Goal: Task Accomplishment & Management: Manage account settings

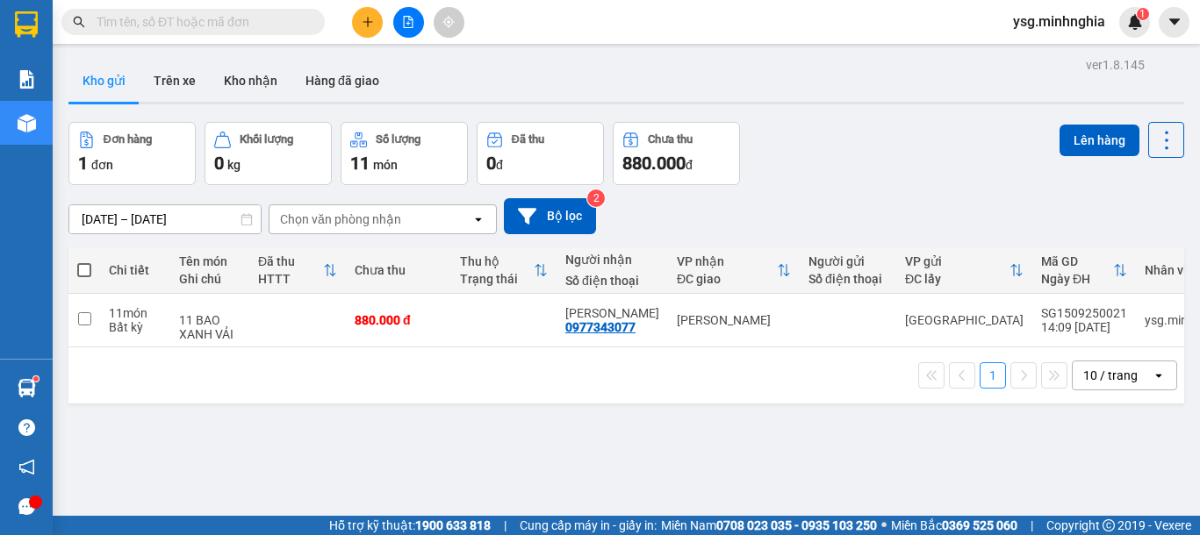
scroll to position [42, 0]
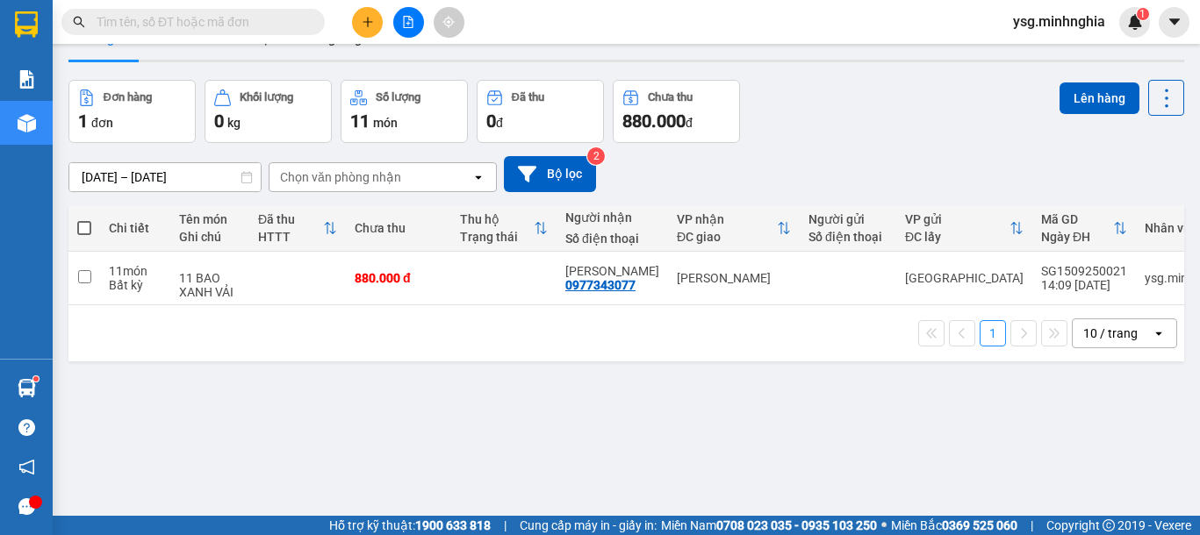
click at [362, 25] on icon "plus" at bounding box center [368, 22] width 12 height 12
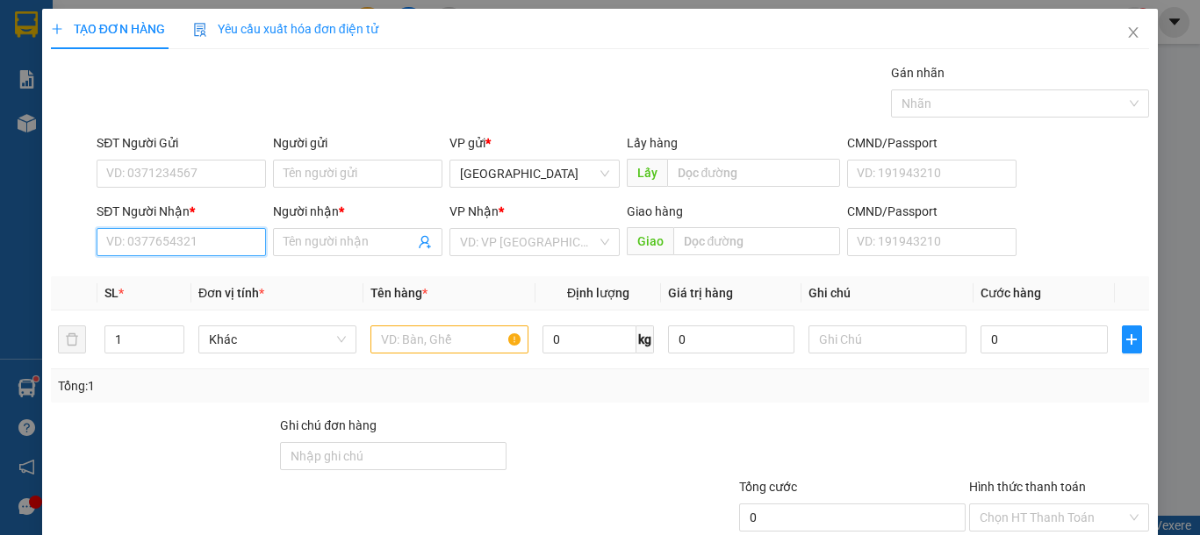
click at [180, 246] on input "SĐT Người Nhận *" at bounding box center [181, 242] width 169 height 28
type input "0792008085"
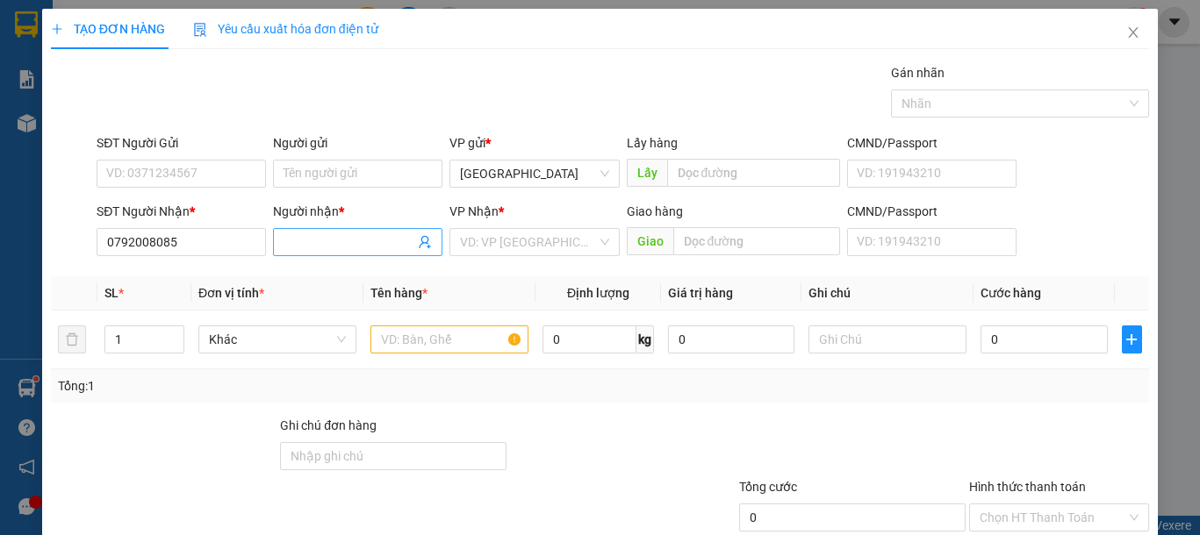
click at [336, 228] on span at bounding box center [357, 242] width 169 height 28
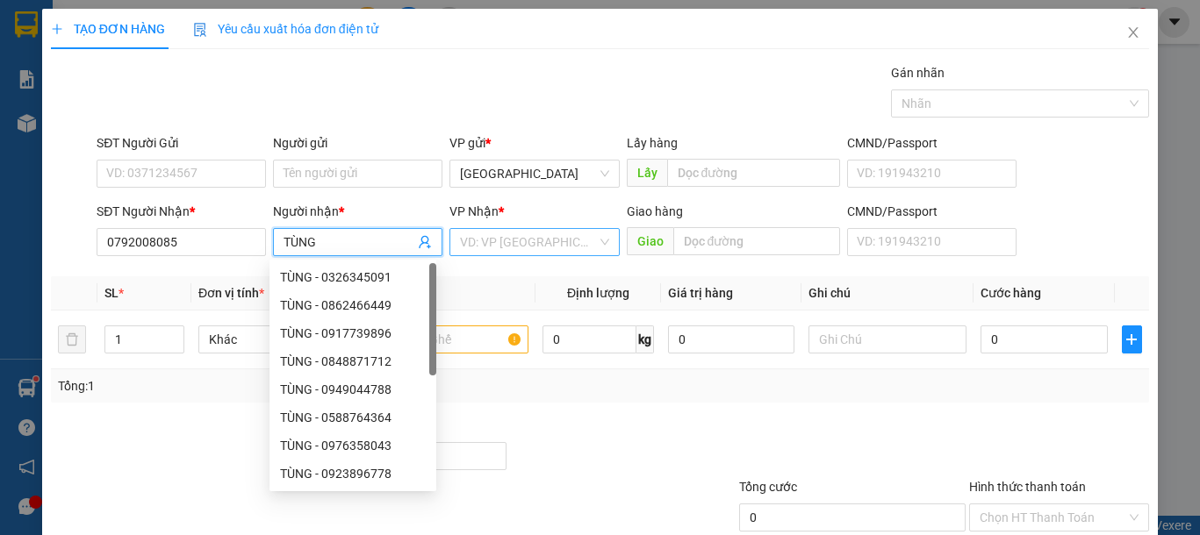
type input "TÙNG"
click at [485, 240] on input "search" at bounding box center [528, 242] width 136 height 26
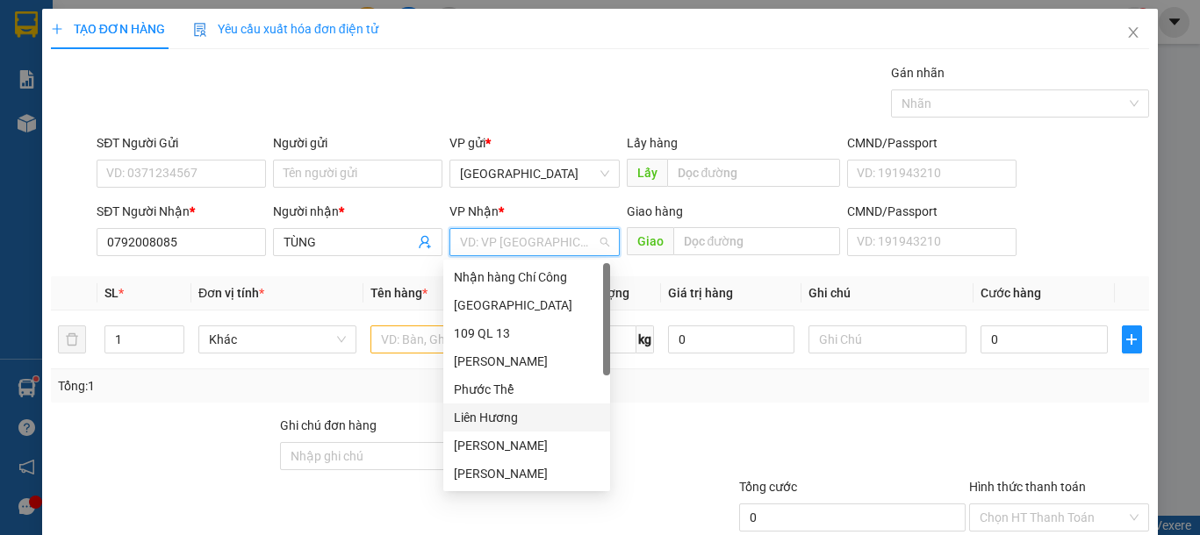
click at [517, 412] on div "Liên Hương" at bounding box center [527, 417] width 146 height 19
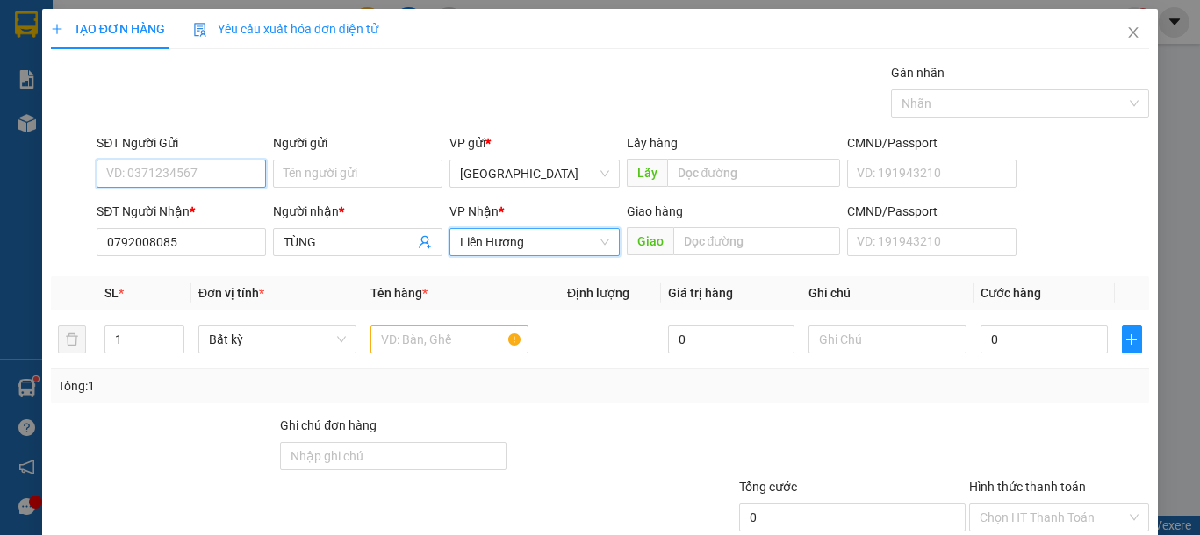
click at [129, 167] on input "SĐT Người Gửi" at bounding box center [181, 174] width 169 height 28
type input "0899476299"
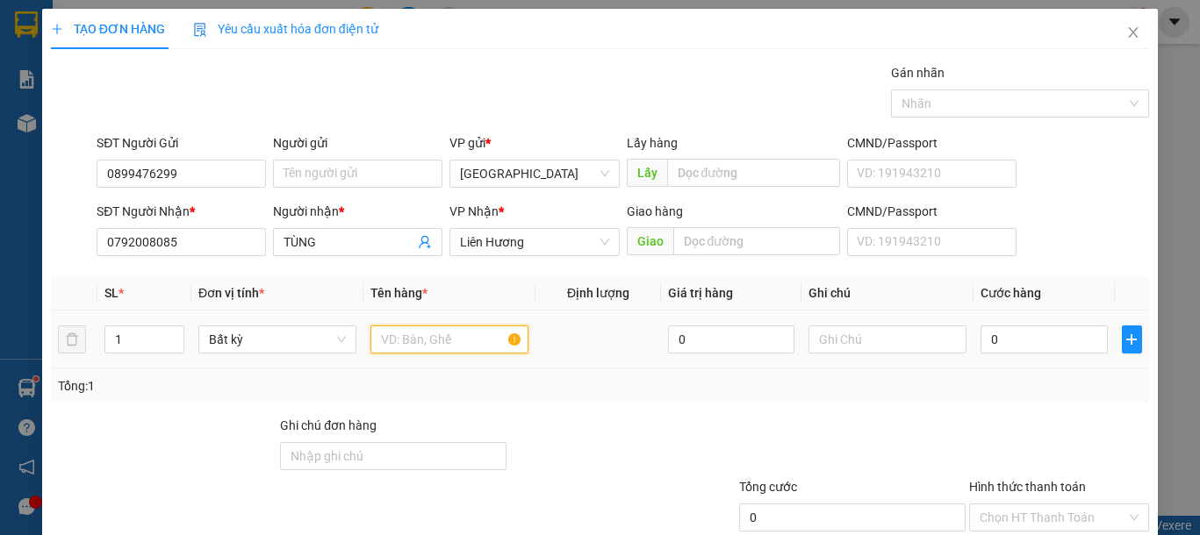
click at [468, 342] on input "text" at bounding box center [449, 340] width 158 height 28
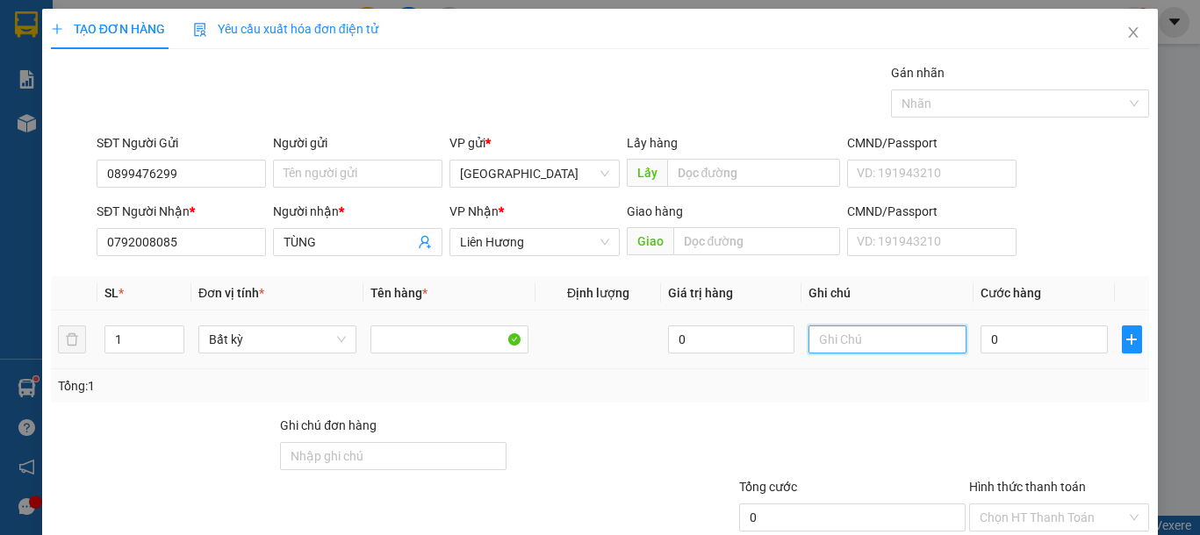
click at [891, 341] on input "text" at bounding box center [887, 340] width 158 height 28
type input "1 BÌA THƯ GT"
click at [992, 340] on input "0" at bounding box center [1043, 340] width 126 height 28
type input "3"
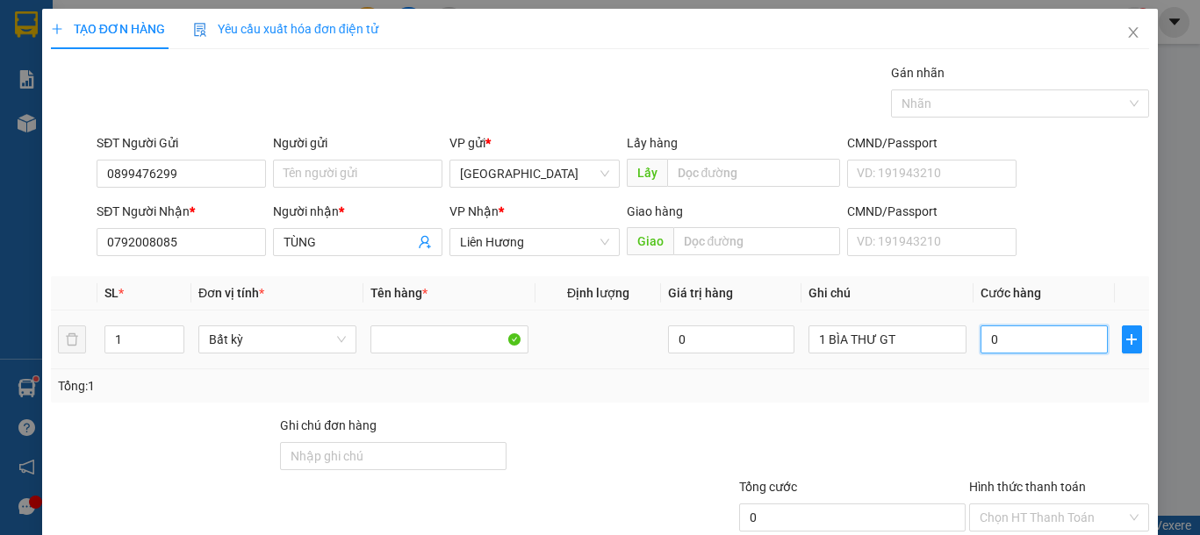
type input "3"
type input "30"
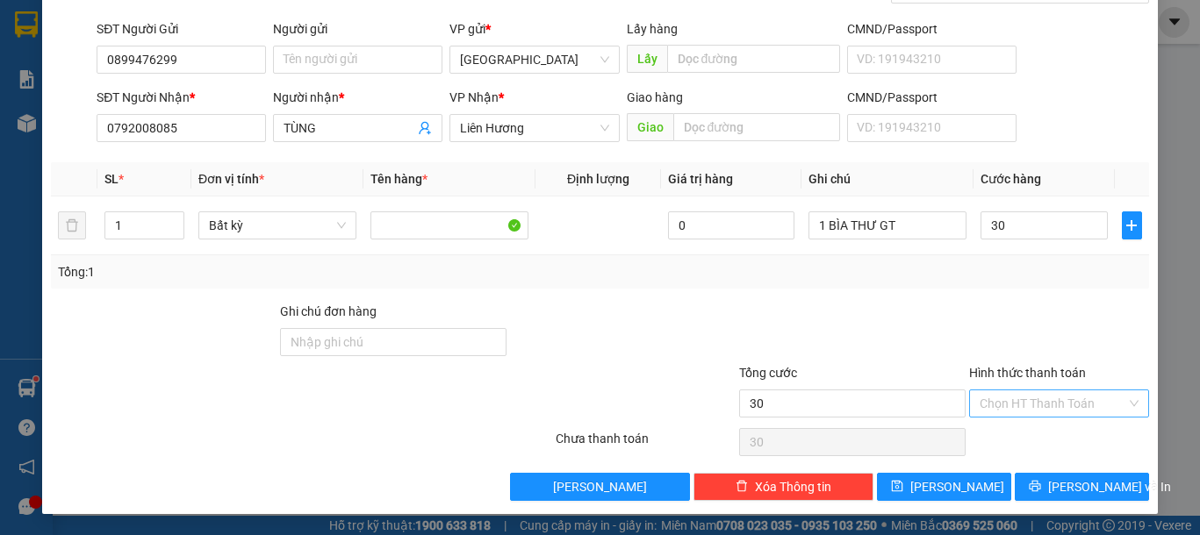
click at [1047, 393] on input "Hình thức thanh toán" at bounding box center [1053, 404] width 147 height 26
type input "30.000"
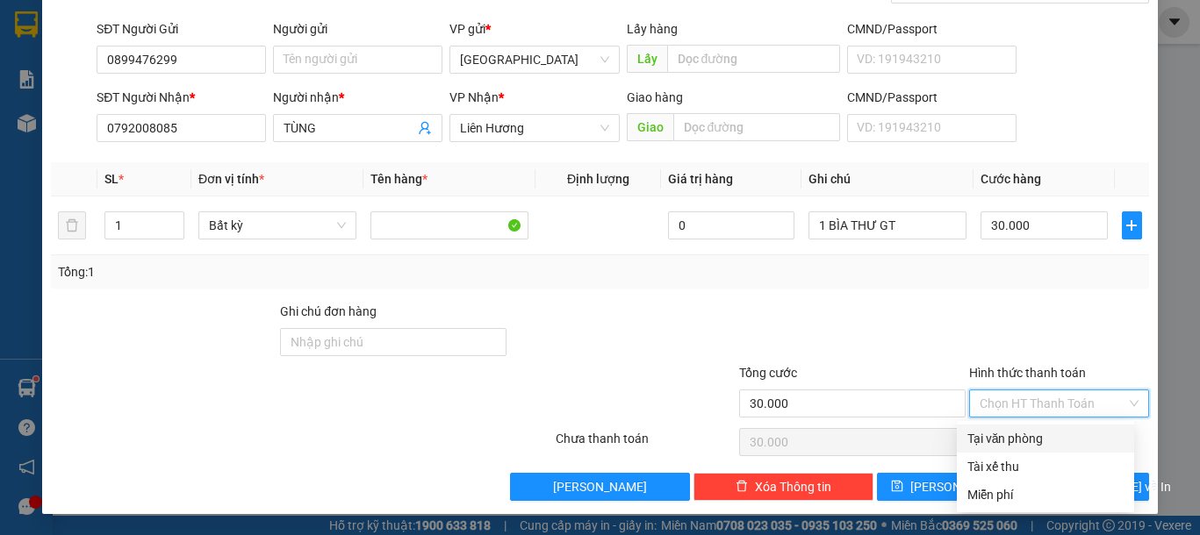
click at [1034, 441] on div "Tại văn phòng" at bounding box center [1045, 438] width 156 height 19
type input "0"
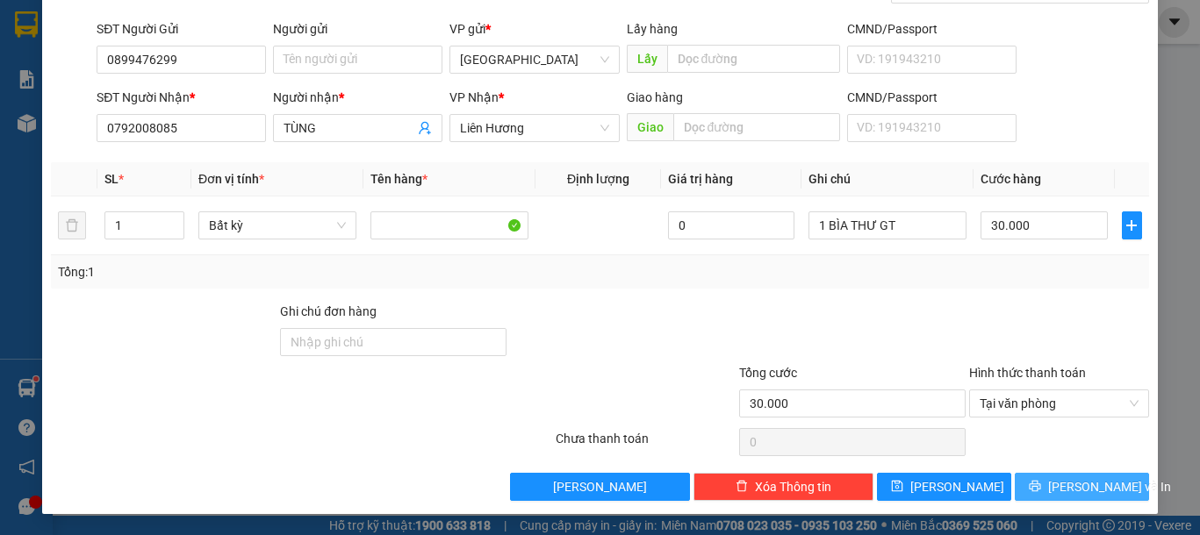
click at [1041, 485] on icon "printer" at bounding box center [1035, 486] width 11 height 11
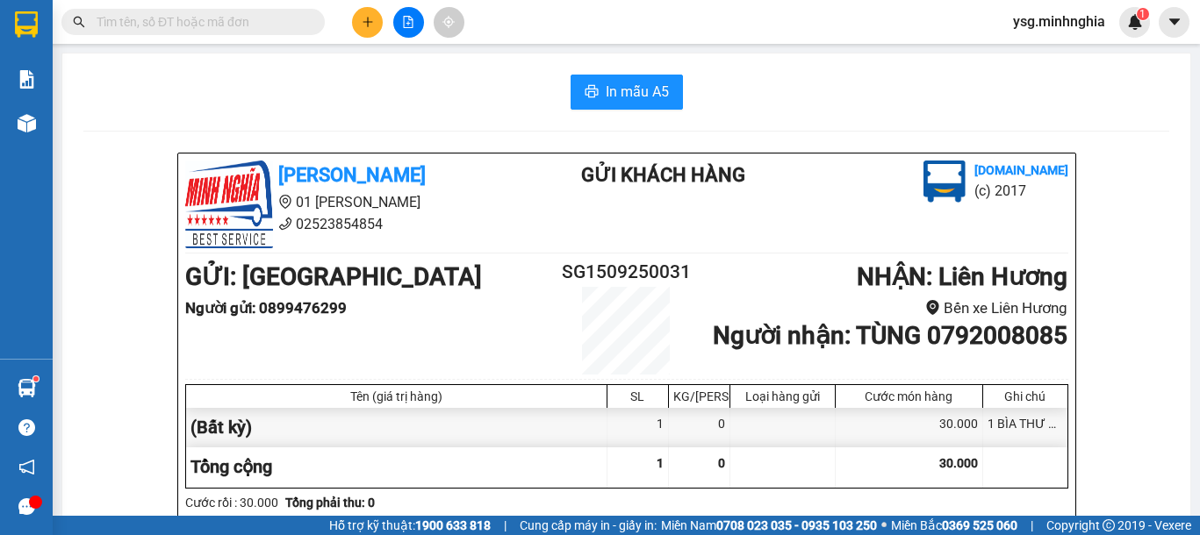
click at [652, 84] on span "In mẫu A5" at bounding box center [637, 92] width 63 height 22
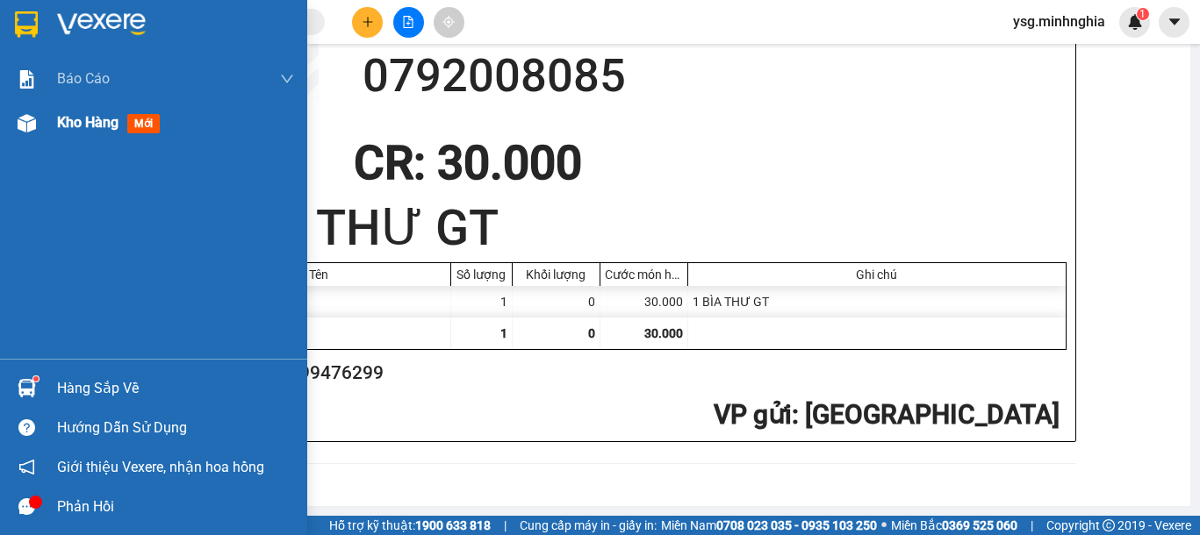
click at [63, 126] on span "Kho hàng" at bounding box center [87, 122] width 61 height 17
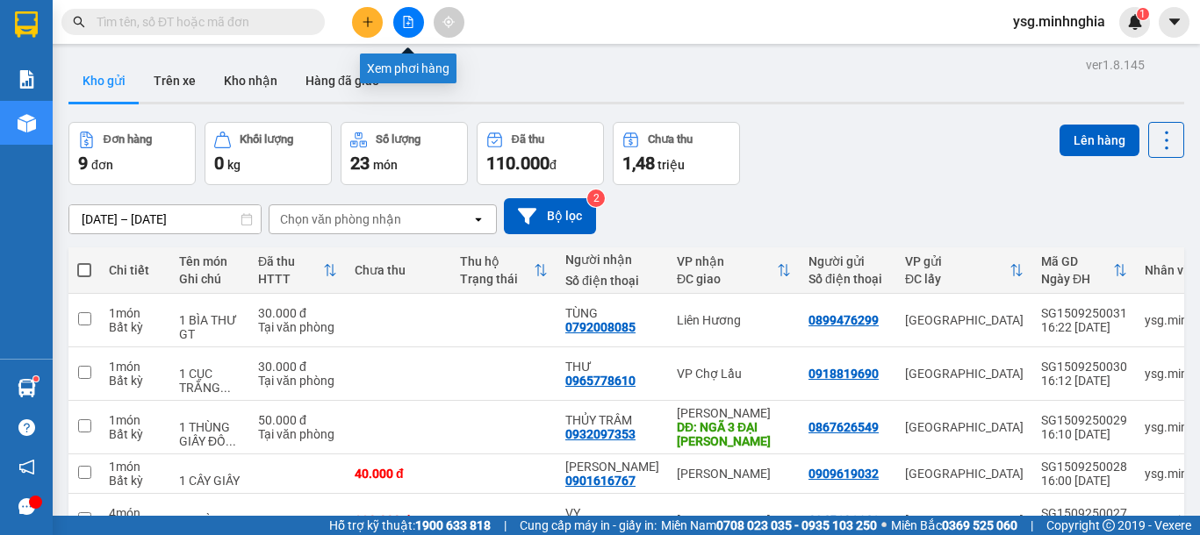
click at [418, 23] on button at bounding box center [408, 22] width 31 height 31
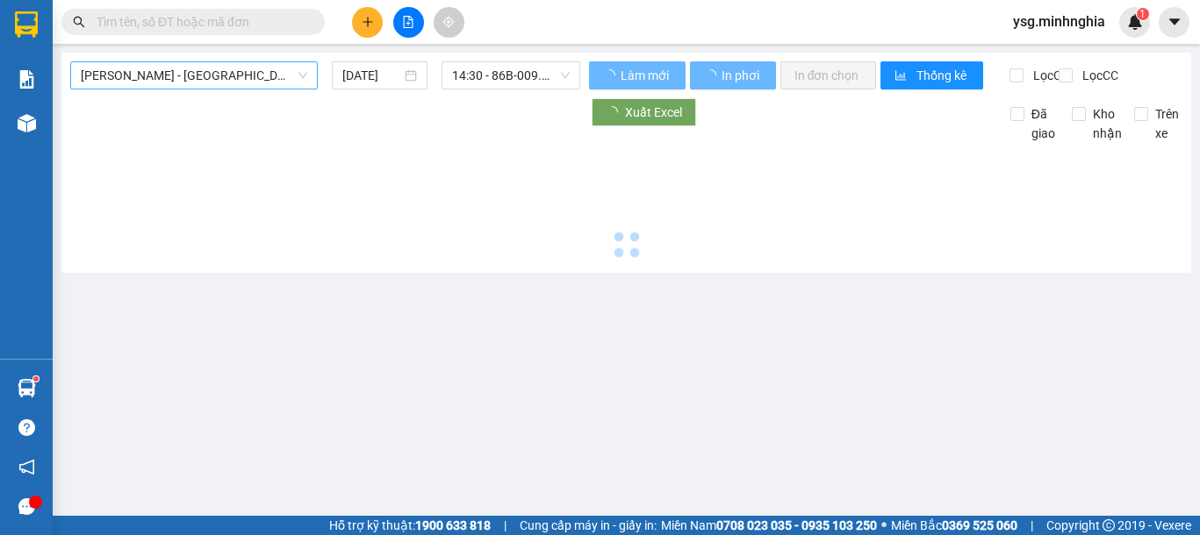
click at [224, 75] on span "[PERSON_NAME] - [GEOGRAPHIC_DATA]" at bounding box center [194, 75] width 226 height 26
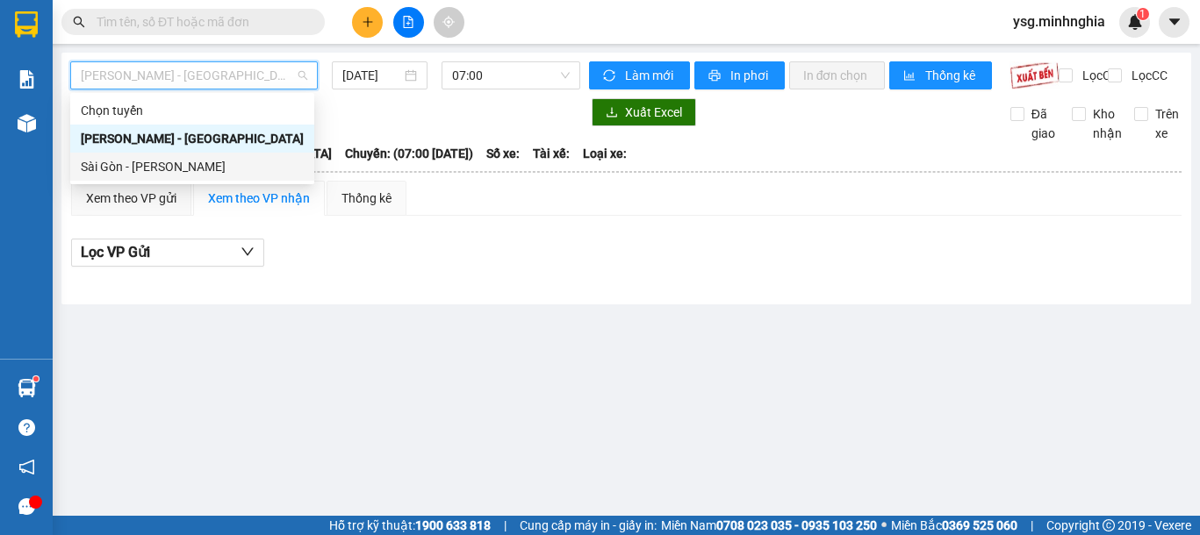
click at [176, 160] on div "Sài Gòn - [PERSON_NAME]" at bounding box center [192, 166] width 223 height 19
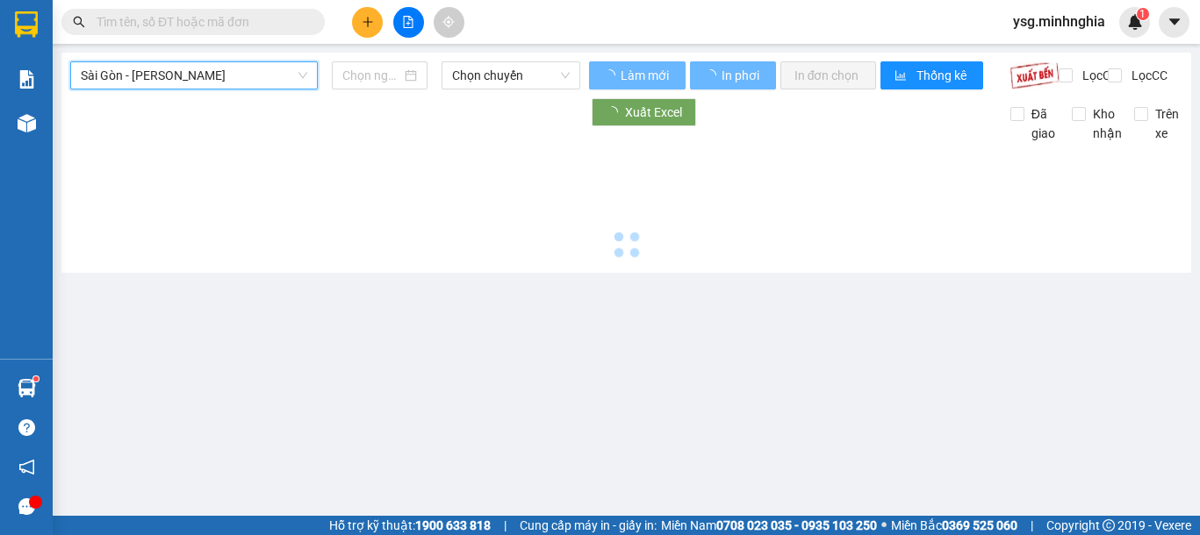
type input "[DATE]"
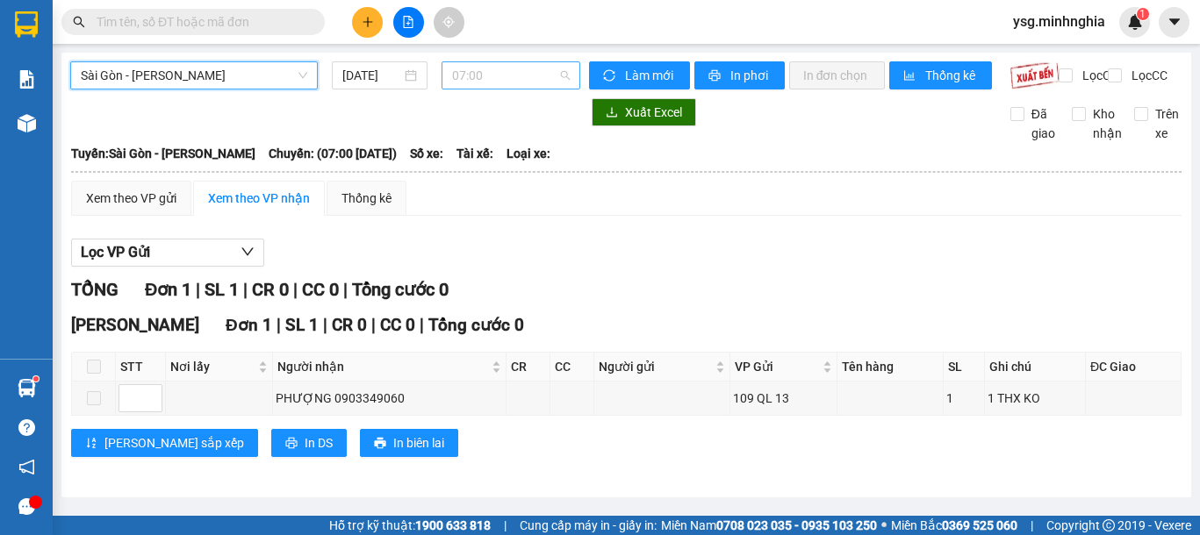
click at [509, 76] on span "07:00" at bounding box center [511, 75] width 118 height 26
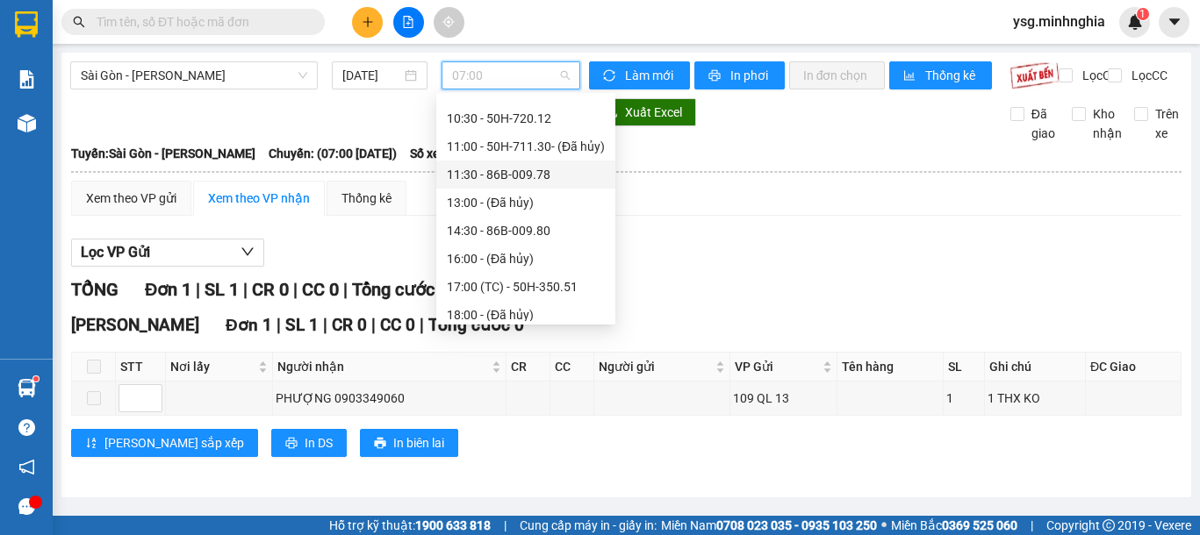
scroll to position [197, 0]
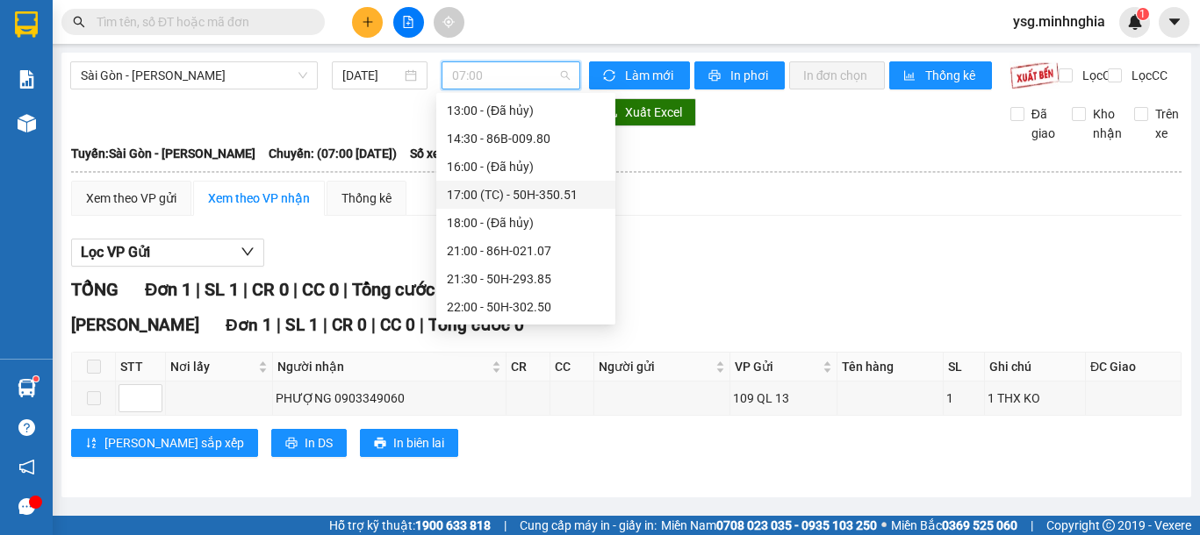
click at [503, 198] on div "17:00 (TC) - 50H-350.51" at bounding box center [526, 194] width 158 height 19
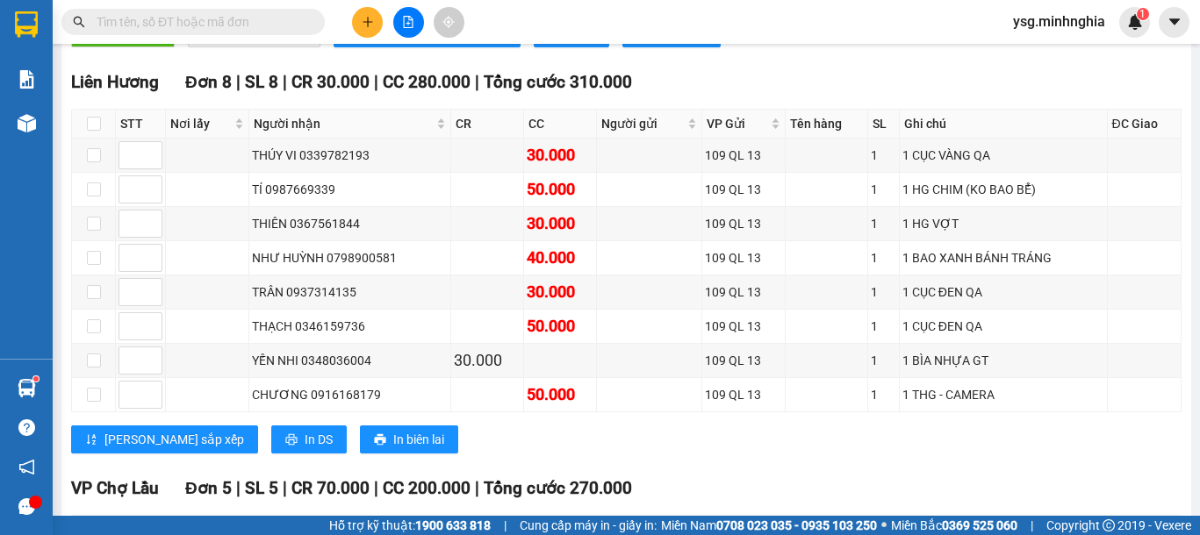
scroll to position [413, 0]
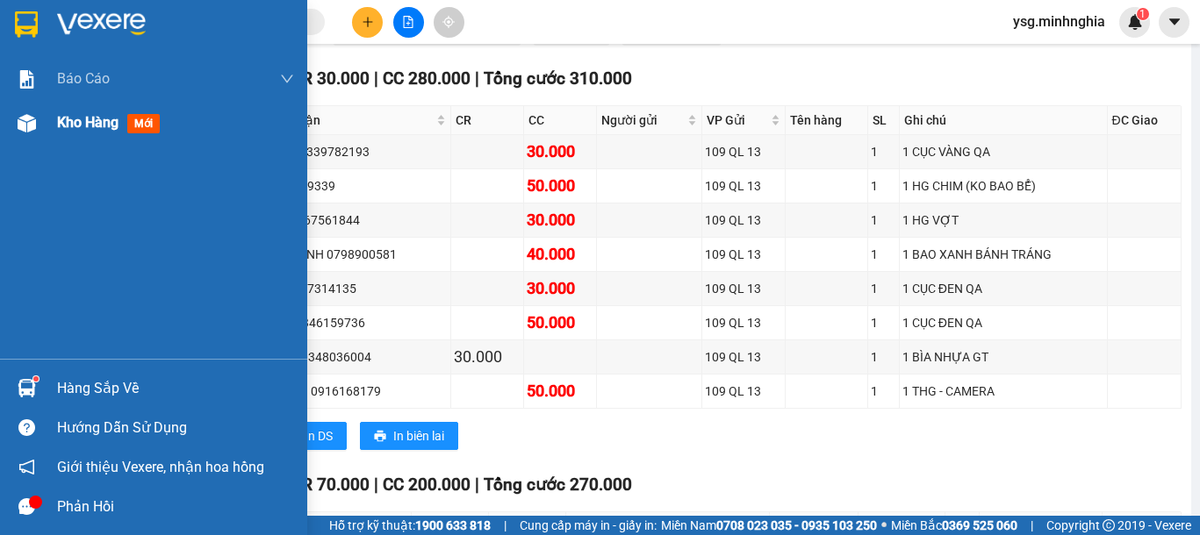
click at [18, 129] on img at bounding box center [27, 123] width 18 height 18
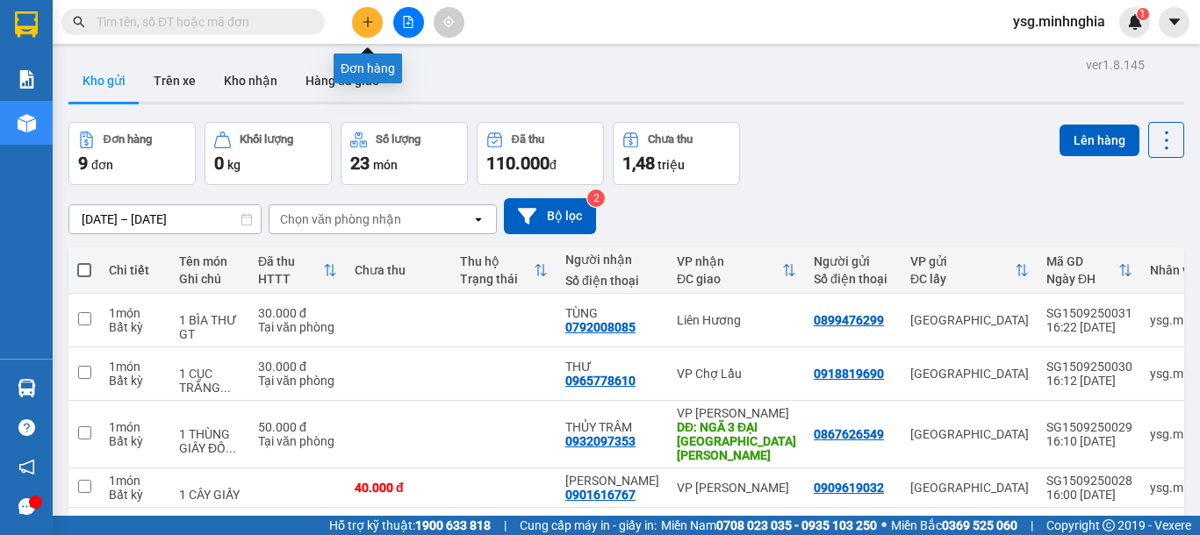
click at [366, 19] on icon "plus" at bounding box center [368, 22] width 12 height 12
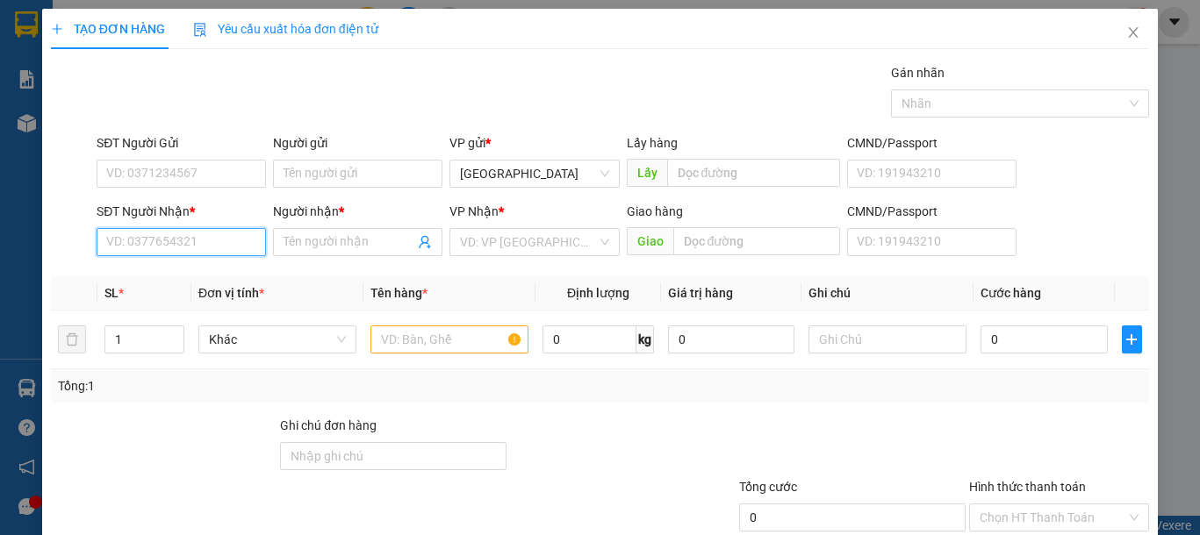
click at [171, 249] on input "SĐT Người Nhận *" at bounding box center [181, 242] width 169 height 28
click at [176, 278] on div "0931810284 - HUÂN" at bounding box center [179, 277] width 146 height 19
type input "0931810284"
type input "HUÂN"
type input "0931810284"
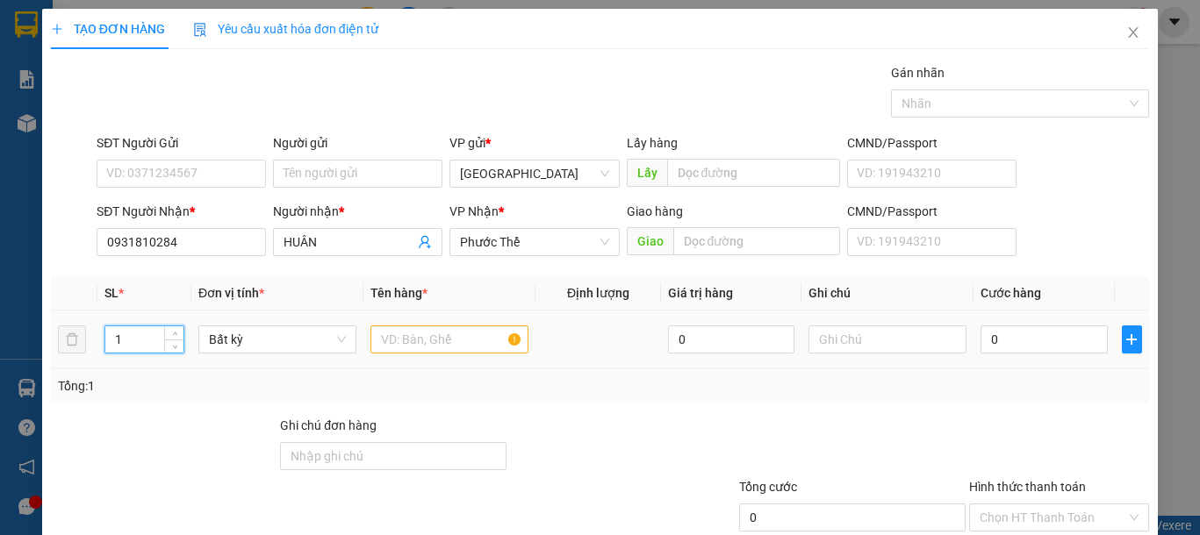
drag, startPoint x: 140, startPoint y: 326, endPoint x: 90, endPoint y: 339, distance: 50.9
click at [90, 339] on tr "1 Bất kỳ 0 0" at bounding box center [600, 340] width 1098 height 59
type input "8"
click at [448, 342] on input "text" at bounding box center [449, 340] width 158 height 28
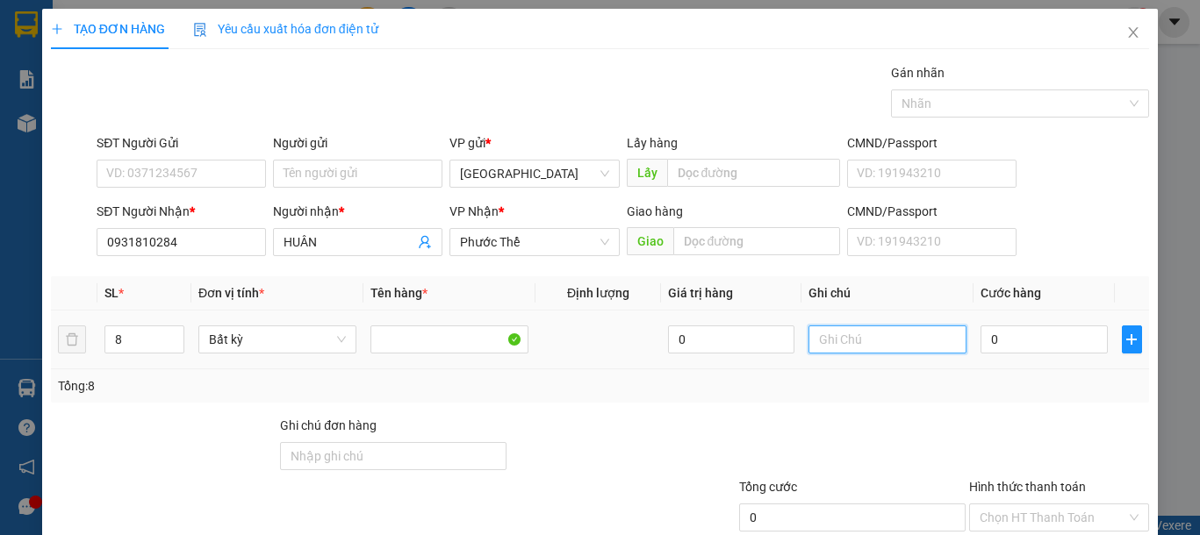
click at [833, 345] on input "text" at bounding box center [887, 340] width 158 height 28
type input "8 THG QA"
click at [1041, 352] on input "0" at bounding box center [1043, 340] width 126 height 28
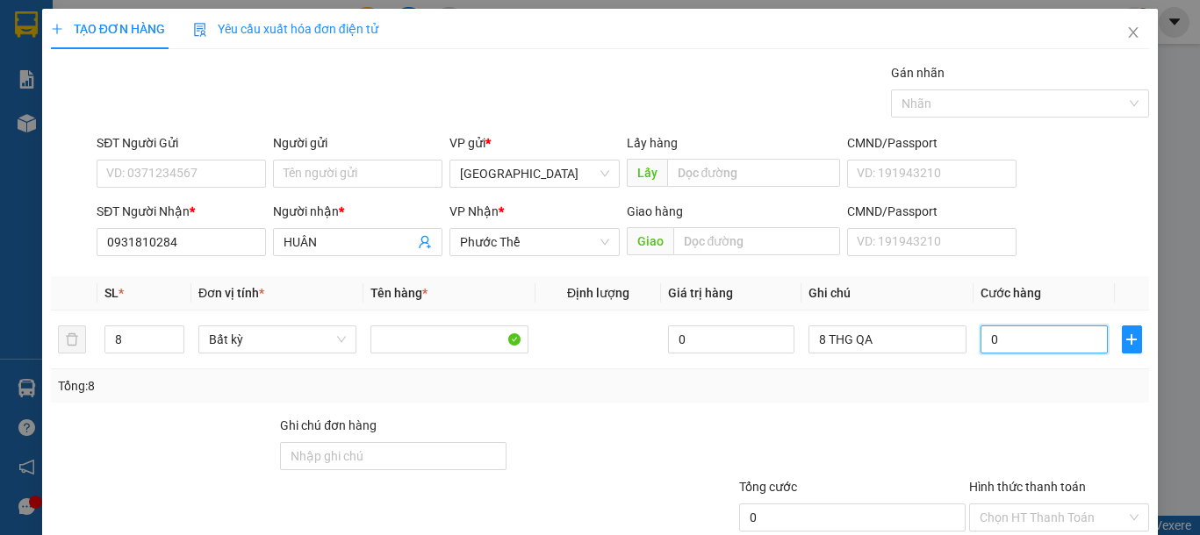
type input "5"
type input "50"
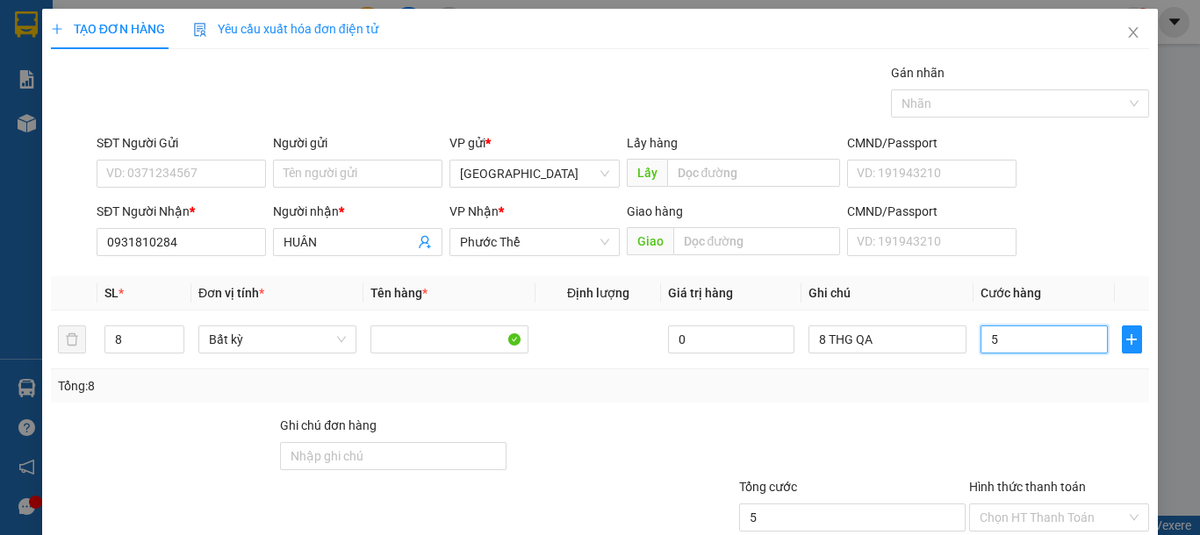
type input "50"
type input "500"
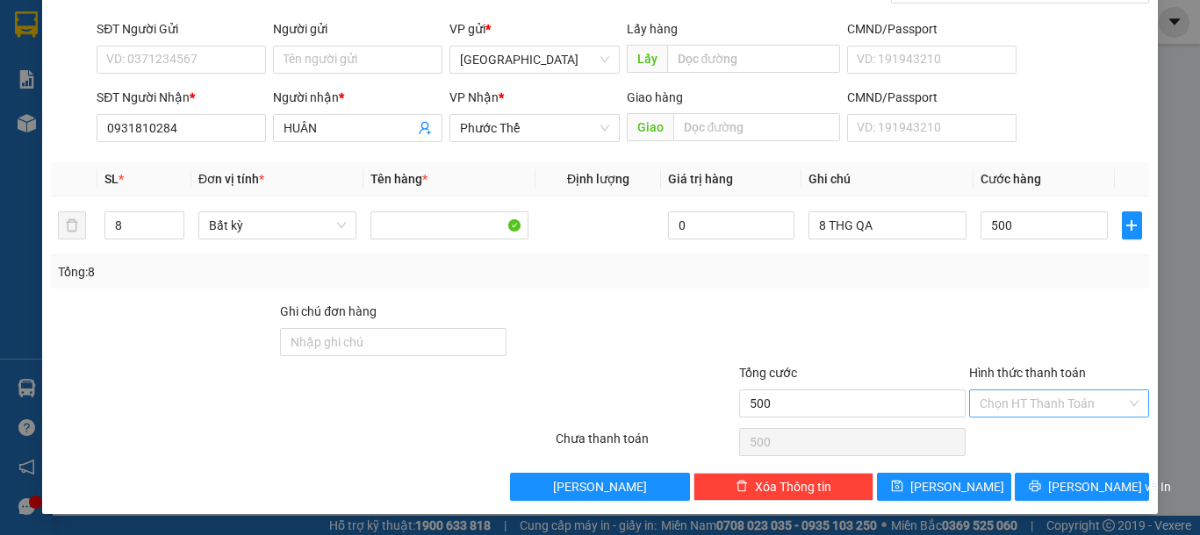
click at [1059, 406] on input "Hình thức thanh toán" at bounding box center [1053, 404] width 147 height 26
type input "500.000"
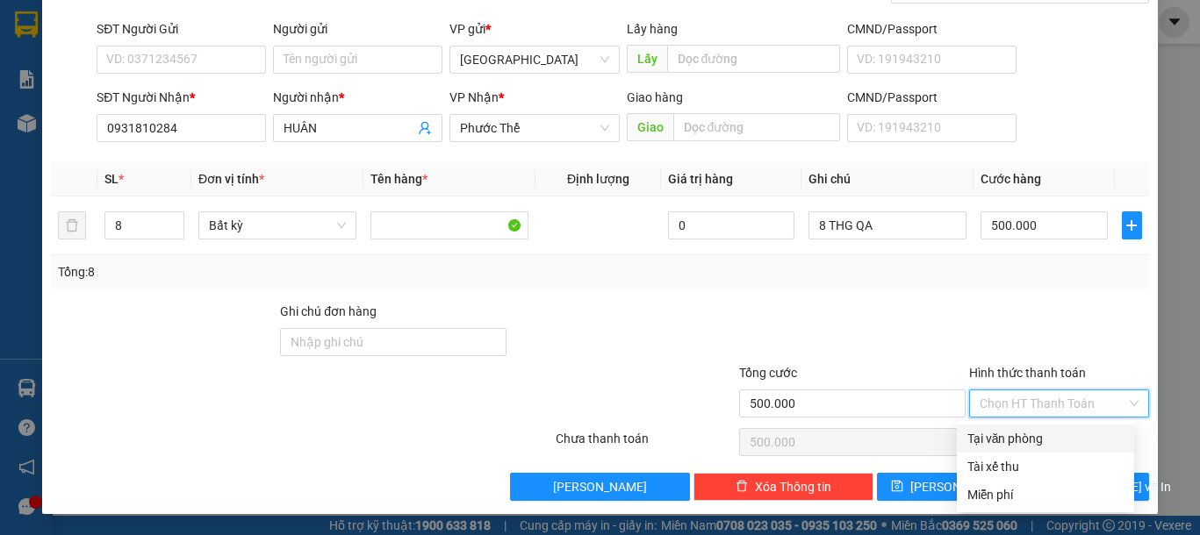
click at [1029, 438] on div "Tại văn phòng" at bounding box center [1045, 438] width 156 height 19
type input "0"
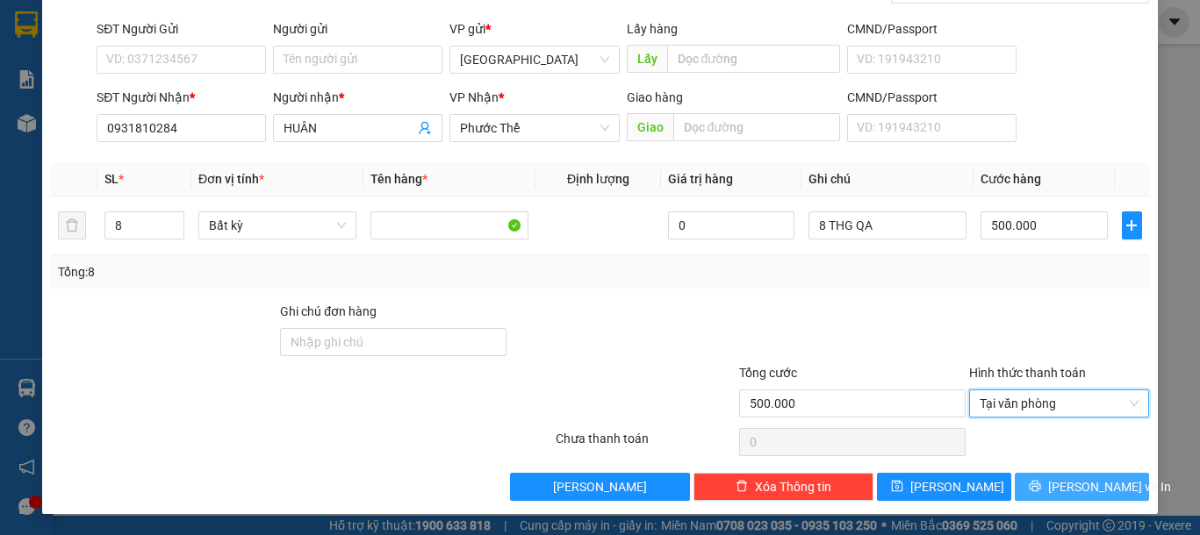
click at [1055, 481] on span "Lưu và In" at bounding box center [1109, 486] width 123 height 19
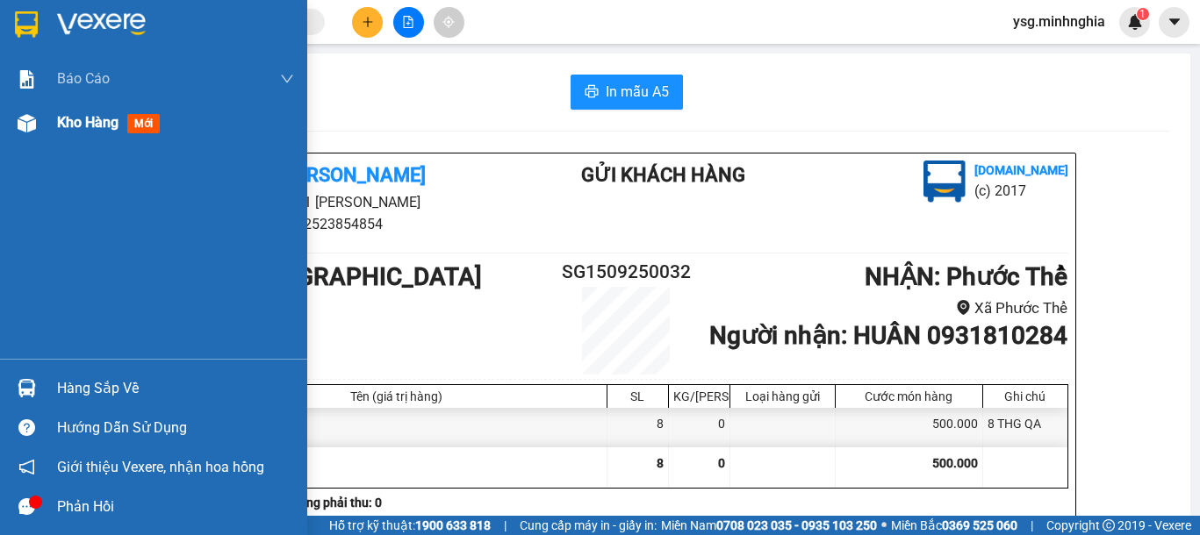
click at [32, 126] on img at bounding box center [27, 123] width 18 height 18
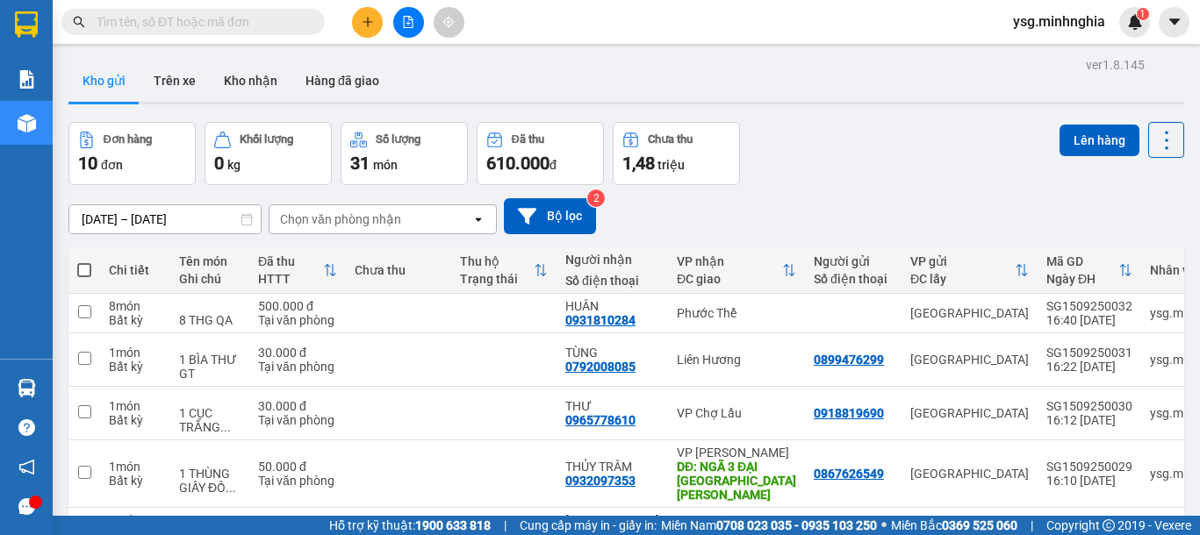
click at [418, 20] on button at bounding box center [408, 22] width 31 height 31
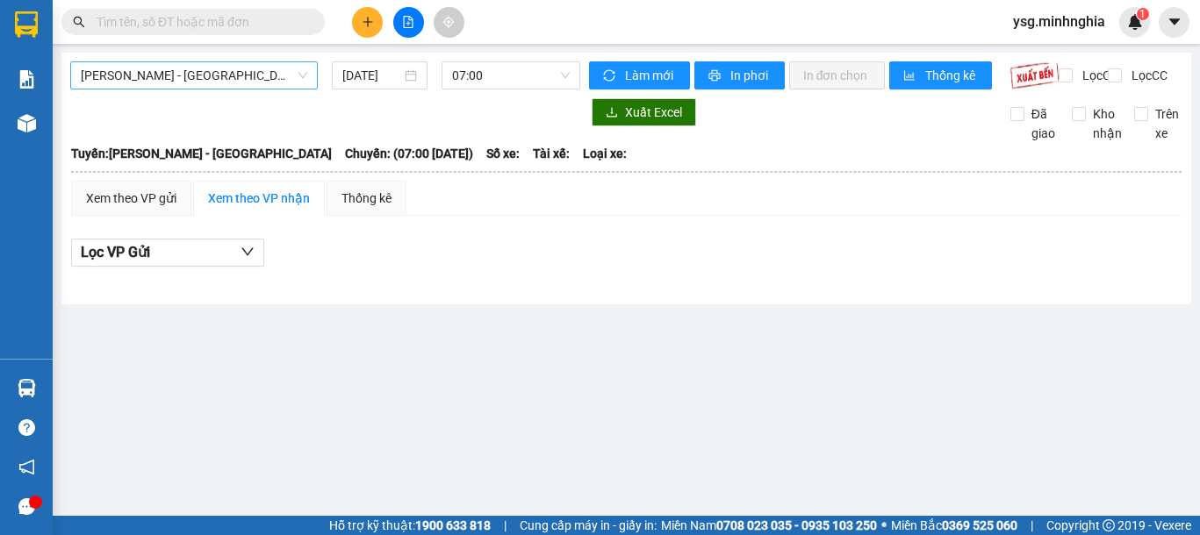
click at [229, 89] on div "[PERSON_NAME] - [GEOGRAPHIC_DATA]" at bounding box center [194, 75] width 248 height 28
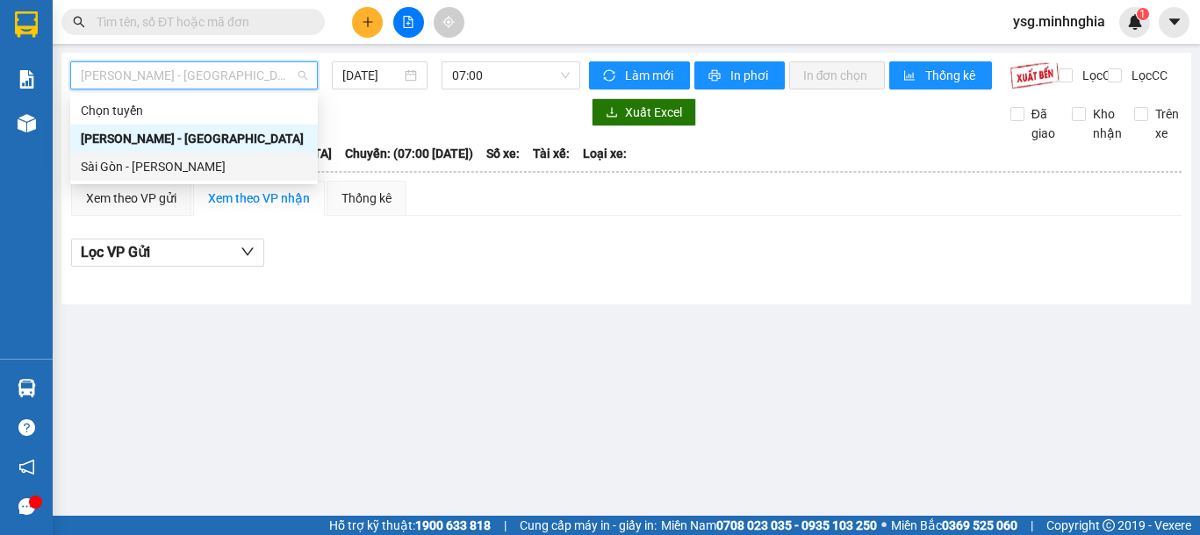
click at [190, 161] on div "Sài Gòn - [PERSON_NAME]" at bounding box center [194, 166] width 226 height 19
type input "[DATE]"
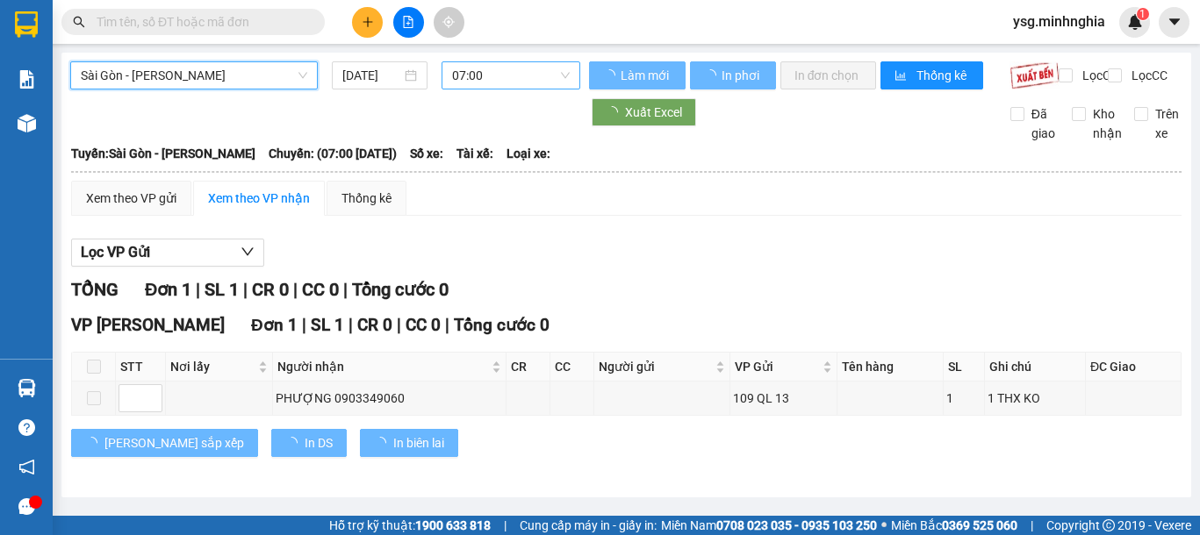
click at [484, 73] on span "07:00" at bounding box center [511, 75] width 118 height 26
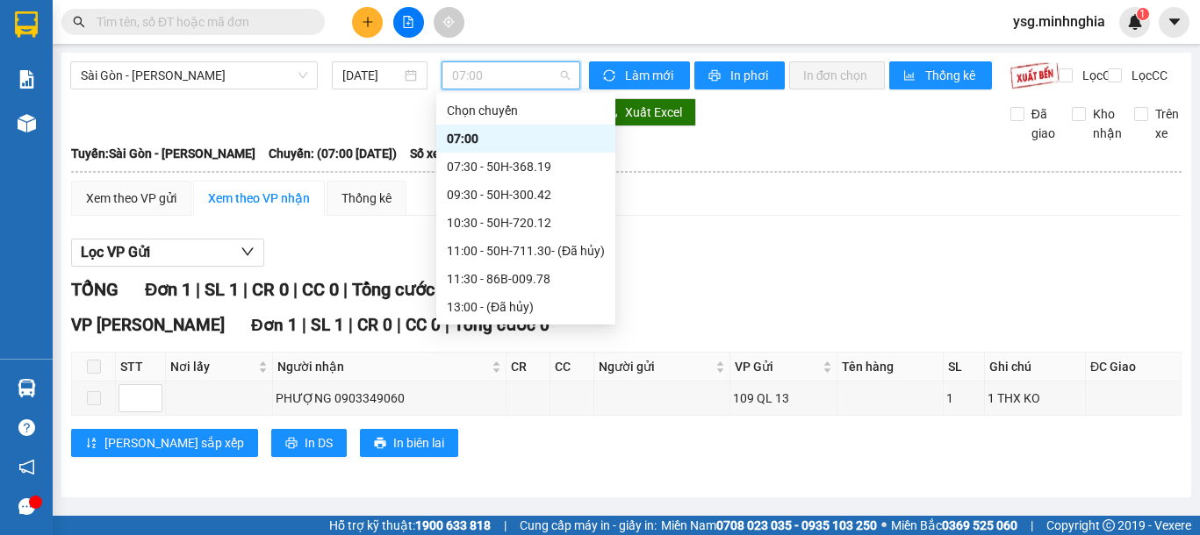
click at [527, 382] on div "17:00 (TC) - 50H-350.51" at bounding box center [526, 391] width 158 height 19
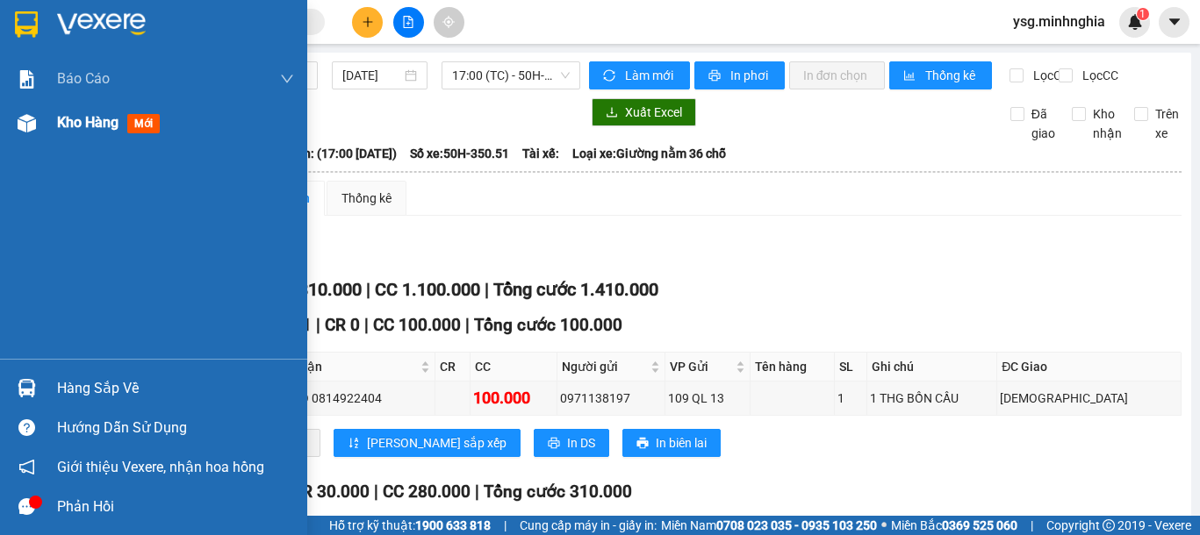
click at [0, 139] on div "Kho hàng mới" at bounding box center [153, 123] width 307 height 44
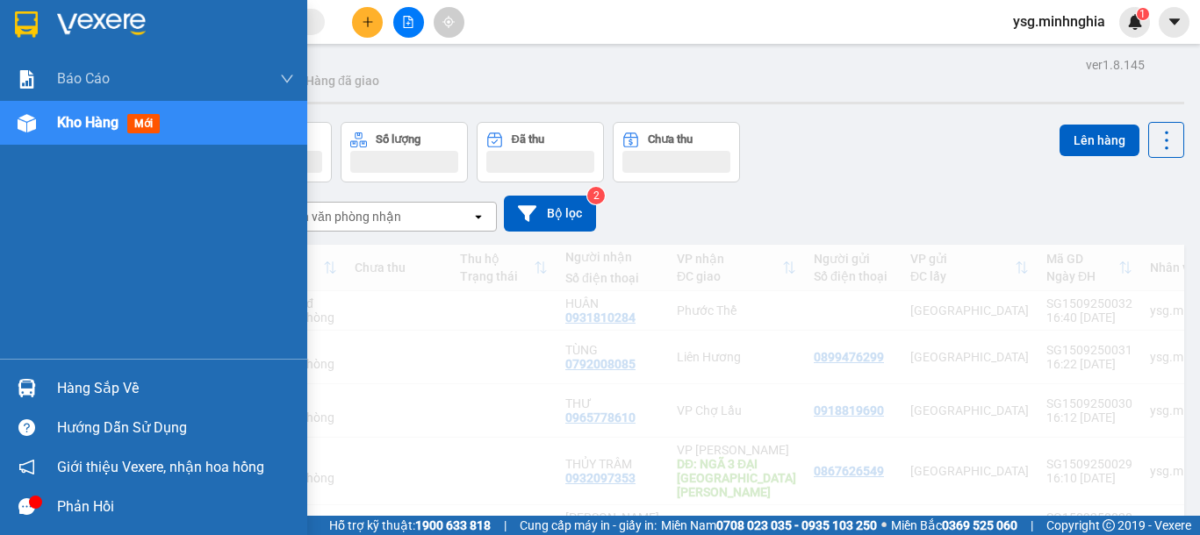
click at [6, 129] on div "Kho hàng mới" at bounding box center [153, 123] width 307 height 44
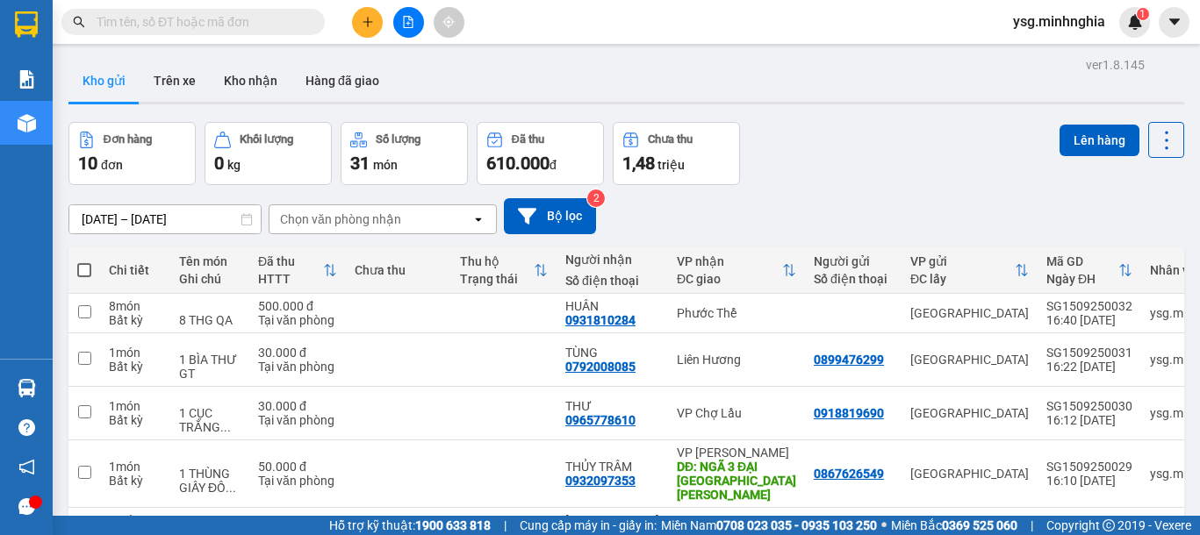
click at [90, 268] on span at bounding box center [84, 270] width 14 height 14
click at [84, 262] on input "checkbox" at bounding box center [84, 262] width 0 height 0
checkbox input "true"
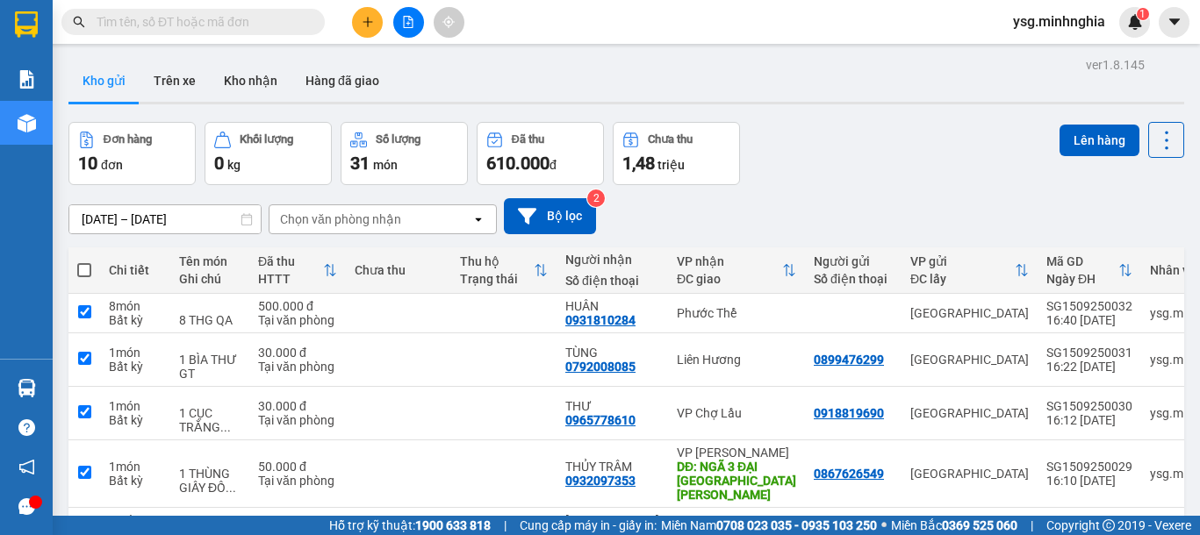
checkbox input "true"
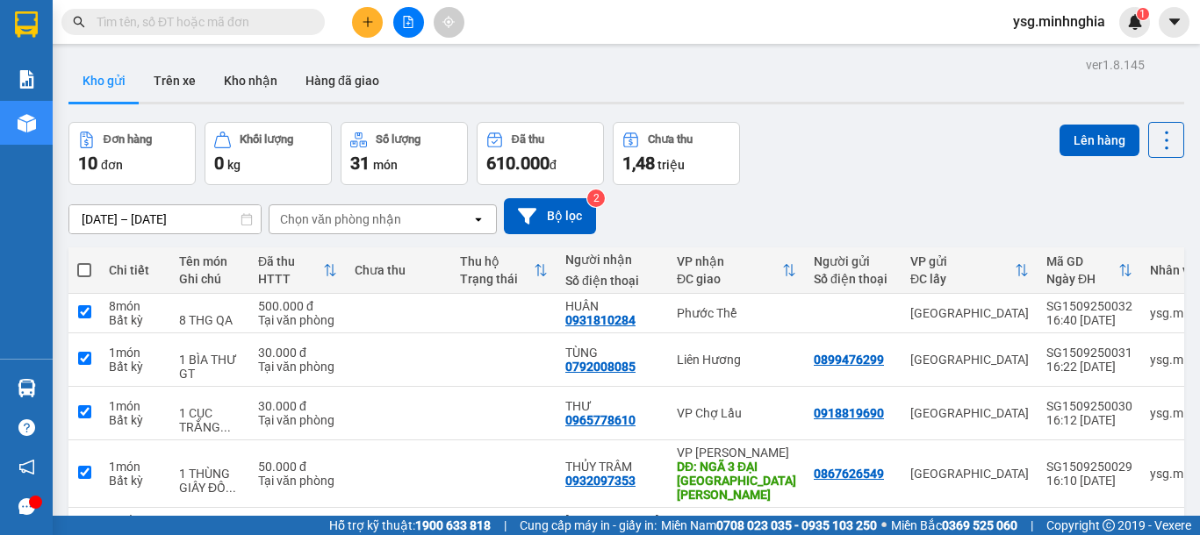
checkbox input "true"
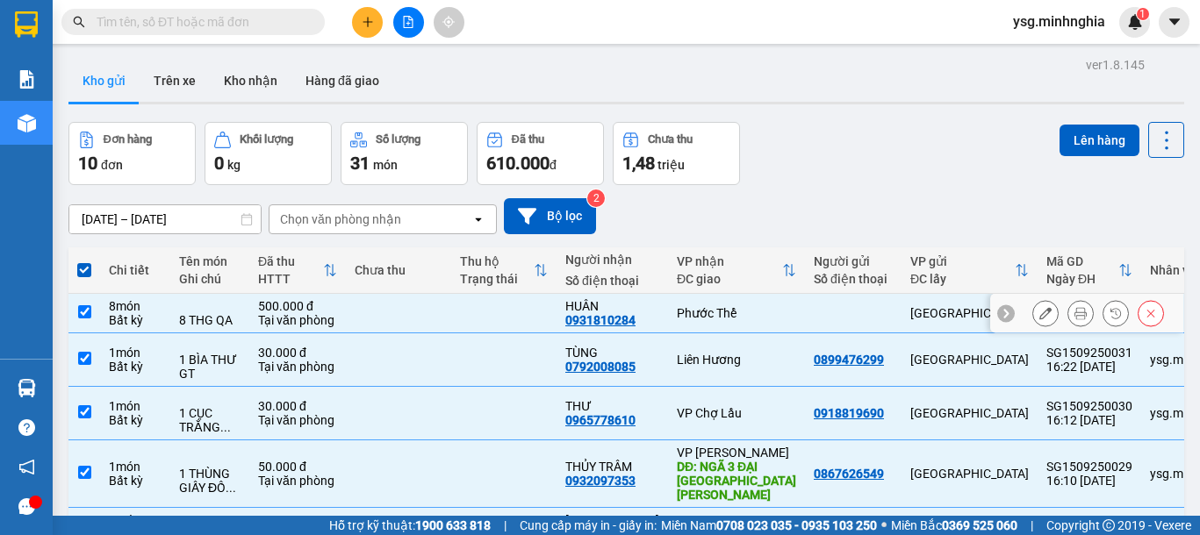
click at [368, 294] on td at bounding box center [398, 313] width 105 height 39
checkbox input "false"
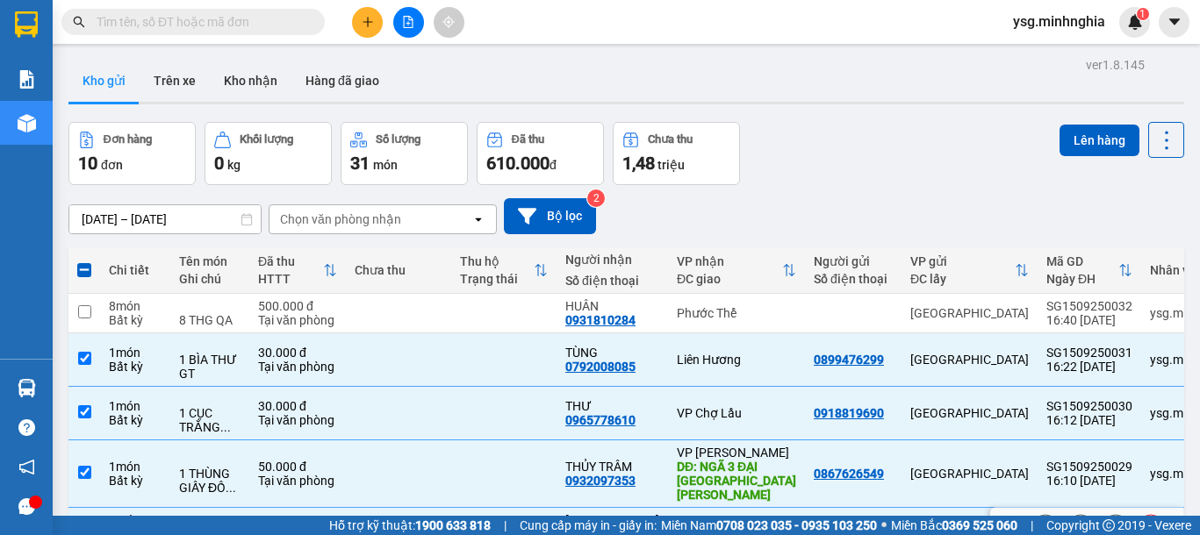
click at [406, 520] on div "40.000 đ" at bounding box center [399, 527] width 88 height 14
checkbox input "false"
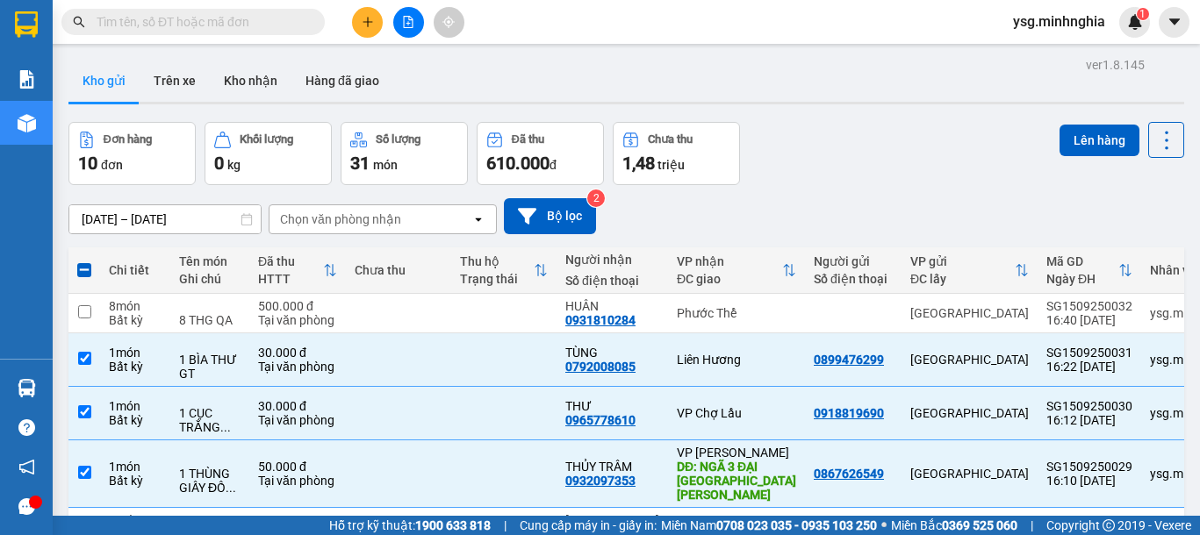
checkbox input "false"
click at [1116, 133] on button "Lên hàng" at bounding box center [1099, 141] width 80 height 32
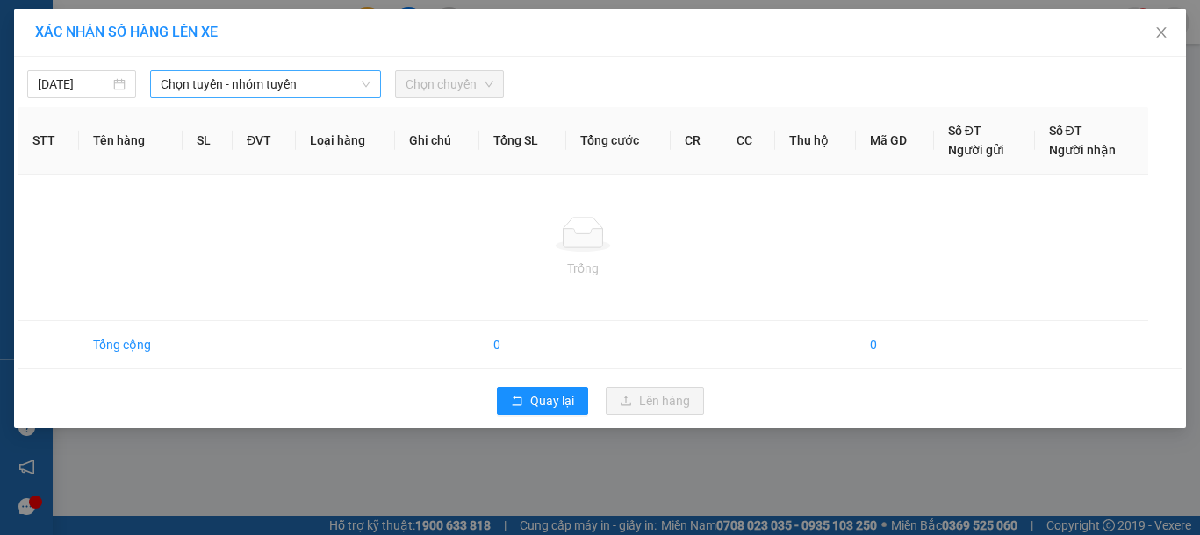
click at [183, 84] on span "Chọn tuyến - nhóm tuyến" at bounding box center [266, 84] width 210 height 26
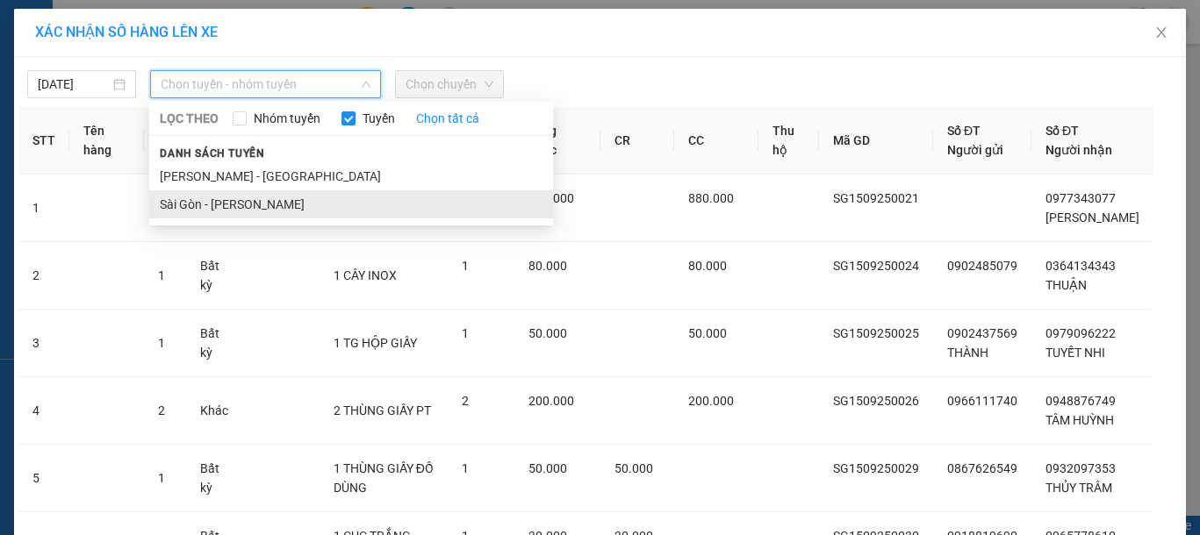
click at [197, 203] on li "Sài Gòn - [PERSON_NAME]" at bounding box center [351, 204] width 404 height 28
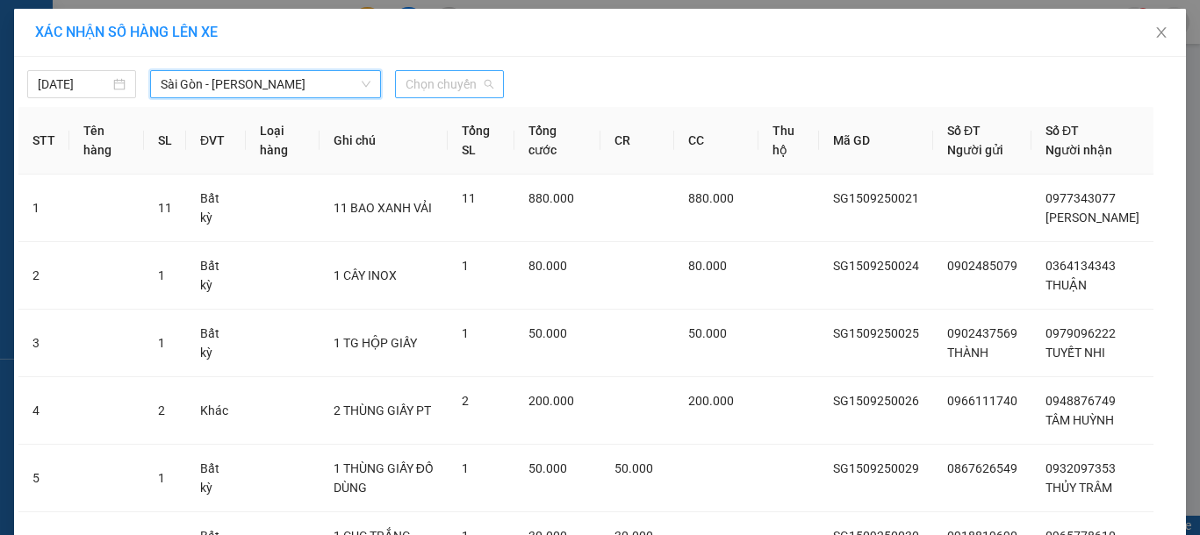
click at [463, 84] on span "Chọn chuyến" at bounding box center [450, 84] width 88 height 26
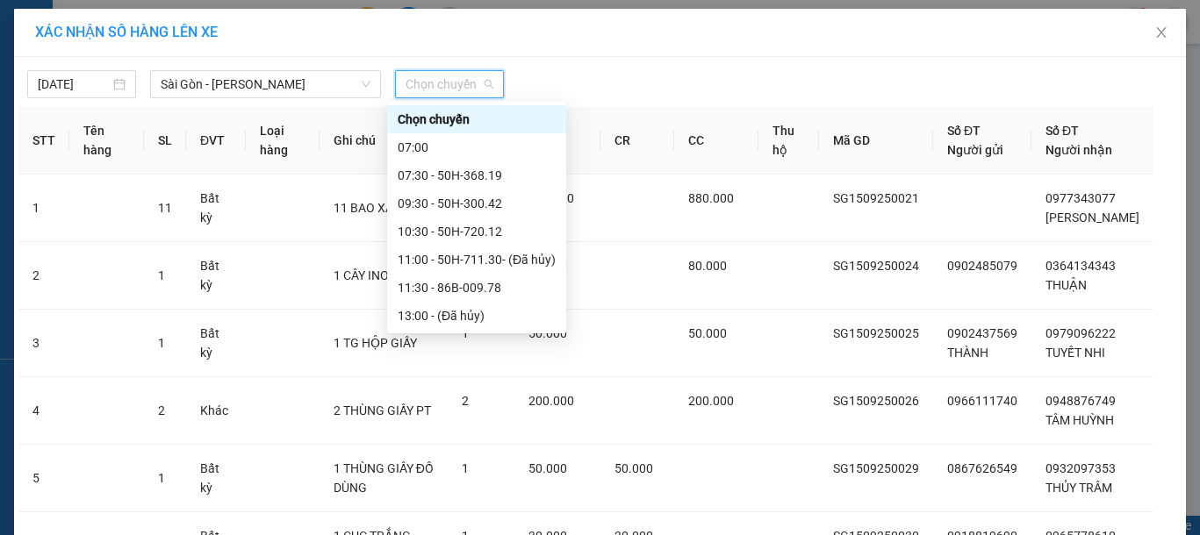
click at [462, 391] on div "17:00 (TC) - 50H-350.51" at bounding box center [477, 400] width 158 height 19
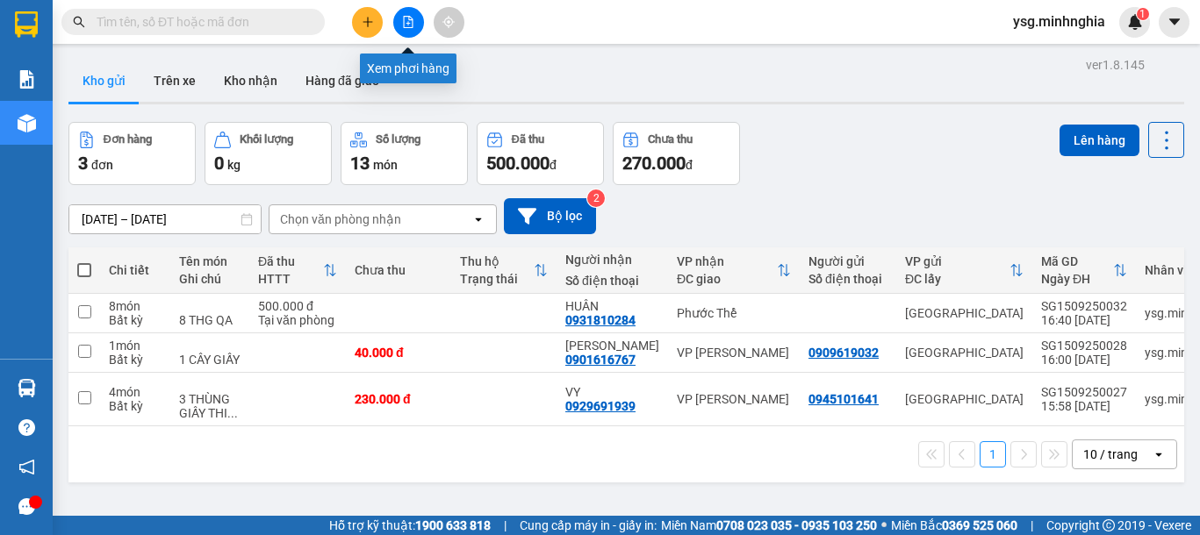
click at [414, 14] on button at bounding box center [408, 22] width 31 height 31
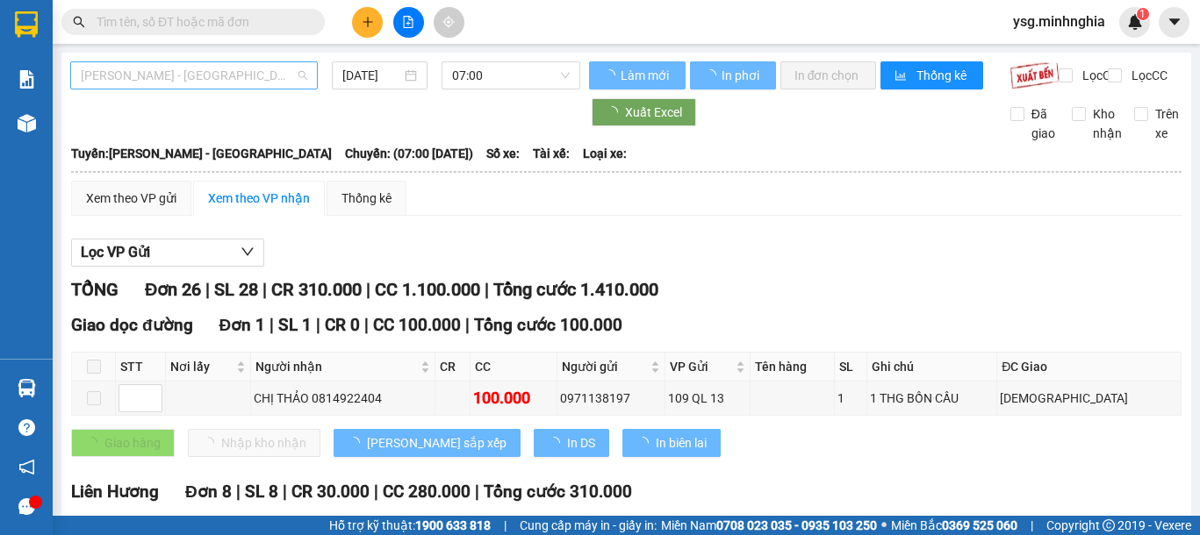
click at [279, 71] on span "[PERSON_NAME] - [GEOGRAPHIC_DATA]" at bounding box center [194, 75] width 226 height 26
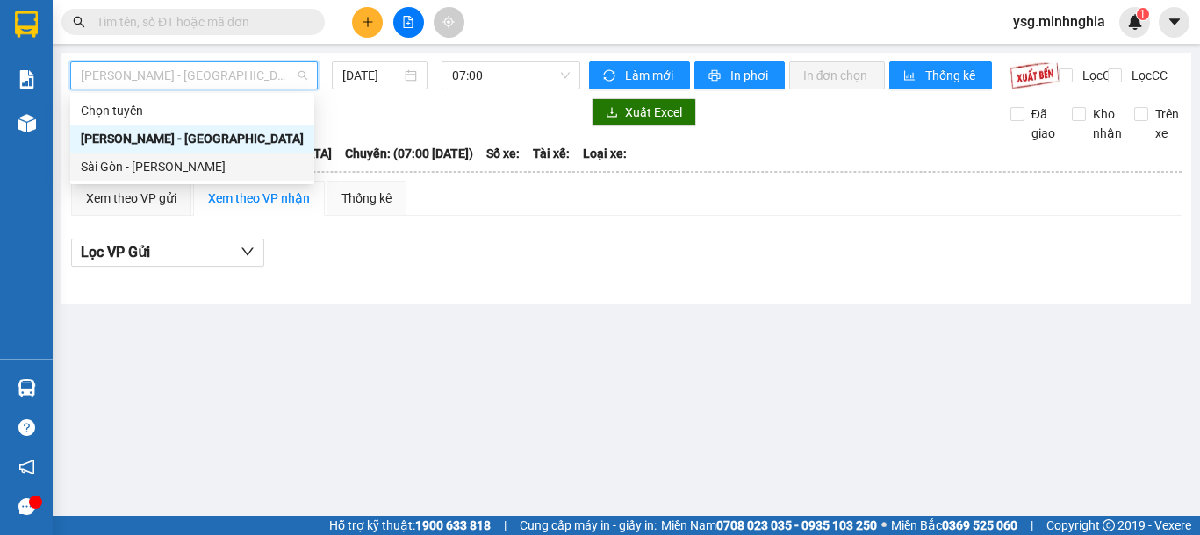
click at [196, 172] on div "Sài Gòn - [PERSON_NAME]" at bounding box center [192, 166] width 223 height 19
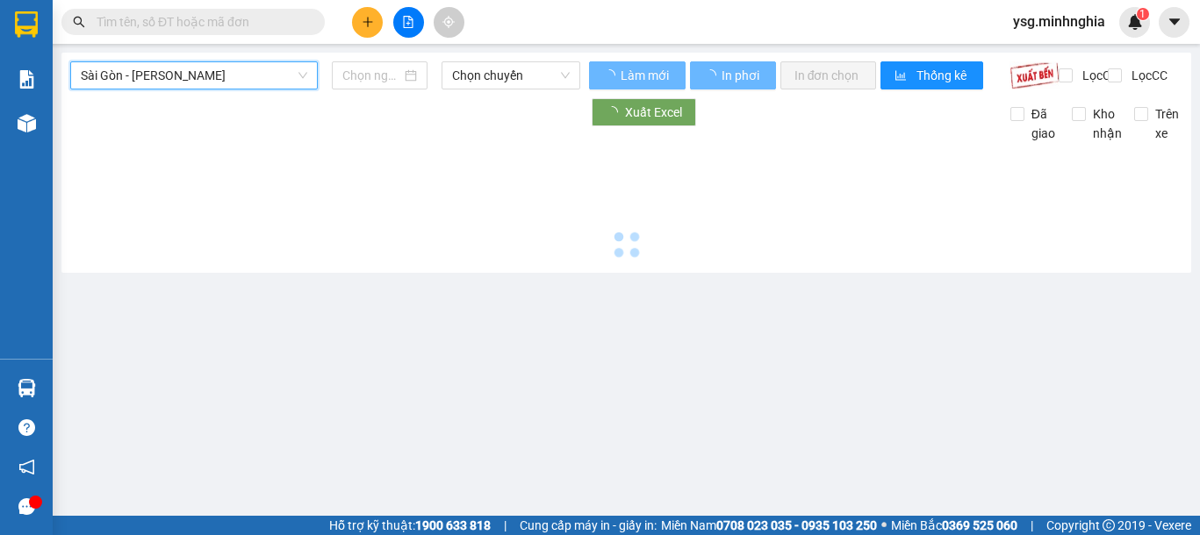
type input "[DATE]"
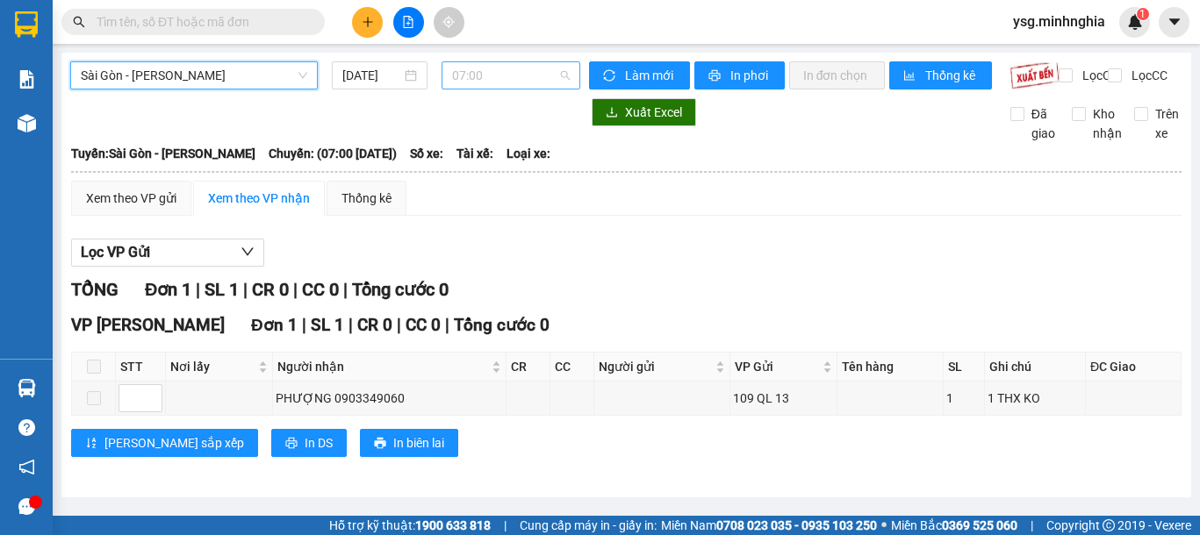
click at [544, 68] on span "07:00" at bounding box center [511, 75] width 118 height 26
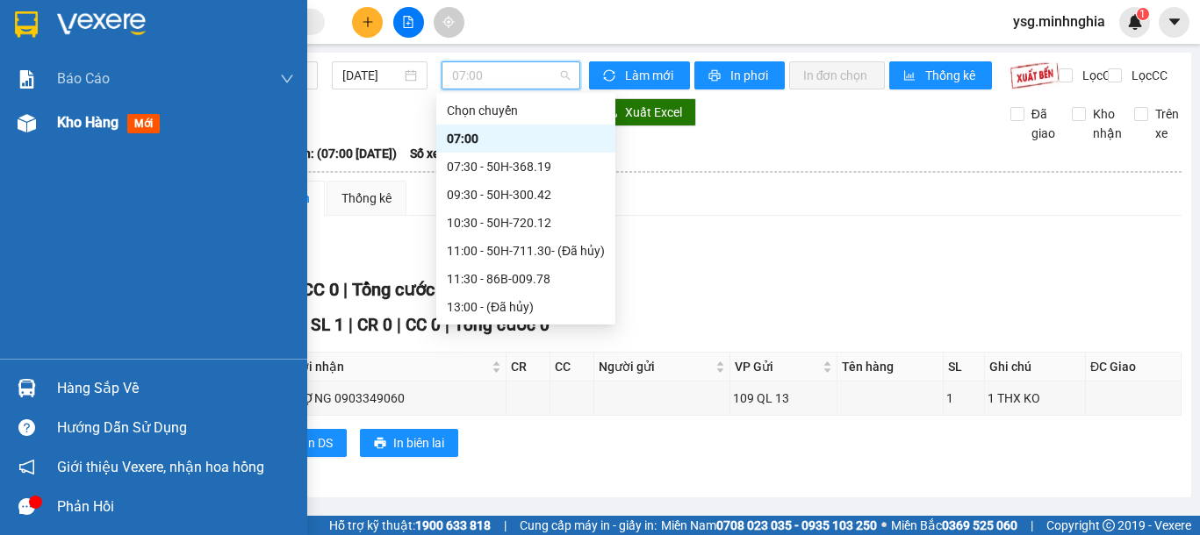
click at [18, 127] on img at bounding box center [27, 123] width 18 height 18
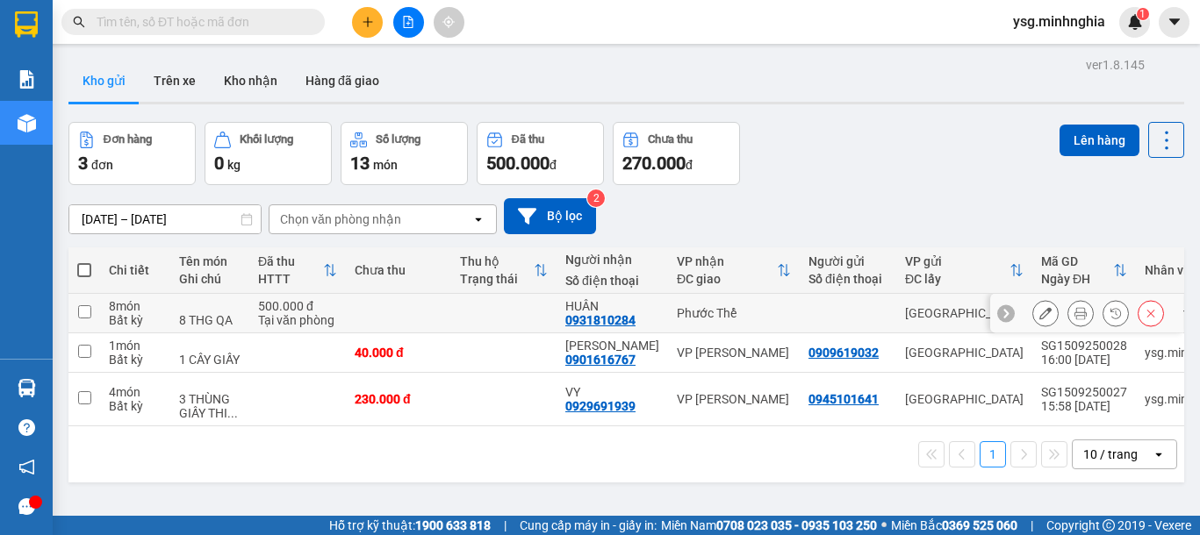
click at [342, 312] on td "500.000 đ Tại văn phòng" at bounding box center [297, 313] width 97 height 39
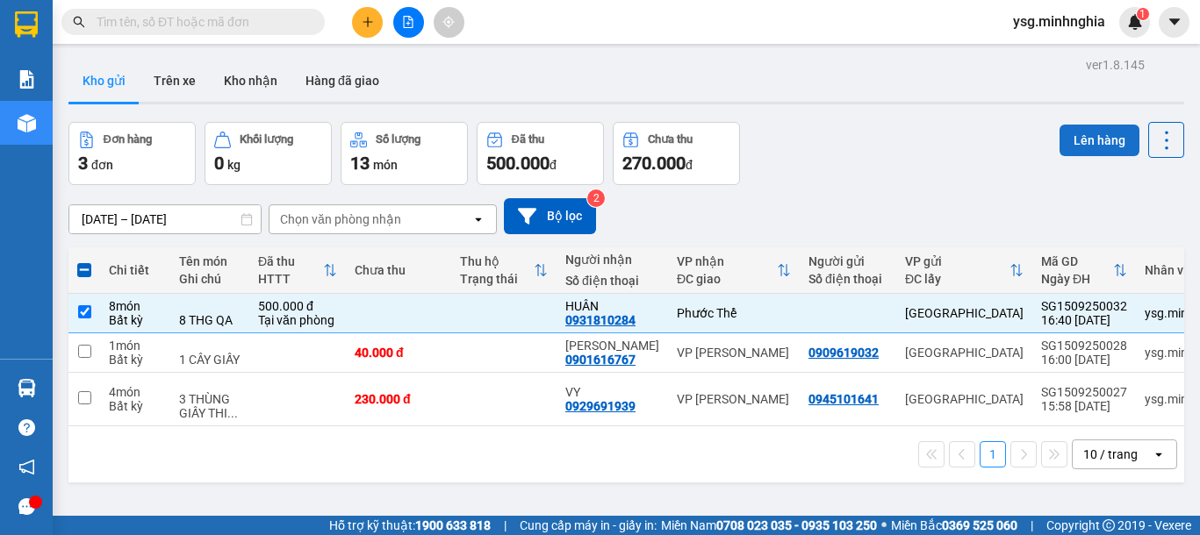
click at [1078, 144] on button "Lên hàng" at bounding box center [1099, 141] width 80 height 32
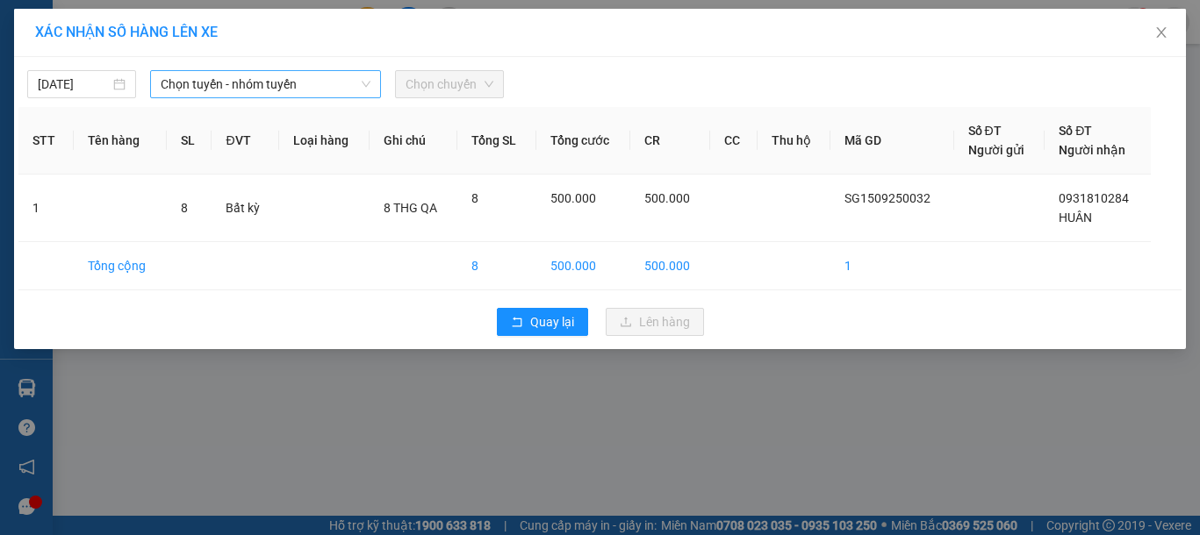
click at [213, 77] on span "Chọn tuyến - nhóm tuyến" at bounding box center [266, 84] width 210 height 26
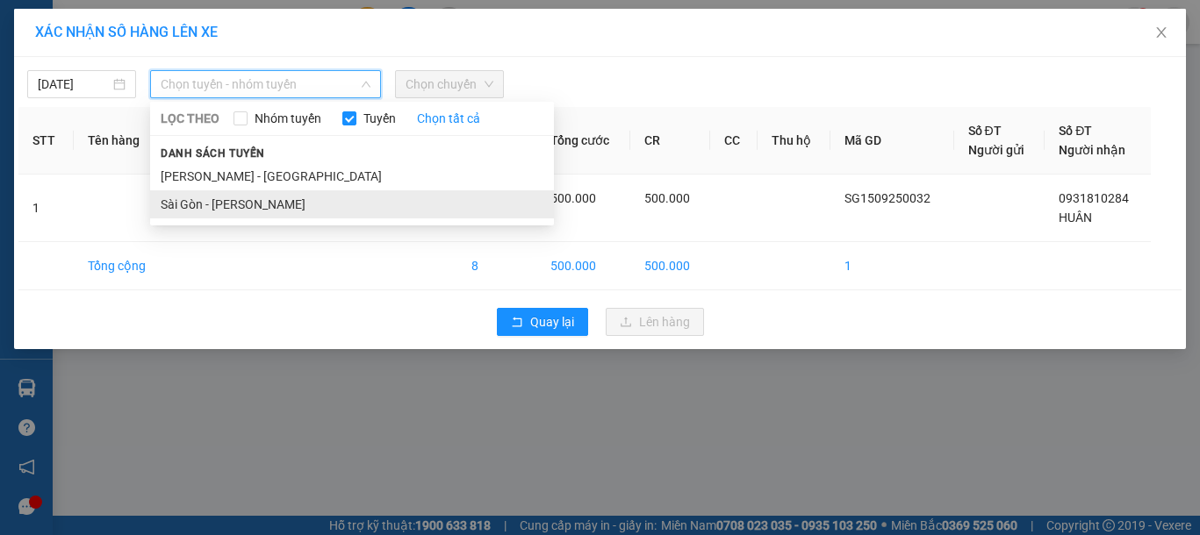
click at [217, 197] on li "Sài Gòn - [PERSON_NAME]" at bounding box center [352, 204] width 404 height 28
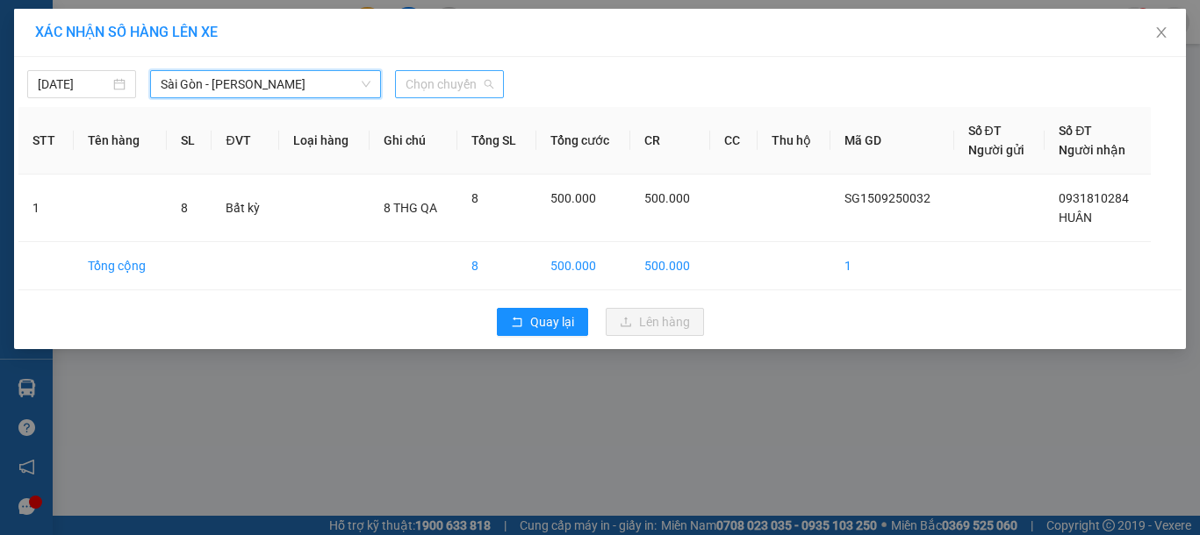
click at [457, 86] on span "Chọn chuyến" at bounding box center [450, 84] width 88 height 26
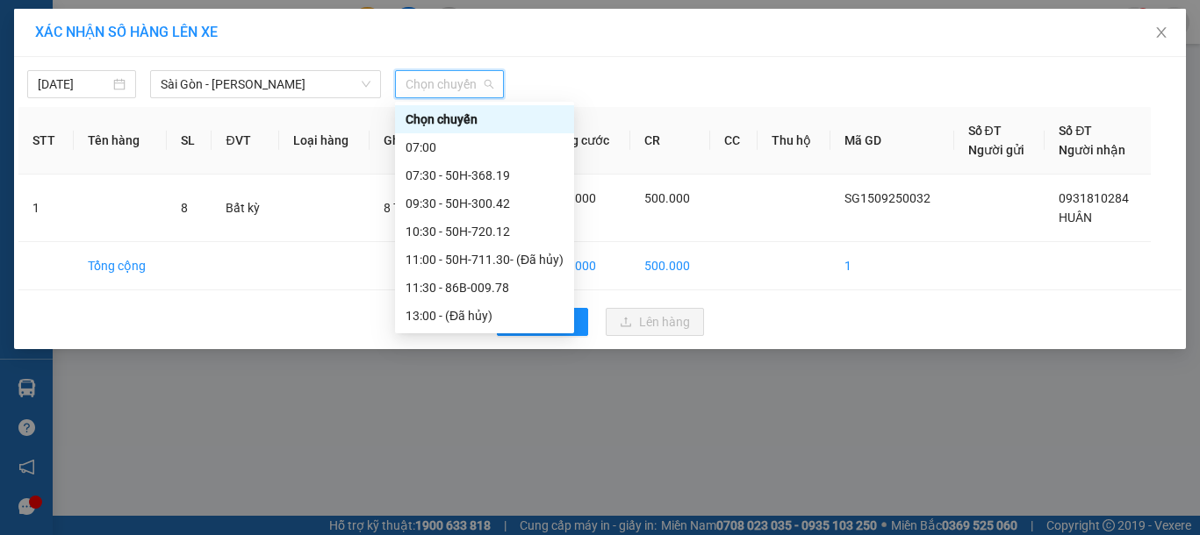
click at [477, 391] on div "17:00 (TC) - 50H-350.51" at bounding box center [485, 400] width 158 height 19
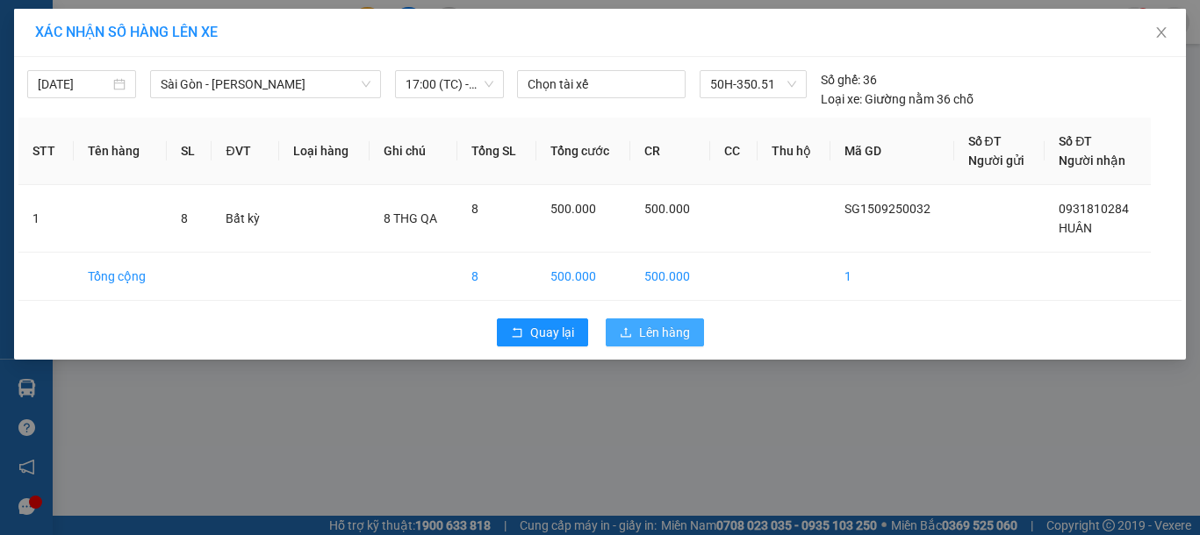
click at [685, 334] on span "Lên hàng" at bounding box center [664, 332] width 51 height 19
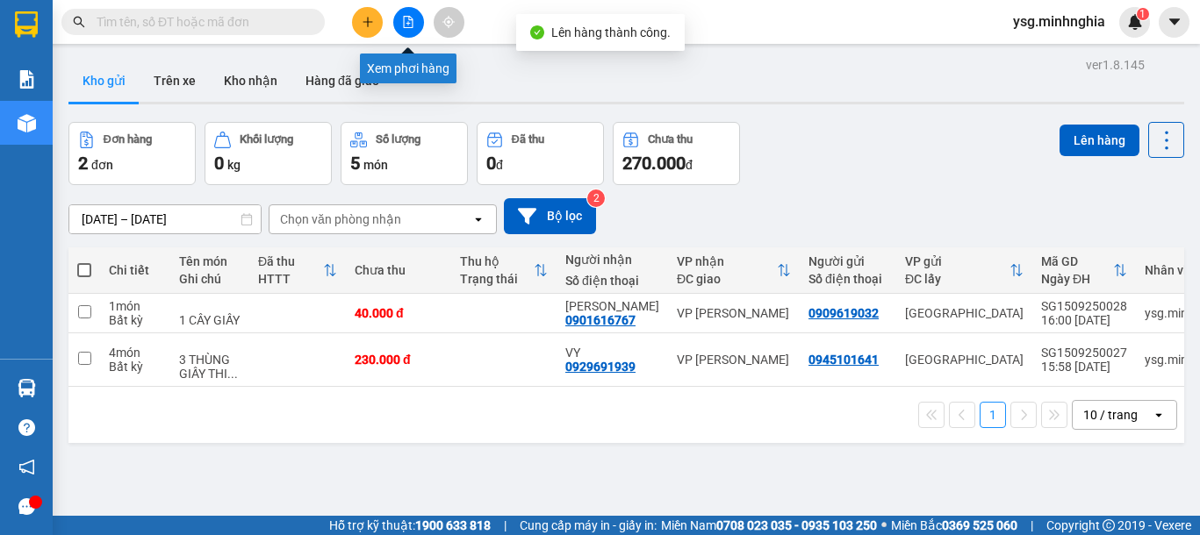
click at [412, 27] on icon "file-add" at bounding box center [409, 22] width 10 height 12
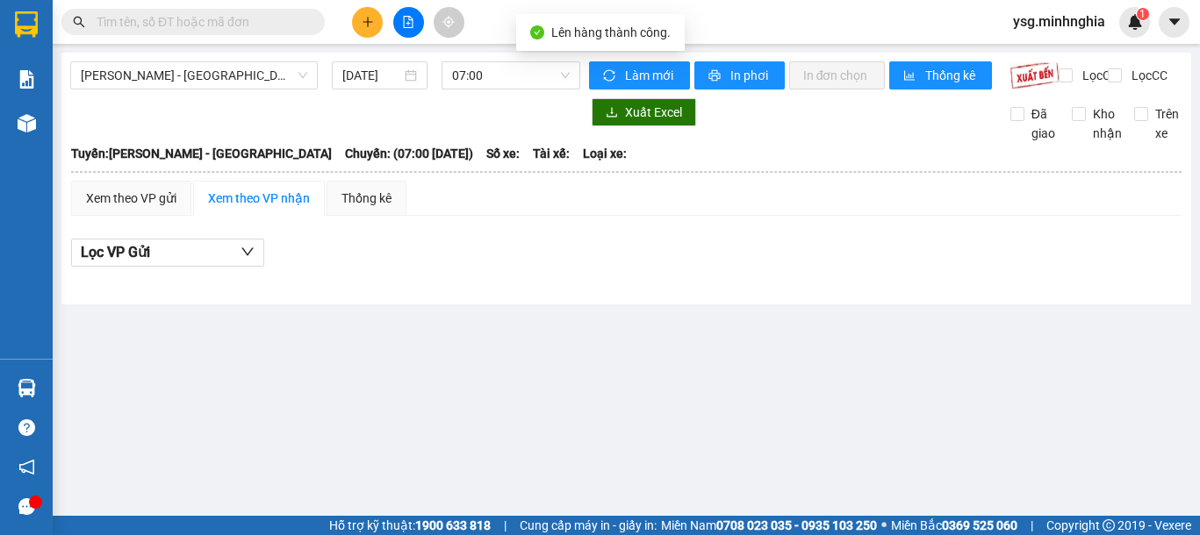
click at [158, 90] on div "Phan Rí - Sài Gòn 15/09/2025 07:00" at bounding box center [325, 75] width 510 height 28
click at [182, 76] on span "[PERSON_NAME] - [GEOGRAPHIC_DATA]" at bounding box center [194, 75] width 226 height 26
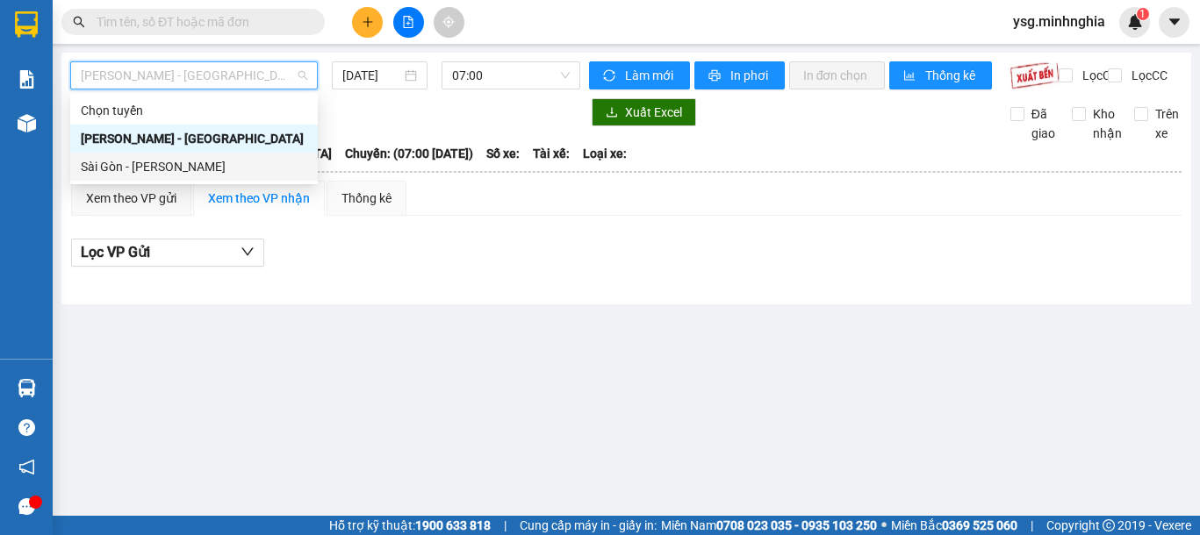
click at [151, 165] on div "Sài Gòn - [PERSON_NAME]" at bounding box center [194, 166] width 226 height 19
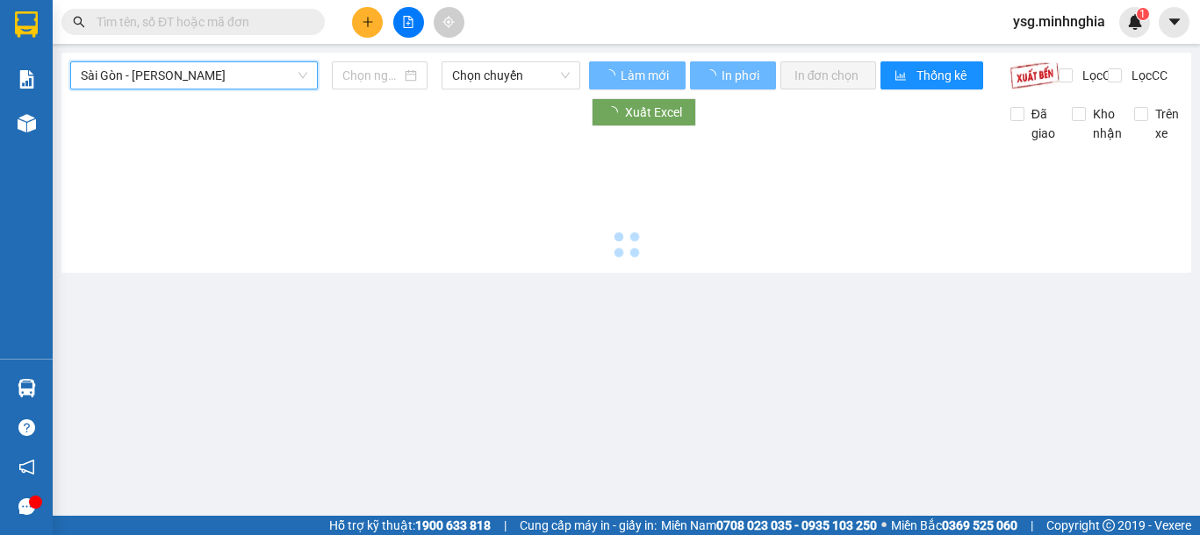
type input "[DATE]"
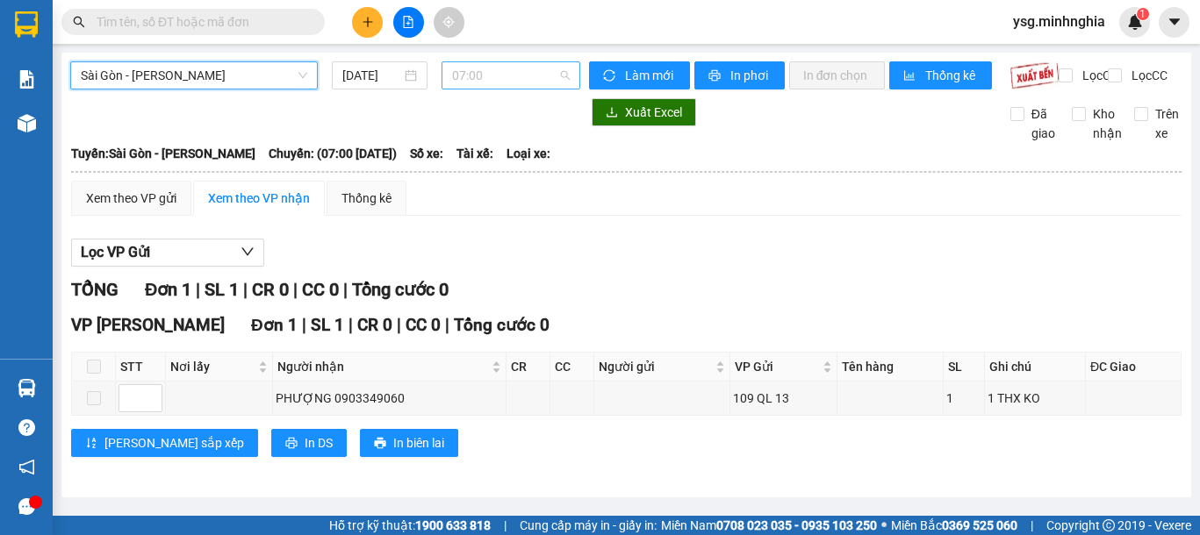
click at [479, 75] on span "07:00" at bounding box center [511, 75] width 118 height 26
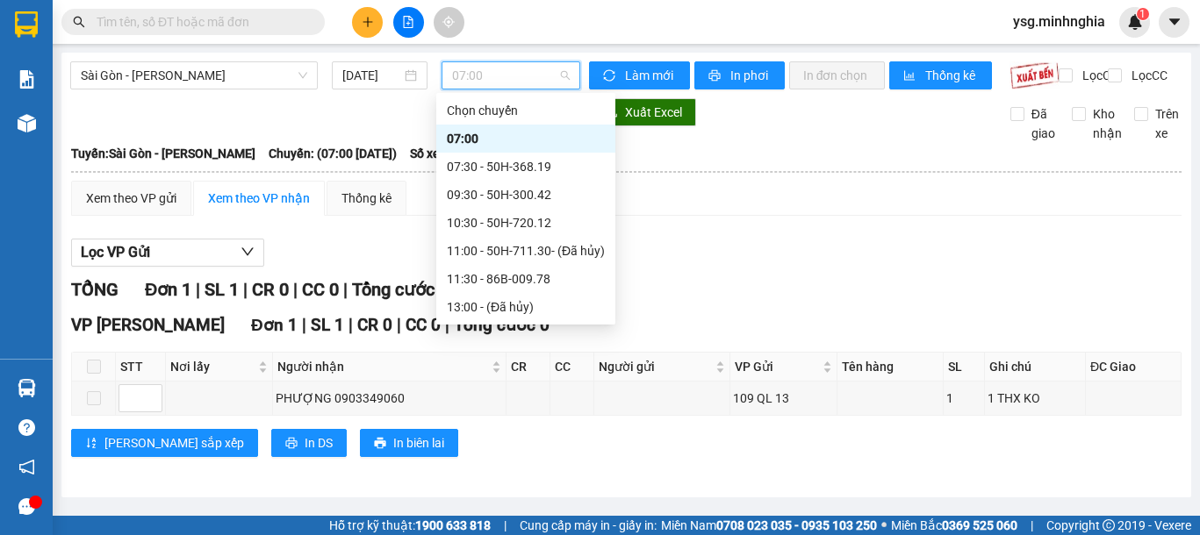
click at [525, 382] on div "17:00 (TC) - 50H-350.51" at bounding box center [526, 391] width 158 height 19
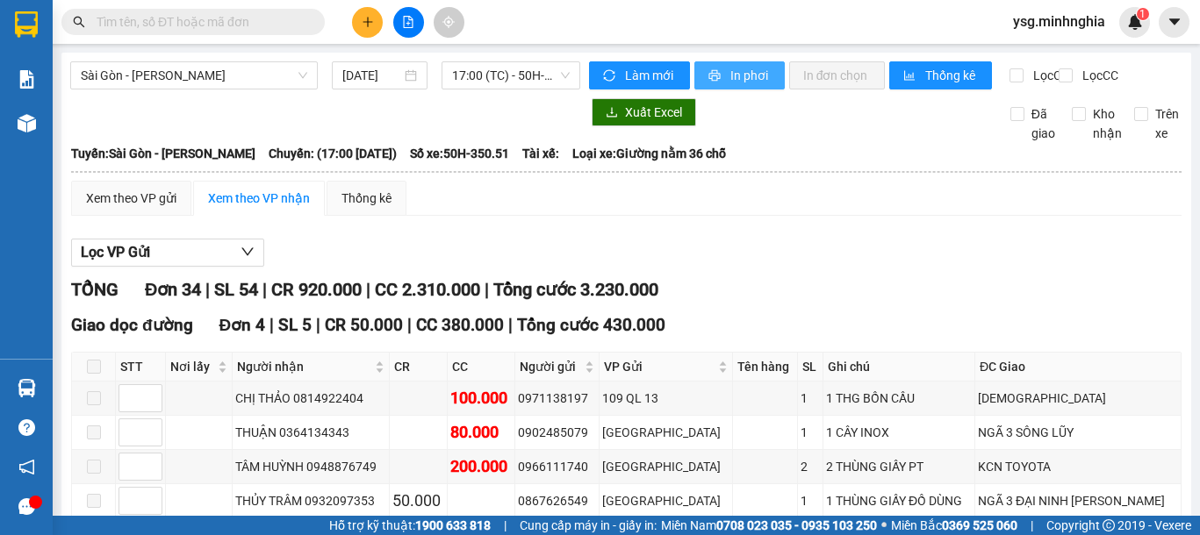
click at [743, 69] on span "In phơi" at bounding box center [750, 75] width 40 height 19
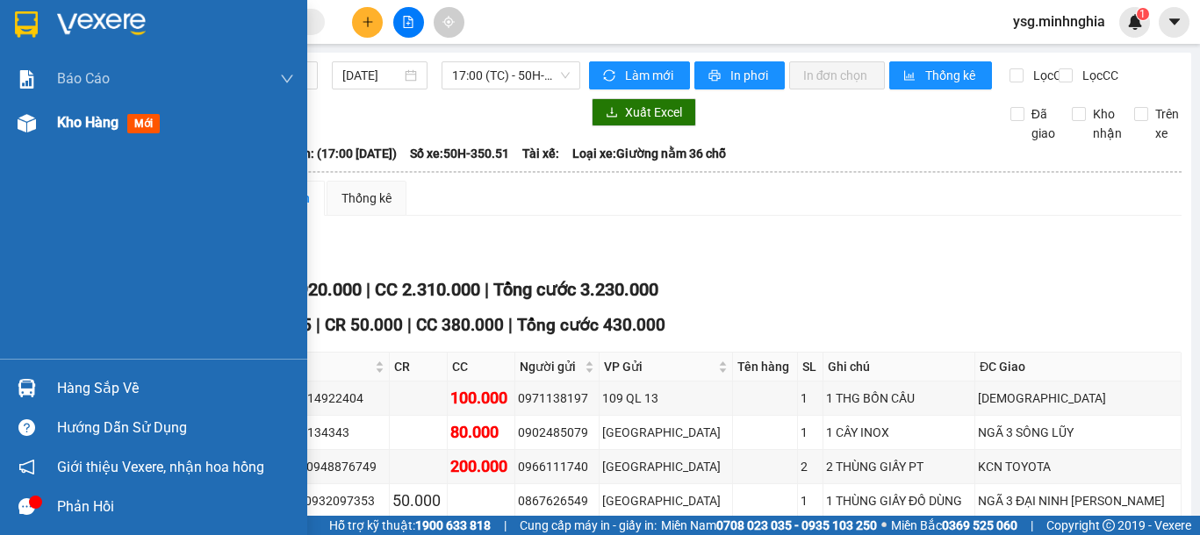
click at [29, 123] on img at bounding box center [27, 123] width 18 height 18
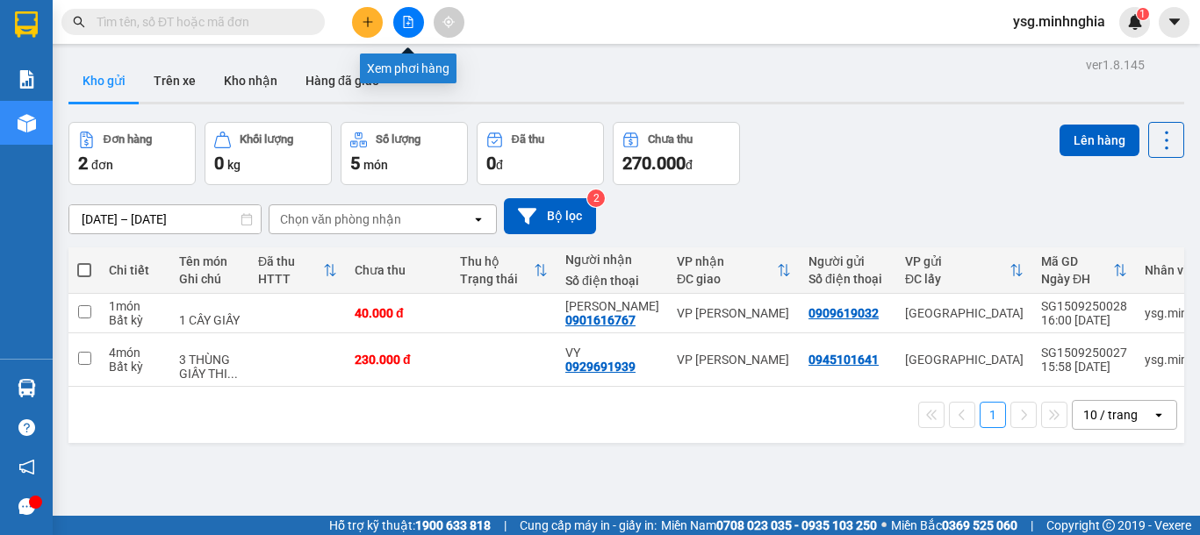
click at [406, 16] on icon "file-add" at bounding box center [408, 22] width 12 height 12
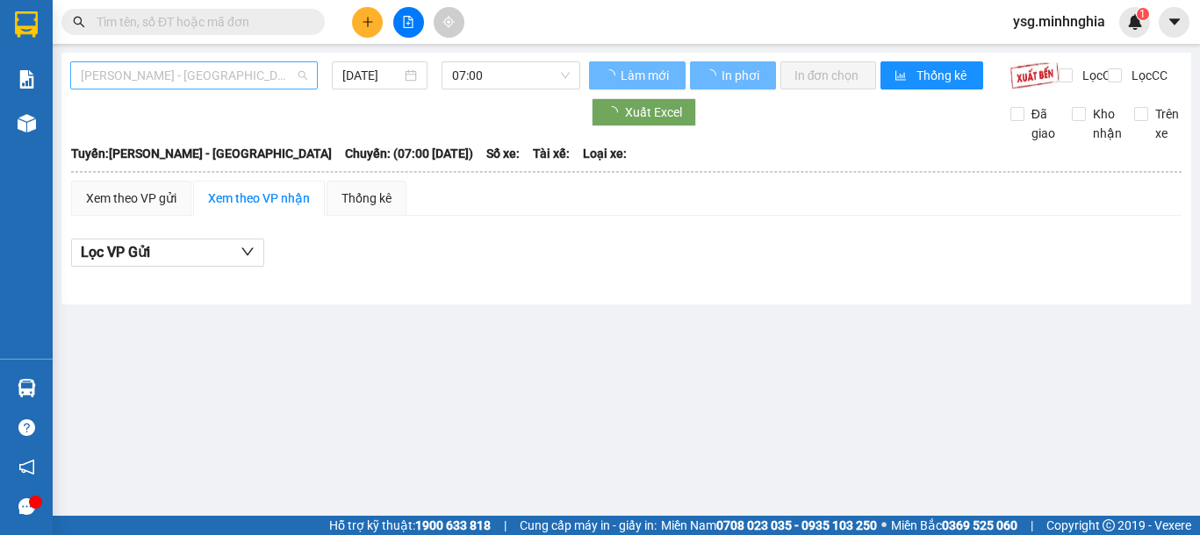
click at [276, 68] on span "[PERSON_NAME] - [GEOGRAPHIC_DATA]" at bounding box center [194, 75] width 226 height 26
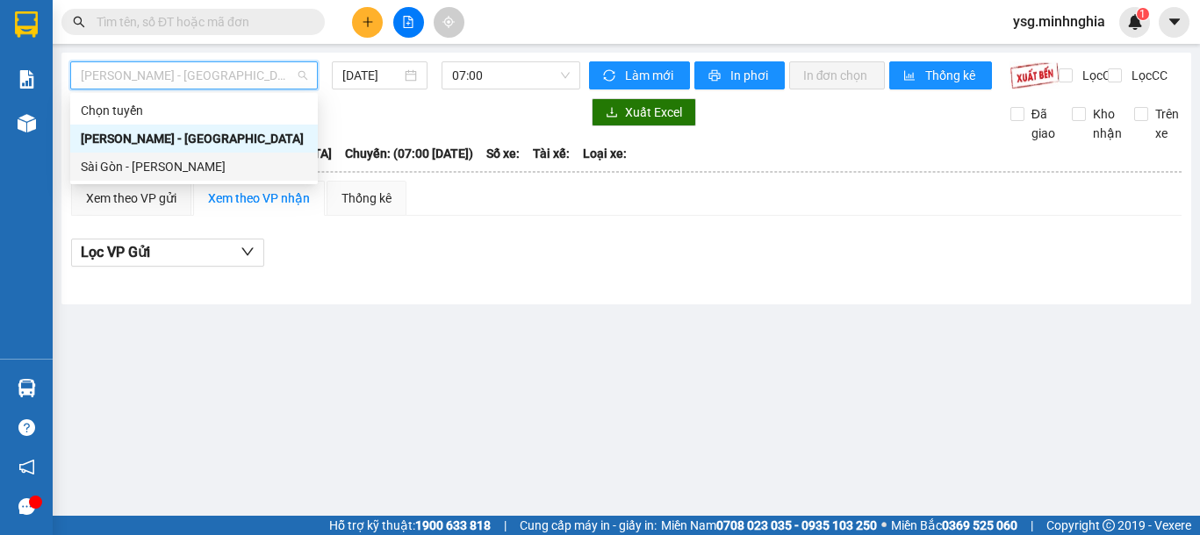
click at [166, 164] on div "Sài Gòn - [PERSON_NAME]" at bounding box center [194, 166] width 226 height 19
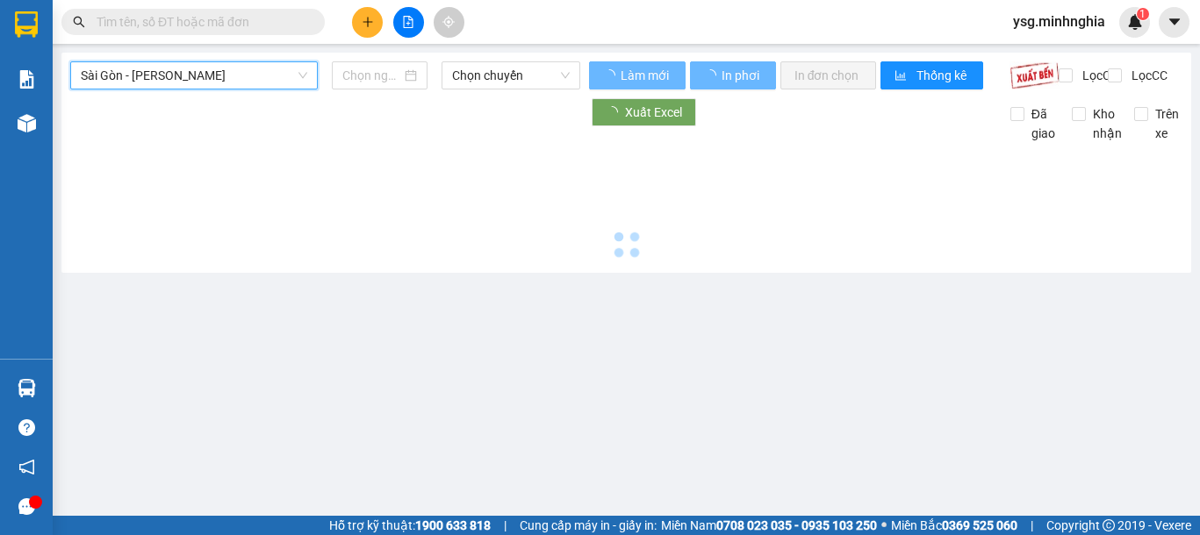
type input "[DATE]"
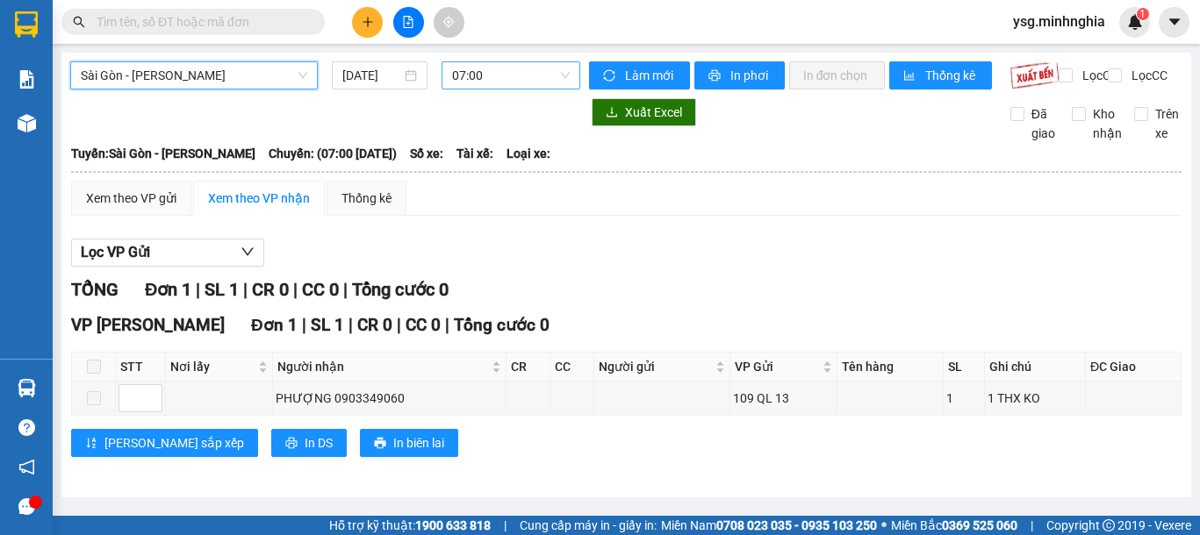
click at [511, 84] on span "07:00" at bounding box center [511, 75] width 118 height 26
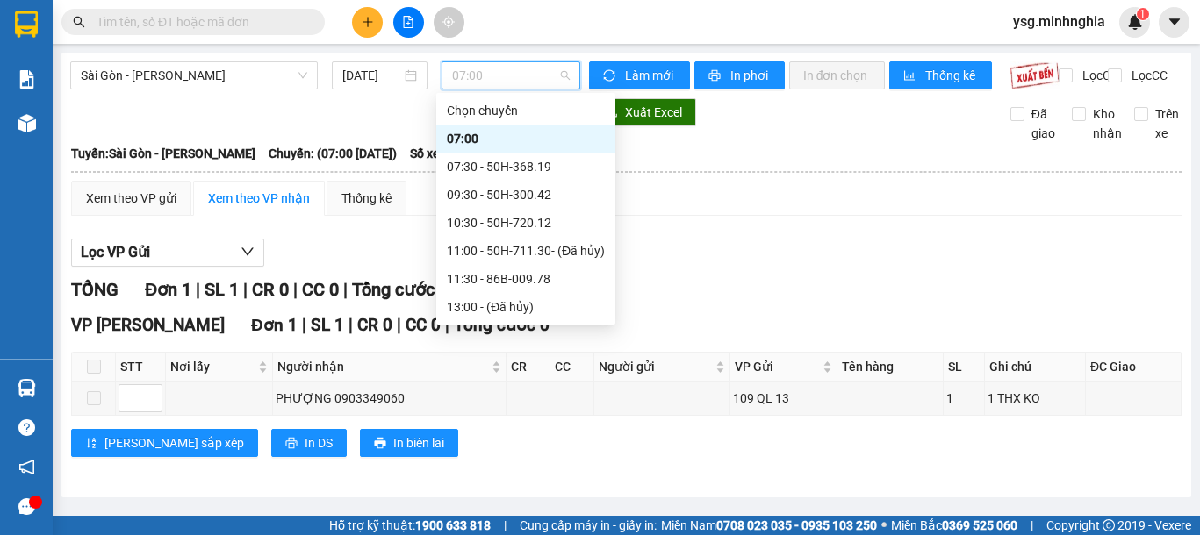
click at [509, 382] on div "17:00 (TC) - 50H-350.51" at bounding box center [526, 391] width 158 height 19
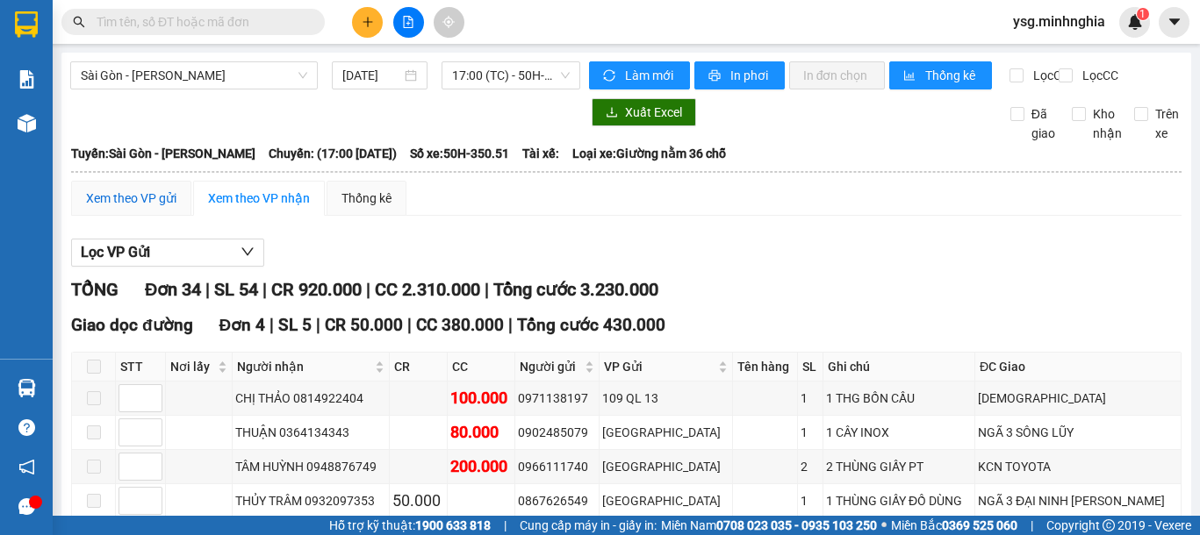
click at [176, 208] on div "Xem theo VP gửi" at bounding box center [131, 198] width 90 height 19
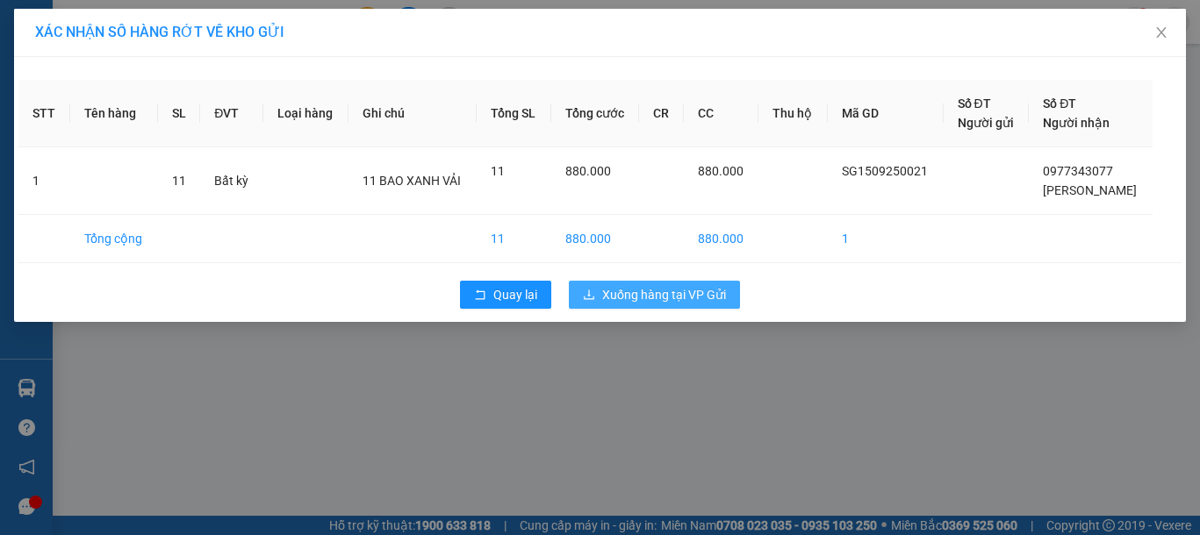
click at [708, 305] on button "Xuống hàng tại VP Gửi" at bounding box center [654, 295] width 171 height 28
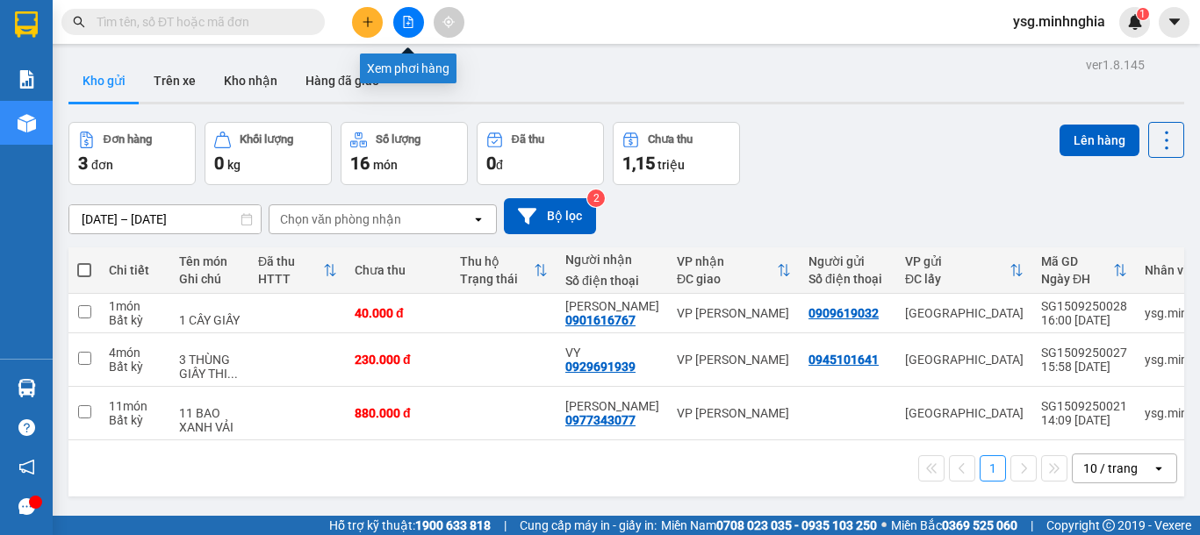
click at [414, 14] on button at bounding box center [408, 22] width 31 height 31
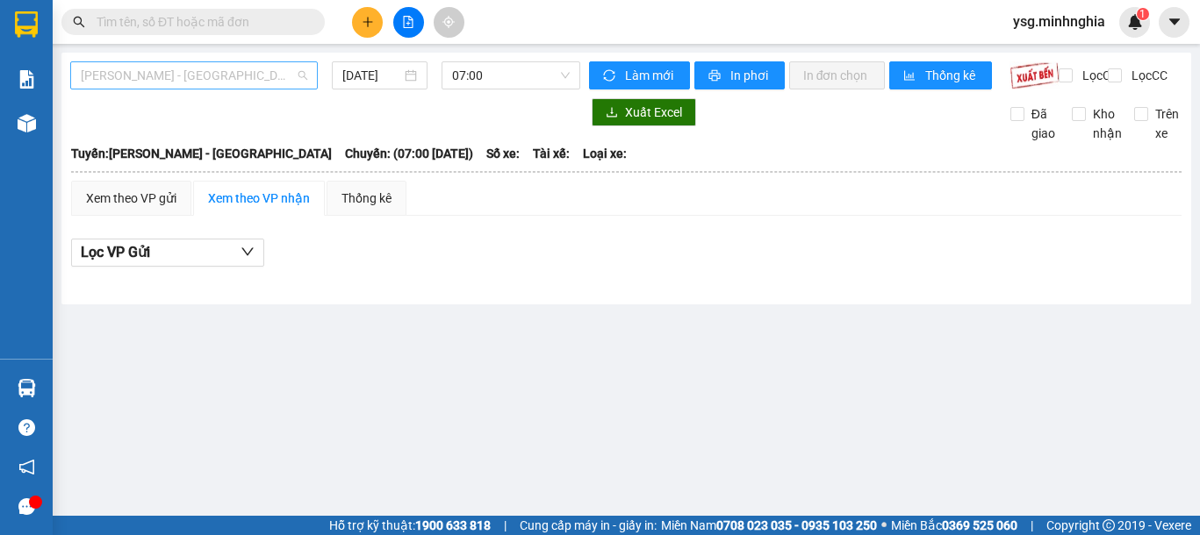
click at [209, 79] on span "[PERSON_NAME] - [GEOGRAPHIC_DATA]" at bounding box center [194, 75] width 226 height 26
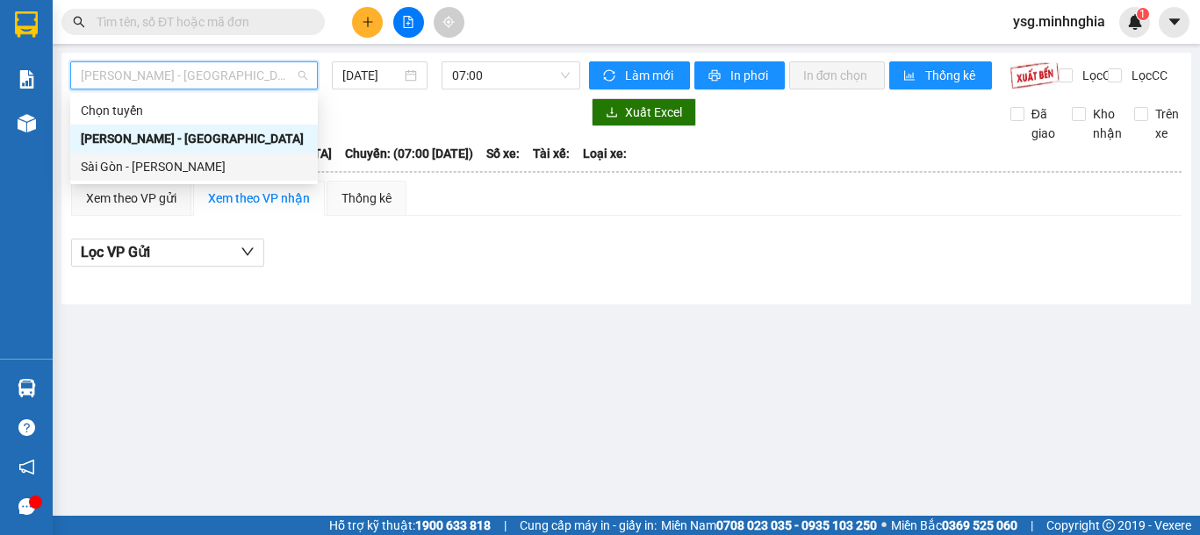
click at [161, 154] on div "Sài Gòn - [PERSON_NAME]" at bounding box center [194, 167] width 248 height 28
type input "[DATE]"
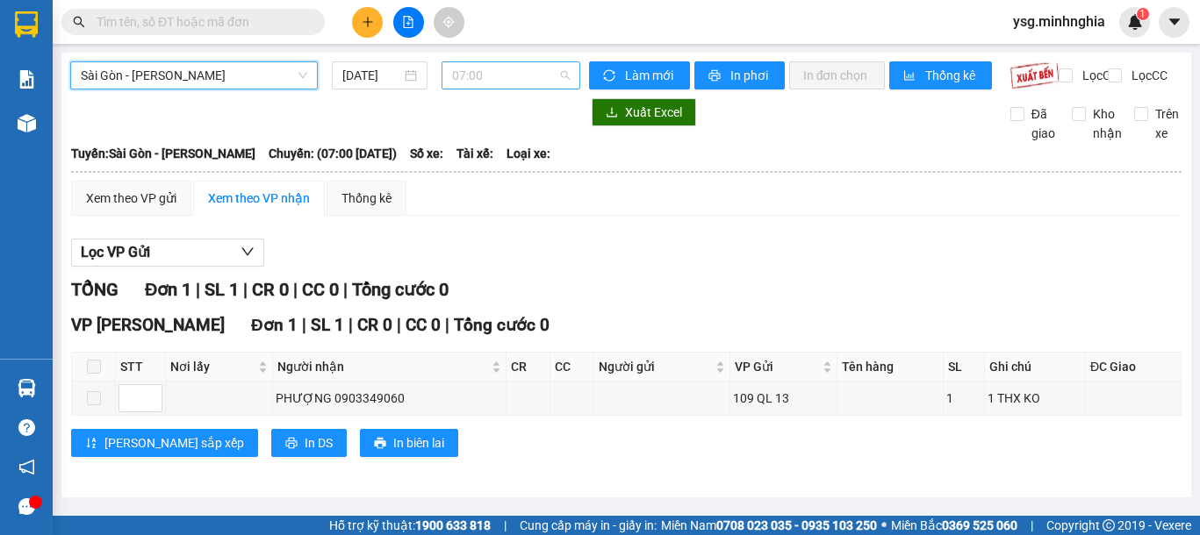
click at [477, 84] on span "07:00" at bounding box center [511, 75] width 118 height 26
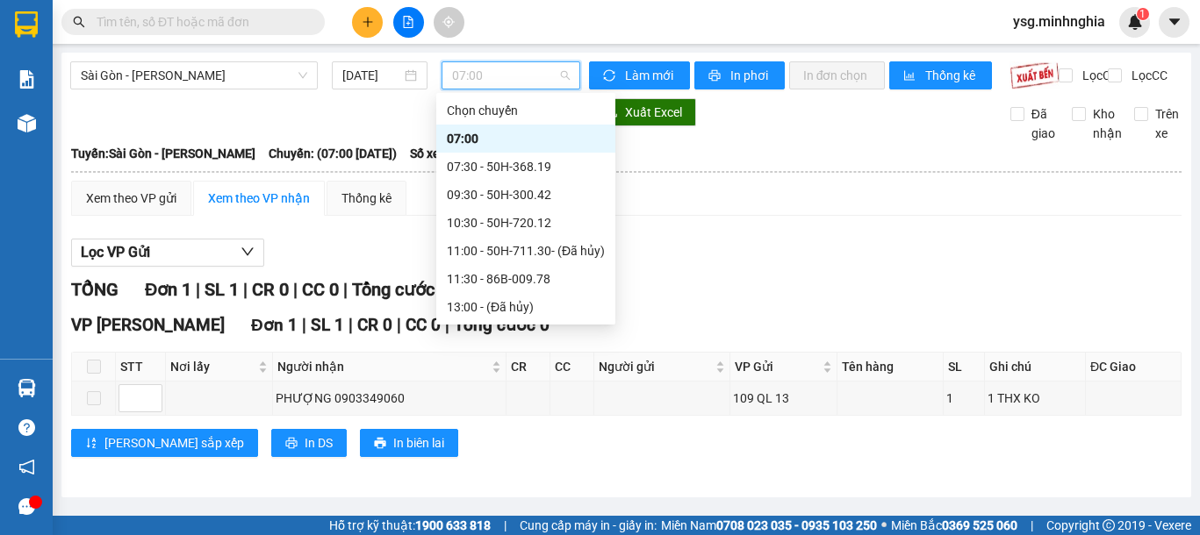
click at [522, 382] on div "17:00 (TC) - 50H-350.51" at bounding box center [526, 391] width 158 height 19
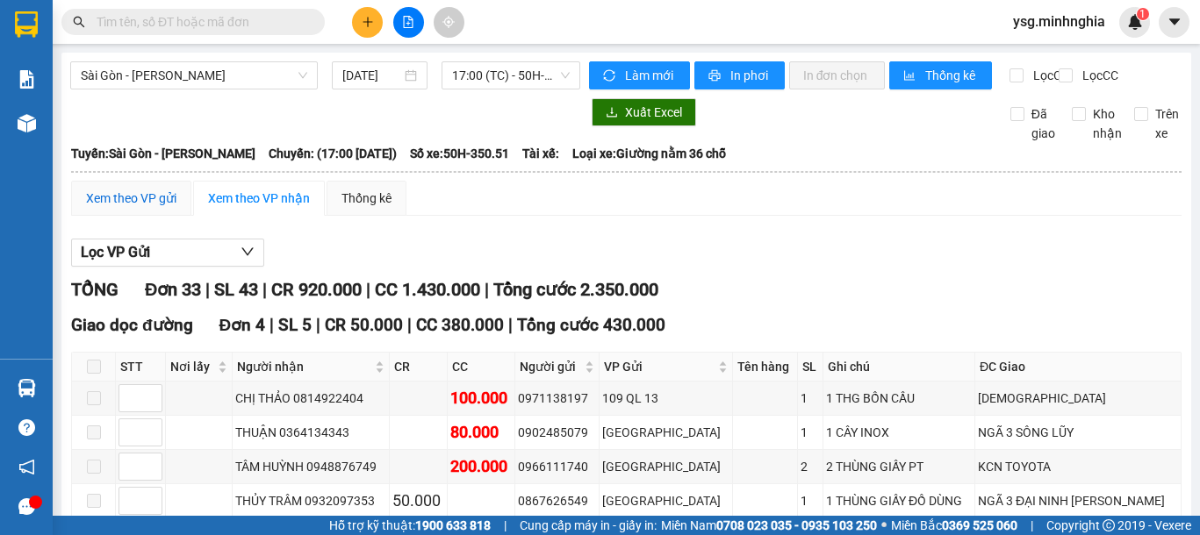
click at [165, 204] on div "Xem theo VP gửi" at bounding box center [131, 198] width 90 height 19
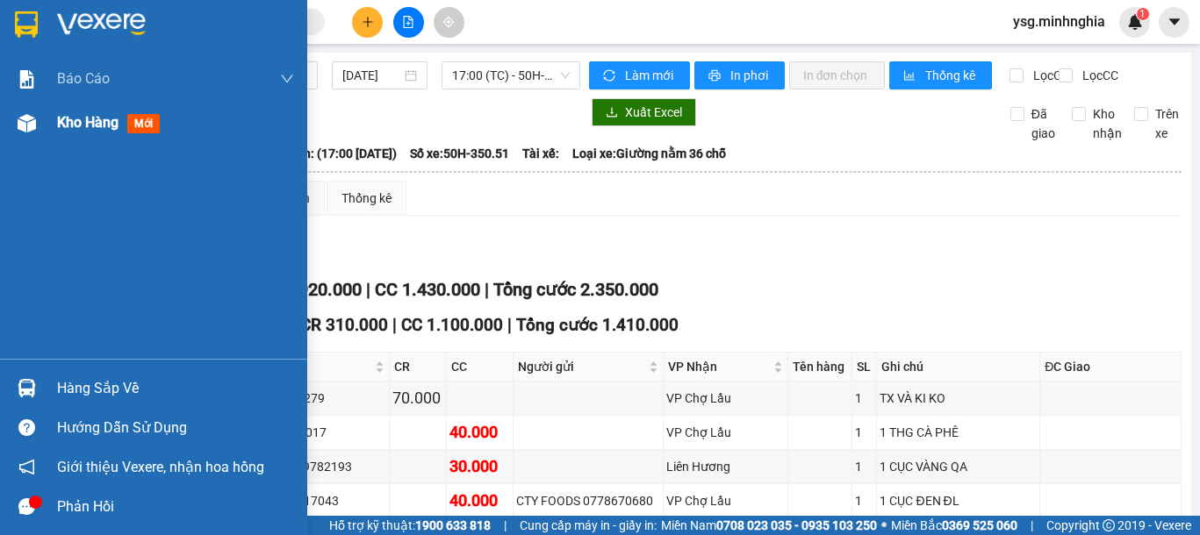
click at [22, 114] on img at bounding box center [27, 123] width 18 height 18
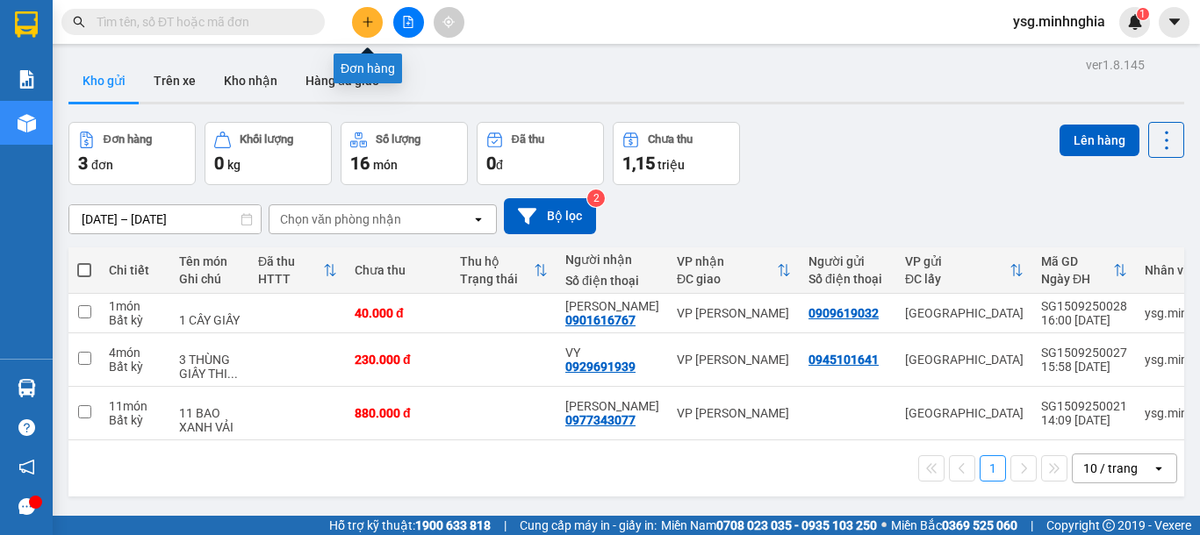
click at [360, 26] on button at bounding box center [367, 22] width 31 height 31
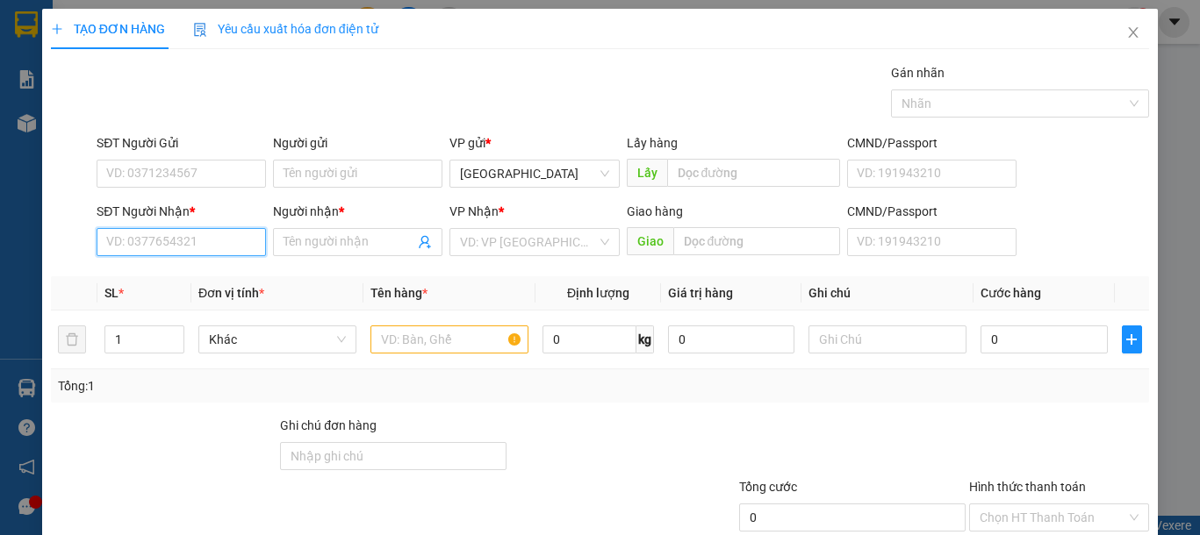
click at [167, 233] on input "SĐT Người Nhận *" at bounding box center [181, 242] width 169 height 28
click at [184, 257] on div "SĐT Người Nhận * VD: 0377654321" at bounding box center [181, 232] width 169 height 61
click at [213, 243] on input "SĐT Người Nhận *" at bounding box center [181, 242] width 169 height 28
click at [444, 343] on input "text" at bounding box center [449, 340] width 158 height 28
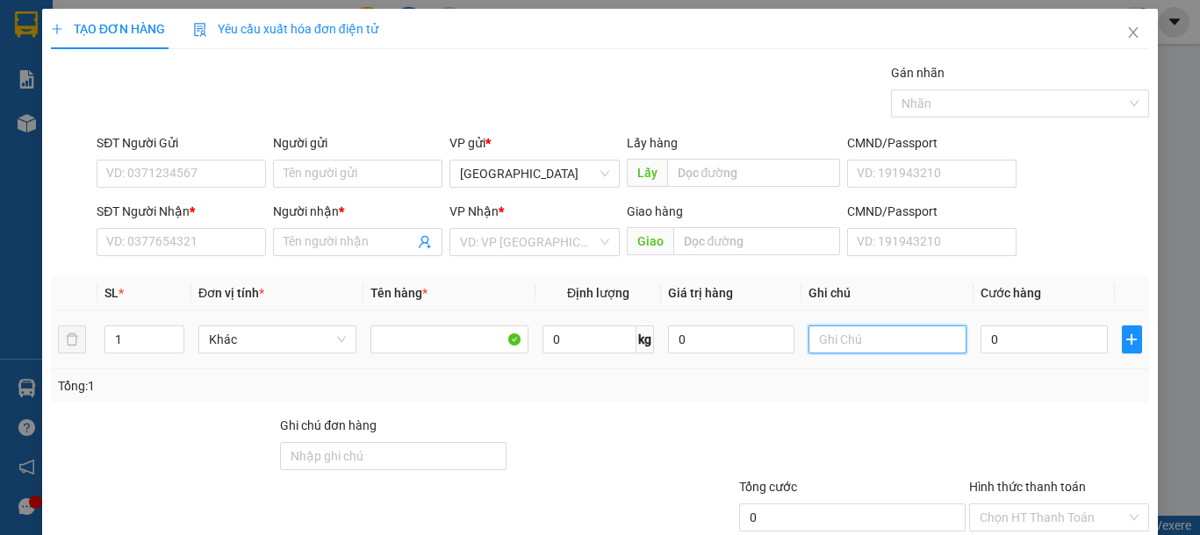
click at [891, 347] on input "text" at bounding box center [887, 340] width 158 height 28
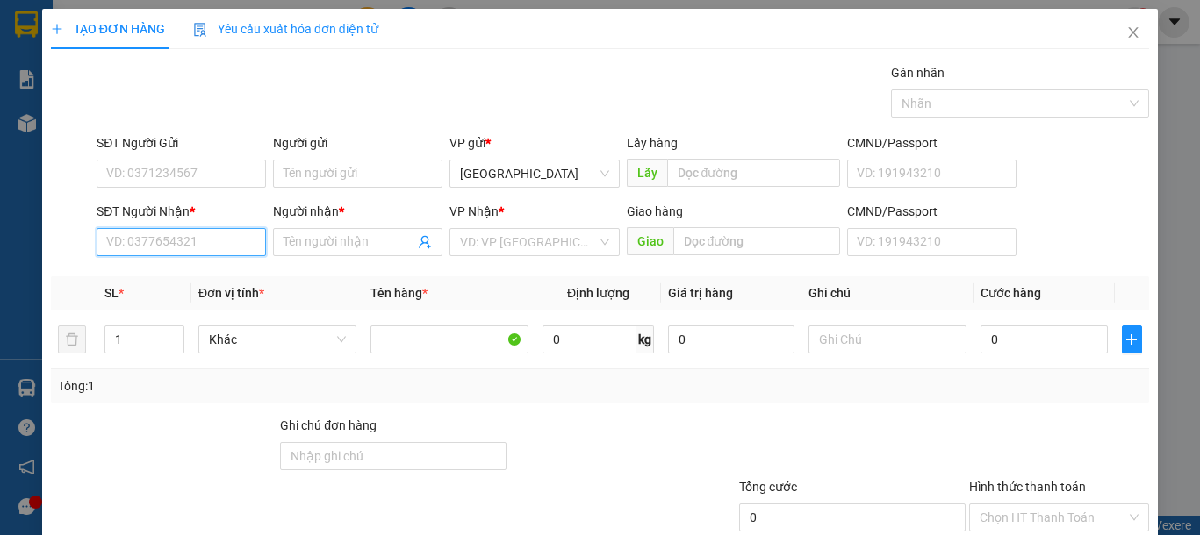
click at [255, 246] on input "SĐT Người Nhận *" at bounding box center [181, 242] width 169 height 28
type input "0948791527"
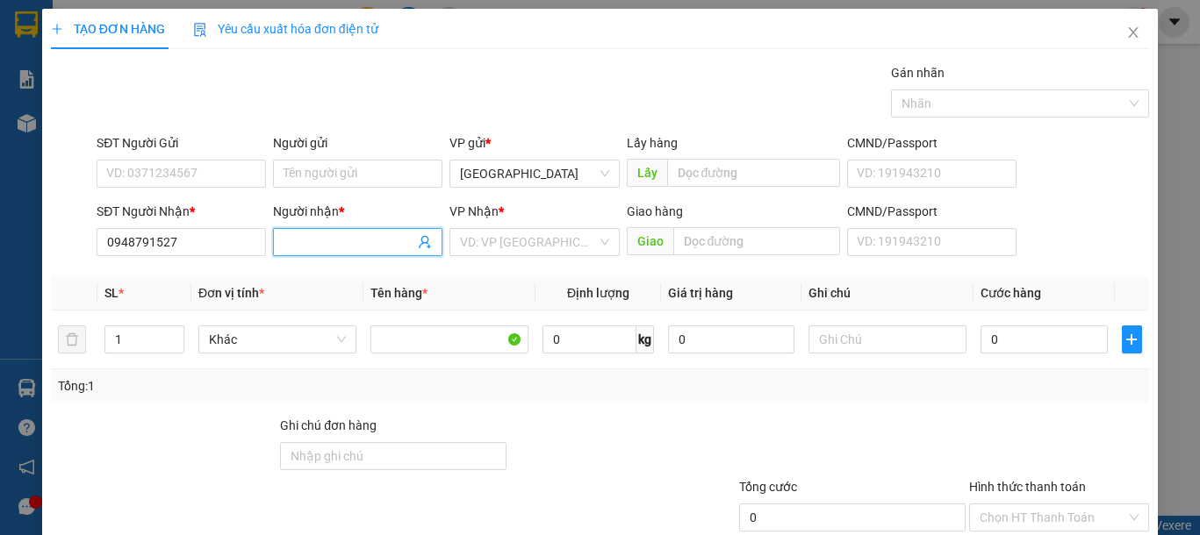
click at [314, 233] on input "Người nhận *" at bounding box center [349, 242] width 131 height 19
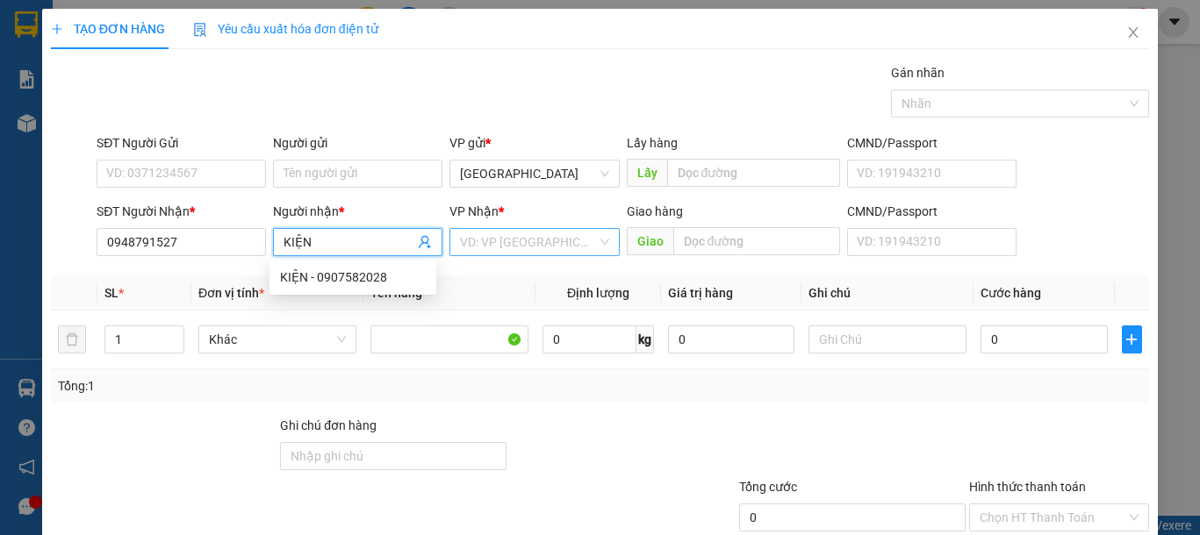
type input "KIỆN"
click at [509, 235] on input "search" at bounding box center [528, 242] width 136 height 26
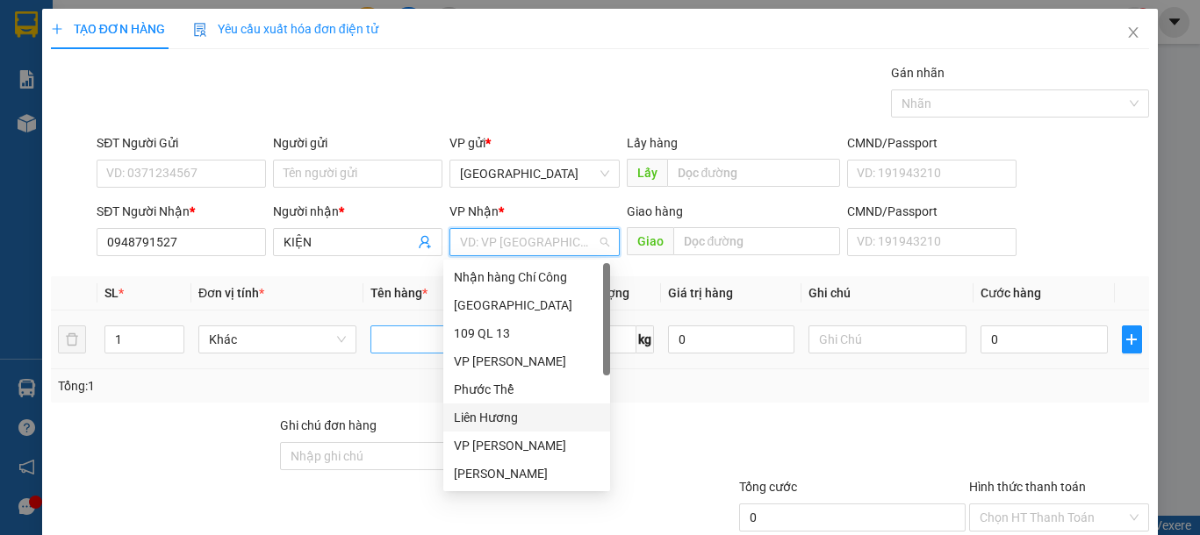
click at [492, 411] on div "Liên Hương" at bounding box center [527, 417] width 146 height 19
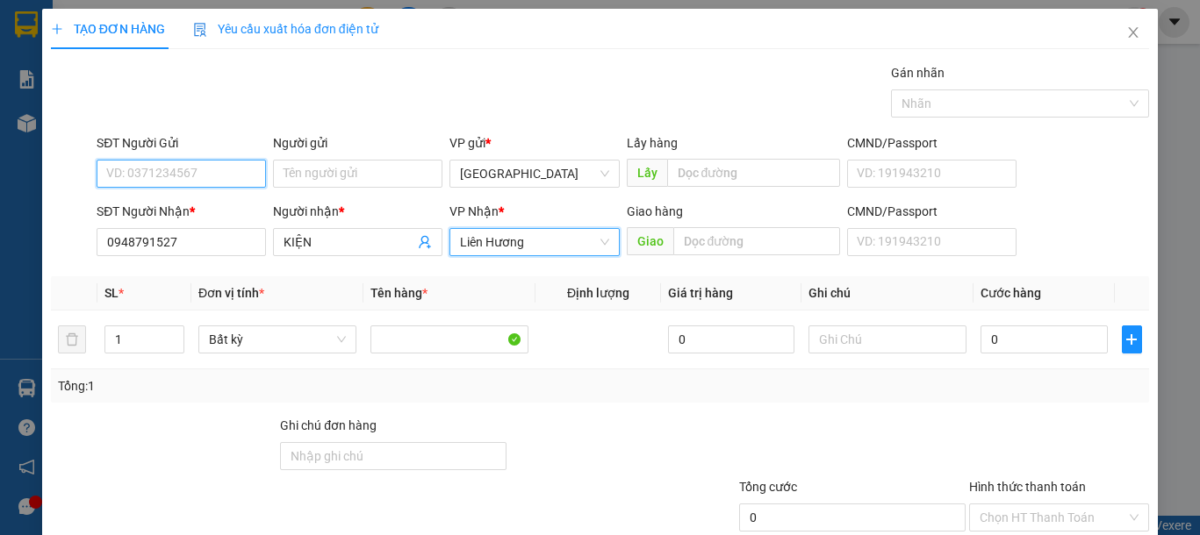
click at [180, 176] on input "SĐT Người Gửi" at bounding box center [181, 174] width 169 height 28
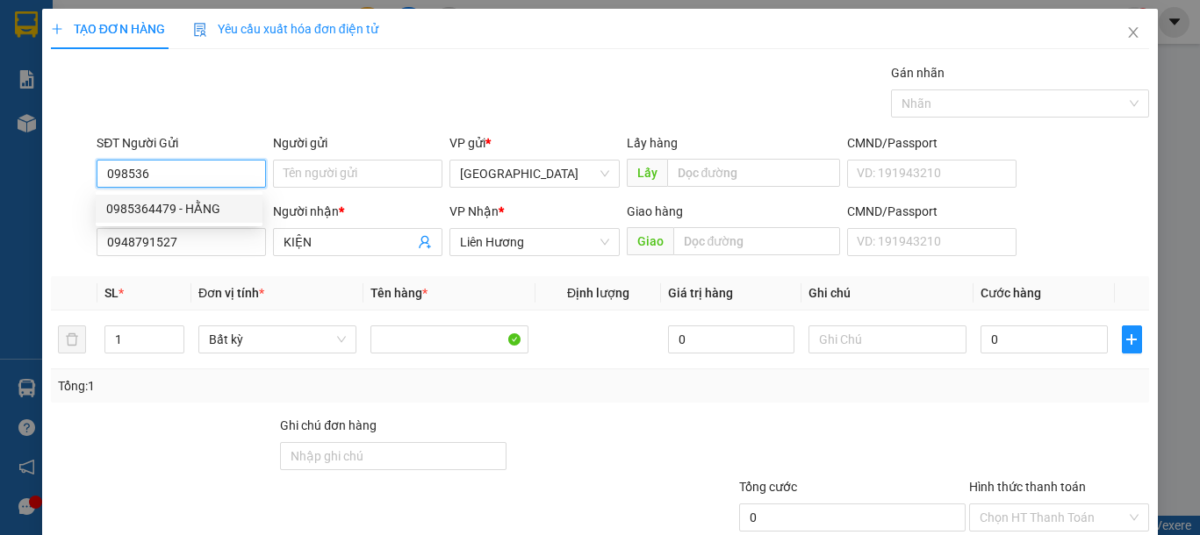
click at [199, 215] on div "0985364479 - HẰNG" at bounding box center [179, 208] width 146 height 19
type input "0985364479"
type input "HẰNG"
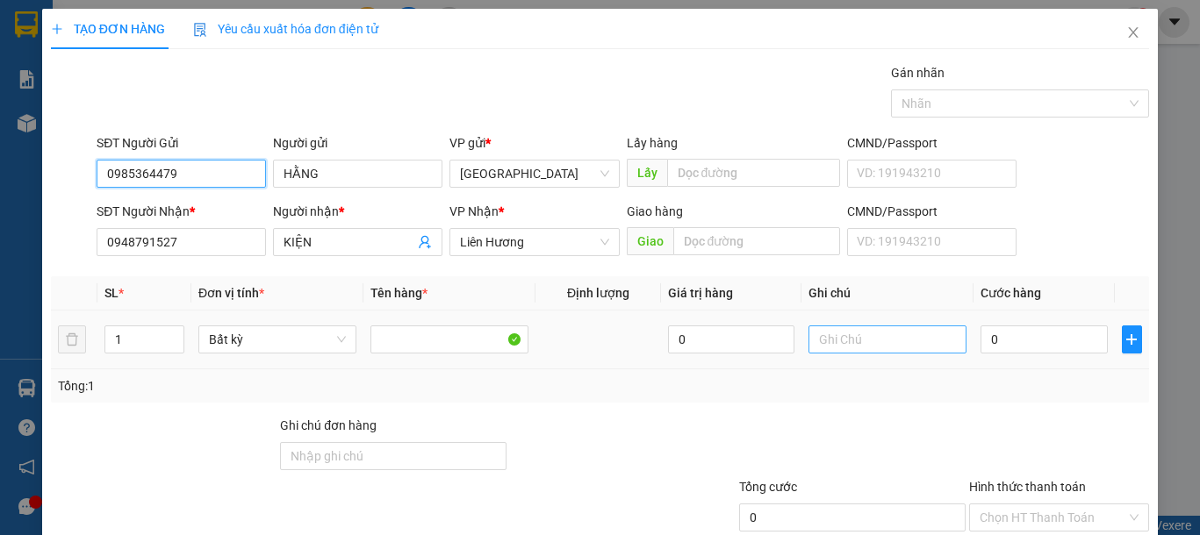
type input "0985364479"
click at [865, 347] on input "text" at bounding box center [887, 340] width 158 height 28
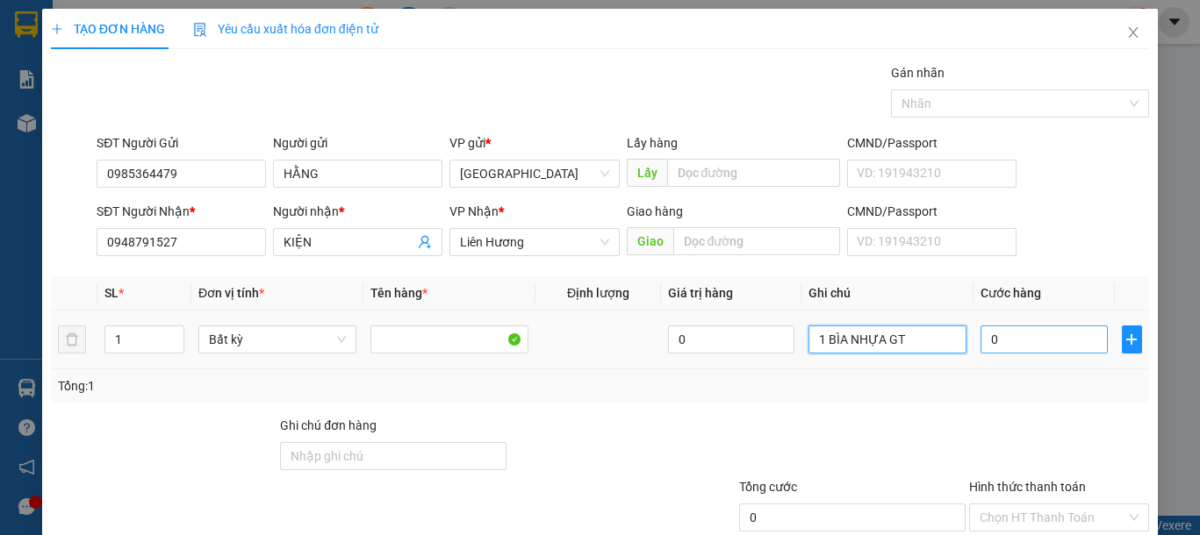
type input "1 BÌA NHỰA GT"
click at [1029, 334] on input "0" at bounding box center [1043, 340] width 126 height 28
type input "3"
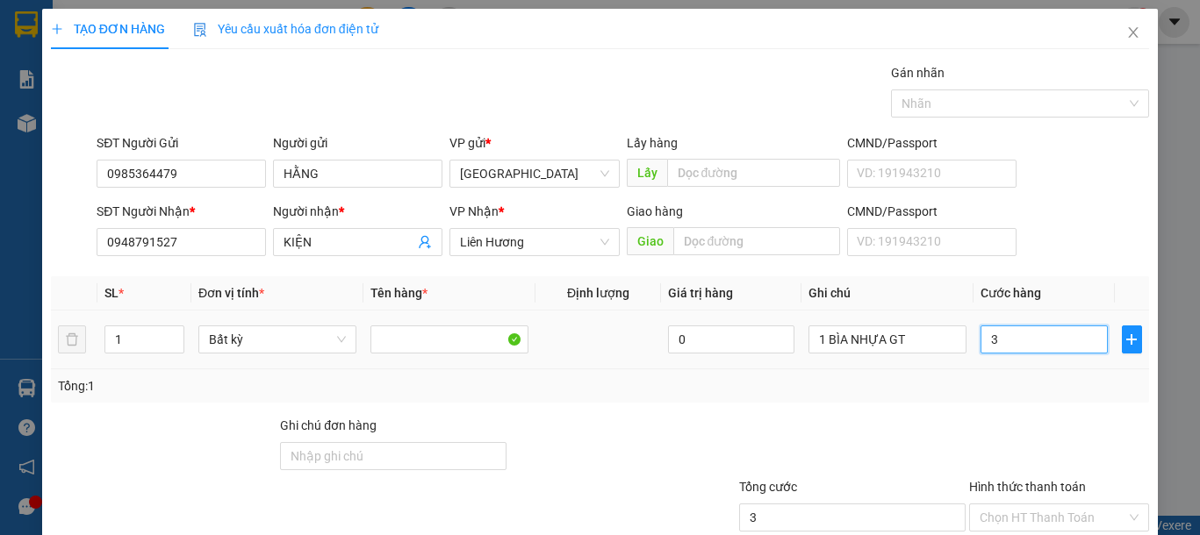
type input "30"
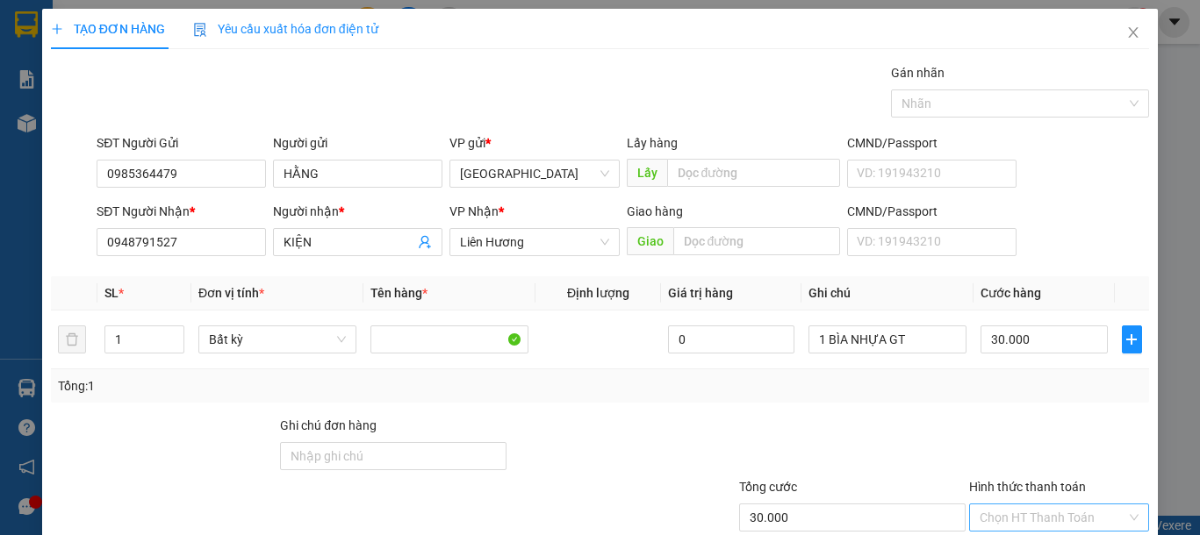
click at [1049, 505] on input "Hình thức thanh toán" at bounding box center [1053, 518] width 147 height 26
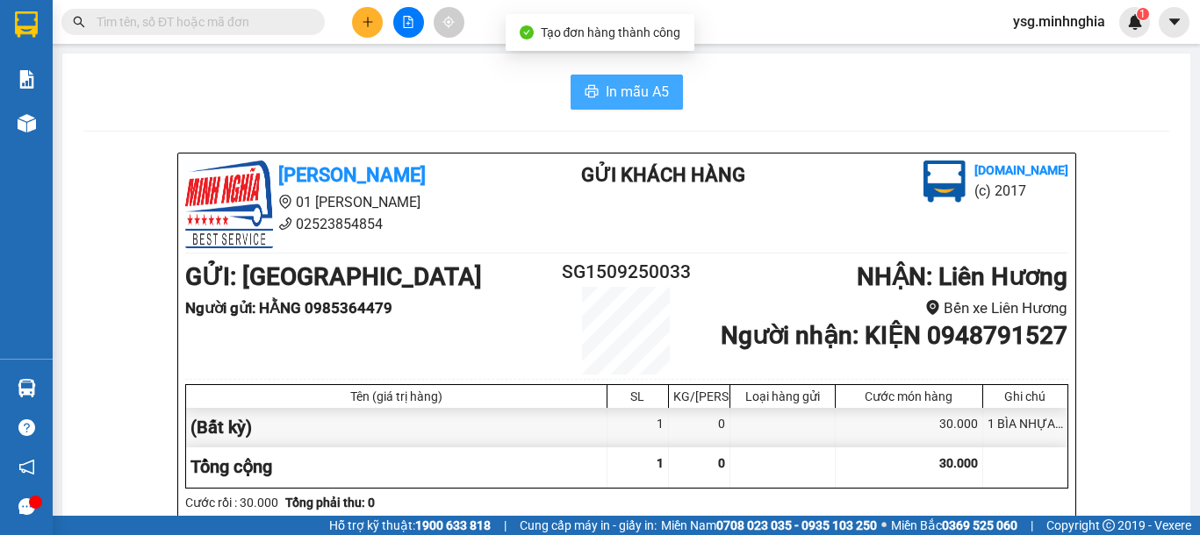
click at [626, 87] on span "In mẫu A5" at bounding box center [637, 92] width 63 height 22
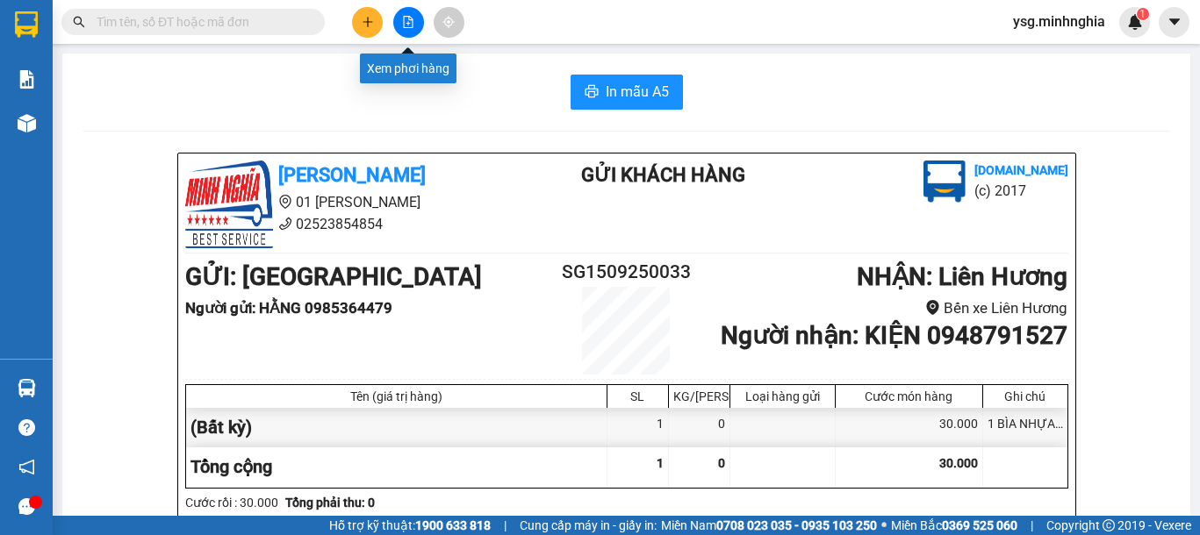
click at [372, 18] on icon "plus" at bounding box center [368, 22] width 12 height 12
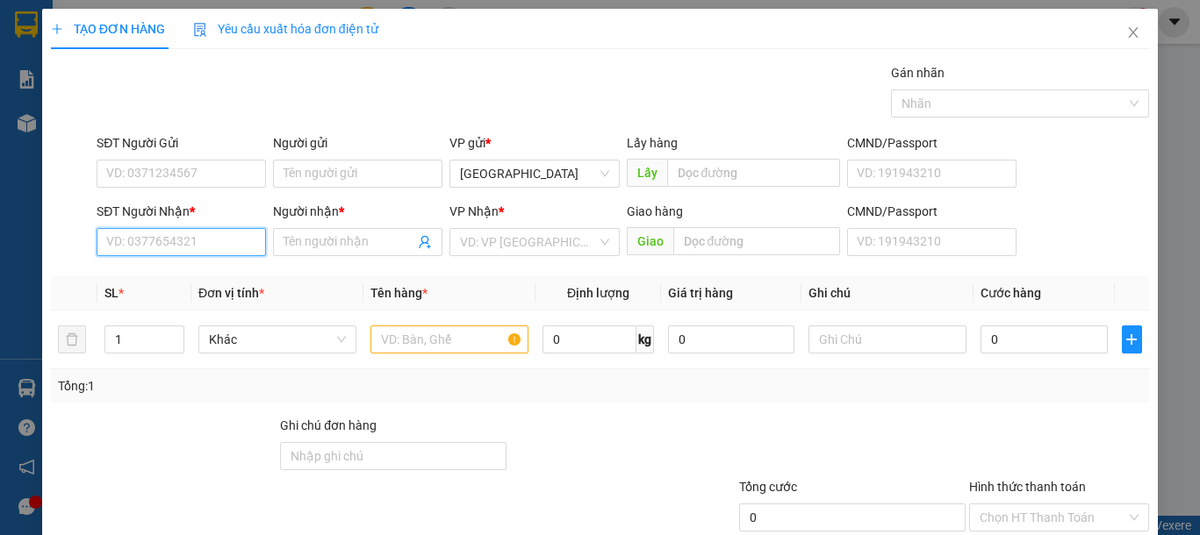
click at [175, 243] on input "SĐT Người Nhận *" at bounding box center [181, 242] width 169 height 28
click at [190, 276] on div "0965167295 - HẢI" at bounding box center [179, 277] width 146 height 19
type input "0965167295"
type input "HẢI"
type input "0965167295"
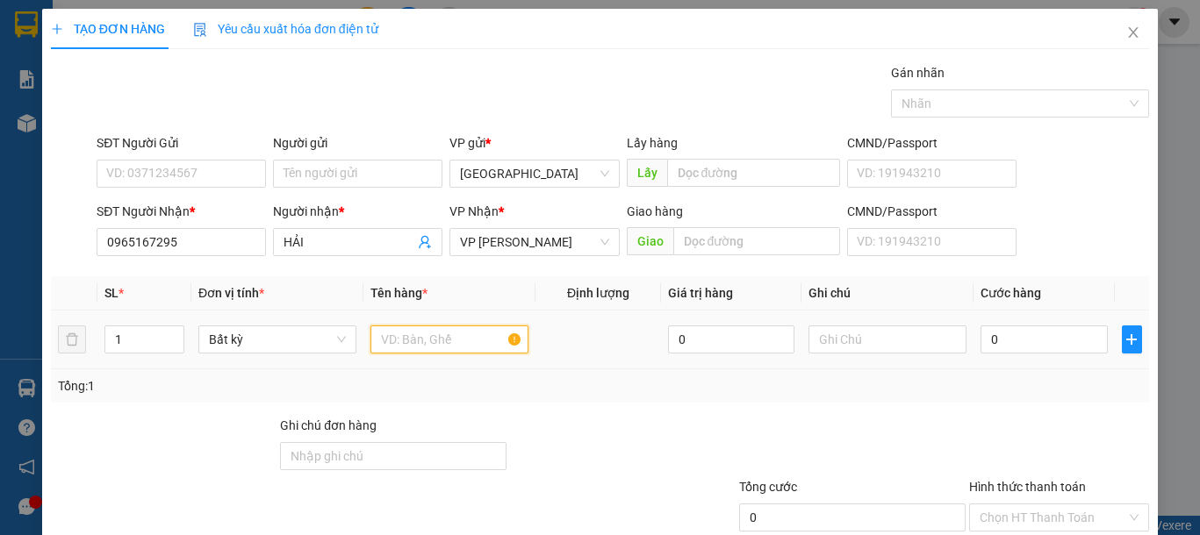
click at [396, 335] on input "text" at bounding box center [449, 340] width 158 height 28
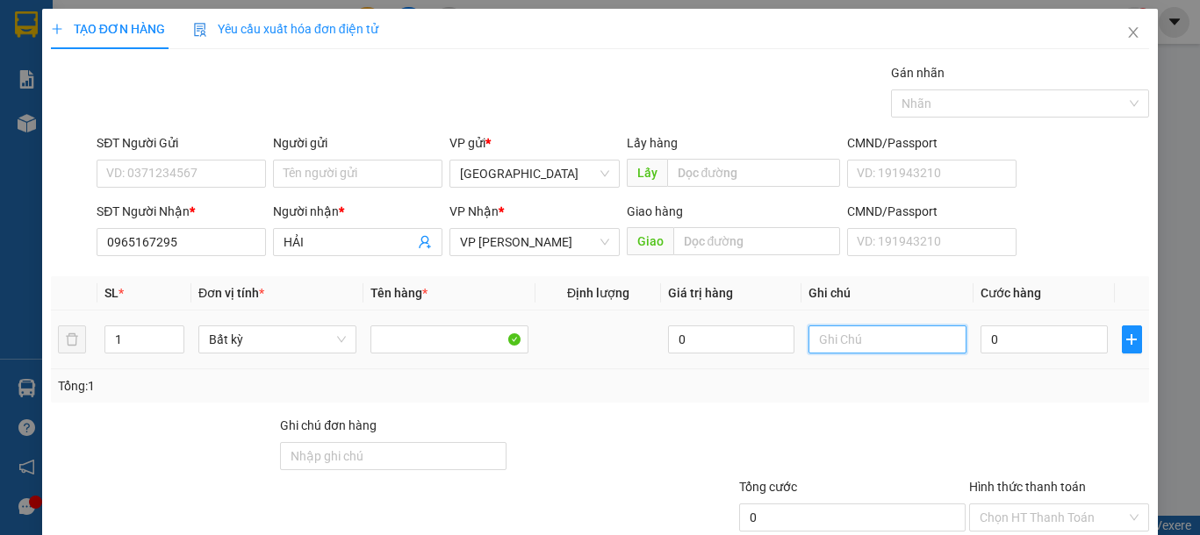
click at [921, 341] on input "text" at bounding box center [887, 340] width 158 height 28
type input "1 CỤC VÀNG ĐL"
click at [985, 347] on input "0" at bounding box center [1043, 340] width 126 height 28
type input "8"
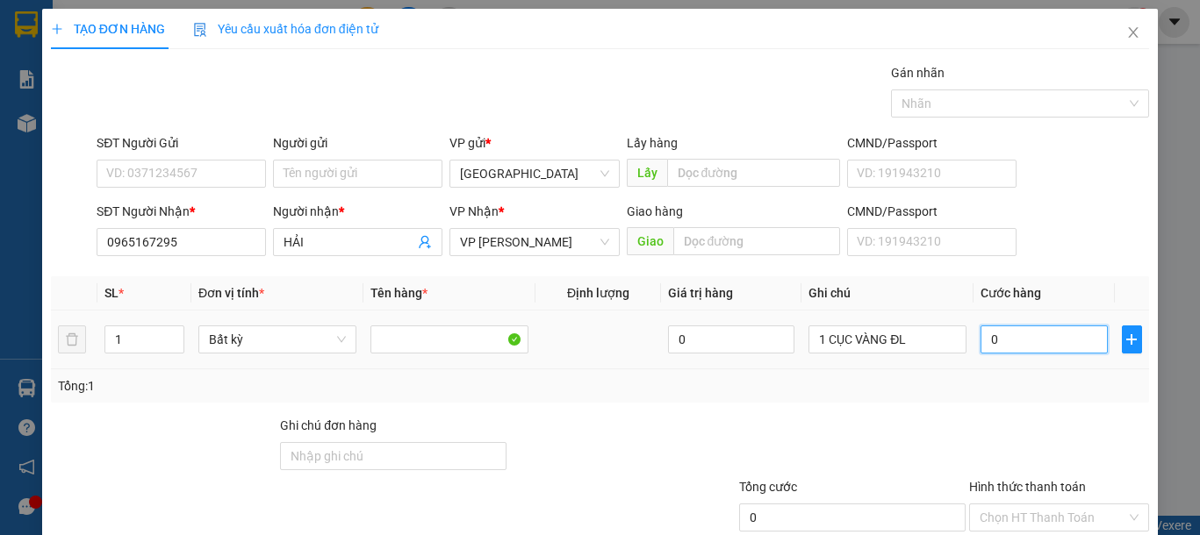
type input "8"
type input "80"
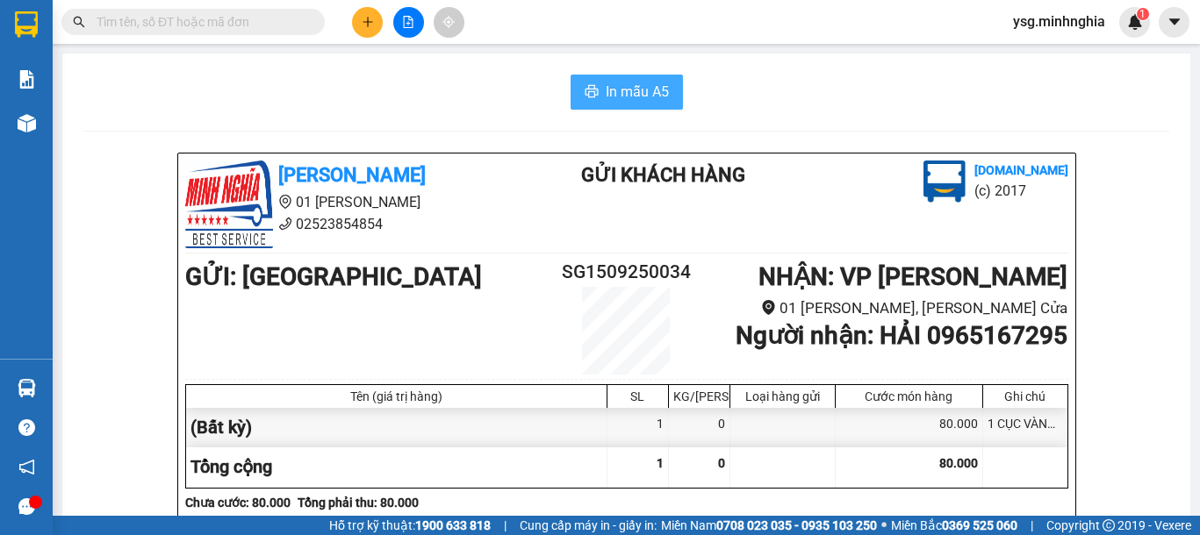
click at [642, 90] on span "In mẫu A5" at bounding box center [637, 92] width 63 height 22
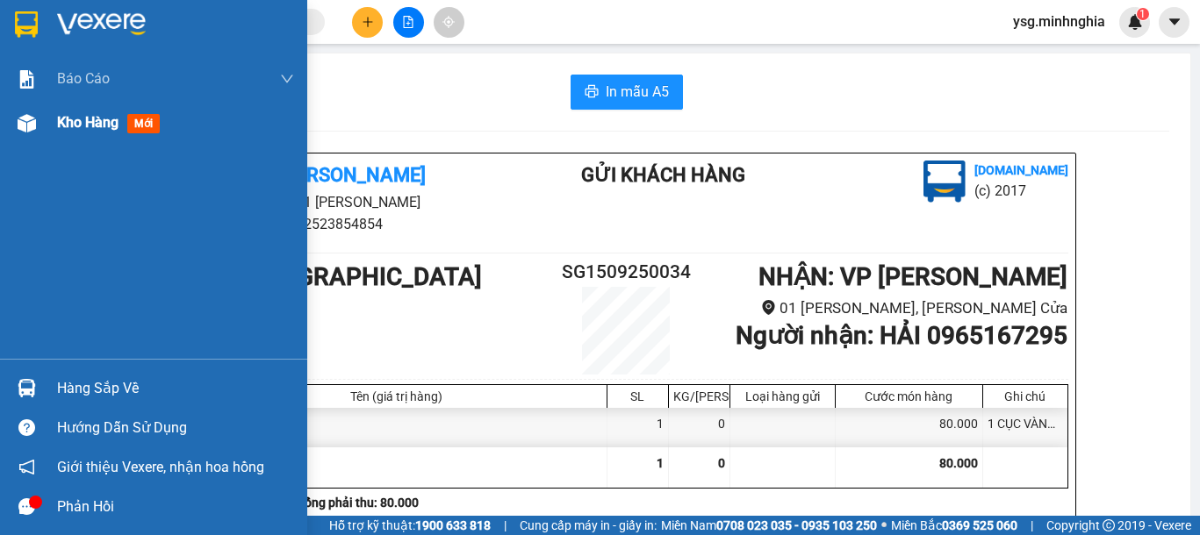
click at [35, 109] on div at bounding box center [26, 123] width 31 height 31
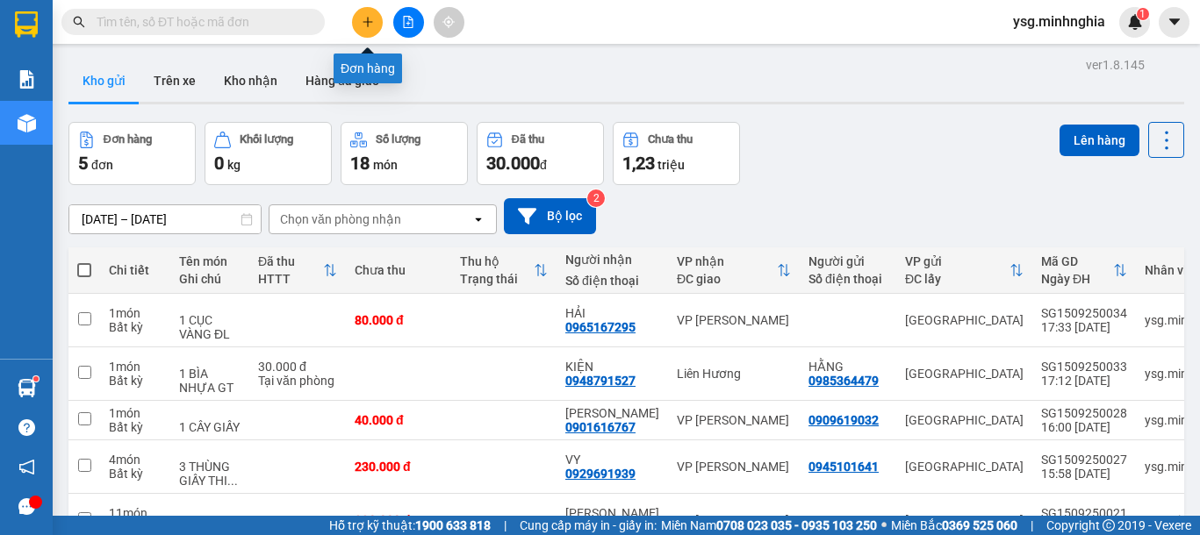
click at [355, 25] on button at bounding box center [367, 22] width 31 height 31
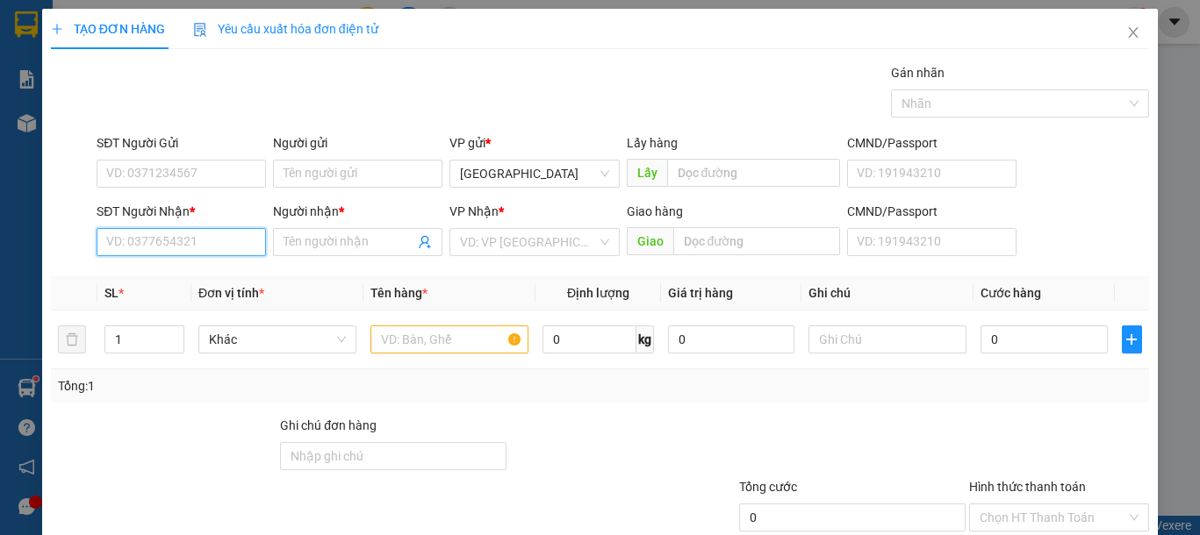
click at [179, 241] on input "SĐT Người Nhận *" at bounding box center [181, 242] width 169 height 28
click at [174, 266] on div "0382191922 - LY" at bounding box center [179, 277] width 167 height 28
type input "0382191922"
type input "LY"
type input "0382191922"
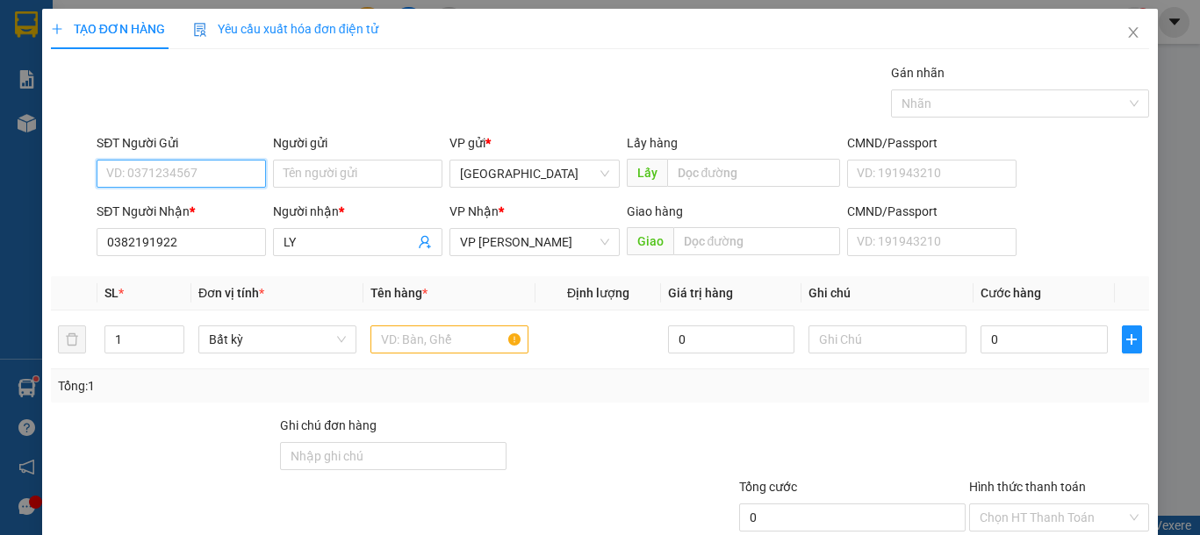
click at [146, 170] on input "SĐT Người Gửi" at bounding box center [181, 174] width 169 height 28
drag, startPoint x: 161, startPoint y: 214, endPoint x: 180, endPoint y: 214, distance: 19.3
click at [161, 214] on div "0938655891 - BẢO" at bounding box center [192, 208] width 173 height 19
type input "0938655891"
type input "BẢO"
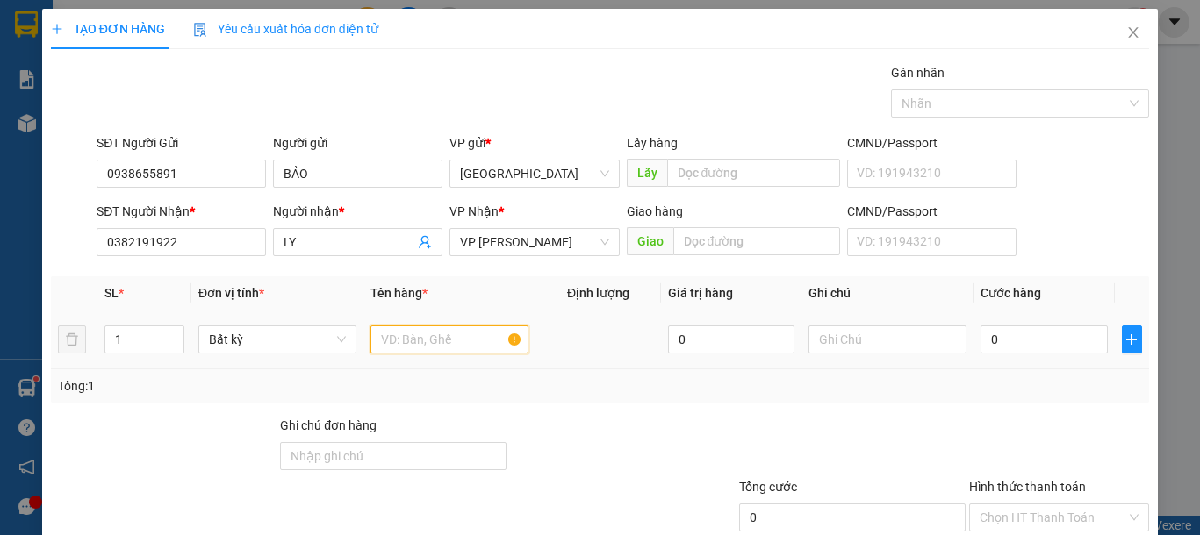
click at [399, 331] on input "text" at bounding box center [449, 340] width 158 height 28
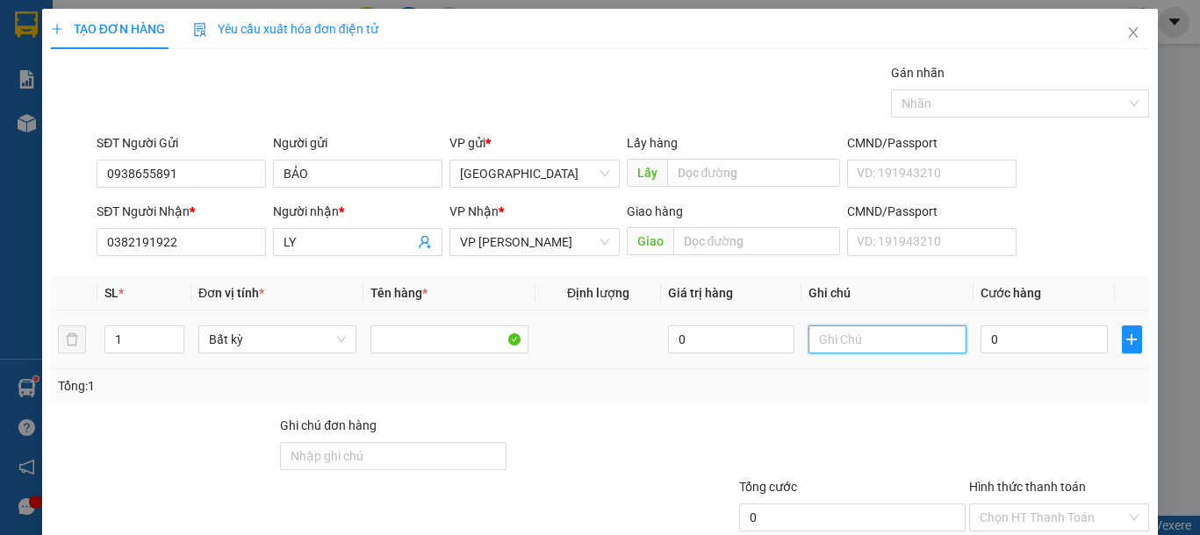
click at [917, 330] on input "text" at bounding box center [887, 340] width 158 height 28
click at [917, 330] on input "1 TH XỐP CÓ CCJ" at bounding box center [887, 340] width 158 height 28
type input "1 TH XỐP CÓ CỤC-ĐỒ EM BÉ"
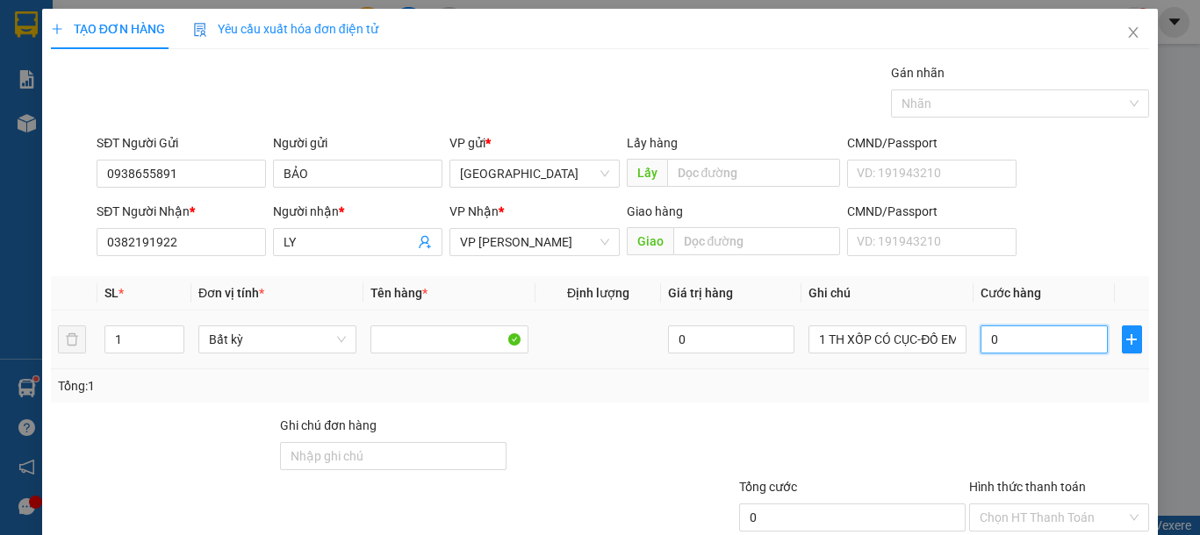
click at [997, 341] on input "0" at bounding box center [1043, 340] width 126 height 28
type input "7"
type input "70"
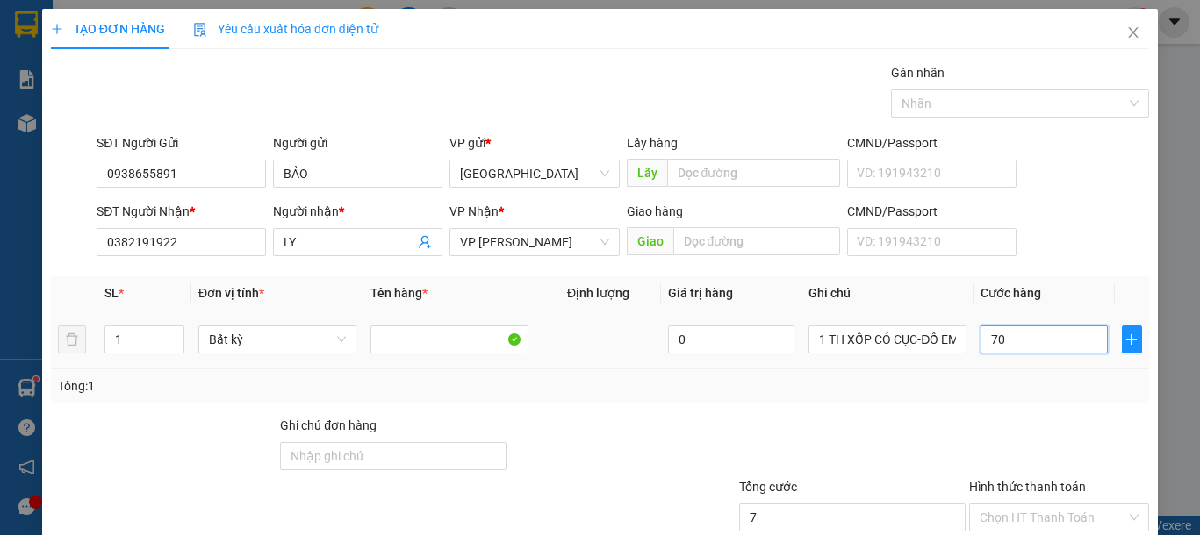
type input "70"
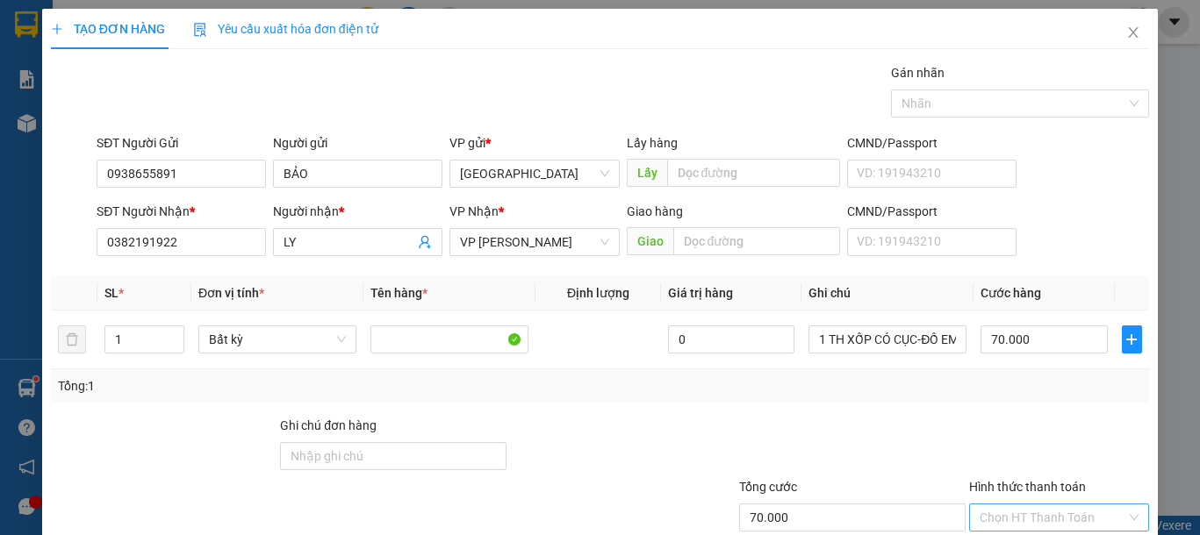
click at [1032, 505] on input "Hình thức thanh toán" at bounding box center [1053, 518] width 147 height 26
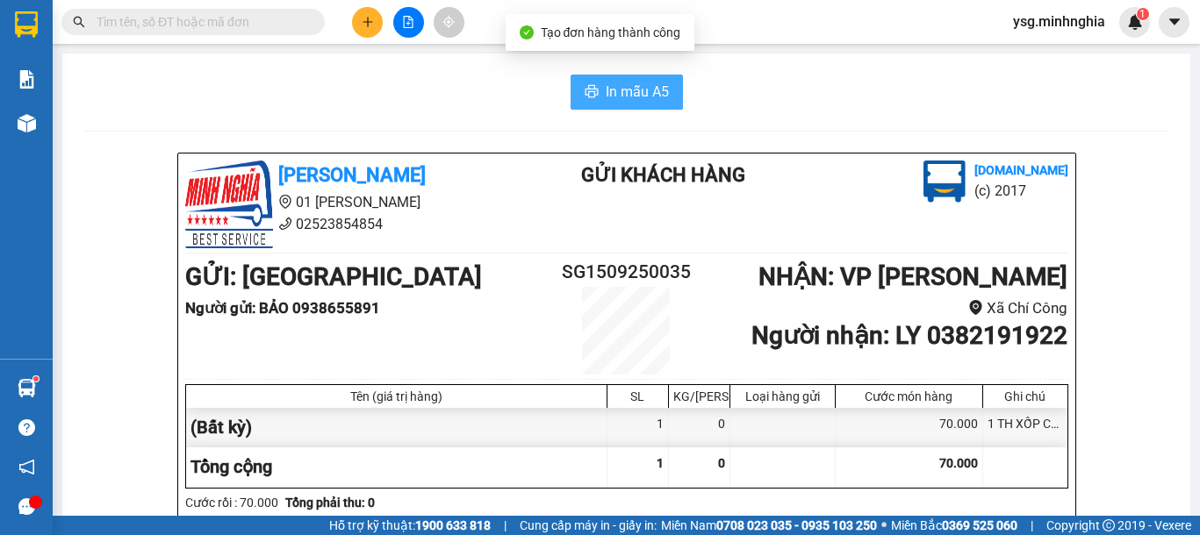
click at [648, 75] on button "In mẫu A5" at bounding box center [627, 92] width 112 height 35
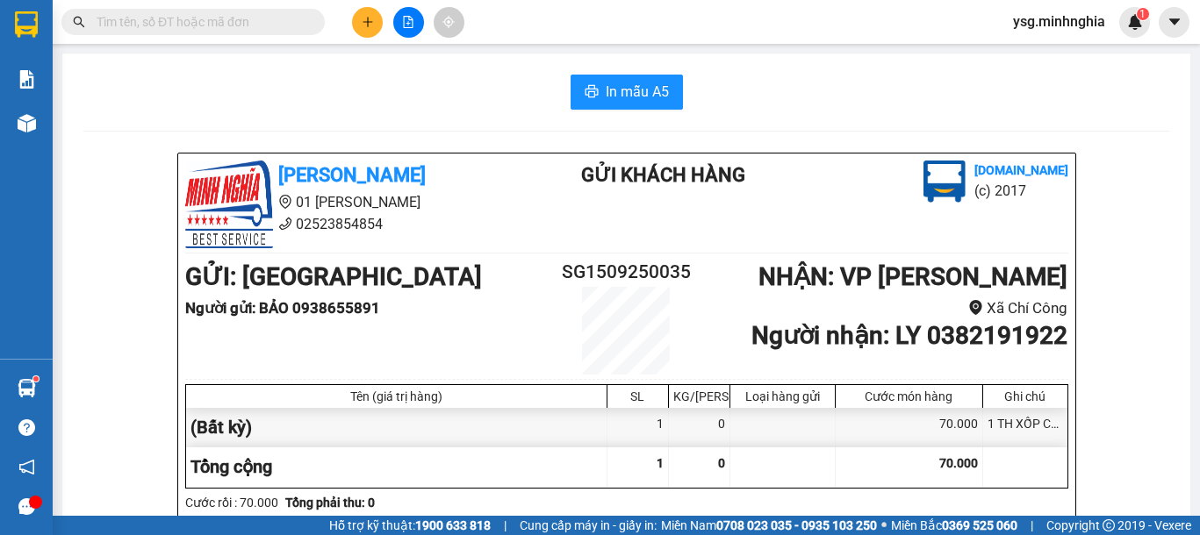
click at [370, 11] on button at bounding box center [367, 22] width 31 height 31
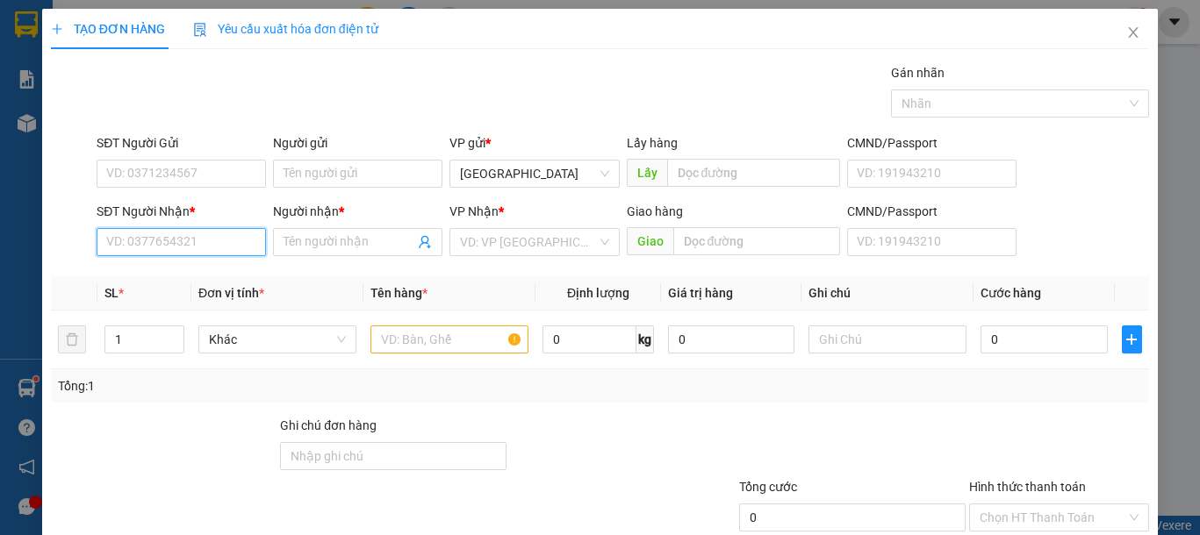
click at [149, 232] on input "SĐT Người Nhận *" at bounding box center [181, 242] width 169 height 28
click at [165, 234] on input "SĐT Người Nhận *" at bounding box center [181, 242] width 169 height 28
click at [221, 269] on div "0963433943 - HIẾU" at bounding box center [179, 277] width 146 height 19
type input "0963433943"
type input "HIẾU"
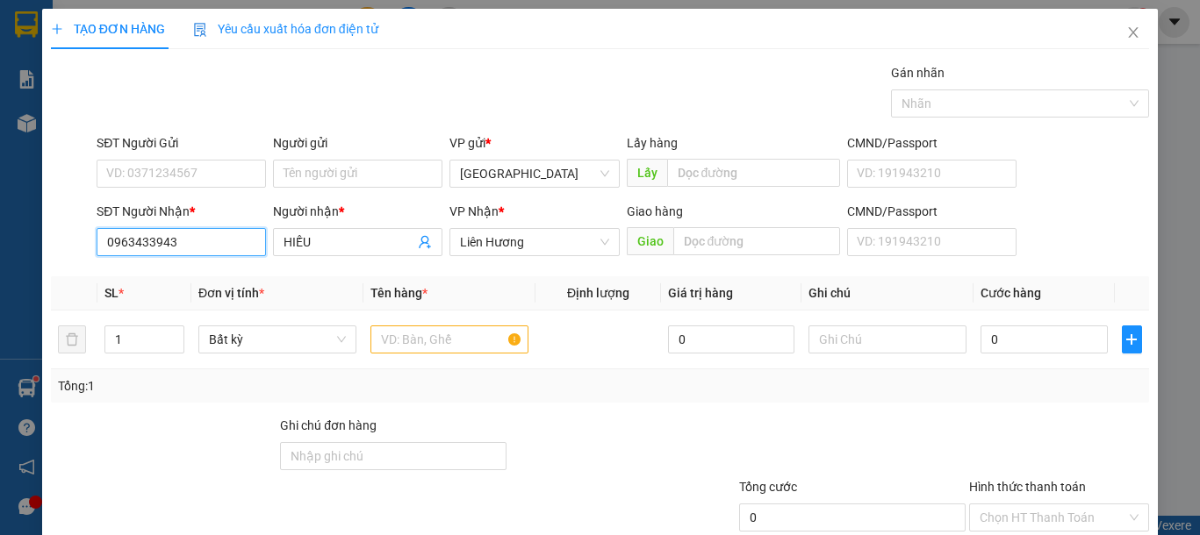
type input "0963433943"
click at [176, 157] on div "SĐT Người Gửi" at bounding box center [181, 146] width 169 height 26
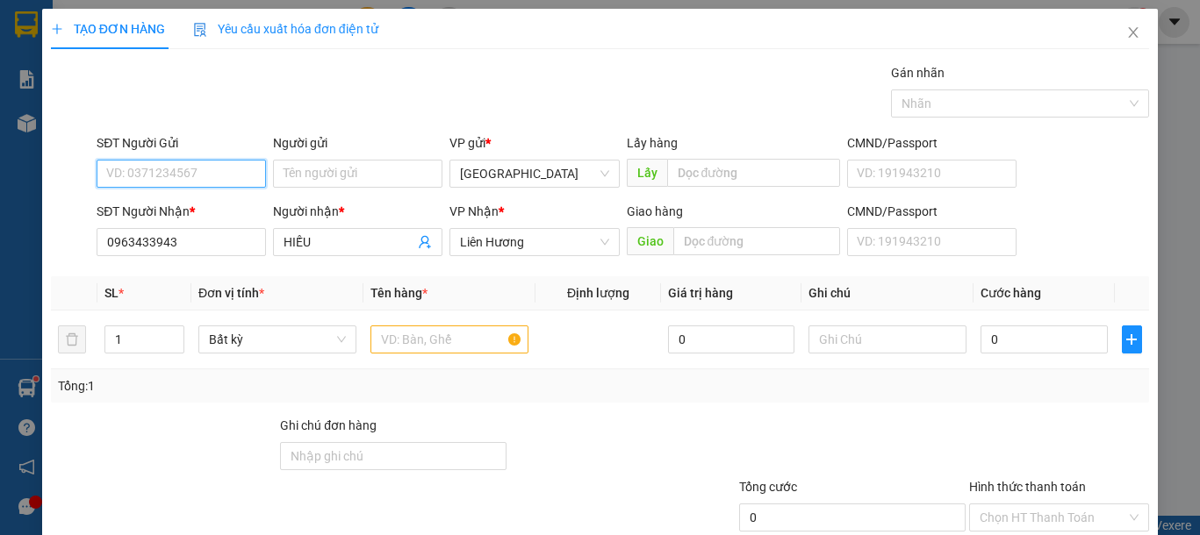
click at [185, 167] on input "SĐT Người Gửi" at bounding box center [181, 174] width 169 height 28
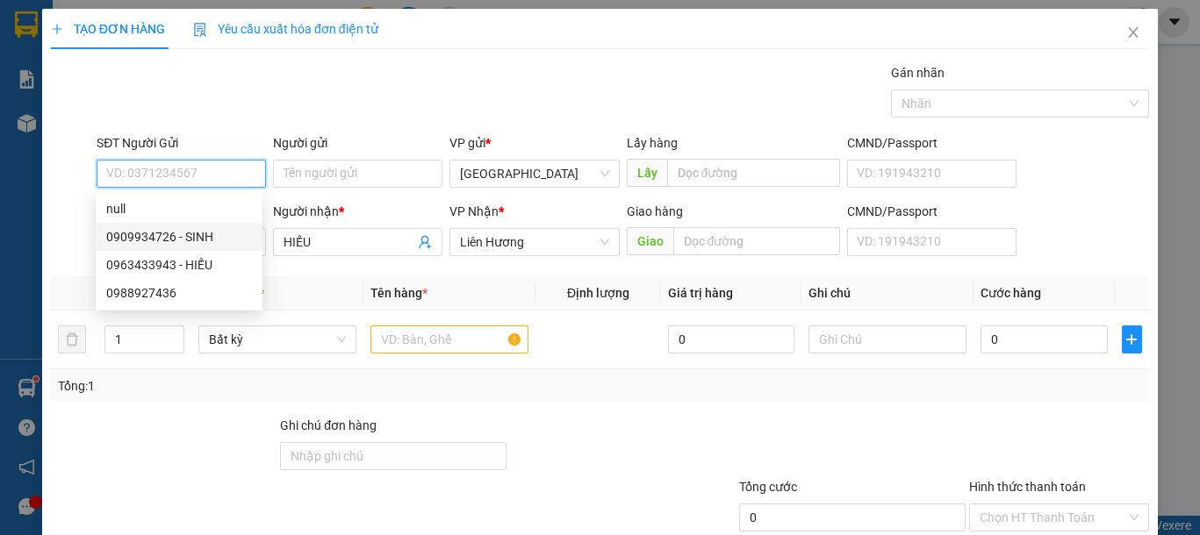
click at [198, 228] on div "0909934726 - SINH" at bounding box center [179, 236] width 146 height 19
type input "0909934726"
type input "SINH"
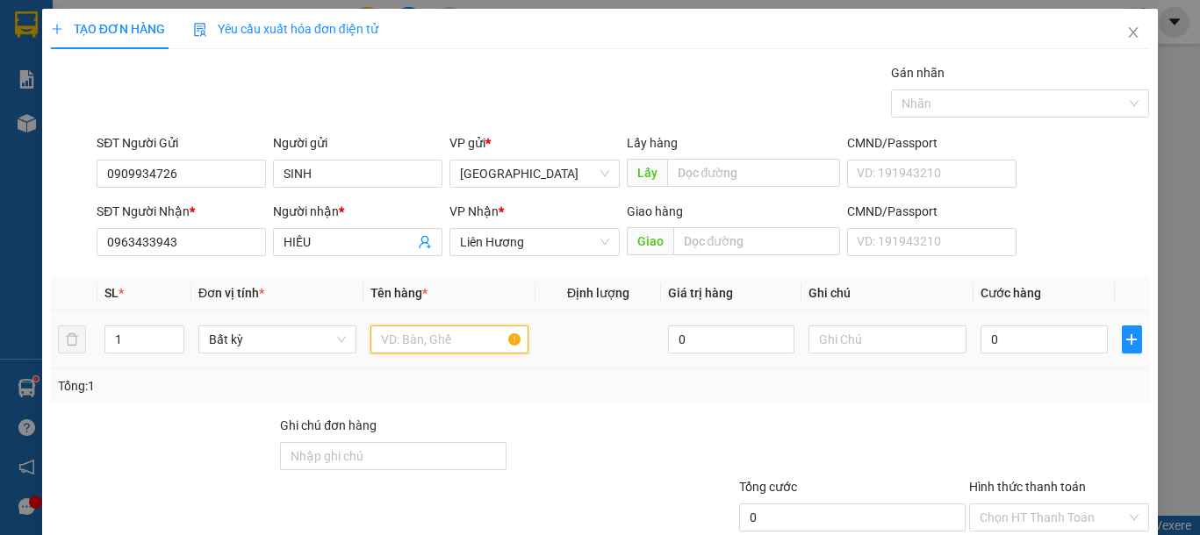
click at [429, 341] on input "text" at bounding box center [449, 340] width 158 height 28
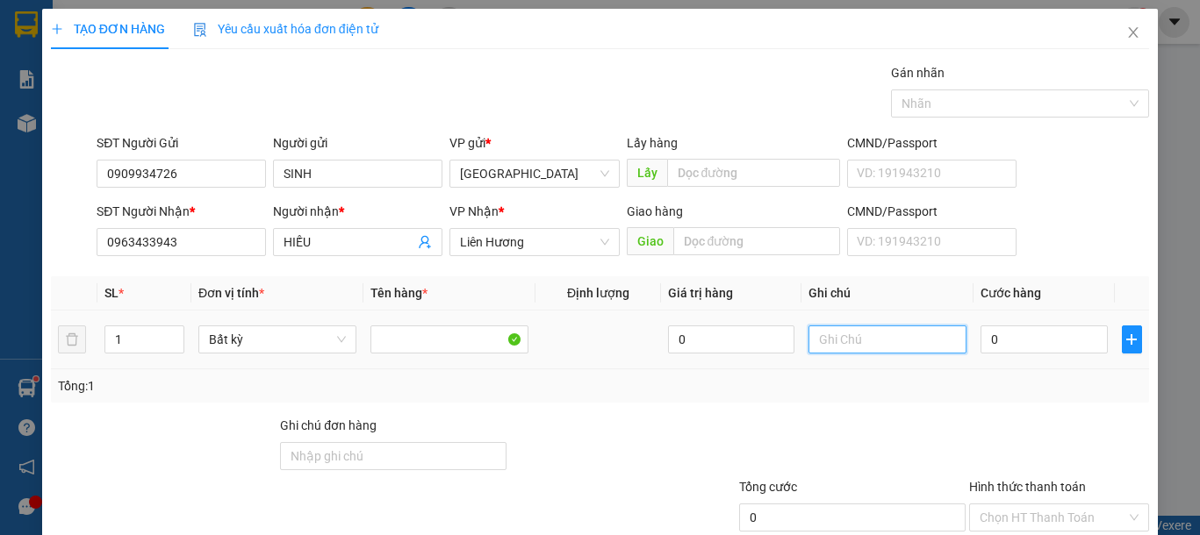
click at [894, 335] on input "text" at bounding box center [887, 340] width 158 height 28
drag, startPoint x: 894, startPoint y: 335, endPoint x: 866, endPoint y: 358, distance: 36.2
click at [893, 343] on input "text" at bounding box center [887, 340] width 158 height 28
type input "1 CỤC ĐEN-GIÀY"
click at [1019, 338] on input "0" at bounding box center [1043, 340] width 126 height 28
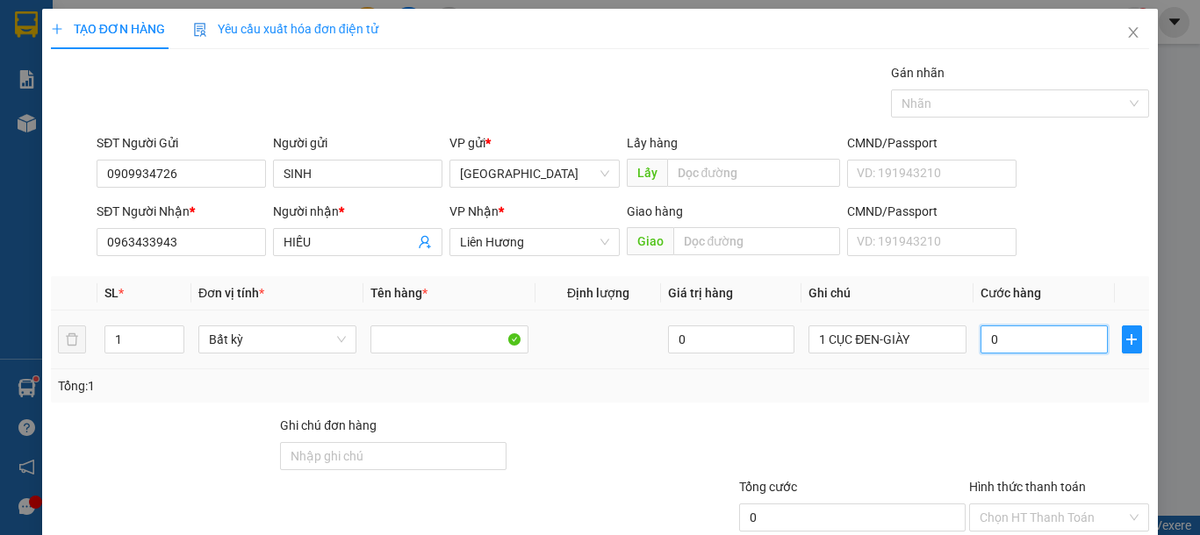
type input "3"
type input "30"
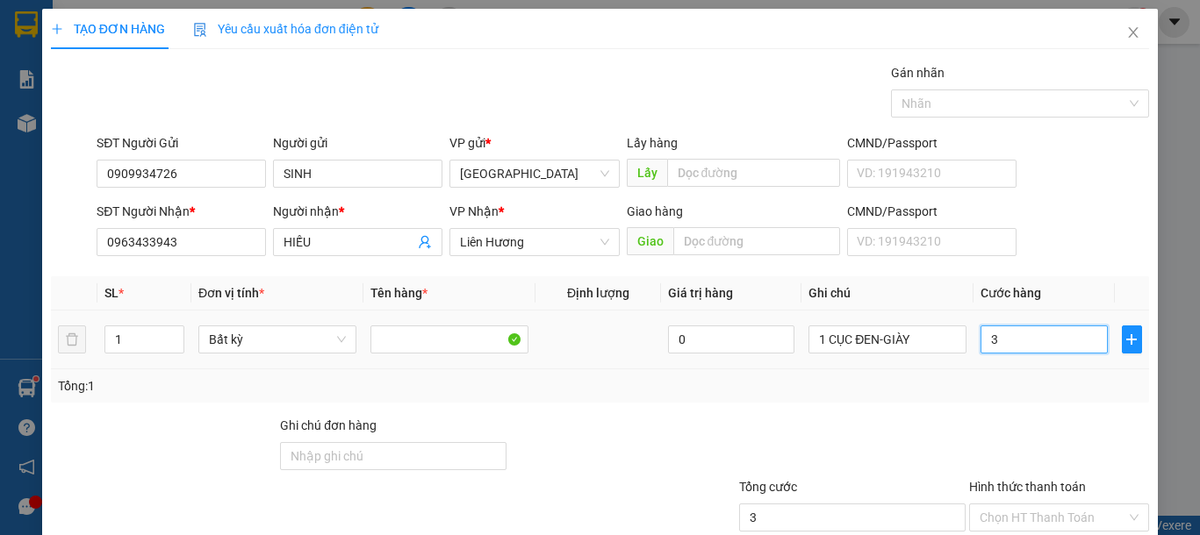
type input "30"
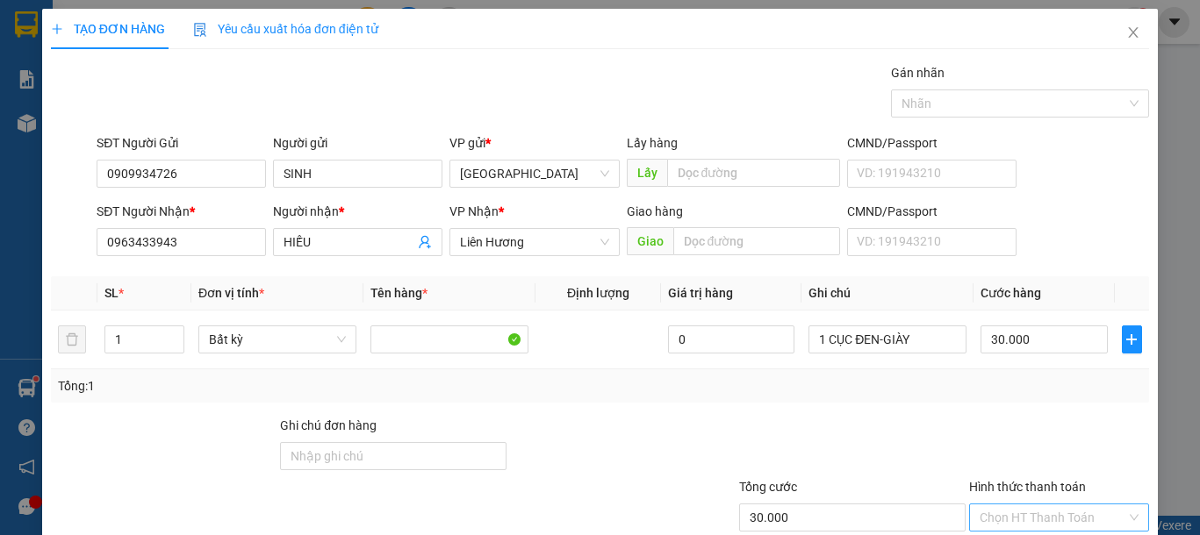
click at [1048, 505] on input "Hình thức thanh toán" at bounding box center [1053, 518] width 147 height 26
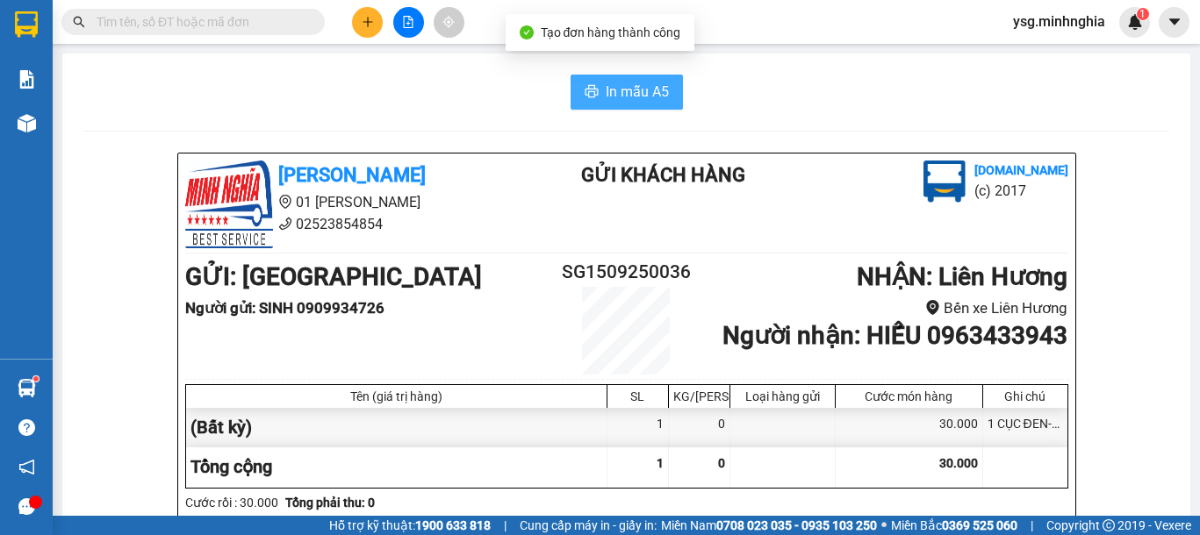
click at [647, 89] on span "In mẫu A5" at bounding box center [637, 92] width 63 height 22
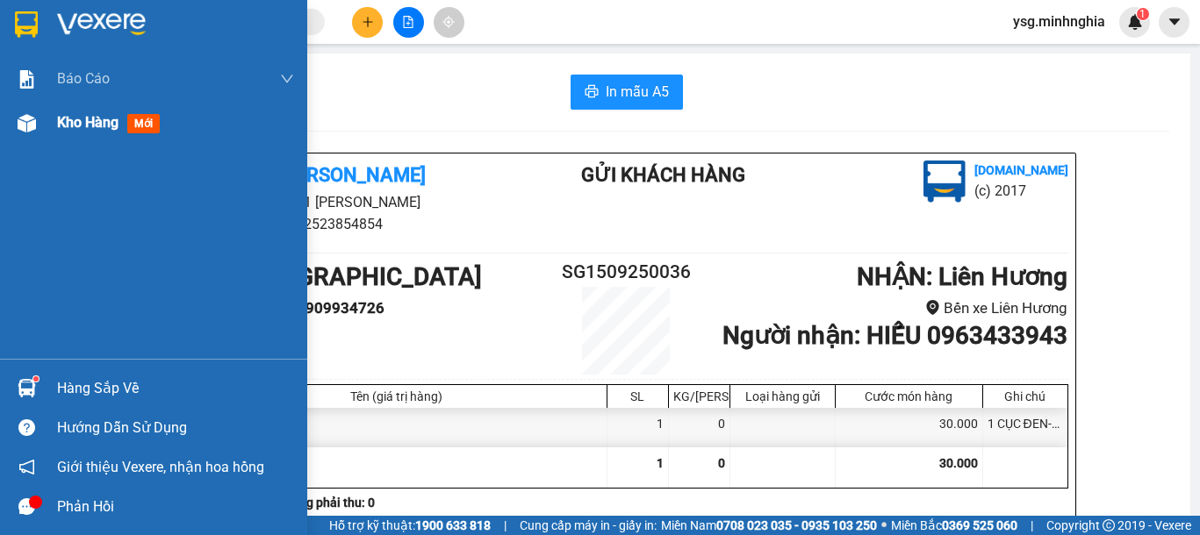
click at [9, 107] on div "Kho hàng mới" at bounding box center [153, 123] width 307 height 44
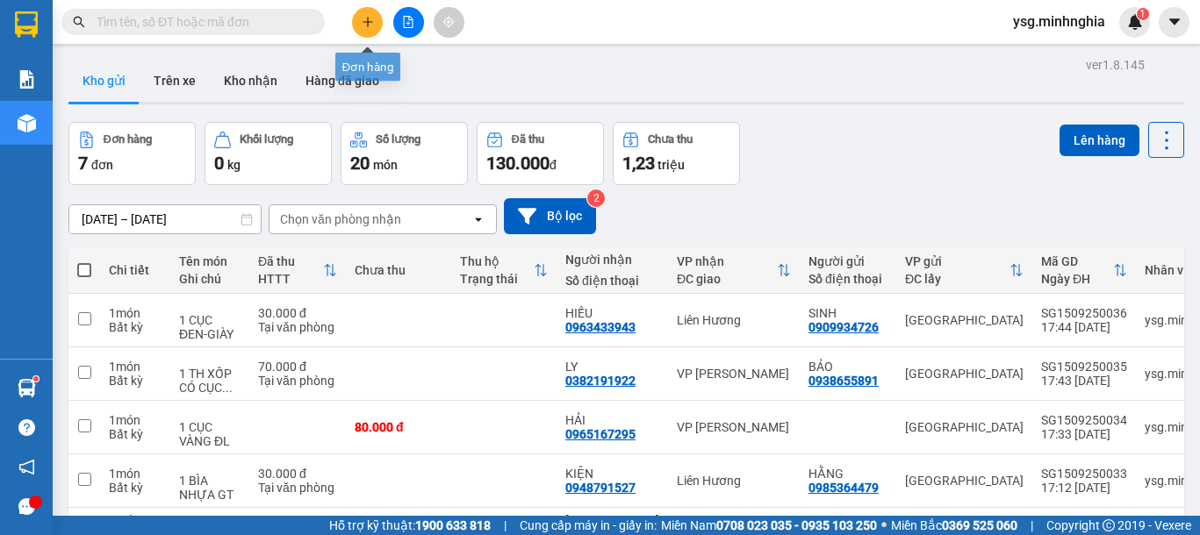
click at [370, 19] on icon "plus" at bounding box center [368, 22] width 12 height 12
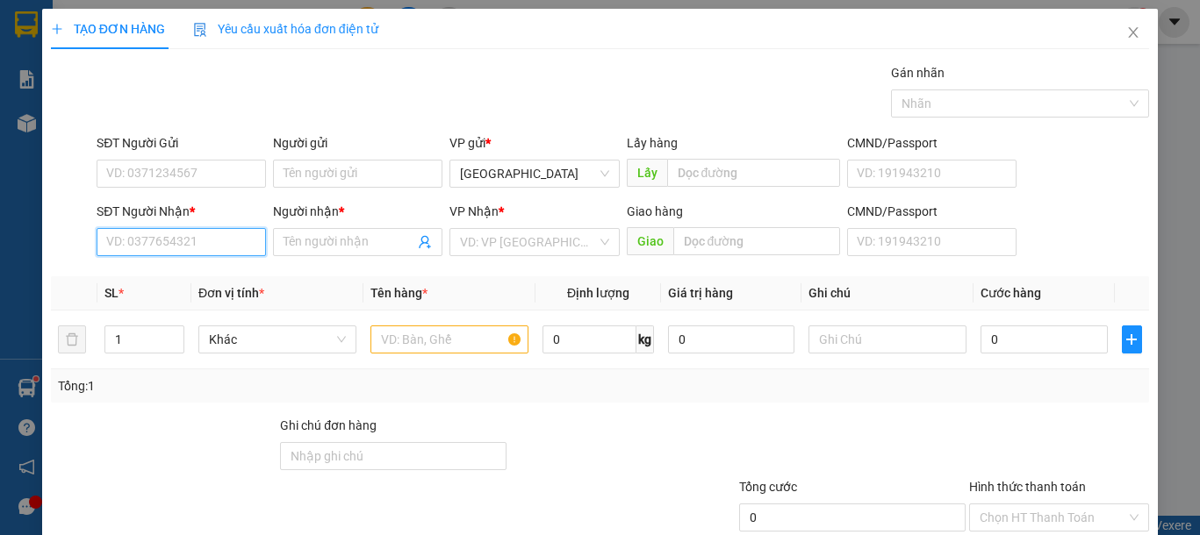
click at [201, 246] on input "SĐT Người Nhận *" at bounding box center [181, 242] width 169 height 28
click at [248, 264] on div "0335656631 - NGUYỄN ĐẠO" at bounding box center [193, 277] width 194 height 28
type input "0335656631"
type input "[PERSON_NAME]"
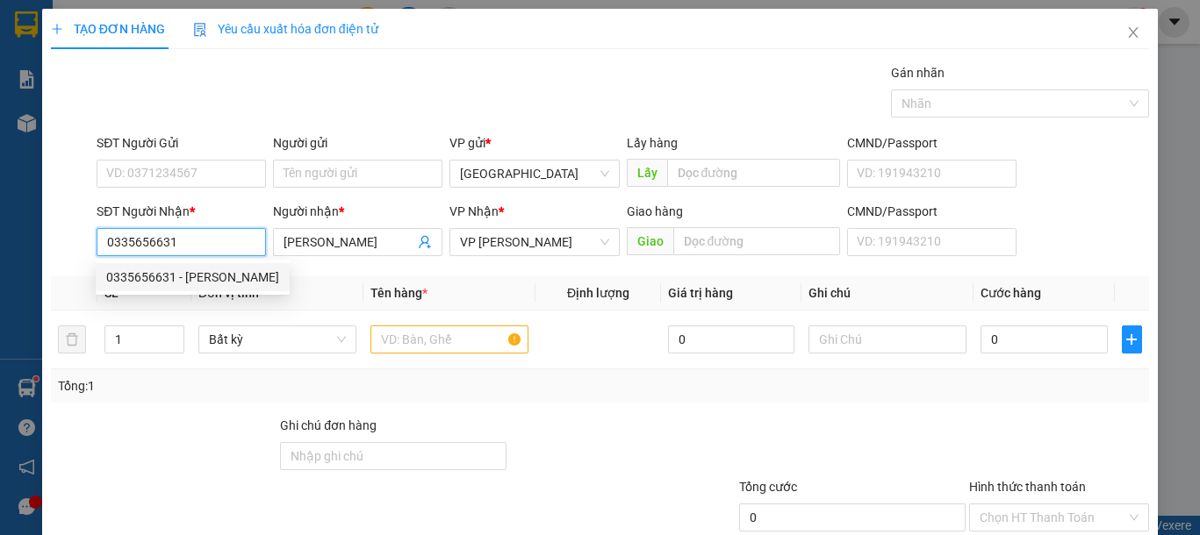
type input "0335656631"
click at [241, 192] on div "SĐT Người Gửi VD: 0371234567" at bounding box center [181, 163] width 169 height 61
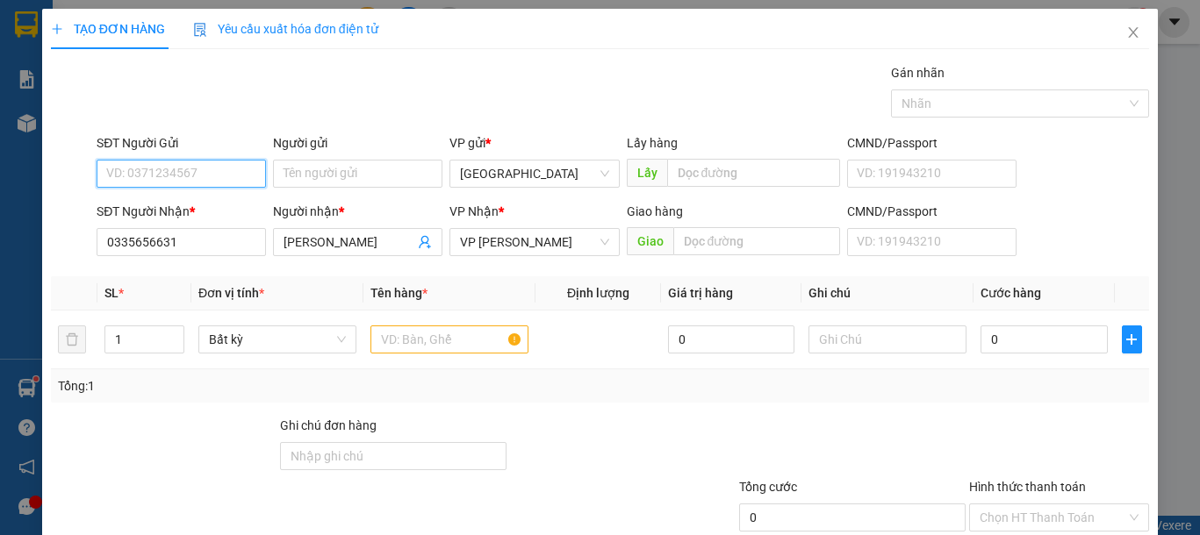
click at [243, 173] on input "SĐT Người Gửi" at bounding box center [181, 174] width 169 height 28
type input "0937346141"
click at [401, 362] on td at bounding box center [449, 340] width 172 height 59
click at [412, 342] on input "text" at bounding box center [449, 340] width 158 height 28
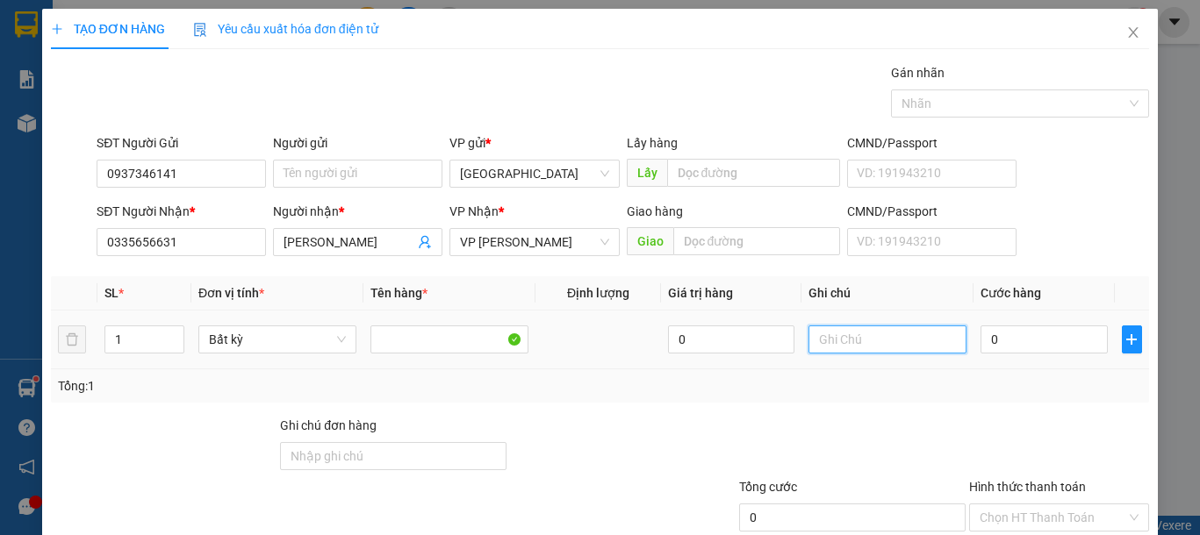
click at [883, 345] on input "text" at bounding box center [887, 340] width 158 height 28
click at [881, 345] on input "text" at bounding box center [887, 340] width 158 height 28
type input "1 TẤM BỌC TRẮNG-BẢNG QC"
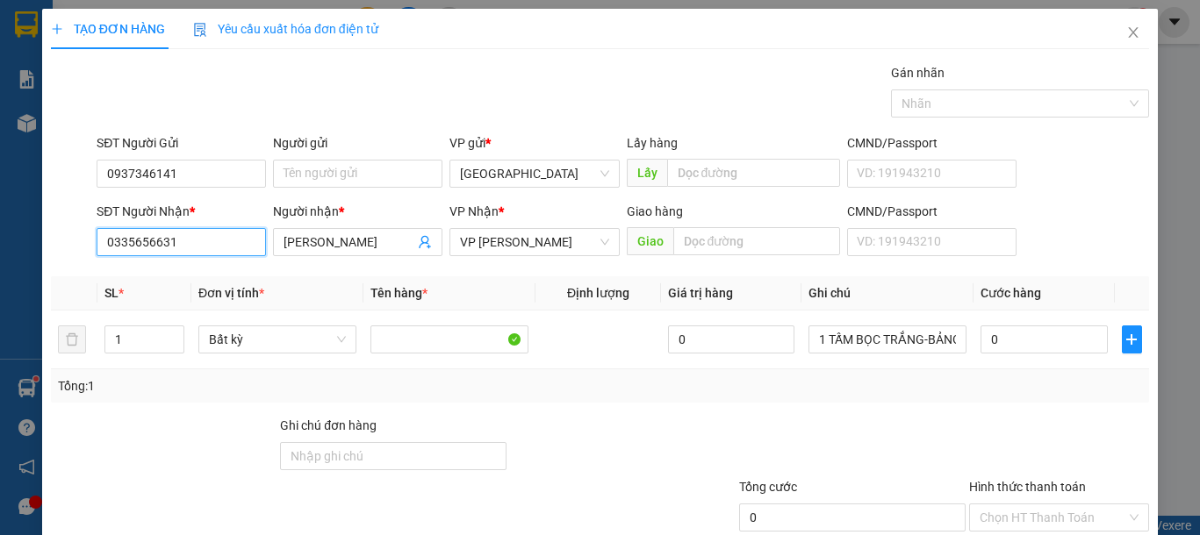
drag, startPoint x: 227, startPoint y: 243, endPoint x: 0, endPoint y: 243, distance: 227.3
click at [0, 243] on div "TẠO ĐƠN HÀNG Yêu cầu xuất hóa đơn điện tử Transit Pickup Surcharge Ids Transit …" at bounding box center [600, 267] width 1200 height 535
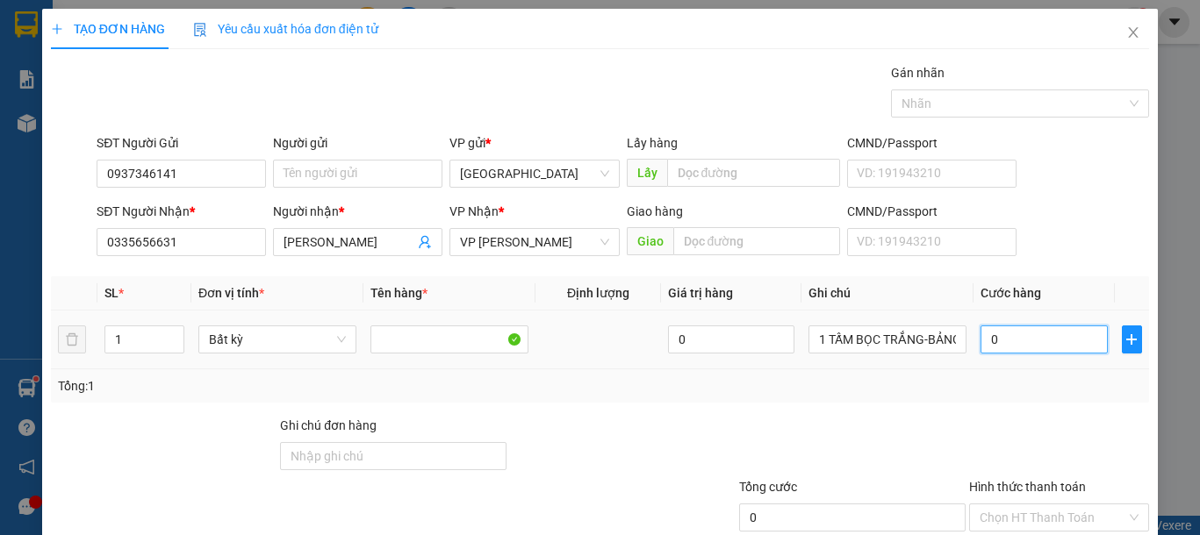
click at [1052, 345] on input "0" at bounding box center [1043, 340] width 126 height 28
type input "5"
type input "50"
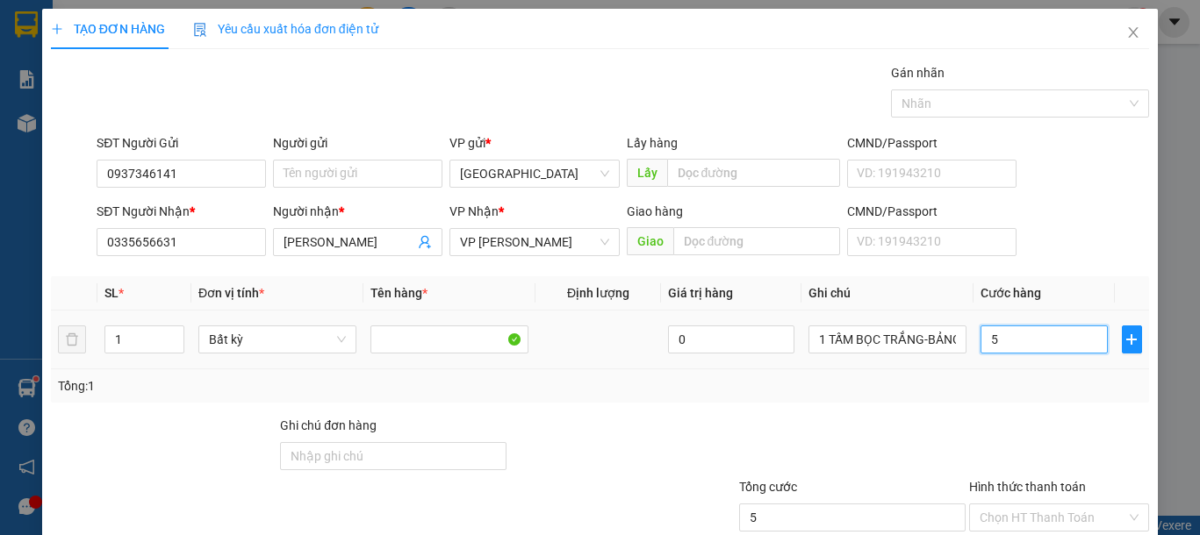
type input "50"
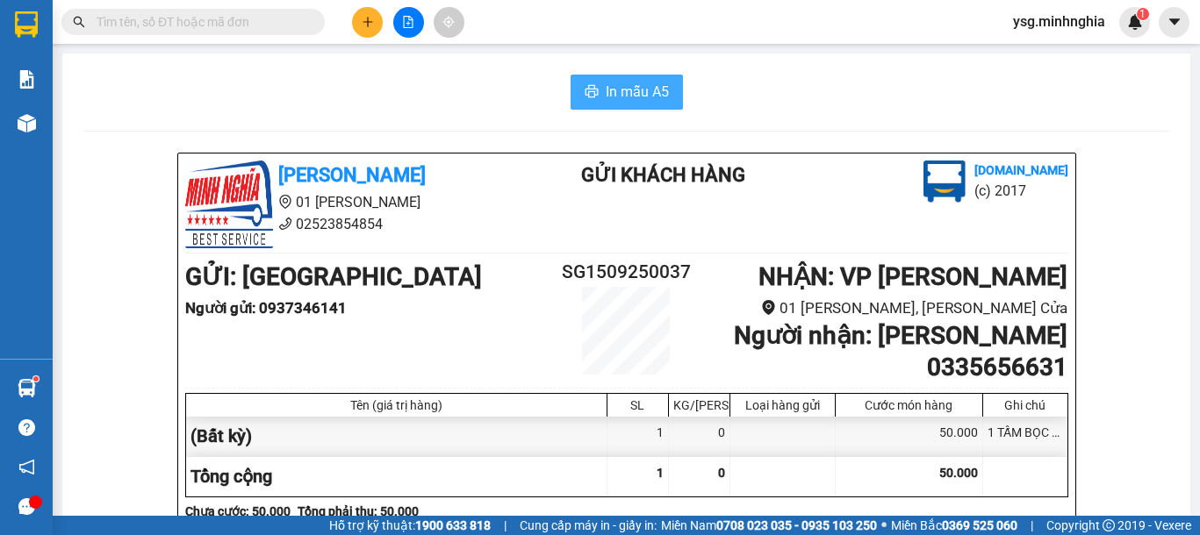
click at [634, 92] on span "In mẫu A5" at bounding box center [637, 92] width 63 height 22
click at [354, 23] on button at bounding box center [367, 22] width 31 height 31
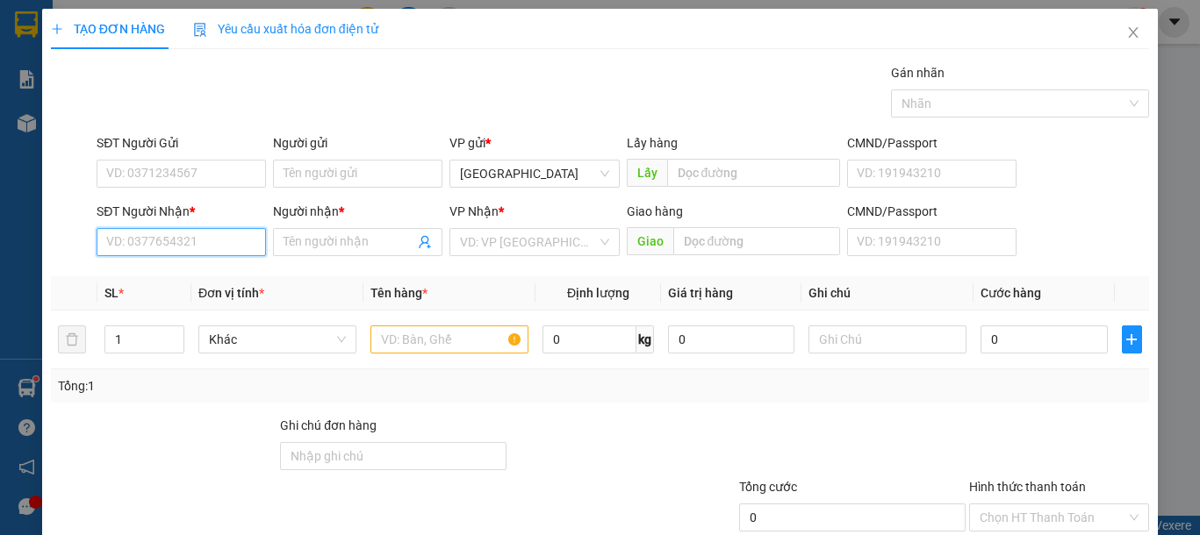
click at [231, 239] on input "SĐT Người Nhận *" at bounding box center [181, 242] width 169 height 28
click at [226, 285] on div "0977052865 - NGA" at bounding box center [179, 277] width 146 height 19
type input "0977052865"
type input "NGA"
type input "0977052865"
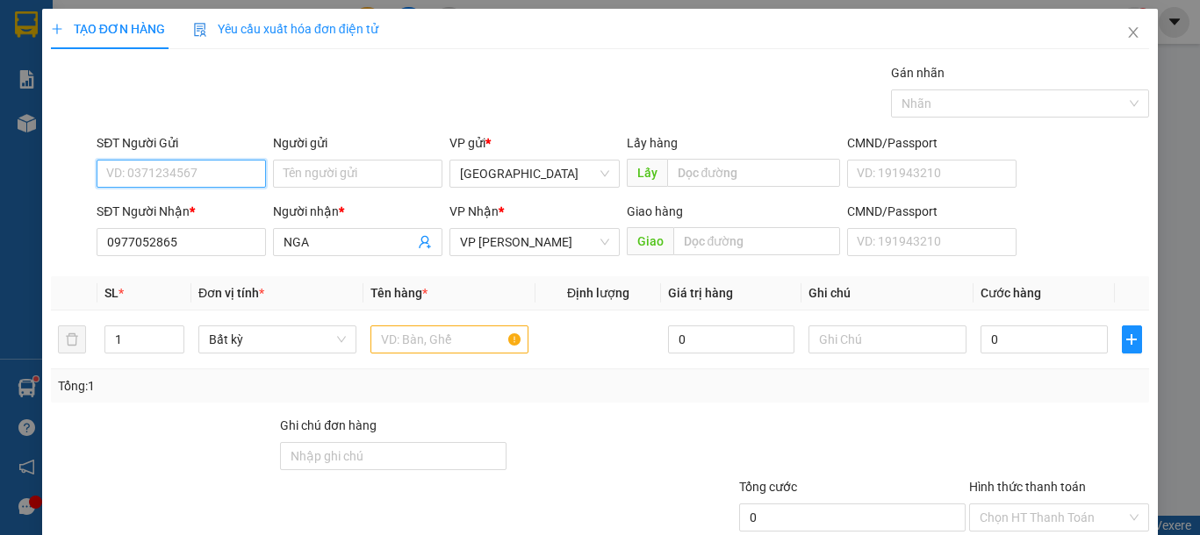
click at [196, 171] on input "SĐT Người Gửi" at bounding box center [181, 174] width 169 height 28
click at [424, 336] on input "text" at bounding box center [449, 340] width 158 height 28
click at [216, 176] on input "SĐT Người Gửi" at bounding box center [181, 174] width 169 height 28
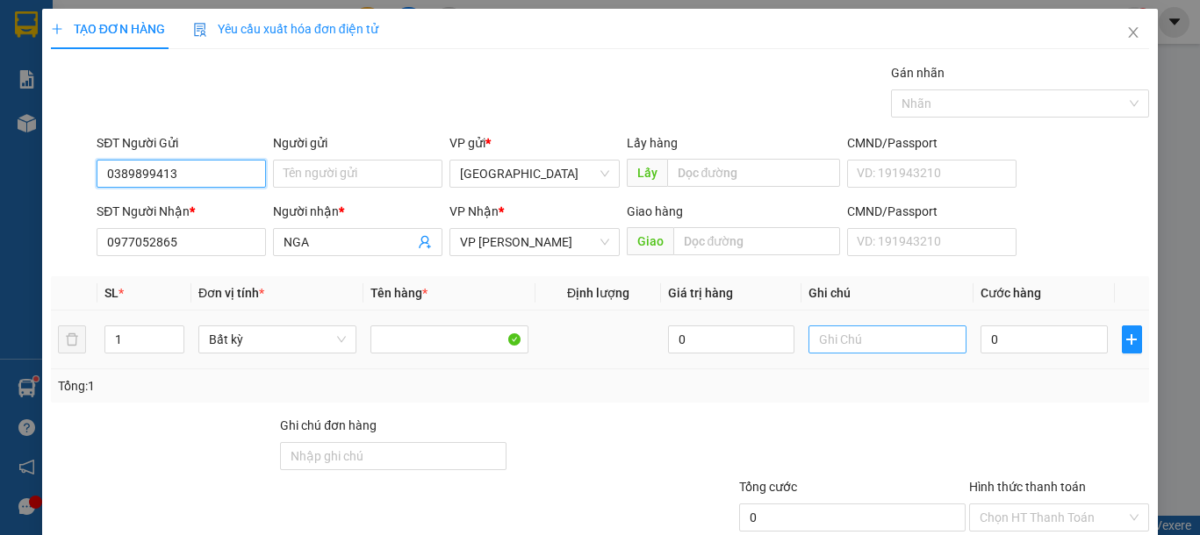
type input "0389899413"
click at [842, 331] on input "text" at bounding box center [887, 340] width 158 height 28
type input "Q"
type input "1 KIỆN GIẤY LAPTOP(KO BAO BỂ)"
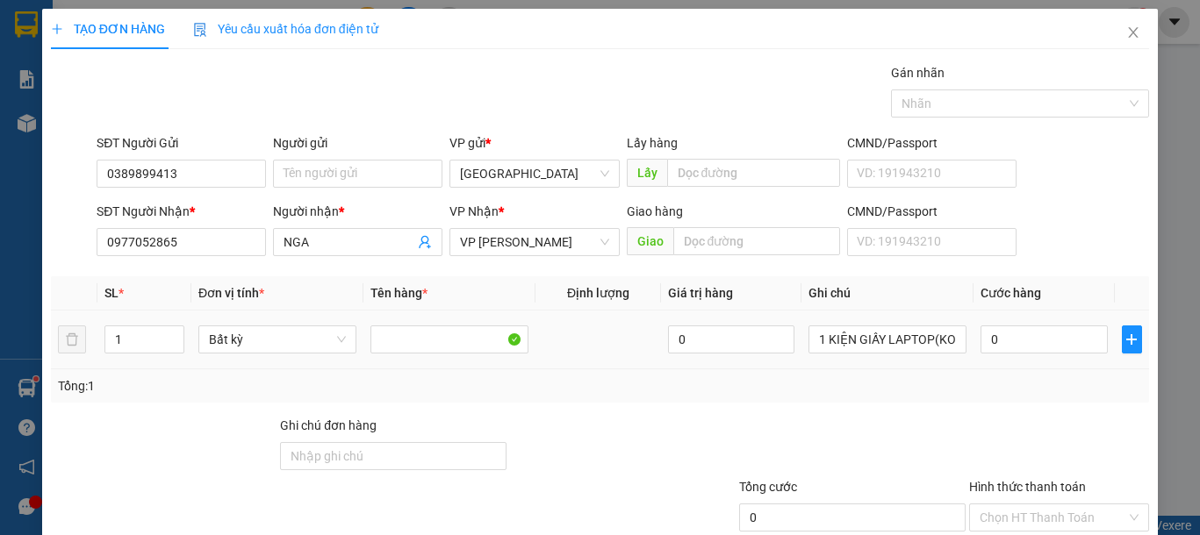
click at [1010, 360] on td "0" at bounding box center [1043, 340] width 140 height 59
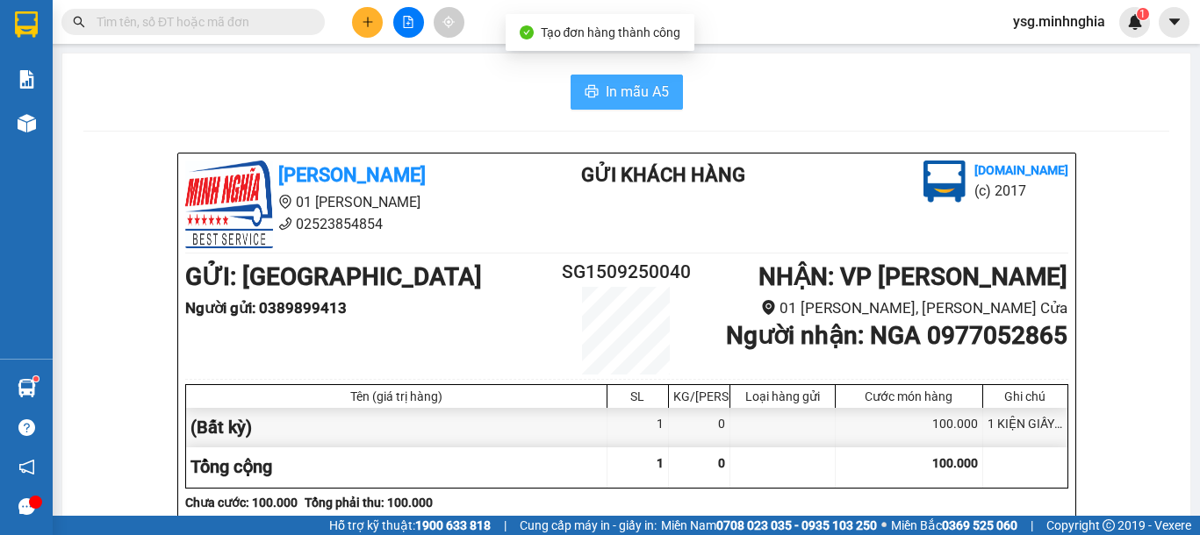
click at [606, 83] on span "In mẫu A5" at bounding box center [637, 92] width 63 height 22
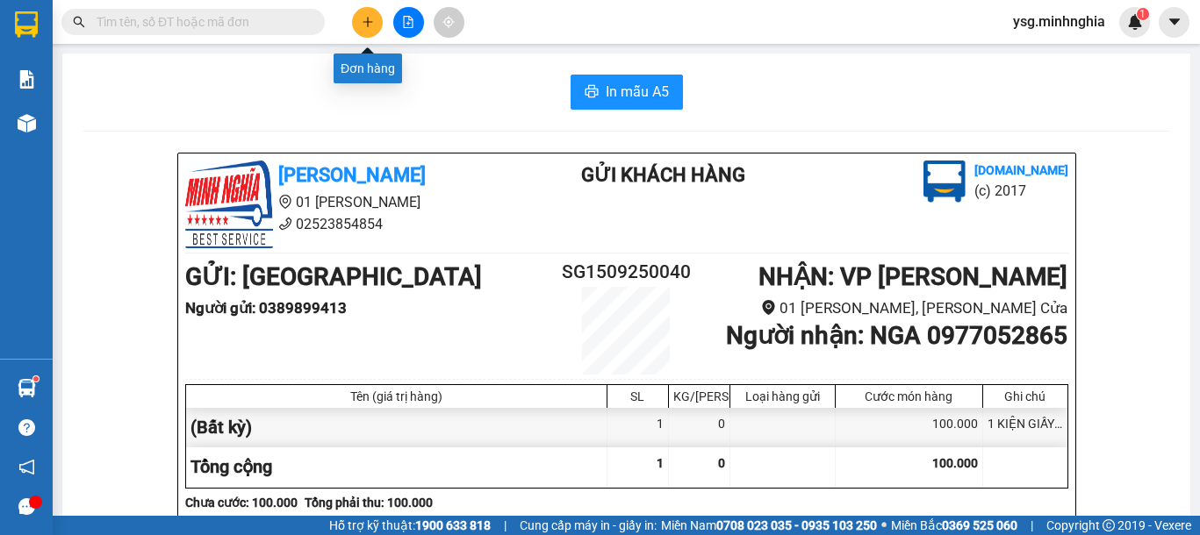
click at [362, 20] on icon "plus" at bounding box center [368, 22] width 12 height 12
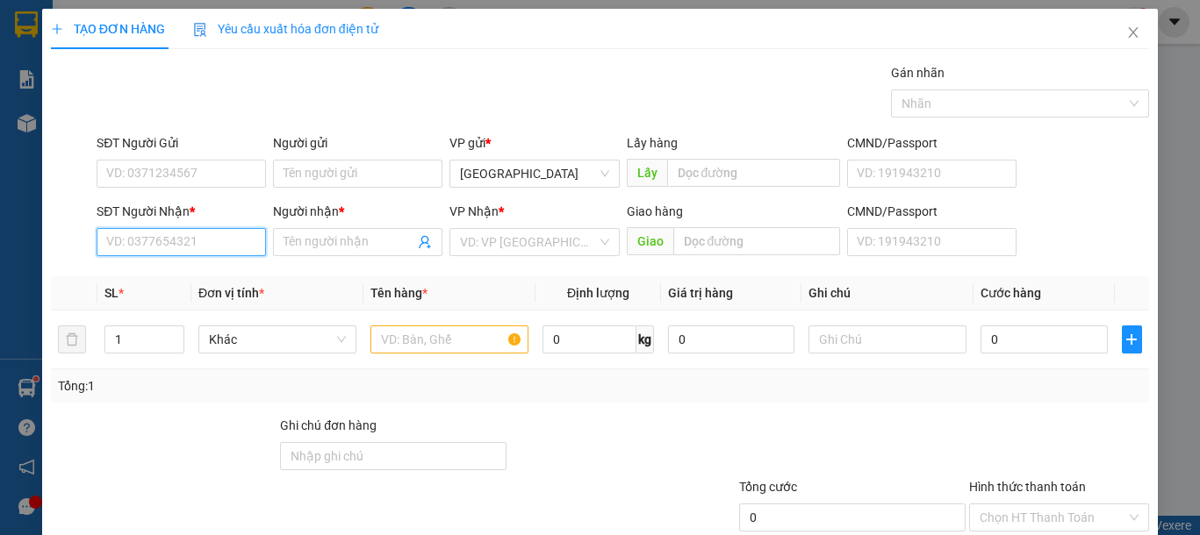
click at [178, 242] on input "SĐT Người Nhận *" at bounding box center [181, 242] width 169 height 28
click at [190, 284] on div "0373430558 - ĐỢI" at bounding box center [179, 277] width 146 height 19
type input "0373430558"
type input "ĐỢI"
type input "0373430558"
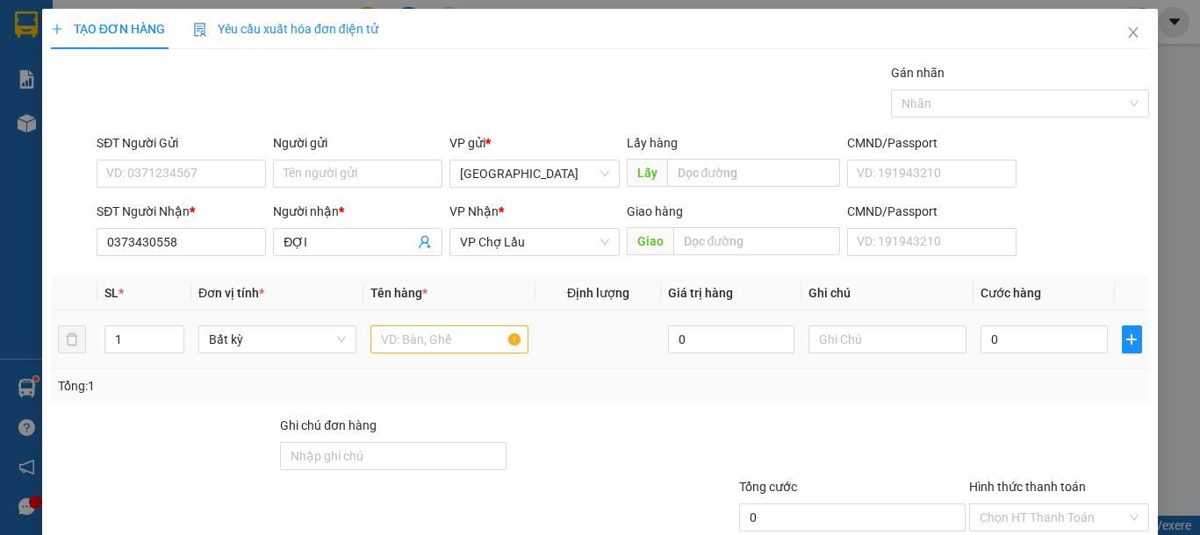
click at [442, 355] on div at bounding box center [449, 339] width 158 height 35
click at [461, 334] on input "text" at bounding box center [449, 340] width 158 height 28
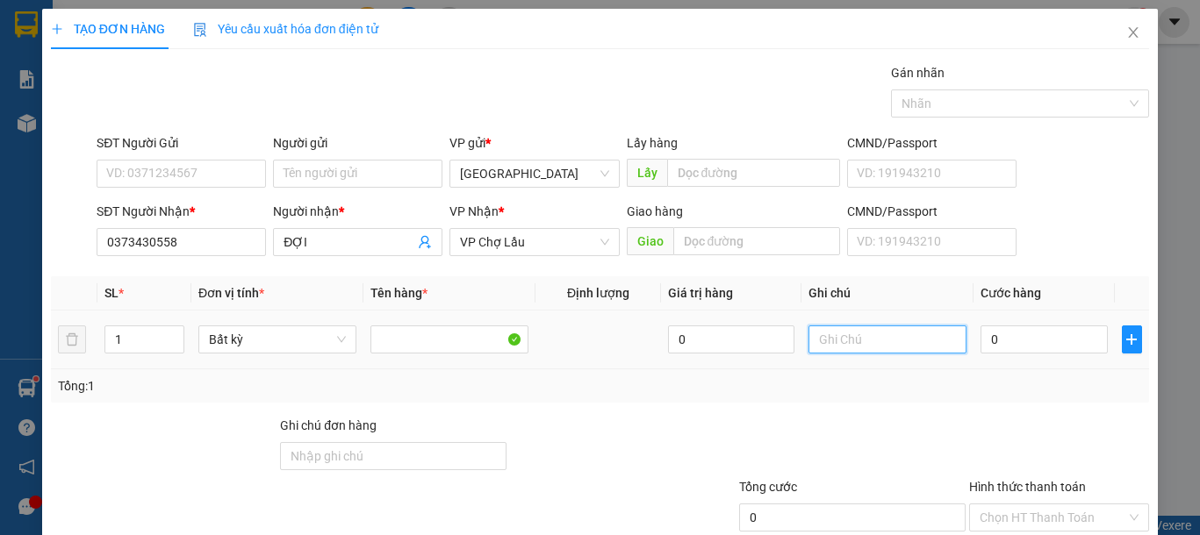
click at [870, 350] on input "text" at bounding box center [887, 340] width 158 height 28
type input "1 BỌC ĐỎ THUỐC"
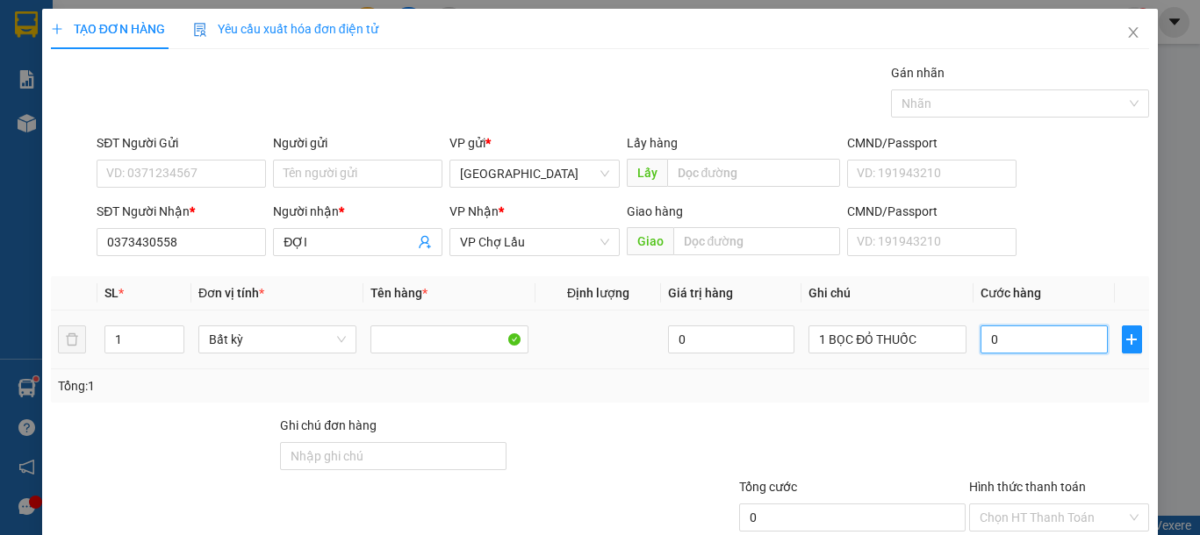
click at [1010, 348] on input "0" at bounding box center [1043, 340] width 126 height 28
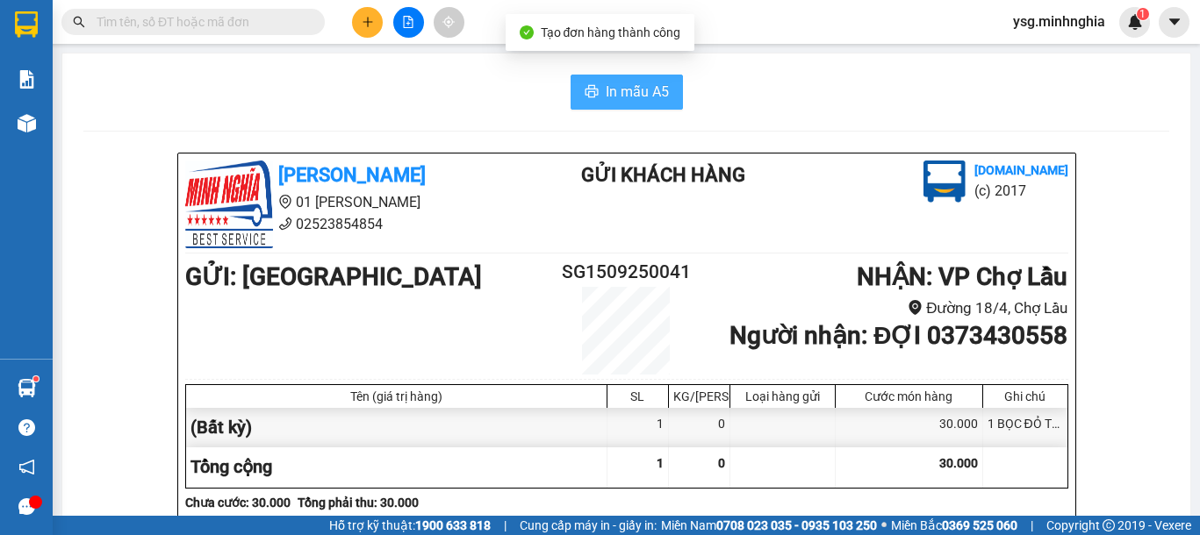
click at [628, 95] on span "In mẫu A5" at bounding box center [637, 92] width 63 height 22
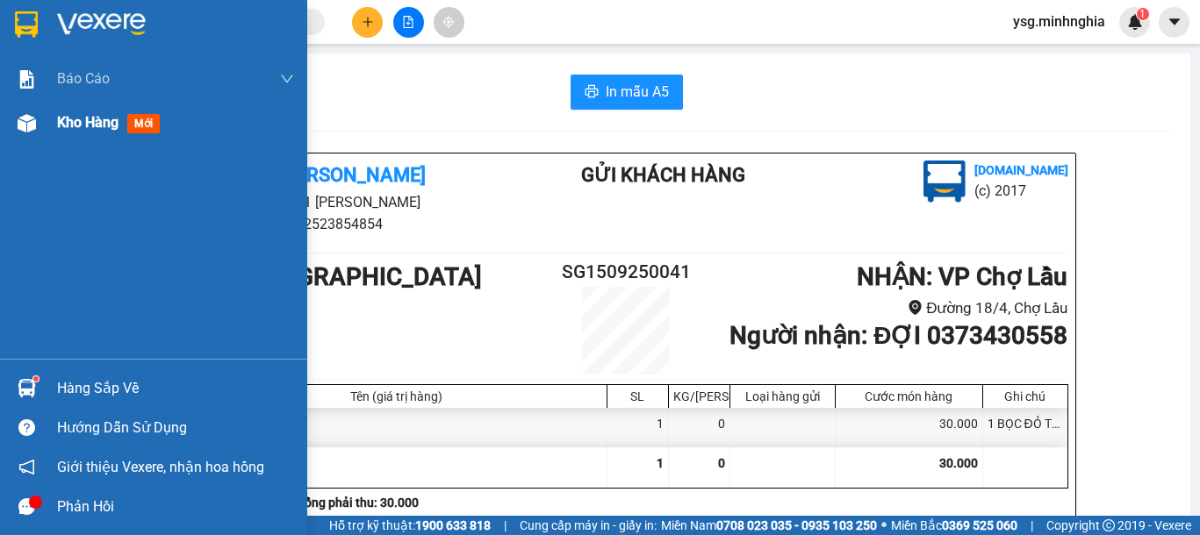
drag, startPoint x: 20, startPoint y: 147, endPoint x: 23, endPoint y: 128, distance: 18.6
click at [21, 145] on div "Báo cáo Báo cáo dòng tiền (nhân viên) Doanh số tạo đơn theo VP gửi (nhân viên) …" at bounding box center [153, 208] width 307 height 302
click at [25, 112] on div at bounding box center [26, 123] width 31 height 31
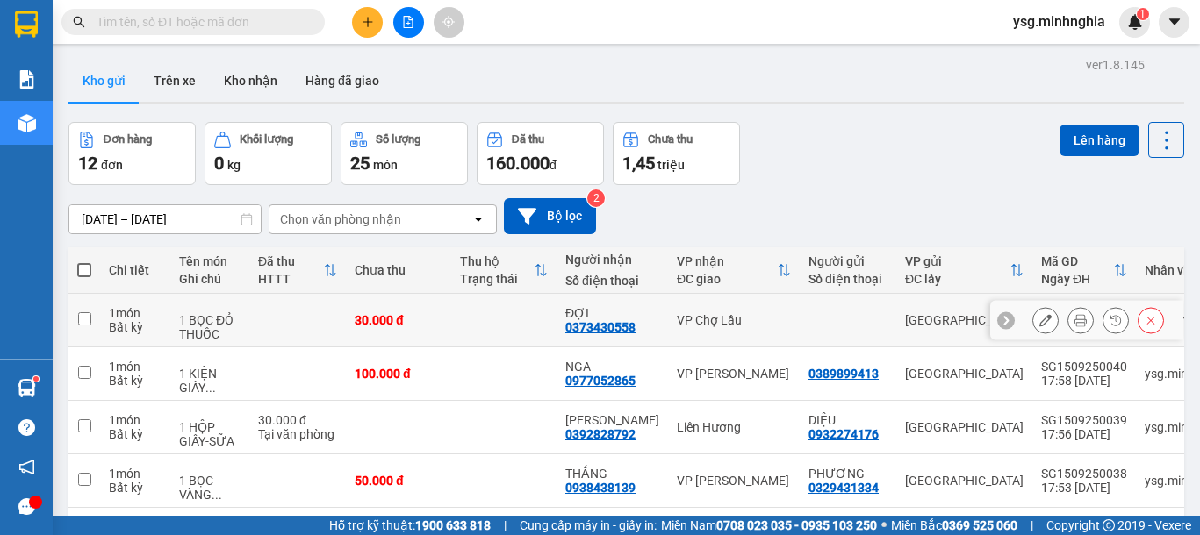
drag, startPoint x: 815, startPoint y: 411, endPoint x: 877, endPoint y: 439, distance: 68.4
drag, startPoint x: 877, startPoint y: 439, endPoint x: 475, endPoint y: 80, distance: 539.0
click at [475, 272] on div "Trạng thái" at bounding box center [497, 279] width 74 height 14
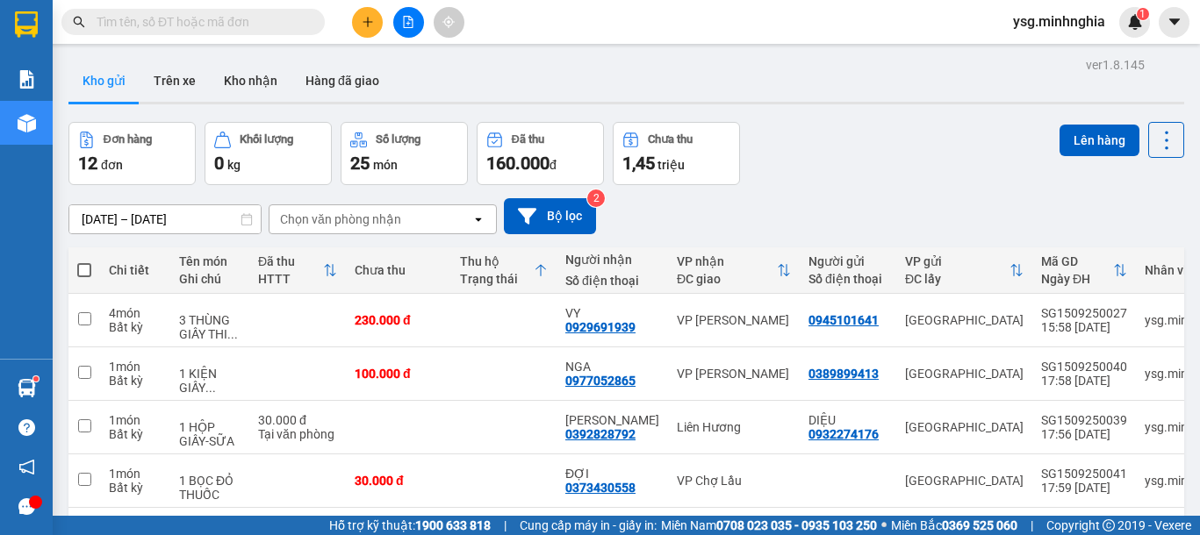
click at [475, 272] on div "Trạng thái" at bounding box center [497, 279] width 74 height 14
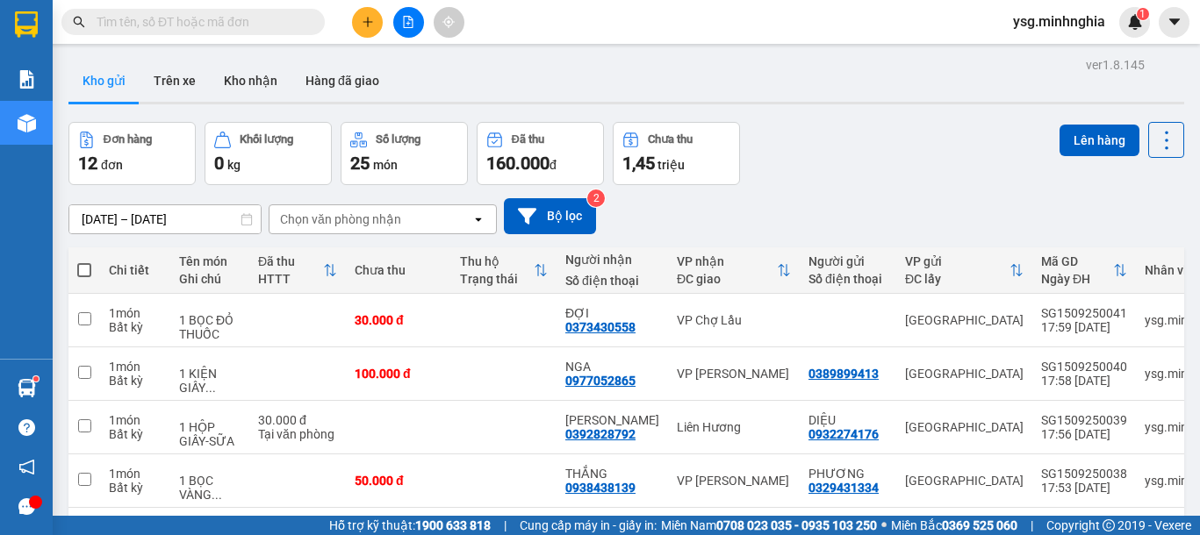
click at [405, 27] on icon "file-add" at bounding box center [409, 22] width 10 height 12
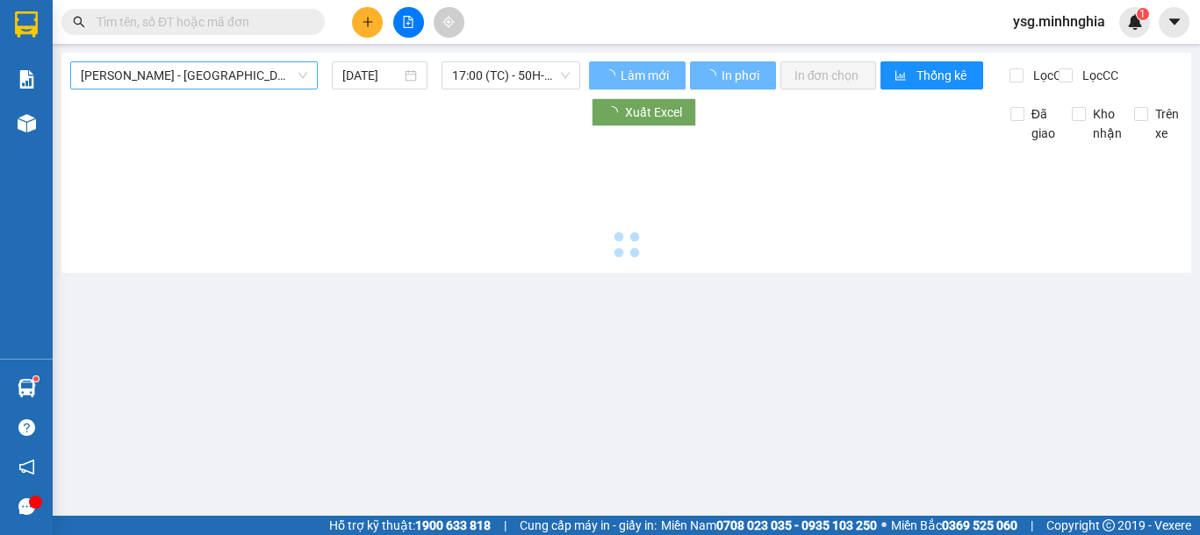
click at [246, 86] on span "[PERSON_NAME] - [GEOGRAPHIC_DATA]" at bounding box center [194, 75] width 226 height 26
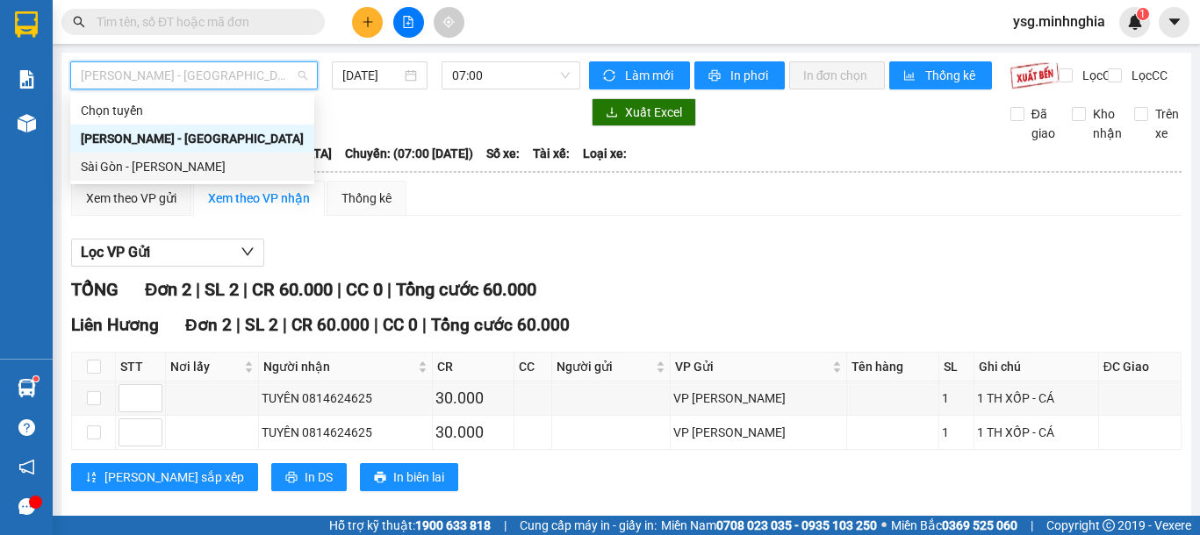
click at [183, 162] on div "Sài Gòn - [PERSON_NAME]" at bounding box center [192, 166] width 223 height 19
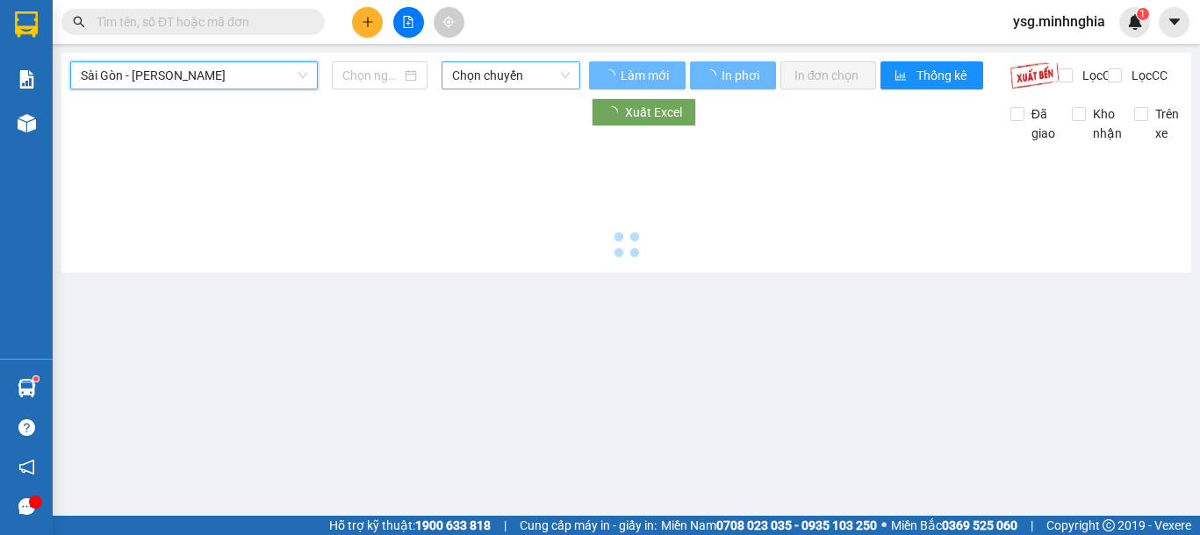
click at [486, 78] on span "Chọn chuyến" at bounding box center [511, 75] width 118 height 26
type input "[DATE]"
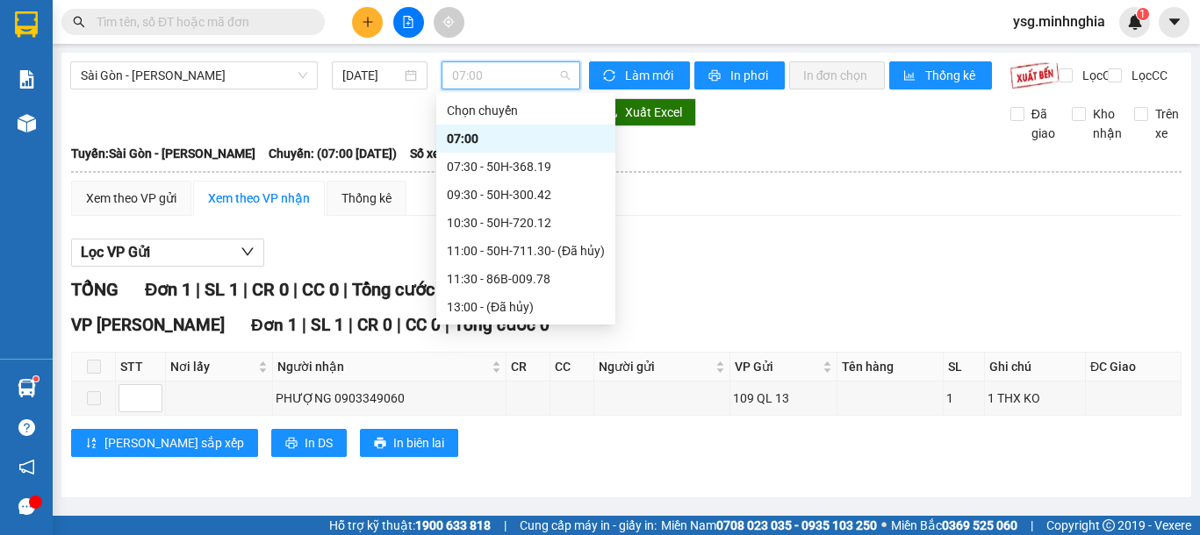
click at [555, 382] on div "17:00 (TC) - 50H-350.51" at bounding box center [526, 391] width 158 height 19
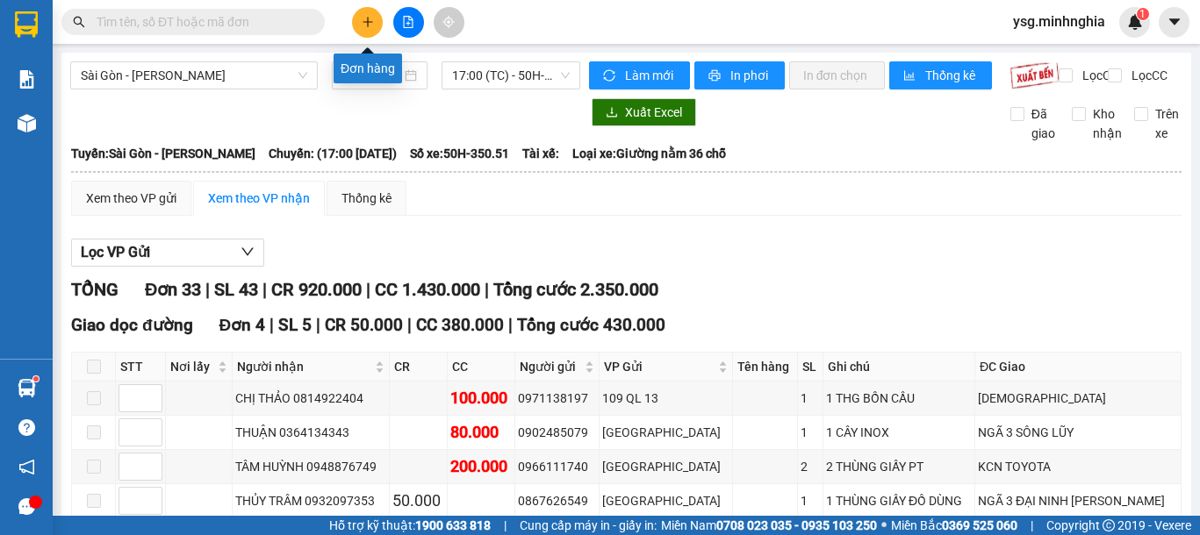
click at [355, 14] on button at bounding box center [367, 22] width 31 height 31
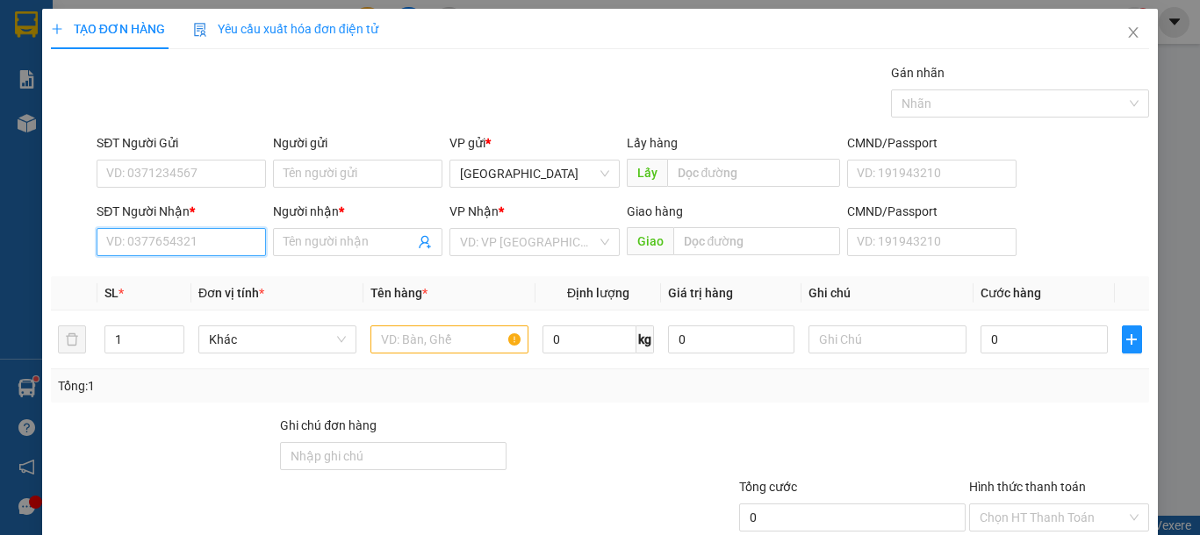
click at [141, 244] on input "SĐT Người Nhận *" at bounding box center [181, 242] width 169 height 28
type input "0969551148"
click at [233, 281] on div "0969551148 - TRIỀU" at bounding box center [179, 277] width 146 height 19
type input "TRIỀU"
type input "0969551148"
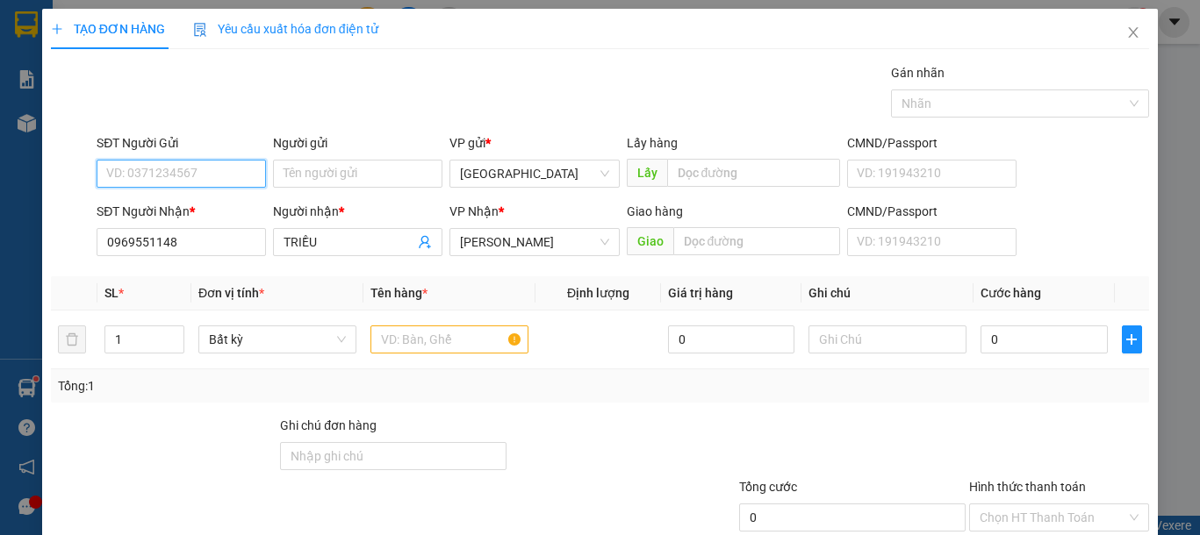
click at [224, 170] on input "SĐT Người Gửi" at bounding box center [181, 174] width 169 height 28
type input "0919107726"
click at [226, 205] on div "0919107726 - AN" at bounding box center [179, 208] width 146 height 19
type input "AN"
type input "0919107726"
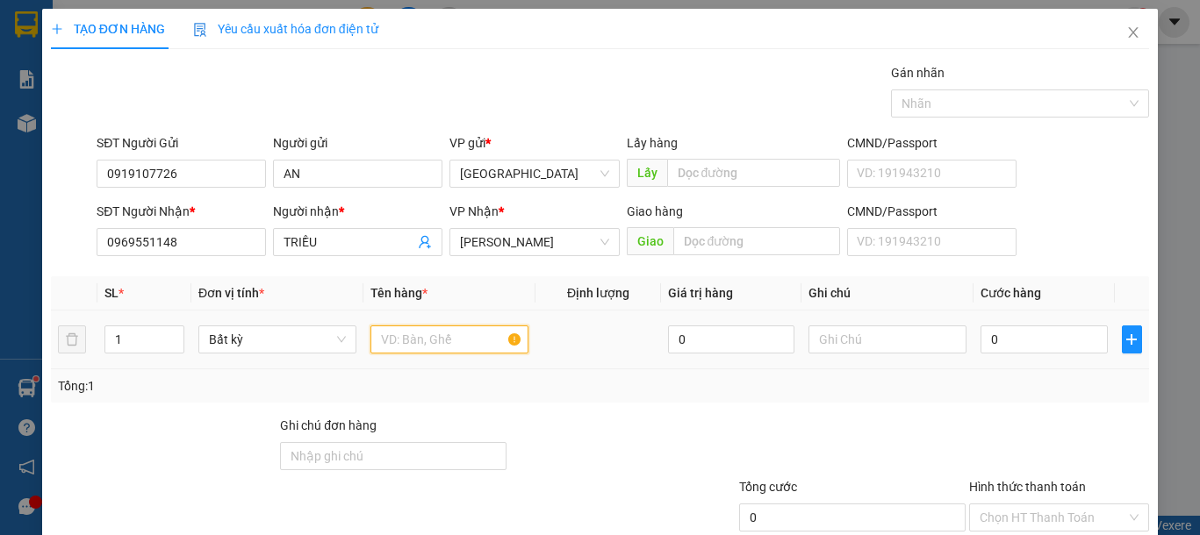
click at [420, 346] on input "text" at bounding box center [449, 340] width 158 height 28
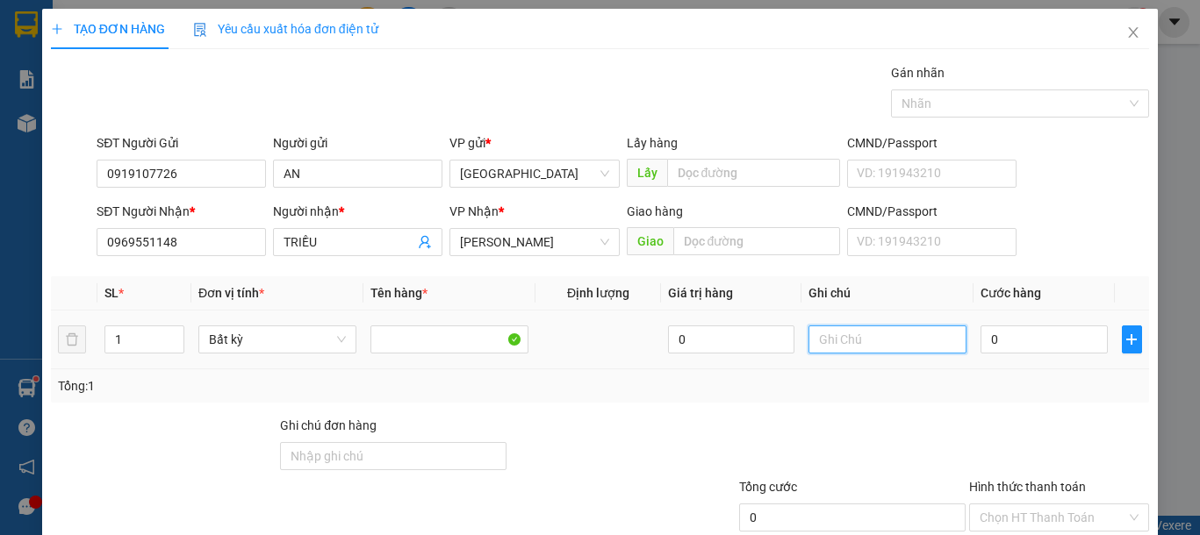
click at [857, 341] on input "text" at bounding box center [887, 340] width 158 height 28
click at [1013, 347] on input "0" at bounding box center [1043, 340] width 126 height 28
drag, startPoint x: 894, startPoint y: 342, endPoint x: 877, endPoint y: 350, distance: 18.5
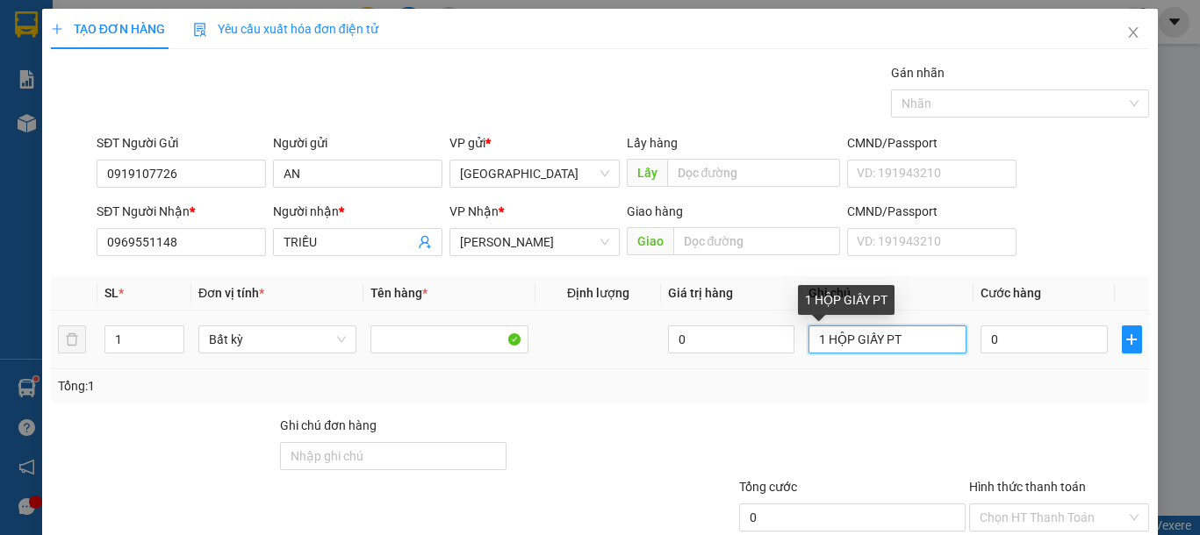
click at [877, 350] on input "1 HỘP GIẤY PT" at bounding box center [887, 340] width 158 height 28
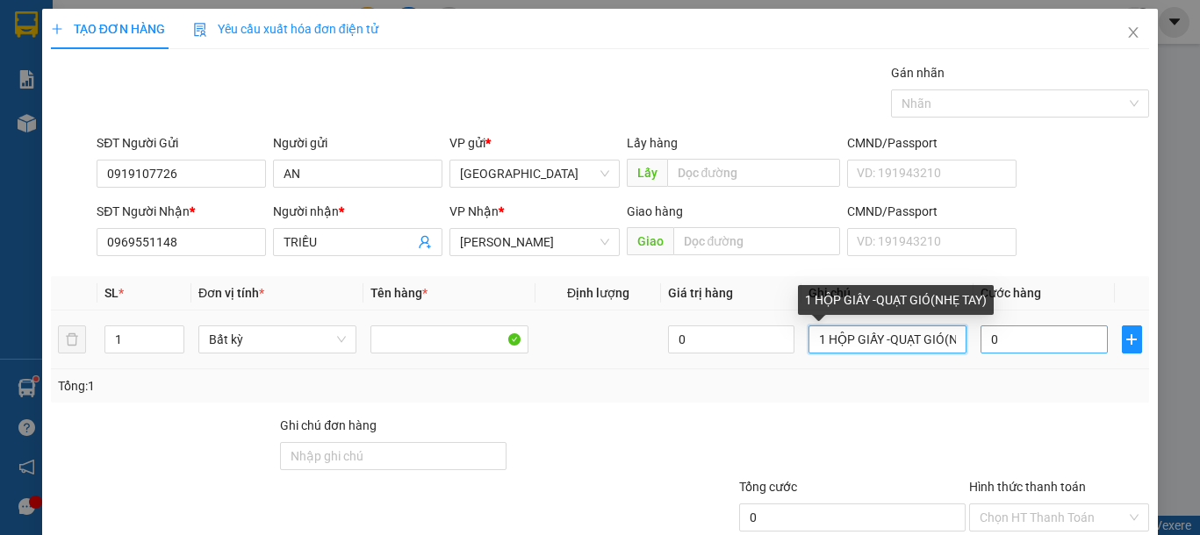
type input "1 HỘP GIẤY -QUẠT GIÓ(NHẸ TAY)"
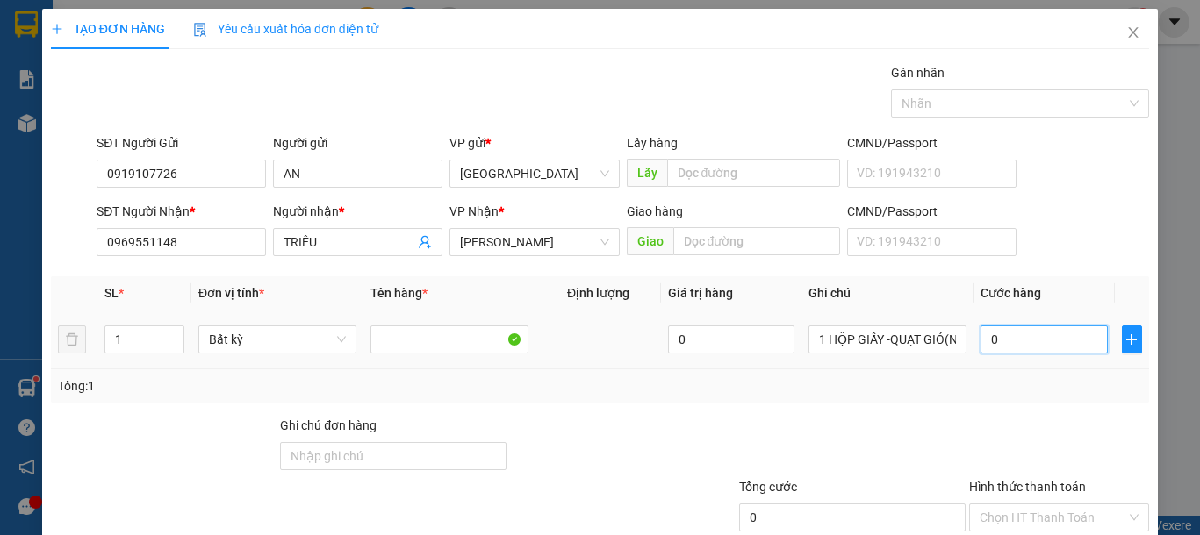
click at [1037, 330] on input "0" at bounding box center [1043, 340] width 126 height 28
type input "3"
type input "30"
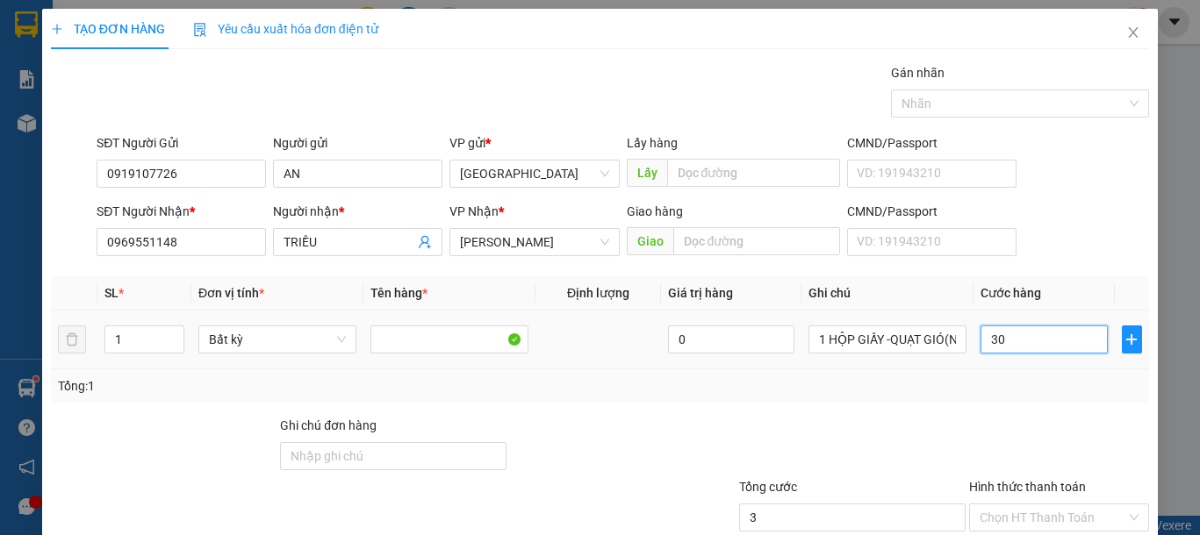
type input "30"
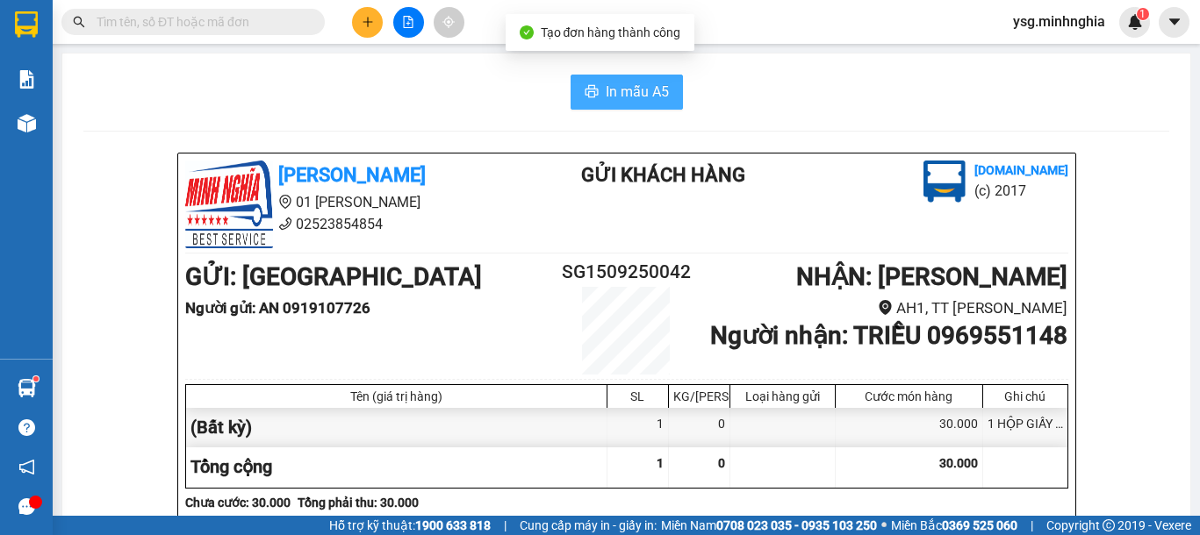
click at [620, 100] on span "In mẫu A5" at bounding box center [637, 92] width 63 height 22
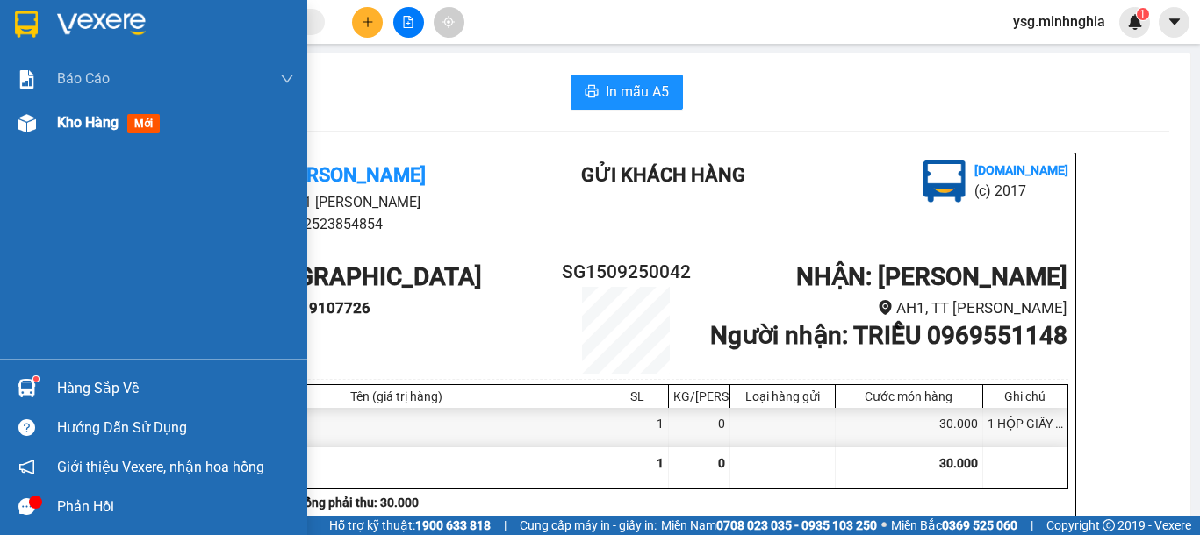
click at [0, 135] on div "Kho hàng mới" at bounding box center [153, 123] width 307 height 44
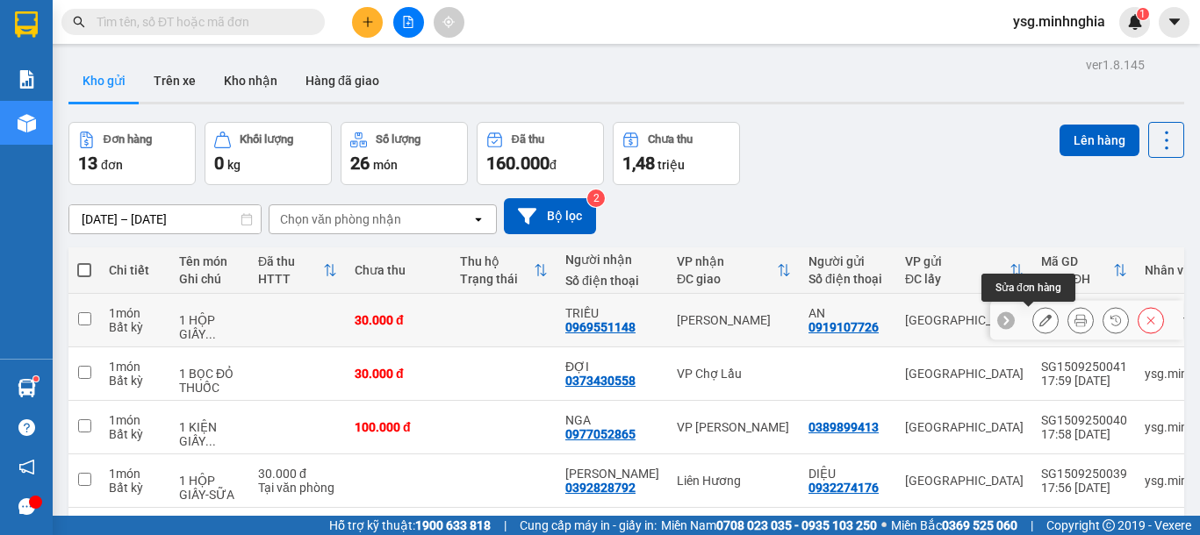
click at [1037, 318] on button at bounding box center [1045, 320] width 25 height 31
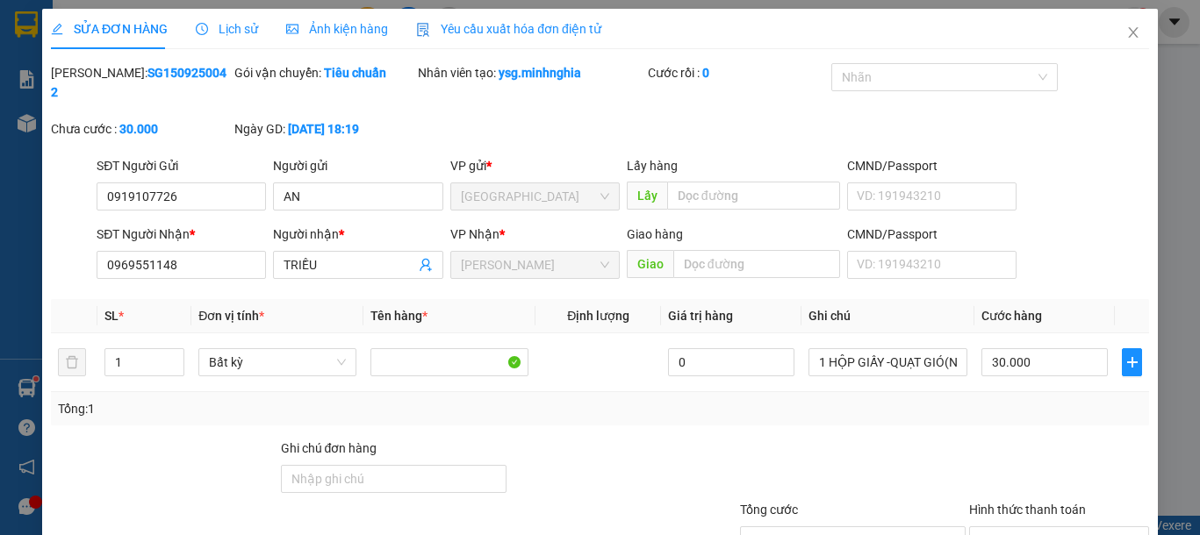
type input "0919107726"
type input "0969551148"
type input "30.000"
click at [1031, 348] on input "30.000" at bounding box center [1043, 362] width 126 height 28
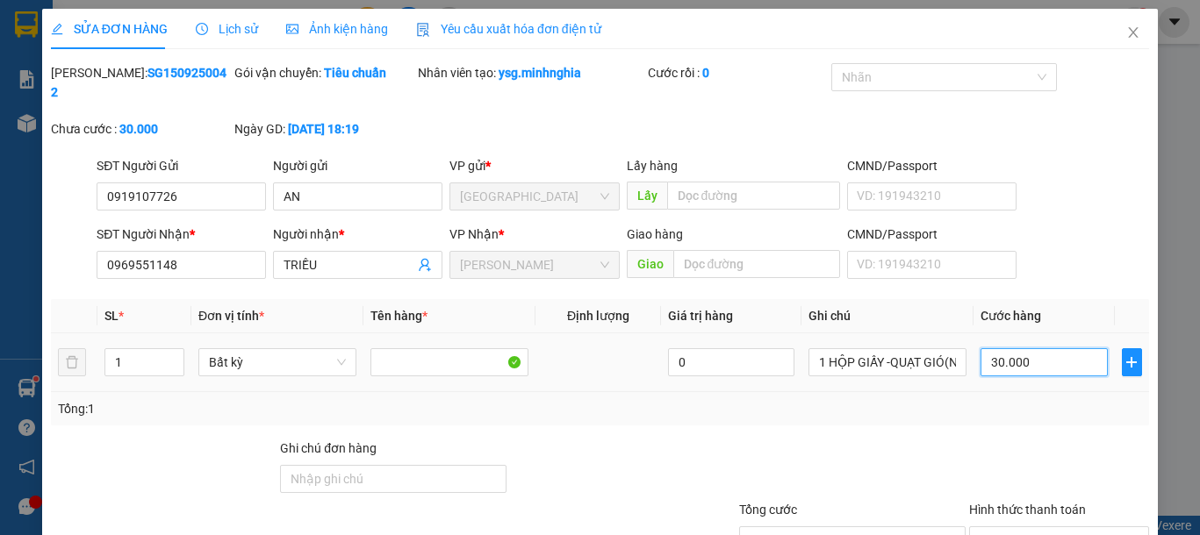
type input "4"
type input "40"
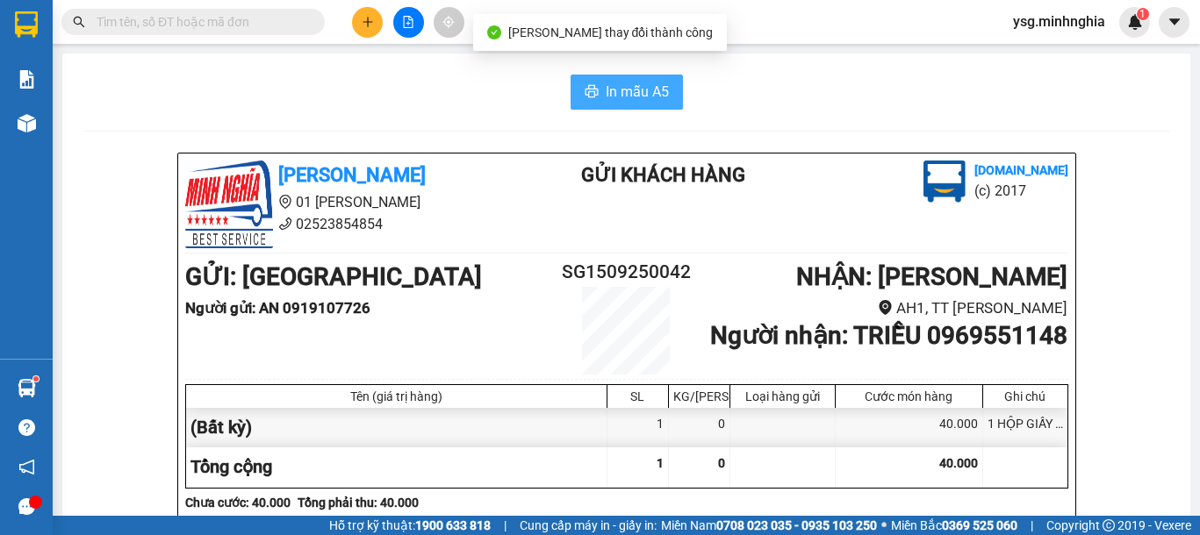
click at [640, 95] on span "In mẫu A5" at bounding box center [637, 92] width 63 height 22
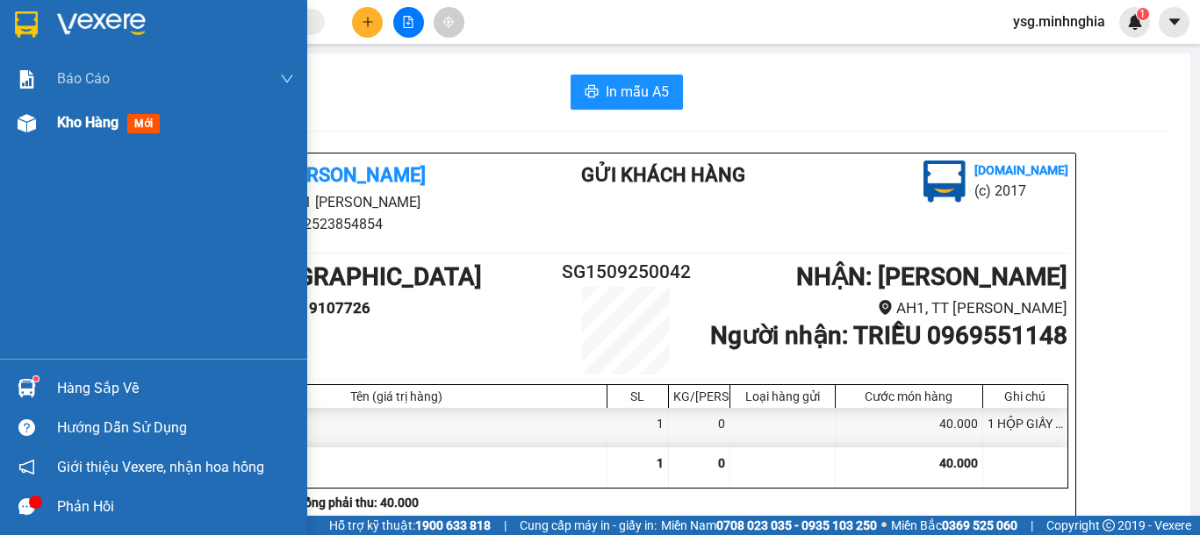
click at [9, 123] on div "Kho hàng mới" at bounding box center [153, 123] width 307 height 44
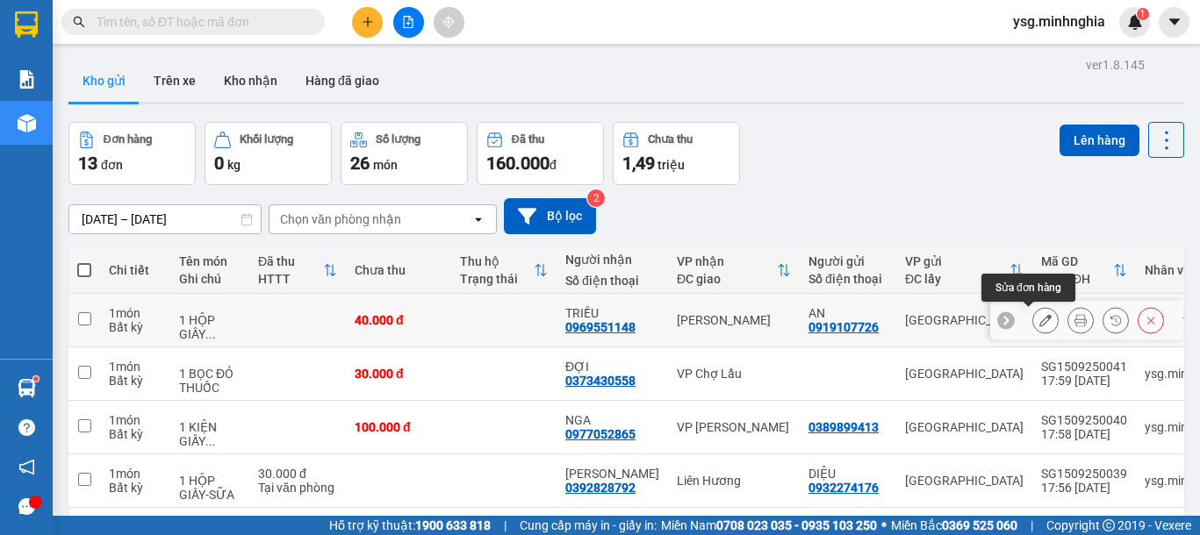
click at [1033, 312] on button at bounding box center [1045, 320] width 25 height 31
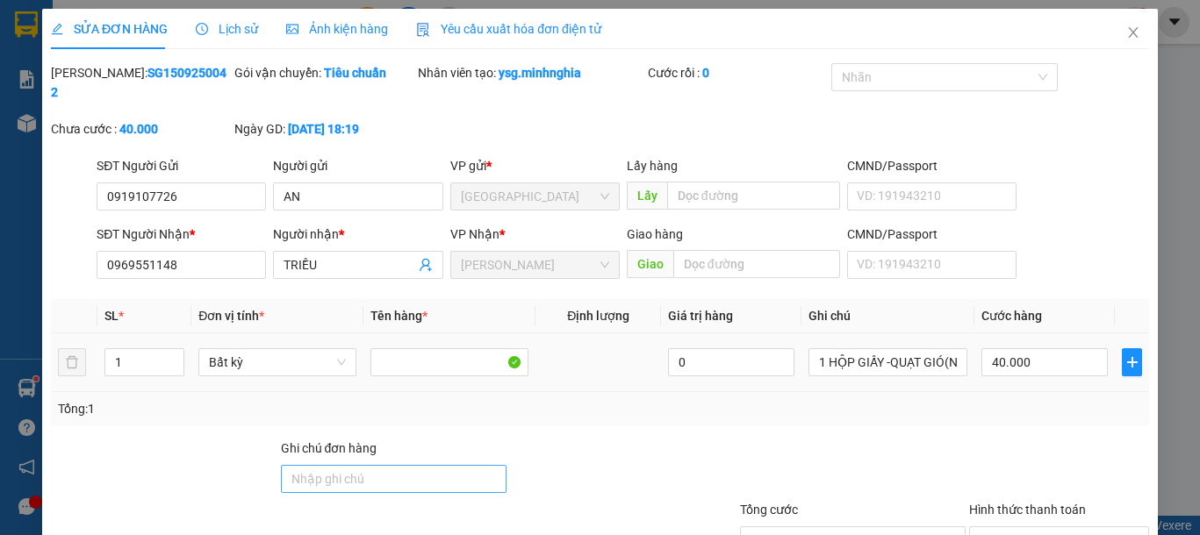
type input "0919107726"
type input "0969551148"
type input "40.000"
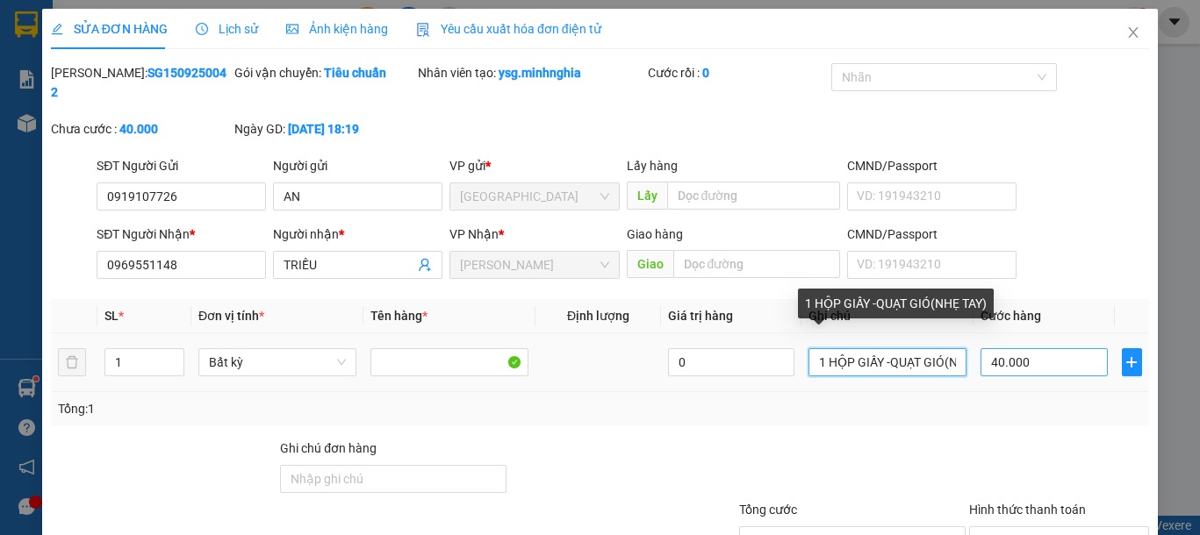
drag, startPoint x: 881, startPoint y: 342, endPoint x: 994, endPoint y: 349, distance: 113.4
click at [994, 349] on tr "1 Bất kỳ 0 1 HỘP GIẤY -QUẠT GIÓ(NHẸ TAY) 40.000" at bounding box center [600, 363] width 1098 height 59
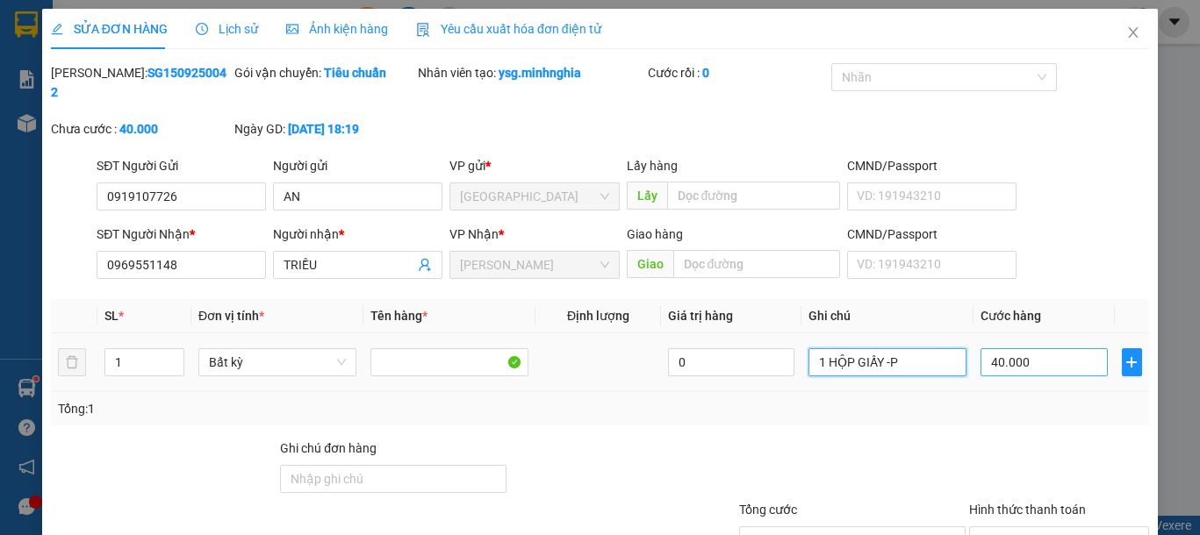
type input "1 HỘP GIẤY -PT"
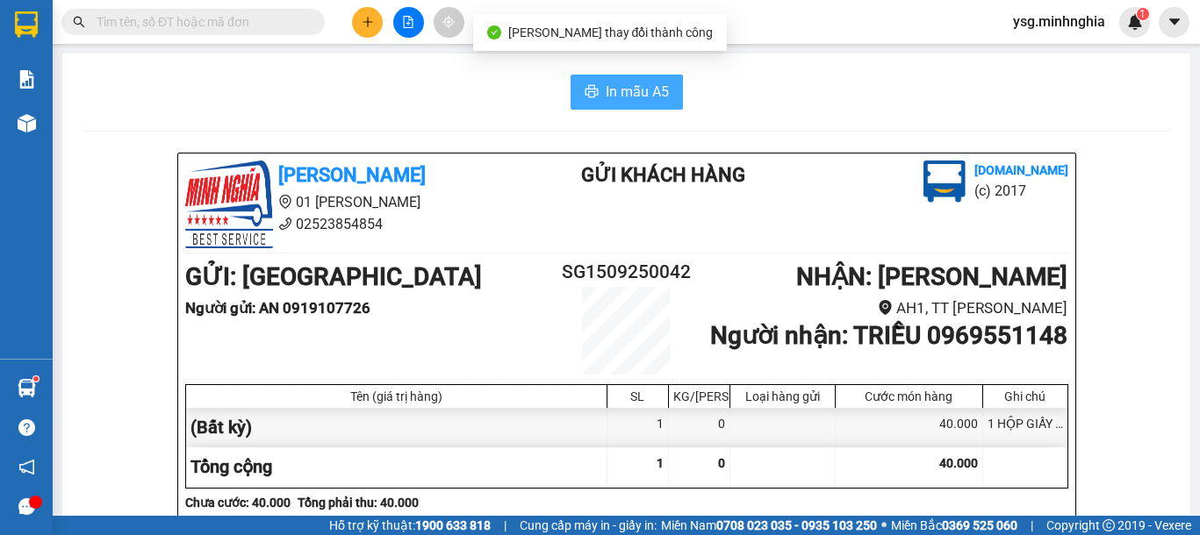
click at [612, 76] on button "In mẫu A5" at bounding box center [627, 92] width 112 height 35
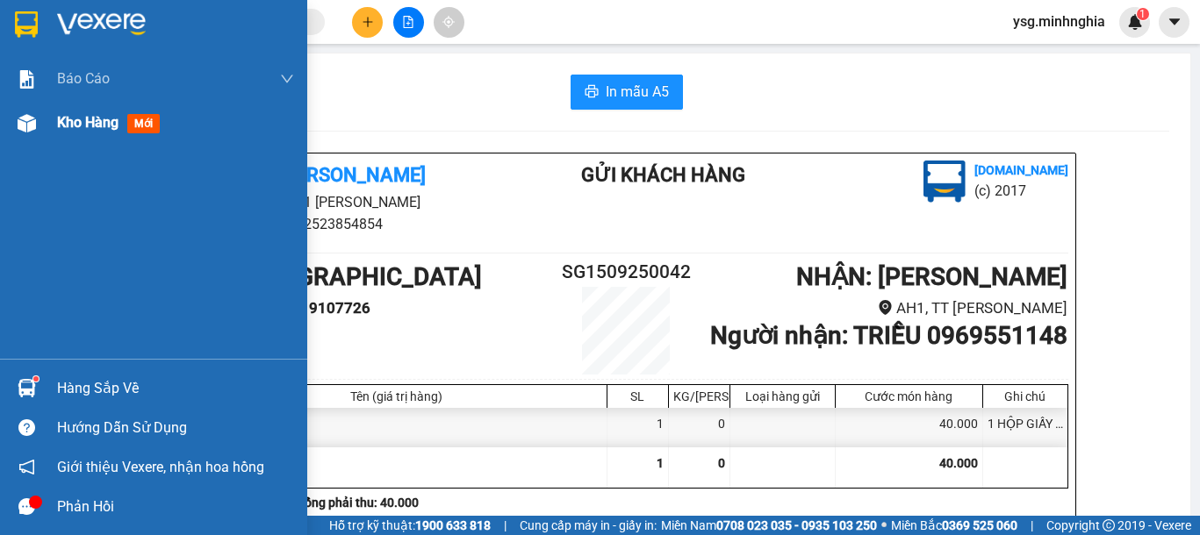
click at [47, 118] on div "Kho hàng mới" at bounding box center [153, 123] width 307 height 44
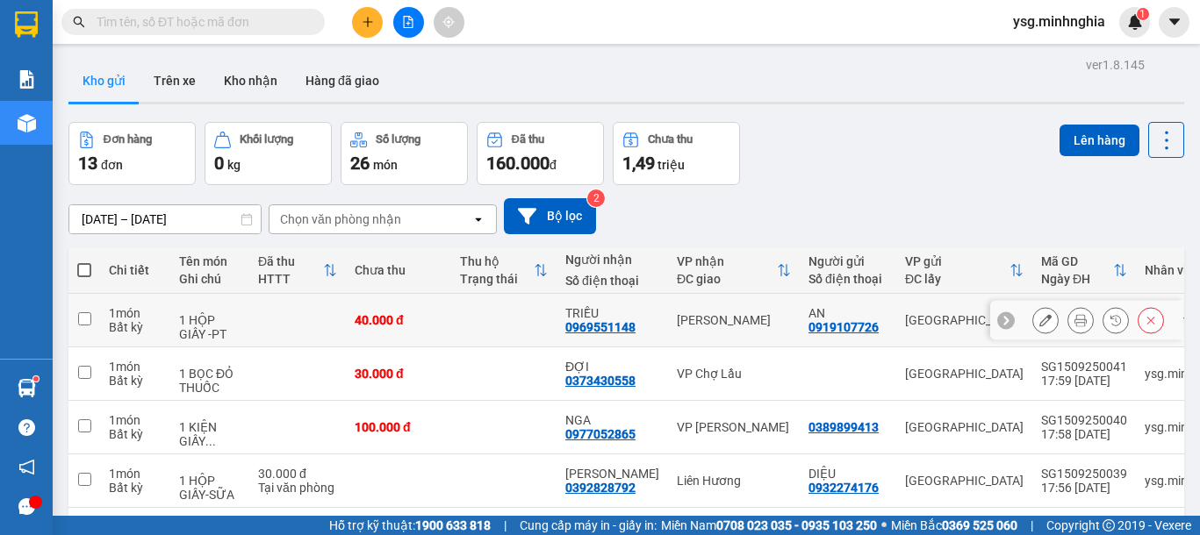
click at [1068, 319] on button at bounding box center [1080, 320] width 25 height 31
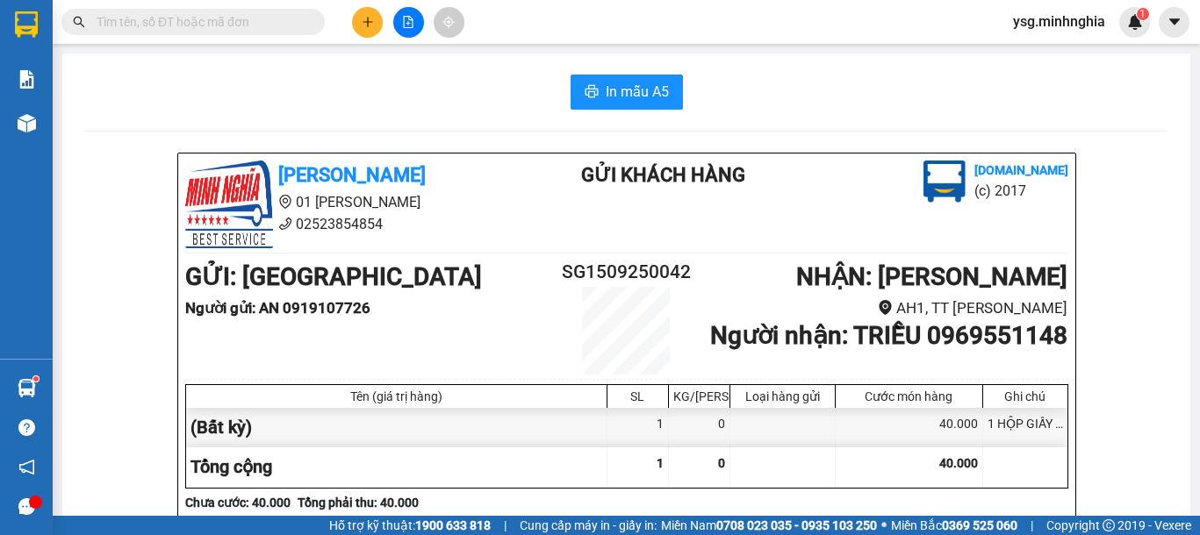
click at [232, 18] on input "text" at bounding box center [200, 21] width 207 height 19
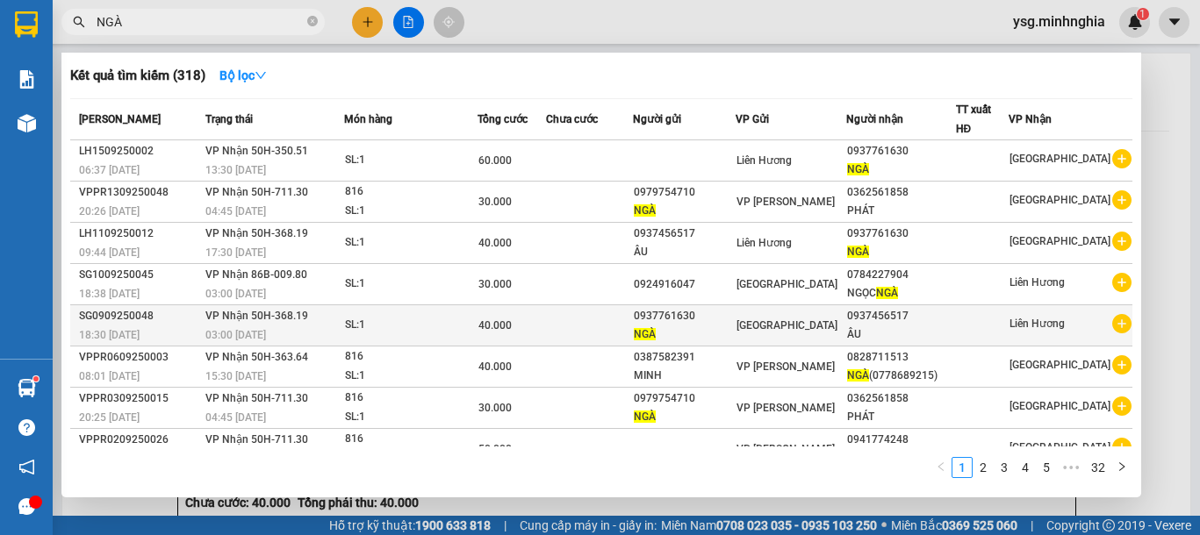
type input "NGÀ"
click at [769, 331] on span "[GEOGRAPHIC_DATA]" at bounding box center [786, 325] width 101 height 12
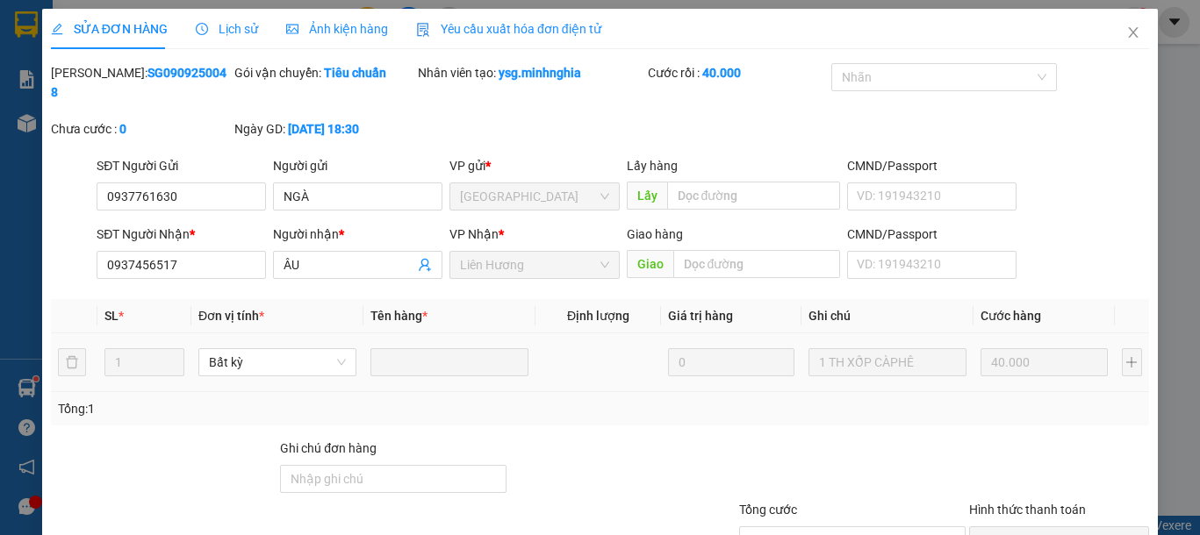
type input "0937761630"
type input "0937456517"
type input "40.000"
drag, startPoint x: 247, startPoint y: 189, endPoint x: 11, endPoint y: 194, distance: 236.2
click at [11, 194] on div "SỬA ĐƠN HÀNG Lịch sử Ảnh kiện hàng Yêu cầu xuất hóa đơn điện tử Total Paid Fee …" at bounding box center [600, 267] width 1200 height 535
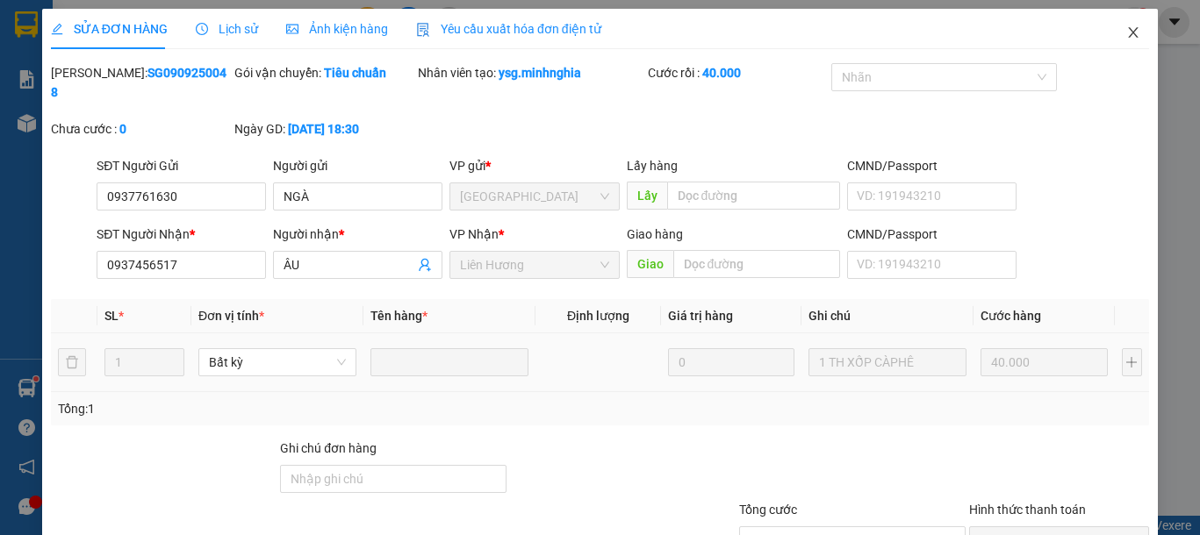
click at [1126, 31] on icon "close" at bounding box center [1133, 32] width 14 height 14
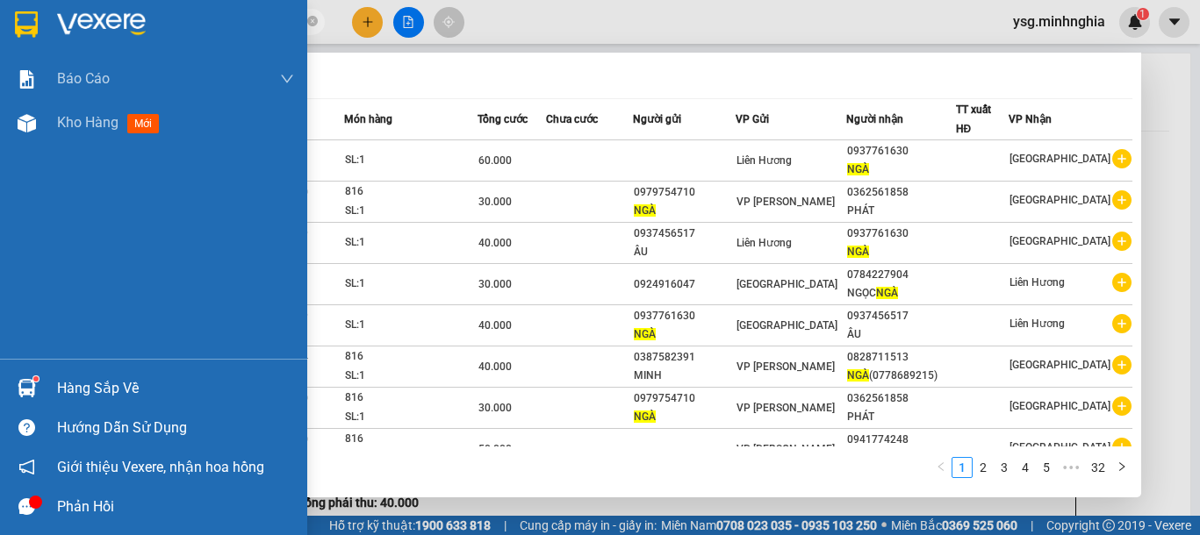
drag, startPoint x: 186, startPoint y: 32, endPoint x: 0, endPoint y: 43, distance: 186.4
click at [0, 43] on section "Kết quả tìm kiếm ( 318 ) Bộ lọc Mã ĐH Trạng thái Món hàng Tổng cước Chưa cước N…" at bounding box center [600, 267] width 1200 height 535
paste input "0937761630"
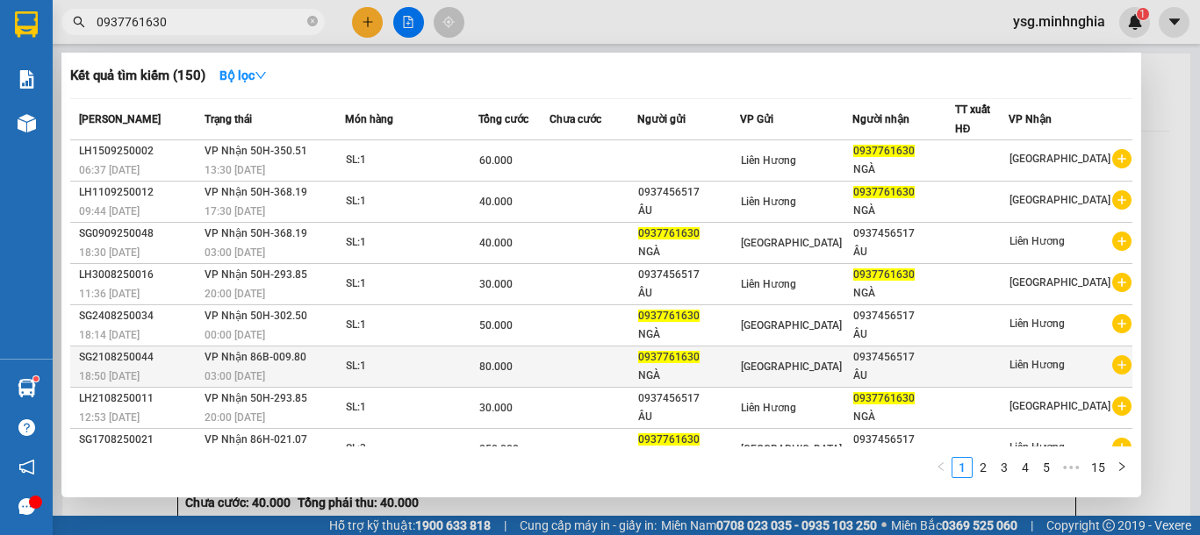
type input "0937761630"
click at [823, 374] on div "[GEOGRAPHIC_DATA]" at bounding box center [796, 366] width 110 height 19
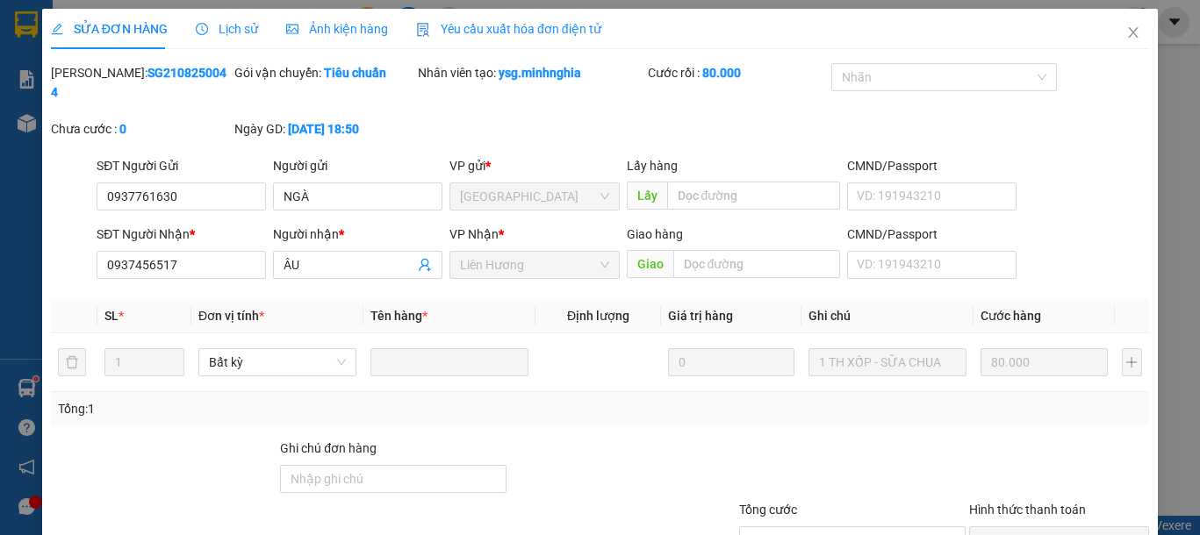
type input "0937761630"
type input "0937456517"
type input "80.000"
click at [1126, 30] on icon "close" at bounding box center [1133, 32] width 14 height 14
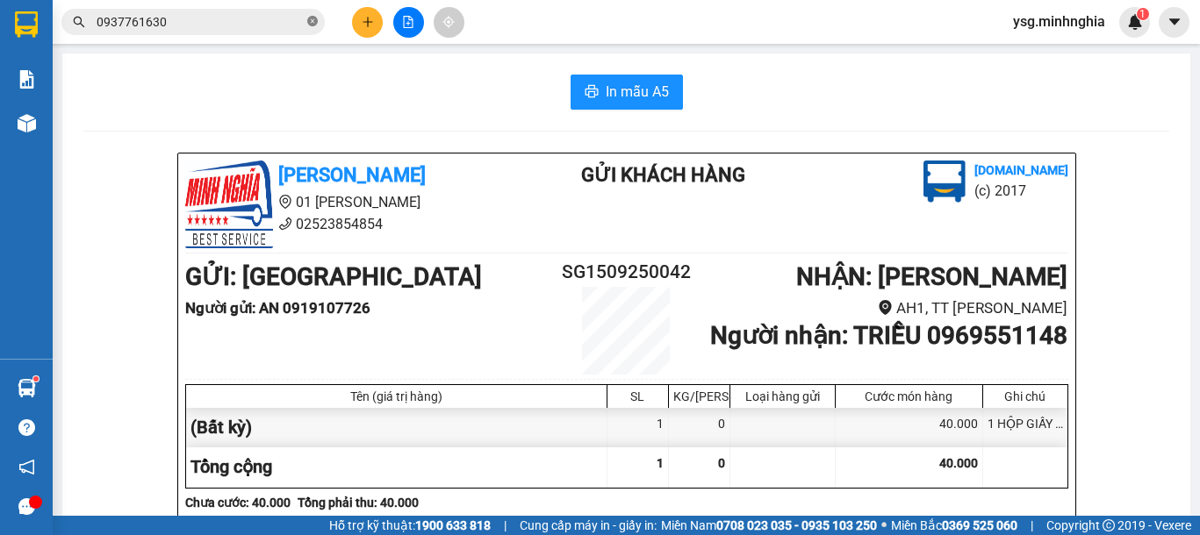
click at [312, 18] on icon "close-circle" at bounding box center [312, 21] width 11 height 11
click at [359, 13] on button at bounding box center [367, 22] width 31 height 31
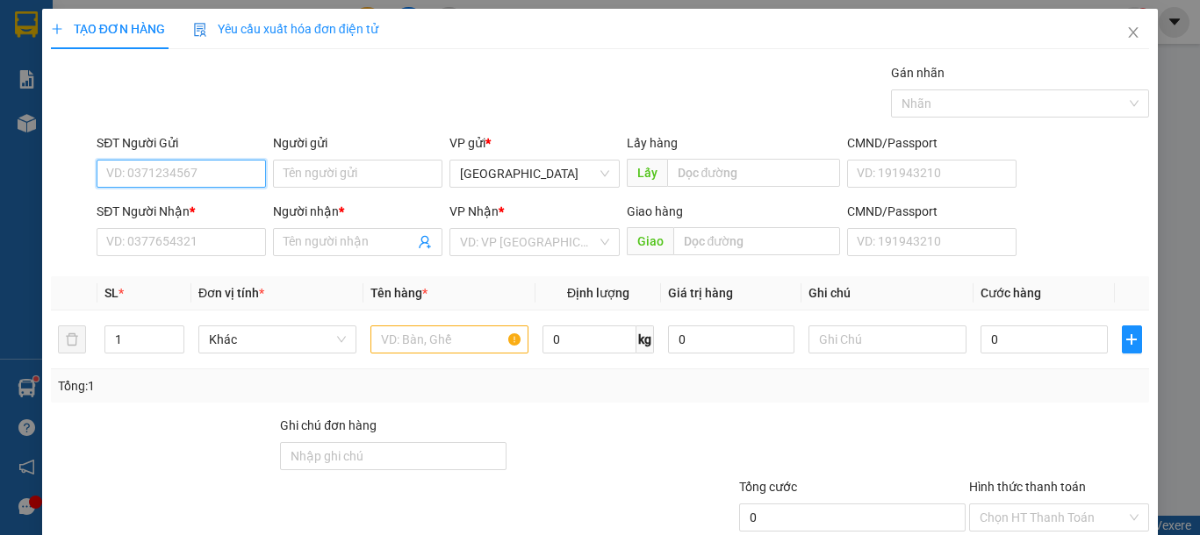
click at [182, 177] on input "SĐT Người Gửi" at bounding box center [181, 174] width 169 height 28
paste input "0937761630"
type input "0937761630"
click at [223, 204] on div "0937761630 - NGÀ" at bounding box center [179, 208] width 146 height 19
type input "NGÀ"
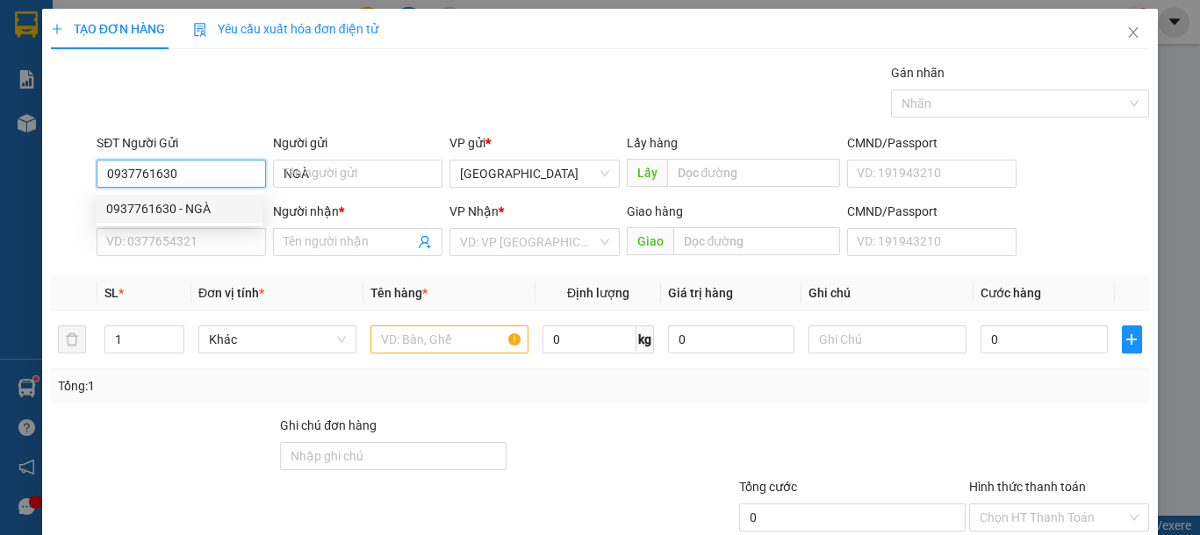
type input "0937456517"
type input "ÂU"
type input "0937761630"
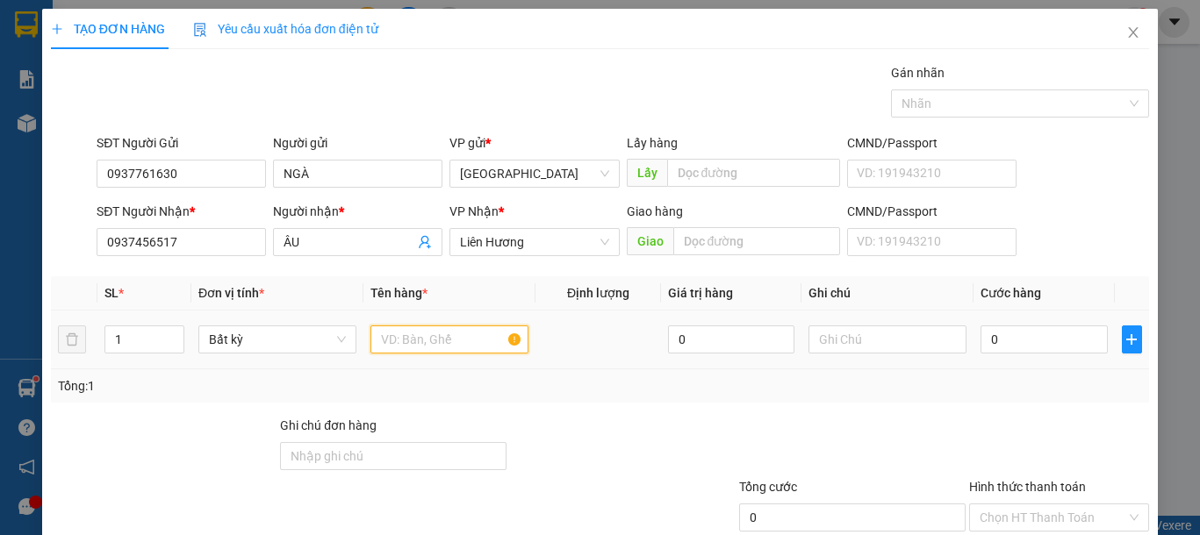
click at [401, 326] on input "text" at bounding box center [449, 340] width 158 height 28
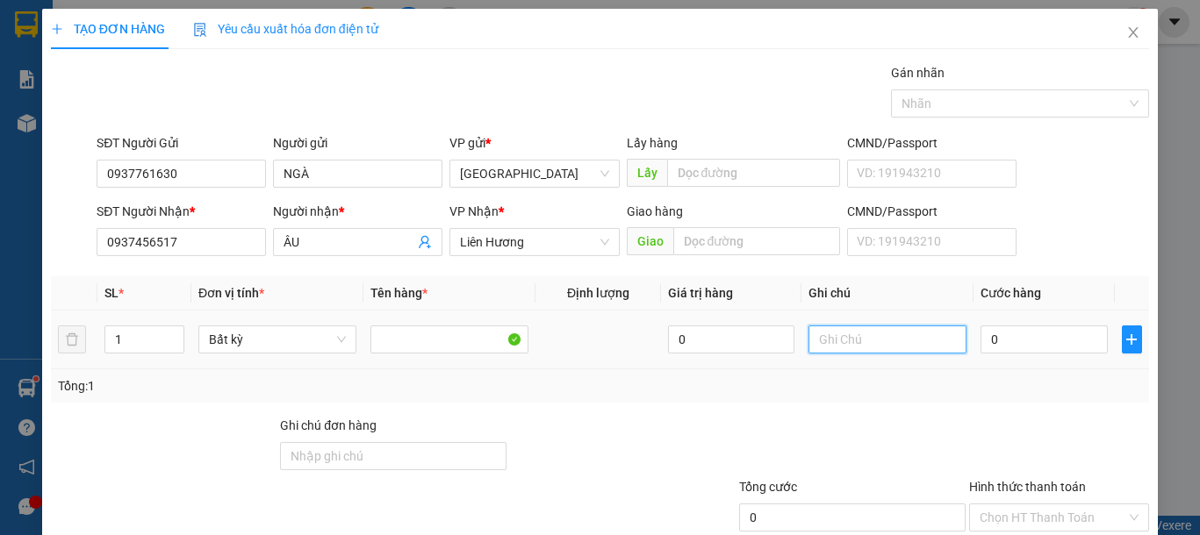
click at [891, 336] on input "text" at bounding box center [887, 340] width 158 height 28
drag, startPoint x: 892, startPoint y: 336, endPoint x: 877, endPoint y: 352, distance: 21.7
click at [890, 339] on input "text" at bounding box center [887, 340] width 158 height 28
type input "1 TH XỐP-SỮA CHUA"
click at [1039, 348] on input "0" at bounding box center [1043, 340] width 126 height 28
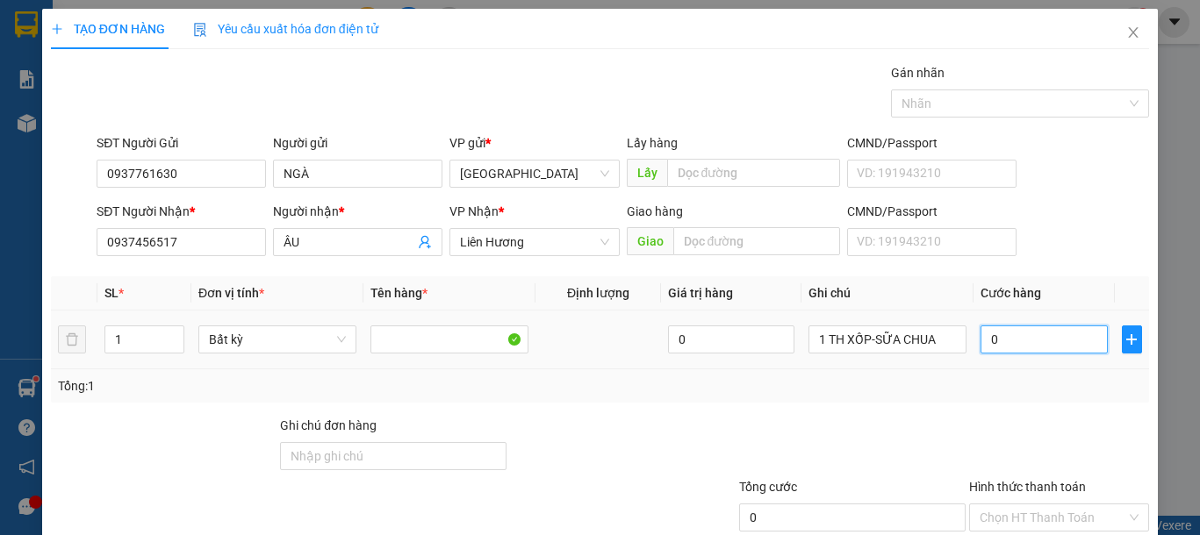
type input "8"
type input "80"
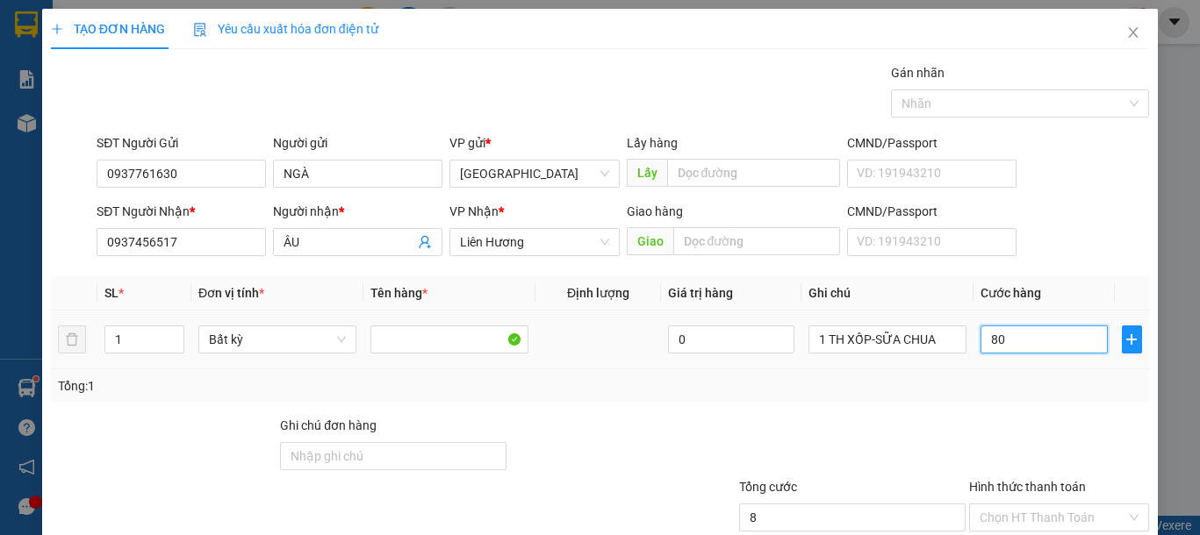
type input "80"
click at [1019, 505] on input "Hình thức thanh toán" at bounding box center [1053, 518] width 147 height 26
type input "80.000"
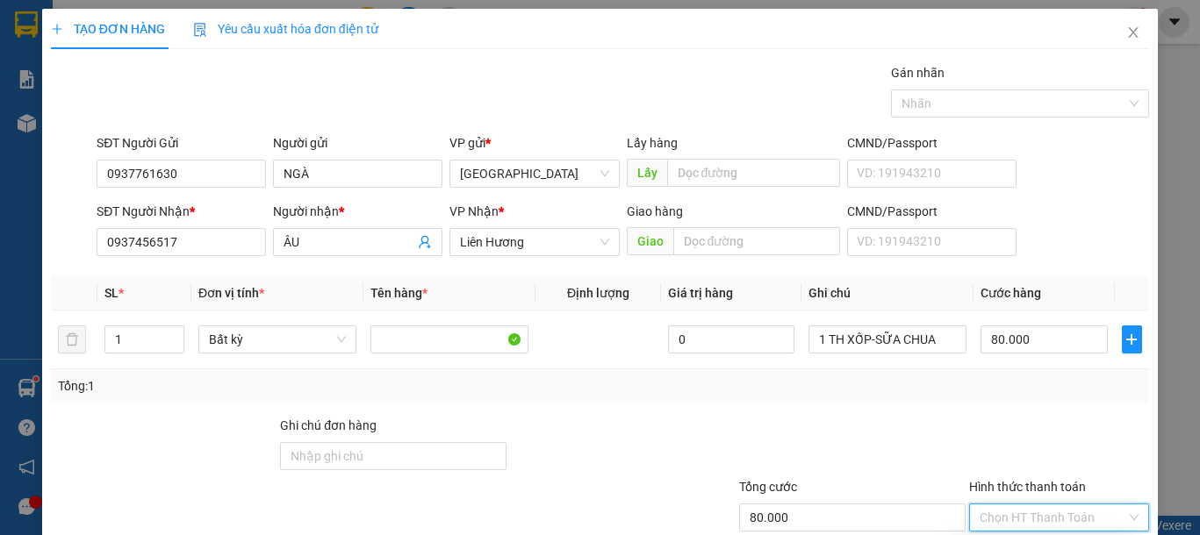
type input "0"
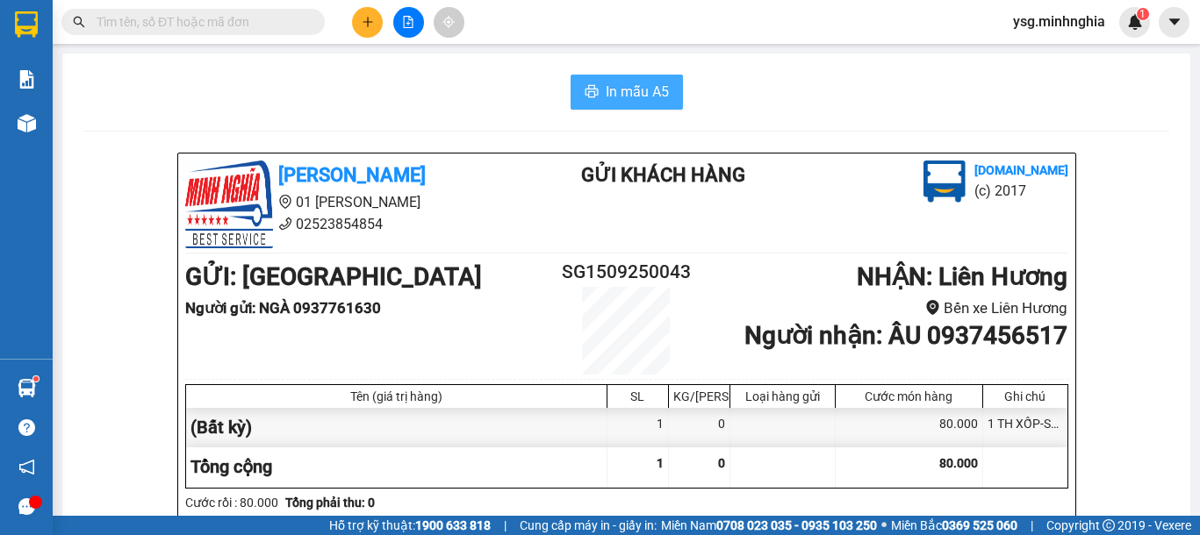
click at [640, 75] on button "In mẫu A5" at bounding box center [627, 92] width 112 height 35
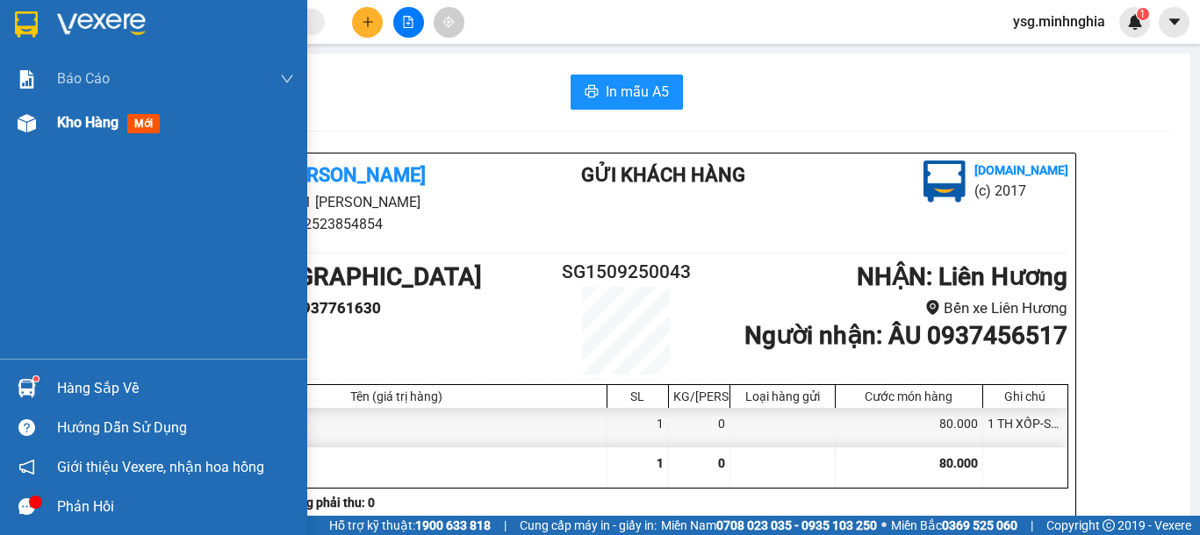
click at [36, 133] on div at bounding box center [26, 123] width 31 height 31
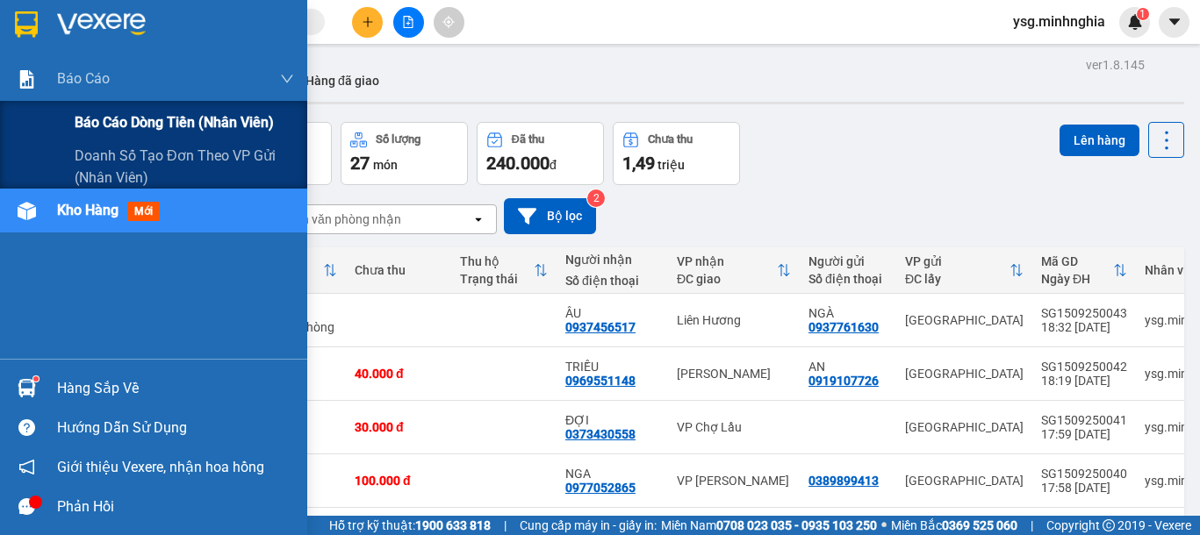
click at [106, 111] on div "Báo cáo dòng tiền (nhân viên)" at bounding box center [184, 123] width 219 height 44
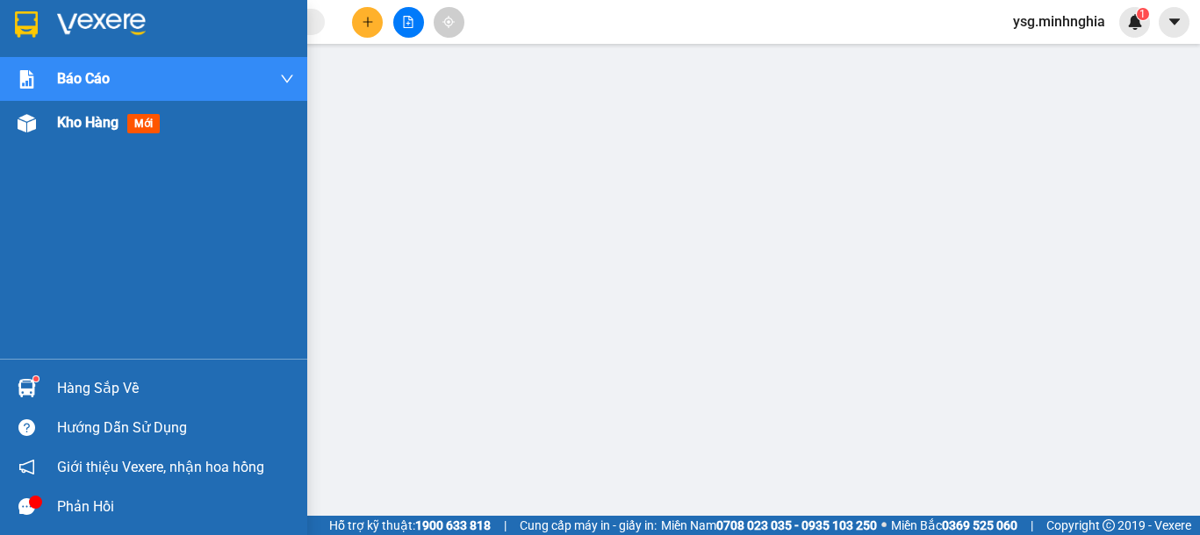
click at [0, 131] on div "Kho hàng mới" at bounding box center [153, 123] width 307 height 44
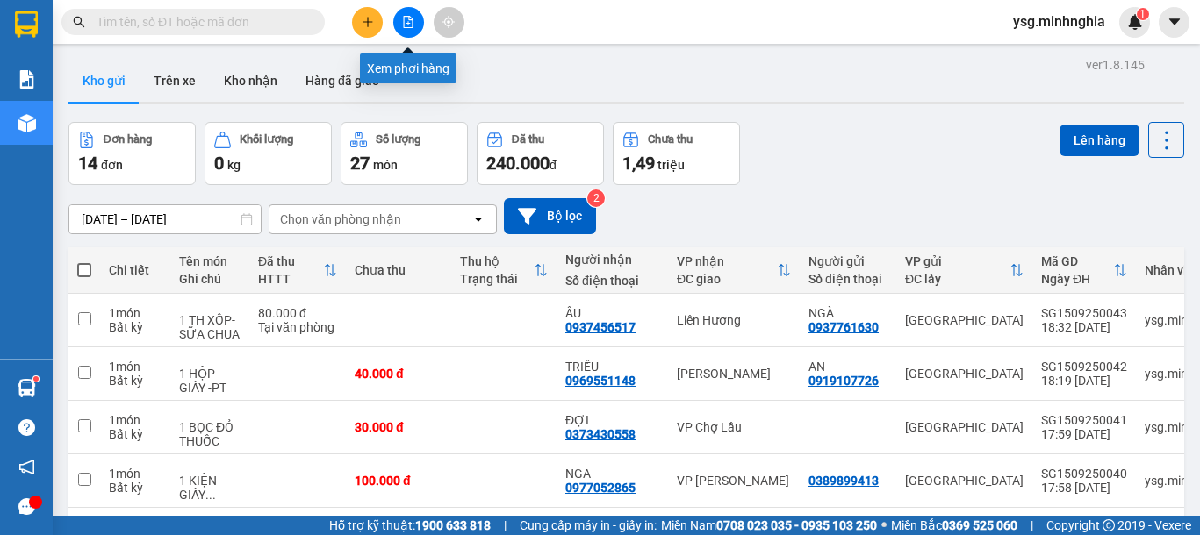
click at [415, 18] on button at bounding box center [408, 22] width 31 height 31
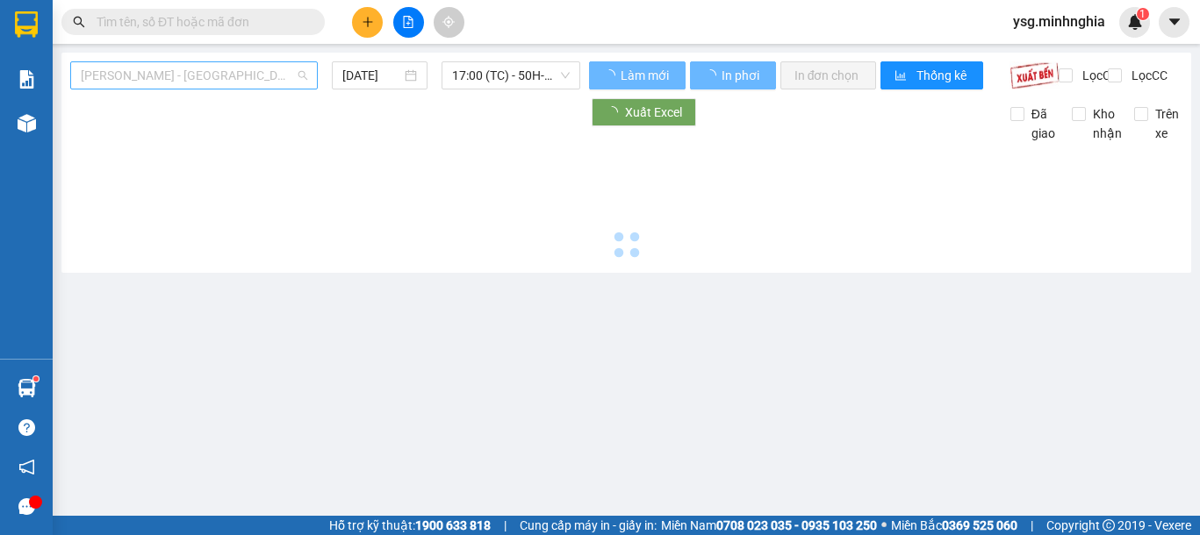
click at [267, 74] on span "[PERSON_NAME] - [GEOGRAPHIC_DATA]" at bounding box center [194, 75] width 226 height 26
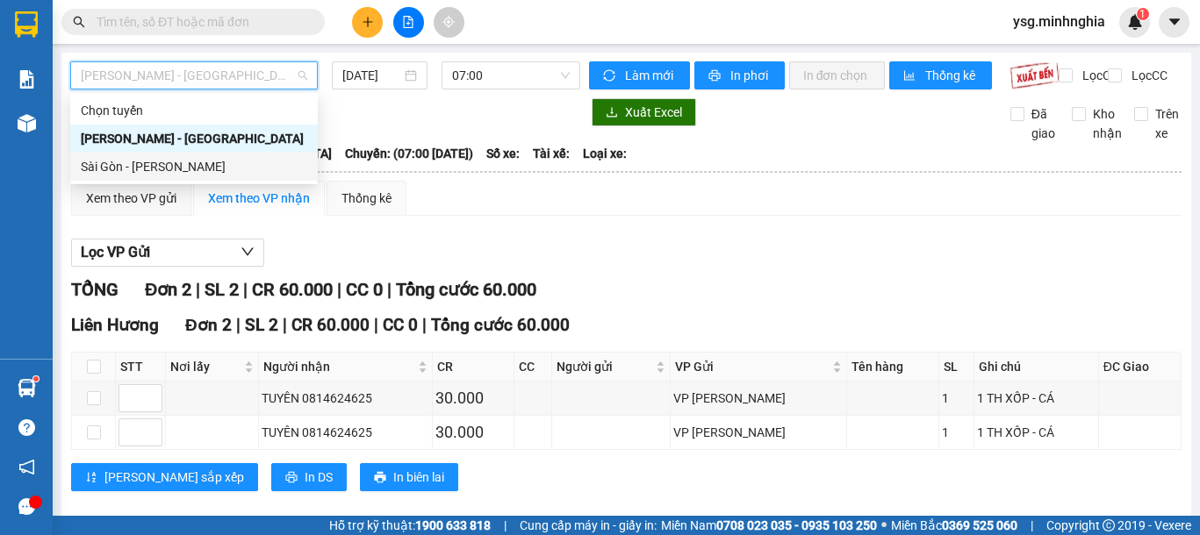
click at [179, 161] on div "Sài Gòn - [PERSON_NAME]" at bounding box center [194, 166] width 226 height 19
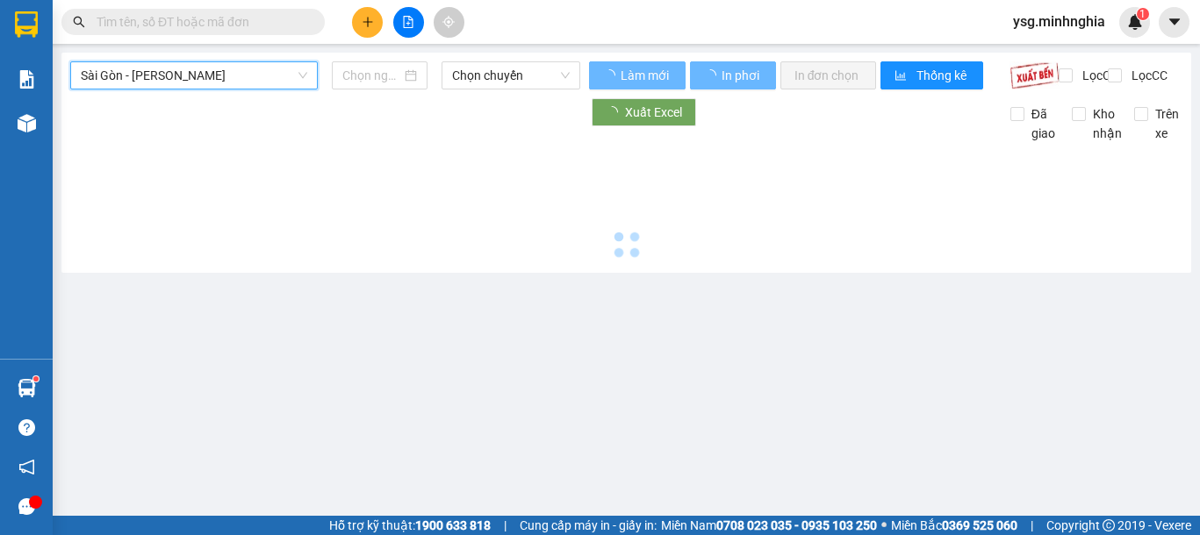
type input "[DATE]"
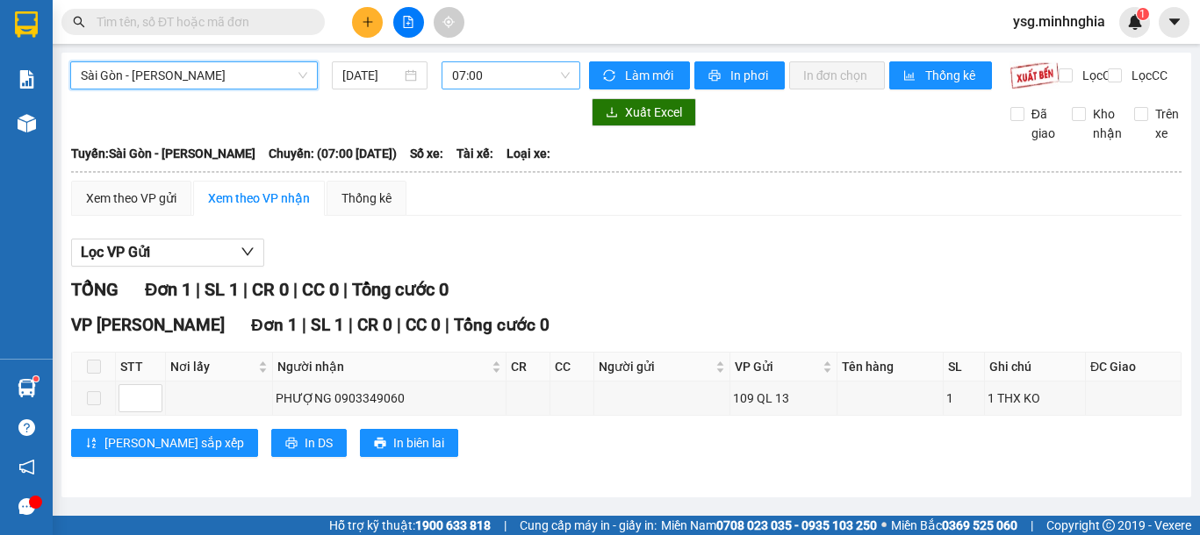
click at [464, 76] on span "07:00" at bounding box center [511, 75] width 118 height 26
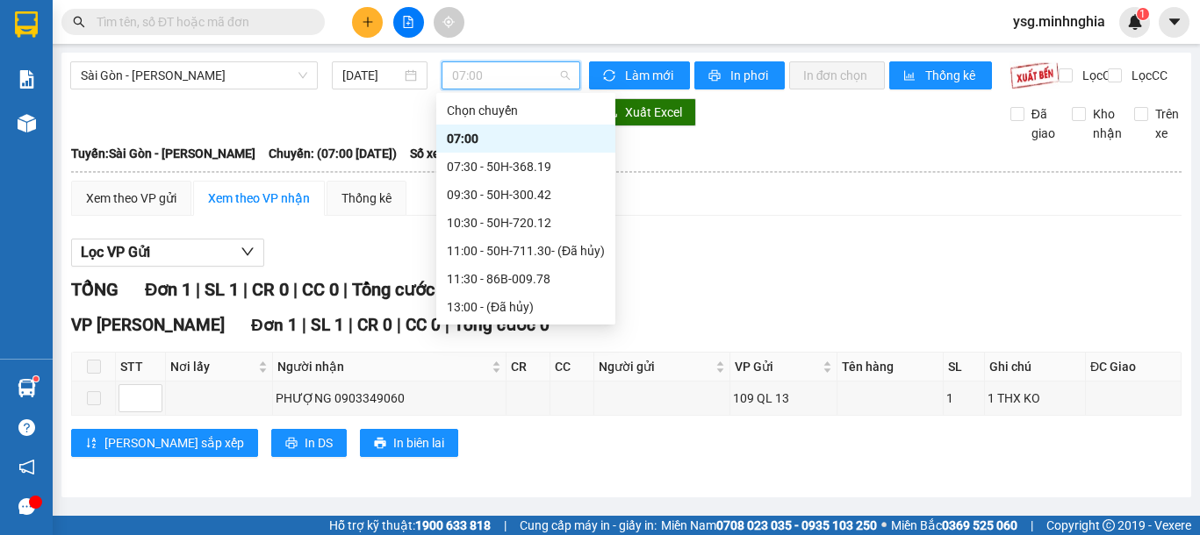
click at [518, 438] on div "21:00 - 86H-021.07" at bounding box center [526, 447] width 158 height 19
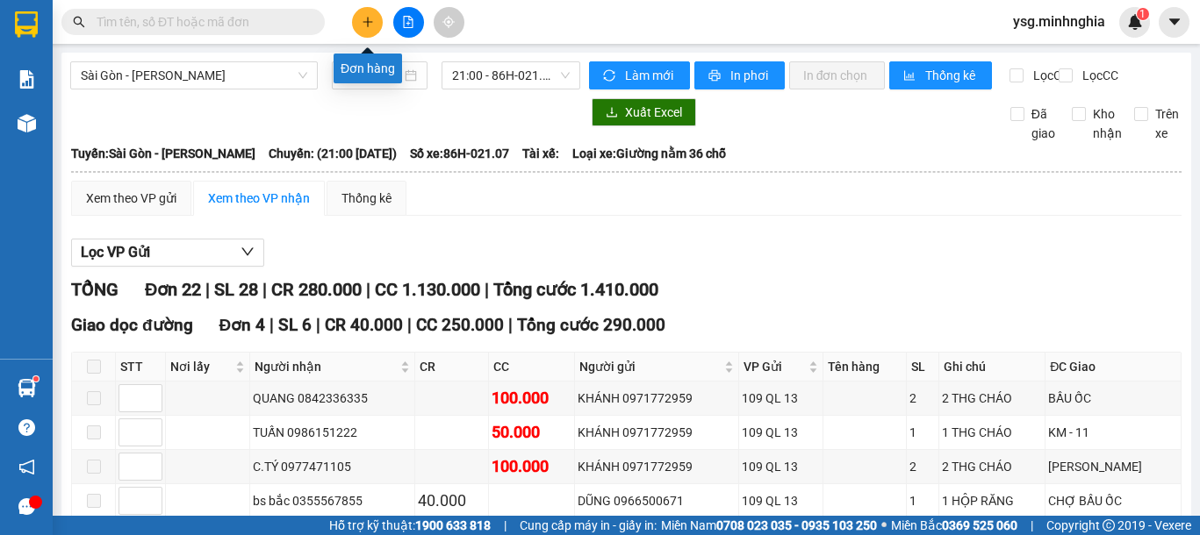
click at [372, 18] on icon "plus" at bounding box center [368, 22] width 12 height 12
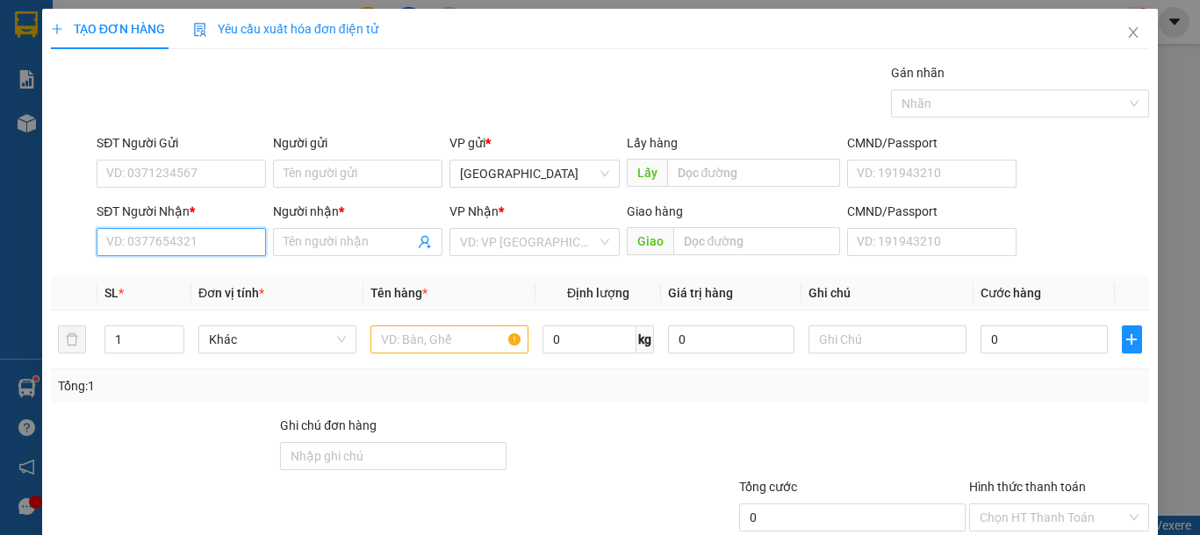
click at [127, 248] on input "SĐT Người Nhận *" at bounding box center [181, 242] width 169 height 28
click at [445, 348] on input "text" at bounding box center [449, 340] width 158 height 28
click at [169, 251] on input "SĐT Người Nhận *" at bounding box center [181, 242] width 169 height 28
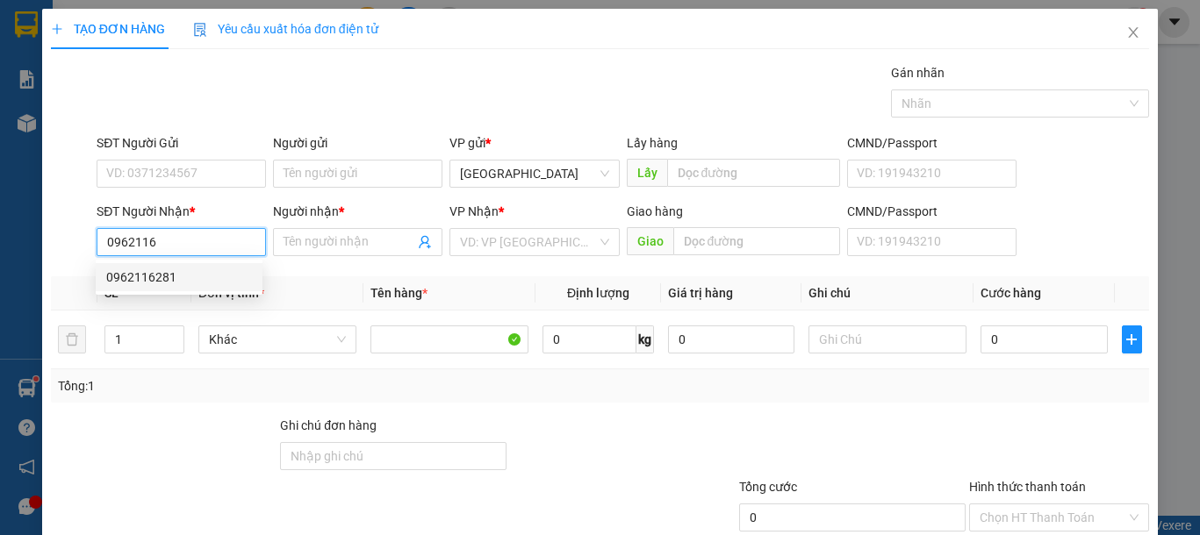
click at [179, 279] on div "0962116281" at bounding box center [179, 277] width 146 height 19
type input "0962116281"
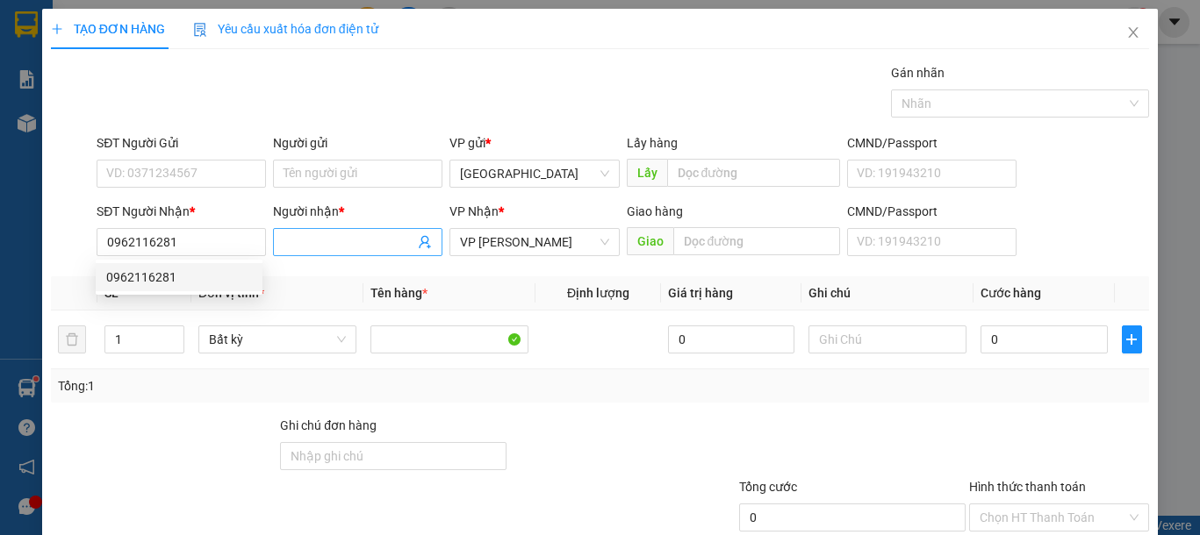
click at [330, 240] on input "Người nhận *" at bounding box center [349, 242] width 131 height 19
type input "ANH KY"
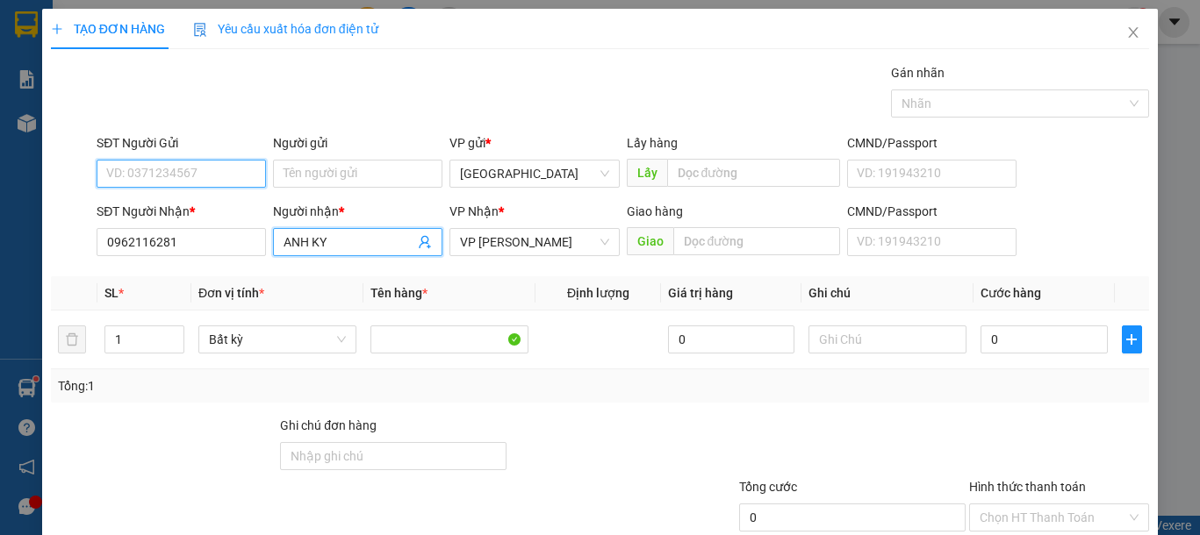
click at [212, 176] on input "SĐT Người Gửi" at bounding box center [181, 174] width 169 height 28
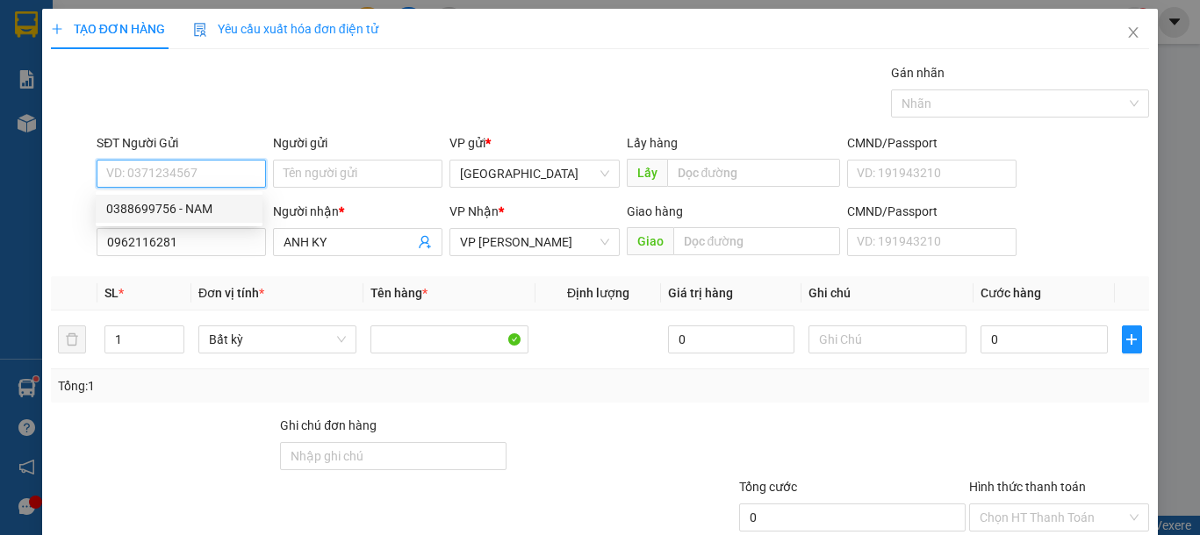
click at [197, 213] on div "0388699756 - NAM" at bounding box center [179, 208] width 146 height 19
type input "0388699756"
type input "NAM"
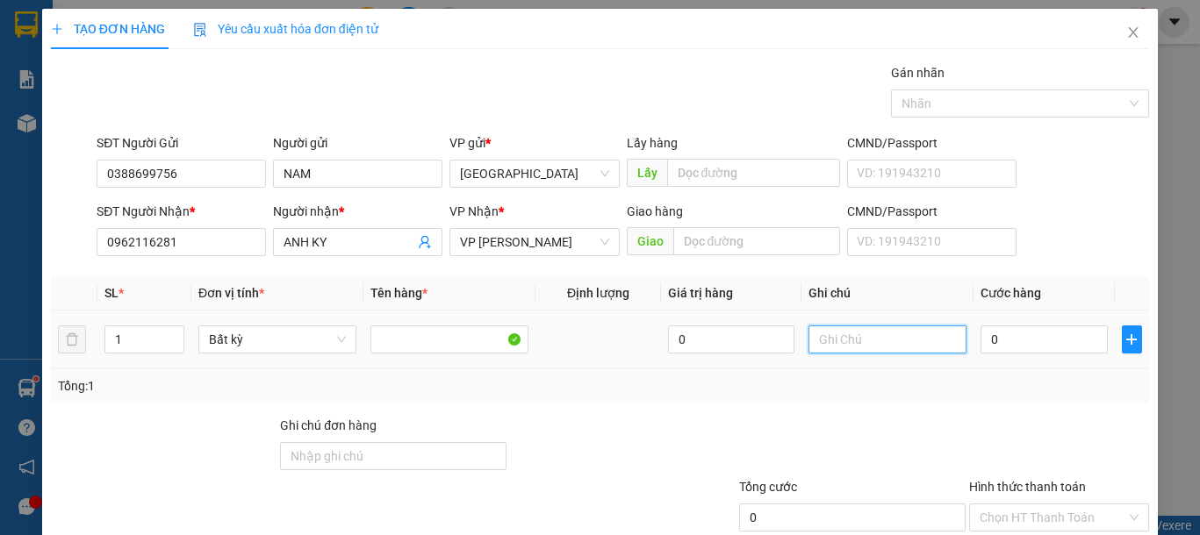
click at [894, 344] on input "text" at bounding box center [887, 340] width 158 height 28
type input "1 TH XỐP BÁNH"
click at [1020, 341] on input "0" at bounding box center [1043, 340] width 126 height 28
type input "6"
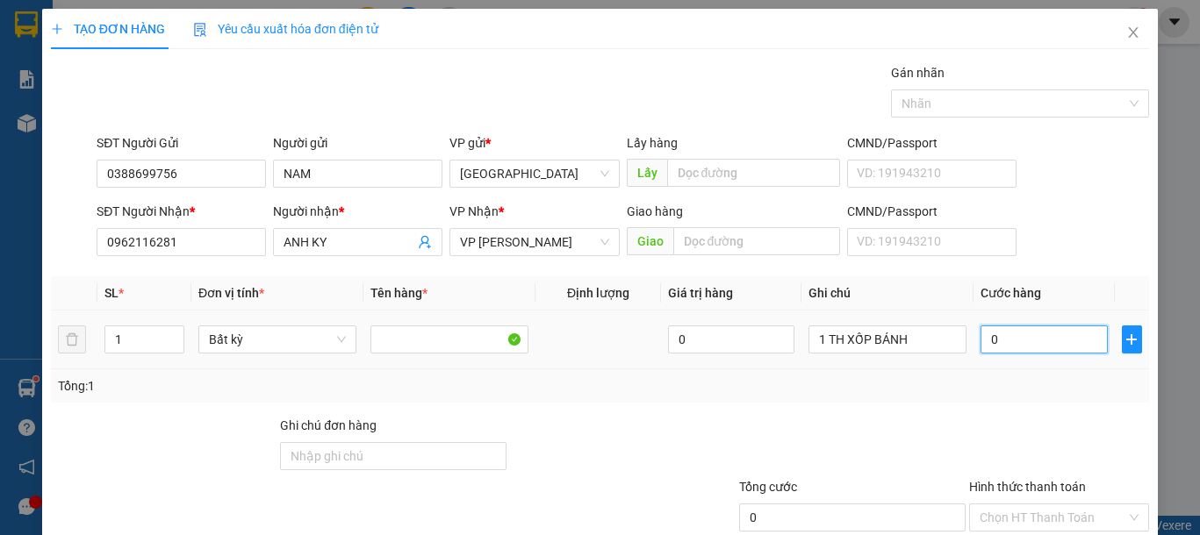
type input "6"
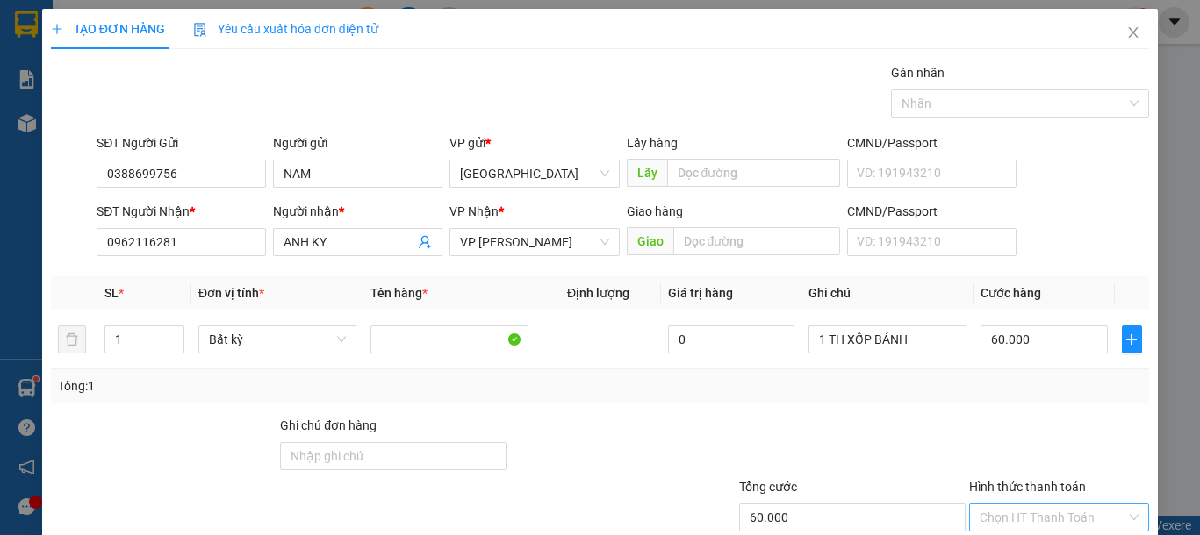
click at [1066, 505] on input "Hình thức thanh toán" at bounding box center [1053, 518] width 147 height 26
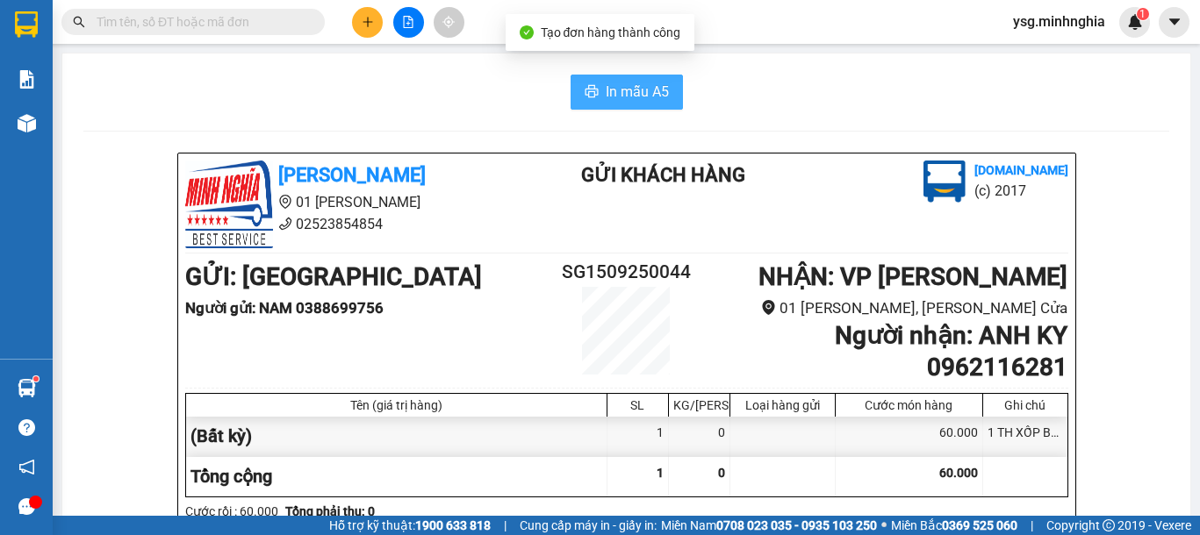
click at [652, 97] on span "In mẫu A5" at bounding box center [637, 92] width 63 height 22
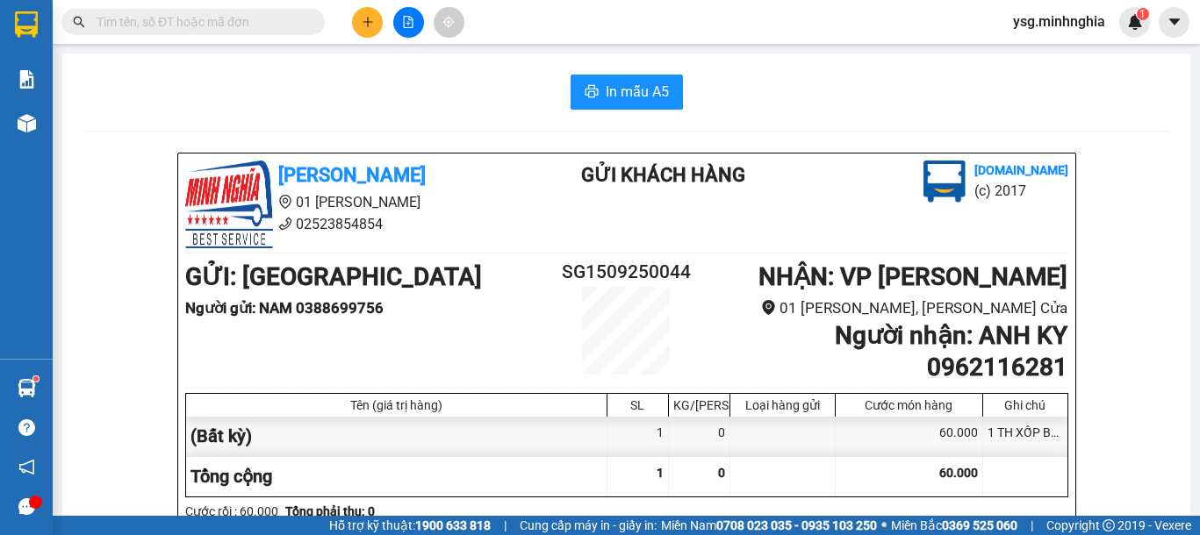
click at [419, 22] on button at bounding box center [408, 22] width 31 height 31
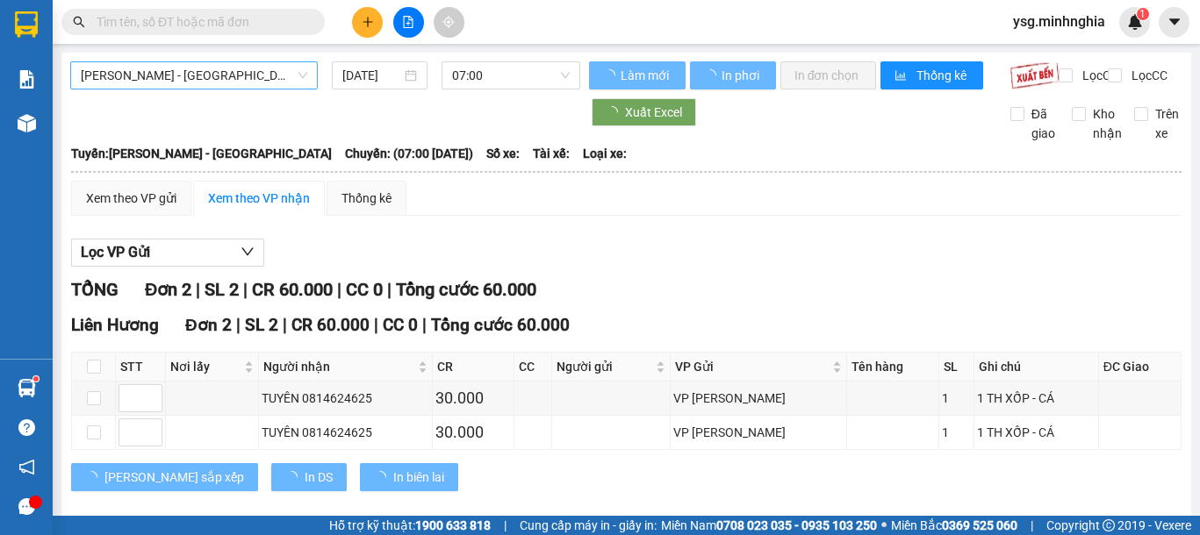
click at [273, 72] on span "[PERSON_NAME] - [GEOGRAPHIC_DATA]" at bounding box center [194, 75] width 226 height 26
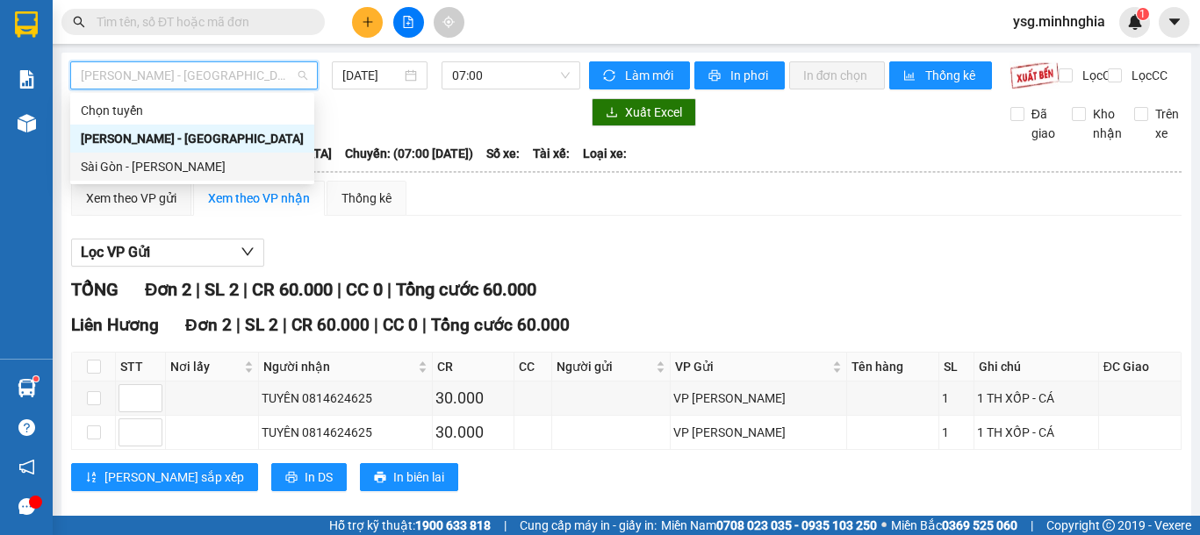
click at [166, 155] on div "Sài Gòn - [PERSON_NAME]" at bounding box center [192, 167] width 244 height 28
type input "[DATE]"
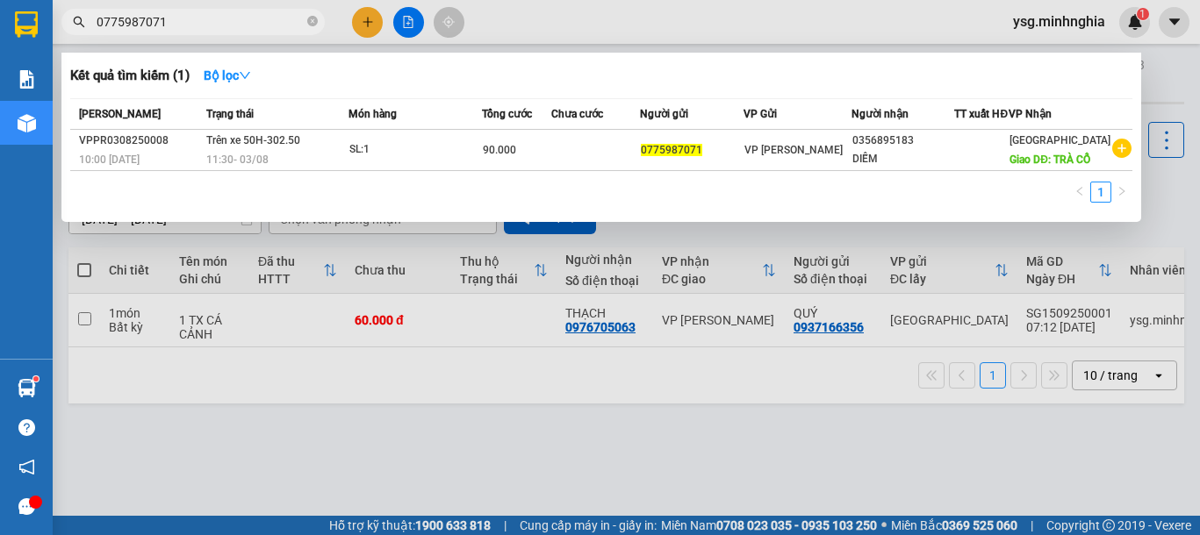
click at [204, 33] on span "0775987071" at bounding box center [192, 22] width 263 height 26
drag, startPoint x: 205, startPoint y: 29, endPoint x: 0, endPoint y: 28, distance: 204.5
click at [0, 28] on section "Kết quả tìm kiếm ( 1 ) Bộ lọc Mã ĐH Trạng thái Món hàng Tổng cước Chưa cước Ngư…" at bounding box center [600, 267] width 1200 height 535
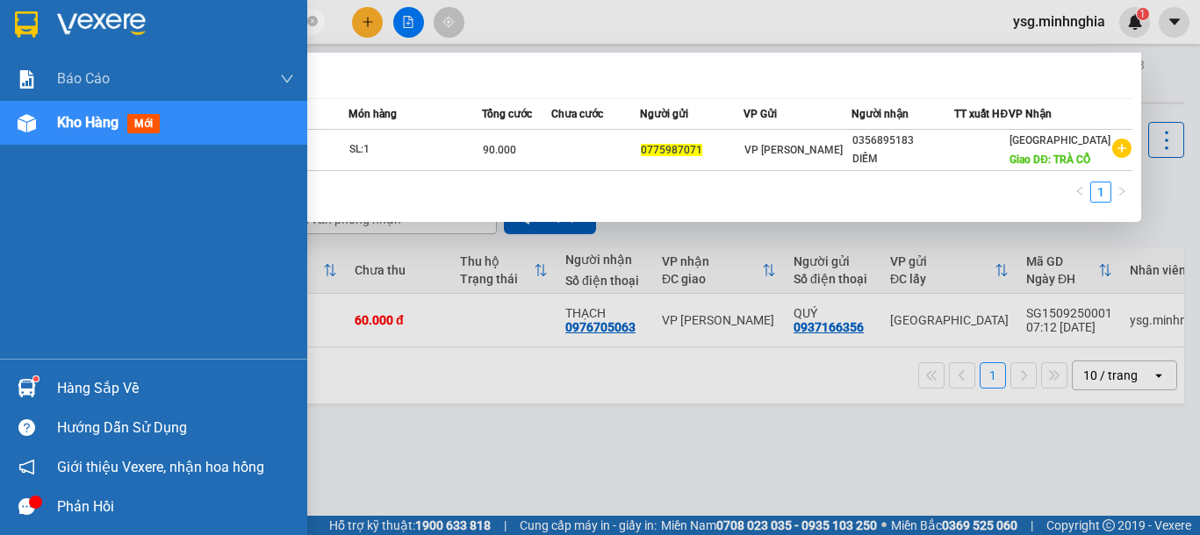
paste input "33565663"
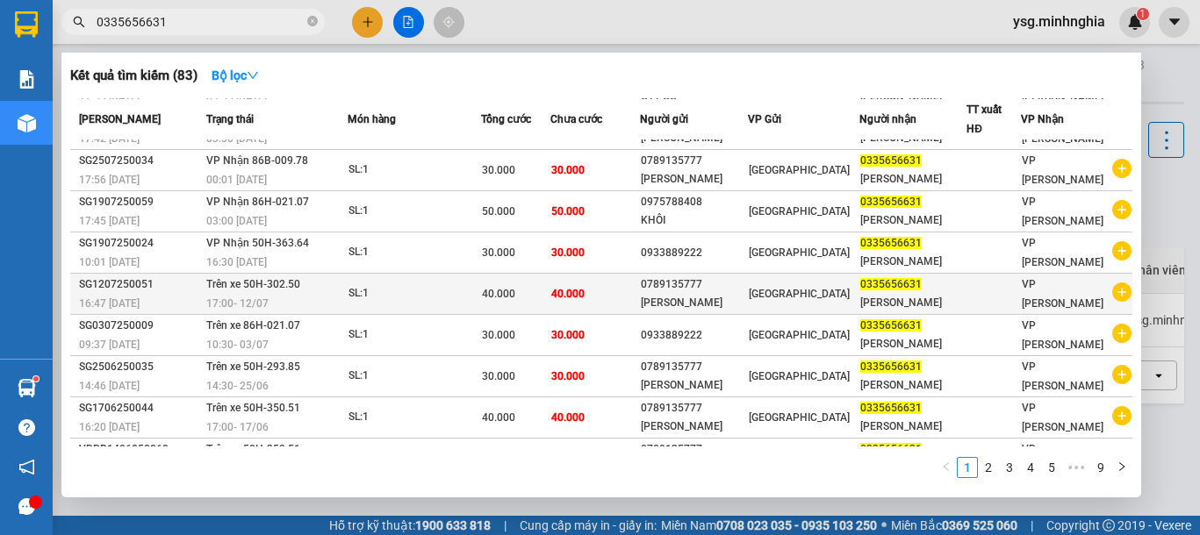
scroll to position [106, 0]
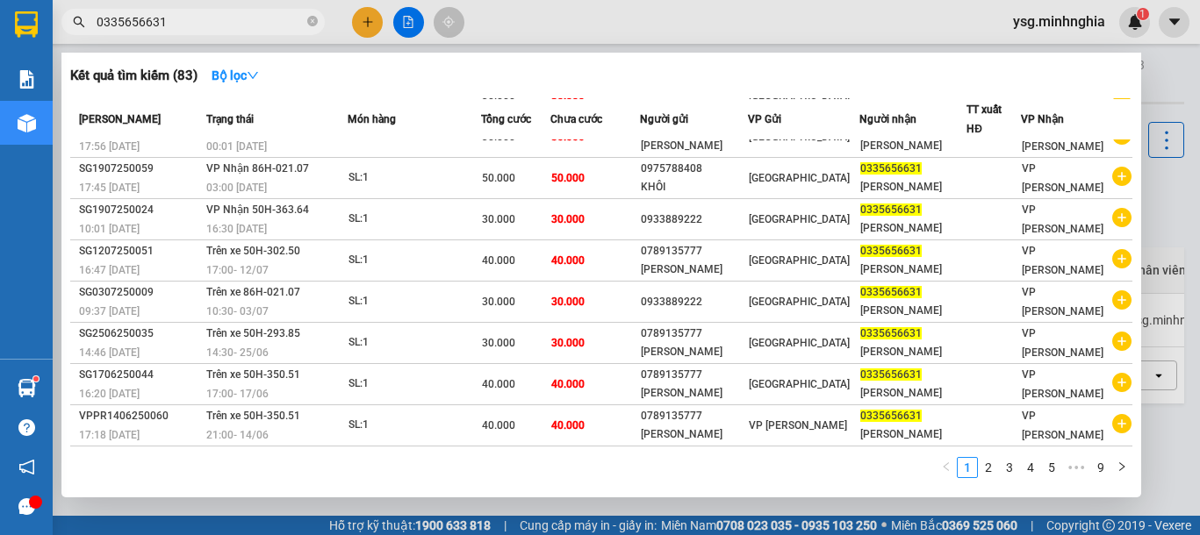
type input "0335656631"
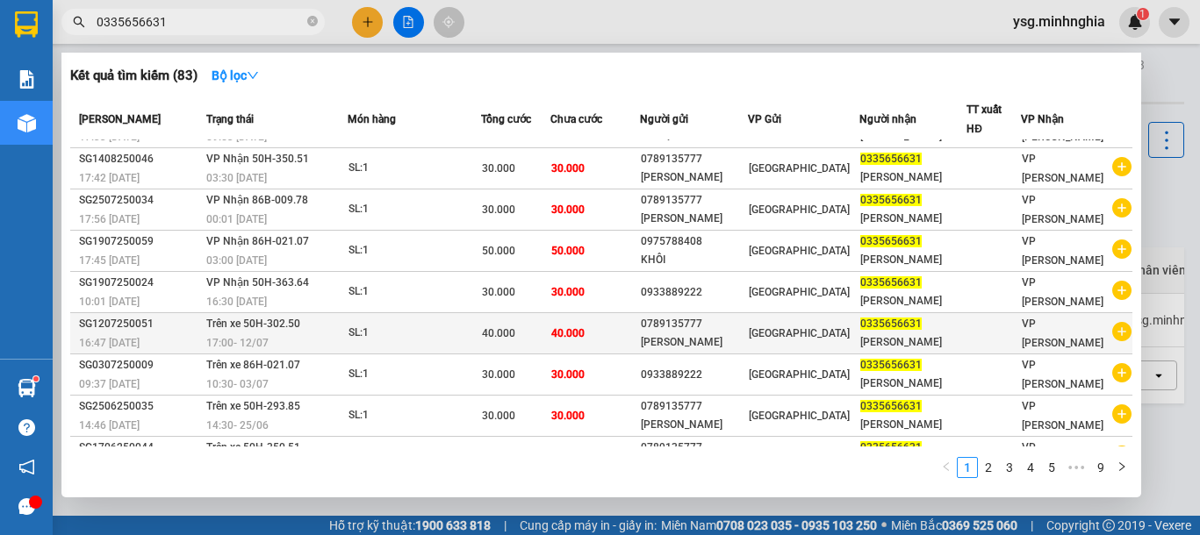
scroll to position [0, 0]
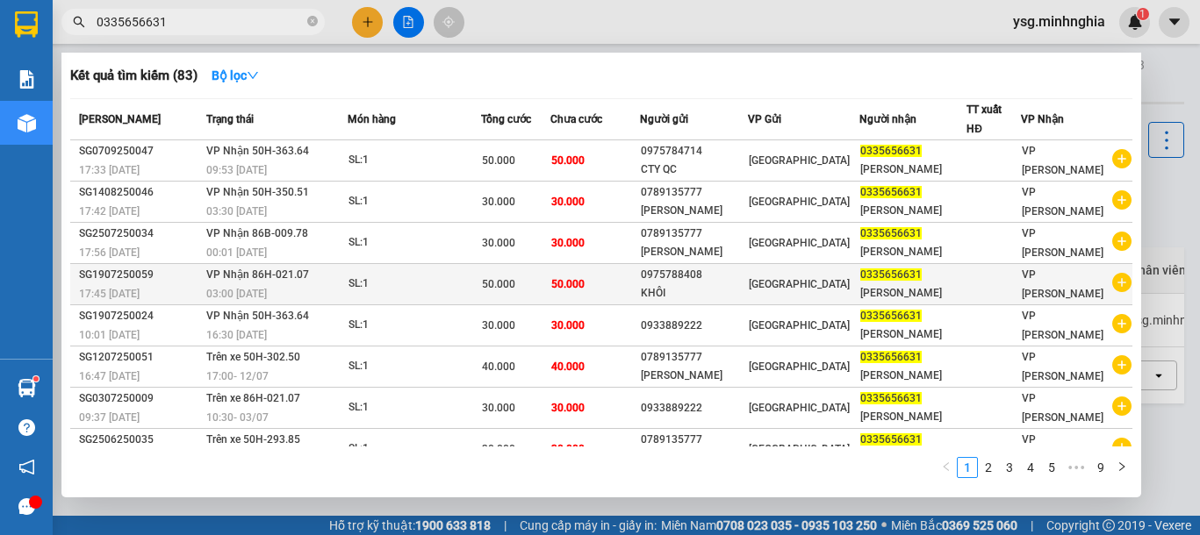
click at [585, 285] on span "50.000" at bounding box center [567, 284] width 33 height 12
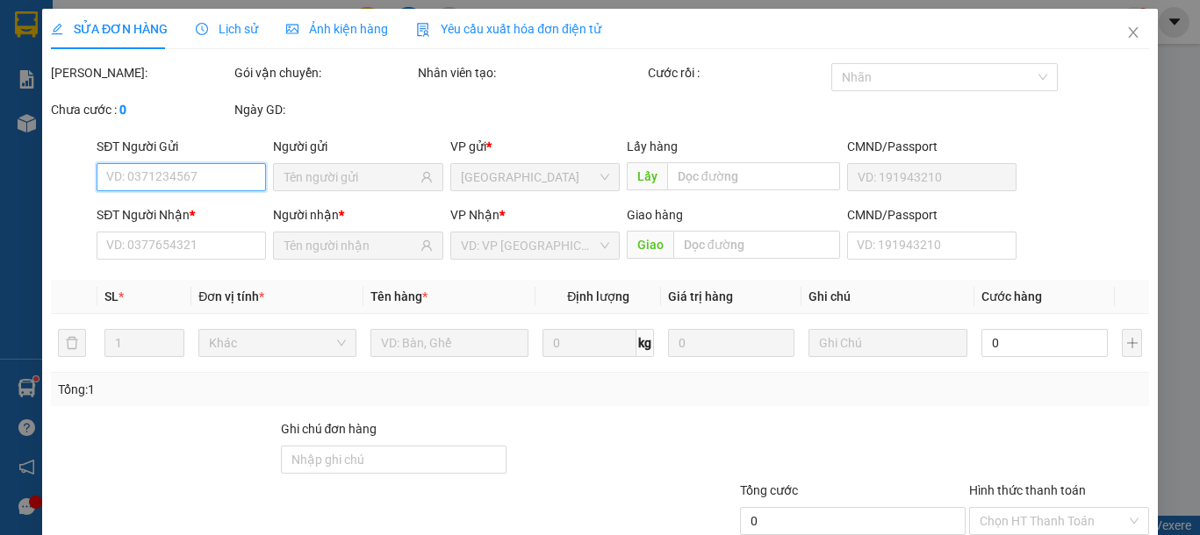
type input "0975788408"
type input "0335656631"
type input "50.000"
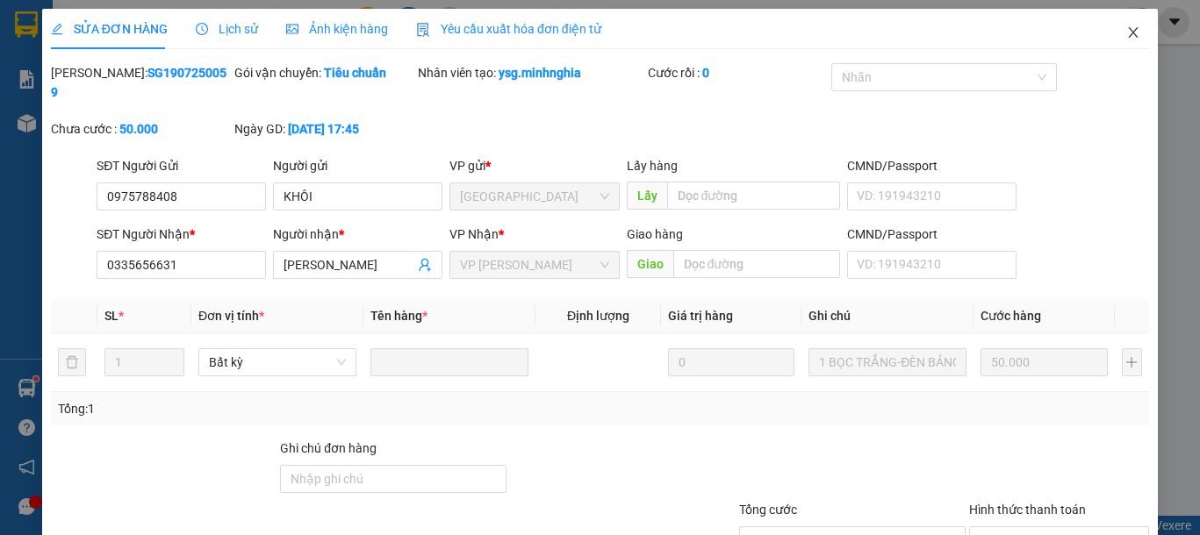
click at [1128, 30] on icon "close" at bounding box center [1133, 32] width 10 height 11
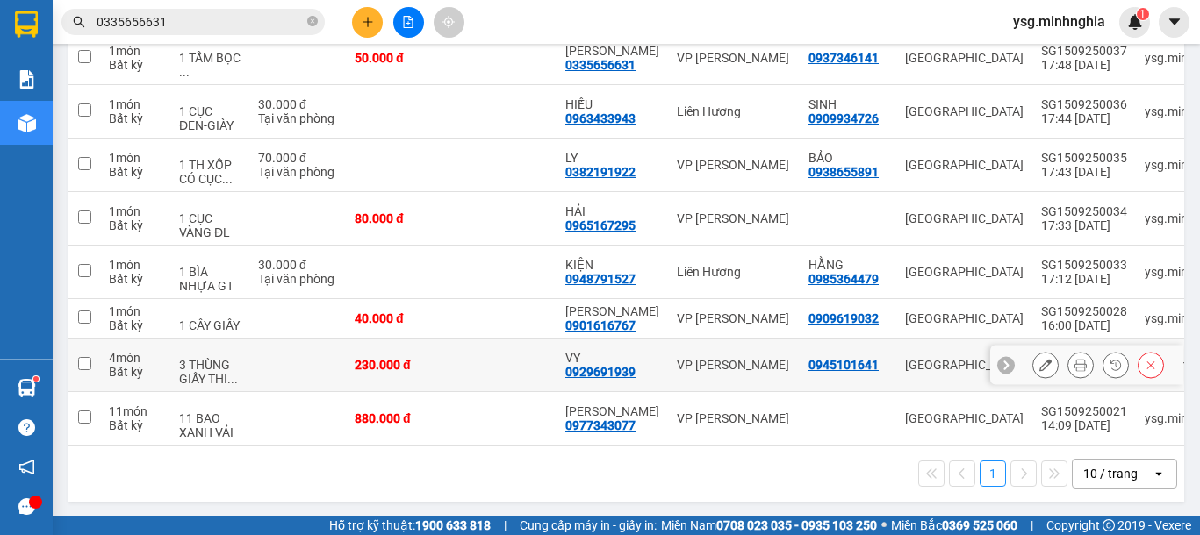
scroll to position [271, 0]
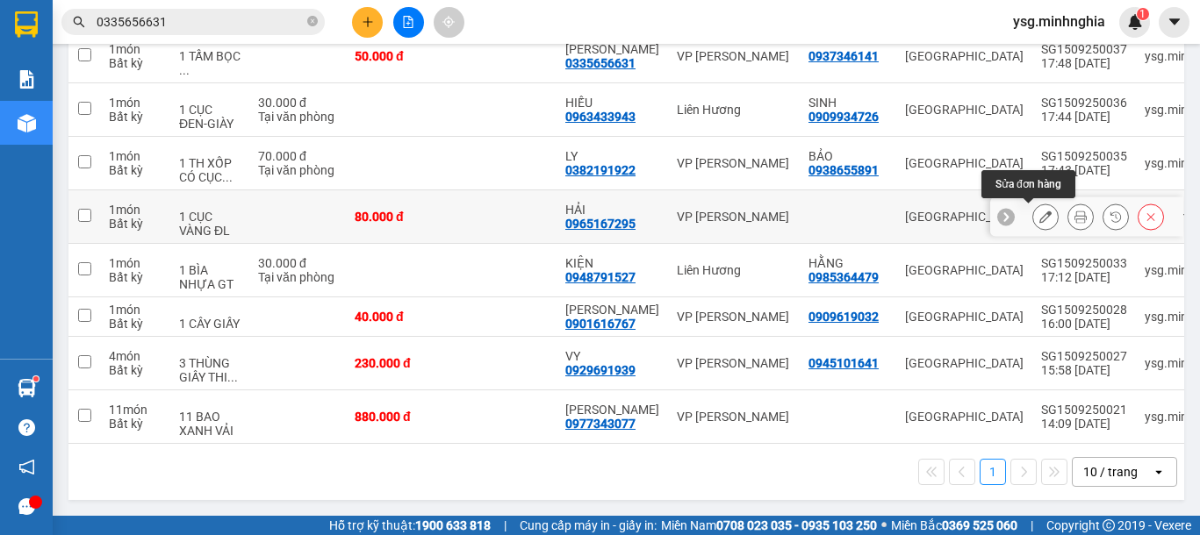
click at [1039, 212] on icon at bounding box center [1045, 217] width 12 height 12
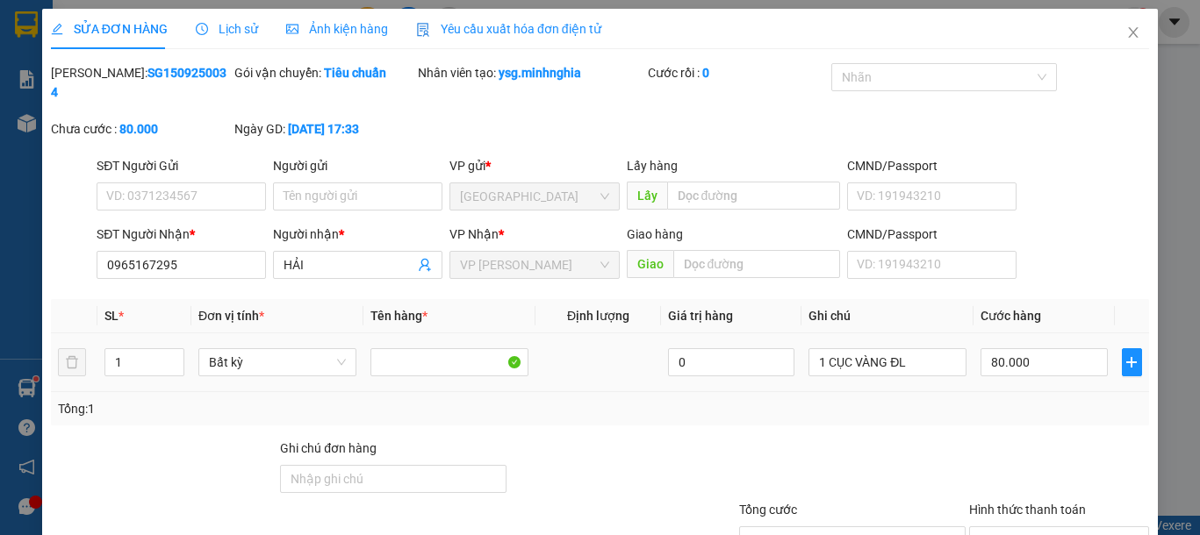
type input "0965167295"
type input "80.000"
click at [1004, 349] on input "80.000" at bounding box center [1043, 362] width 126 height 28
type input "7"
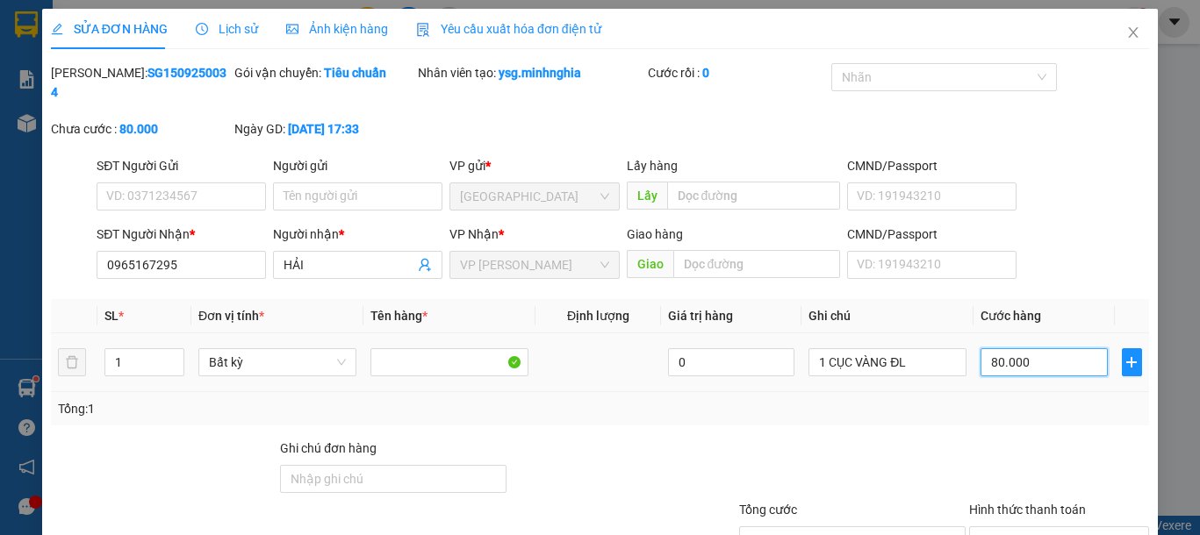
type input "7"
type input "70"
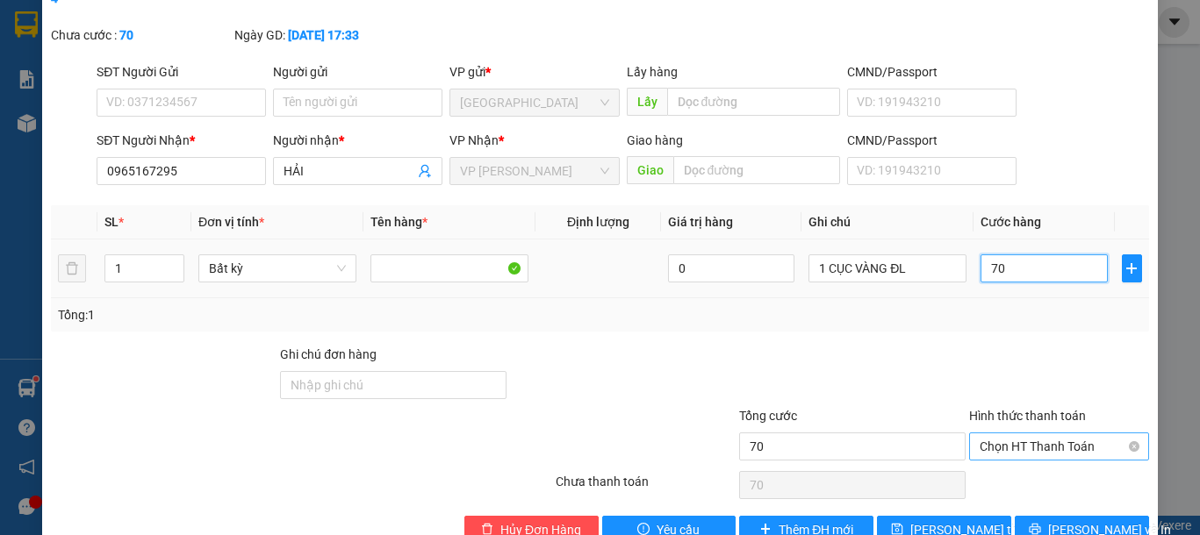
scroll to position [118, 0]
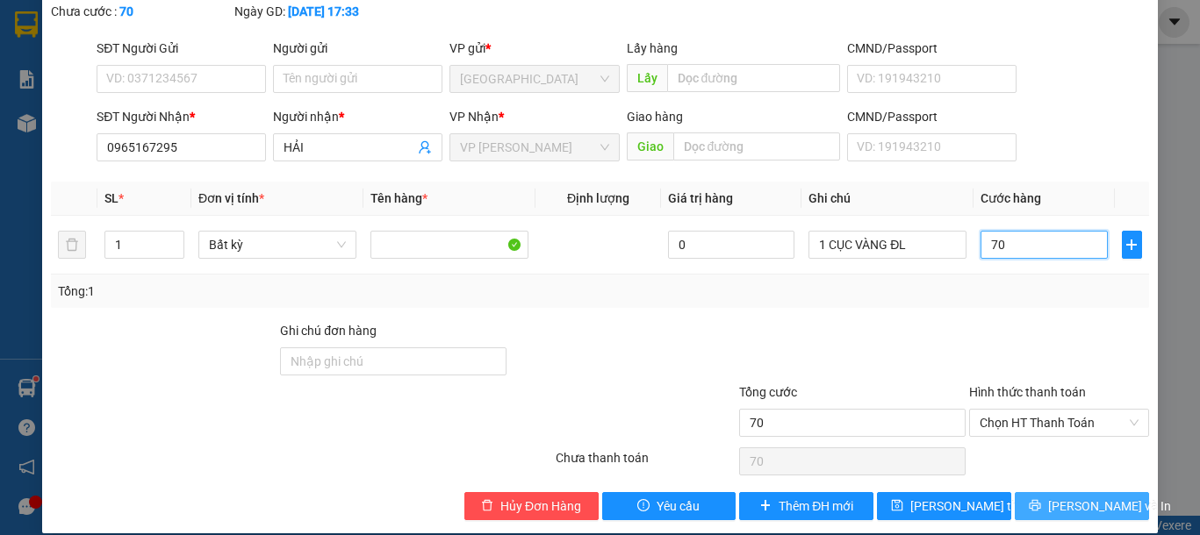
type input "70"
type input "70.000"
click at [1073, 497] on span "Lưu và In" at bounding box center [1109, 506] width 123 height 19
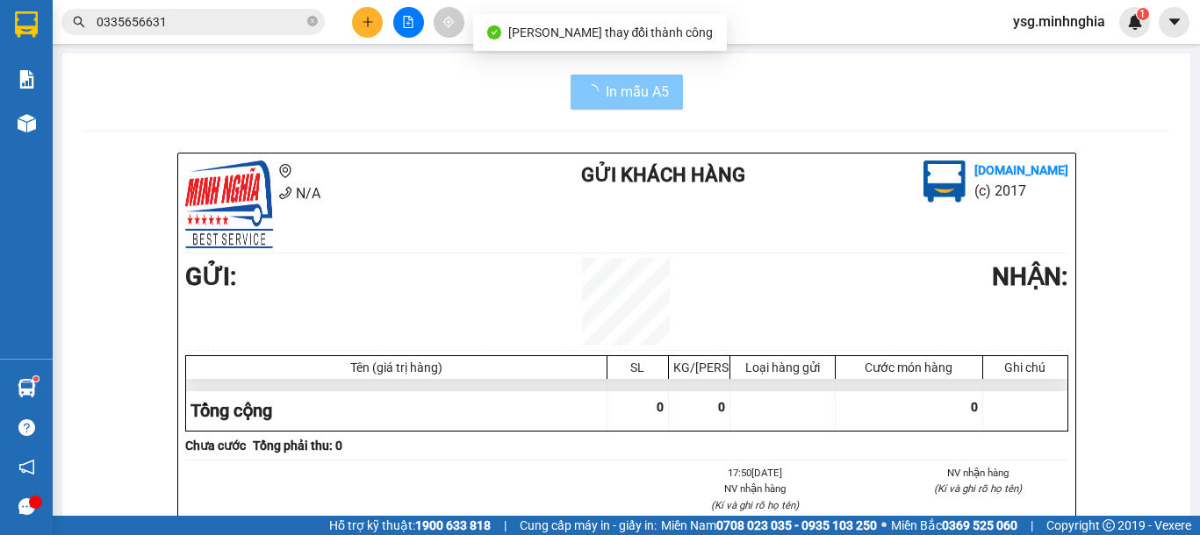
click at [614, 91] on span "In mẫu A5" at bounding box center [637, 92] width 63 height 22
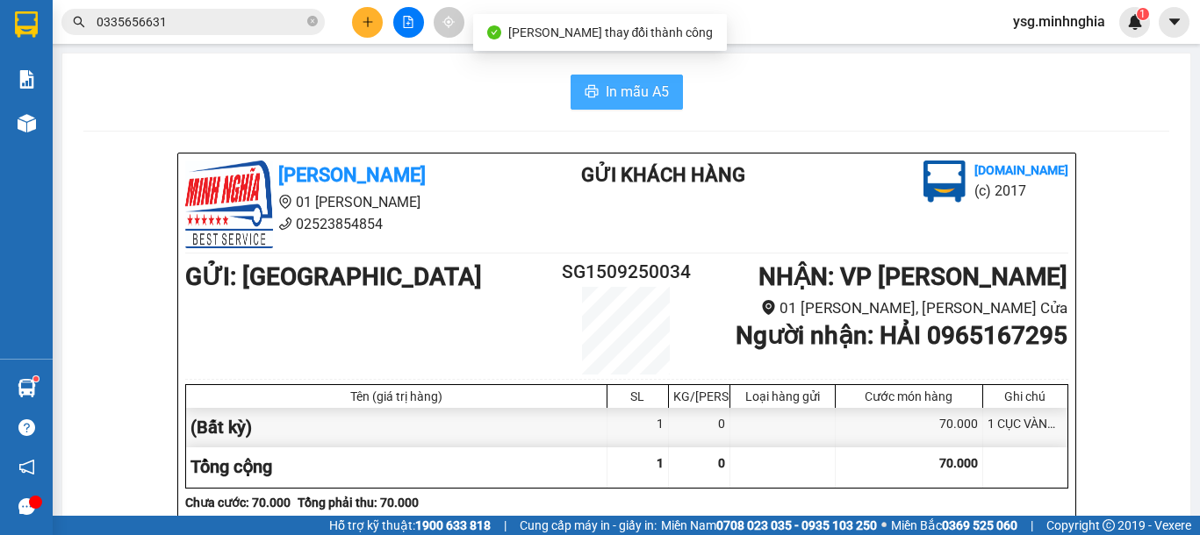
click at [614, 91] on span "In mẫu A5" at bounding box center [637, 92] width 63 height 22
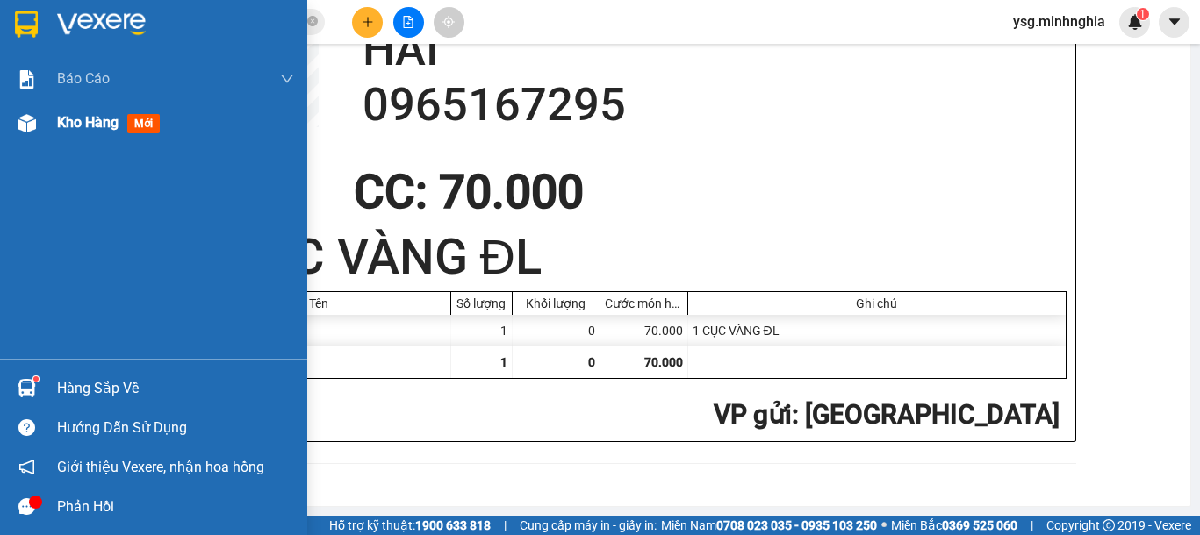
click at [0, 125] on div "Kho hàng mới" at bounding box center [153, 123] width 307 height 44
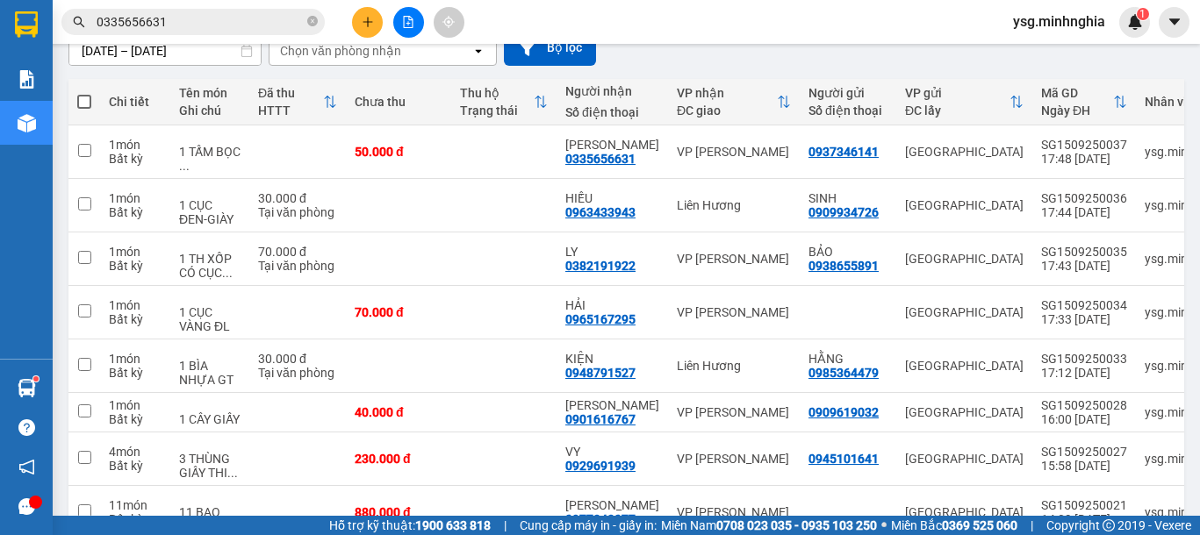
scroll to position [161, 0]
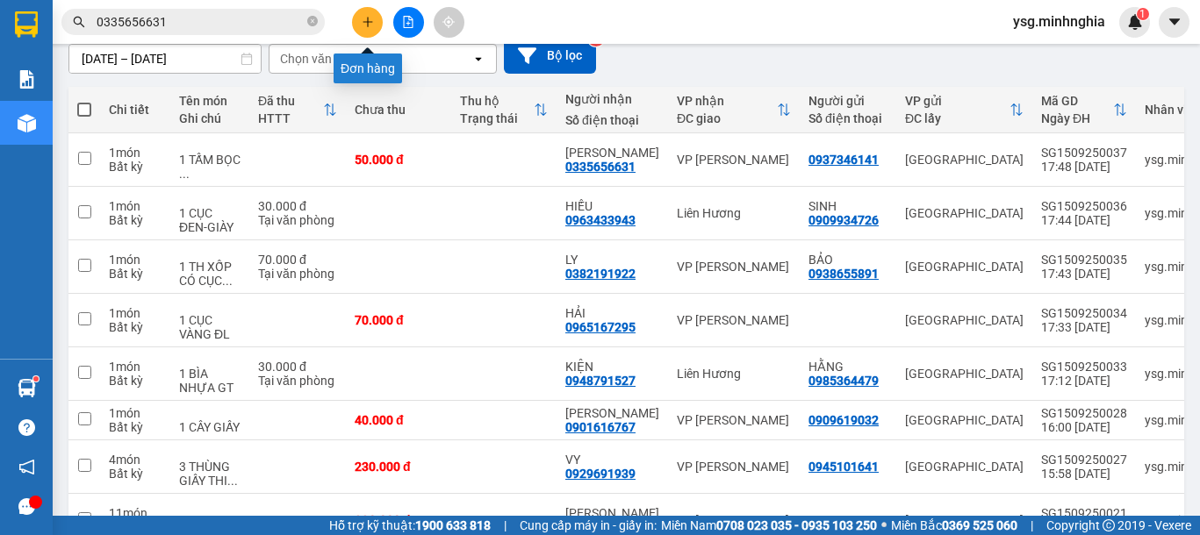
click at [364, 25] on icon "plus" at bounding box center [368, 22] width 12 height 12
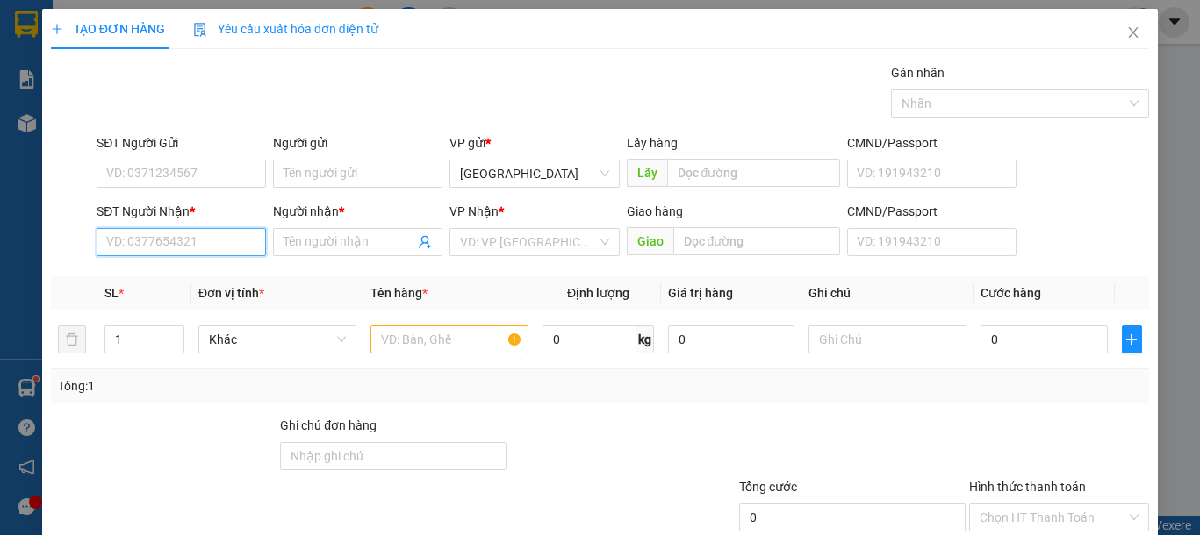
click at [150, 245] on input "SĐT Người Nhận *" at bounding box center [181, 242] width 169 height 28
type input "0938438139"
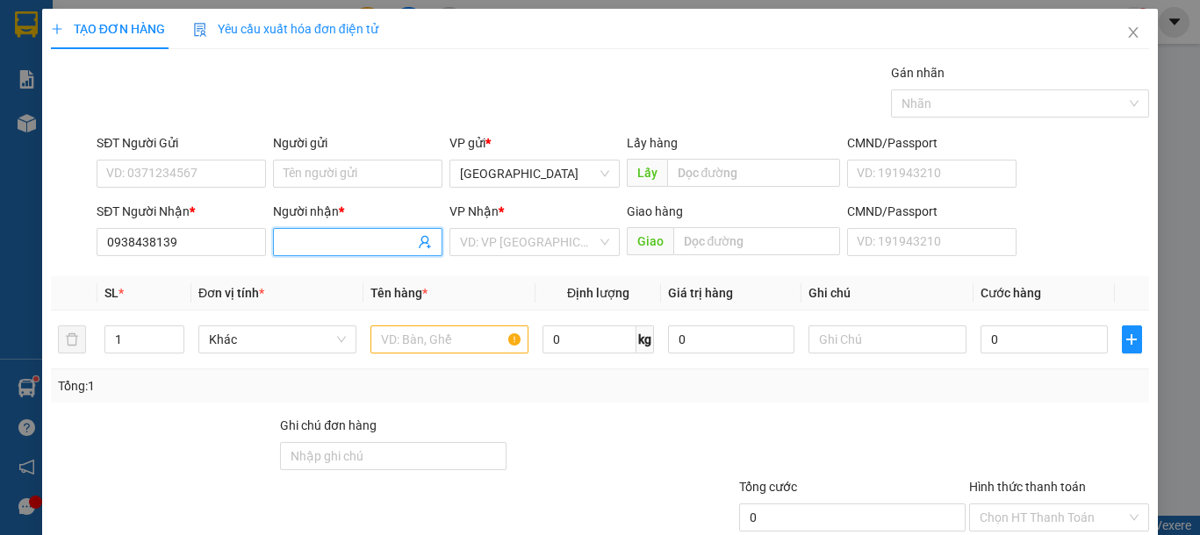
click at [304, 243] on input "Người nhận *" at bounding box center [349, 242] width 131 height 19
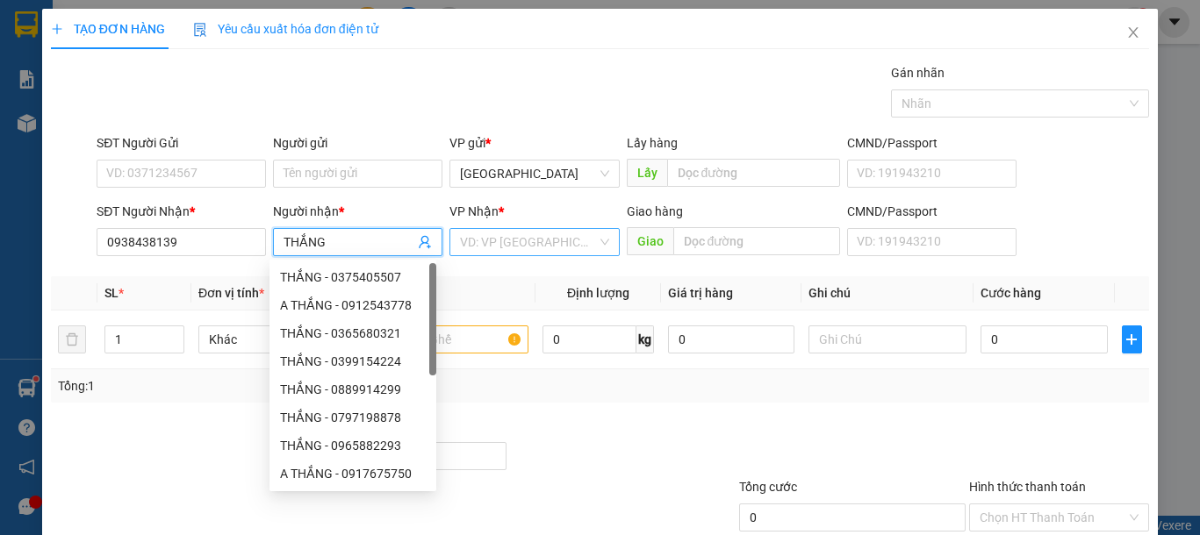
type input "THẮNG"
click at [528, 245] on input "search" at bounding box center [528, 242] width 136 height 26
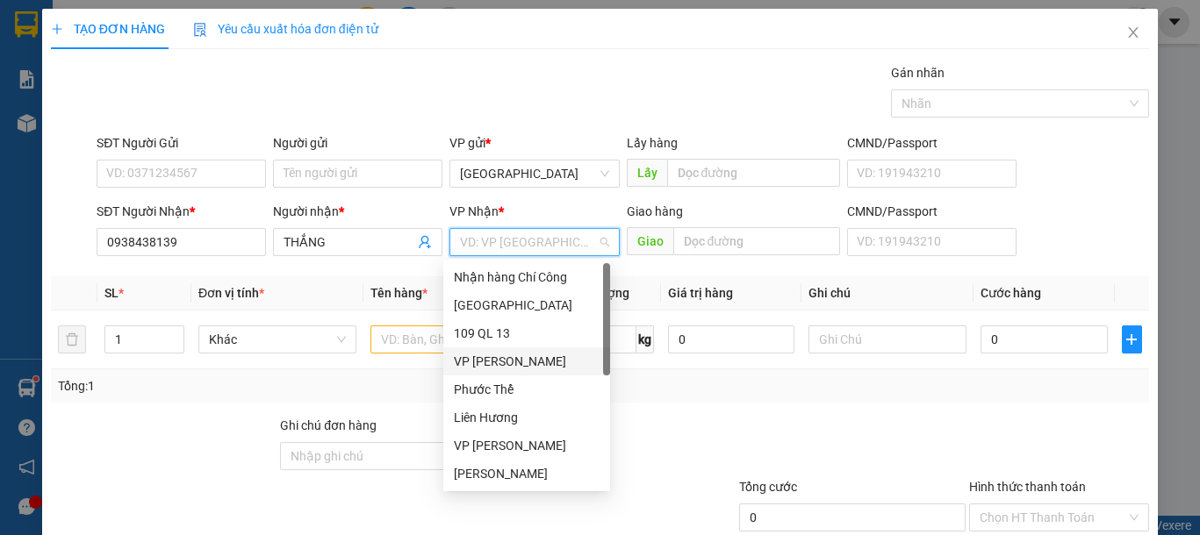
click at [483, 359] on div "VP [PERSON_NAME]" at bounding box center [527, 361] width 146 height 19
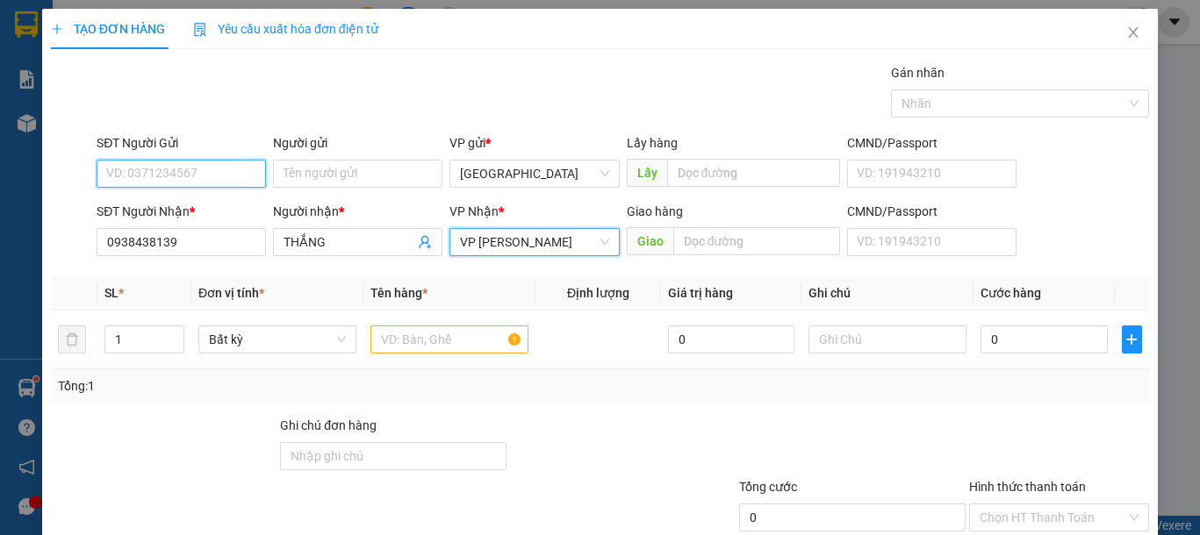
click at [193, 183] on input "SĐT Người Gửi" at bounding box center [181, 174] width 169 height 28
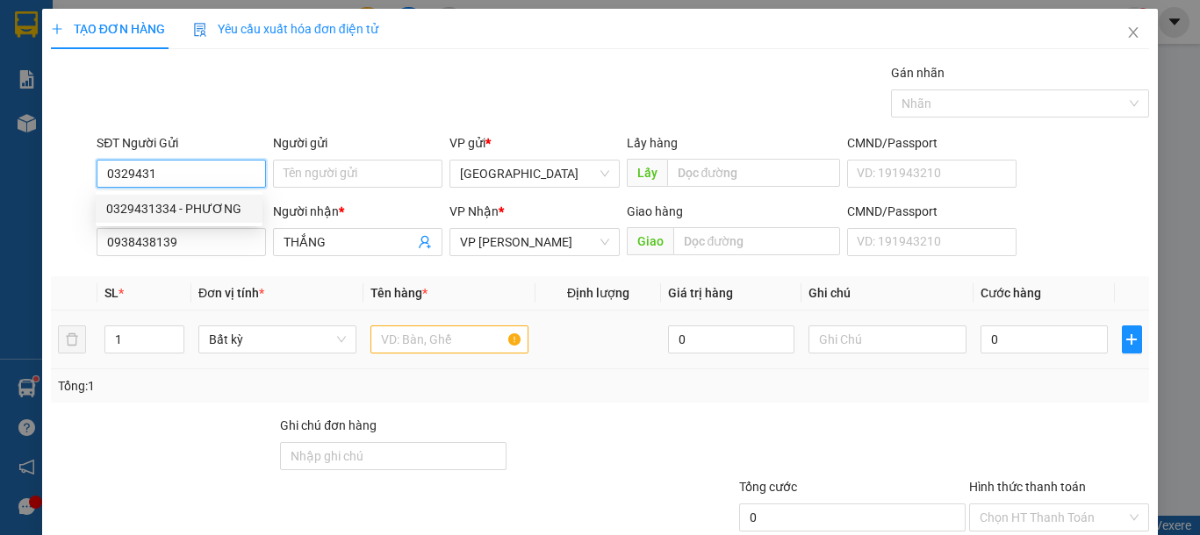
drag, startPoint x: 196, startPoint y: 212, endPoint x: 360, endPoint y: 311, distance: 191.8
click at [197, 212] on div "0329431334 - PHƯƠNG" at bounding box center [179, 208] width 146 height 19
type input "0329431334"
type input "PHƯƠNG"
type input "0329431334"
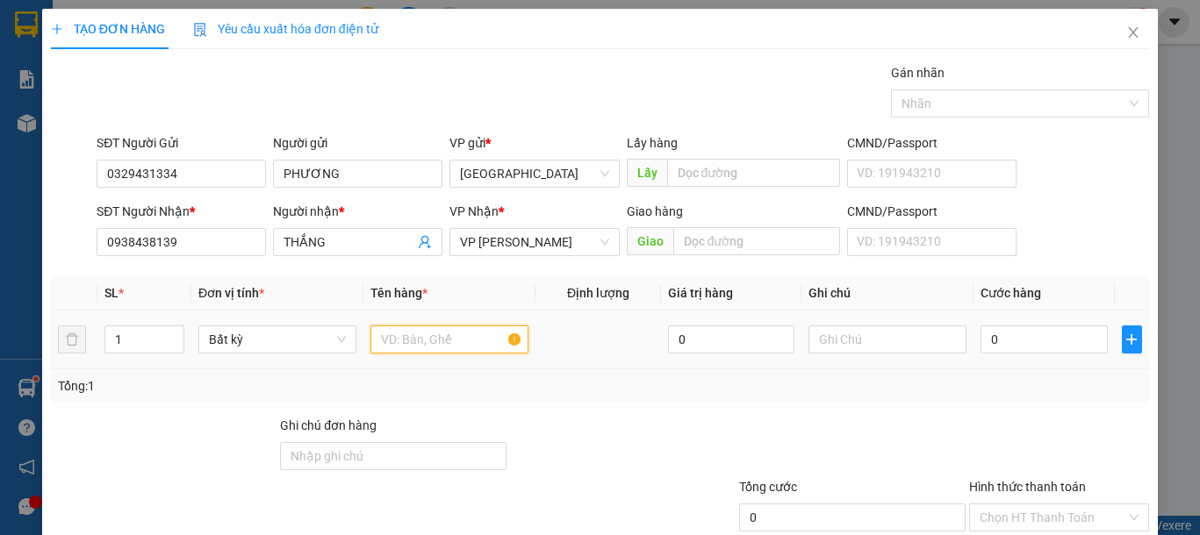
click at [417, 343] on input "text" at bounding box center [449, 340] width 158 height 28
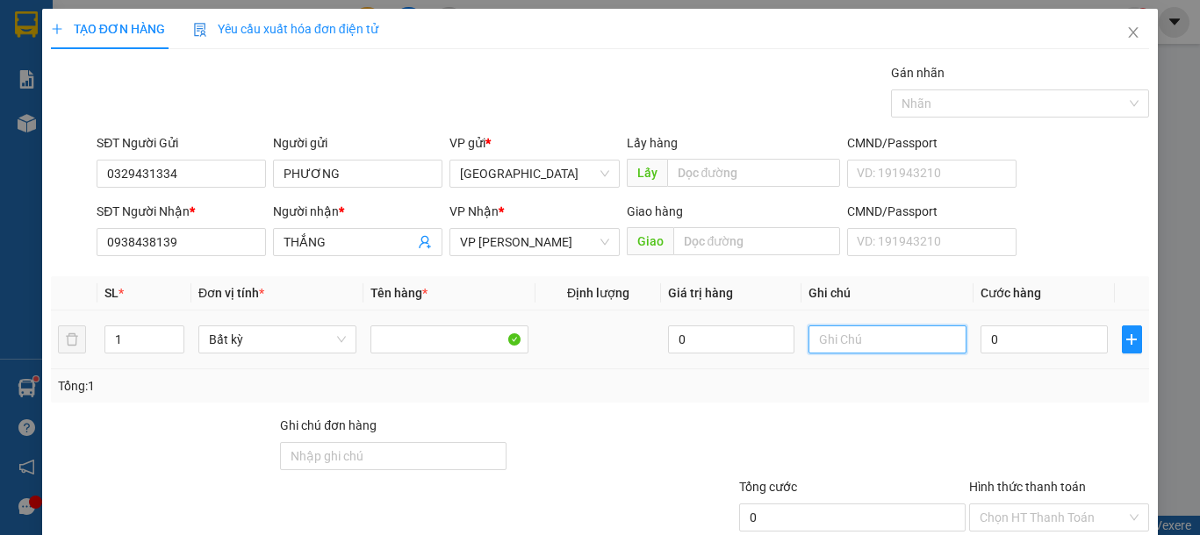
click at [869, 343] on input "text" at bounding box center [887, 340] width 158 height 28
type input "1 BỌC VÀNG -MÁY HÀN"
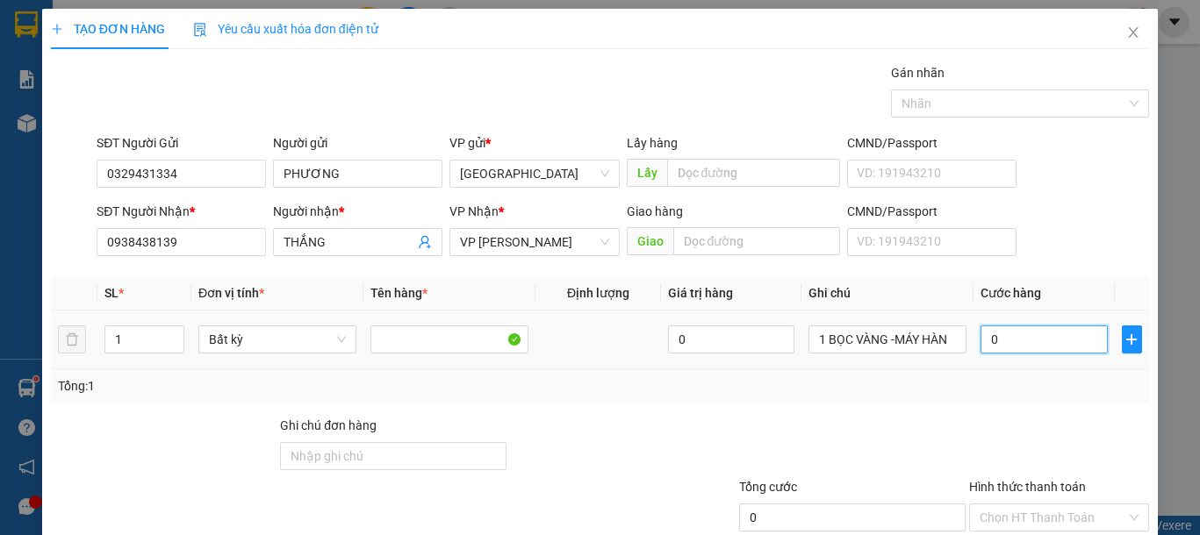
click at [1010, 344] on input "0" at bounding box center [1043, 340] width 126 height 28
type input "5"
type input "50"
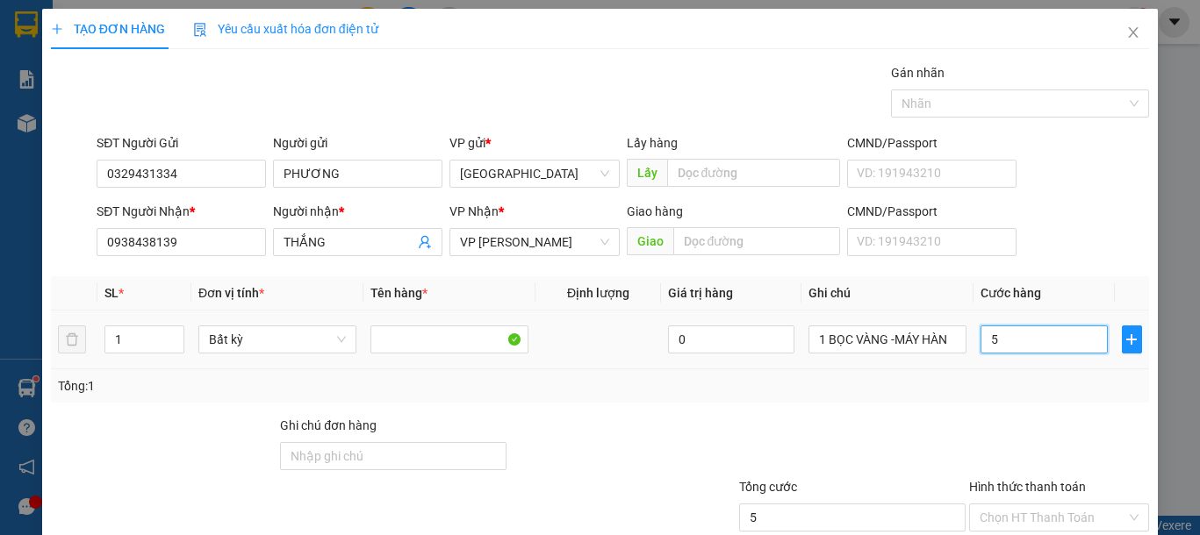
type input "50"
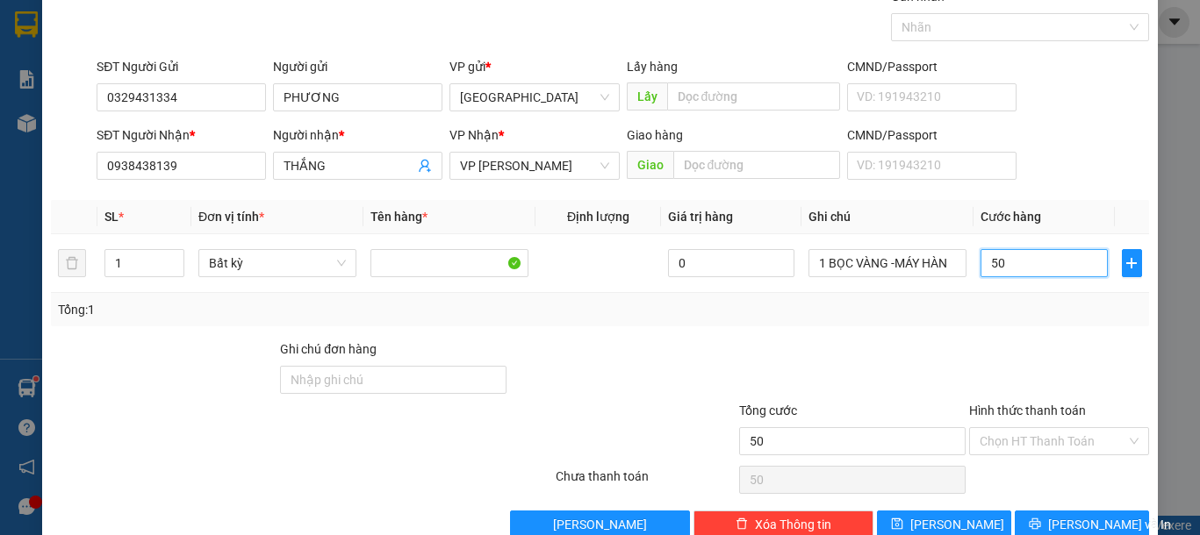
scroll to position [114, 0]
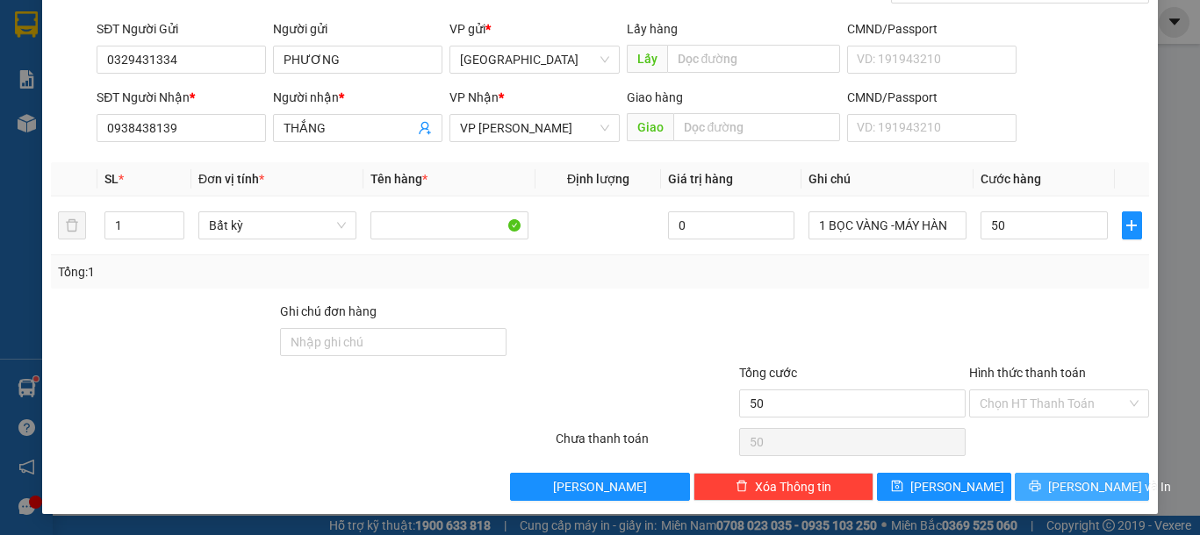
type input "50.000"
click at [1074, 492] on span "[PERSON_NAME] và In" at bounding box center [1109, 486] width 123 height 19
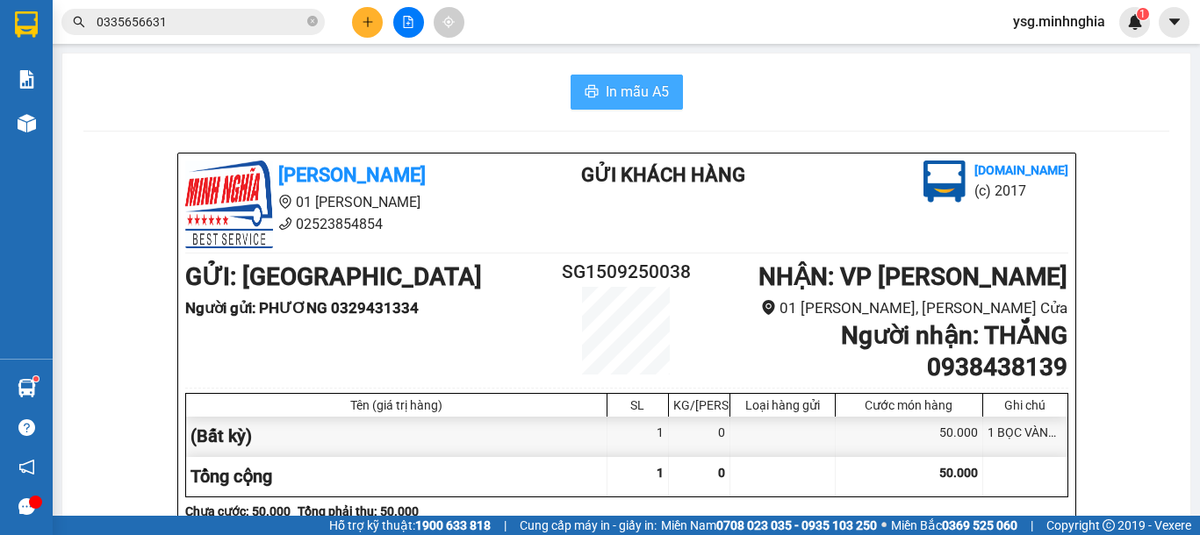
click at [642, 77] on button "In mẫu A5" at bounding box center [627, 92] width 112 height 35
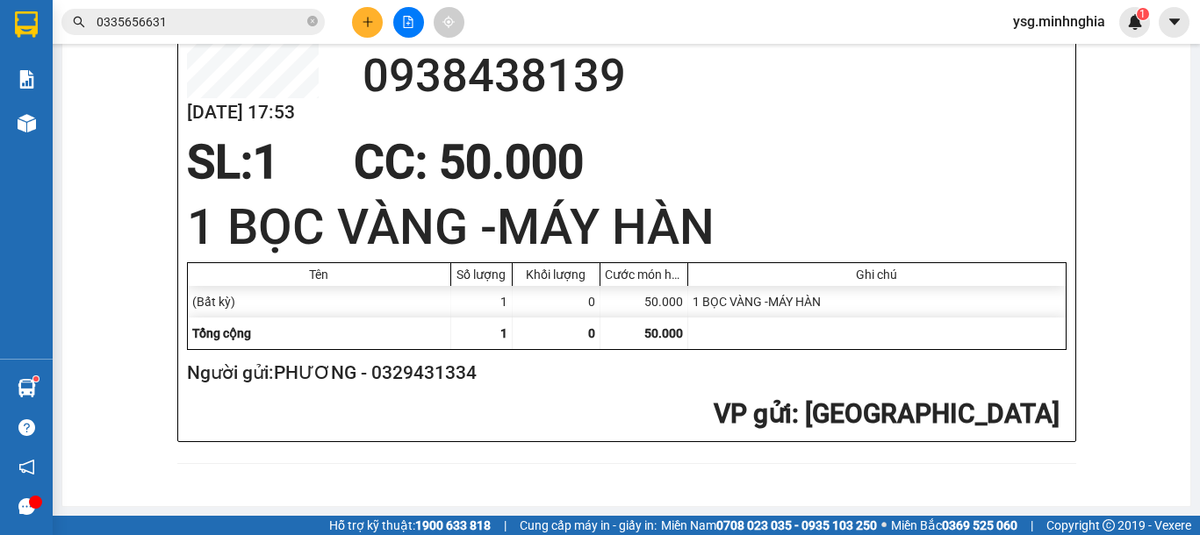
click at [367, 20] on icon "plus" at bounding box center [368, 22] width 12 height 12
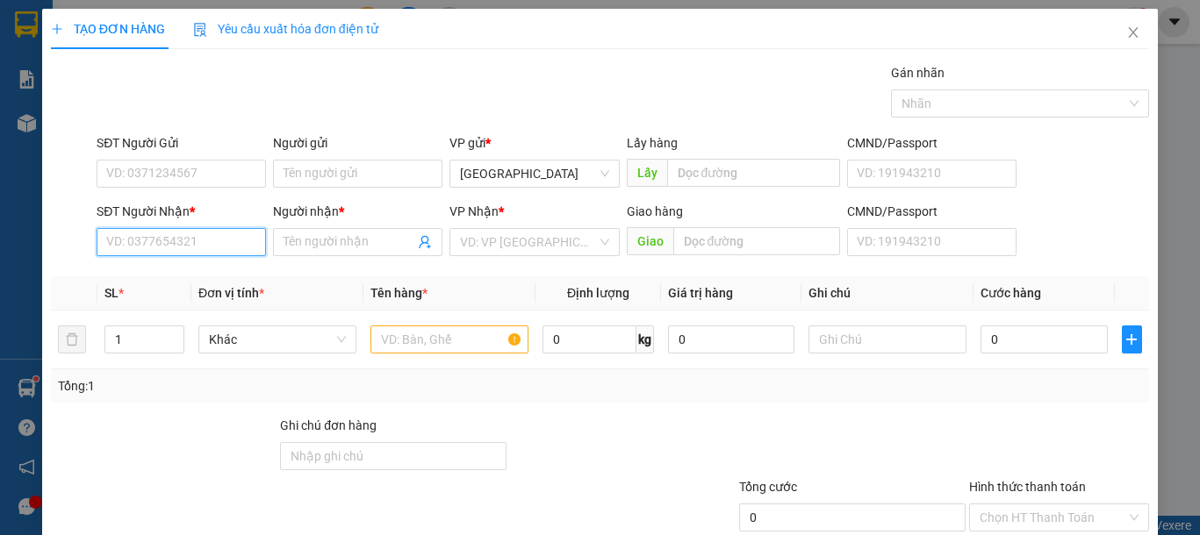
click at [192, 242] on input "SĐT Người Nhận *" at bounding box center [181, 242] width 169 height 28
click at [169, 240] on input "SĐT Người Nhận *" at bounding box center [181, 242] width 169 height 28
type input "0382929792"
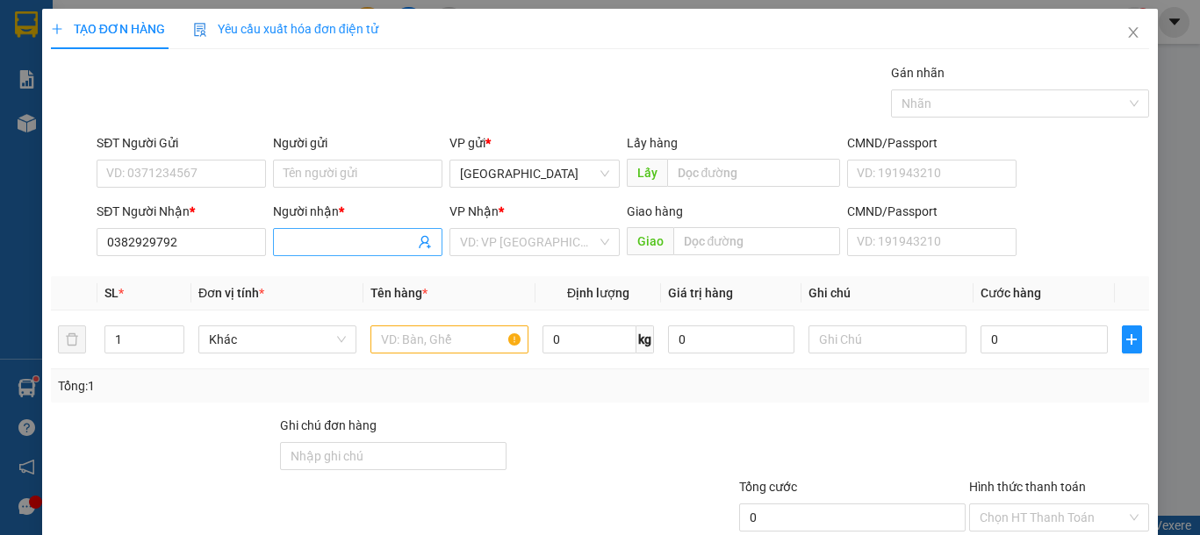
click at [319, 234] on input "Người nhận *" at bounding box center [349, 242] width 131 height 19
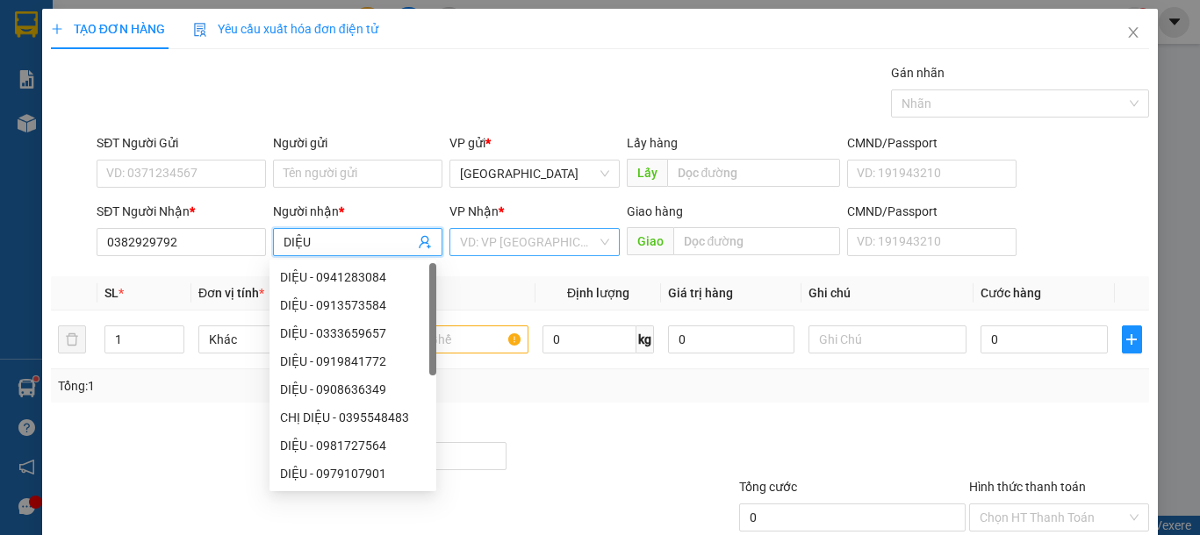
type input "DIỆU"
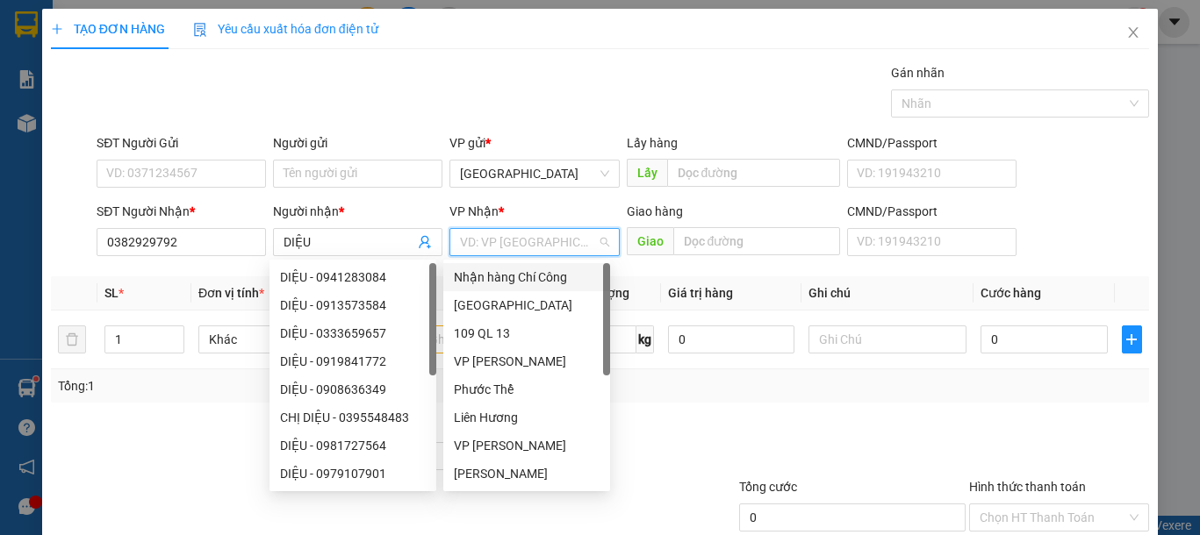
click at [519, 240] on input "search" at bounding box center [528, 242] width 136 height 26
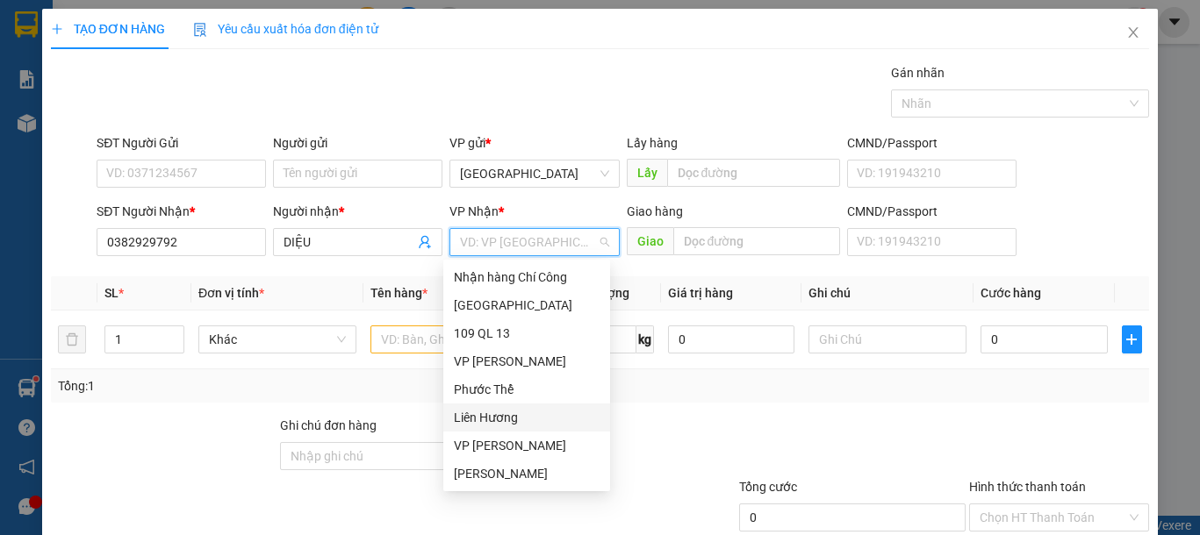
click at [512, 417] on div "Liên Hương" at bounding box center [527, 417] width 146 height 19
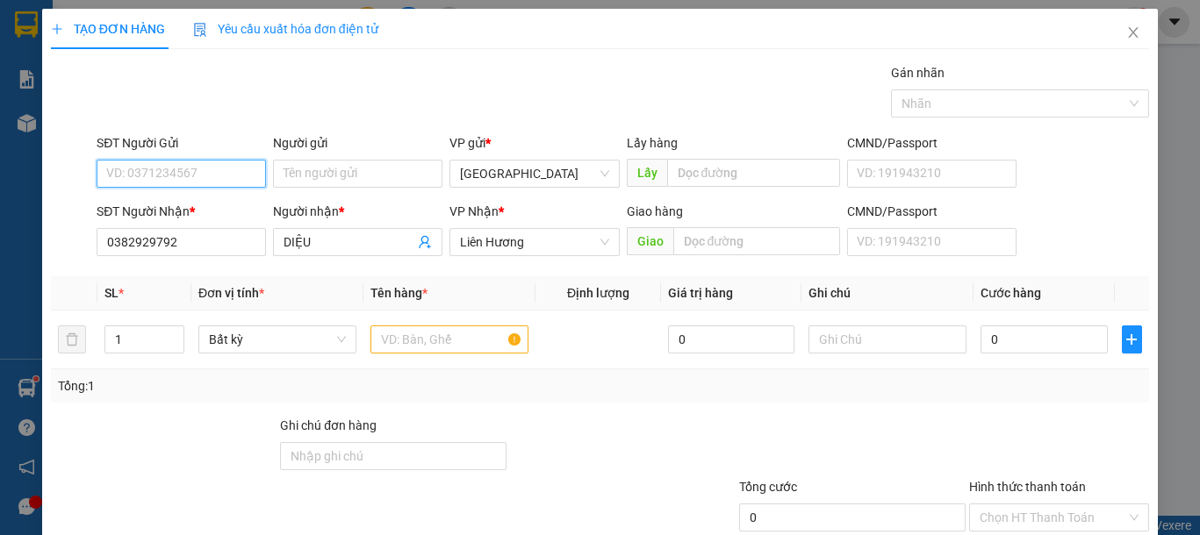
click at [142, 170] on input "SĐT Người Gửi" at bounding box center [181, 174] width 169 height 28
click at [207, 174] on input "SĐT Người Gửi" at bounding box center [181, 174] width 169 height 28
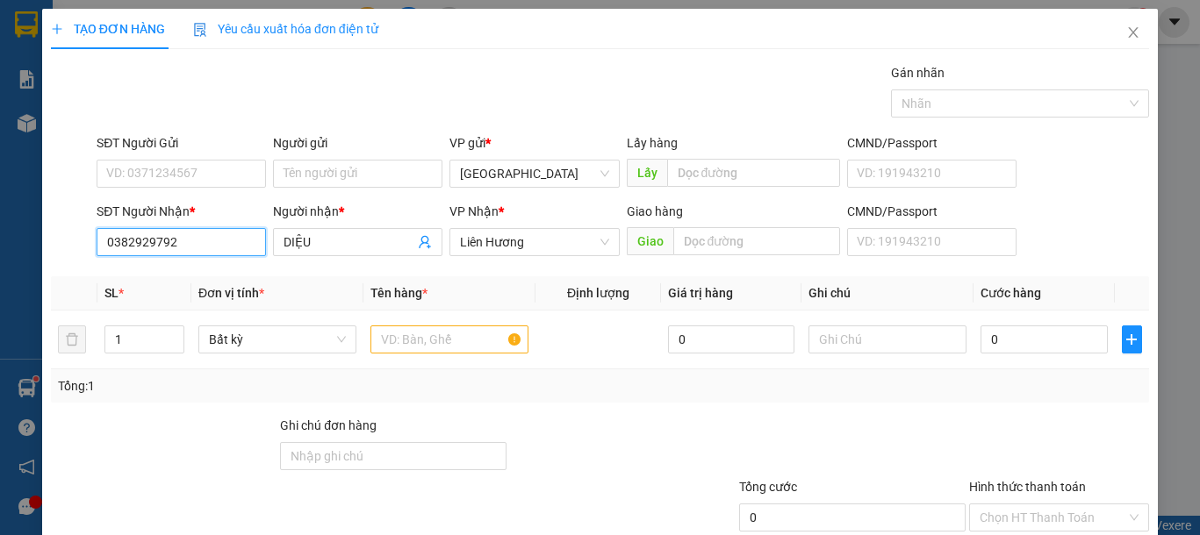
drag, startPoint x: 206, startPoint y: 245, endPoint x: 0, endPoint y: 246, distance: 206.3
click at [0, 246] on div "TẠO ĐƠN HÀNG Yêu cầu xuất hóa đơn điện tử Transit Pickup Surcharge Ids Transit …" at bounding box center [600, 267] width 1200 height 535
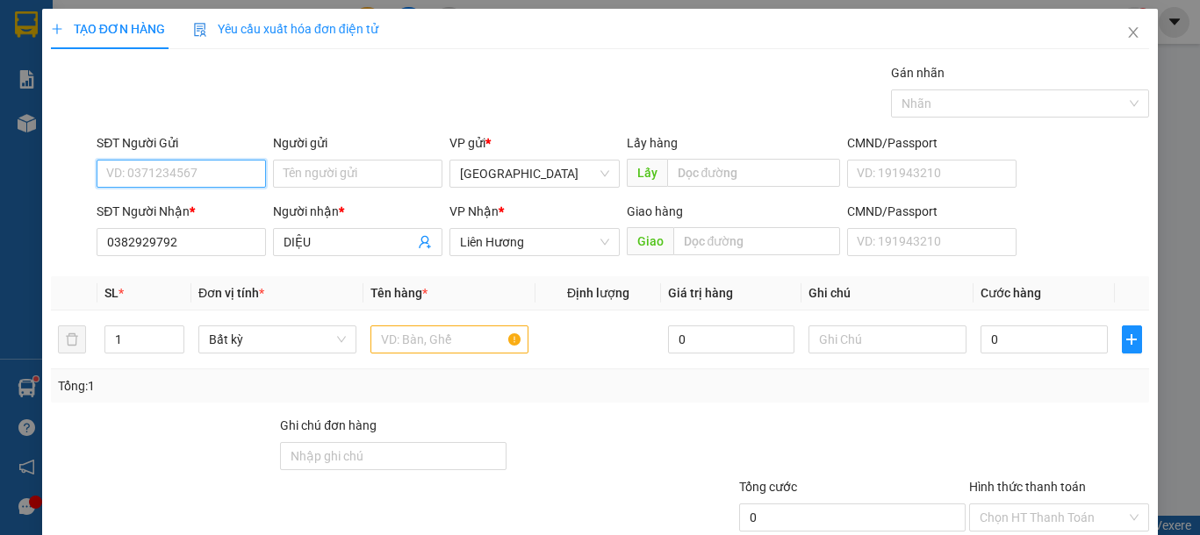
click at [145, 169] on input "SĐT Người Gửi" at bounding box center [181, 174] width 169 height 28
click at [185, 203] on div "0932274176 - DIỆU" at bounding box center [179, 208] width 146 height 19
type input "0932274176"
type input "DIỆU"
type input "0932274176"
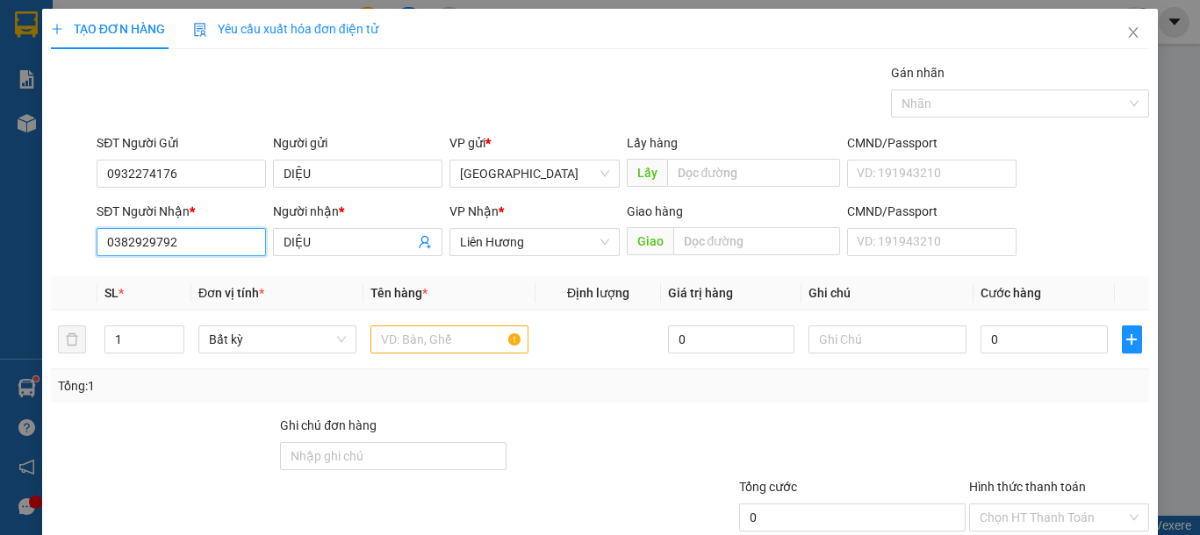
drag, startPoint x: 191, startPoint y: 239, endPoint x: 0, endPoint y: 237, distance: 191.3
click at [0, 237] on div "TẠO ĐƠN HÀNG Yêu cầu xuất hóa đơn điện tử Transit Pickup Surcharge Ids Transit …" at bounding box center [600, 267] width 1200 height 535
click at [191, 248] on input "0382929792" at bounding box center [181, 242] width 169 height 28
drag, startPoint x: 341, startPoint y: 247, endPoint x: 164, endPoint y: 268, distance: 178.5
click at [164, 268] on div "Transit Pickup Surcharge Ids Transit Deliver Surcharge Ids Transit Deliver Surc…" at bounding box center [600, 339] width 1098 height 552
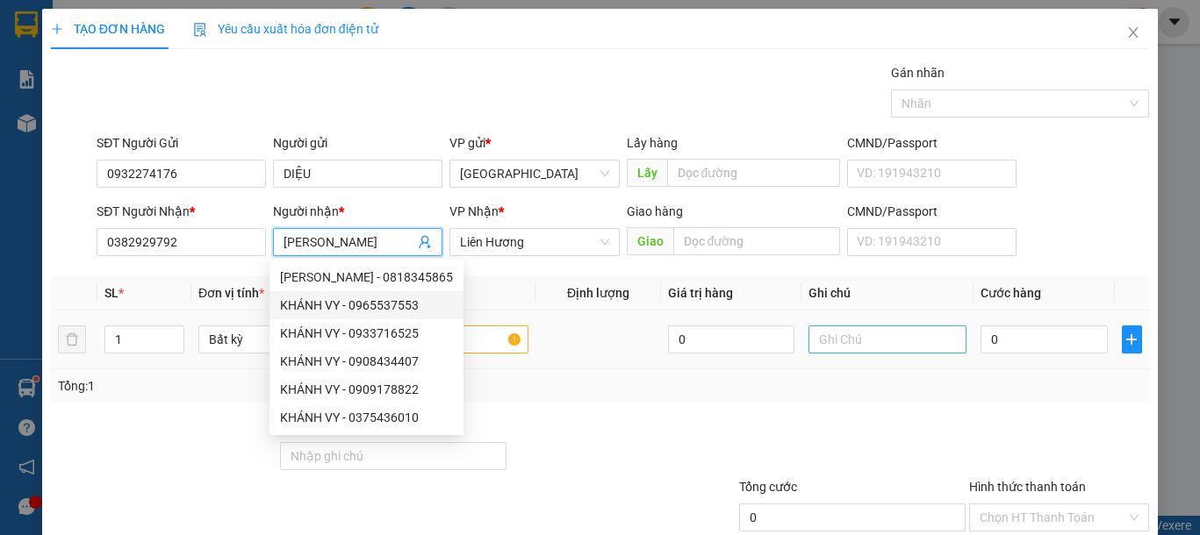
type input "[PERSON_NAME]"
click at [881, 343] on input "text" at bounding box center [887, 340] width 158 height 28
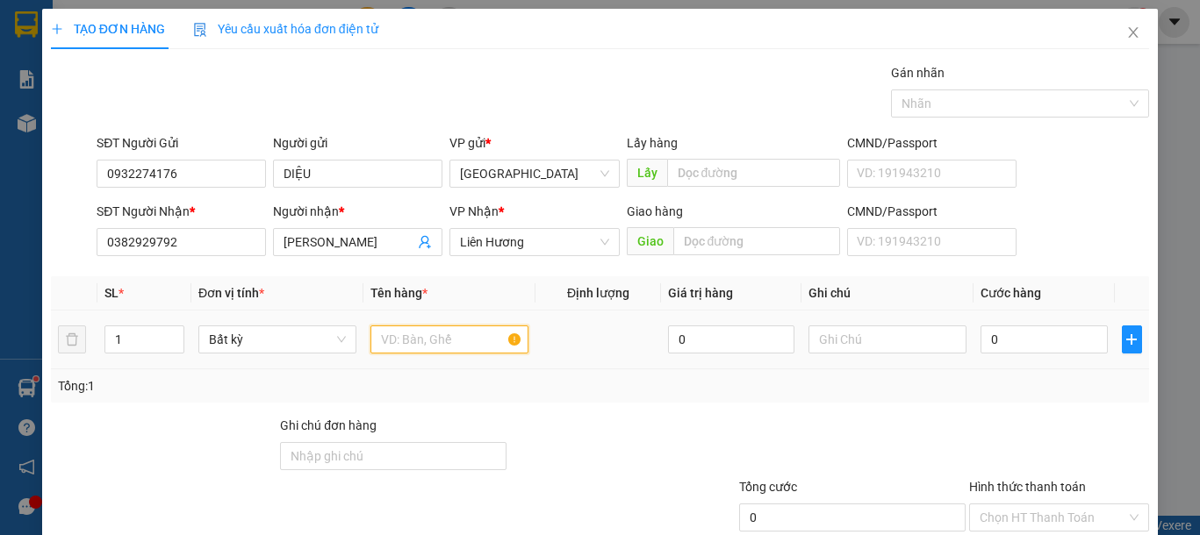
click at [479, 340] on input "text" at bounding box center [449, 340] width 158 height 28
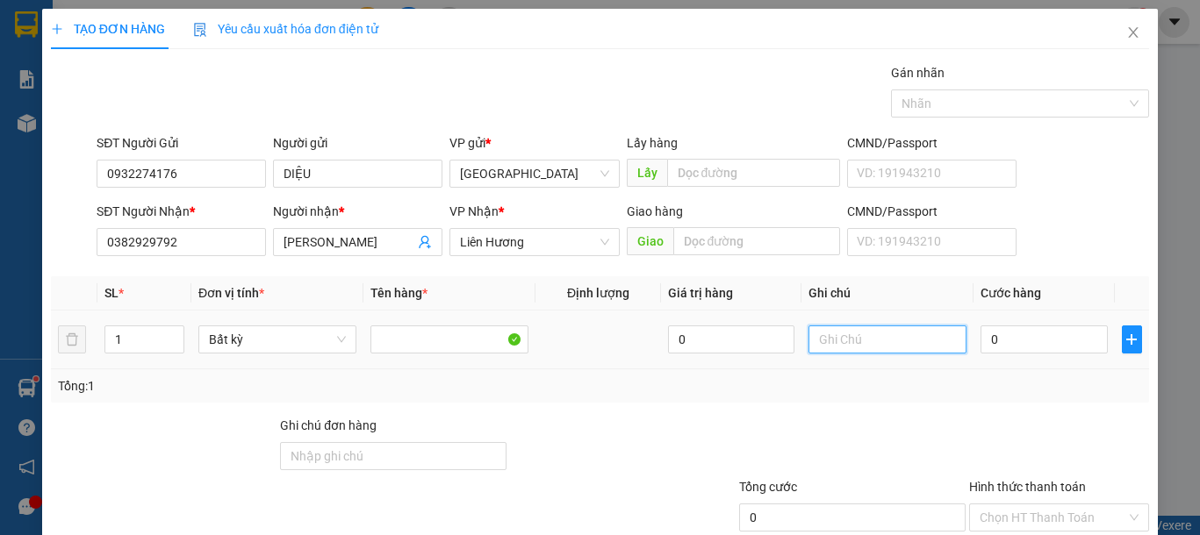
click at [858, 349] on input "text" at bounding box center [887, 340] width 158 height 28
click at [857, 348] on input "text" at bounding box center [887, 340] width 158 height 28
type input "1 HỘP GIẤY-SỮA"
click at [1016, 345] on input "0" at bounding box center [1043, 340] width 126 height 28
type input "3"
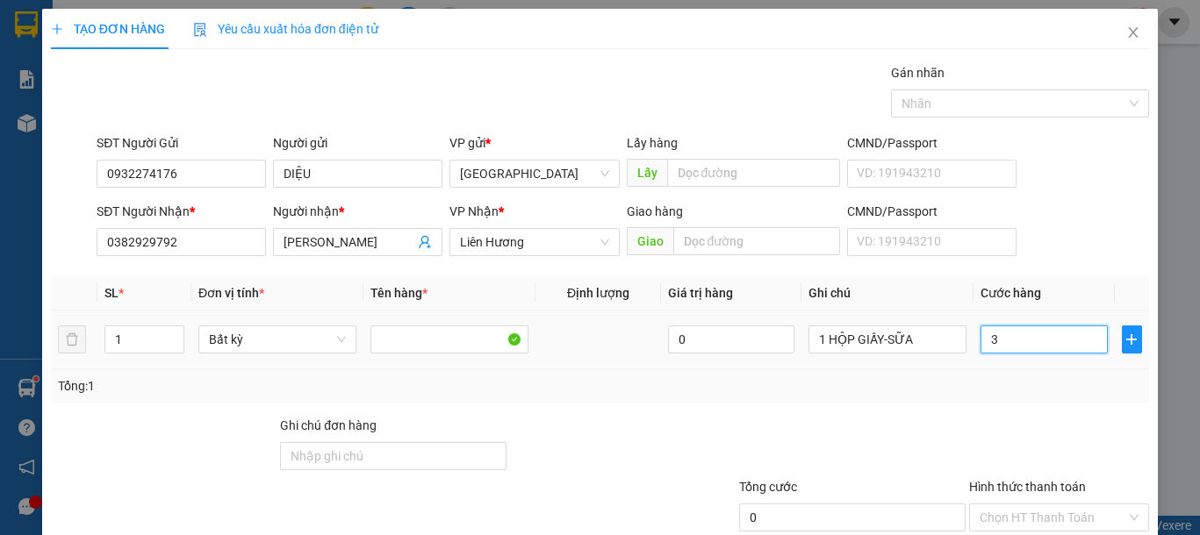
type input "3"
type input "30"
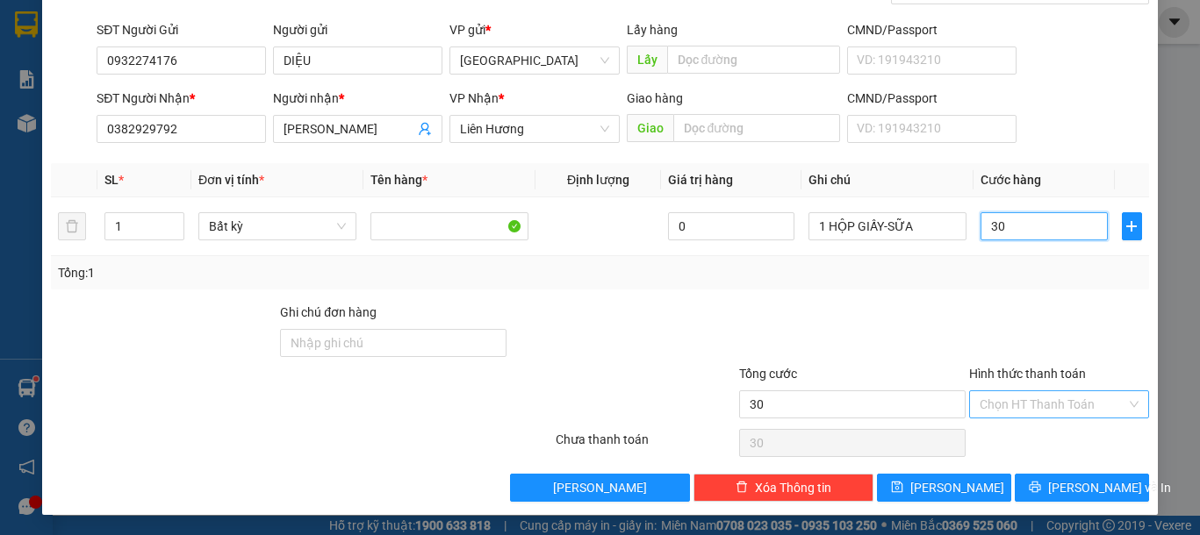
scroll to position [114, 0]
type input "30.000"
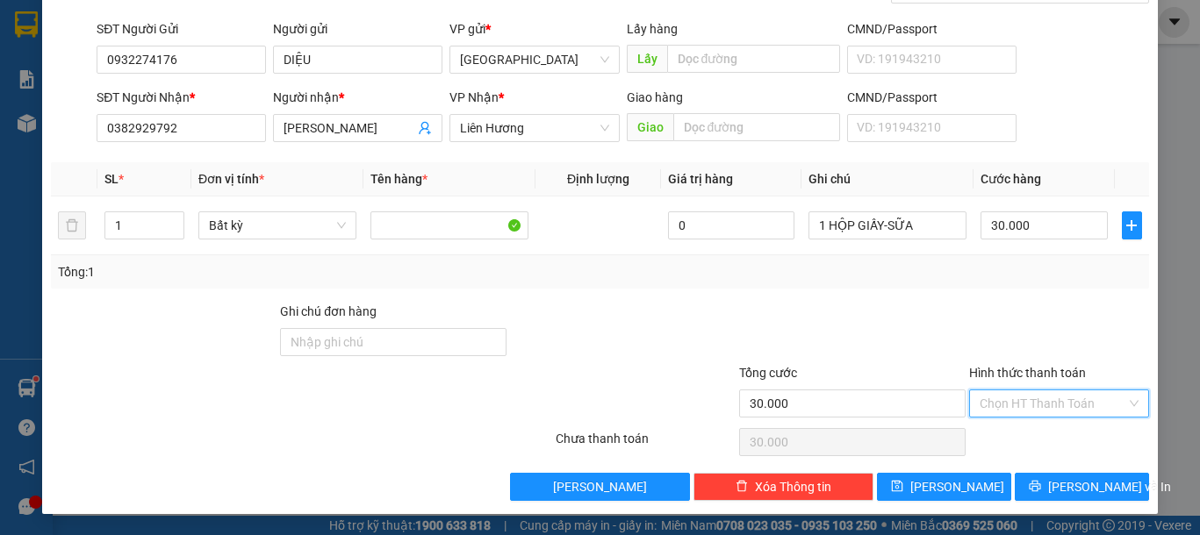
click at [1037, 406] on input "Hình thức thanh toán" at bounding box center [1053, 404] width 147 height 26
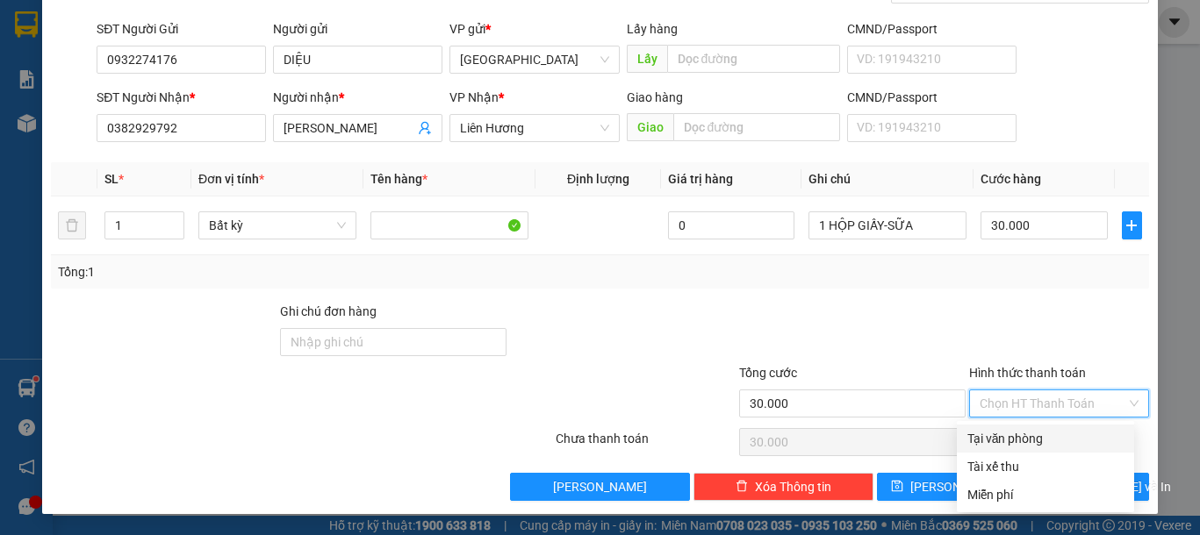
click at [1040, 434] on div "Tại văn phòng" at bounding box center [1045, 438] width 156 height 19
type input "0"
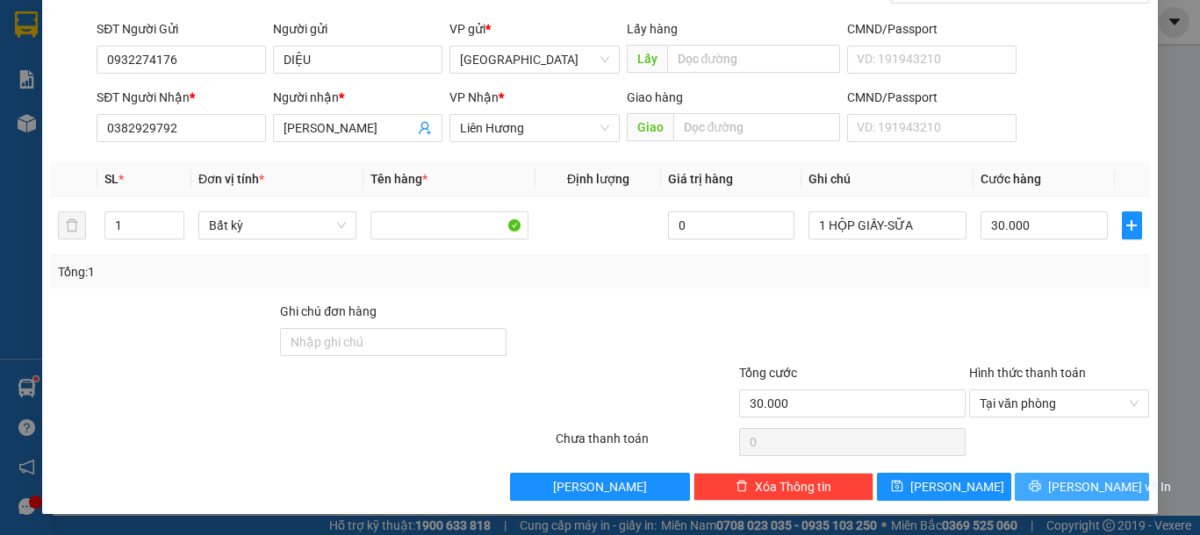
click at [1070, 474] on button "[PERSON_NAME] và In" at bounding box center [1082, 487] width 134 height 28
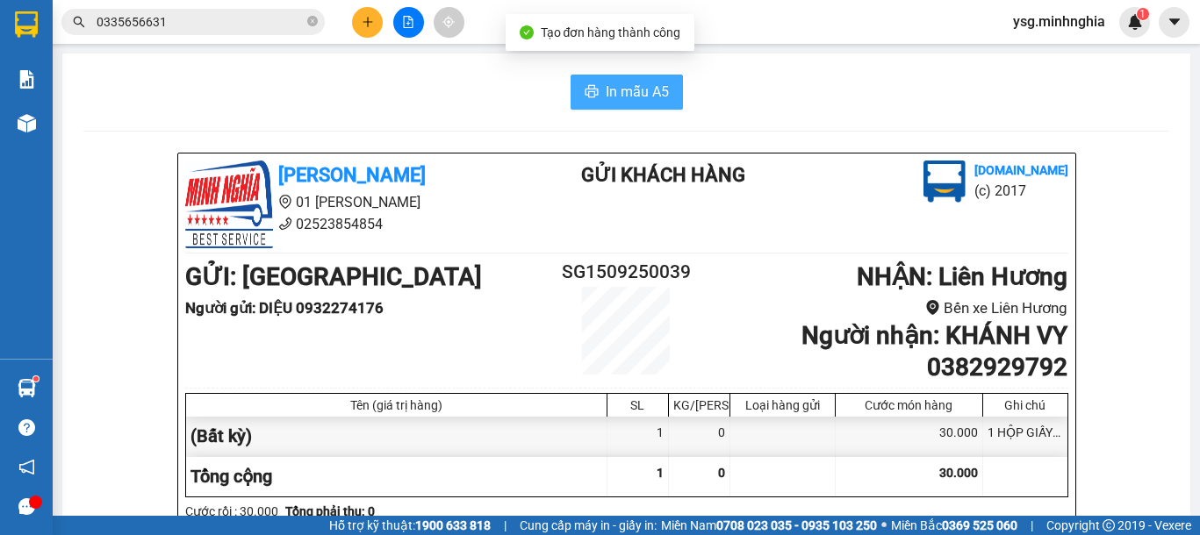
click at [623, 81] on span "In mẫu A5" at bounding box center [637, 92] width 63 height 22
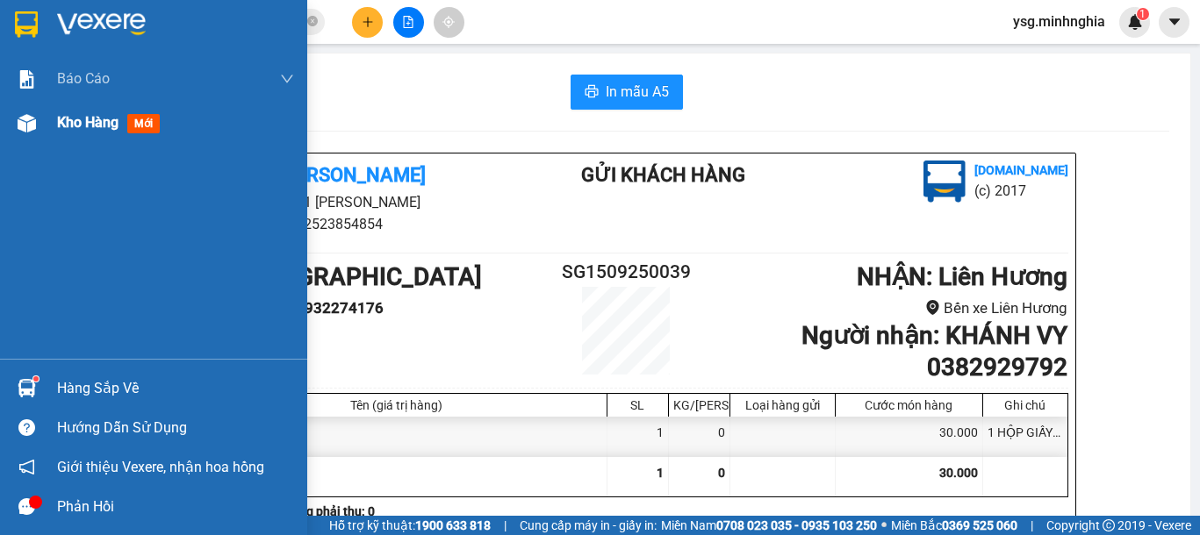
click at [3, 123] on div "Kho hàng mới" at bounding box center [153, 123] width 307 height 44
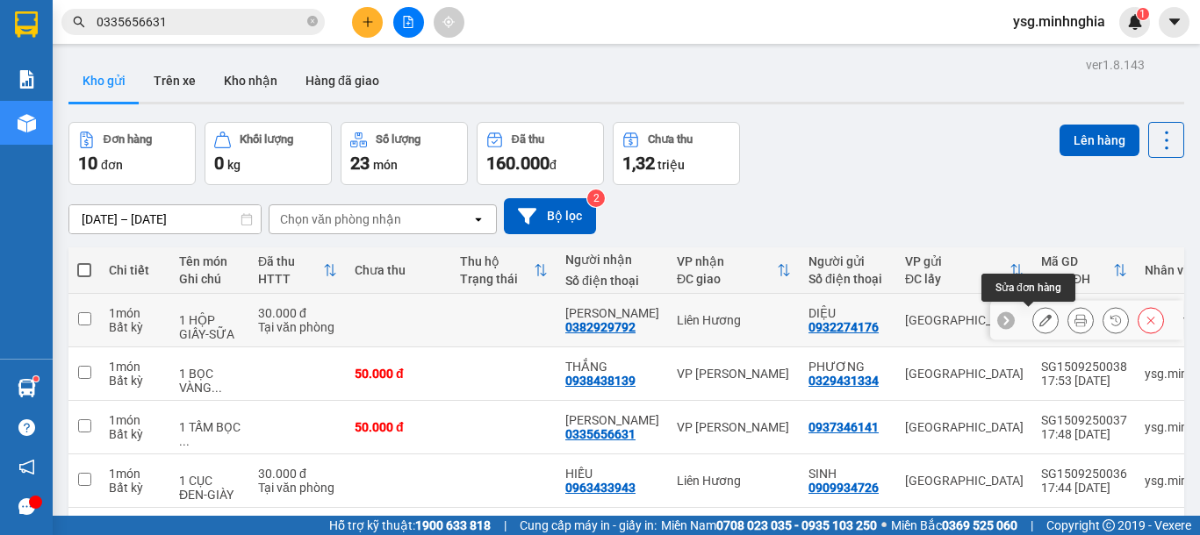
click at [1039, 319] on icon at bounding box center [1045, 320] width 12 height 12
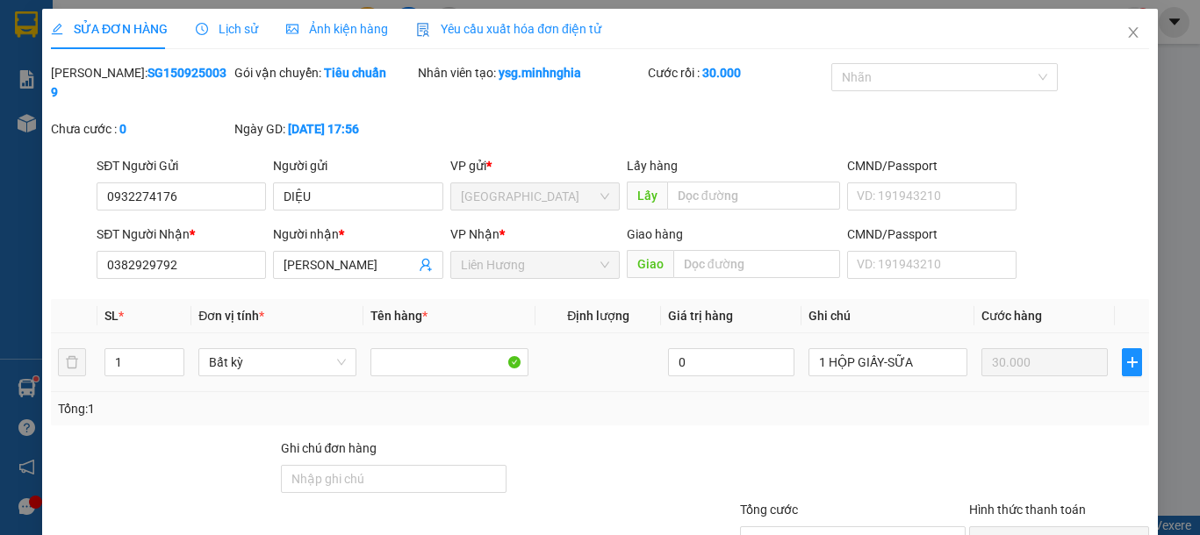
type input "0932274176"
type input "0382929792"
type input "30.000"
click at [125, 251] on input "0382929792" at bounding box center [181, 265] width 169 height 28
click at [138, 251] on input "0392929792" at bounding box center [181, 265] width 169 height 28
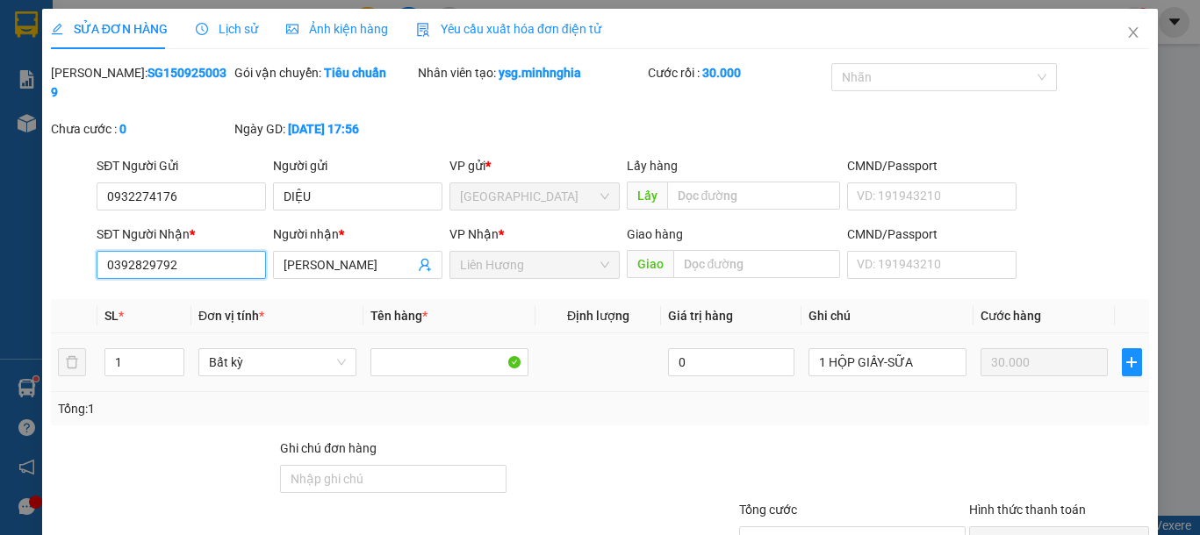
click at [154, 251] on input "0392829792" at bounding box center [181, 265] width 169 height 28
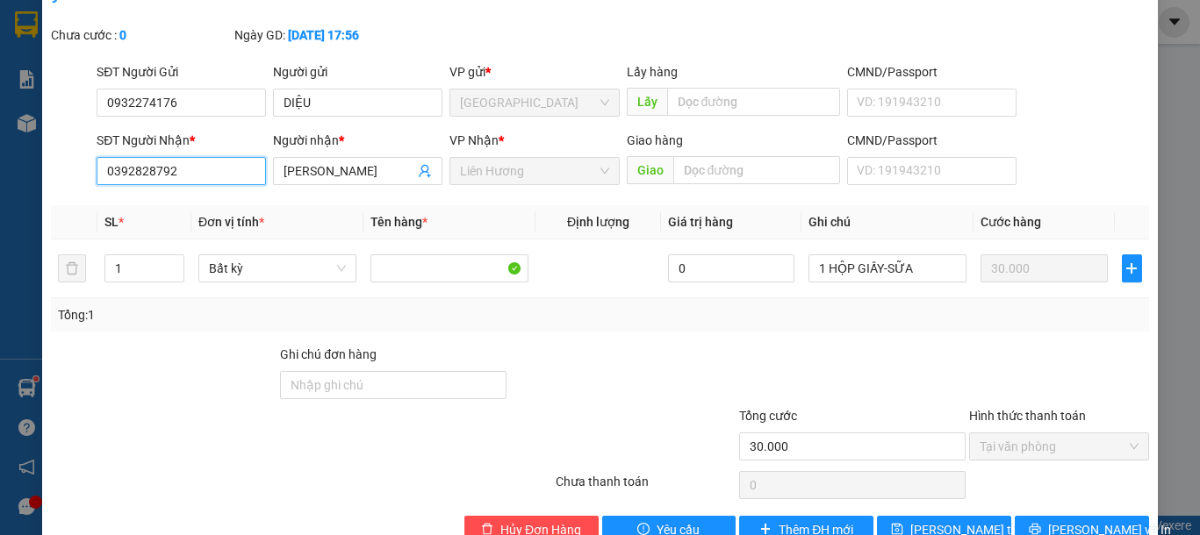
scroll to position [118, 0]
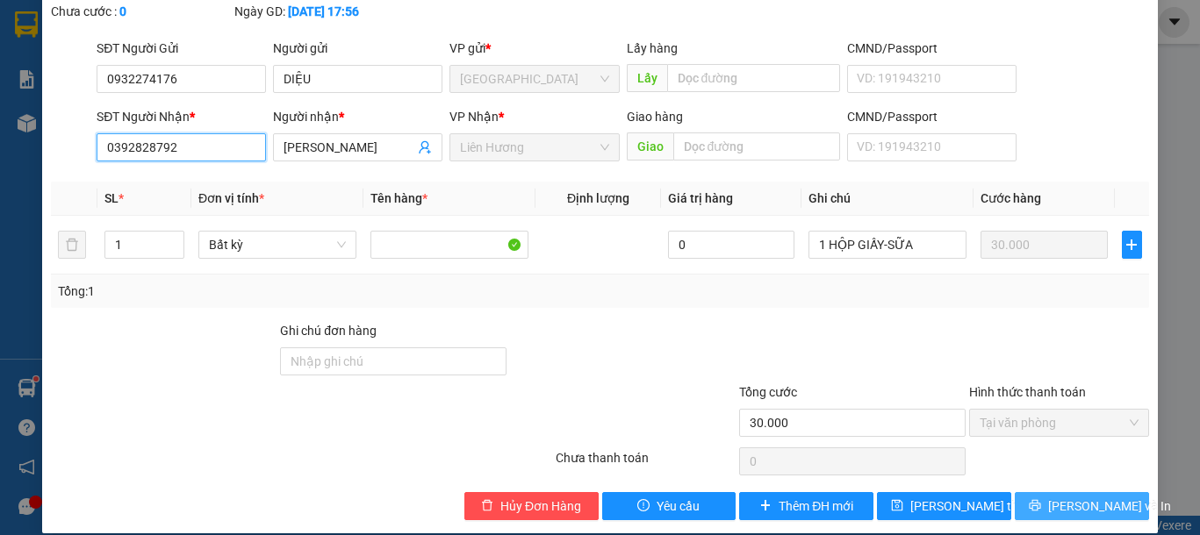
type input "0392828792"
click at [1060, 492] on button "[PERSON_NAME] và In" at bounding box center [1082, 506] width 134 height 28
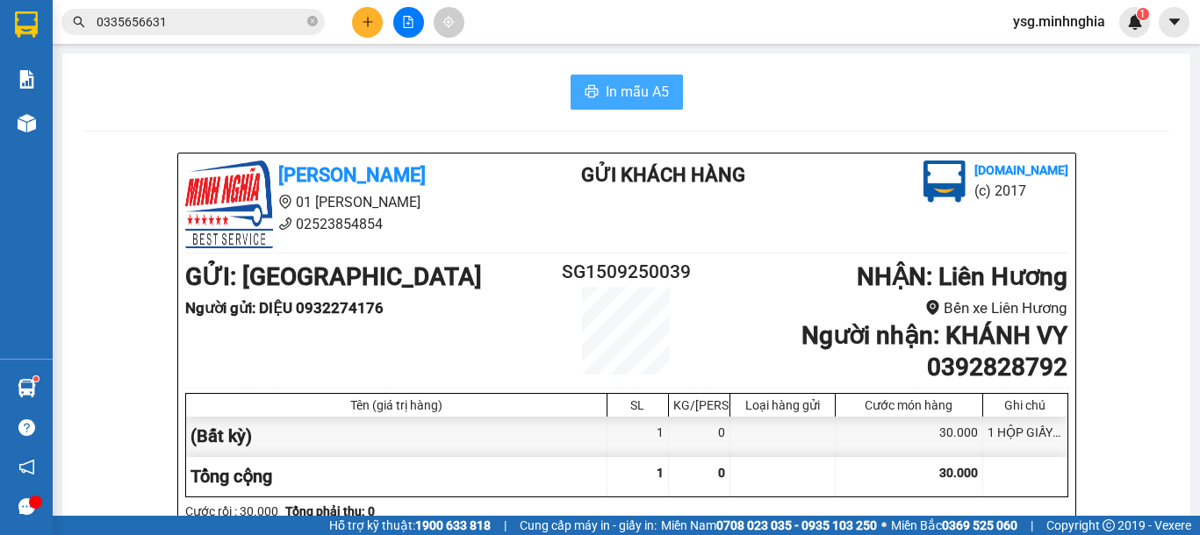
click at [647, 97] on span "In mẫu A5" at bounding box center [637, 92] width 63 height 22
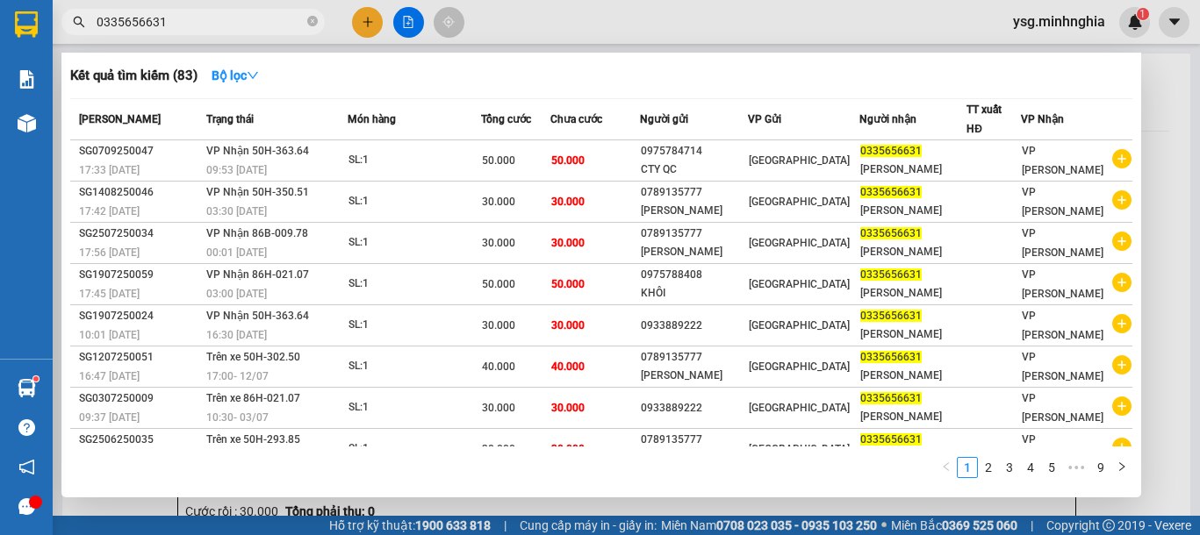
drag, startPoint x: 196, startPoint y: 32, endPoint x: 135, endPoint y: 31, distance: 60.6
click at [132, 31] on span "0335656631" at bounding box center [192, 22] width 263 height 26
drag, startPoint x: 177, startPoint y: 24, endPoint x: 0, endPoint y: 23, distance: 177.3
click at [0, 23] on section "Kết quả tìm kiếm ( 83 ) Bộ lọc Mã ĐH Trạng thái Món hàng Tổng cước Chưa cước Ng…" at bounding box center [600, 267] width 1200 height 535
paste input "937761630"
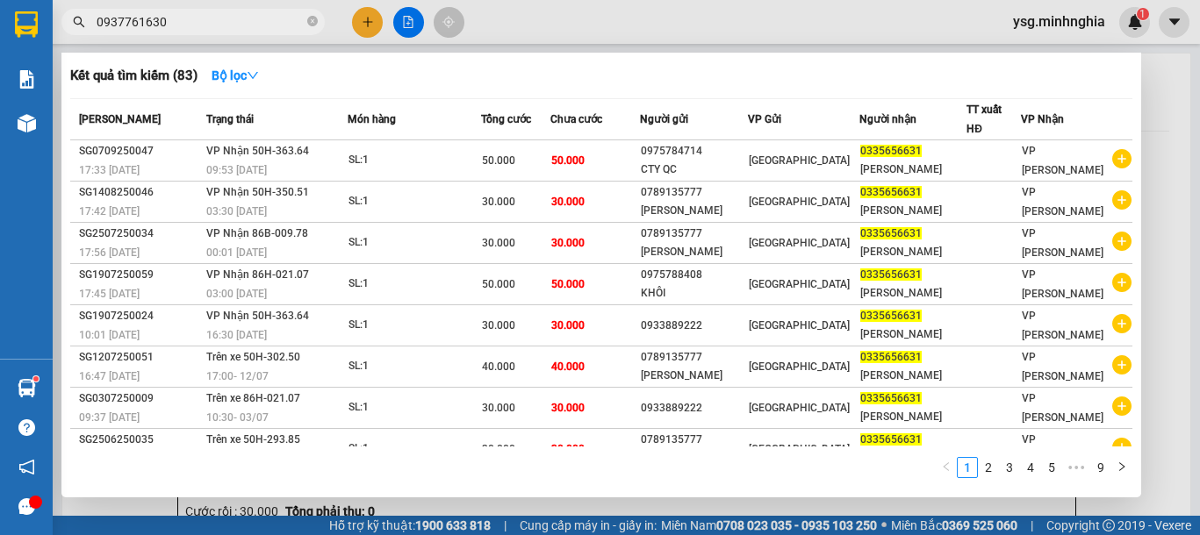
paste input "0937761630"
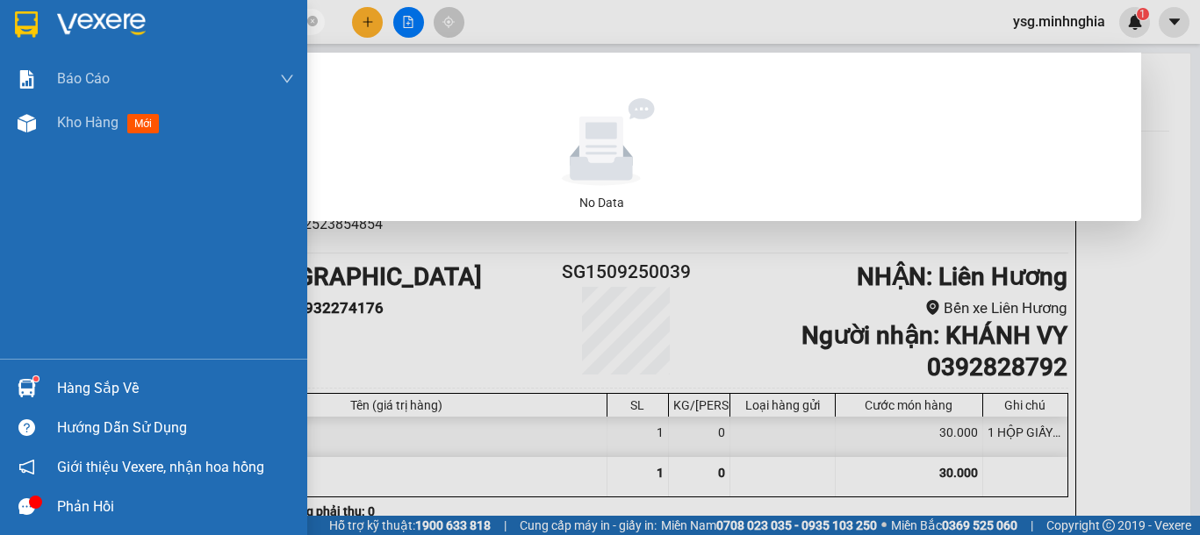
drag, startPoint x: 269, startPoint y: 26, endPoint x: 0, endPoint y: 29, distance: 269.5
click at [0, 29] on section "Kết quả tìm kiếm ( 0 ) Bộ lọc No Data 09377616300937761630 ysg.minhnghia 1 Báo …" at bounding box center [600, 267] width 1200 height 535
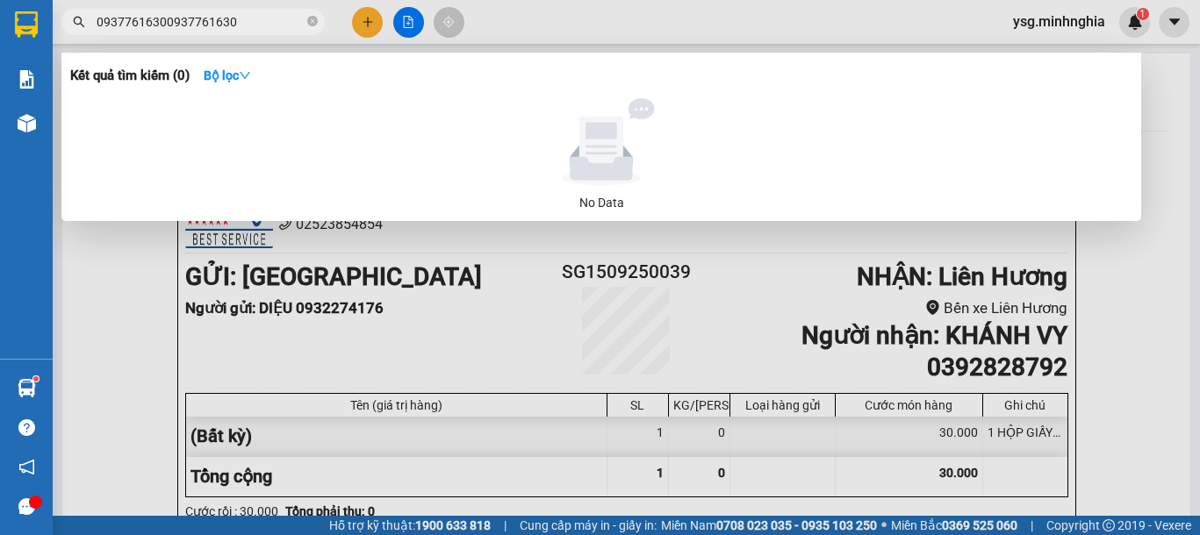
paste input "text"
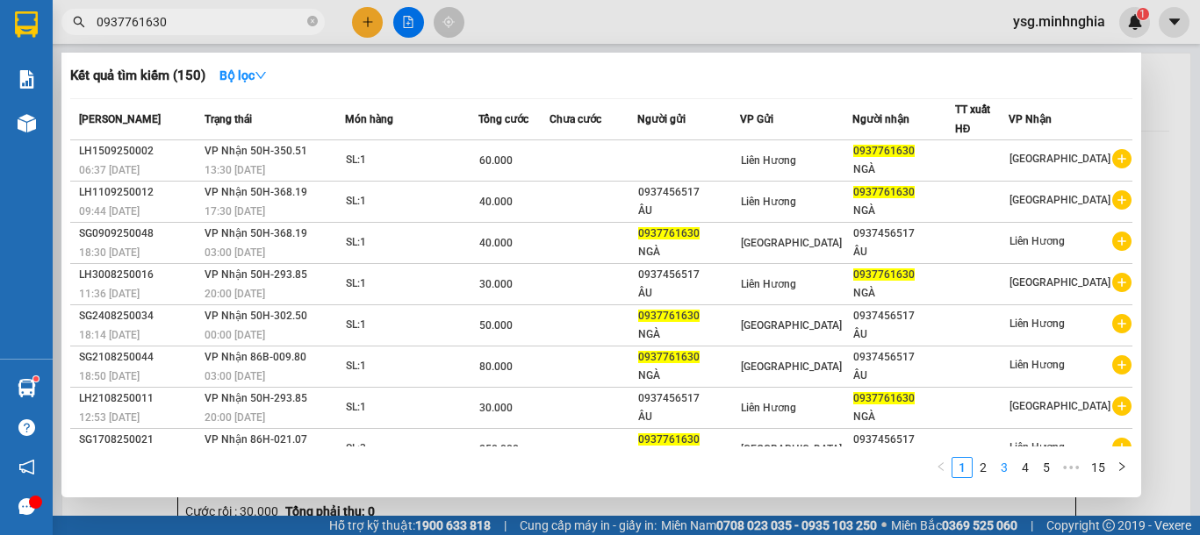
type input "0937761630"
click at [1002, 462] on link "3" at bounding box center [1003, 467] width 19 height 19
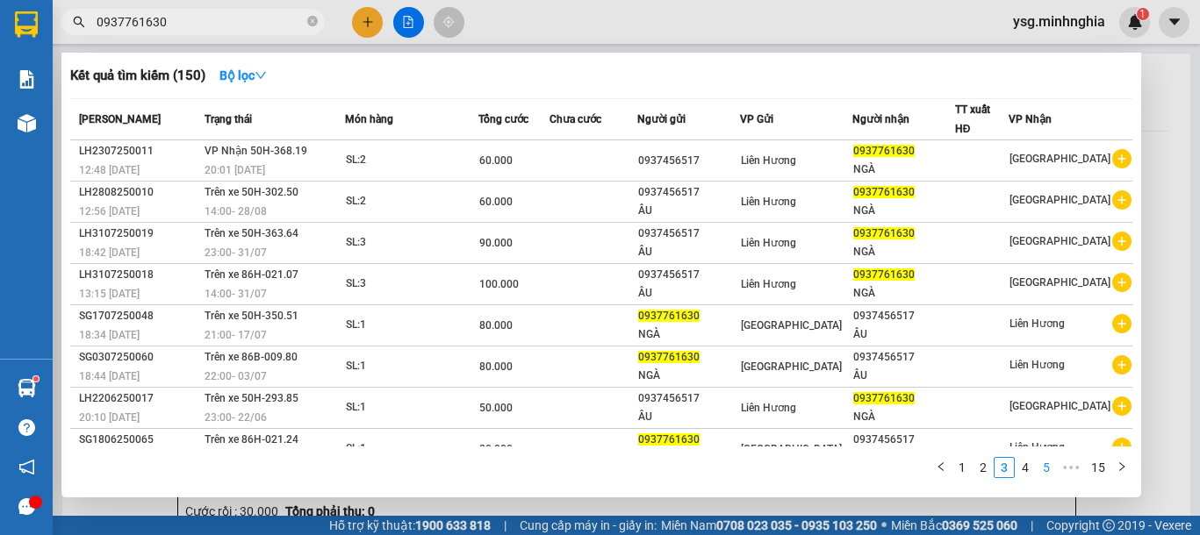
click at [1042, 470] on link "5" at bounding box center [1046, 467] width 19 height 19
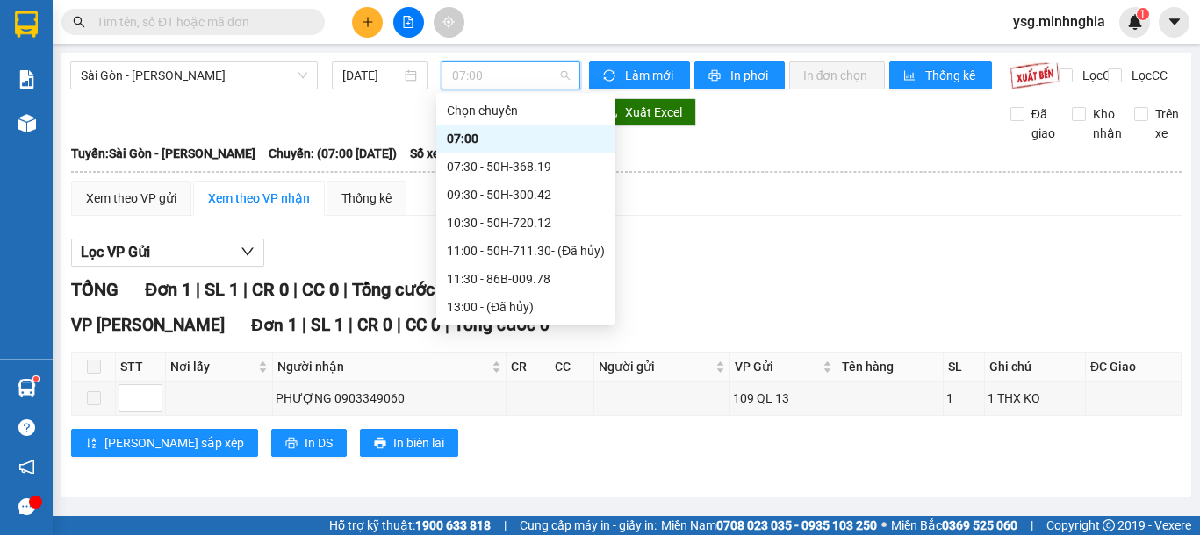
scroll to position [225, 0]
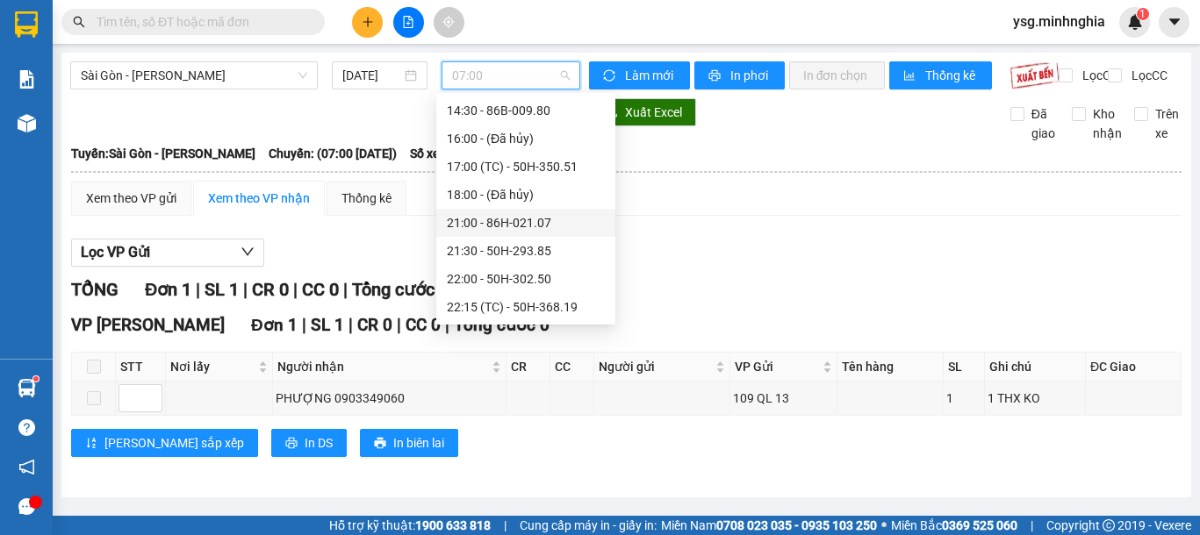
click at [494, 220] on div "21:00 - 86H-021.07" at bounding box center [526, 222] width 158 height 19
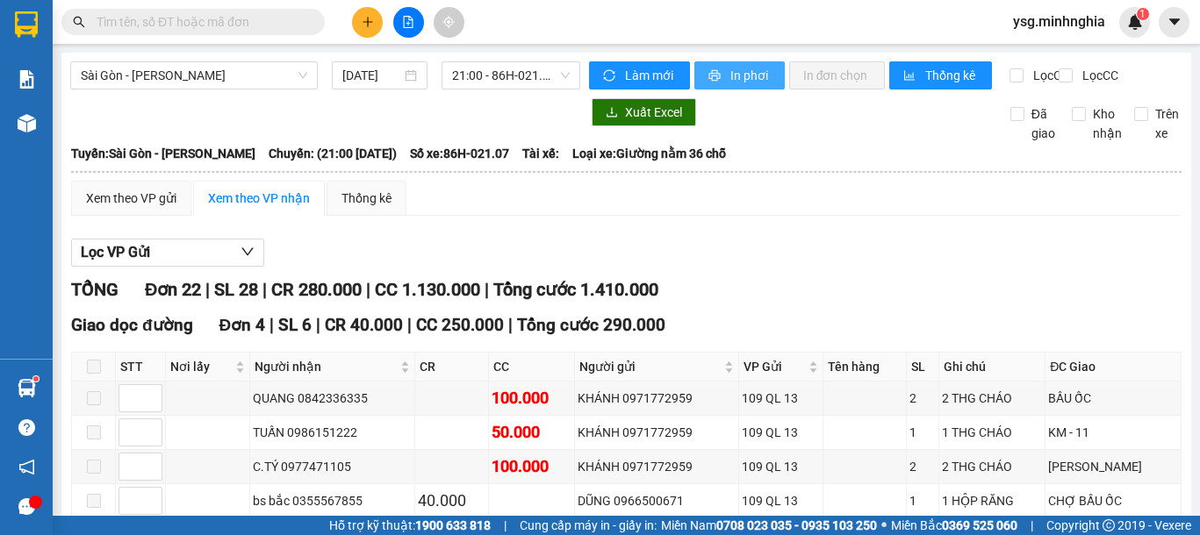
click at [735, 82] on span "In phơi" at bounding box center [750, 75] width 40 height 19
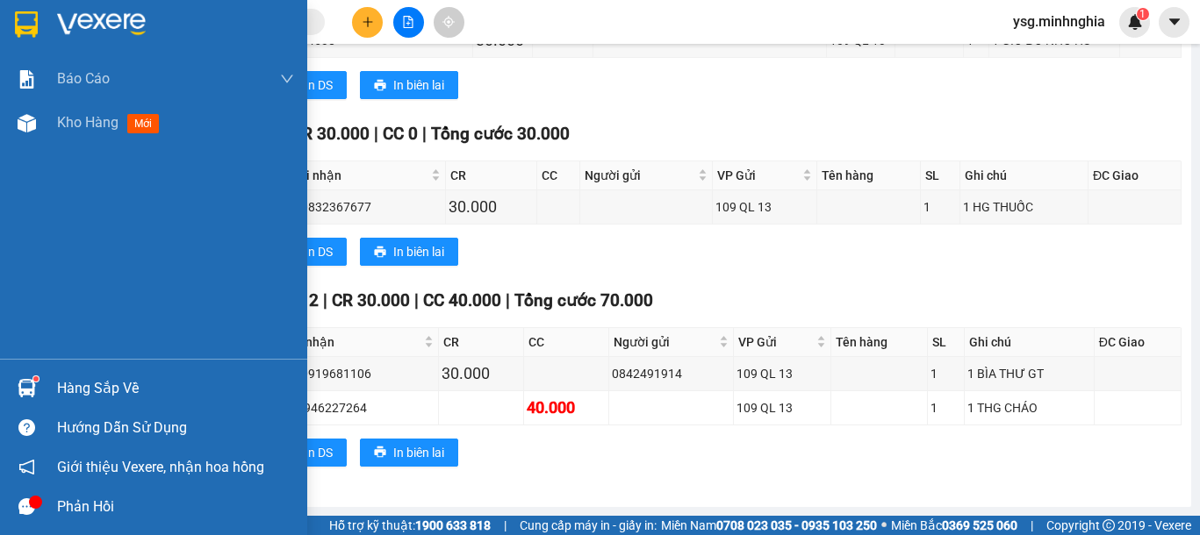
click at [30, 159] on div "Báo cáo Báo cáo dòng tiền (nhân viên) Doanh số tạo đơn theo VP gửi (nhân viên) …" at bounding box center [153, 208] width 307 height 302
click at [33, 134] on div at bounding box center [26, 123] width 31 height 31
click at [38, 124] on div at bounding box center [26, 123] width 31 height 31
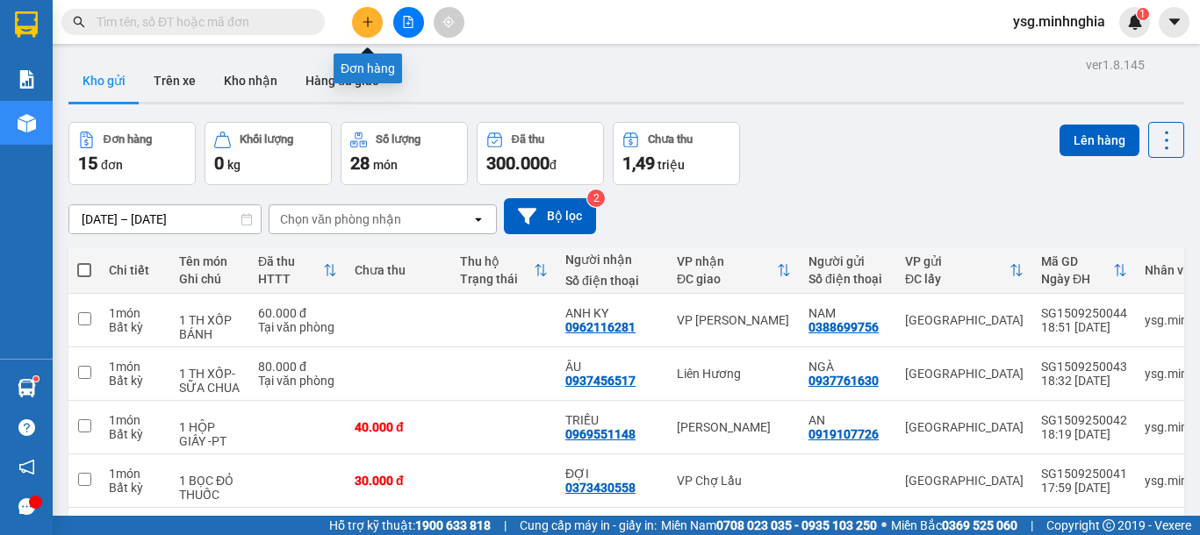
click at [373, 14] on button at bounding box center [367, 22] width 31 height 31
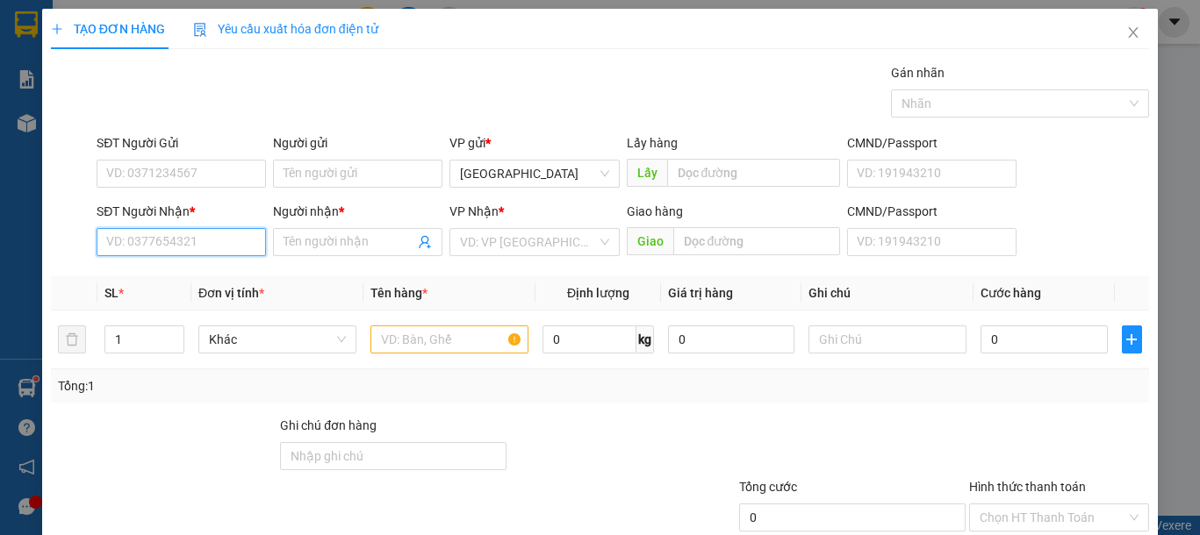
click at [148, 233] on input "SĐT Người Nhận *" at bounding box center [181, 242] width 169 height 28
click at [169, 280] on div "0812401352 - TƯỜNG" at bounding box center [179, 277] width 146 height 19
type input "0812401352"
type input "TƯỜNG"
type input "0812401352"
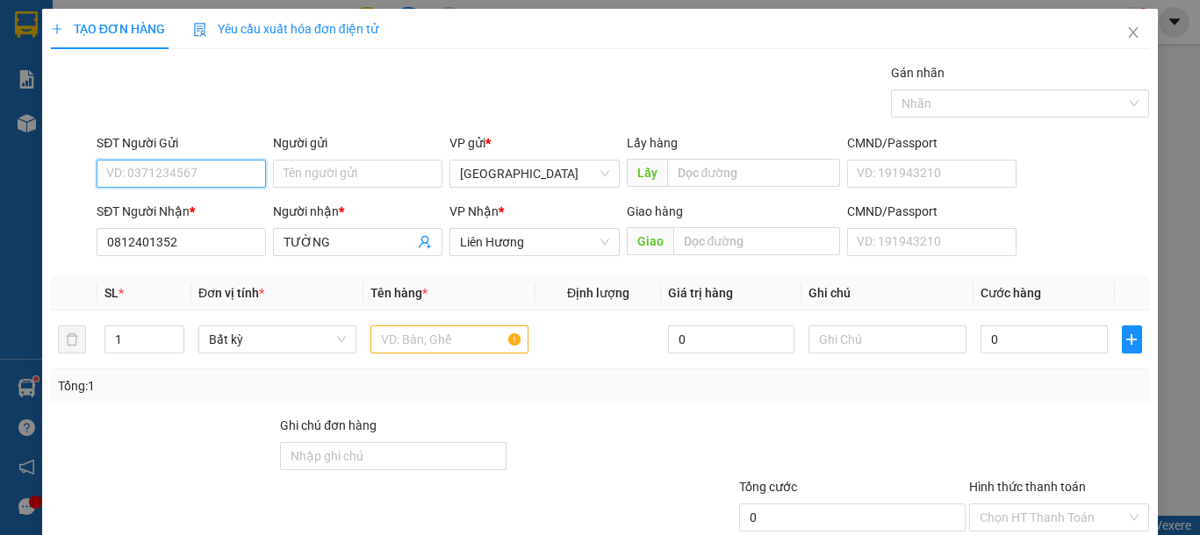
click at [211, 172] on input "SĐT Người Gửi" at bounding box center [181, 174] width 169 height 28
type input "0862783138"
click at [427, 354] on div at bounding box center [449, 339] width 158 height 35
click at [427, 349] on input "text" at bounding box center [449, 340] width 158 height 28
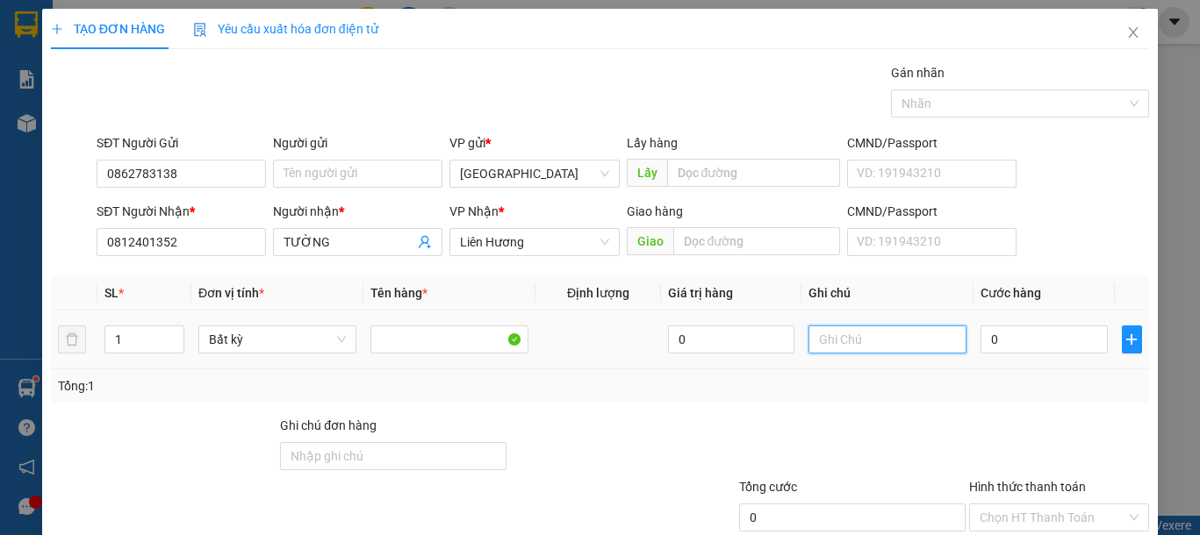
click at [856, 343] on input "text" at bounding box center [887, 340] width 158 height 28
type input "1 BÌA NHỰA GT"
click at [994, 335] on input "0" at bounding box center [1043, 340] width 126 height 28
type input "3"
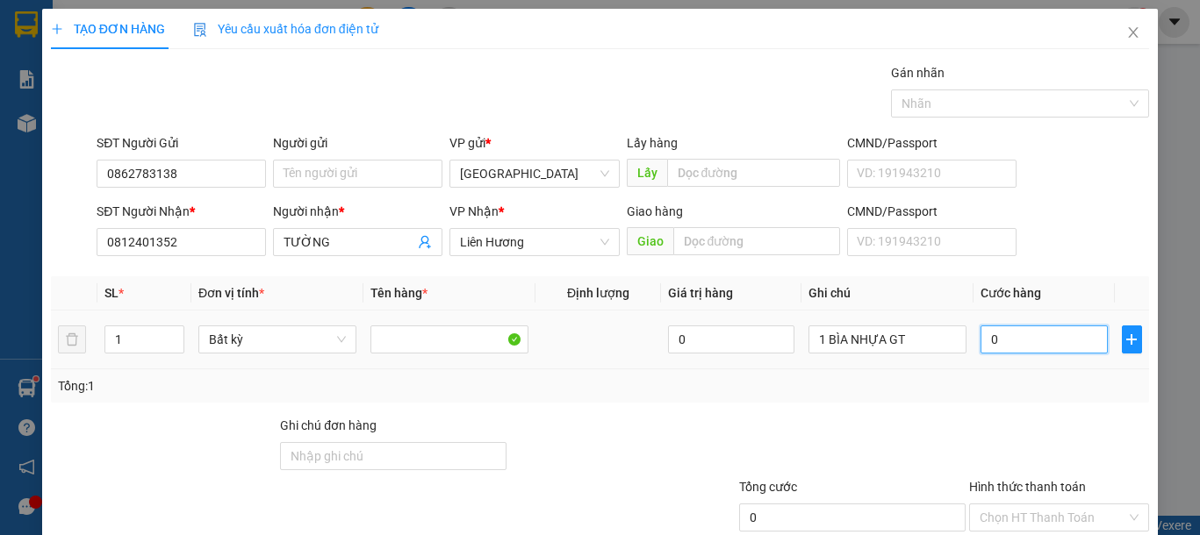
type input "3"
type input "30"
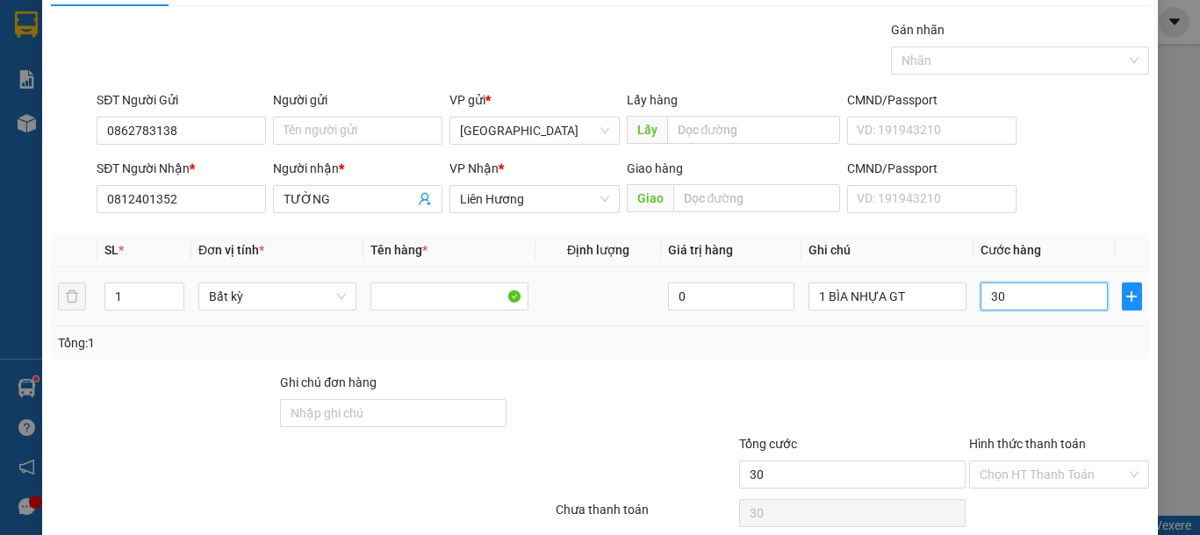
scroll to position [114, 0]
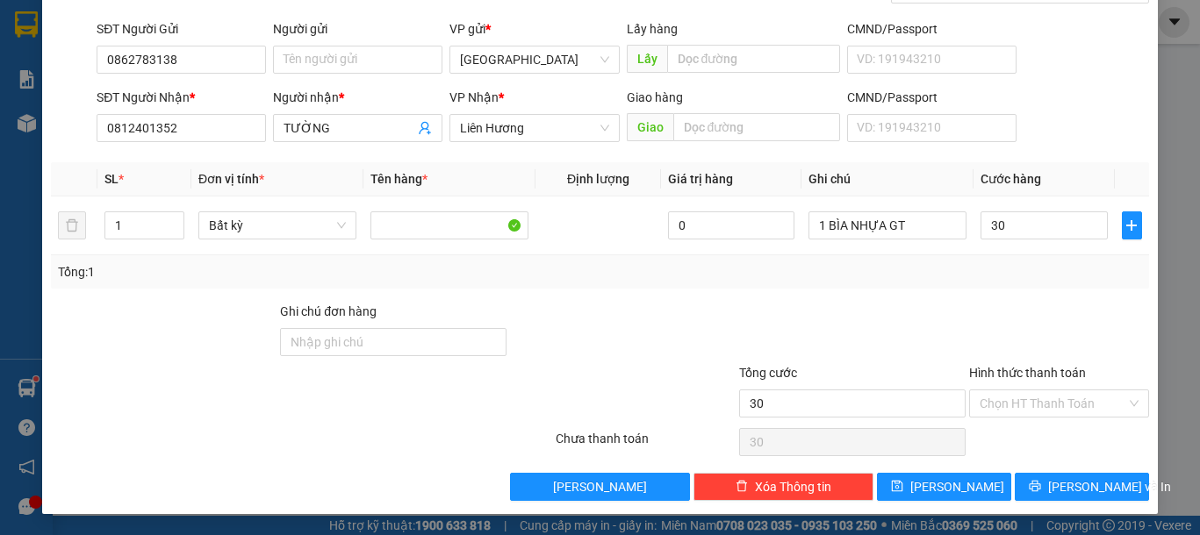
type input "30.000"
click at [1066, 383] on div "Hình thức thanh toán" at bounding box center [1059, 376] width 180 height 26
click at [1063, 393] on input "Hình thức thanh toán" at bounding box center [1053, 404] width 147 height 26
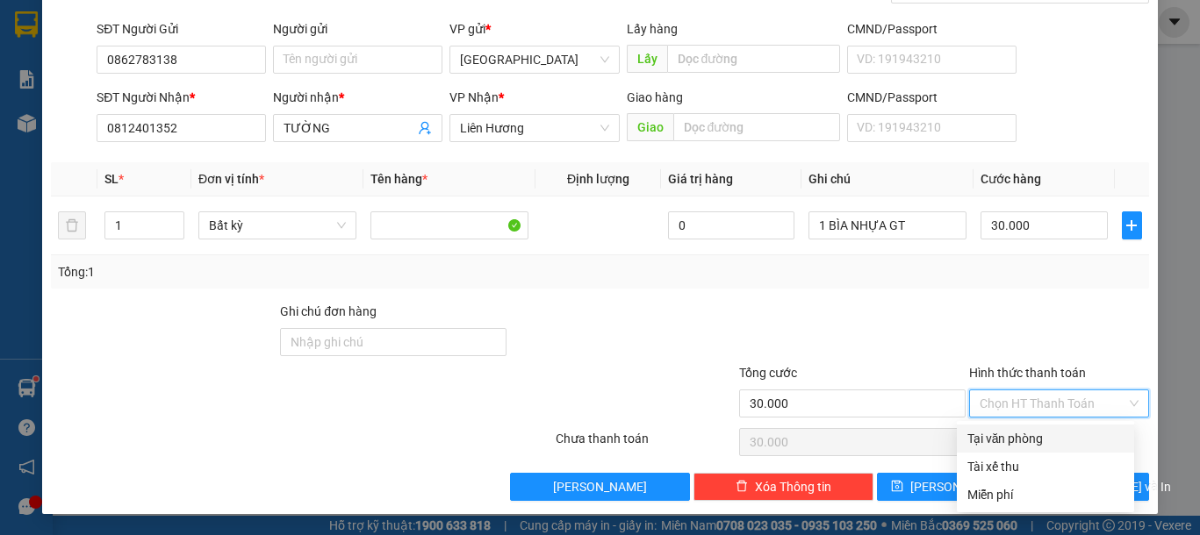
click at [1029, 439] on div "Tại văn phòng" at bounding box center [1045, 438] width 156 height 19
type input "0"
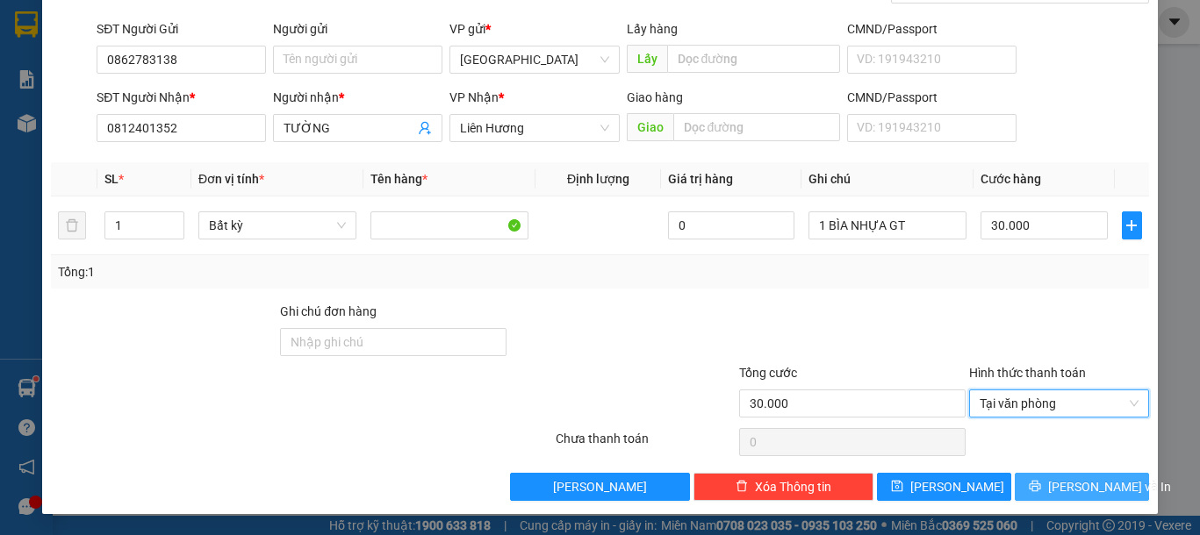
click at [1066, 479] on span "[PERSON_NAME] và In" at bounding box center [1109, 486] width 123 height 19
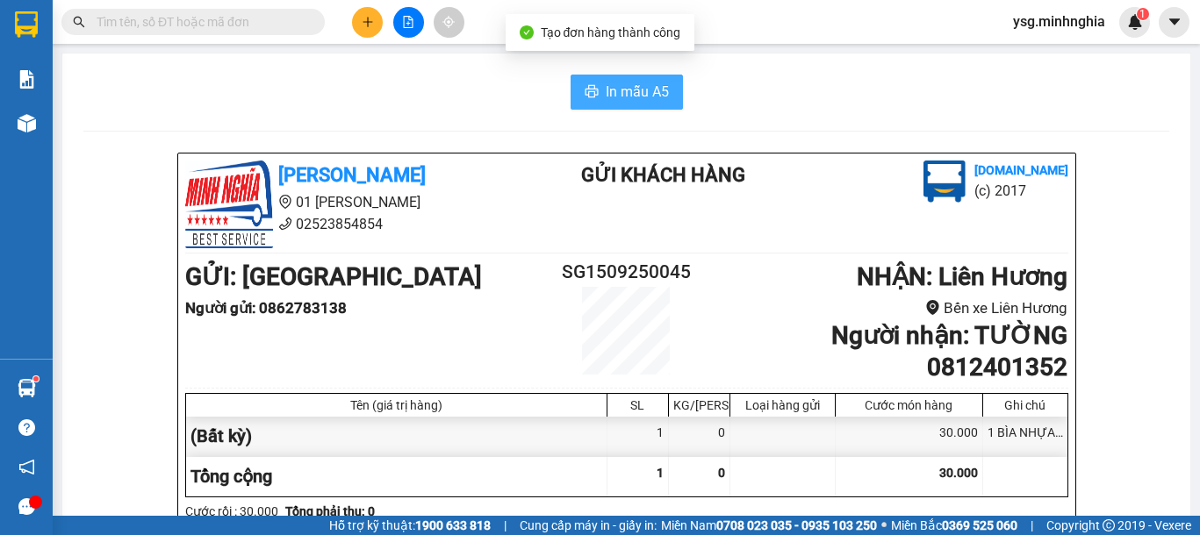
click at [669, 81] on button "In mẫu A5" at bounding box center [627, 92] width 112 height 35
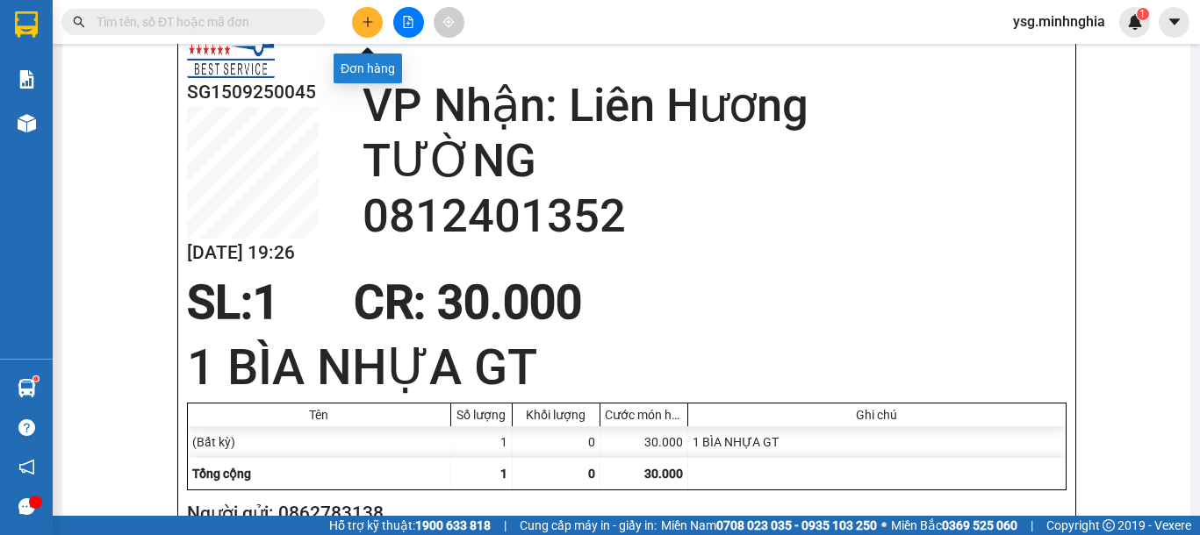
click at [369, 18] on icon "plus" at bounding box center [368, 22] width 12 height 12
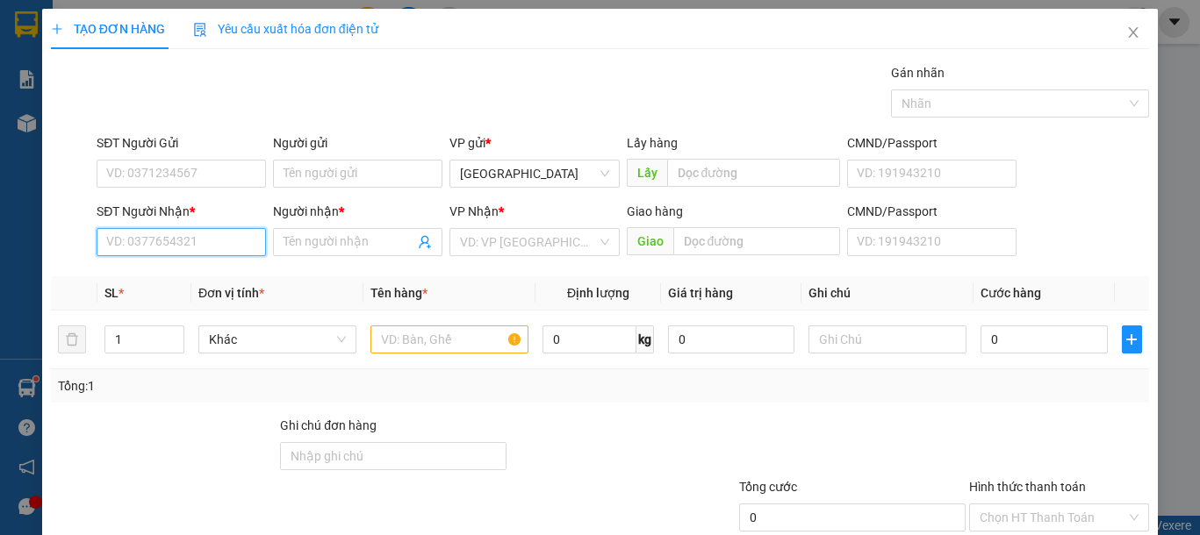
click at [219, 243] on input "SĐT Người Nhận *" at bounding box center [181, 242] width 169 height 28
type input "0974446447"
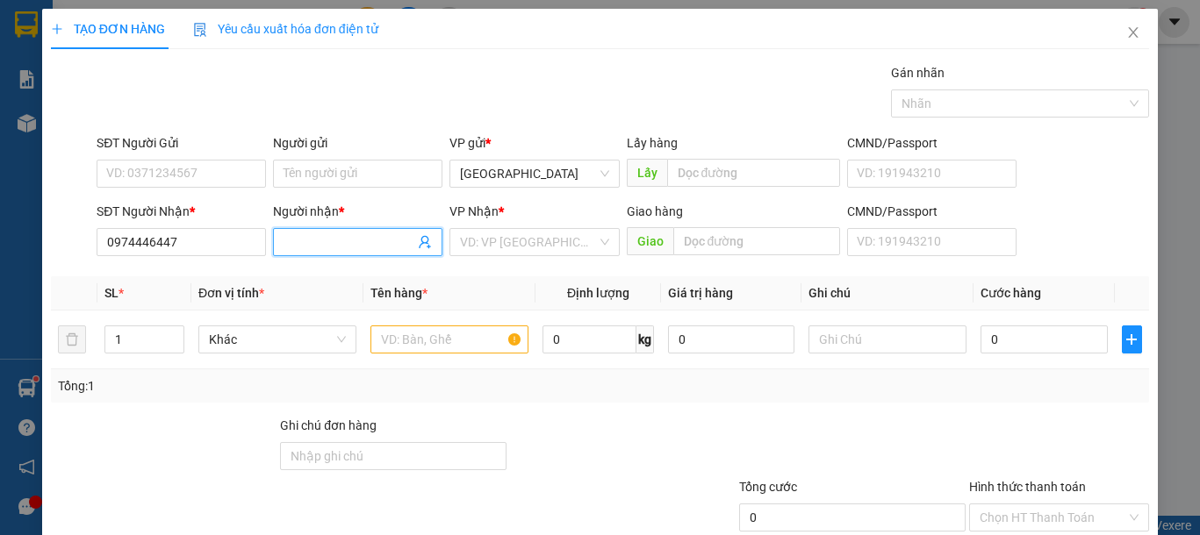
click at [368, 244] on input "Người nhận *" at bounding box center [349, 242] width 131 height 19
type input "THỊNH"
click at [463, 248] on input "search" at bounding box center [528, 242] width 136 height 26
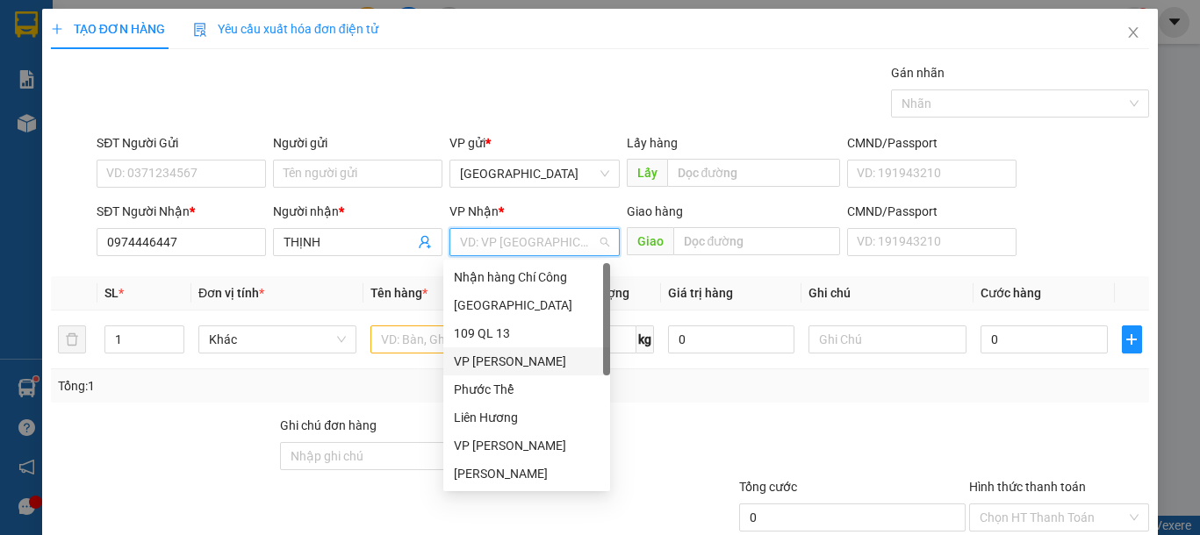
click at [499, 367] on div "VP [PERSON_NAME]" at bounding box center [527, 361] width 146 height 19
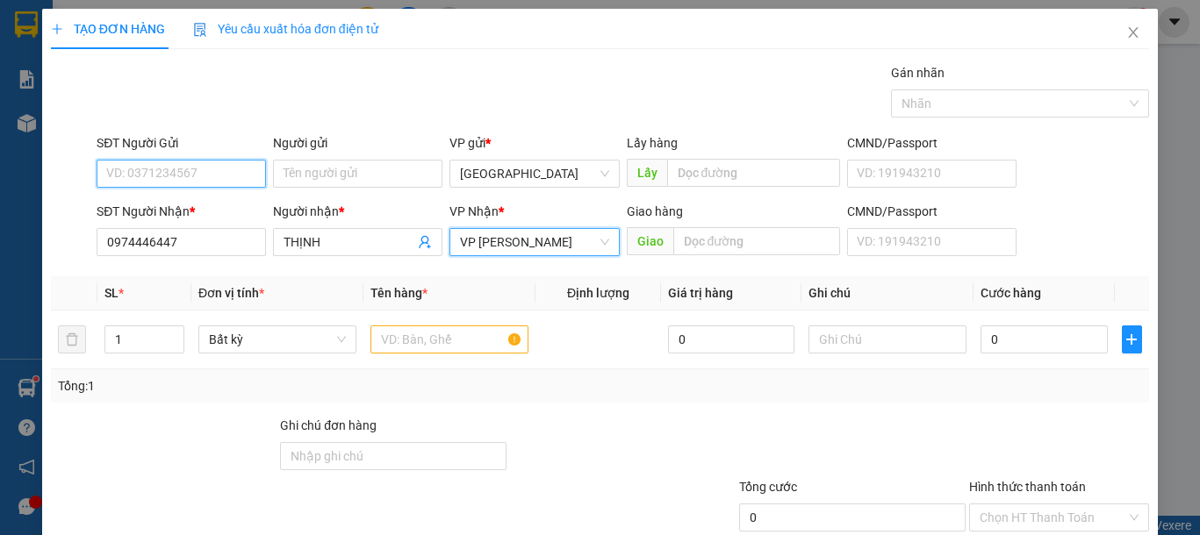
click at [242, 178] on input "SĐT Người Gửi" at bounding box center [181, 174] width 169 height 28
type input "0859396009"
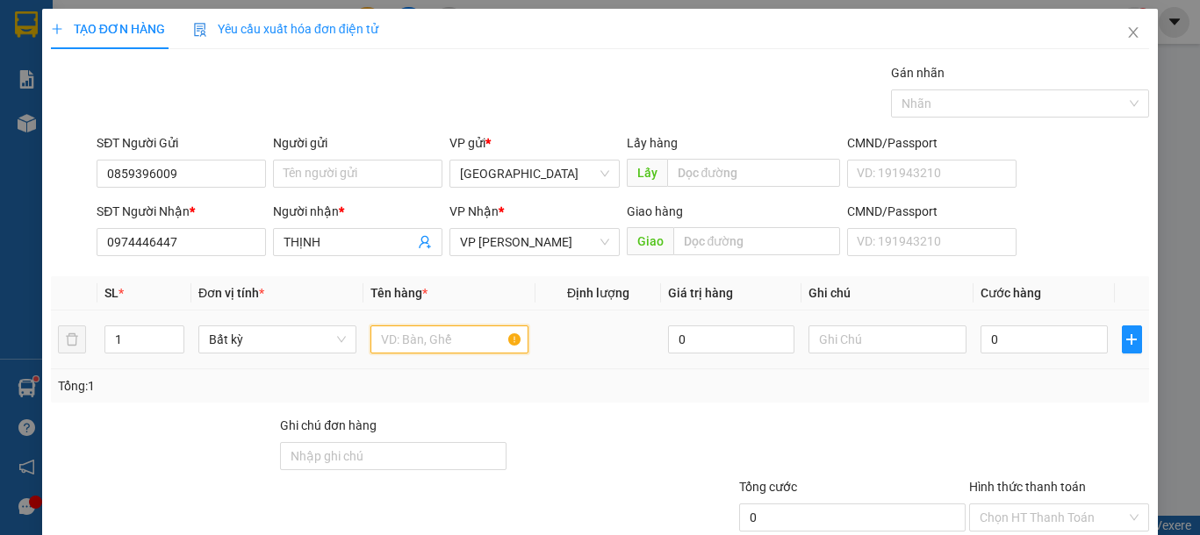
drag, startPoint x: 398, startPoint y: 331, endPoint x: 484, endPoint y: 341, distance: 86.7
click at [398, 332] on input "text" at bounding box center [449, 340] width 158 height 28
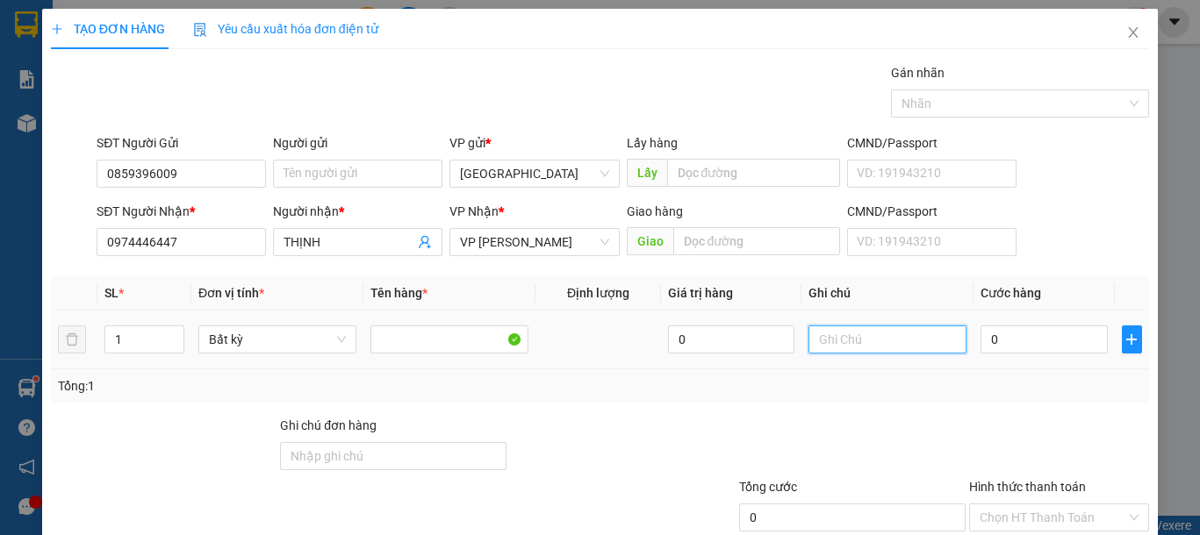
click at [889, 338] on input "text" at bounding box center [887, 340] width 158 height 28
type input "1 THG NHỎ-CAFE"
click at [1027, 346] on input "0" at bounding box center [1043, 340] width 126 height 28
type input "3"
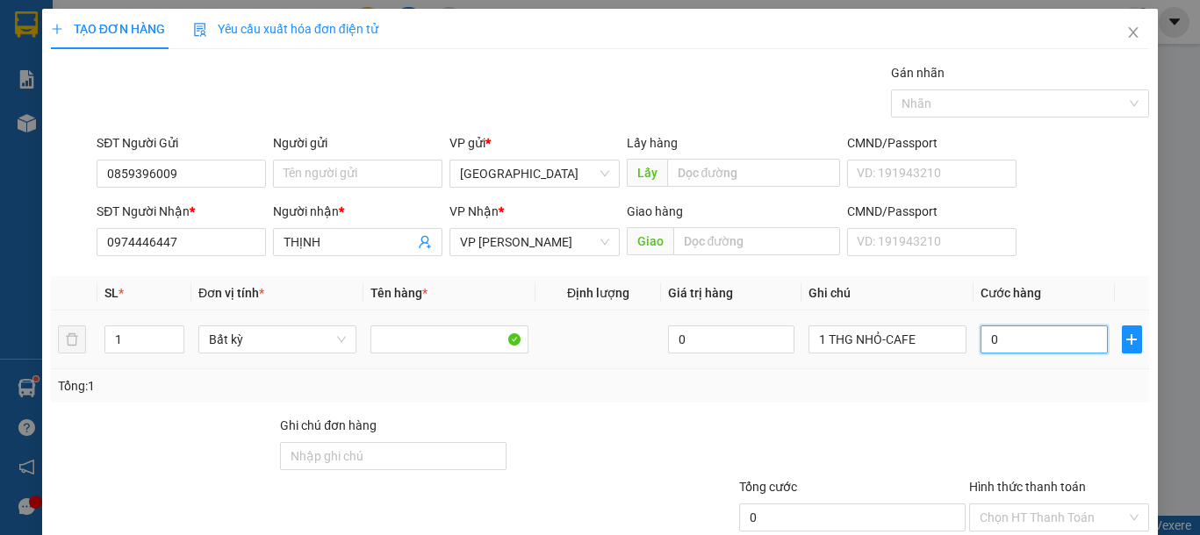
type input "3"
type input "30"
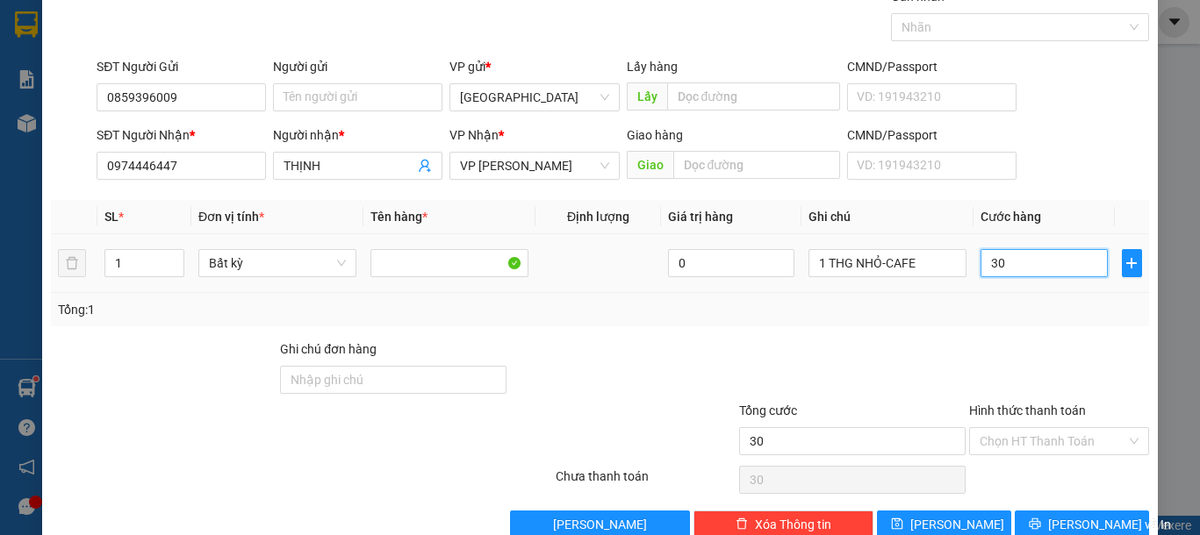
scroll to position [114, 0]
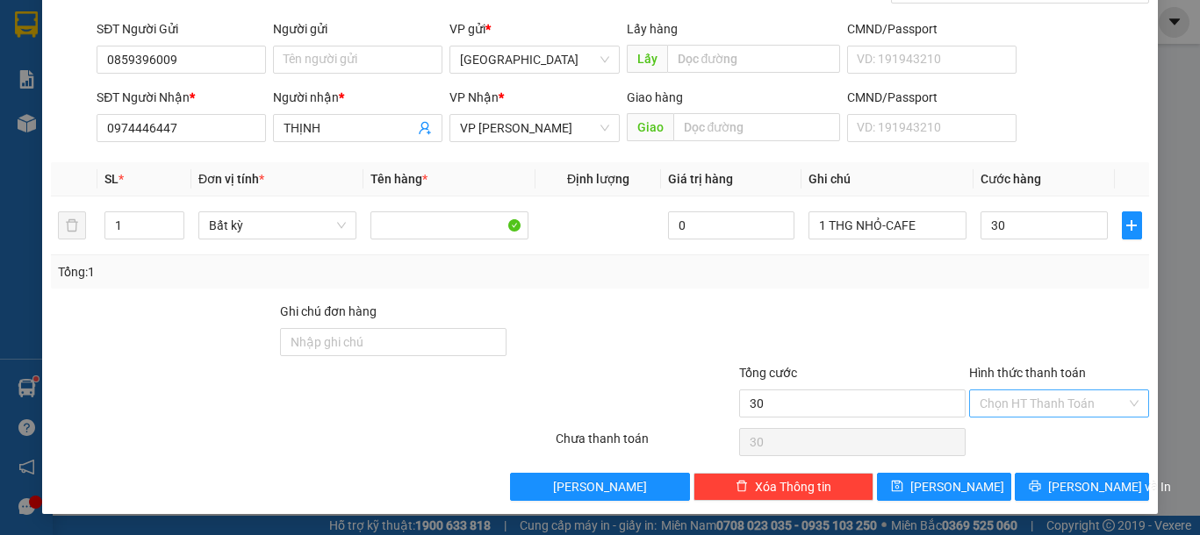
type input "30.000"
click at [1044, 405] on input "Hình thức thanh toán" at bounding box center [1053, 404] width 147 height 26
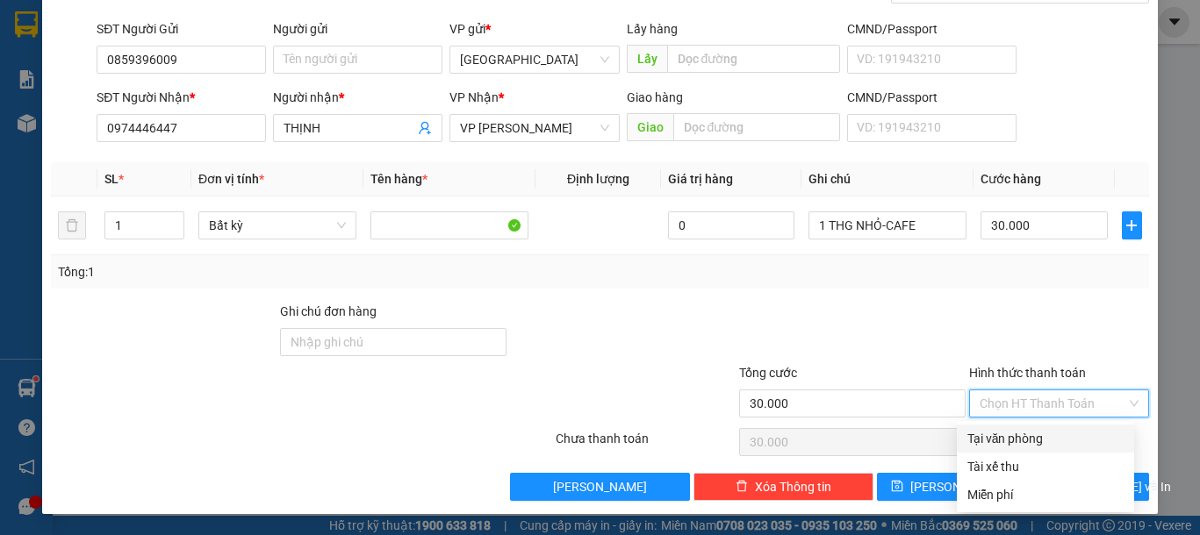
click at [1028, 434] on div "Tại văn phòng" at bounding box center [1045, 438] width 156 height 19
type input "0"
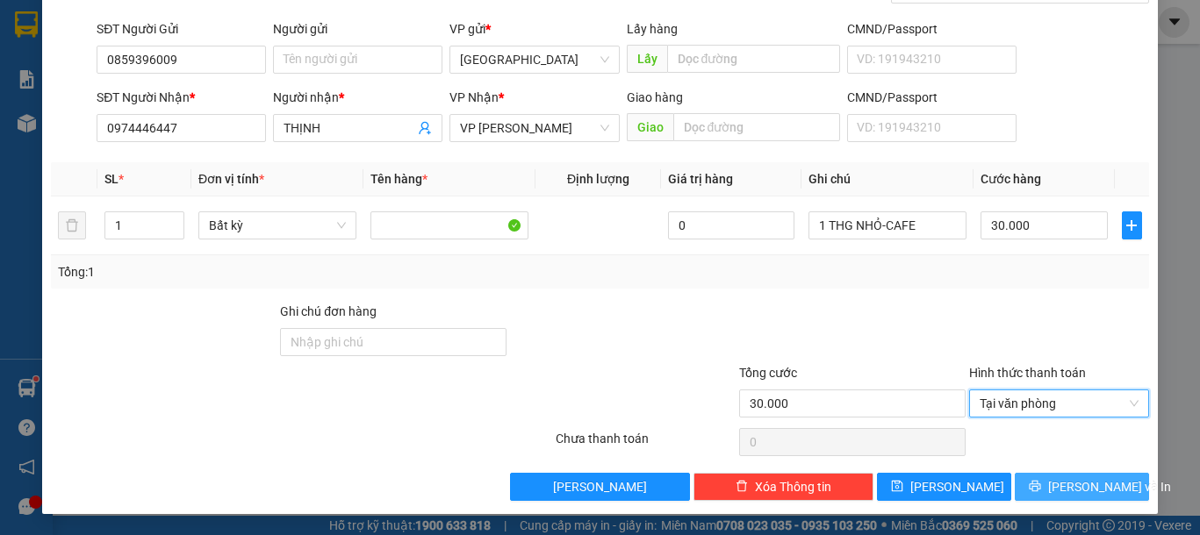
click at [1059, 479] on span "[PERSON_NAME] và In" at bounding box center [1109, 486] width 123 height 19
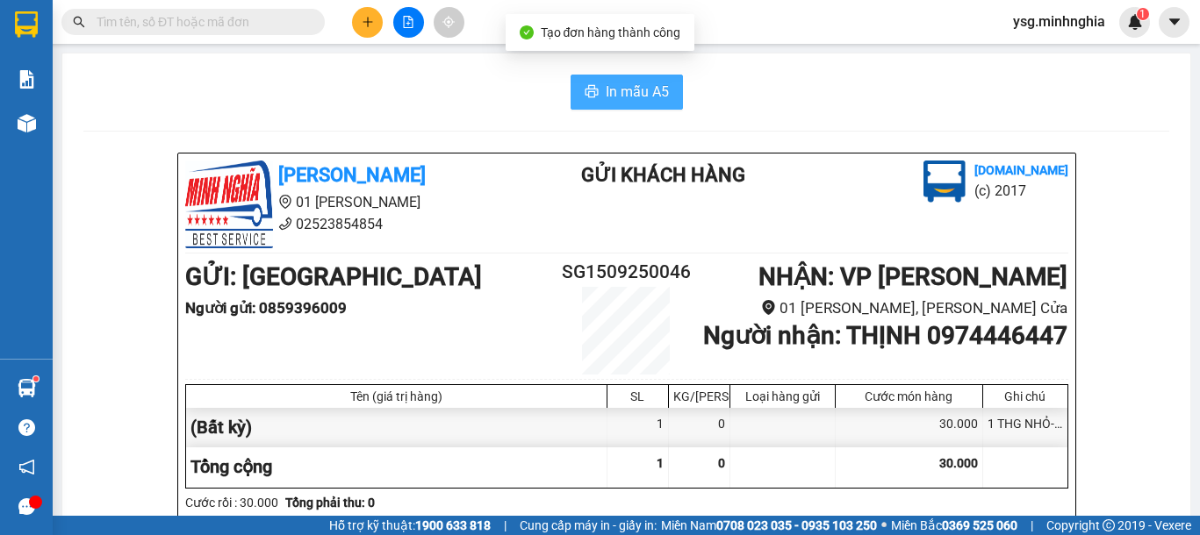
click at [637, 86] on span "In mẫu A5" at bounding box center [637, 92] width 63 height 22
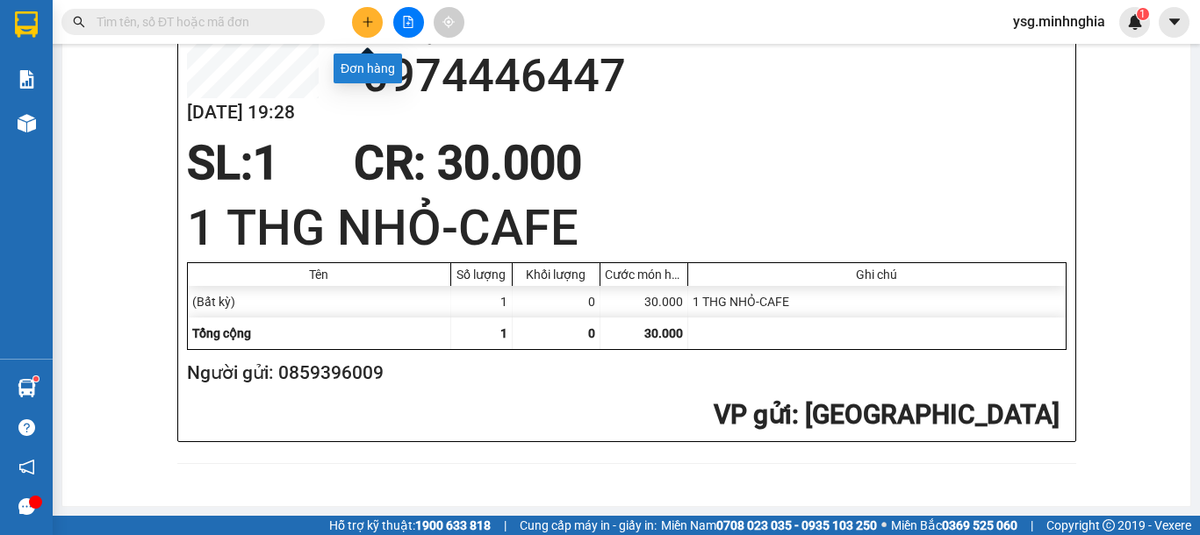
click at [368, 17] on icon "plus" at bounding box center [368, 22] width 12 height 12
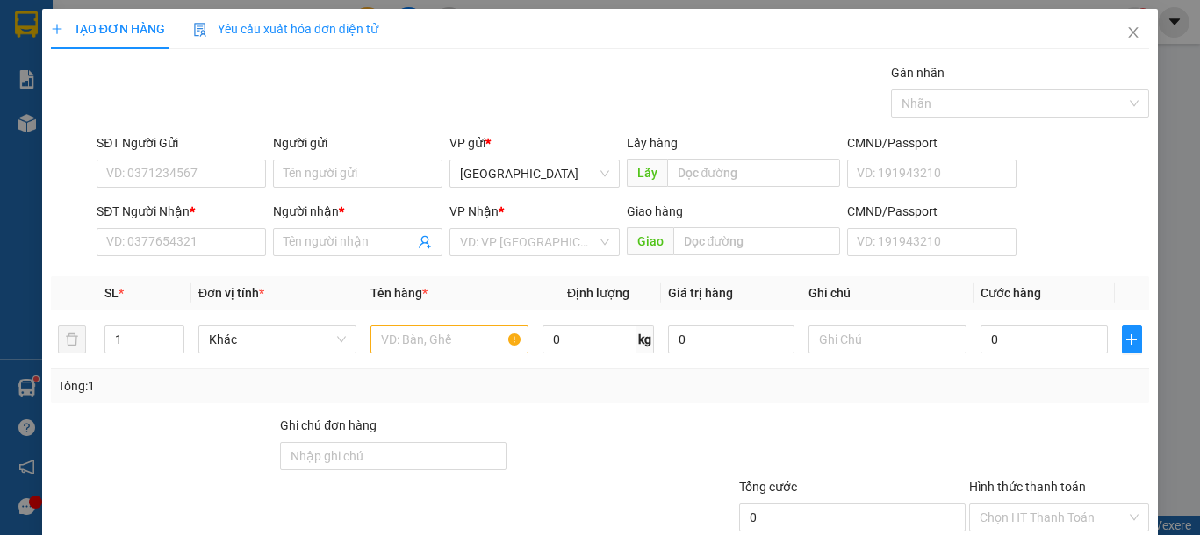
click at [188, 223] on div "SĐT Người Nhận *" at bounding box center [181, 215] width 169 height 26
click at [187, 238] on input "SĐT Người Nhận *" at bounding box center [181, 242] width 169 height 28
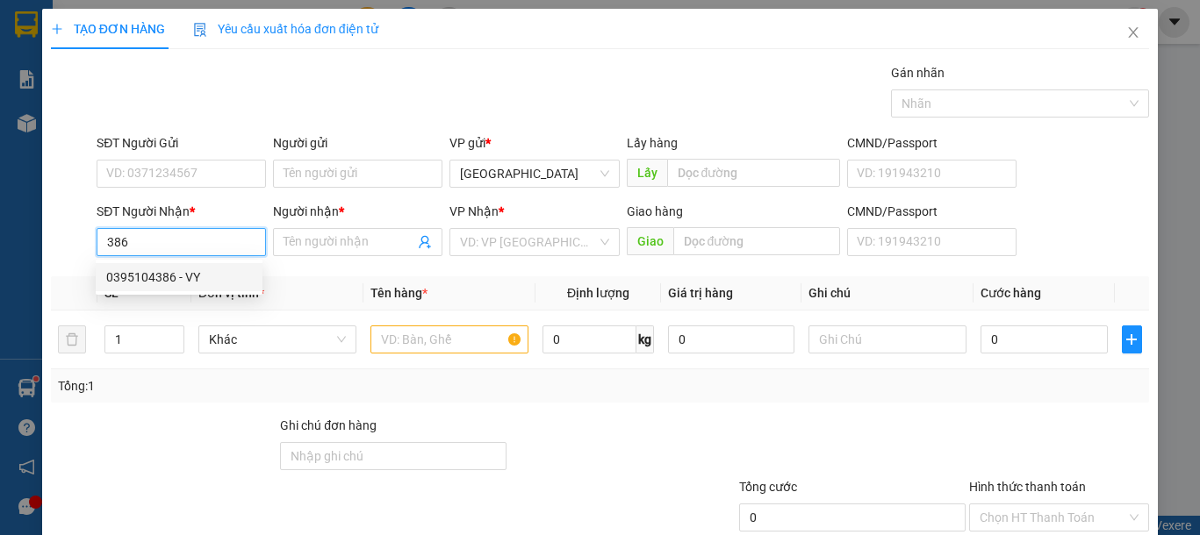
click at [193, 283] on div "0395104386 - VY" at bounding box center [179, 277] width 146 height 19
type input "0395104386"
type input "VY"
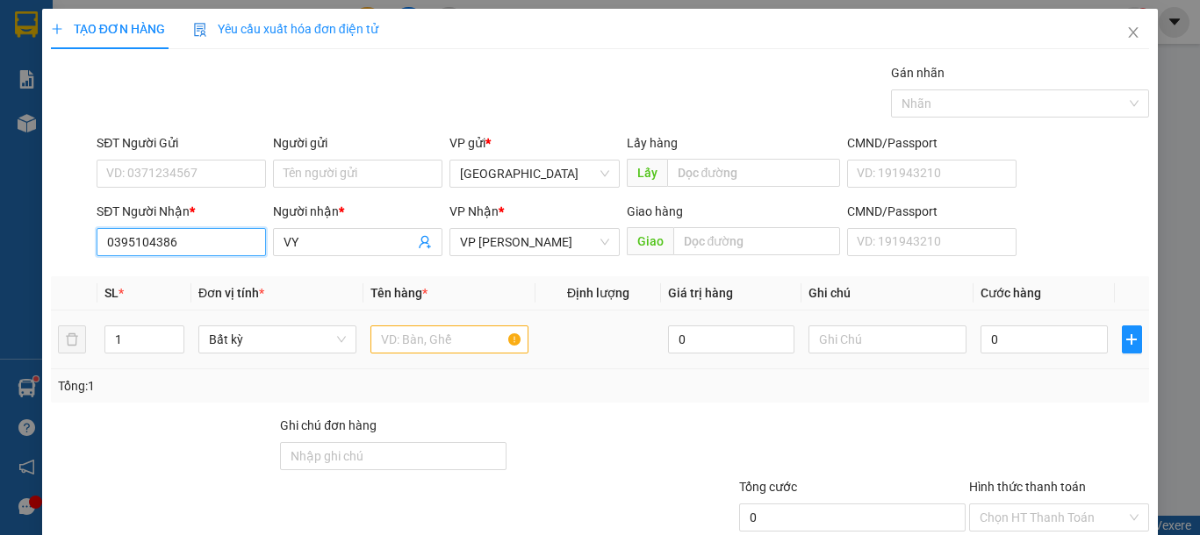
type input "0395104386"
drag, startPoint x: 398, startPoint y: 327, endPoint x: 393, endPoint y: 353, distance: 26.9
click at [393, 353] on input "text" at bounding box center [449, 340] width 158 height 28
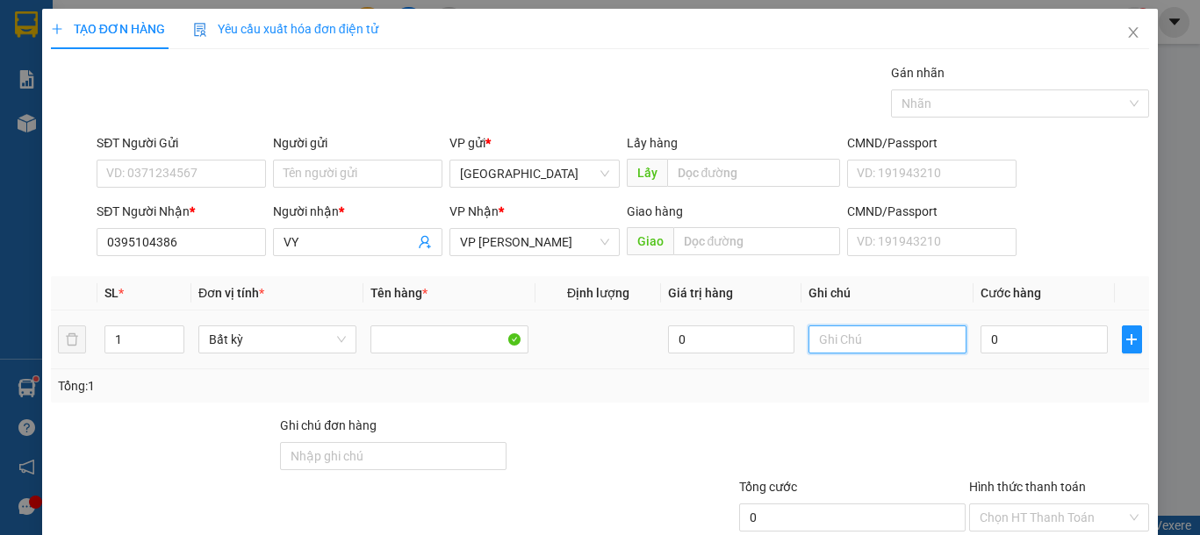
click at [886, 343] on input "text" at bounding box center [887, 340] width 158 height 28
type input "1 BỌC ĐEN VẢI"
click at [993, 341] on input "0" at bounding box center [1043, 340] width 126 height 28
type input "5"
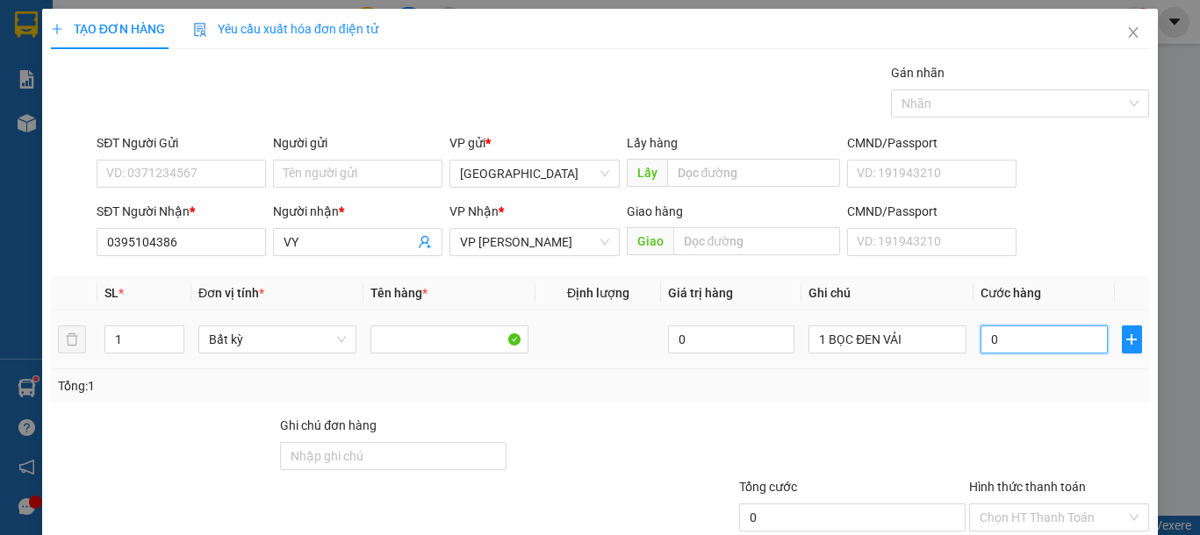
type input "5"
type input "50"
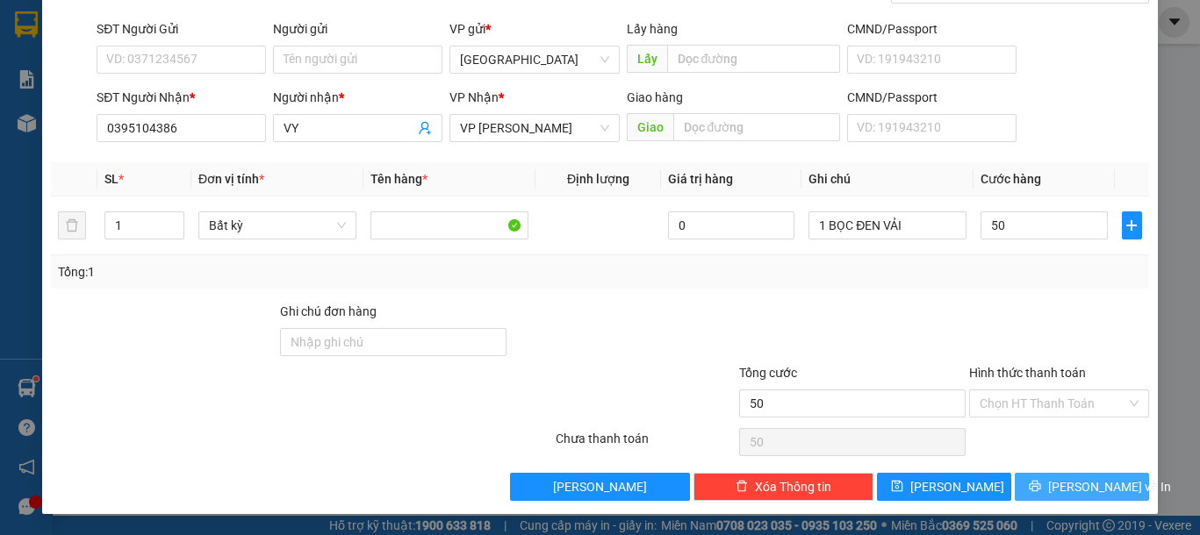
type input "50.000"
click at [1065, 484] on span "[PERSON_NAME] và In" at bounding box center [1109, 486] width 123 height 19
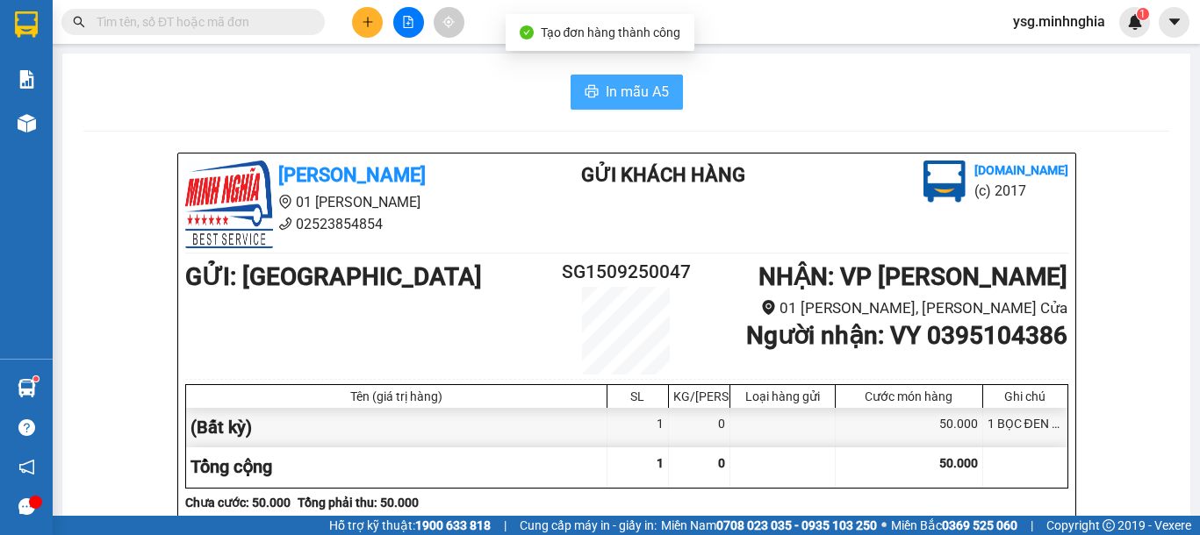
click at [616, 91] on span "In mẫu A5" at bounding box center [637, 92] width 63 height 22
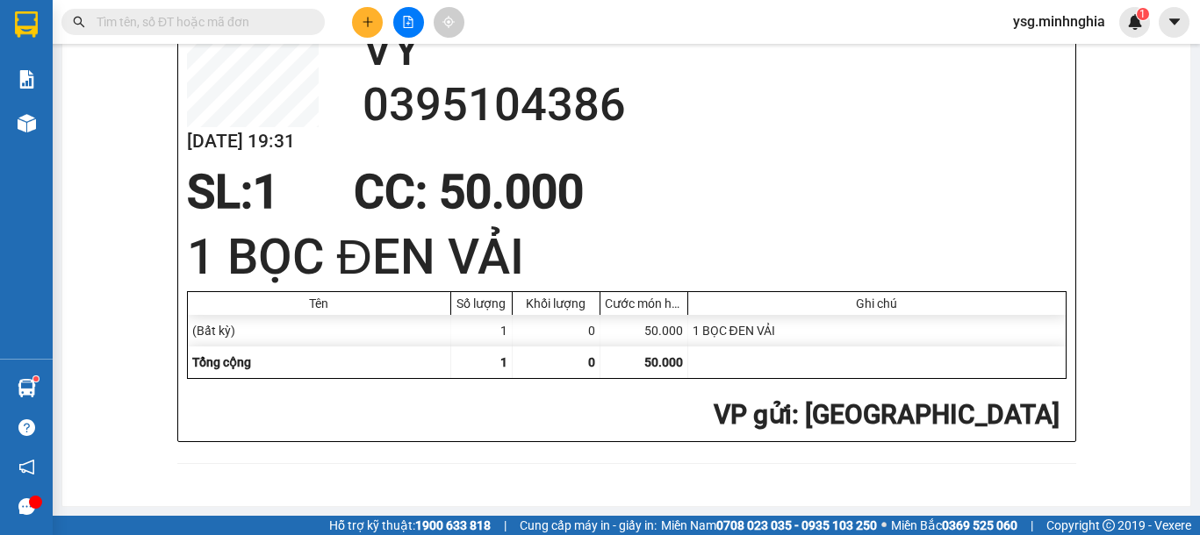
click at [353, 17] on button at bounding box center [367, 22] width 31 height 31
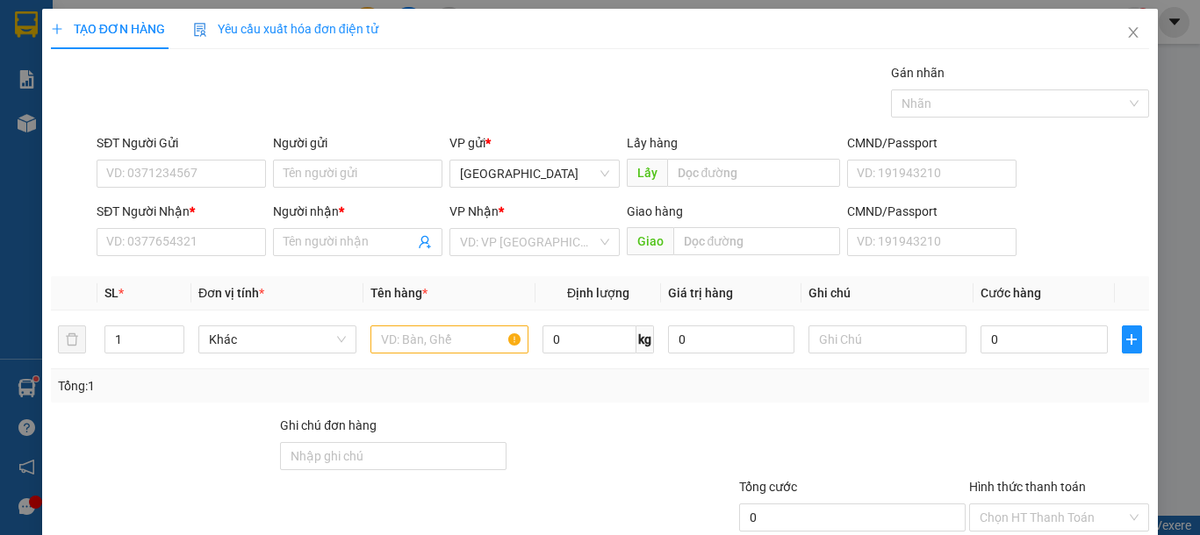
click at [136, 225] on div "SĐT Người Nhận *" at bounding box center [181, 215] width 169 height 26
click at [151, 245] on input "SĐT Người Nhận *" at bounding box center [181, 242] width 169 height 28
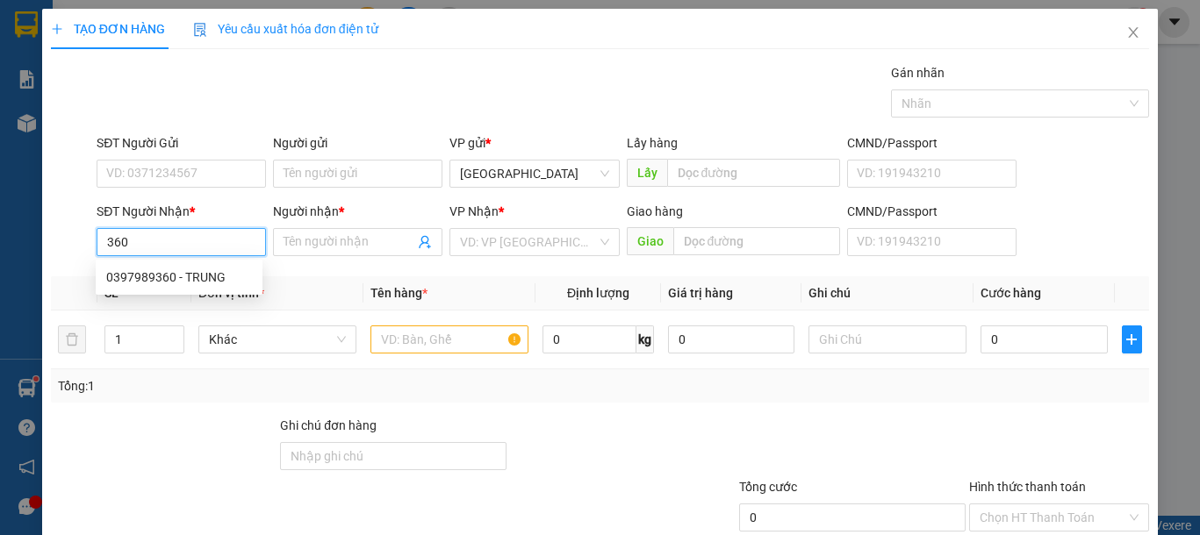
click at [171, 274] on div "0397989360 - TRUNG" at bounding box center [179, 277] width 146 height 19
type input "0397989360"
type input "TRUNG"
type input "0397989360"
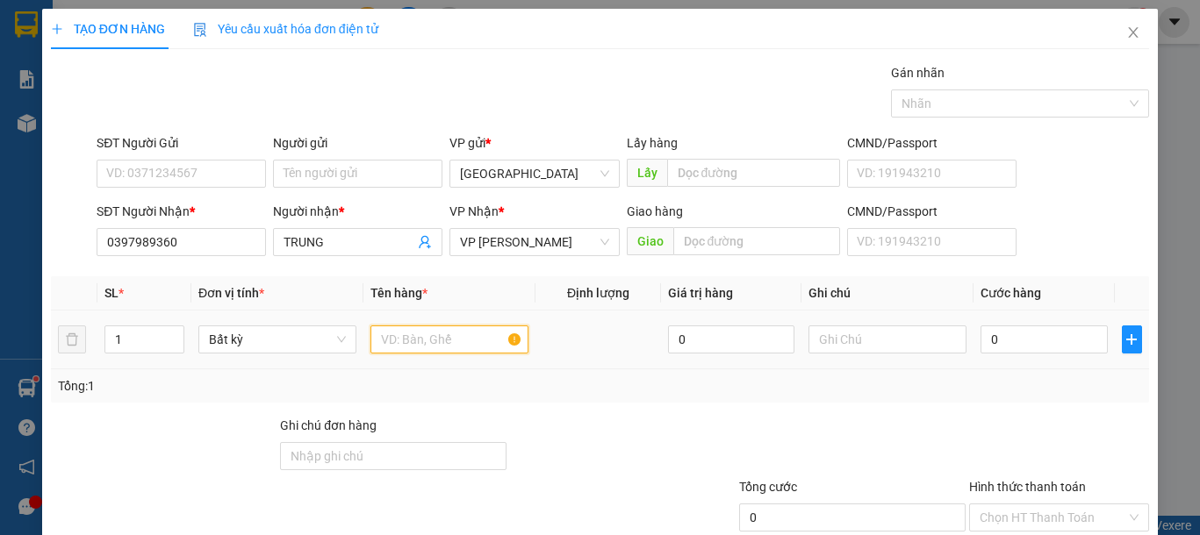
click at [440, 327] on input "text" at bounding box center [449, 340] width 158 height 28
type input "2"
click at [172, 333] on icon "up" at bounding box center [175, 336] width 6 height 6
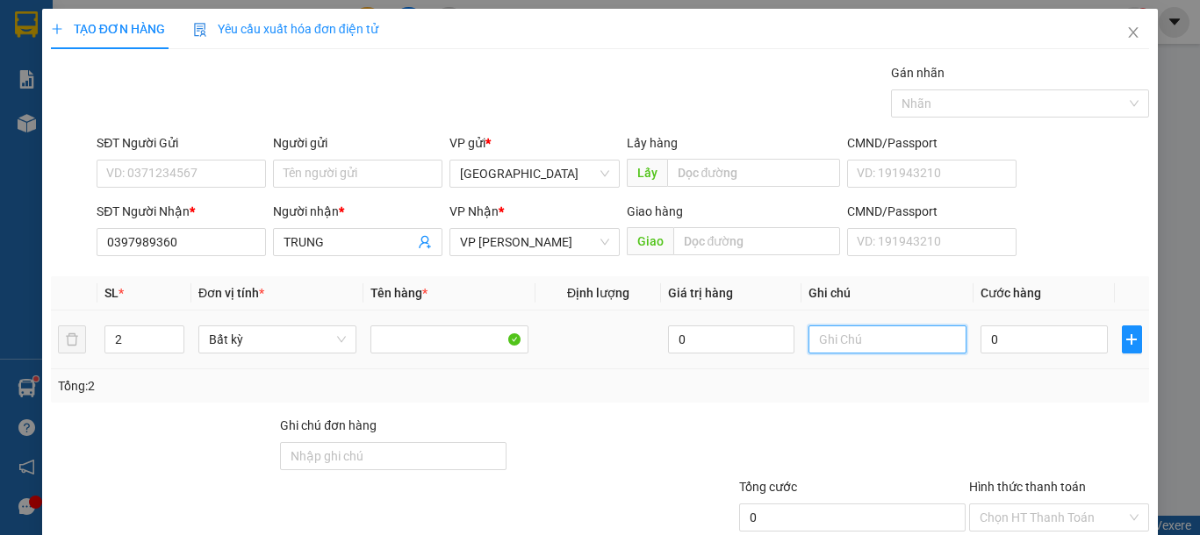
click at [824, 344] on input "text" at bounding box center [887, 340] width 158 height 28
type input "2 BAO XANH VẢI"
click at [1030, 344] on input "0" at bounding box center [1043, 340] width 126 height 28
type input "1"
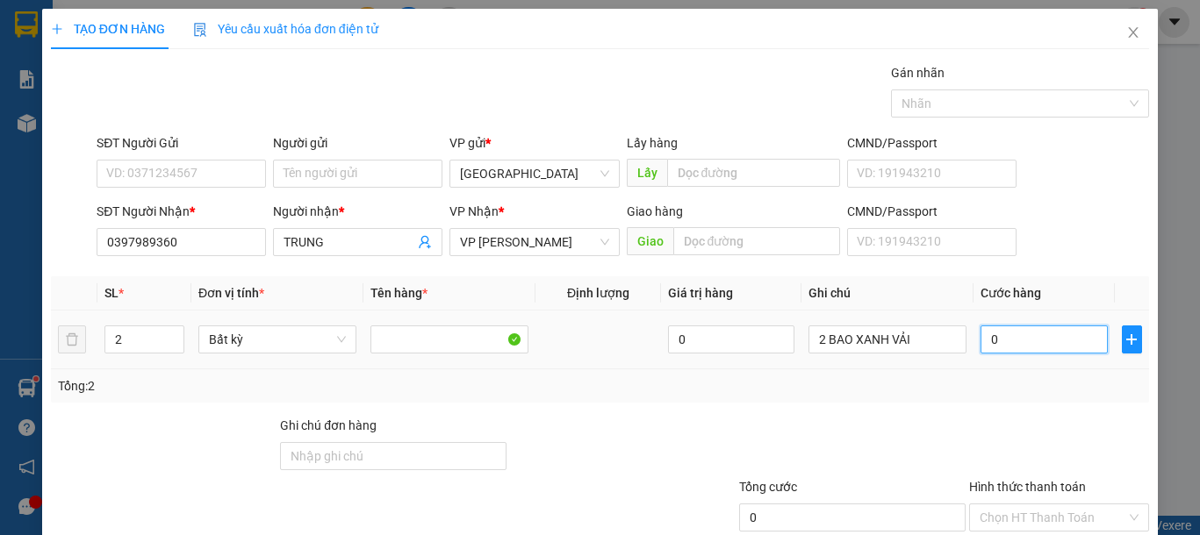
type input "1"
type input "13"
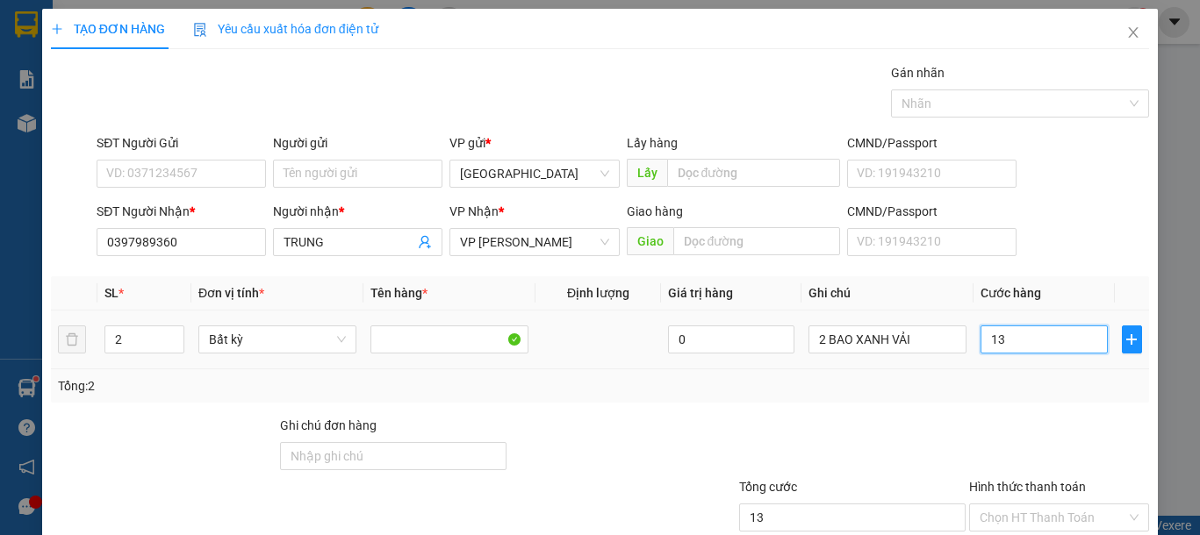
type input "130"
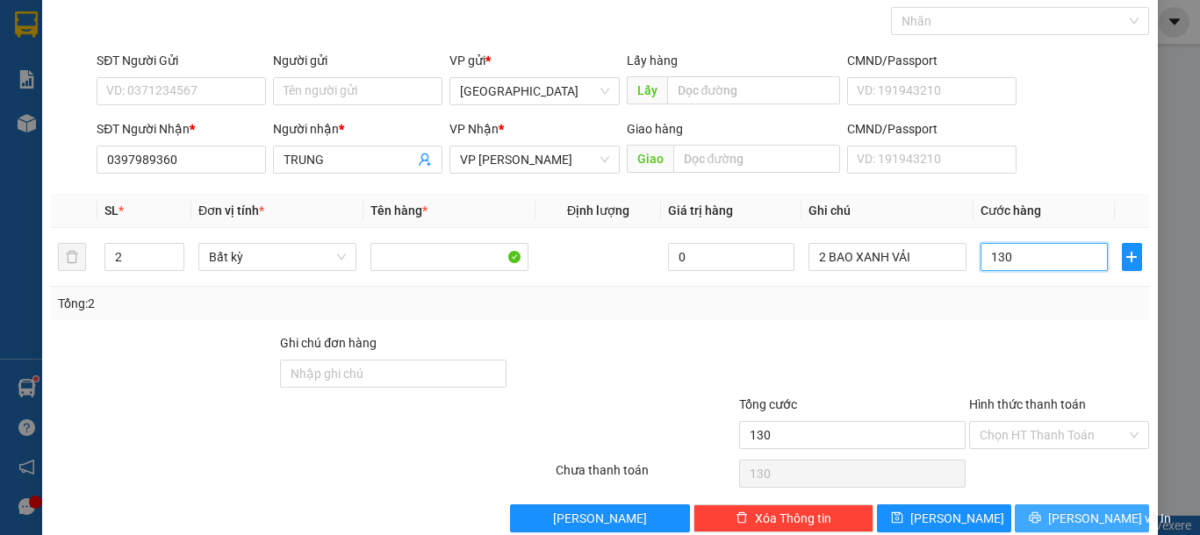
scroll to position [114, 0]
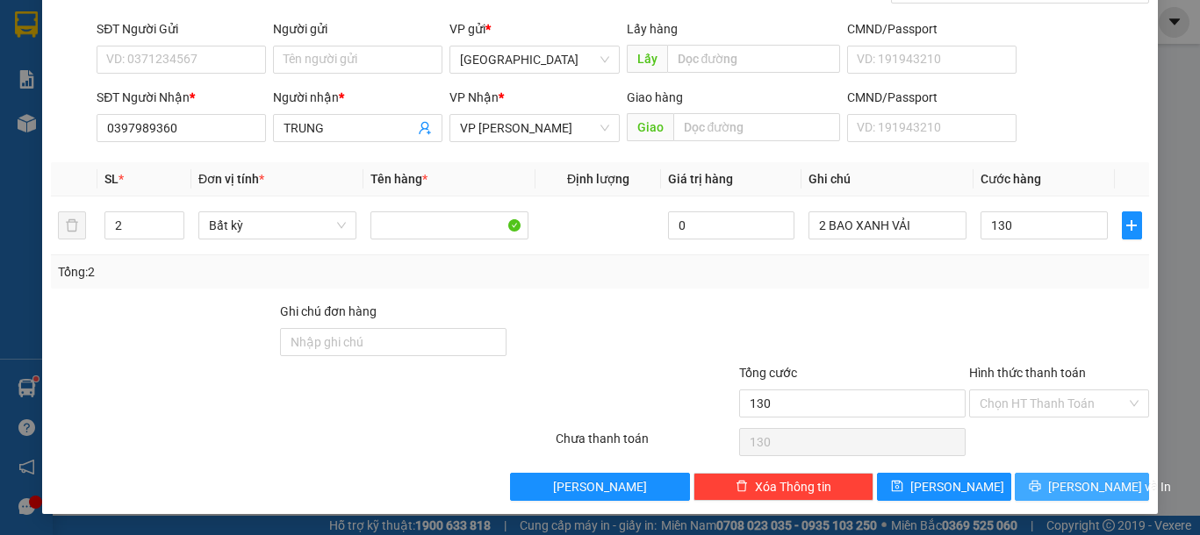
type input "130.000"
click at [1032, 490] on icon "printer" at bounding box center [1035, 486] width 12 height 12
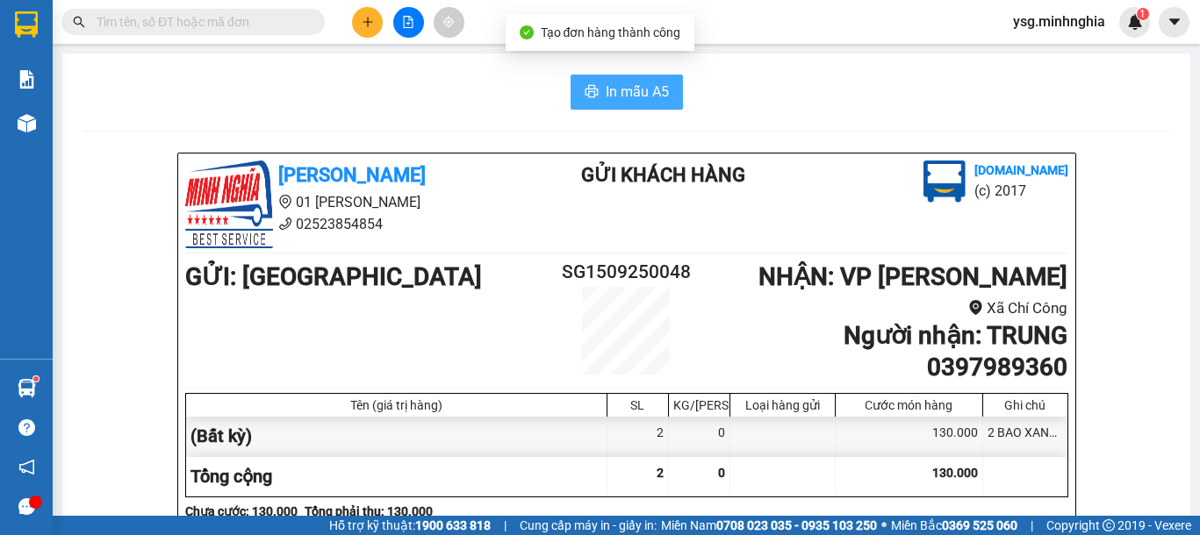
click at [621, 81] on button "In mẫu A5" at bounding box center [627, 92] width 112 height 35
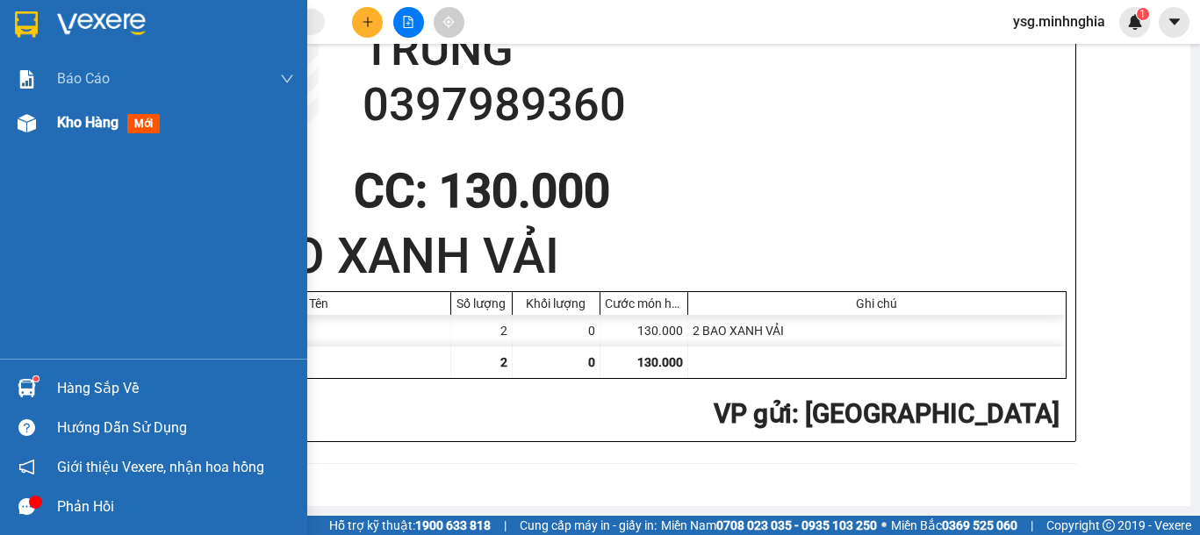
click at [10, 123] on div "Kho hàng mới" at bounding box center [153, 123] width 307 height 44
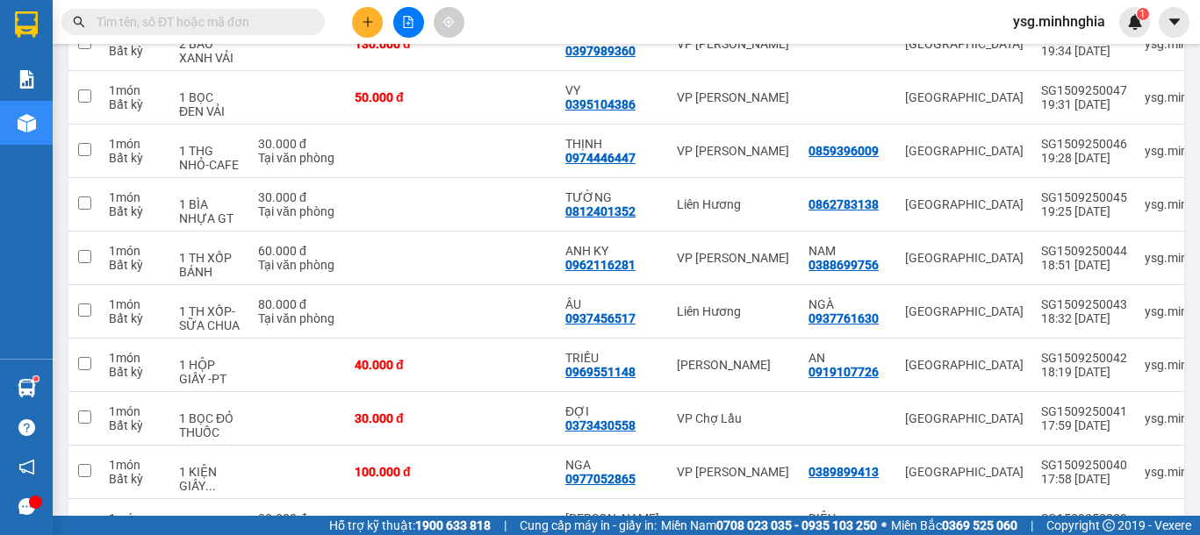
scroll to position [142, 0]
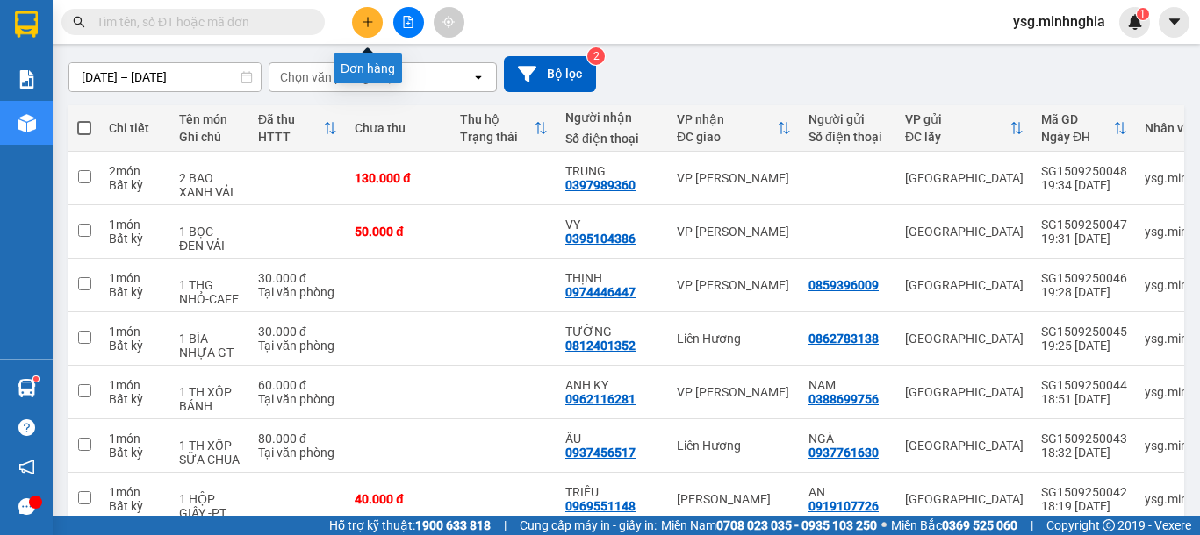
click at [355, 18] on button at bounding box center [367, 22] width 31 height 31
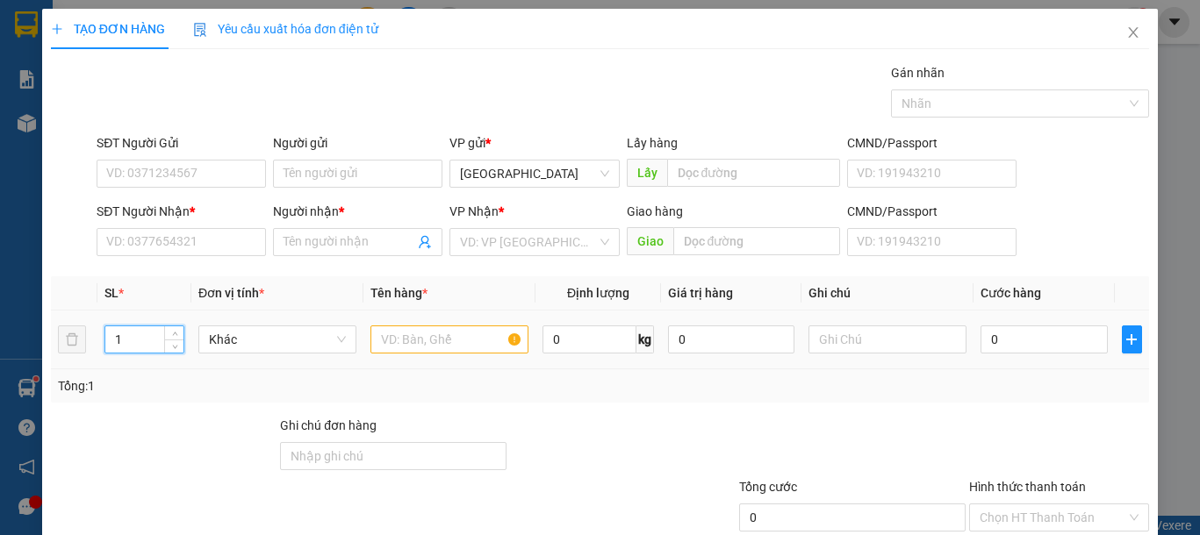
drag, startPoint x: 139, startPoint y: 341, endPoint x: 99, endPoint y: 342, distance: 39.5
click at [99, 342] on td "1" at bounding box center [144, 340] width 94 height 59
type input "4"
click at [430, 336] on input "text" at bounding box center [449, 340] width 158 height 28
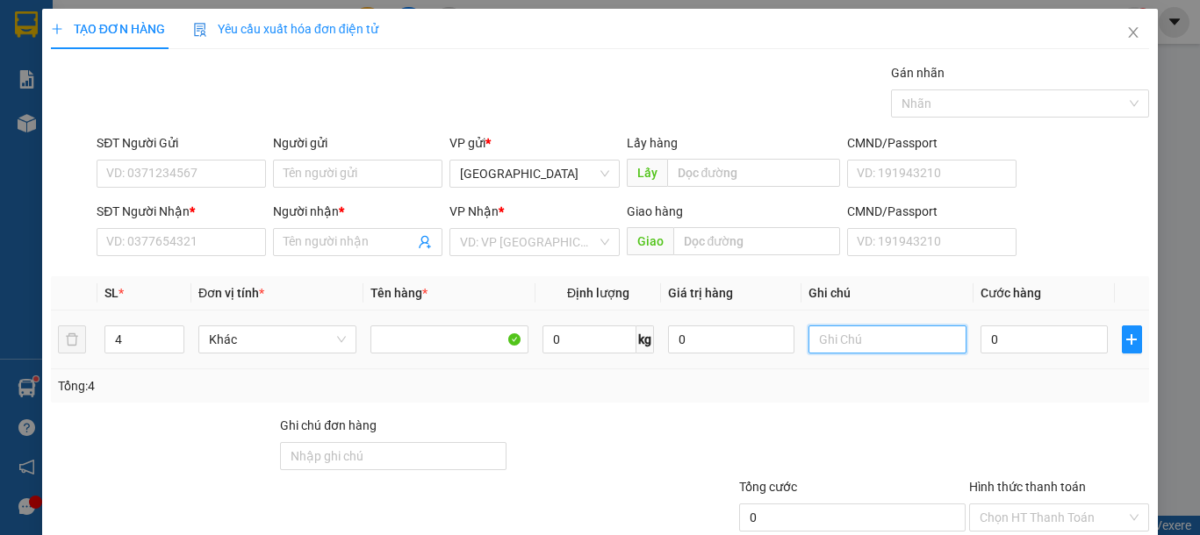
click at [859, 341] on input "text" at bounding box center [887, 340] width 158 height 28
type input "4 LỐP XE"
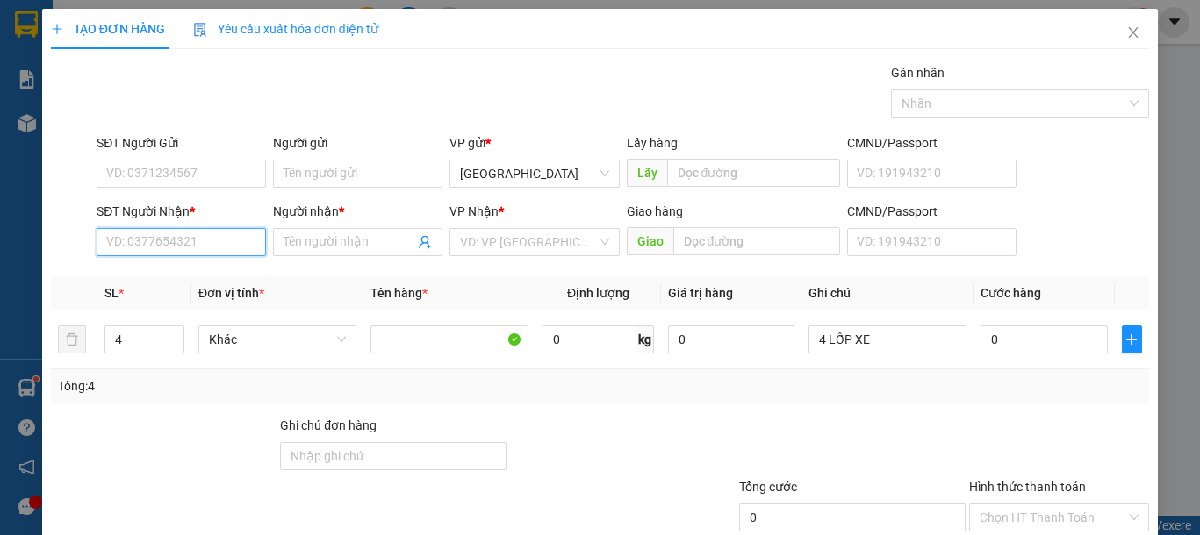
click at [140, 238] on input "SĐT Người Nhận *" at bounding box center [181, 242] width 169 height 28
drag, startPoint x: 193, startPoint y: 282, endPoint x: 174, endPoint y: 154, distance: 129.6
click at [195, 280] on div "0397431903 - NHÀN" at bounding box center [179, 277] width 146 height 19
type input "0397431903"
type input "NHÀN"
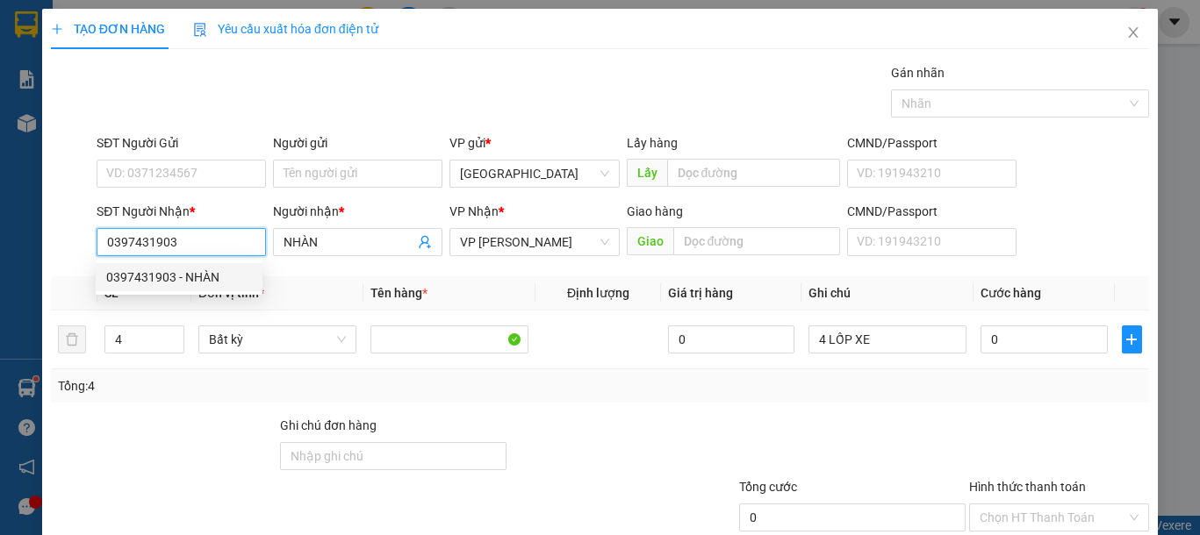
type input "0397431903"
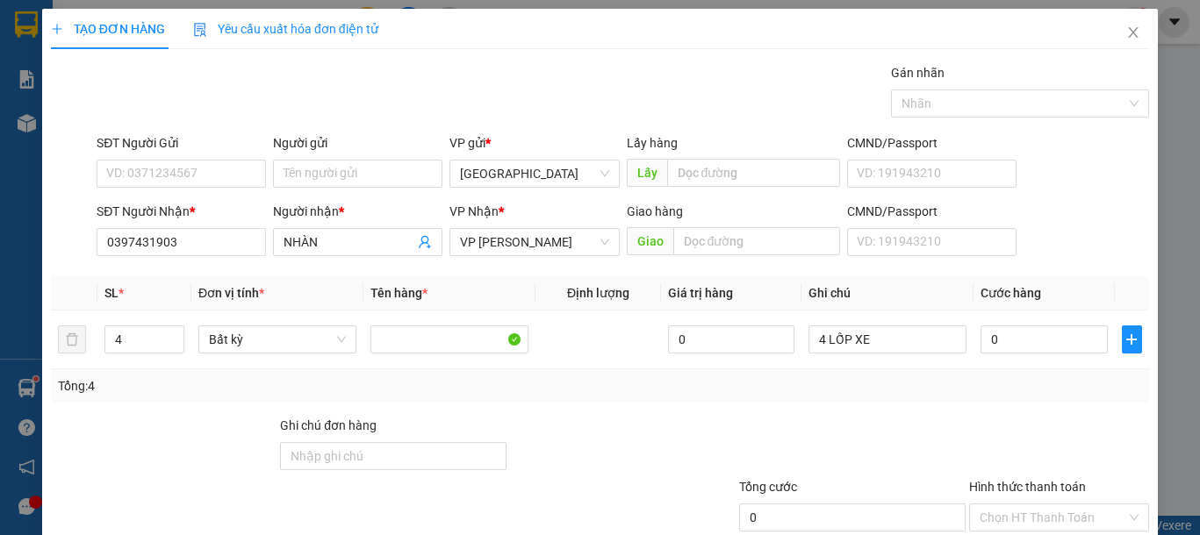
click at [174, 154] on div "SĐT Người Gửi" at bounding box center [181, 146] width 169 height 26
click at [179, 161] on input "SĐT Người Gửi" at bounding box center [181, 174] width 169 height 28
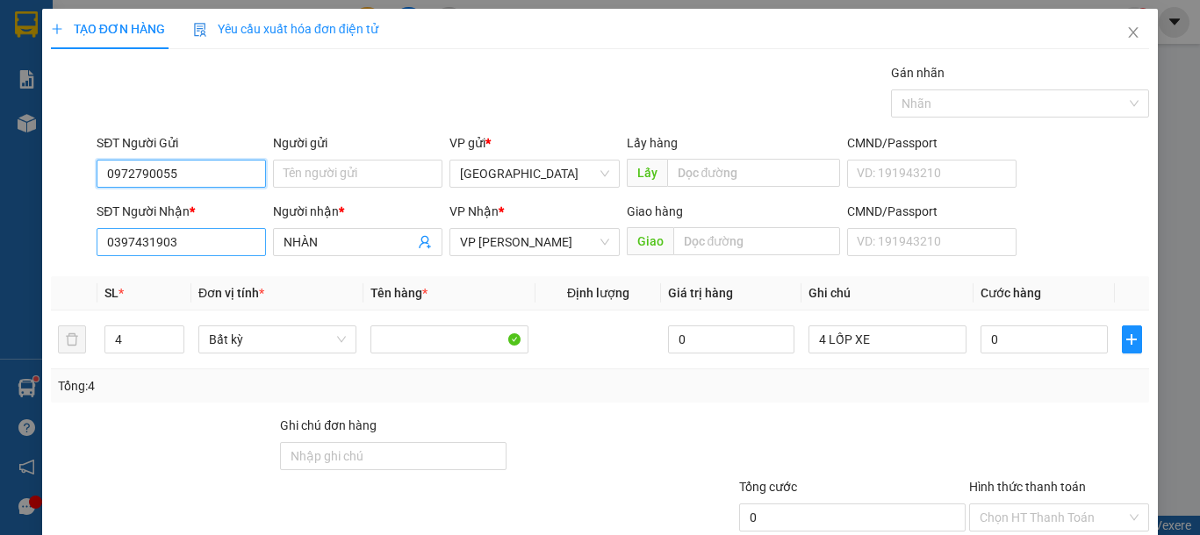
type input "0972790055"
drag, startPoint x: 212, startPoint y: 243, endPoint x: 0, endPoint y: 244, distance: 212.4
click at [0, 244] on div "TẠO ĐƠN HÀNG Yêu cầu xuất hóa đơn điện tử Transit Pickup Surcharge Ids Transit …" at bounding box center [600, 267] width 1200 height 535
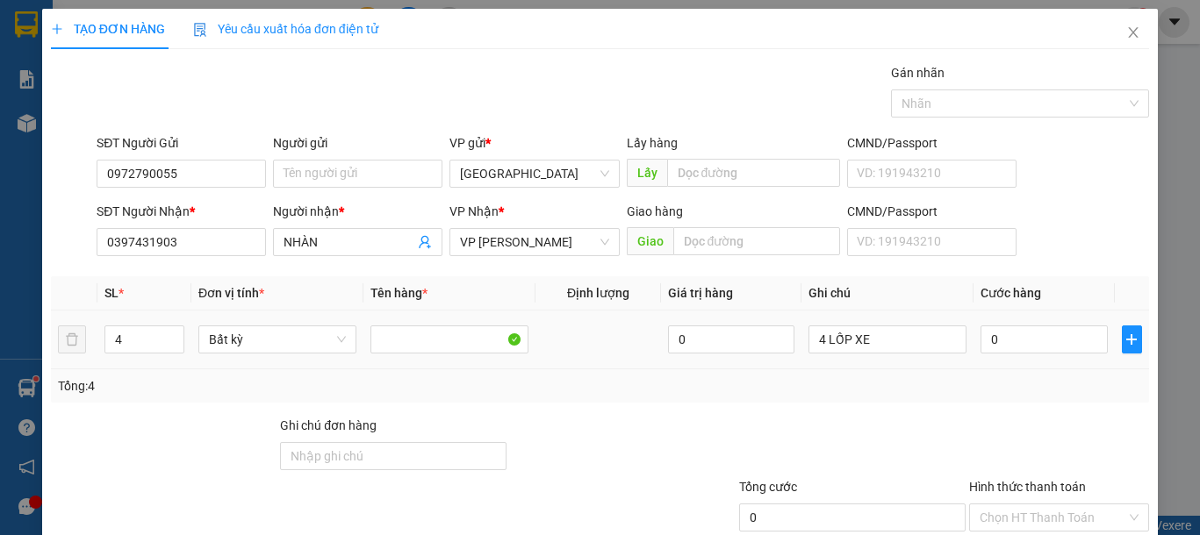
click at [1011, 357] on td "0" at bounding box center [1043, 340] width 140 height 59
click at [1011, 347] on input "0" at bounding box center [1043, 340] width 126 height 28
type input "2"
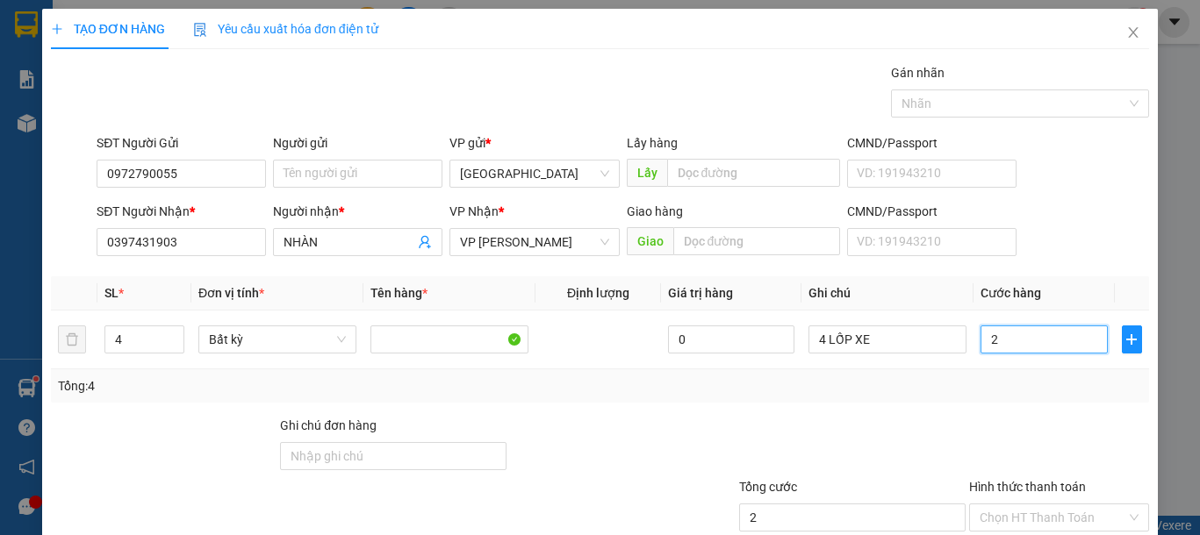
type input "28"
type input "280"
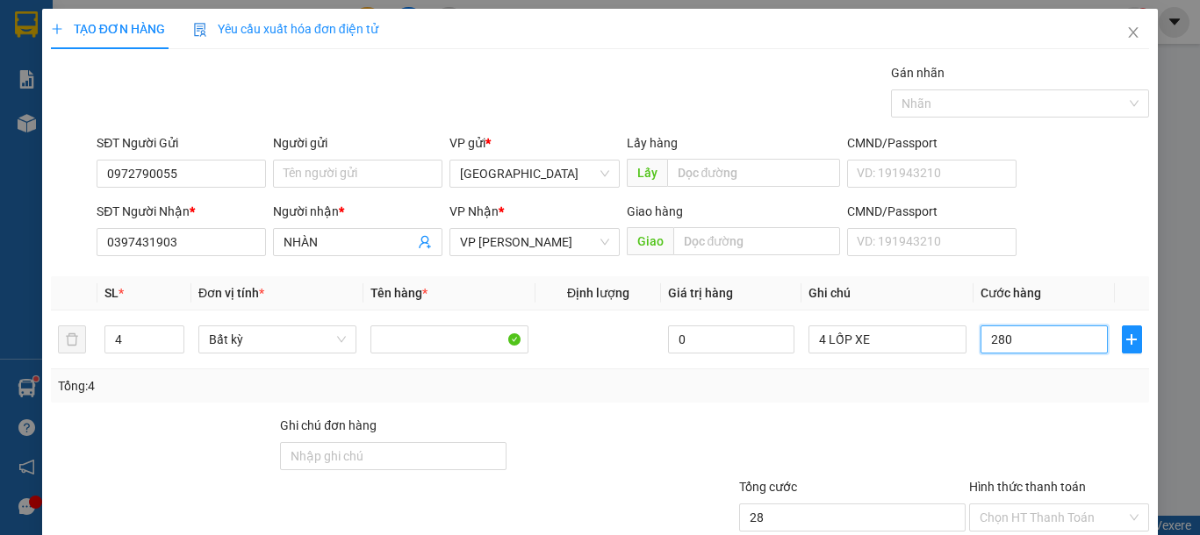
type input "280"
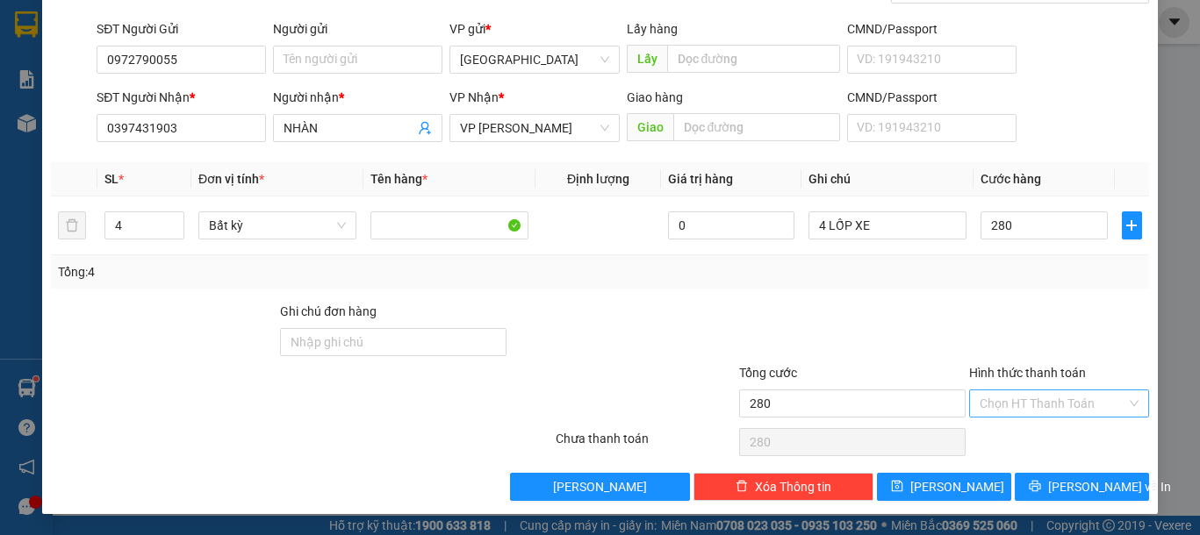
type input "280.000"
click at [1073, 391] on input "Hình thức thanh toán" at bounding box center [1053, 404] width 147 height 26
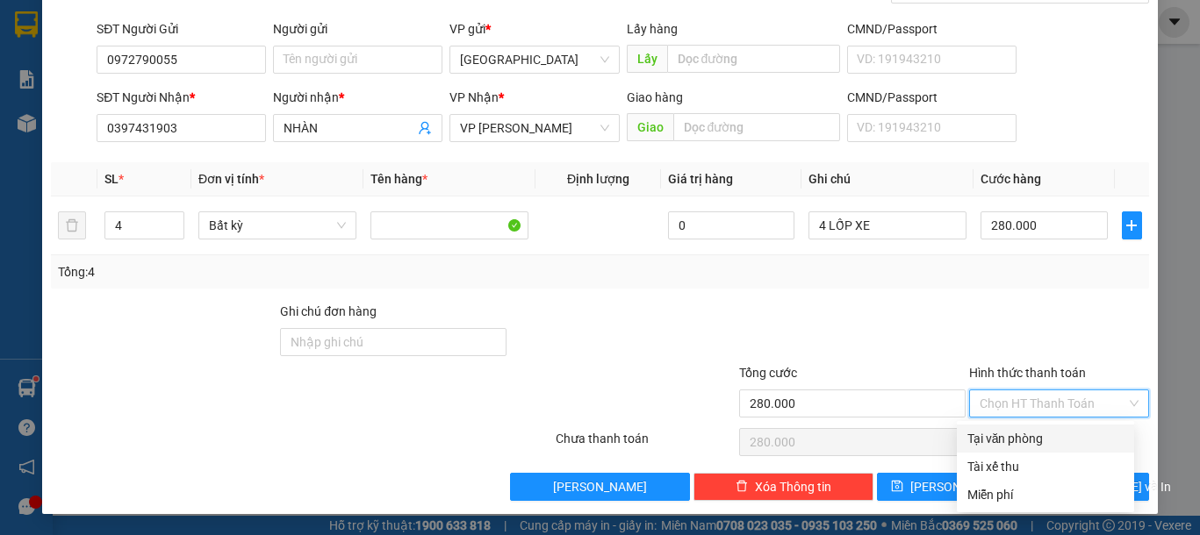
click at [1025, 438] on div "Tại văn phòng" at bounding box center [1045, 438] width 156 height 19
type input "0"
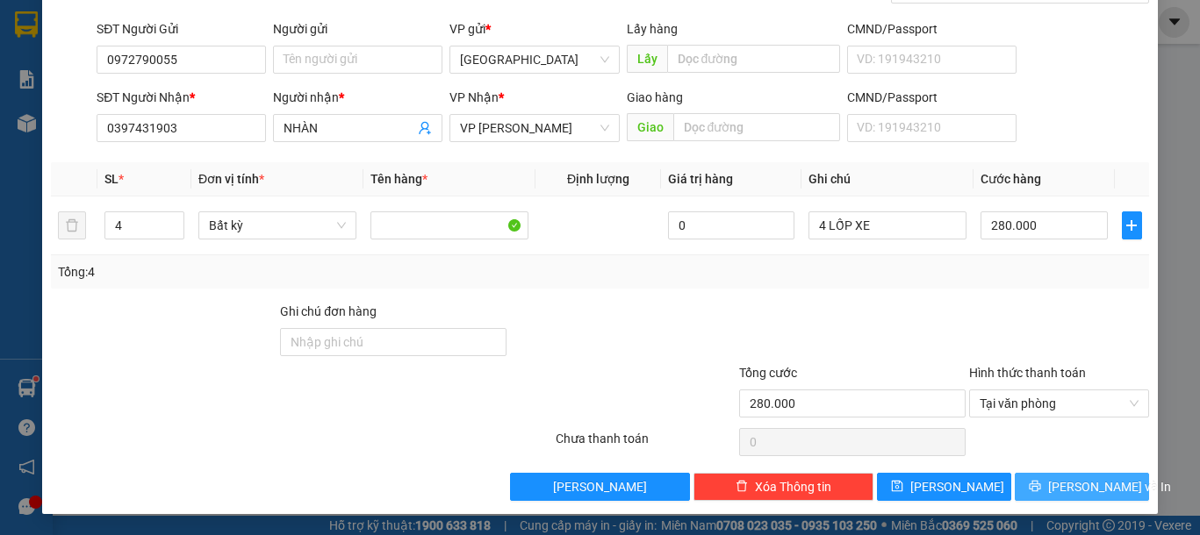
click at [1047, 484] on button "[PERSON_NAME] và In" at bounding box center [1082, 487] width 134 height 28
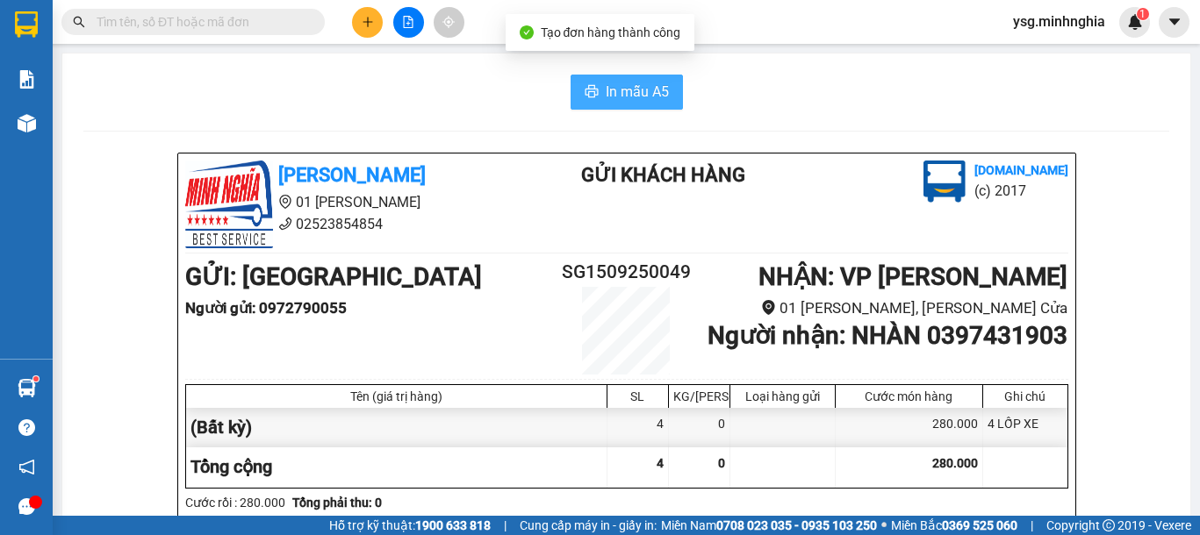
click at [583, 104] on button "In mẫu A5" at bounding box center [627, 92] width 112 height 35
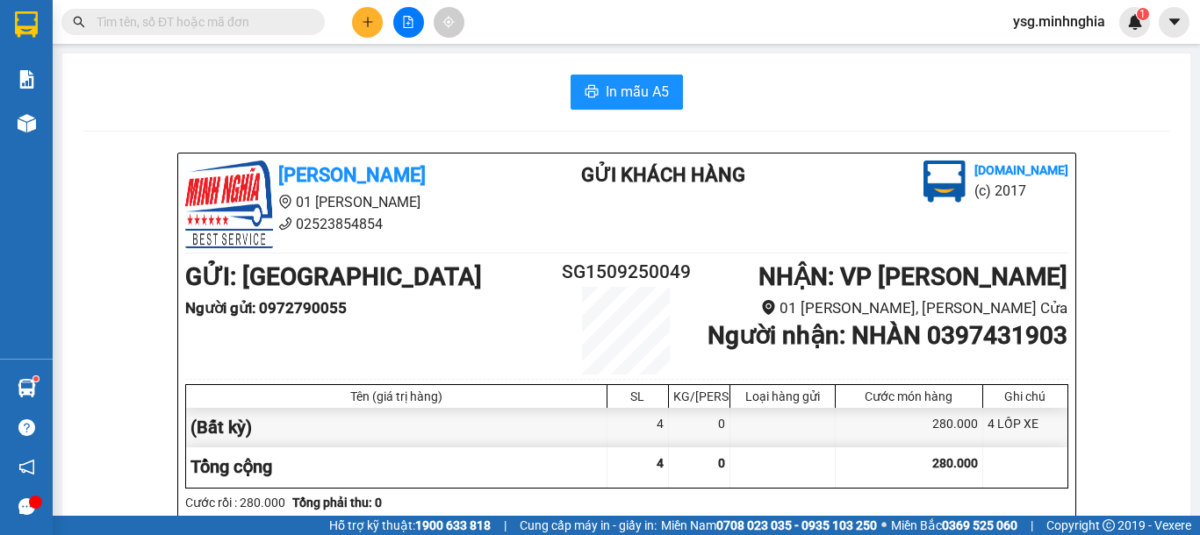
scroll to position [912, 0]
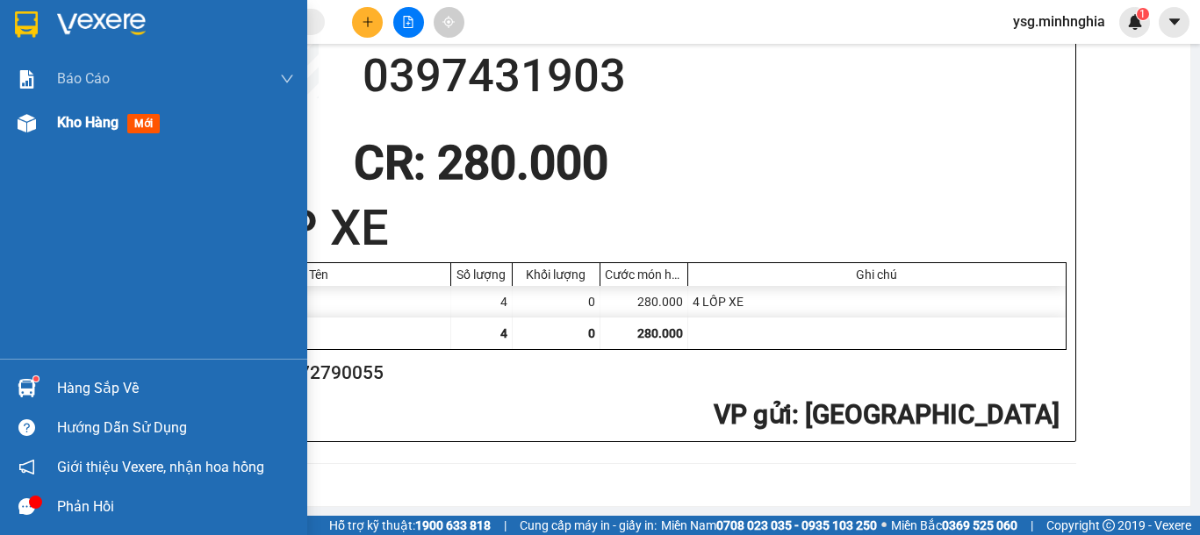
click at [37, 116] on div at bounding box center [26, 123] width 31 height 31
click at [24, 118] on img at bounding box center [27, 123] width 18 height 18
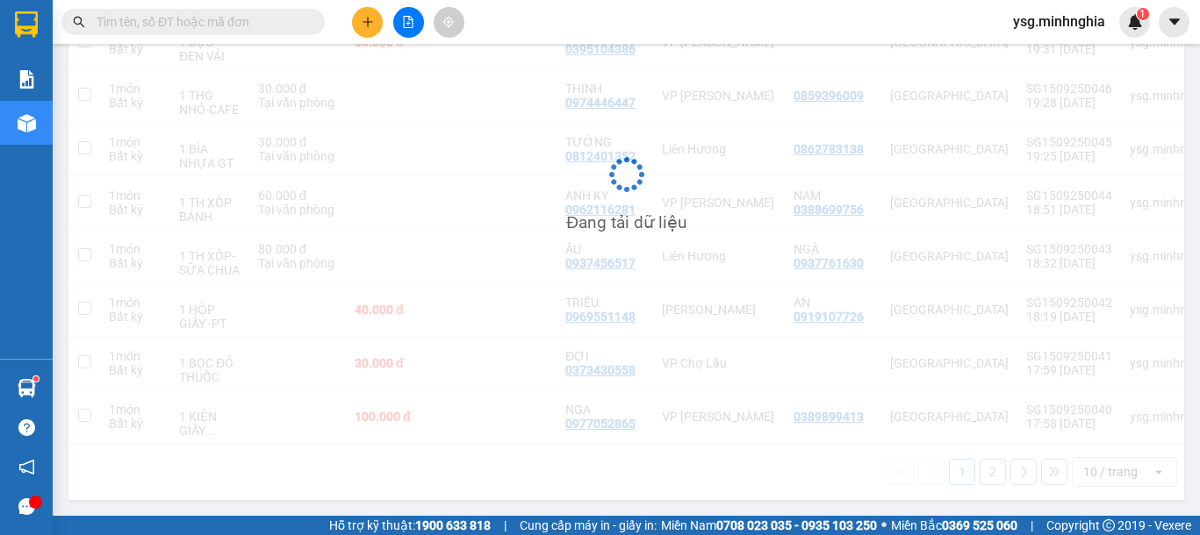
scroll to position [14, 0]
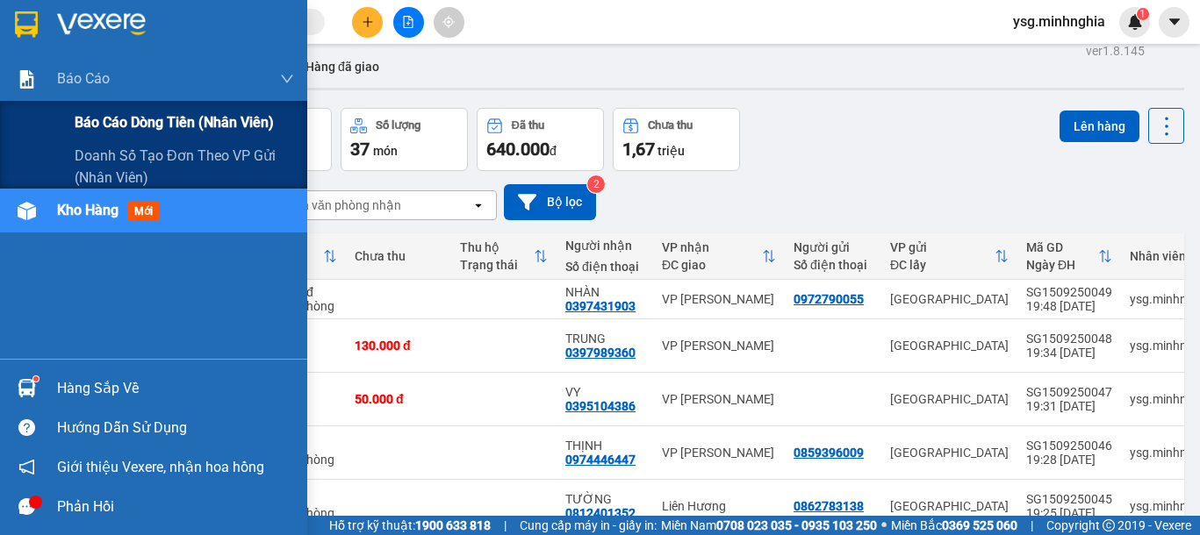
click at [111, 131] on span "Báo cáo dòng tiền (nhân viên)" at bounding box center [174, 122] width 199 height 22
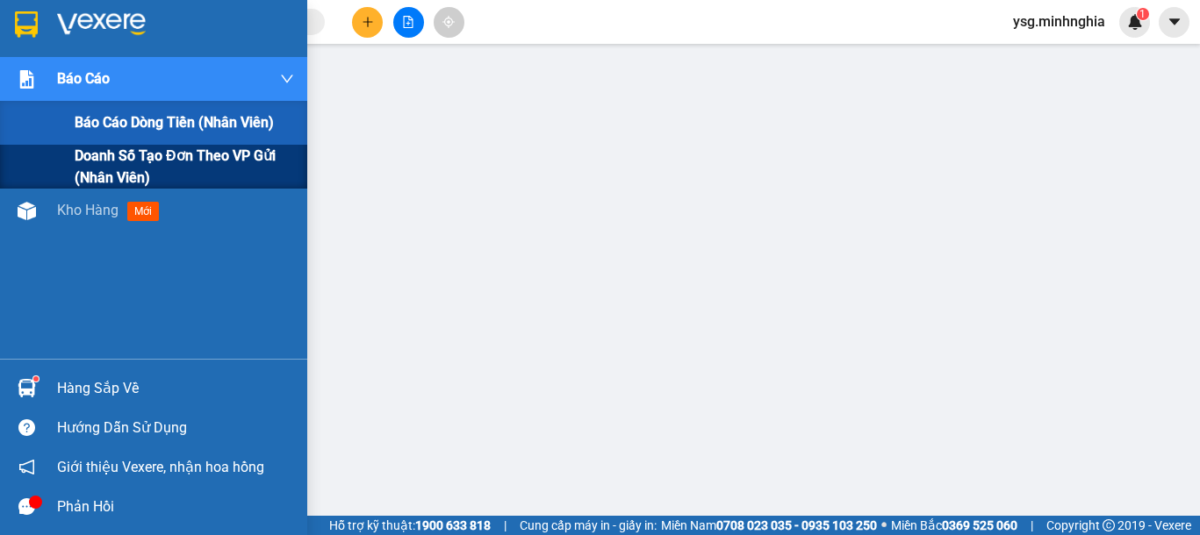
click at [131, 153] on span "Doanh số tạo đơn theo VP gửi (nhân viên)" at bounding box center [184, 167] width 219 height 44
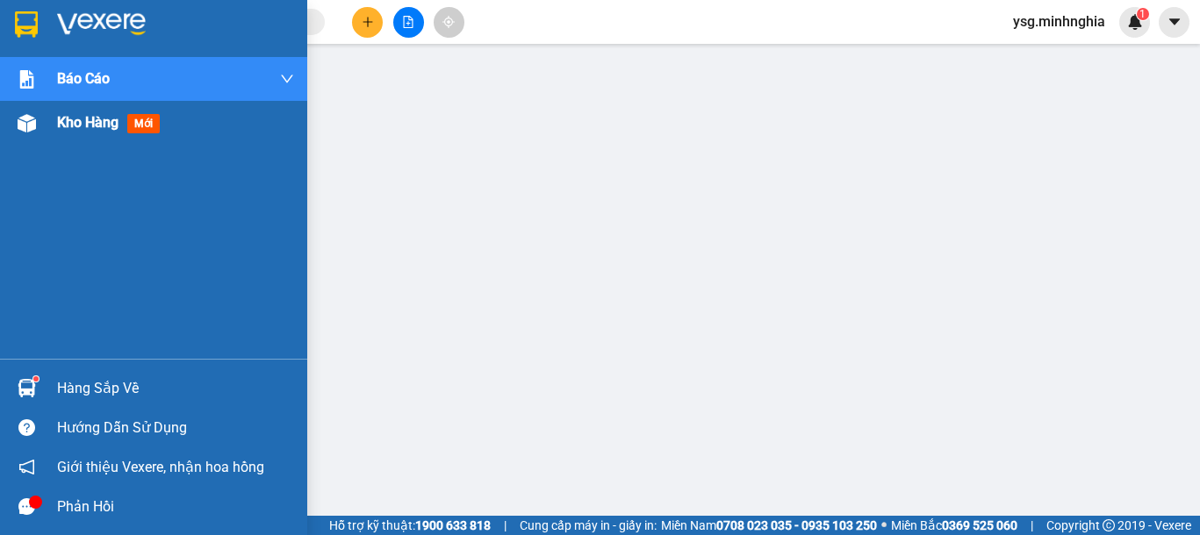
click at [0, 120] on div "Kho hàng mới" at bounding box center [153, 123] width 307 height 44
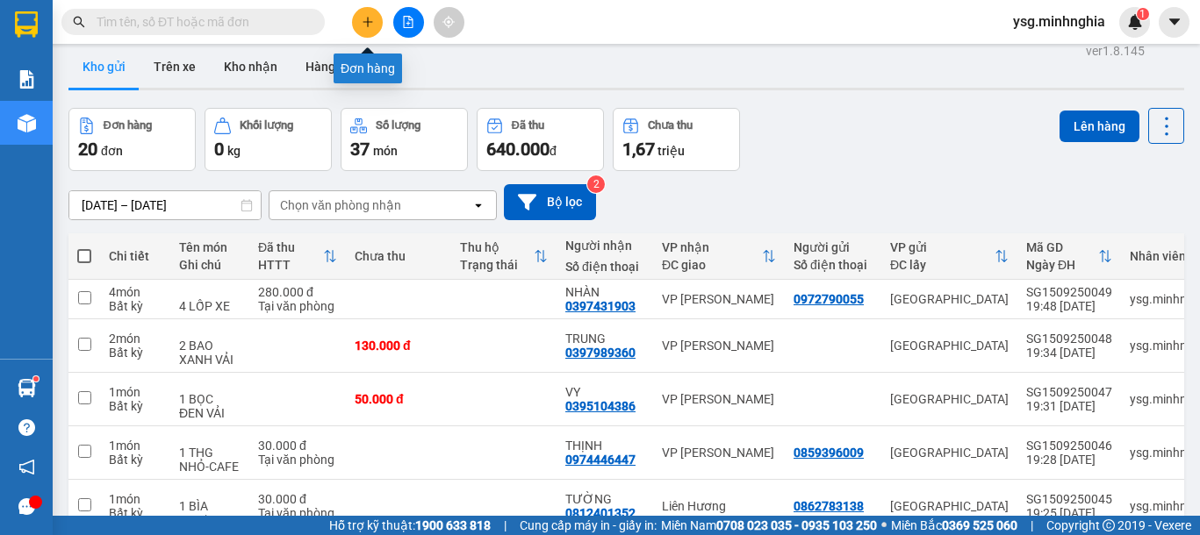
click at [375, 14] on button at bounding box center [367, 22] width 31 height 31
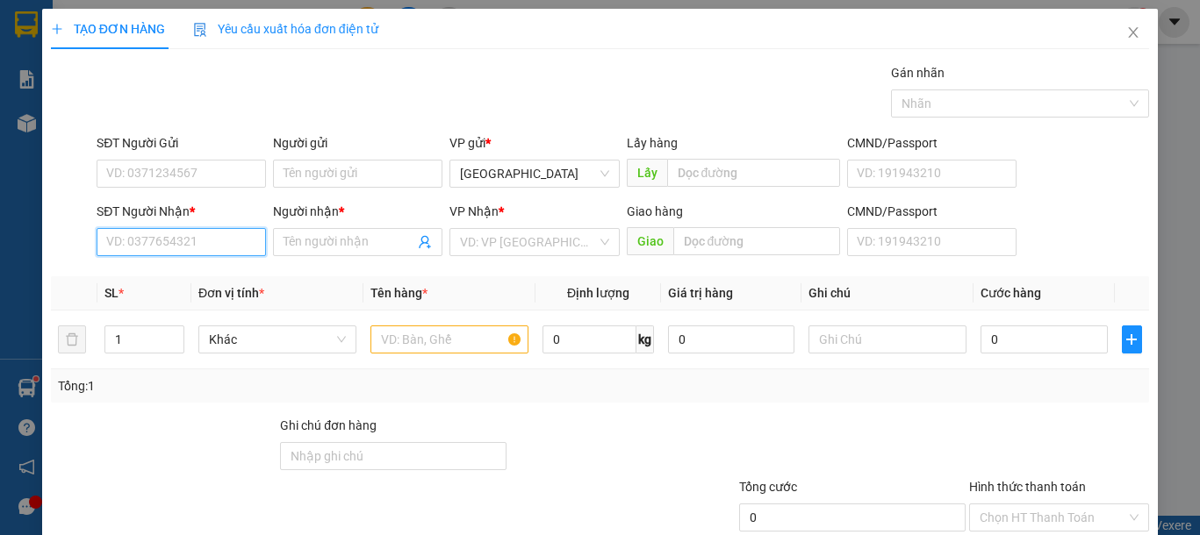
click at [135, 242] on input "SĐT Người Nhận *" at bounding box center [181, 242] width 169 height 28
click at [190, 277] on div "0847354595 - [PERSON_NAME]" at bounding box center [192, 277] width 173 height 19
type input "0847354595"
type input "[PERSON_NAME]"
type input "0847354595"
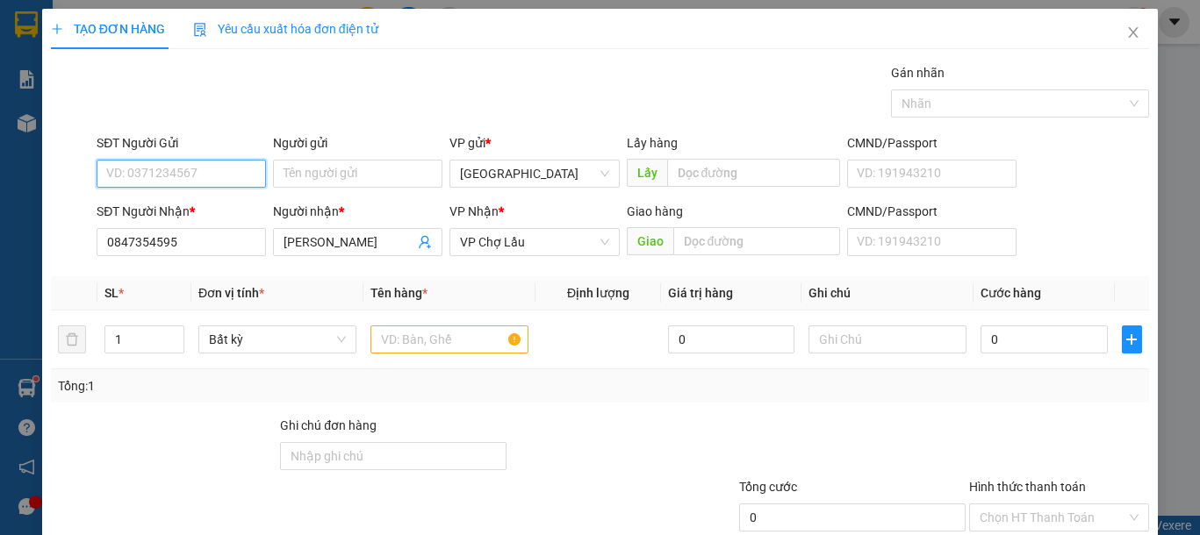
click at [192, 178] on input "SĐT Người Gửi" at bounding box center [181, 174] width 169 height 28
click at [218, 204] on div "0932632585 - DŨNG" at bounding box center [179, 208] width 146 height 19
type input "0932632585"
type input "DŨNG"
click at [423, 341] on input "text" at bounding box center [449, 340] width 158 height 28
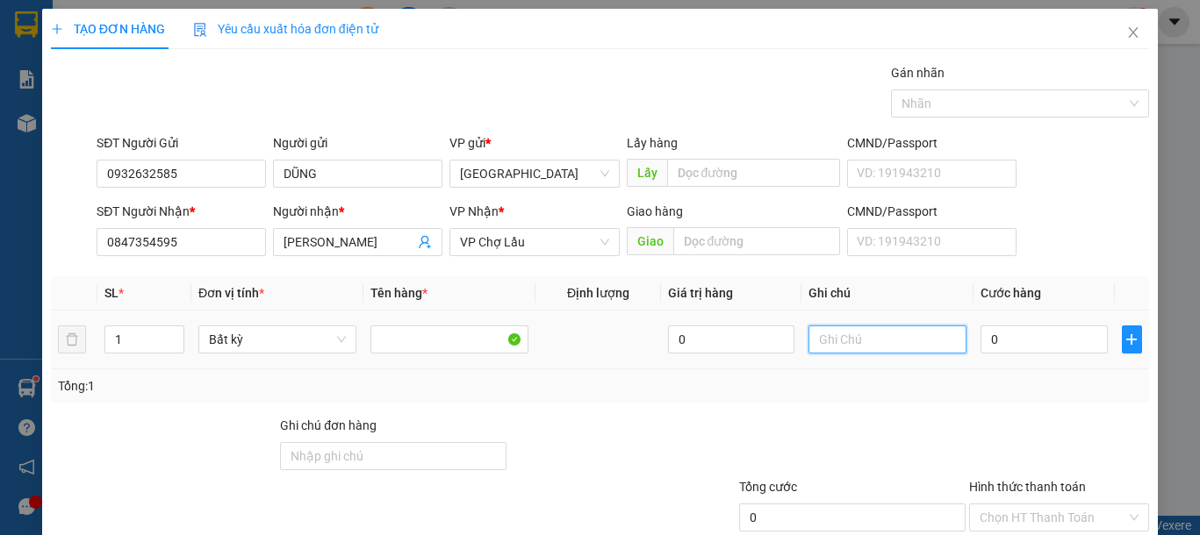
click at [836, 338] on input "text" at bounding box center [887, 340] width 158 height 28
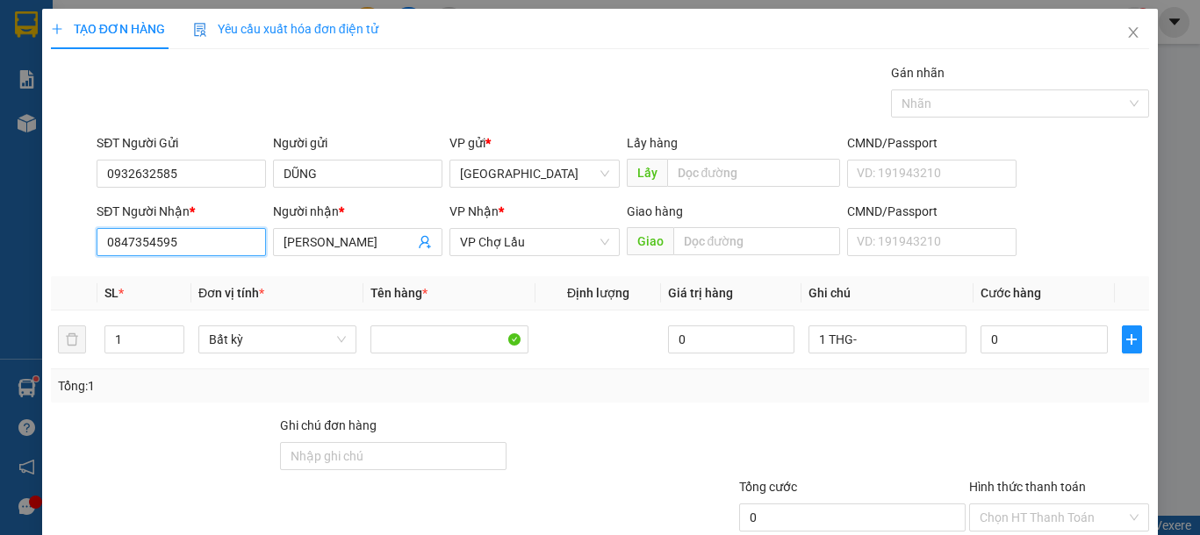
drag, startPoint x: 212, startPoint y: 238, endPoint x: 112, endPoint y: 240, distance: 100.1
click at [112, 240] on input "0847354595" at bounding box center [181, 242] width 169 height 28
click at [224, 248] on input "0847354595" at bounding box center [181, 242] width 169 height 28
drag, startPoint x: 204, startPoint y: 235, endPoint x: 65, endPoint y: 248, distance: 139.3
click at [75, 249] on div "SĐT Người Nhận * 0847354595 Người nhận * KIM VP Nhận * VP Chợ Lầu Giao hàng Gia…" at bounding box center [600, 232] width 1102 height 61
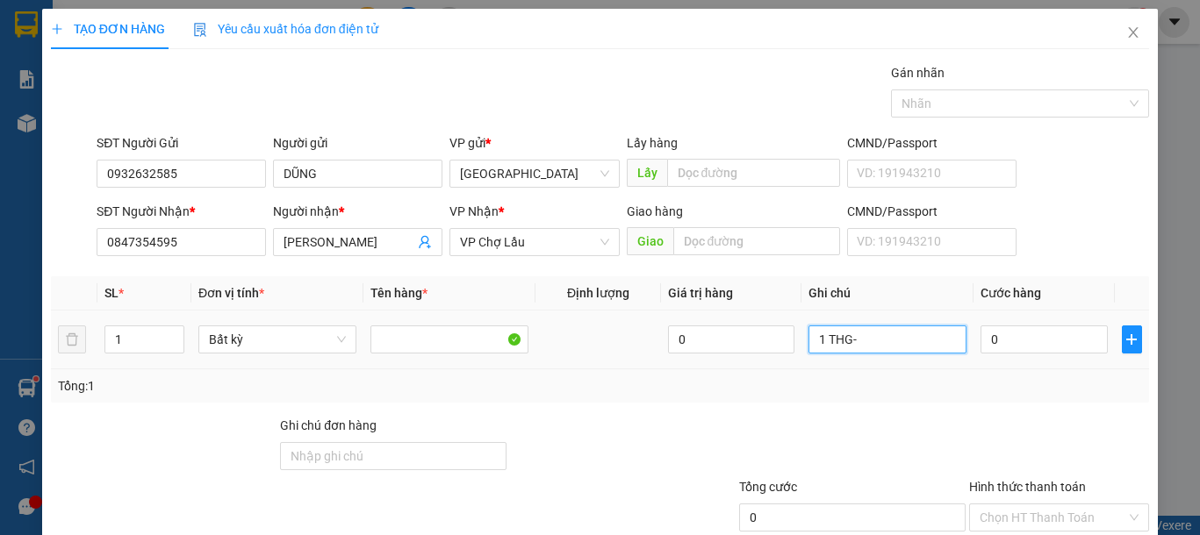
click at [888, 352] on input "1 THG-" at bounding box center [887, 340] width 158 height 28
type input "1 THG- PHÙ HIỆU"
click at [1008, 332] on input "0" at bounding box center [1043, 340] width 126 height 28
type input "3"
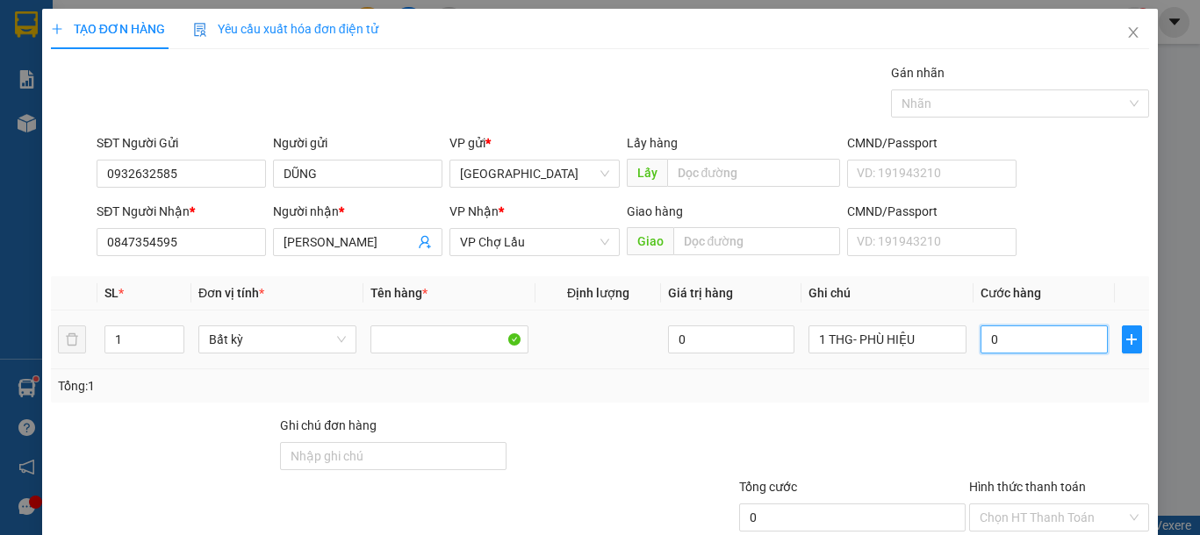
type input "3"
type input "30"
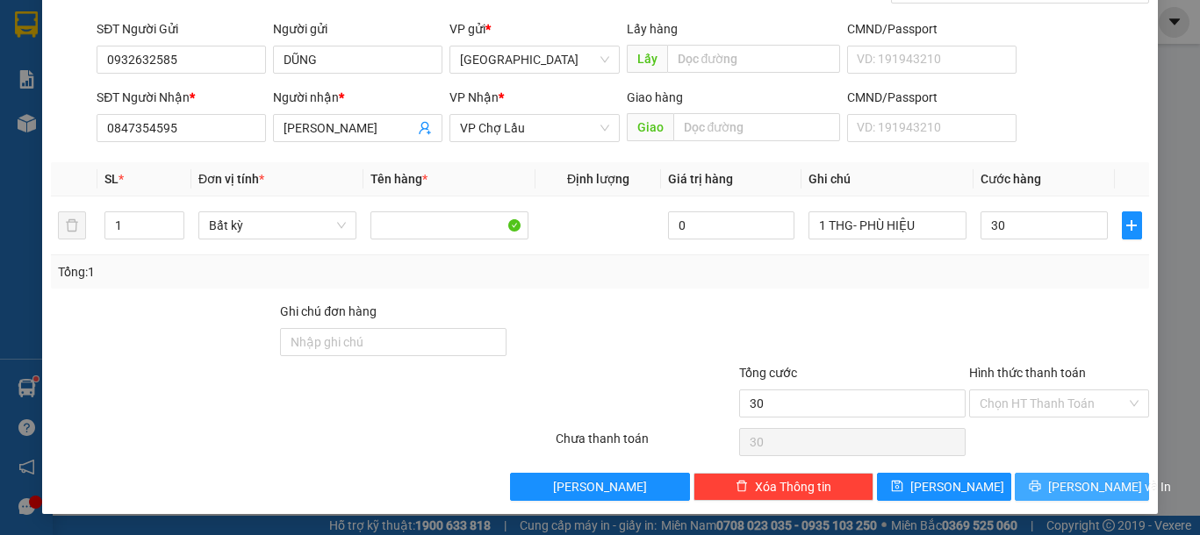
type input "30.000"
drag, startPoint x: 1052, startPoint y: 483, endPoint x: 1063, endPoint y: 287, distance: 196.0
click at [1063, 287] on div "Transit Pickup Surcharge Ids Transit Deliver Surcharge Ids Transit Deliver Surc…" at bounding box center [600, 225] width 1098 height 552
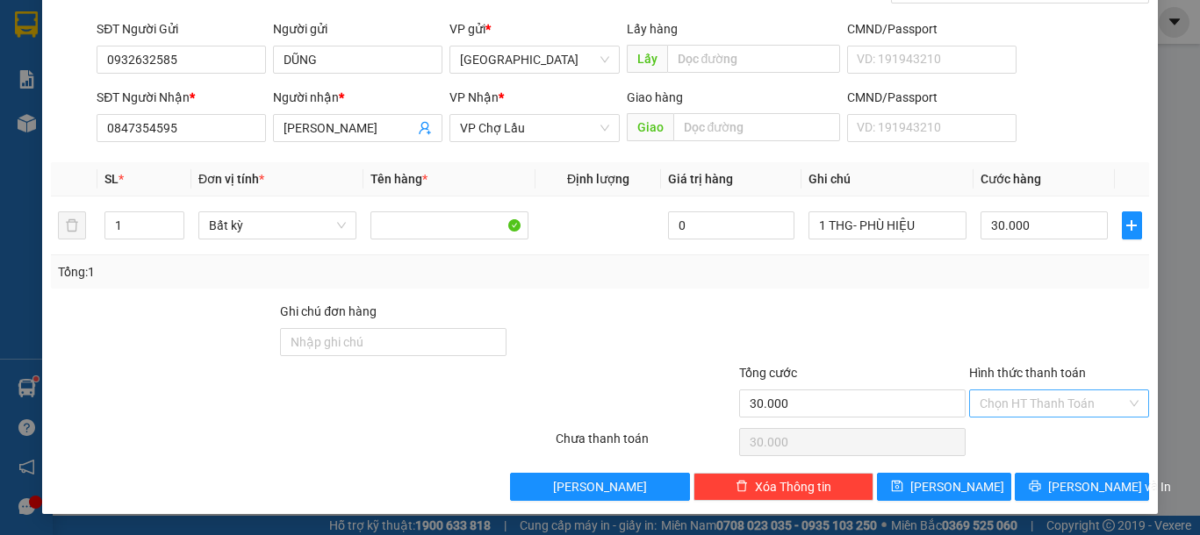
click at [1066, 403] on input "Hình thức thanh toán" at bounding box center [1053, 404] width 147 height 26
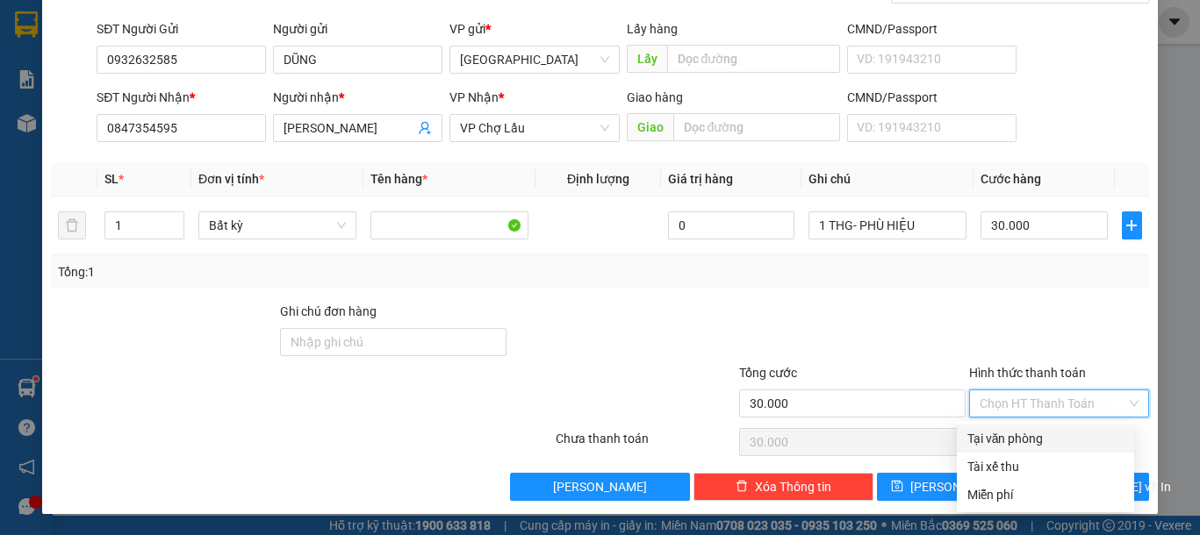
click at [1044, 439] on div "Tại văn phòng" at bounding box center [1045, 438] width 156 height 19
type input "0"
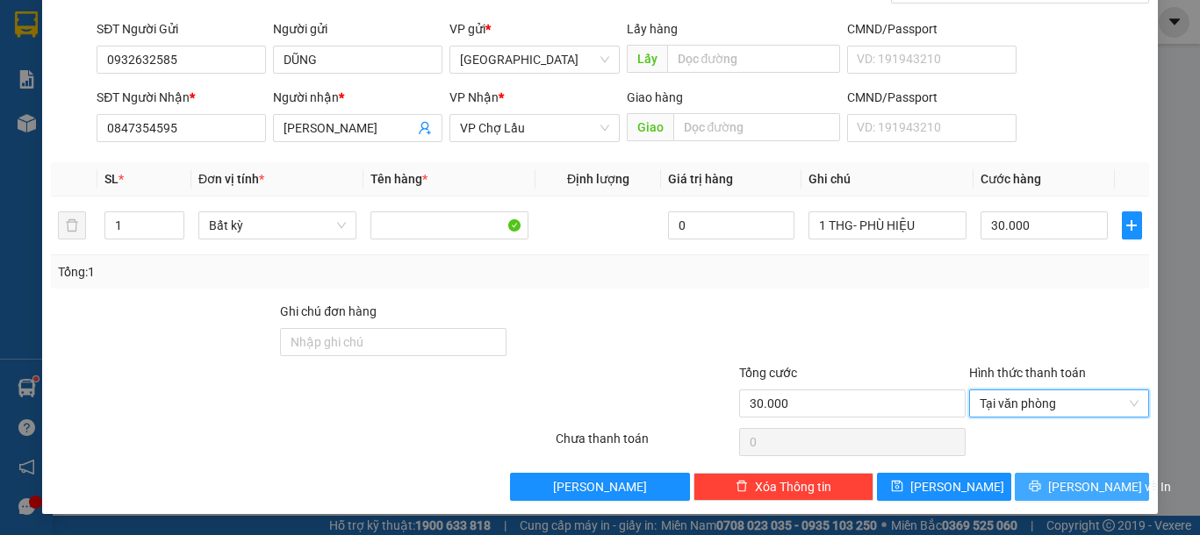
click at [1055, 490] on span "[PERSON_NAME] và In" at bounding box center [1109, 486] width 123 height 19
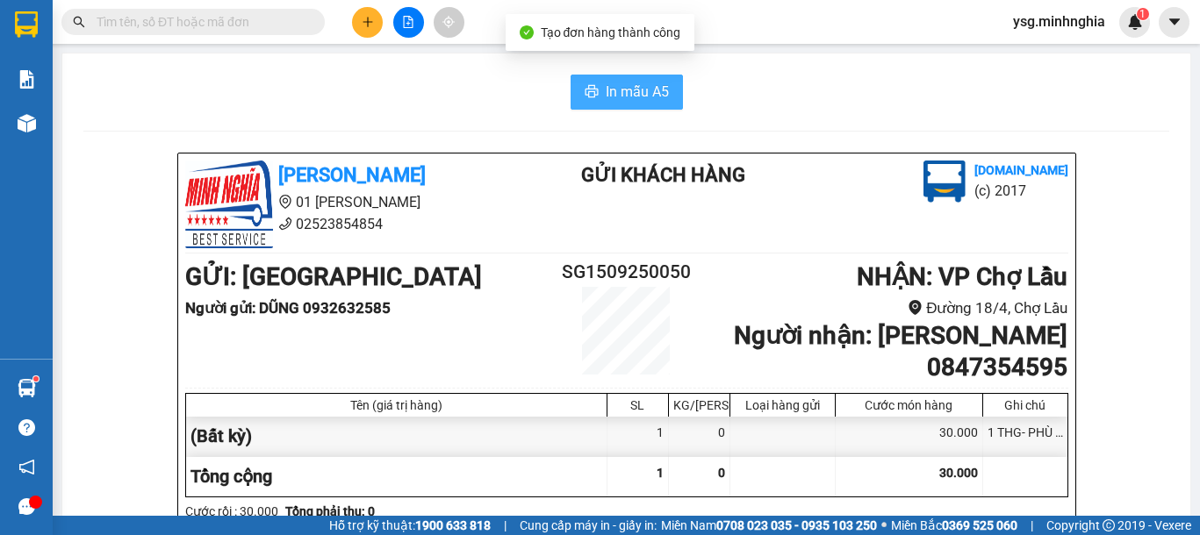
click at [624, 84] on span "In mẫu A5" at bounding box center [637, 92] width 63 height 22
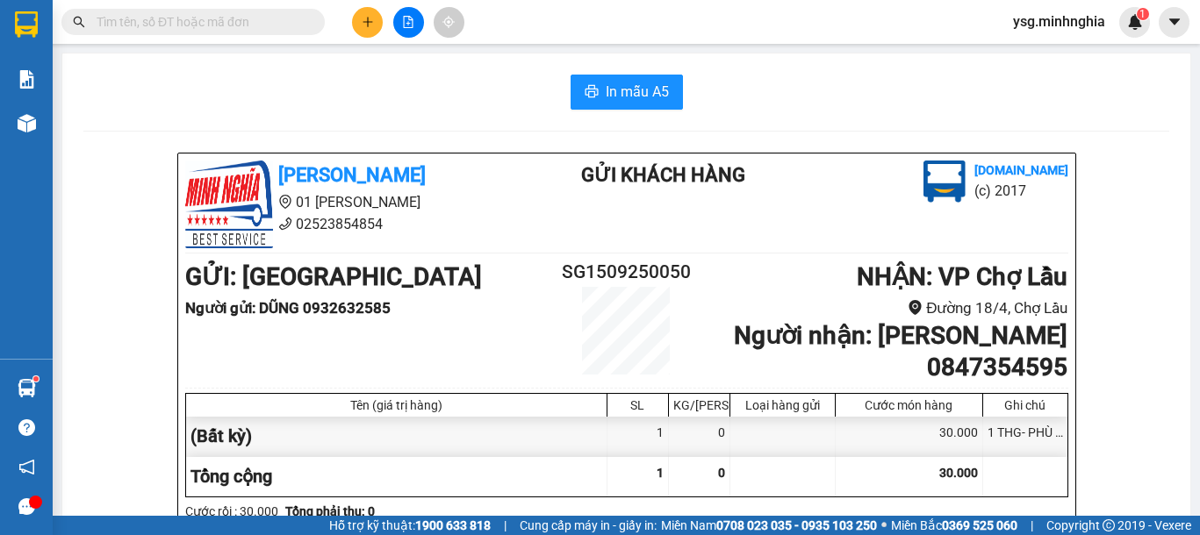
click at [369, 28] on button at bounding box center [367, 22] width 31 height 31
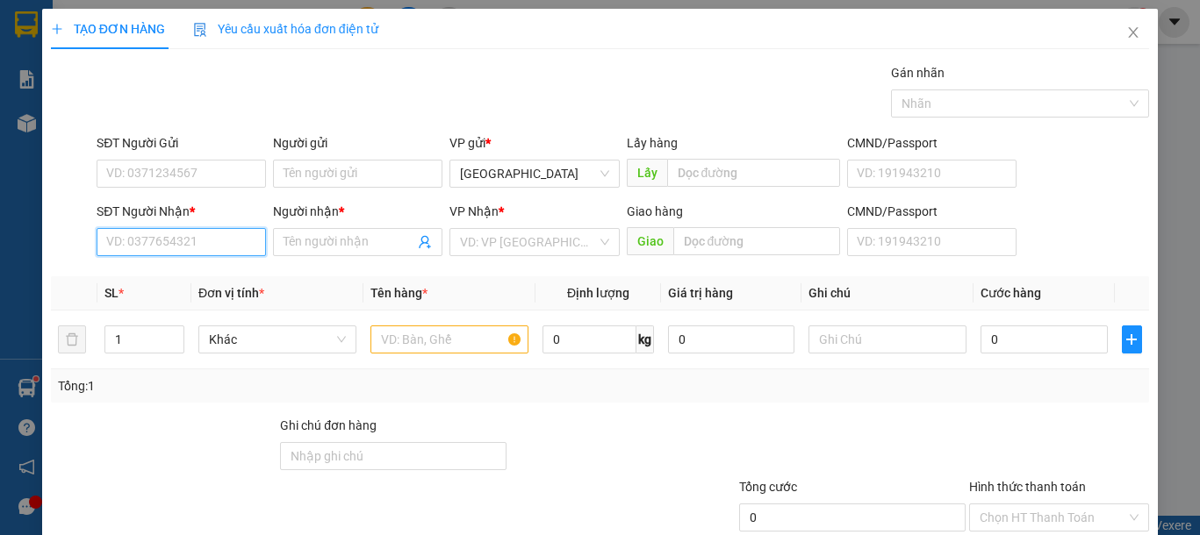
click at [158, 233] on input "SĐT Người Nhận *" at bounding box center [181, 242] width 169 height 28
drag, startPoint x: 150, startPoint y: 240, endPoint x: 158, endPoint y: 232, distance: 11.8
click at [153, 237] on input "SĐT Người Nhận *" at bounding box center [181, 242] width 169 height 28
click at [132, 245] on input "SĐT Người Nhận *" at bounding box center [181, 242] width 169 height 28
type input "0938869394"
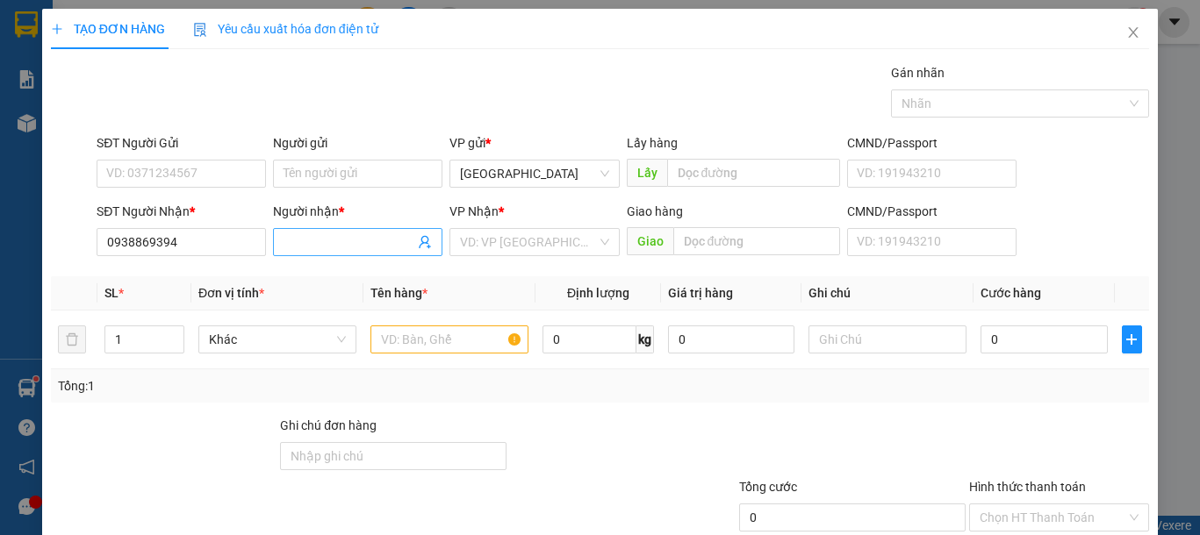
click at [299, 247] on input "Người nhận *" at bounding box center [349, 242] width 131 height 19
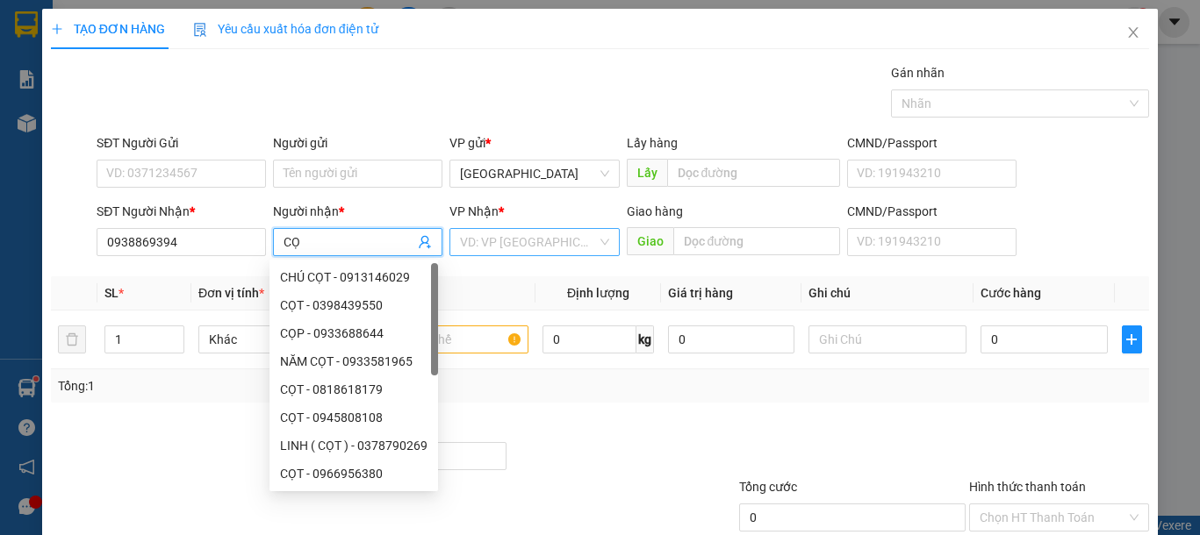
type input "CỌ"
click at [531, 246] on input "search" at bounding box center [528, 242] width 136 height 26
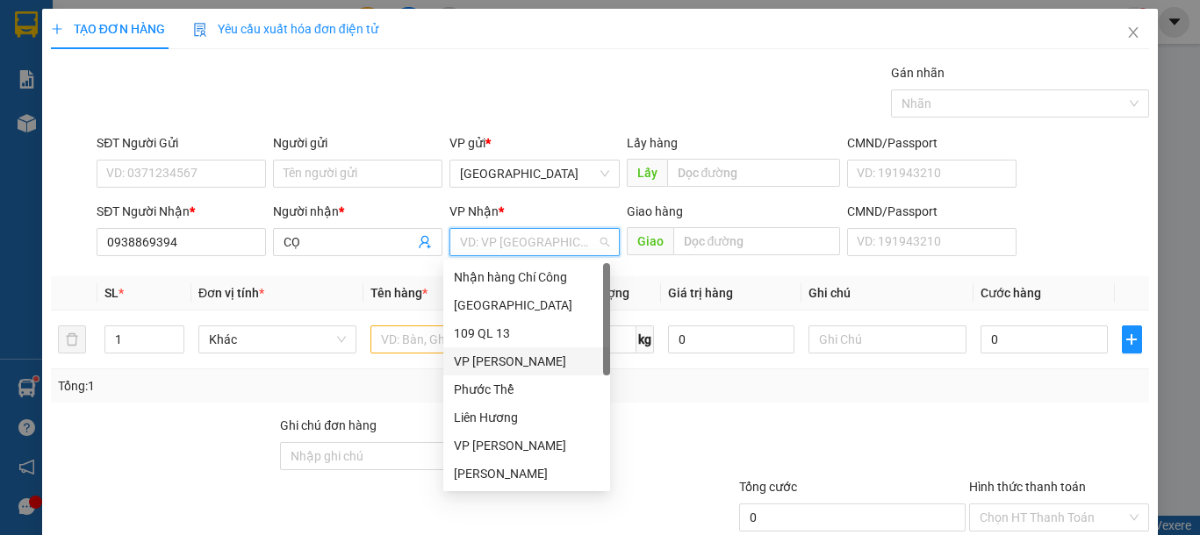
click at [536, 358] on div "VP [PERSON_NAME]" at bounding box center [527, 361] width 146 height 19
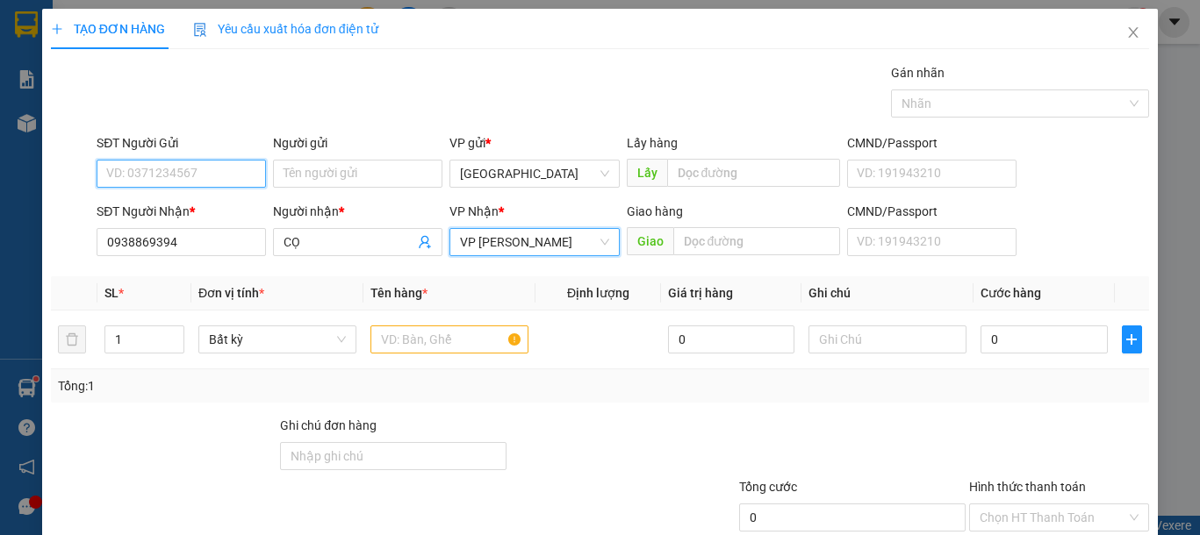
click at [174, 166] on input "SĐT Người Gửi" at bounding box center [181, 174] width 169 height 28
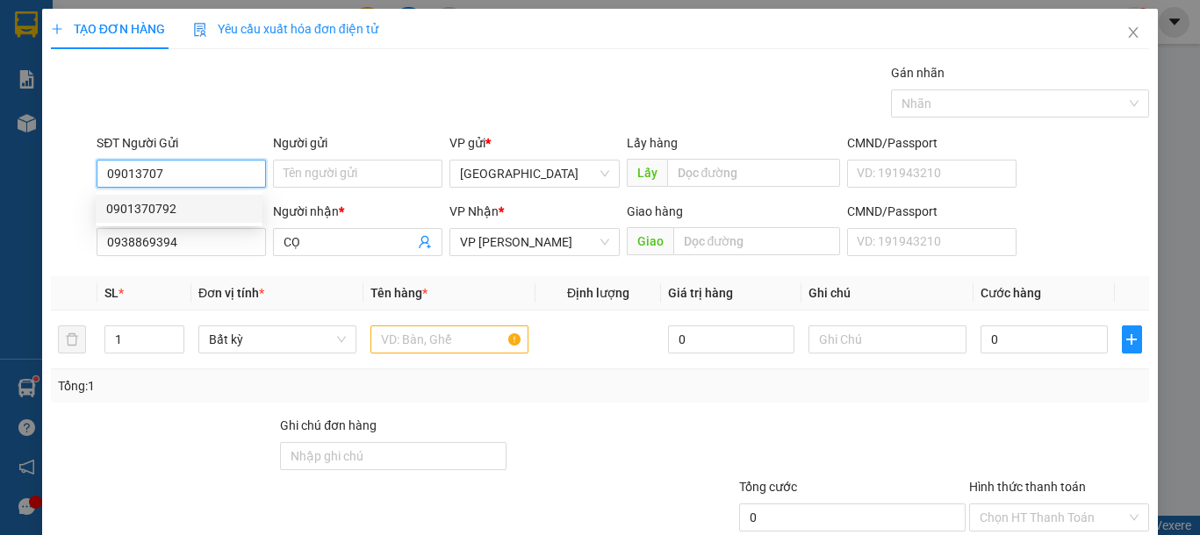
click at [176, 212] on div "0901370792" at bounding box center [179, 208] width 146 height 19
type input "0901370792"
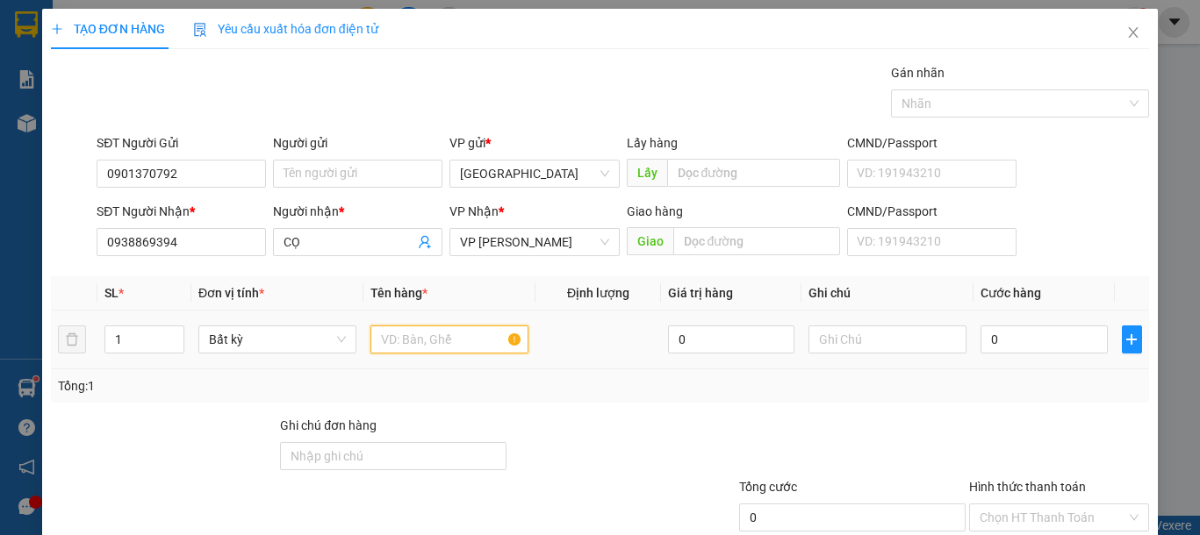
click at [413, 343] on input "text" at bounding box center [449, 340] width 158 height 28
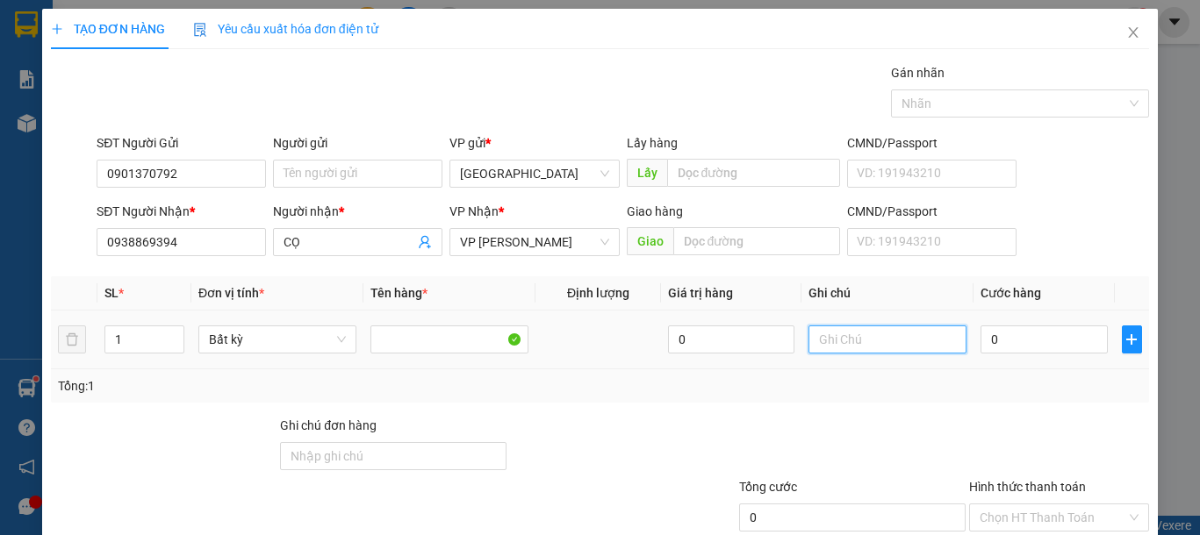
click at [906, 343] on input "text" at bounding box center [887, 340] width 158 height 28
type input "Q"
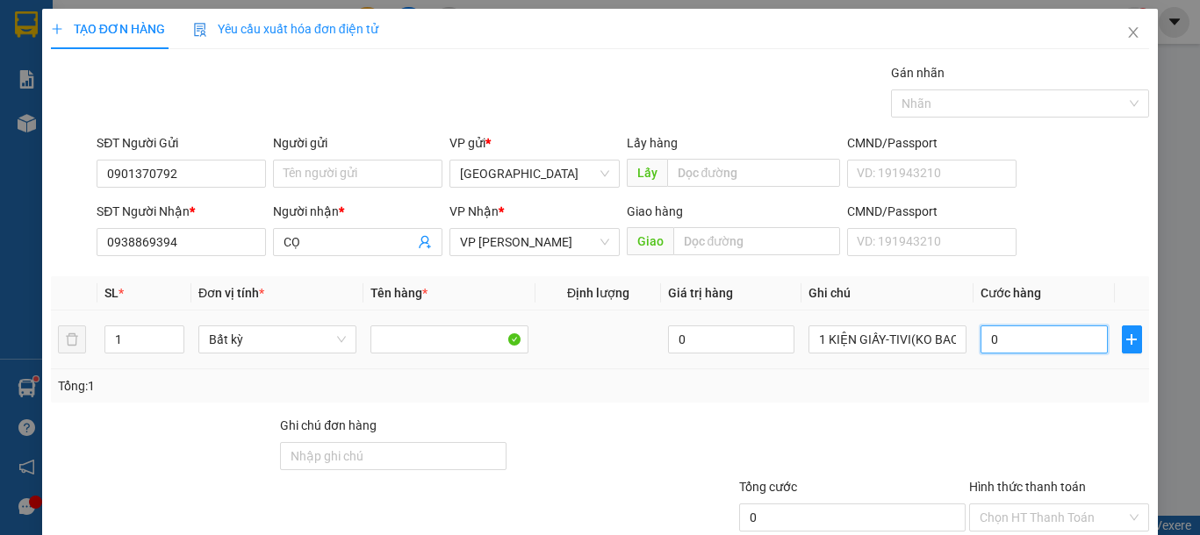
click at [1037, 345] on input "0" at bounding box center [1043, 340] width 126 height 28
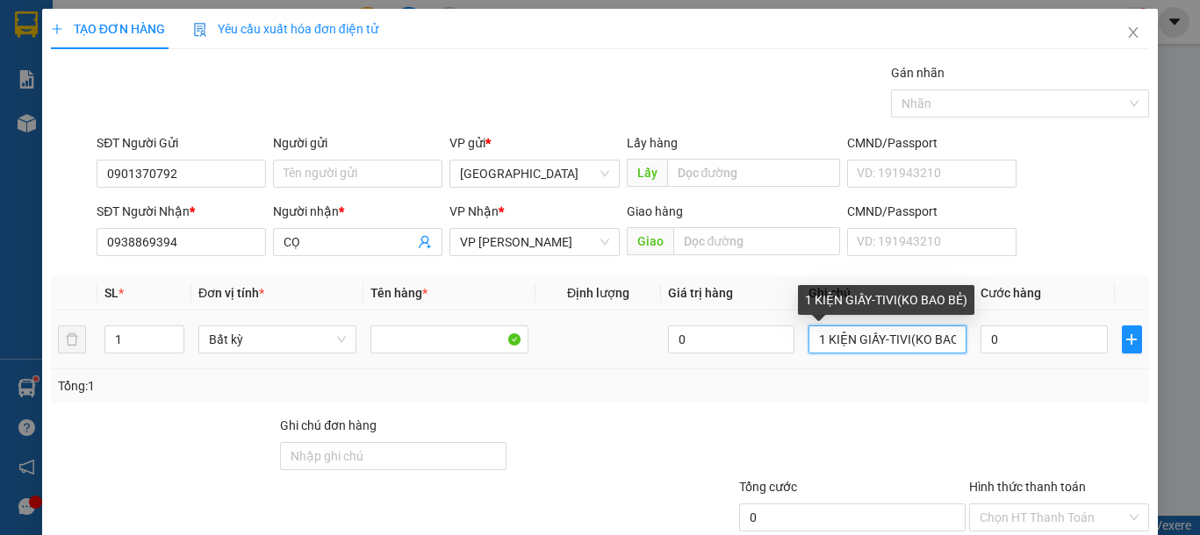
scroll to position [0, 24]
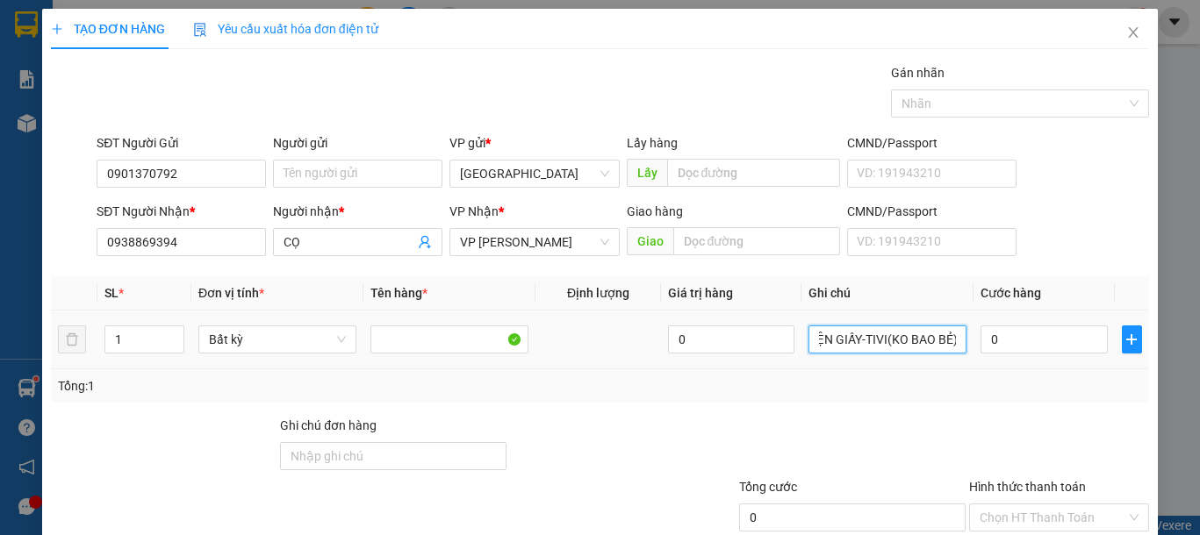
drag, startPoint x: 940, startPoint y: 338, endPoint x: 961, endPoint y: 340, distance: 21.1
click at [961, 340] on tr "1 Bất kỳ 0 1 KIỆN GIẤY-TIVI(KO BAO BẺ) 0" at bounding box center [600, 340] width 1098 height 59
type input "1 KIỆN GIẤY-TIVI(KO BAO BỂ)"
click at [1055, 334] on input "0" at bounding box center [1043, 340] width 126 height 28
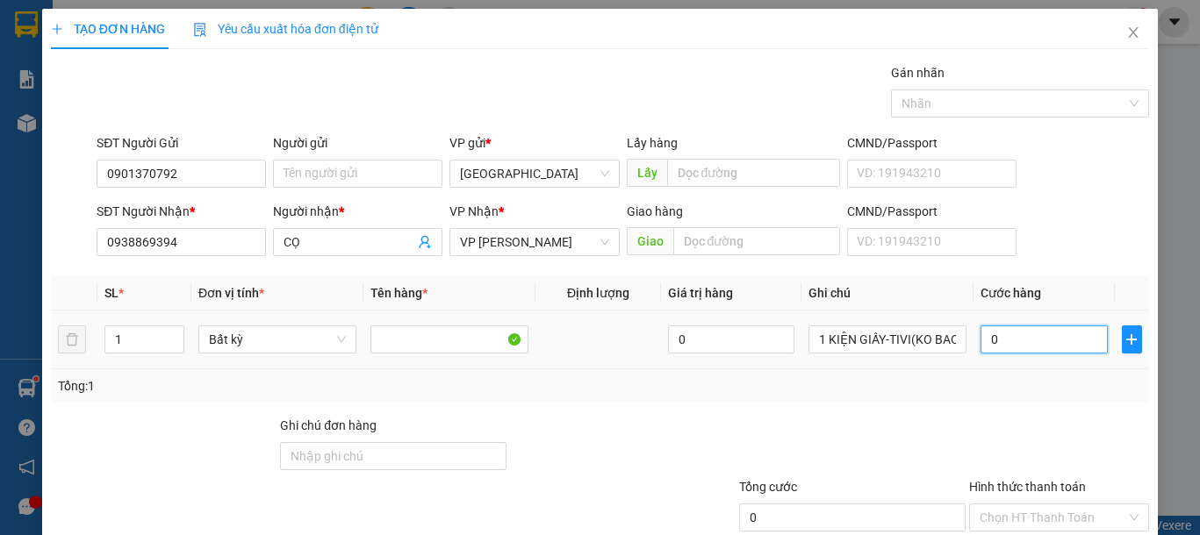
type input "1"
type input "15"
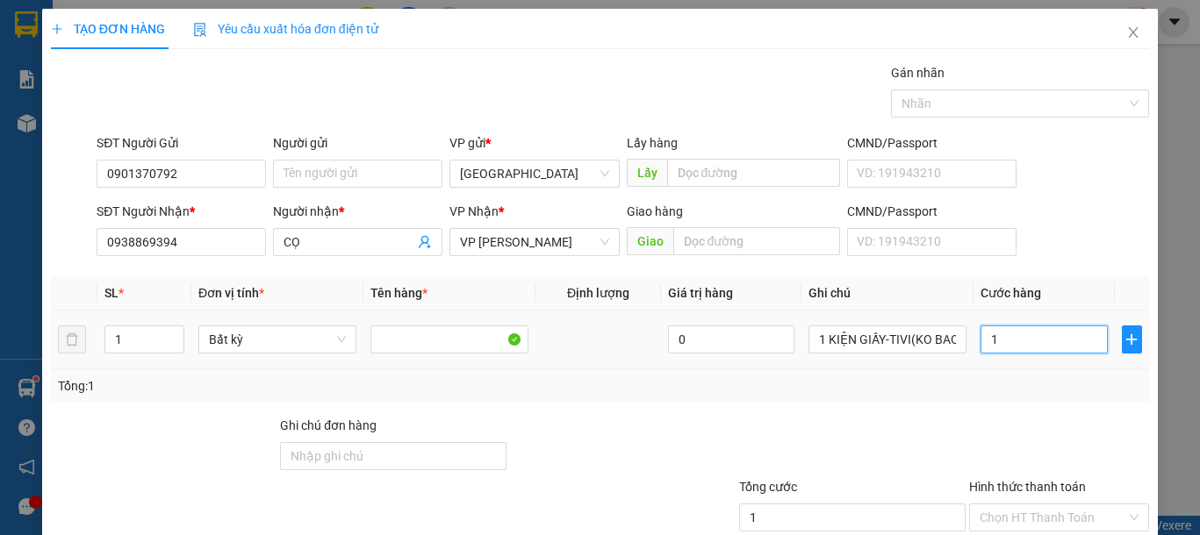
type input "15"
type input "150"
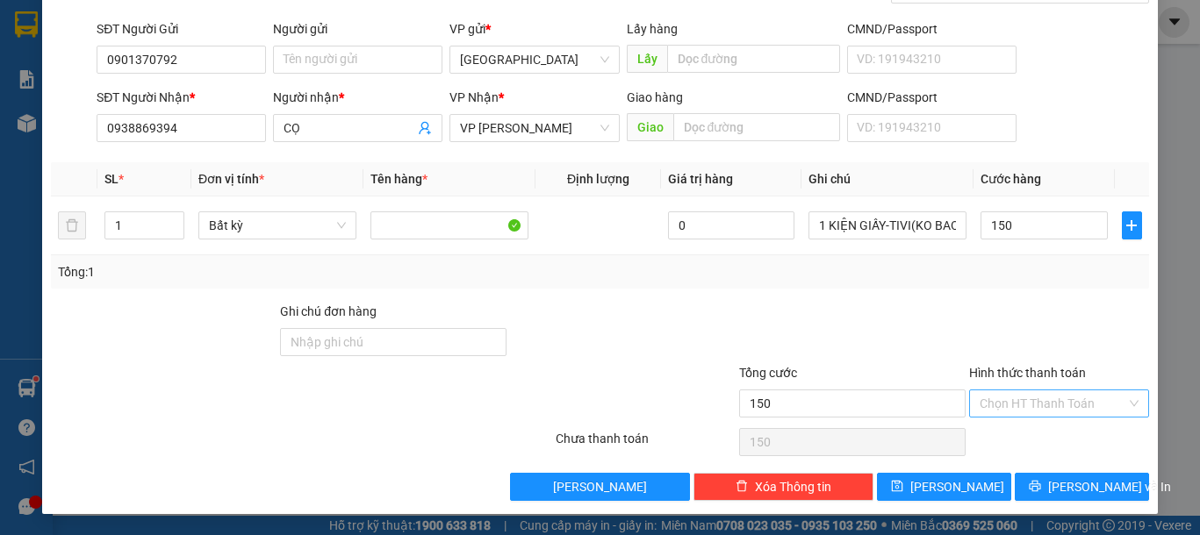
type input "150.000"
click at [1057, 402] on input "Hình thức thanh toán" at bounding box center [1053, 404] width 147 height 26
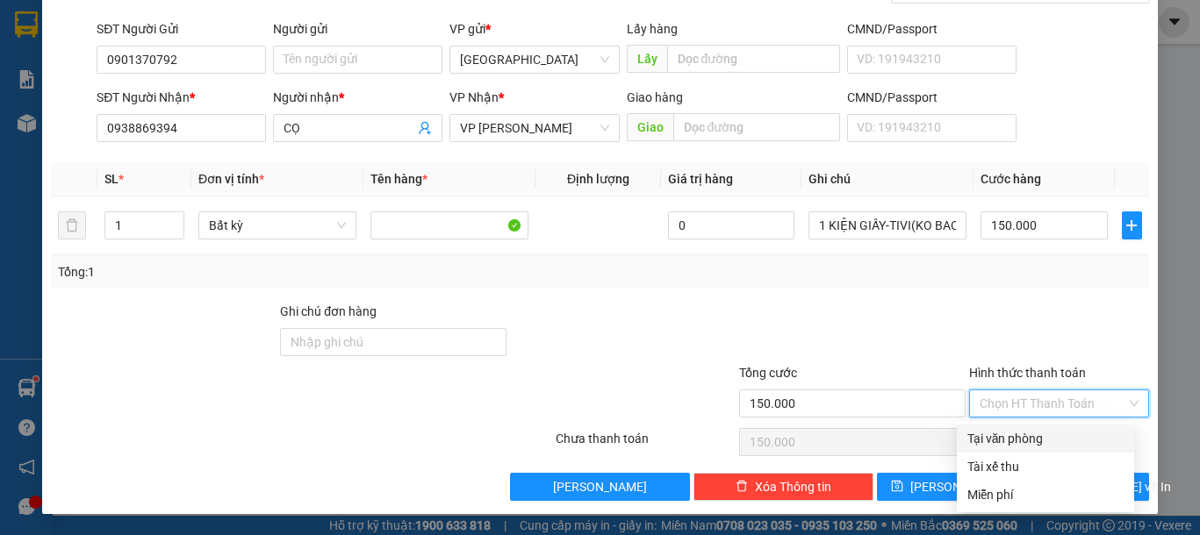
click at [1026, 438] on div "Tại văn phòng" at bounding box center [1045, 438] width 156 height 19
type input "0"
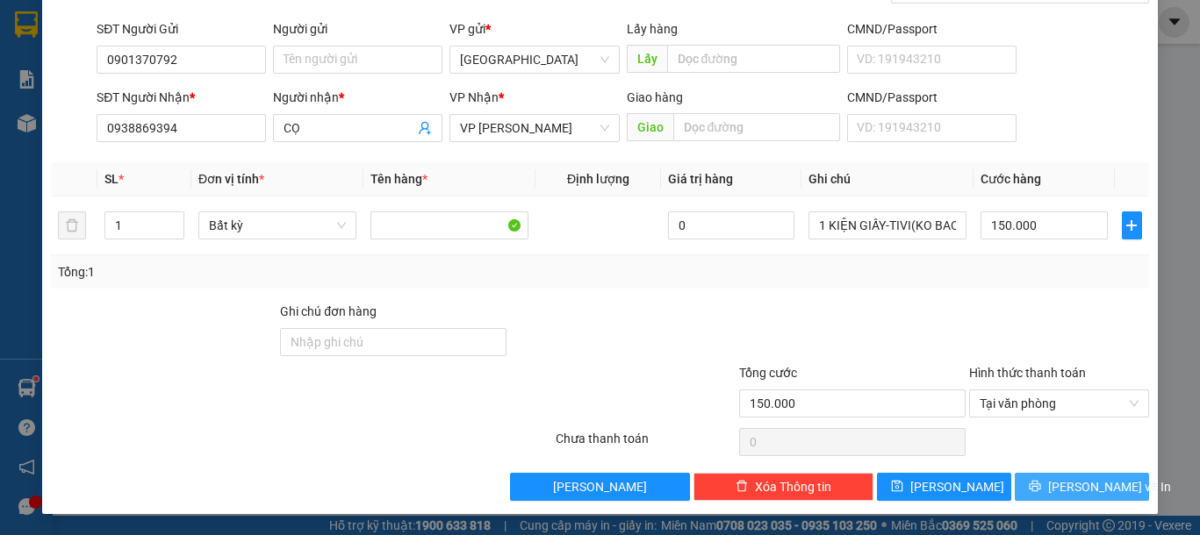
click at [1049, 483] on button "[PERSON_NAME] và In" at bounding box center [1082, 487] width 134 height 28
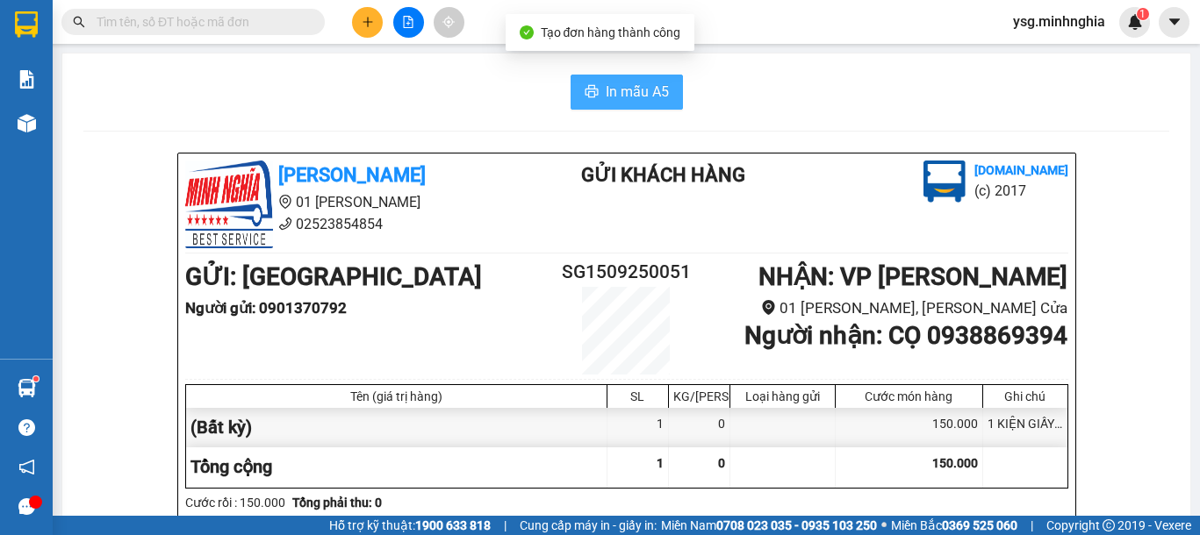
click at [606, 86] on span "In mẫu A5" at bounding box center [637, 92] width 63 height 22
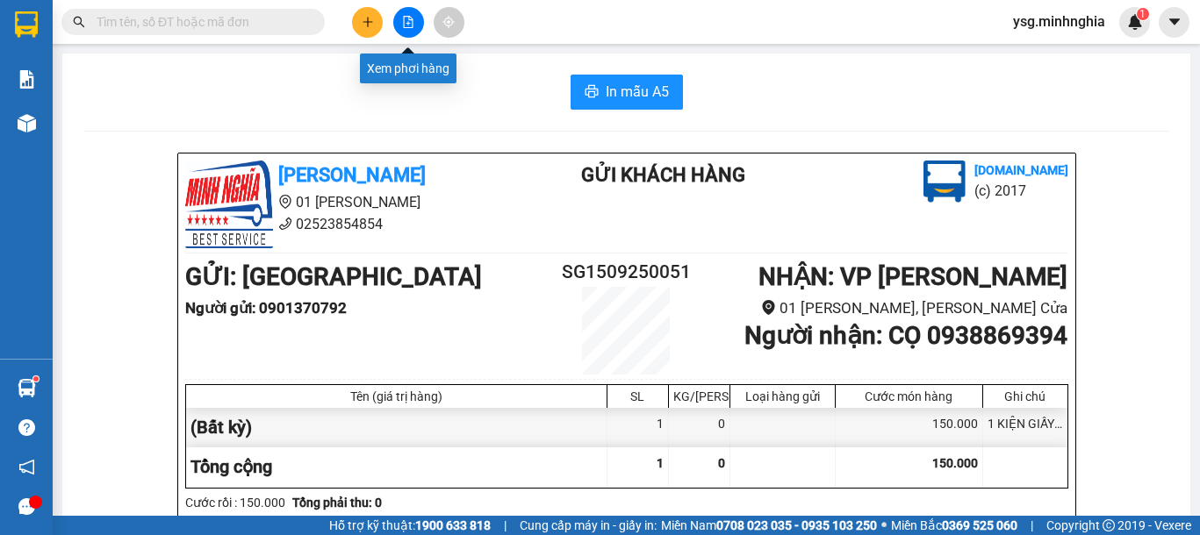
click at [406, 26] on icon "file-add" at bounding box center [408, 22] width 12 height 12
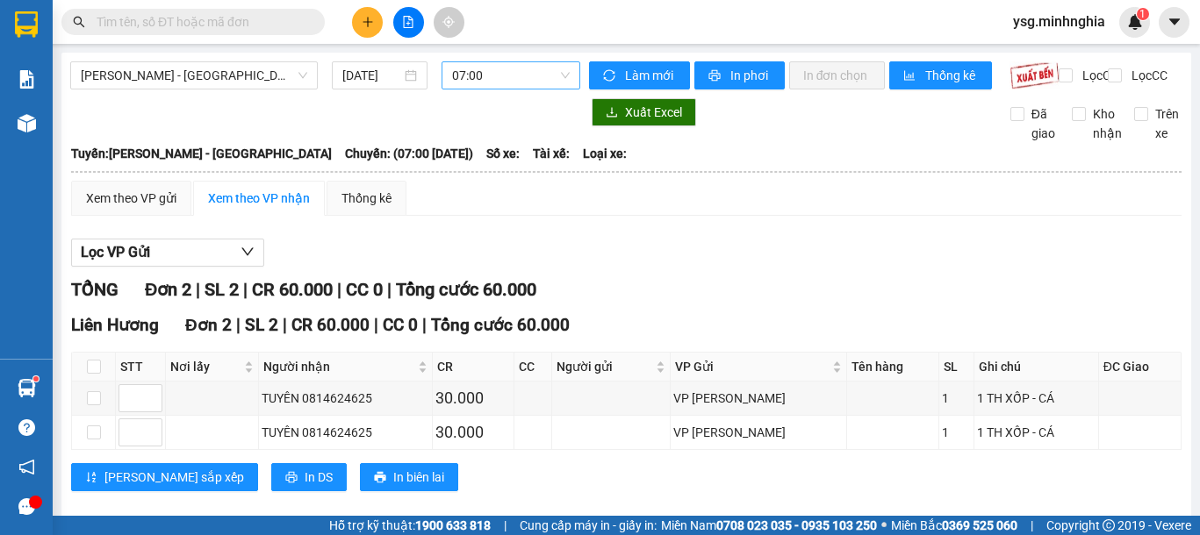
click at [511, 70] on span "07:00" at bounding box center [511, 75] width 118 height 26
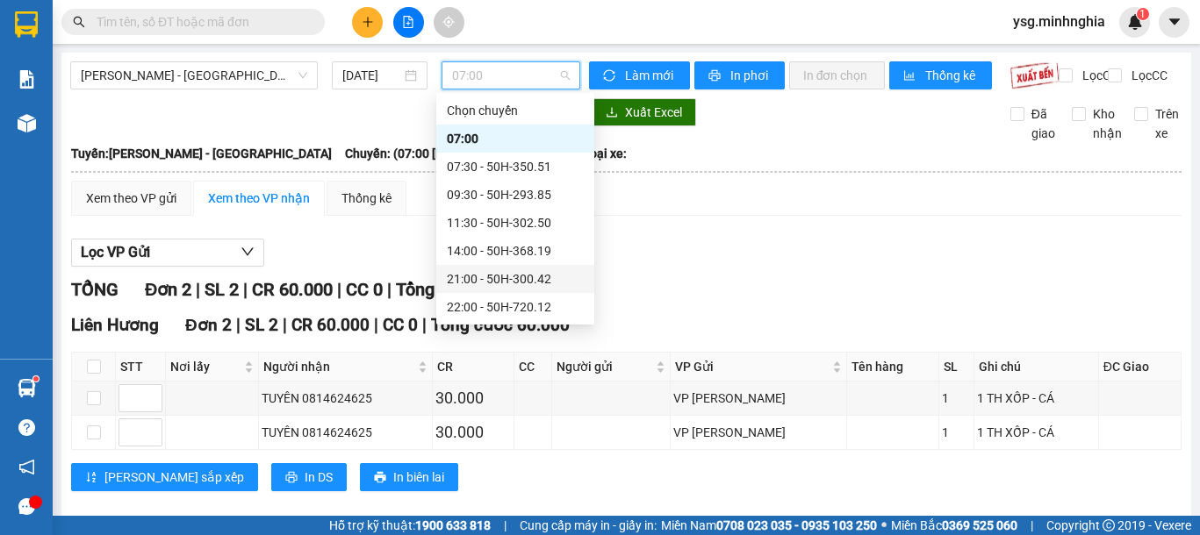
drag, startPoint x: 511, startPoint y: 284, endPoint x: 508, endPoint y: 275, distance: 9.2
click at [508, 275] on div "21:00 - 50H-300.42" at bounding box center [515, 278] width 137 height 19
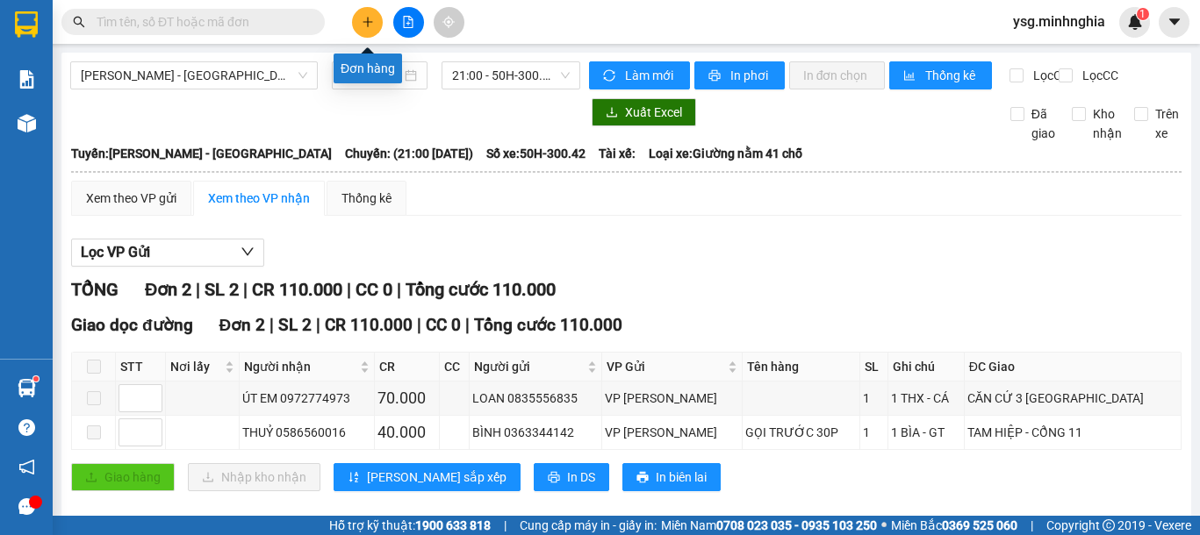
click at [371, 22] on icon "plus" at bounding box center [367, 21] width 10 height 1
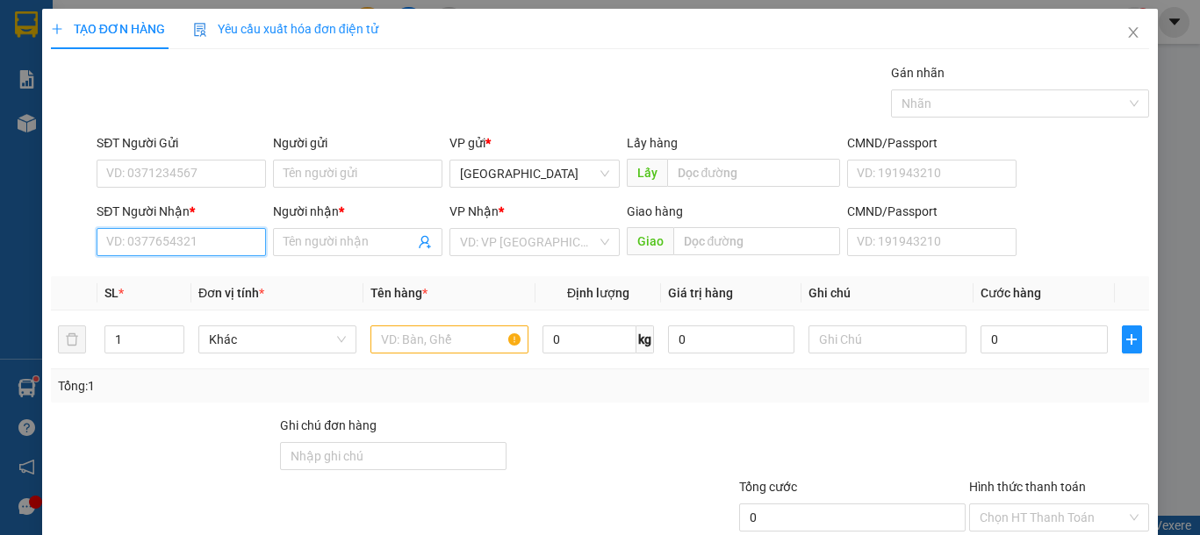
click at [183, 248] on input "SĐT Người Nhận *" at bounding box center [181, 242] width 169 height 28
click at [228, 290] on div "0343929024 - SINH" at bounding box center [179, 277] width 167 height 28
type input "0343929024"
type input "SINH"
type input "0343929024"
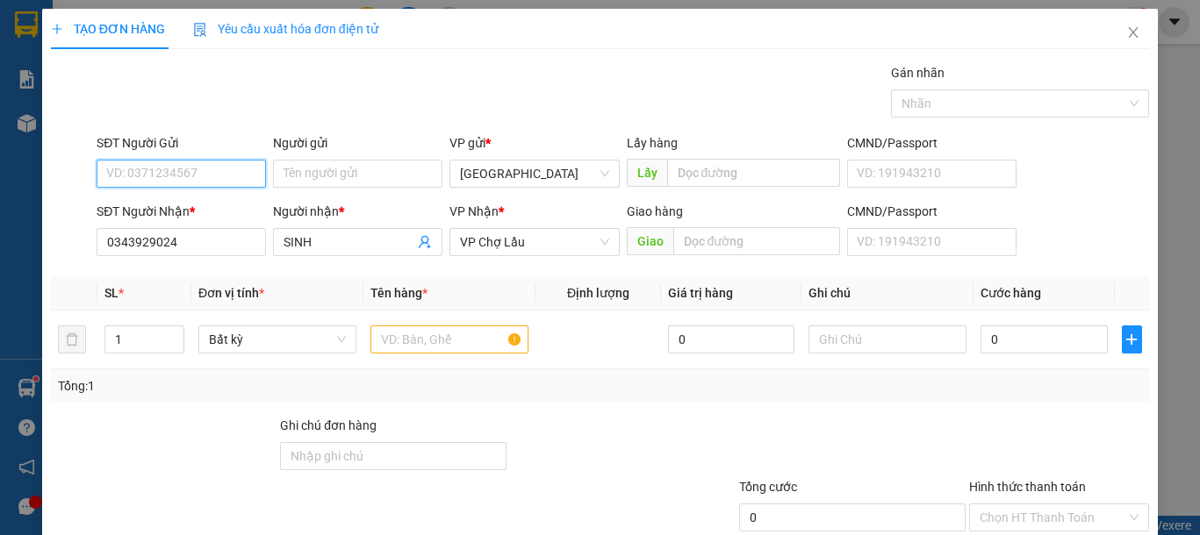
click at [191, 168] on input "SĐT Người Gửi" at bounding box center [181, 174] width 169 height 28
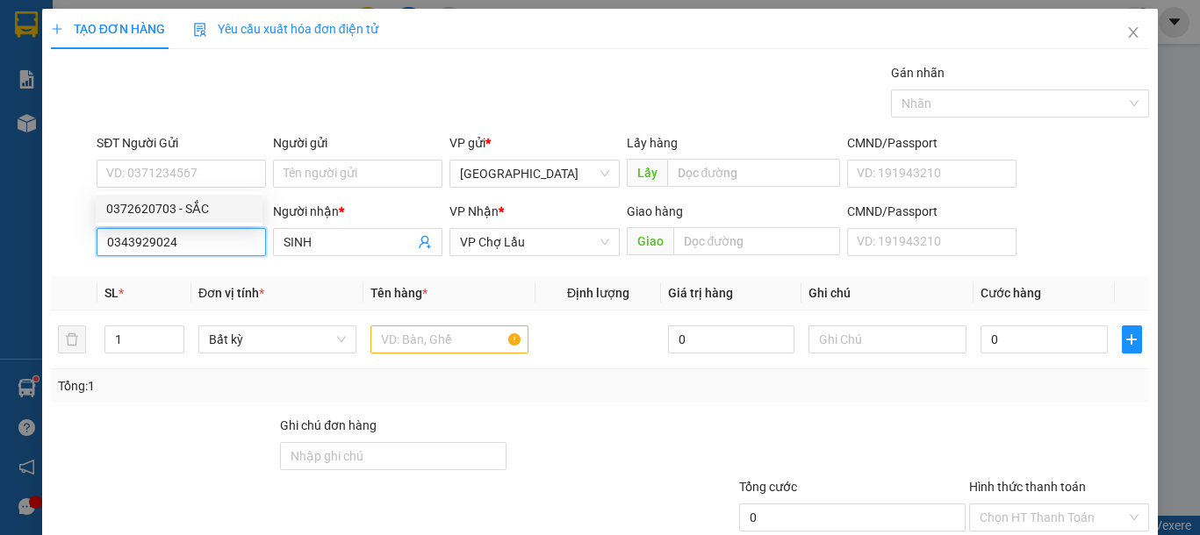
click at [164, 228] on input "0343929024" at bounding box center [181, 242] width 169 height 28
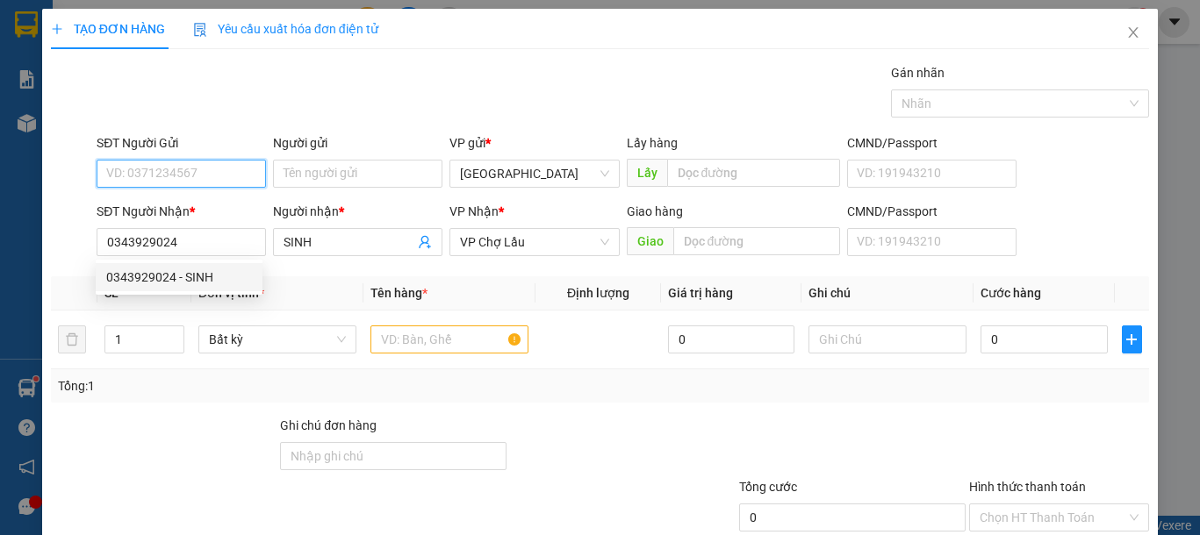
click at [177, 177] on input "SĐT Người Gửi" at bounding box center [181, 174] width 169 height 28
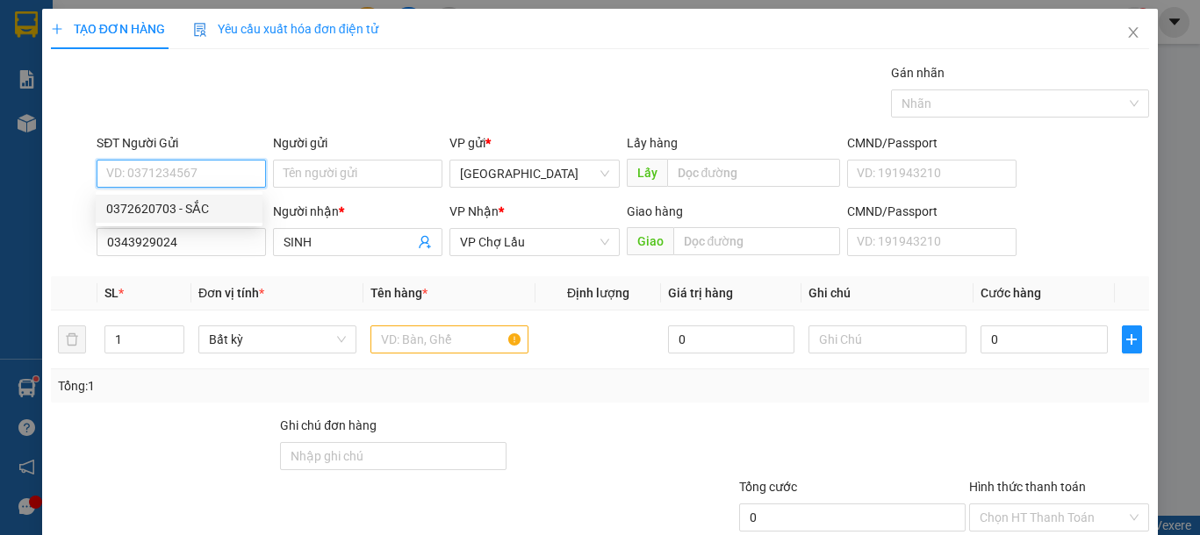
click at [178, 199] on div "0372620703 - SẮC" at bounding box center [179, 208] width 146 height 19
type input "0372620703"
type input "SẮC"
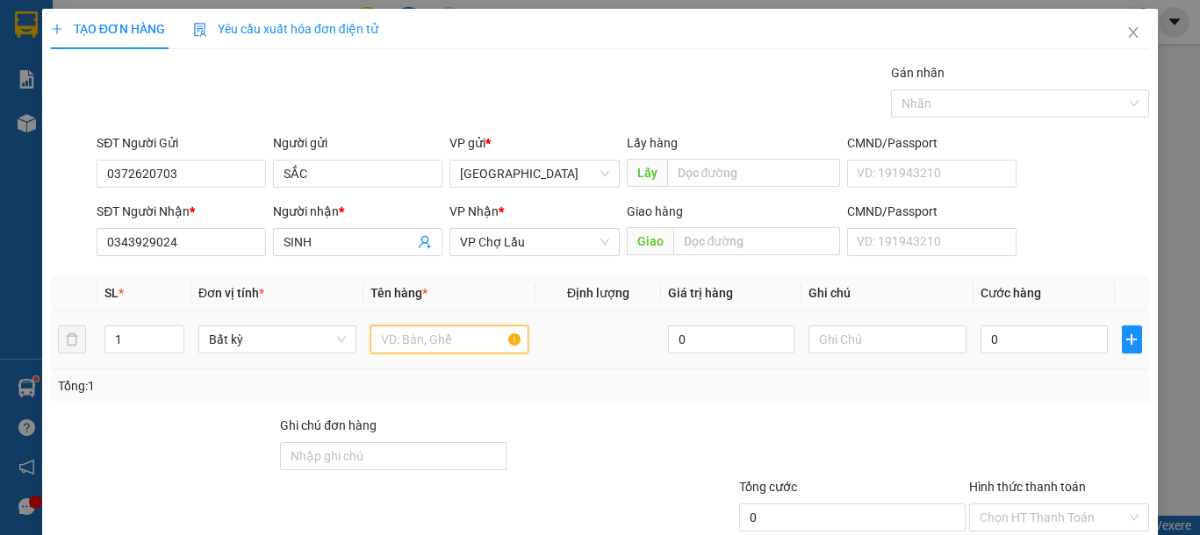
click at [484, 334] on input "text" at bounding box center [449, 340] width 158 height 28
type input "2"
click at [169, 330] on span "up" at bounding box center [174, 335] width 11 height 11
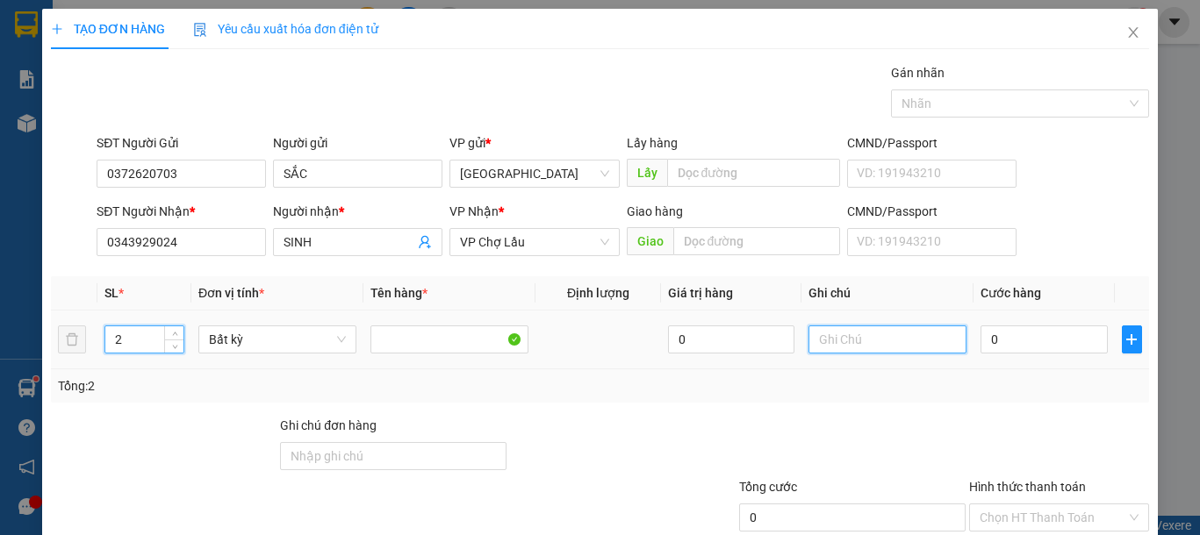
click at [876, 339] on input "text" at bounding box center [887, 340] width 158 height 28
type input "1 TH XỐP ĐỒ DÙNG 1 KIỆN MỀN"
click at [1021, 365] on td "0" at bounding box center [1043, 340] width 140 height 59
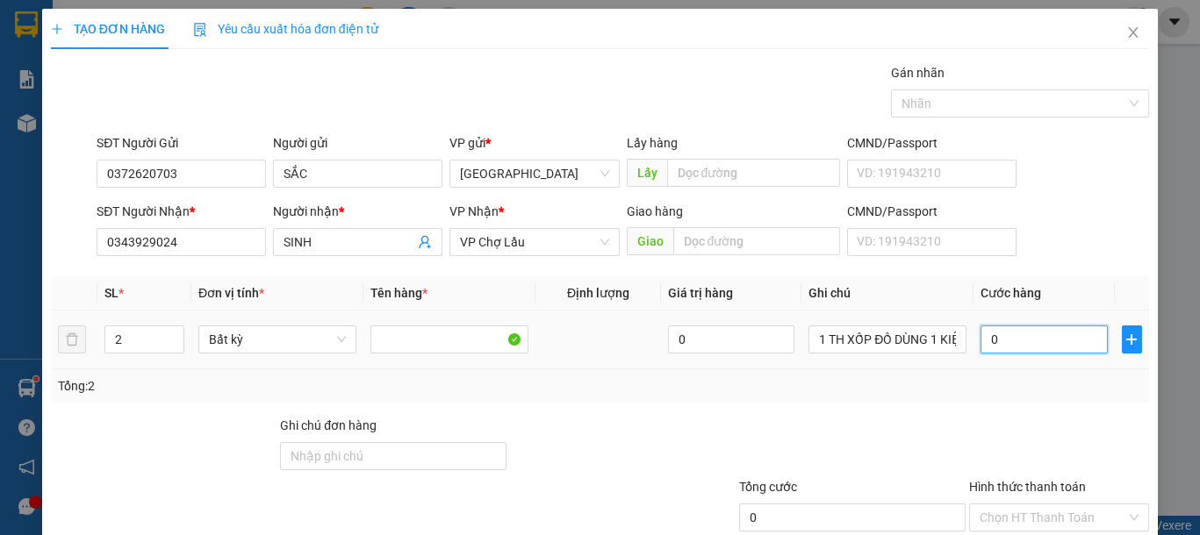
click at [1013, 331] on input "0" at bounding box center [1043, 340] width 126 height 28
type input "9"
type input "90"
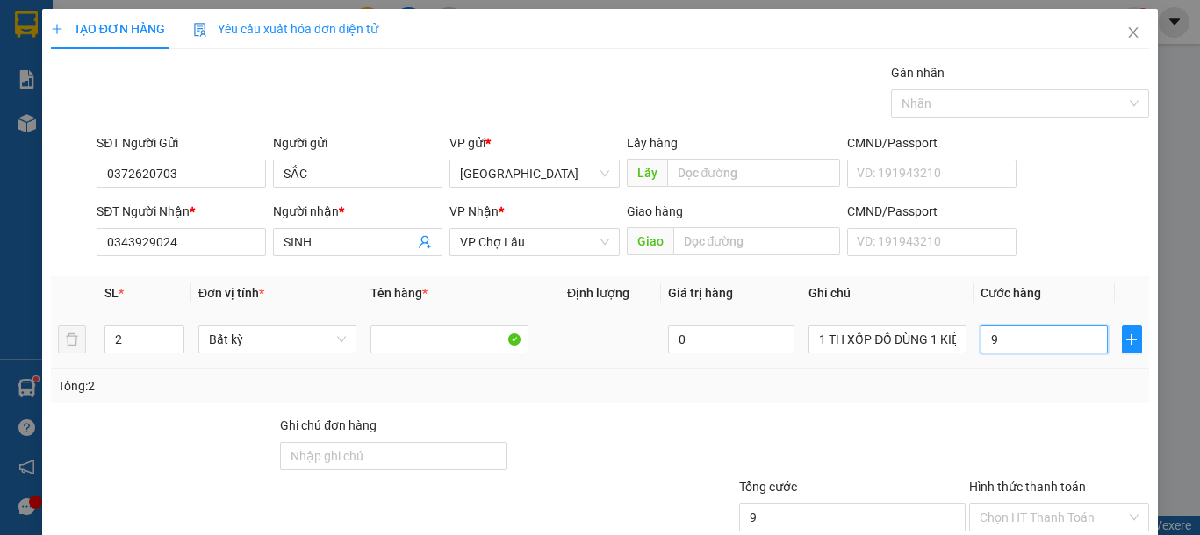
type input "90"
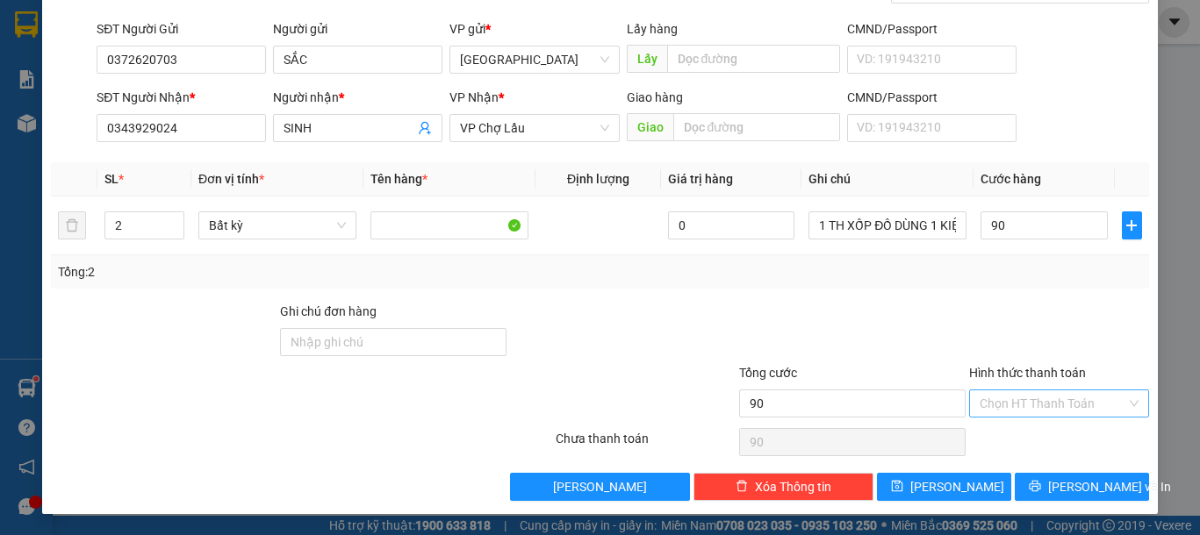
click at [1017, 392] on input "Hình thức thanh toán" at bounding box center [1053, 404] width 147 height 26
type input "90.000"
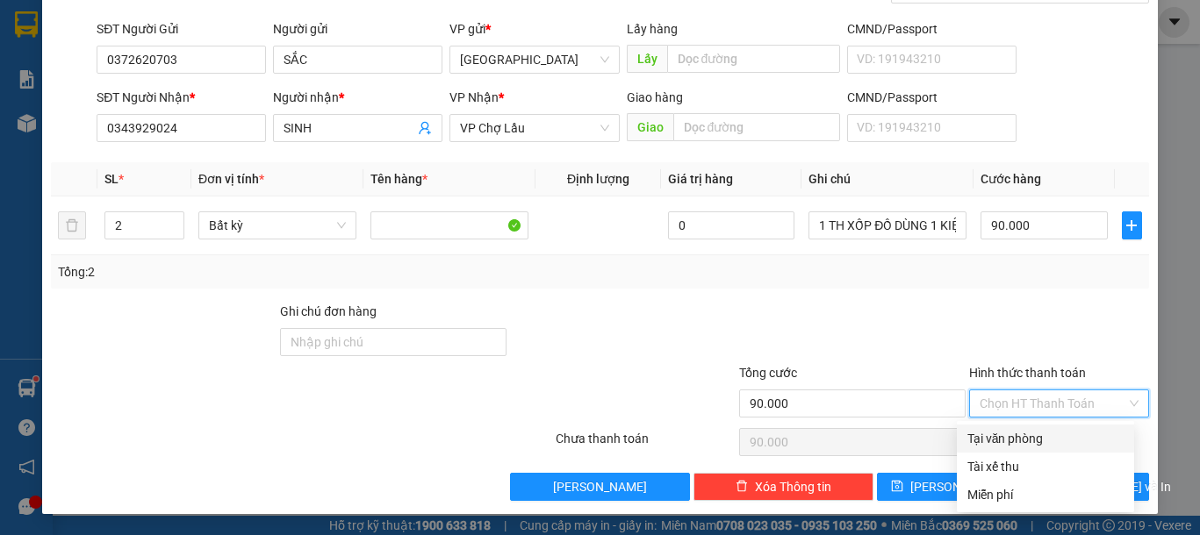
drag, startPoint x: 1035, startPoint y: 427, endPoint x: 1033, endPoint y: 470, distance: 43.0
click at [1035, 428] on div "Tại văn phòng" at bounding box center [1045, 439] width 177 height 28
type input "0"
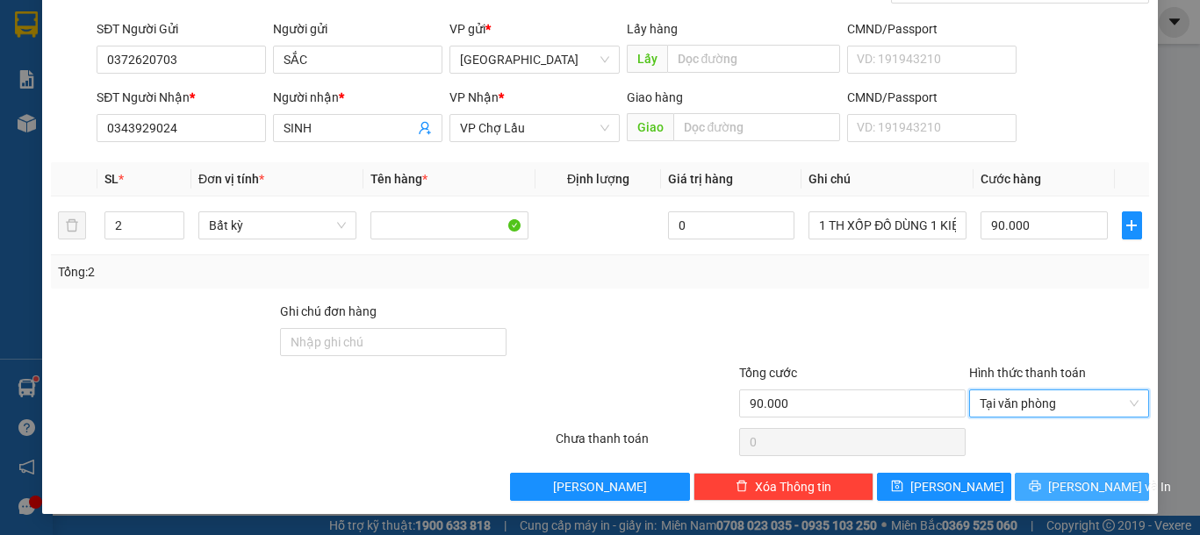
click at [1039, 479] on button "[PERSON_NAME] và In" at bounding box center [1082, 487] width 134 height 28
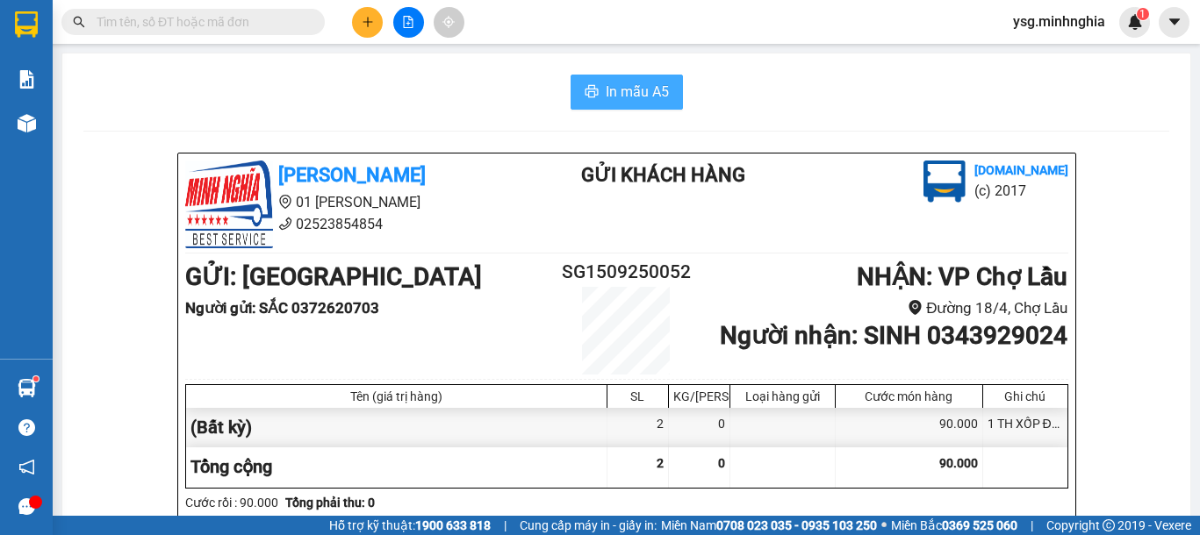
click at [585, 97] on icon "printer" at bounding box center [592, 91] width 14 height 14
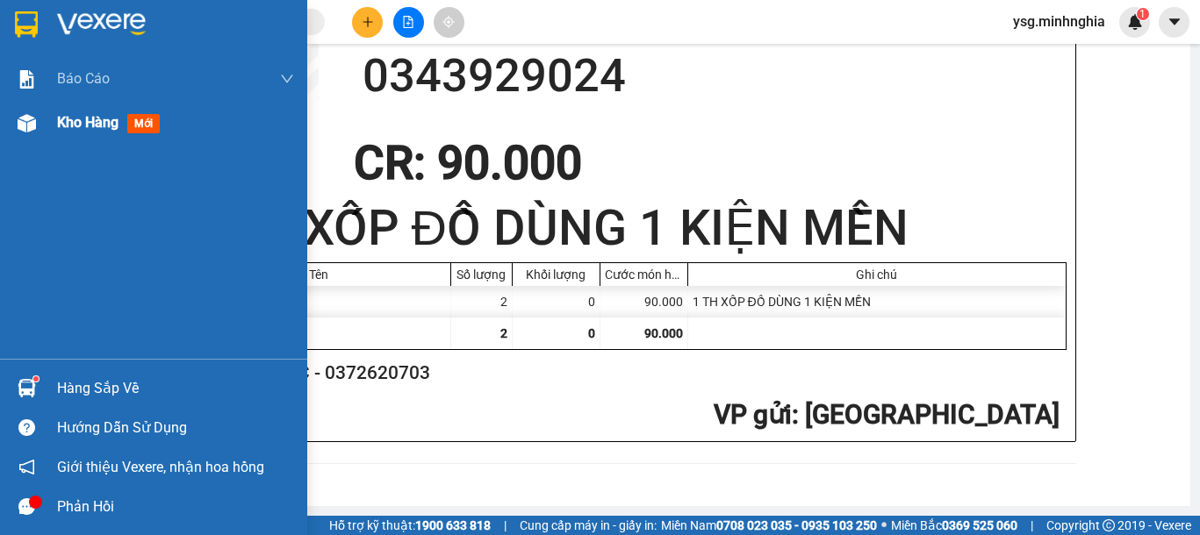
click at [5, 140] on div "Kho hàng mới" at bounding box center [153, 123] width 307 height 44
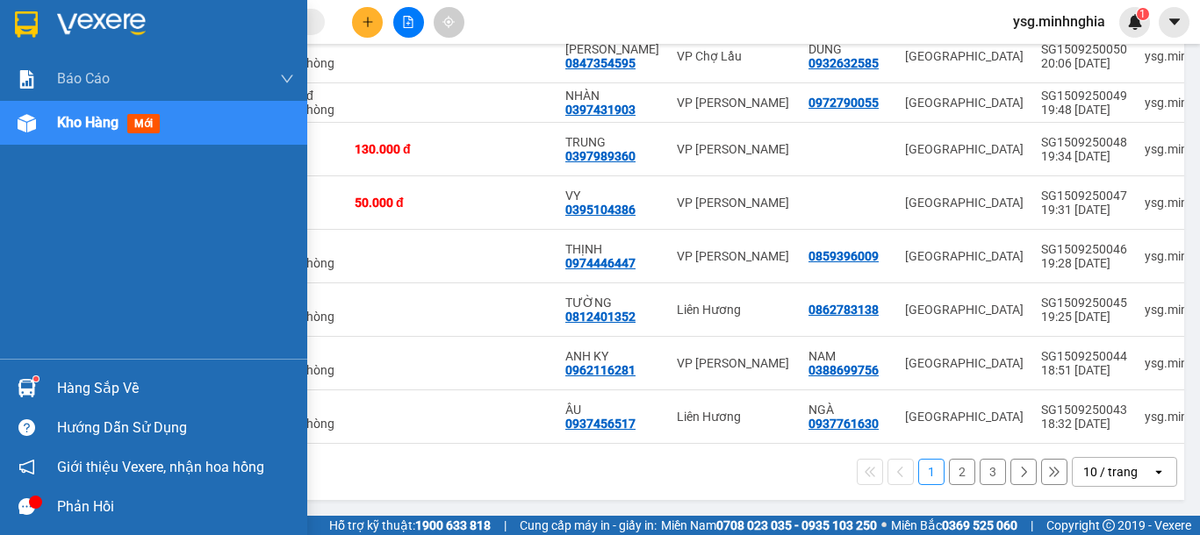
scroll to position [378, 0]
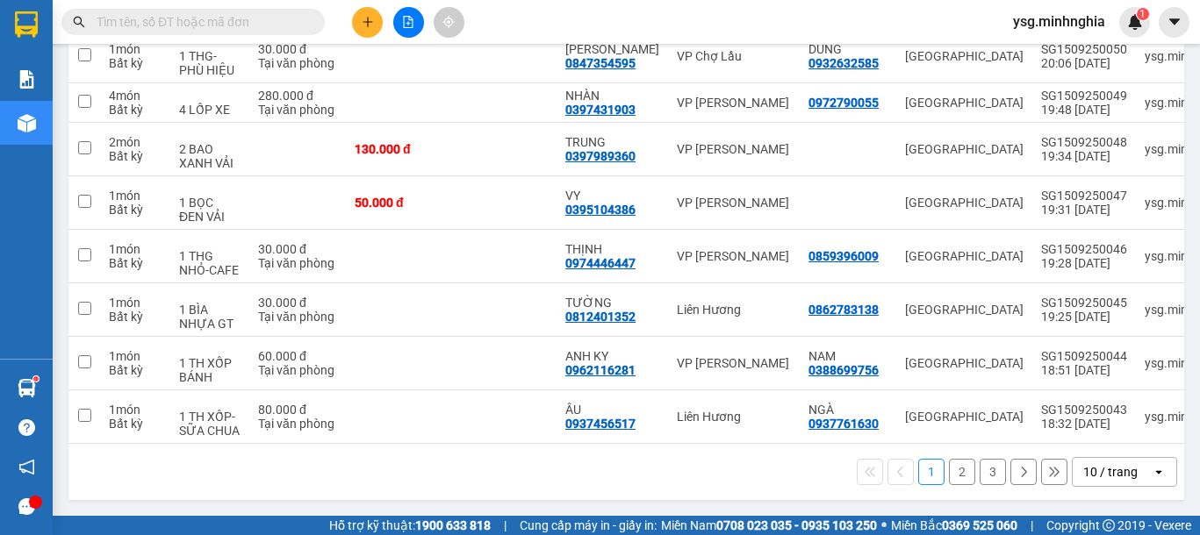
click at [980, 477] on button "3" at bounding box center [993, 472] width 26 height 26
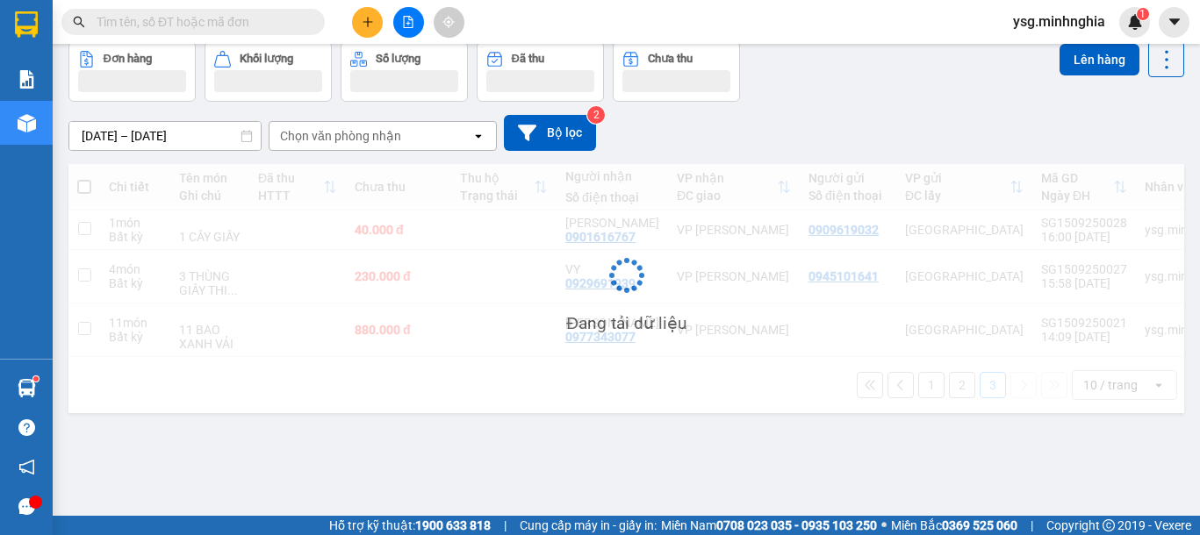
scroll to position [81, 0]
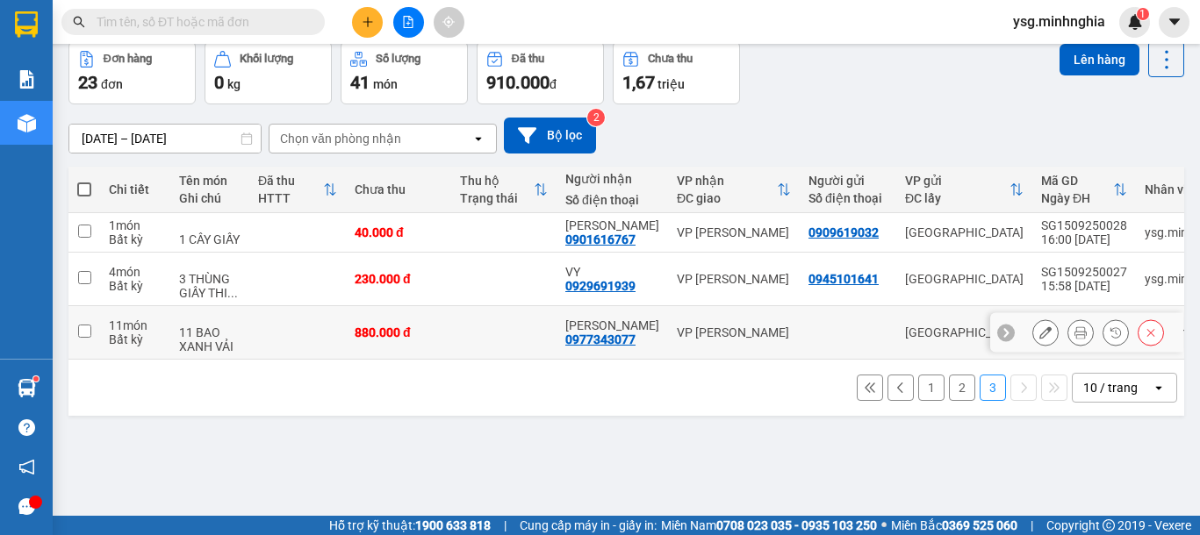
click at [262, 322] on td at bounding box center [297, 333] width 97 height 54
checkbox input "true"
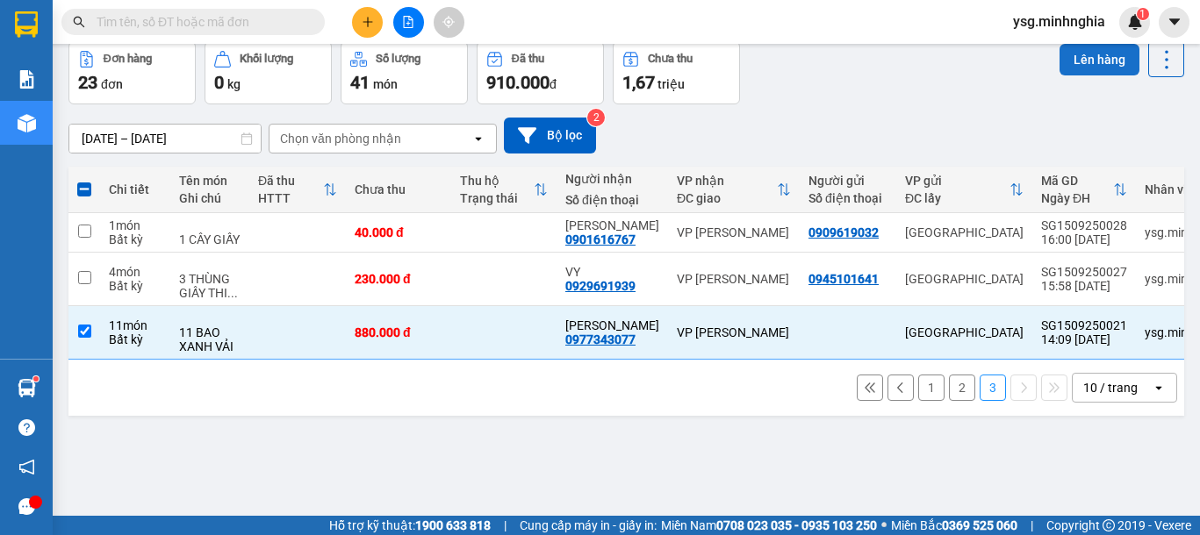
click at [1059, 56] on button "Lên hàng" at bounding box center [1099, 60] width 80 height 32
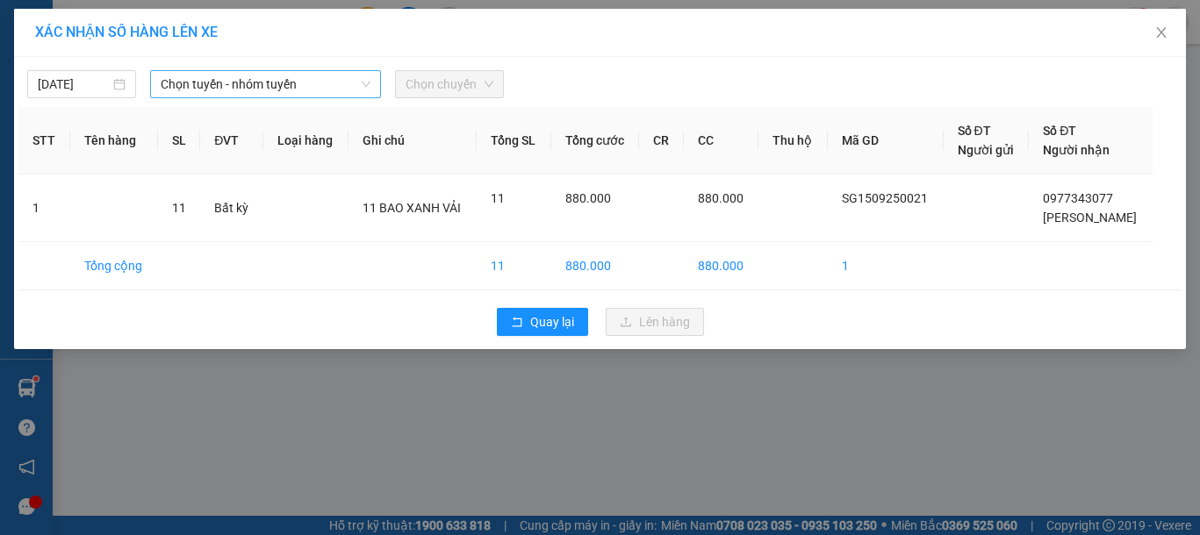
click at [298, 82] on span "Chọn tuyến - nhóm tuyến" at bounding box center [266, 84] width 210 height 26
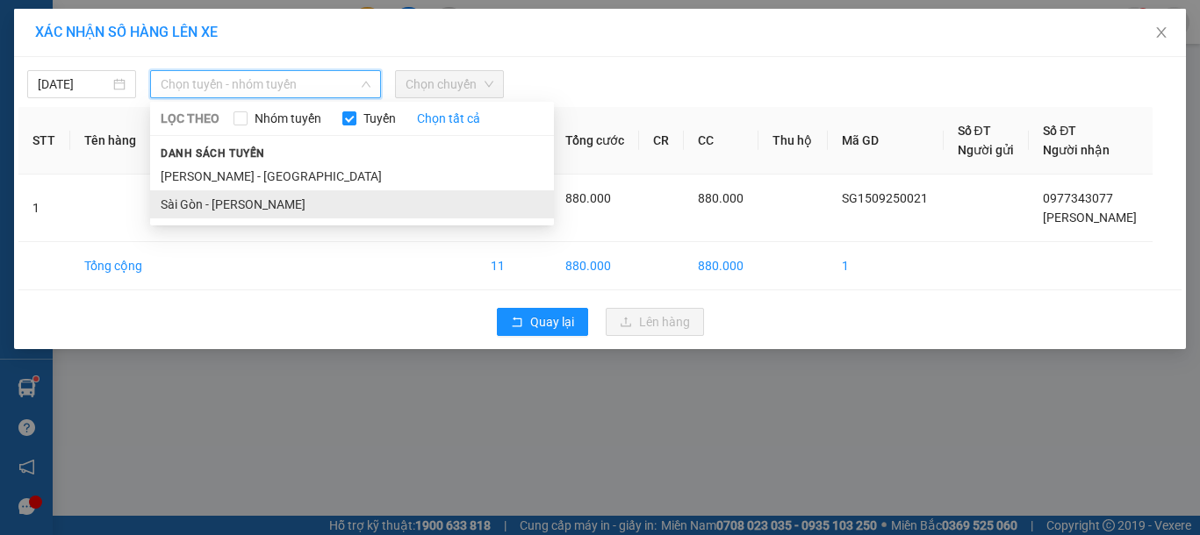
click at [252, 205] on li "Sài Gòn - [PERSON_NAME]" at bounding box center [352, 204] width 404 height 28
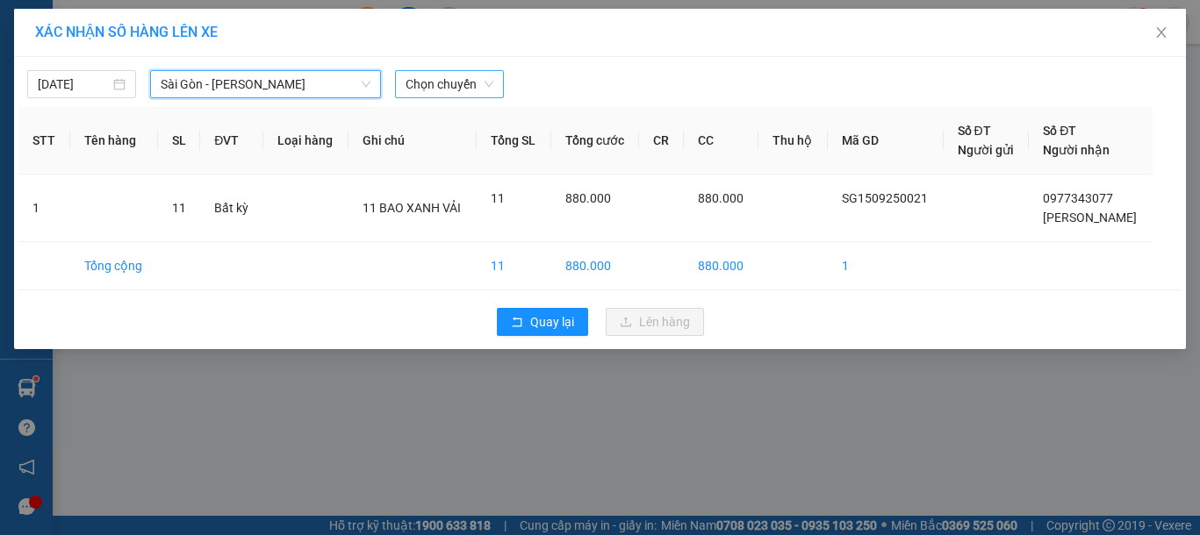
click at [465, 82] on span "Chọn chuyến" at bounding box center [450, 84] width 88 height 26
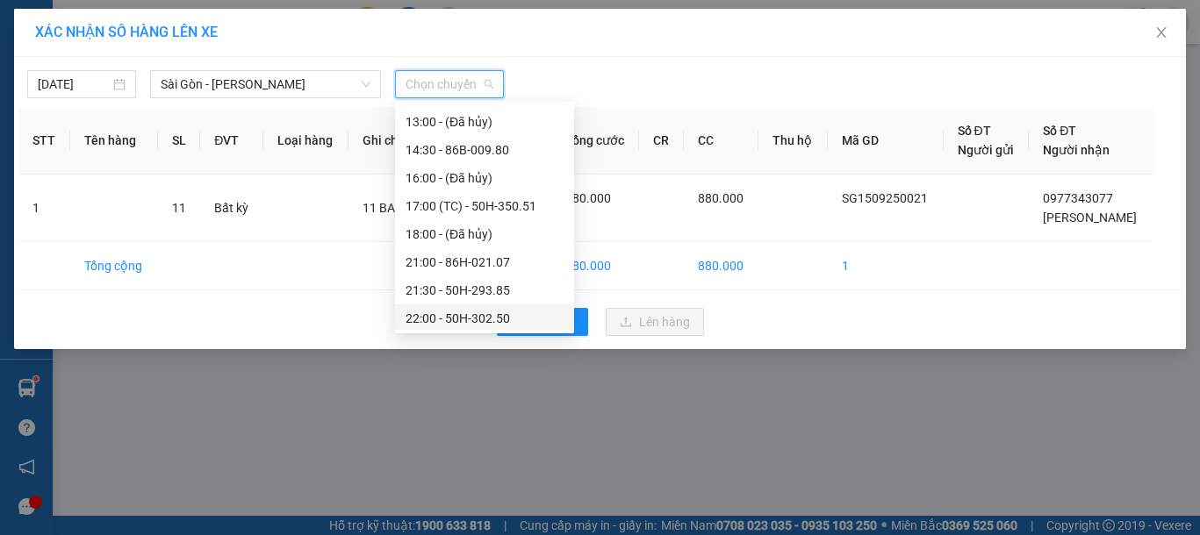
scroll to position [225, 0]
click at [501, 319] on div "22:15 (TC) - 50H-368.19" at bounding box center [485, 315] width 158 height 19
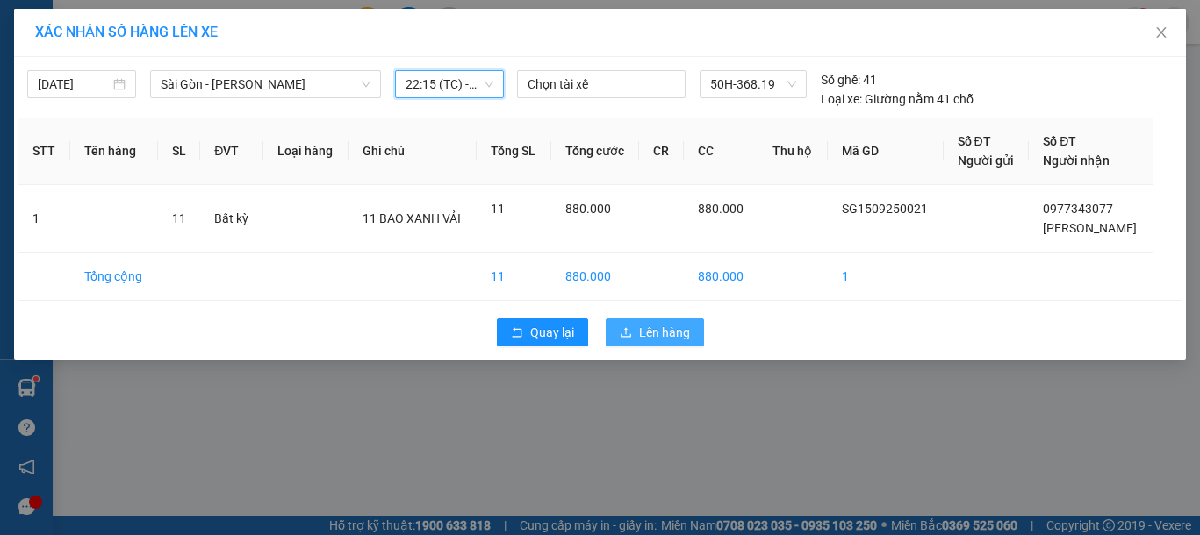
click at [666, 327] on span "Lên hàng" at bounding box center [664, 332] width 51 height 19
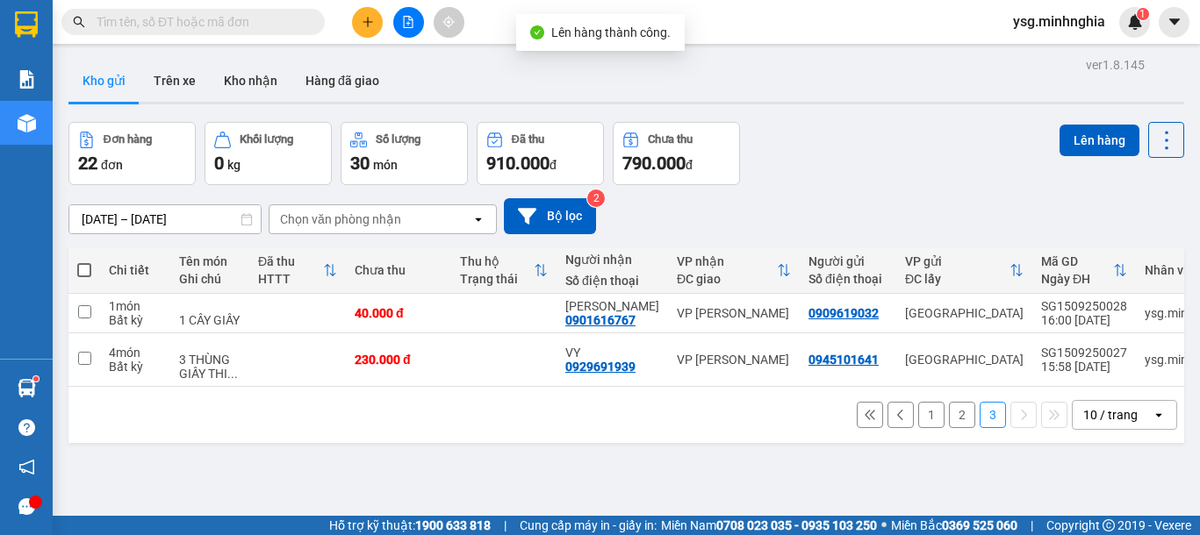
click at [894, 421] on icon at bounding box center [900, 415] width 12 height 12
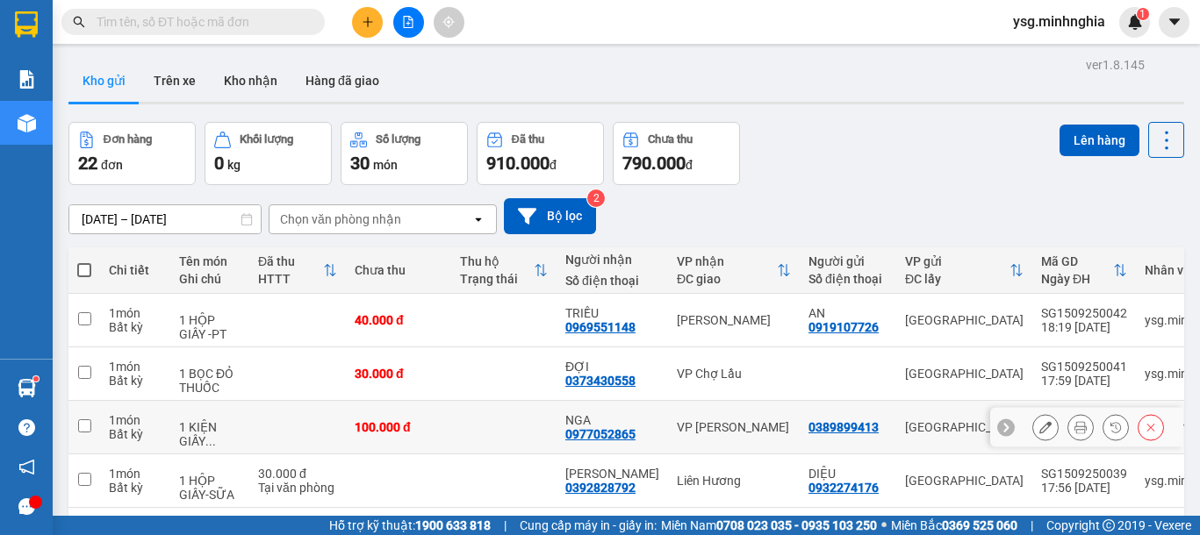
scroll to position [392, 0]
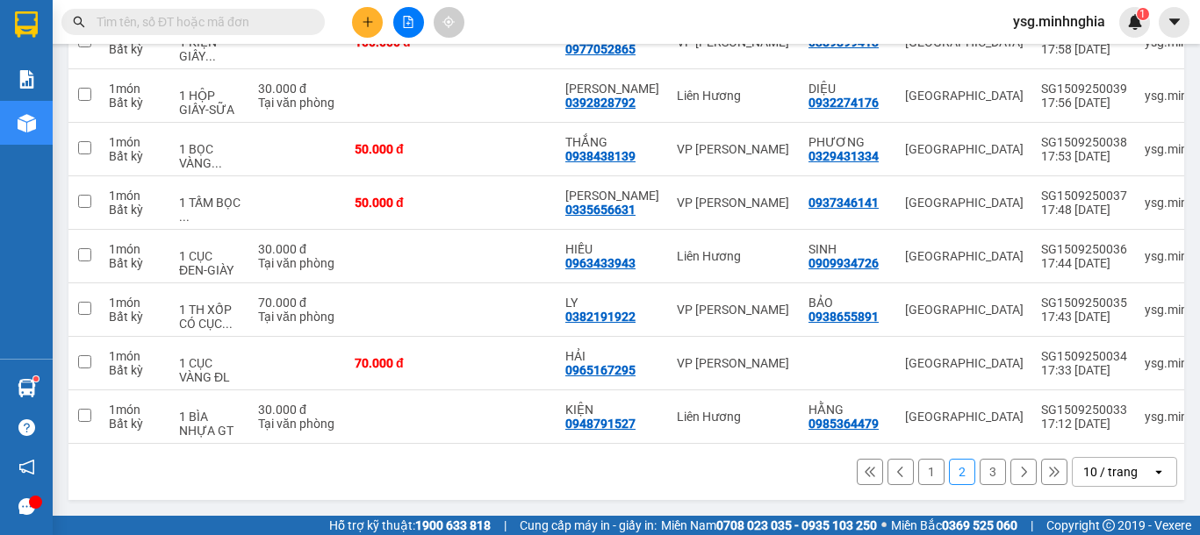
click at [918, 470] on button "1" at bounding box center [931, 472] width 26 height 26
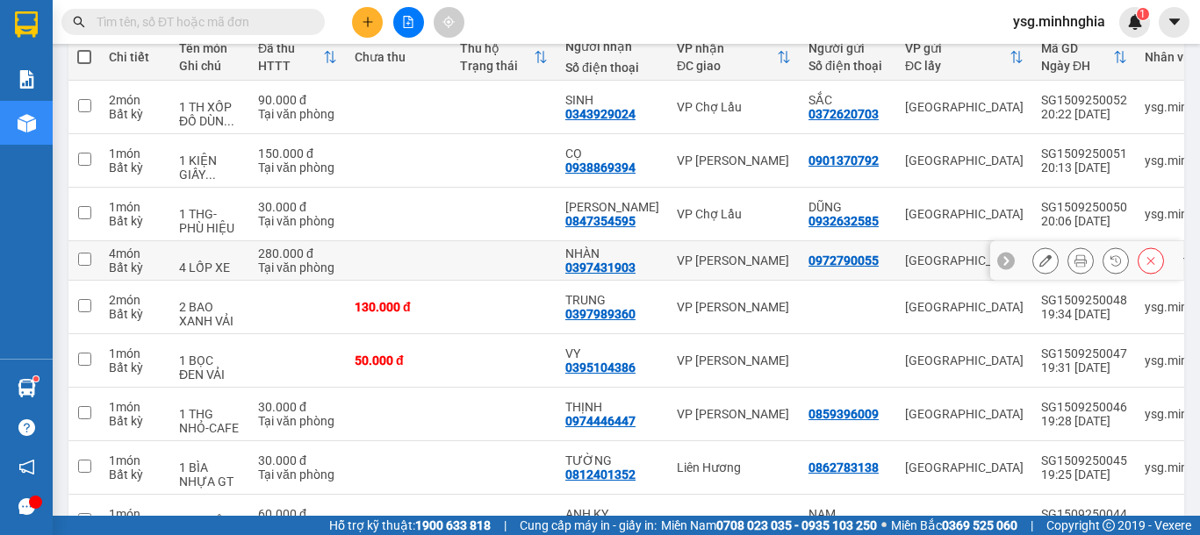
scroll to position [0, 0]
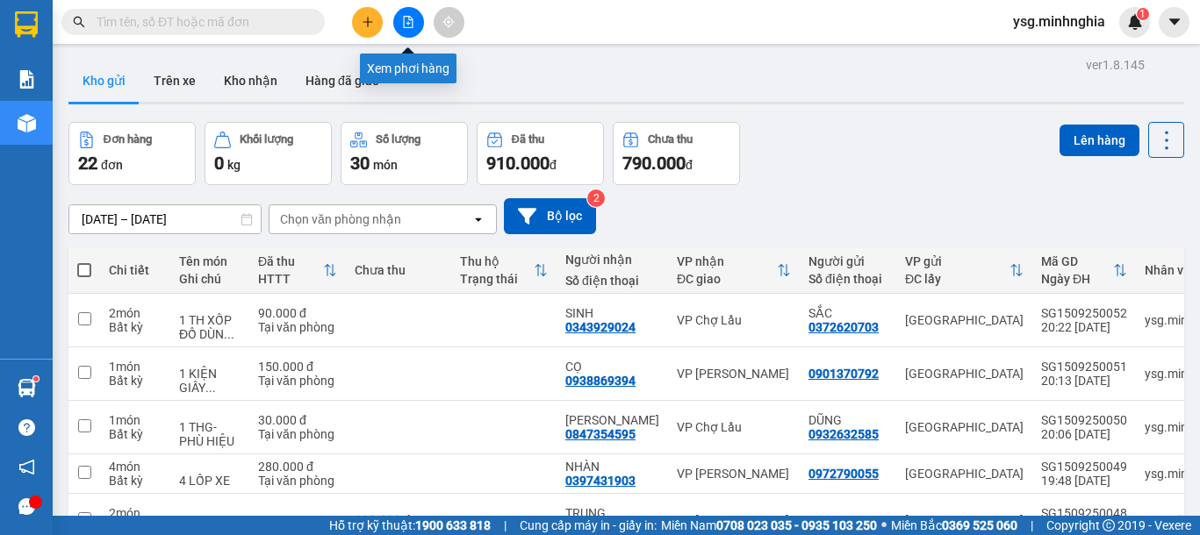
click at [406, 25] on icon "file-add" at bounding box center [408, 22] width 12 height 12
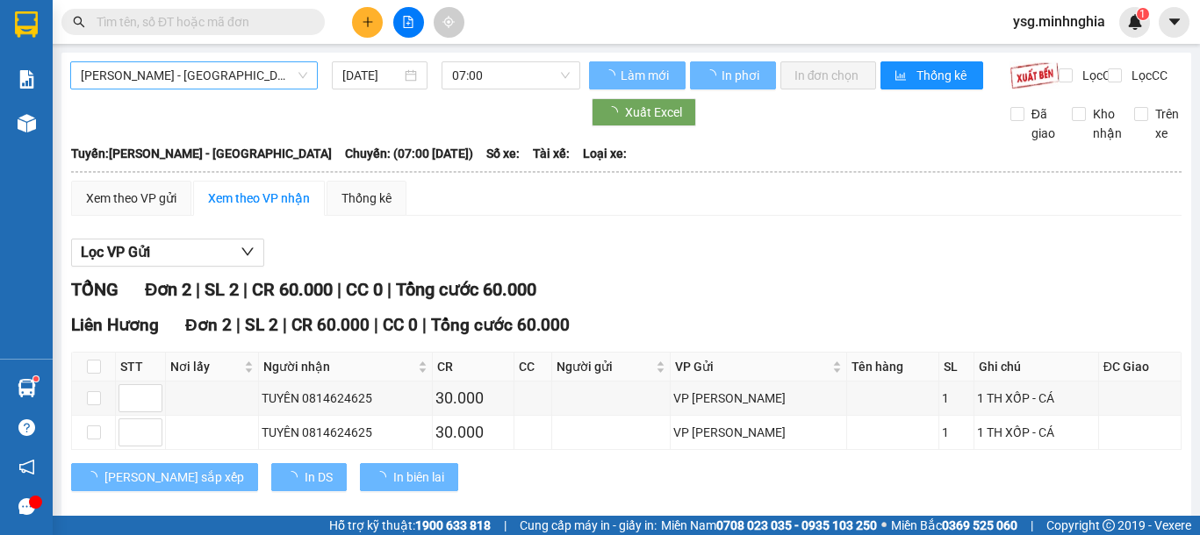
click at [238, 75] on span "[PERSON_NAME] - [GEOGRAPHIC_DATA]" at bounding box center [194, 75] width 226 height 26
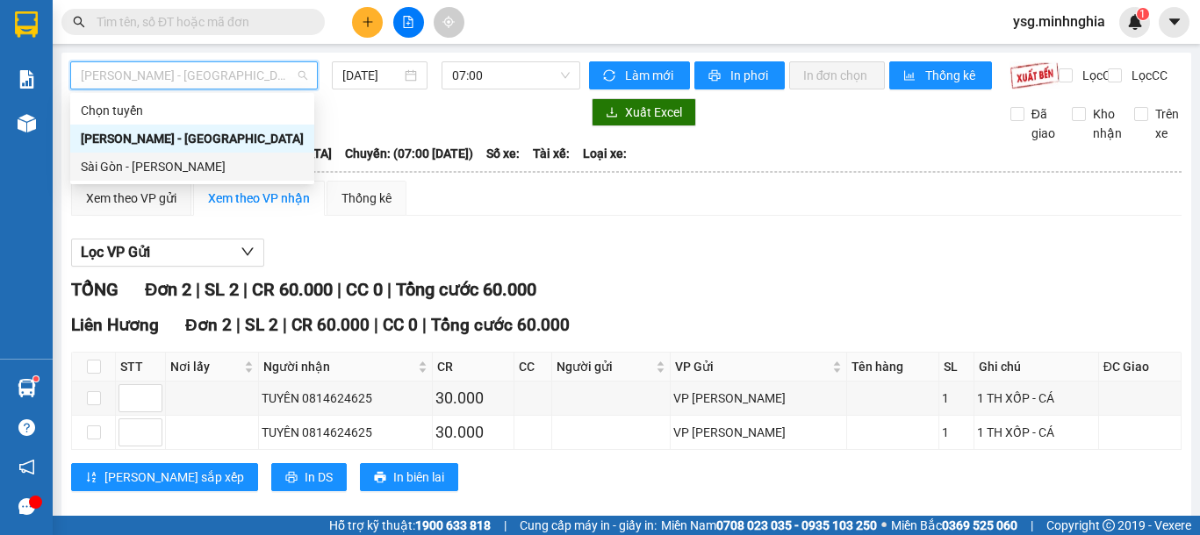
click at [125, 179] on div "Sài Gòn - [PERSON_NAME]" at bounding box center [192, 167] width 244 height 28
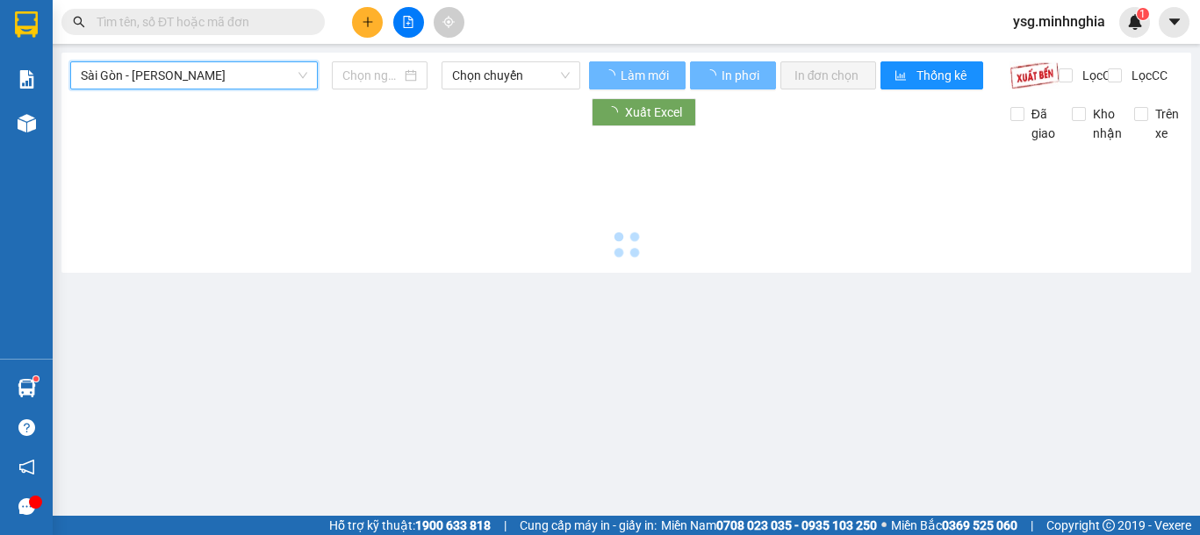
type input "[DATE]"
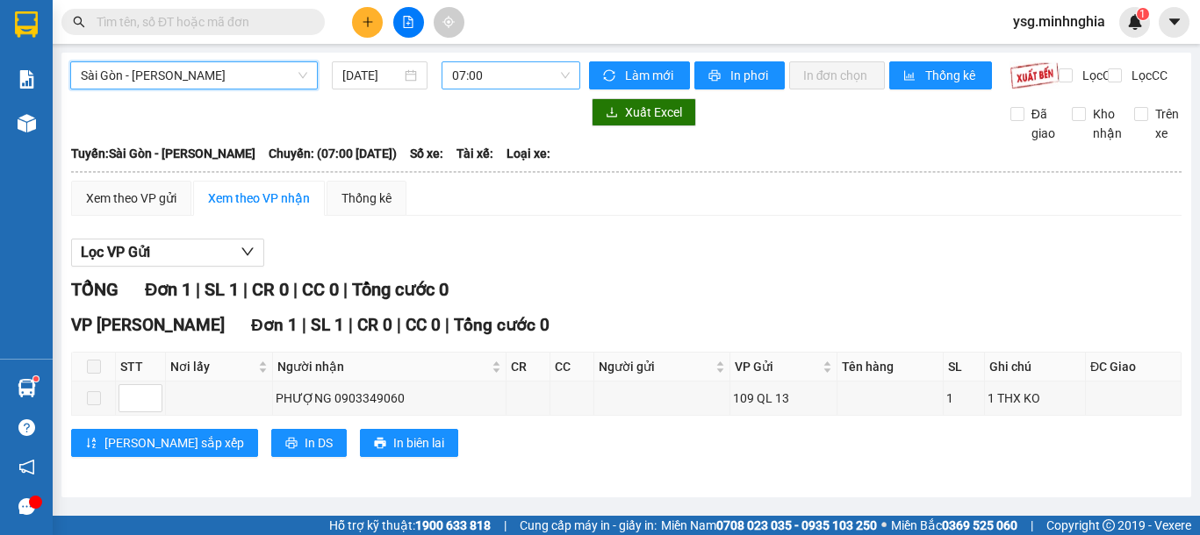
click at [489, 84] on span "07:00" at bounding box center [511, 75] width 118 height 26
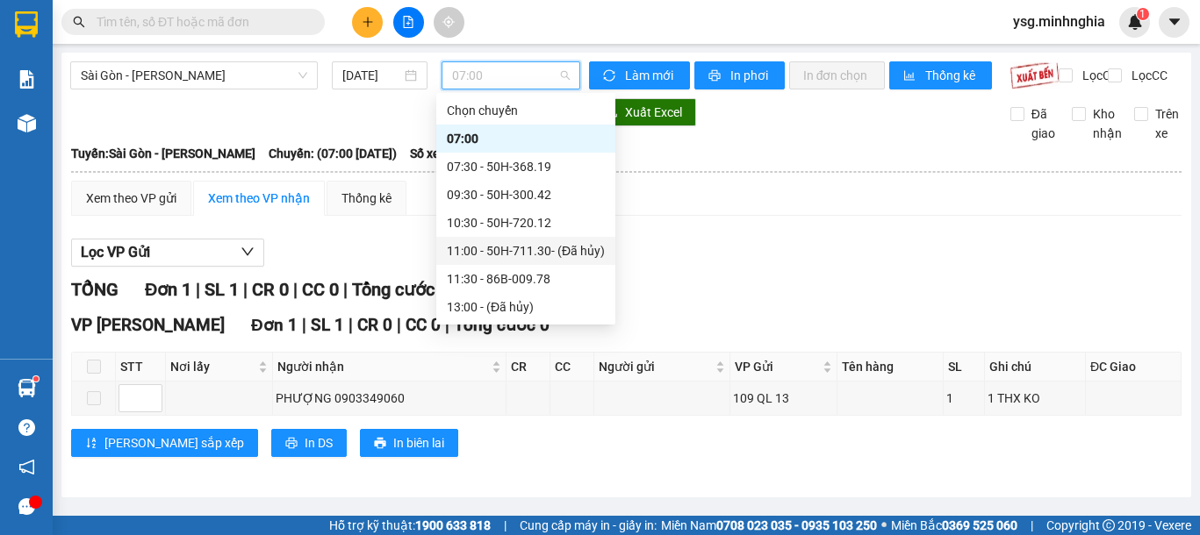
scroll to position [225, 0]
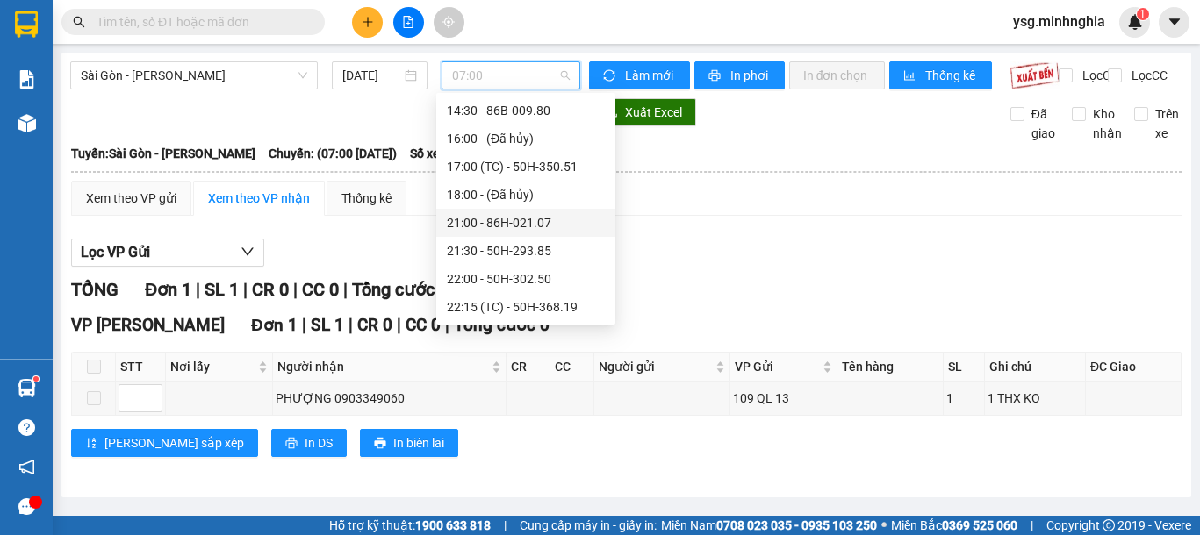
click at [500, 231] on div "21:00 - 86H-021.07" at bounding box center [526, 222] width 158 height 19
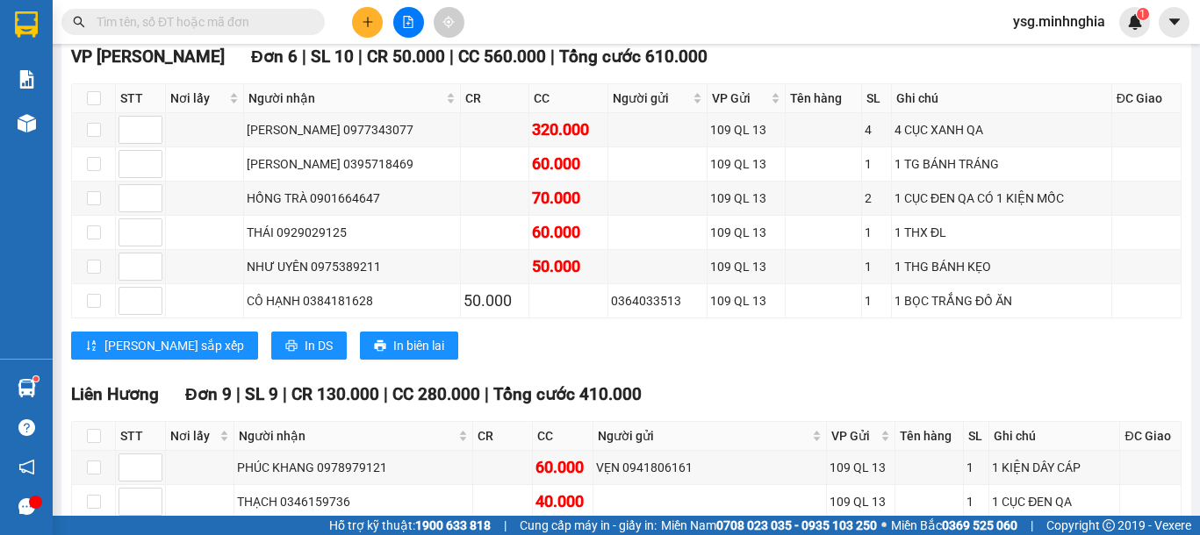
scroll to position [542, 0]
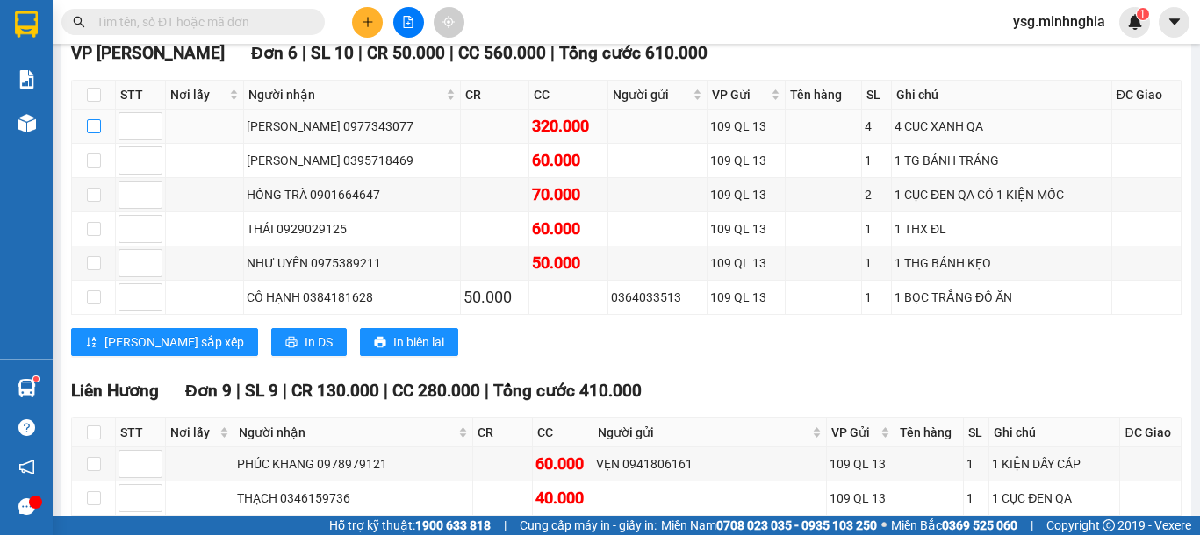
click at [97, 133] on input "checkbox" at bounding box center [94, 126] width 14 height 14
checkbox input "true"
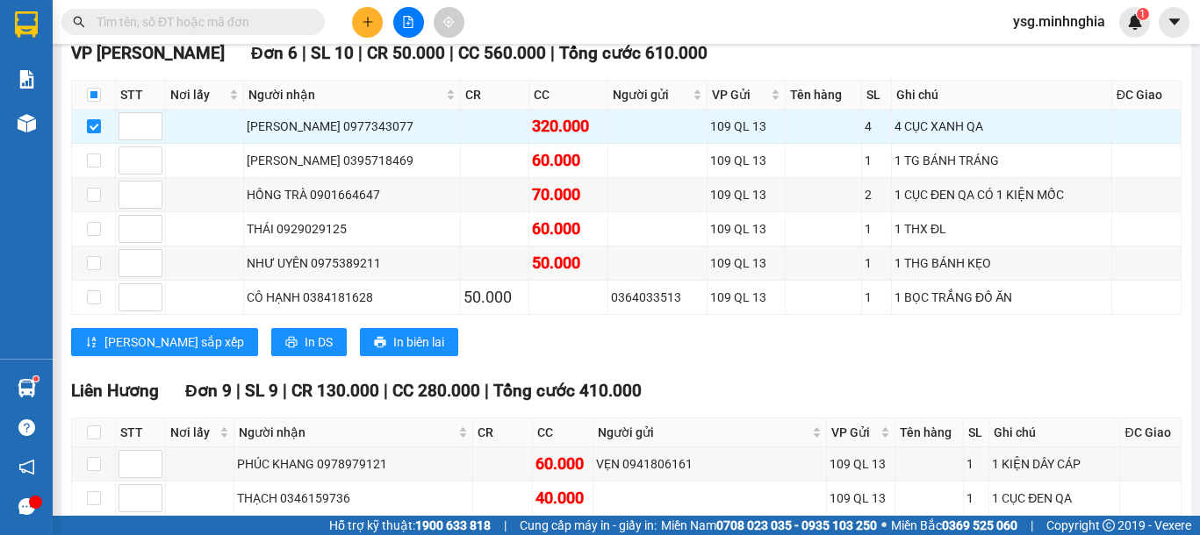
scroll to position [0, 0]
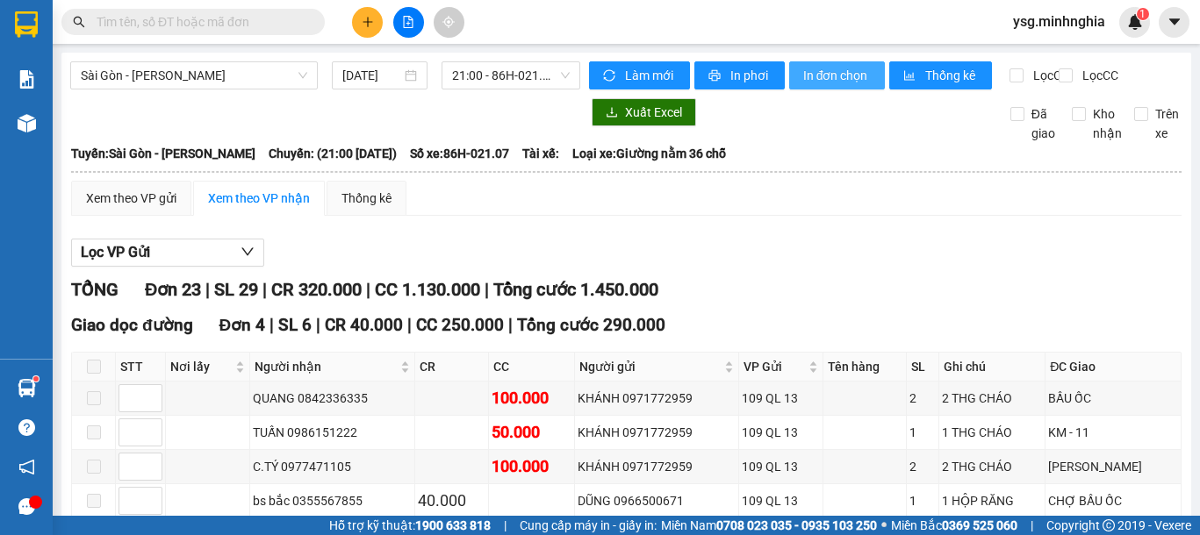
click at [836, 74] on span "In đơn chọn" at bounding box center [837, 75] width 68 height 19
click at [511, 70] on span "21:00 - 86H-021.07" at bounding box center [511, 75] width 118 height 26
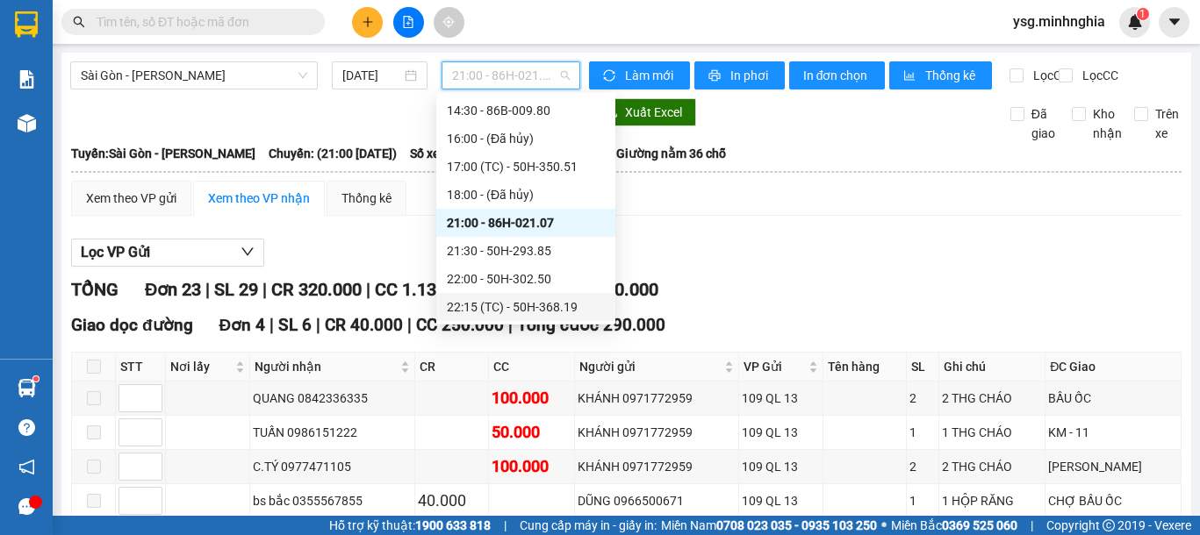
click at [505, 305] on div "22:15 (TC) - 50H-368.19" at bounding box center [526, 307] width 158 height 19
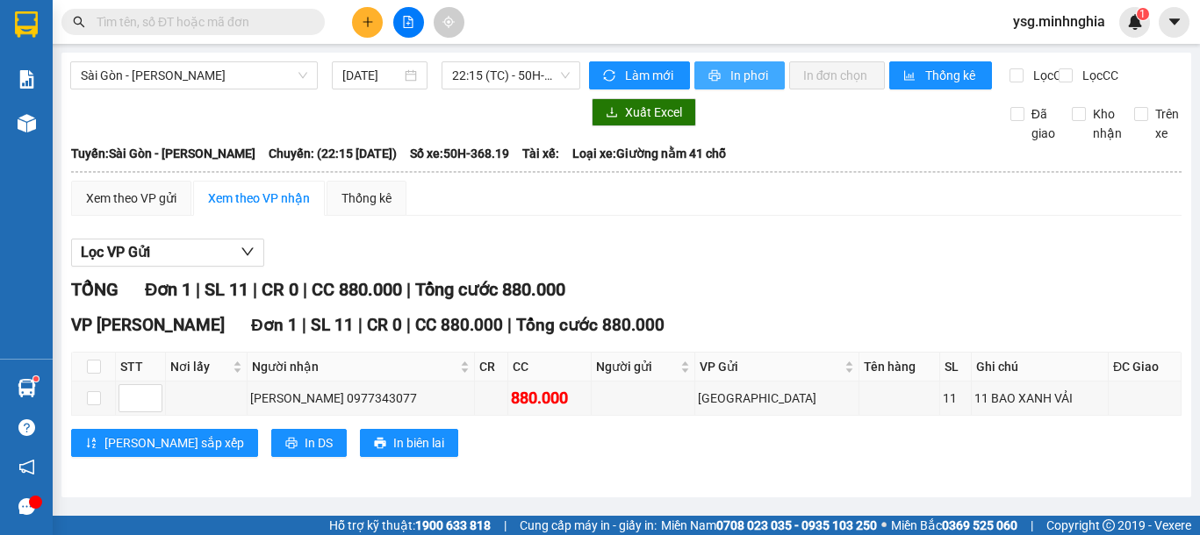
click at [747, 76] on span "In phơi" at bounding box center [750, 75] width 40 height 19
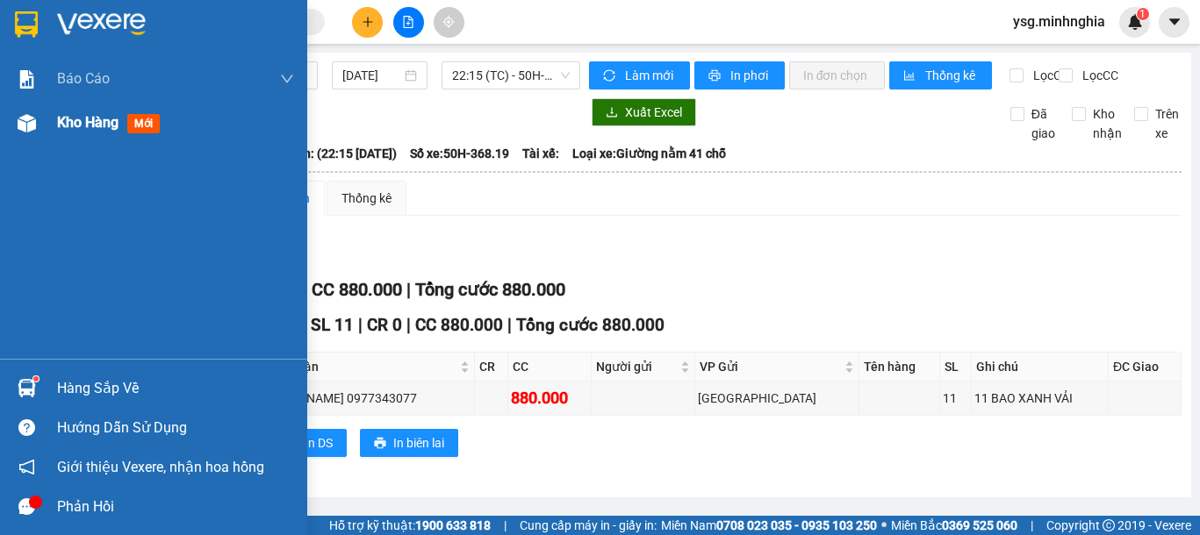
click at [4, 126] on div "Kho hàng mới" at bounding box center [153, 123] width 307 height 44
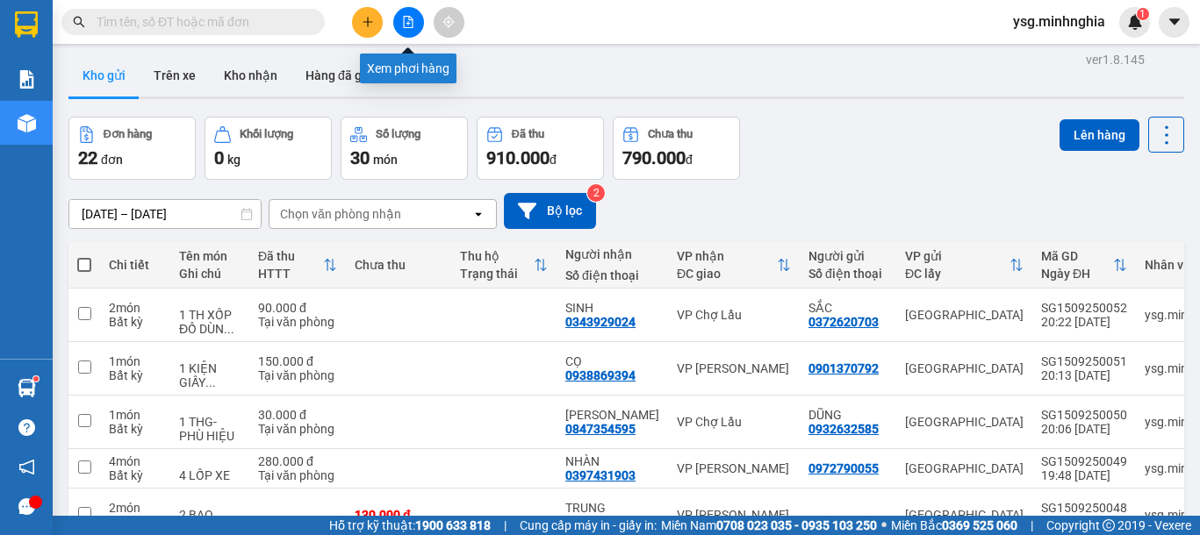
click at [403, 22] on icon "file-add" at bounding box center [408, 22] width 12 height 12
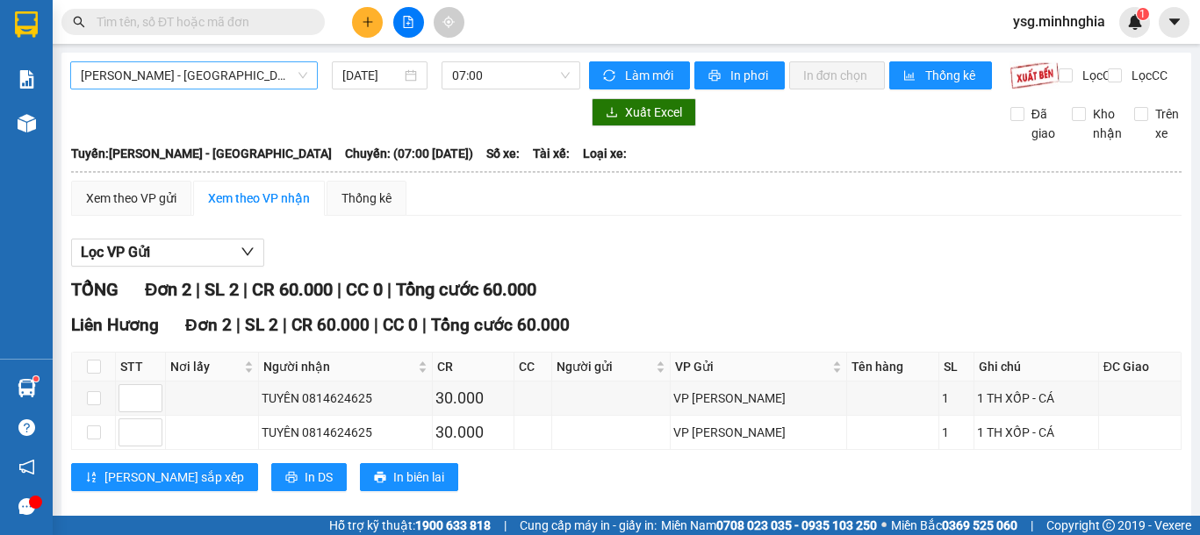
click at [264, 65] on span "[PERSON_NAME] - [GEOGRAPHIC_DATA]" at bounding box center [194, 75] width 226 height 26
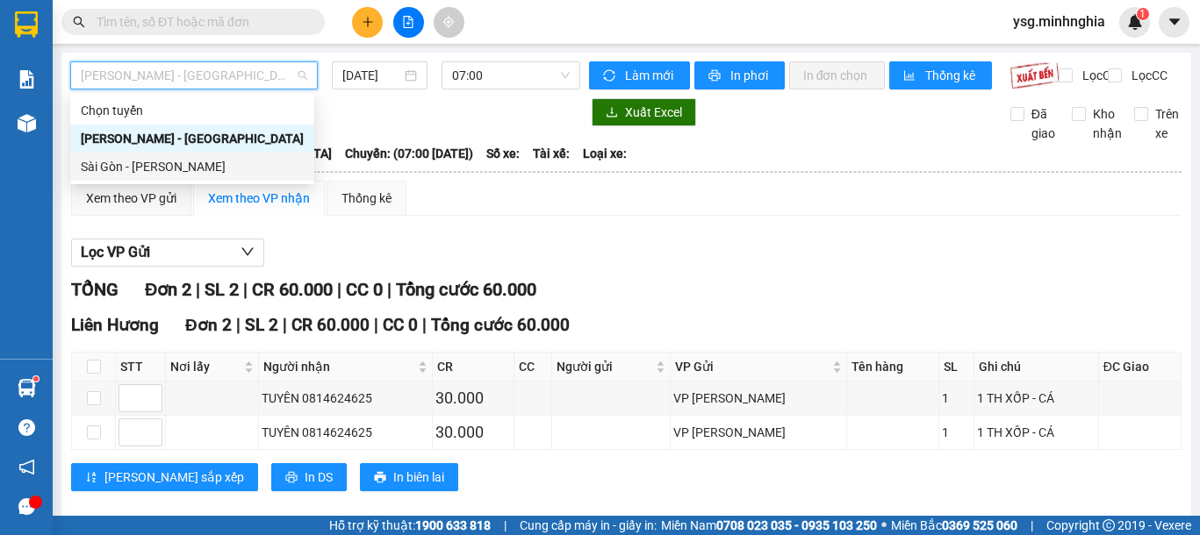
click at [200, 175] on div "Sài Gòn - [PERSON_NAME]" at bounding box center [192, 166] width 223 height 19
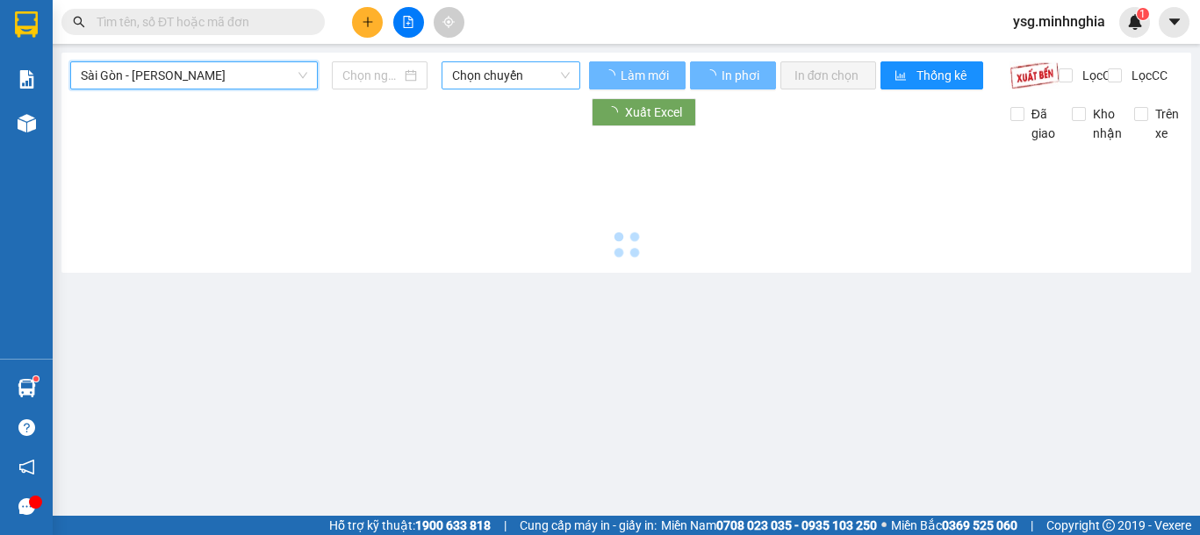
type input "[DATE]"
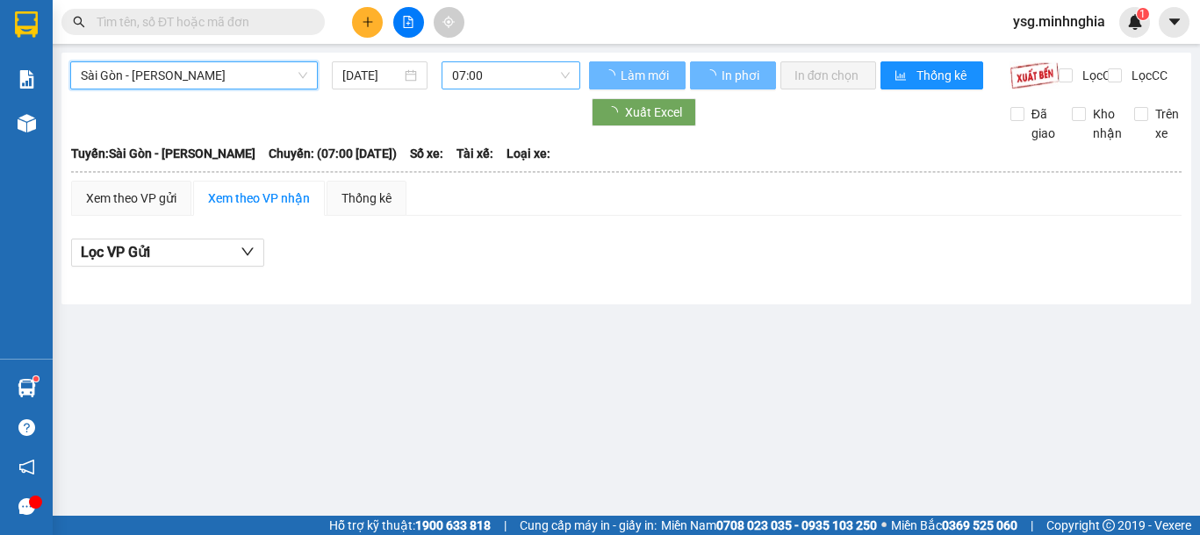
click at [523, 71] on span "07:00" at bounding box center [511, 75] width 118 height 26
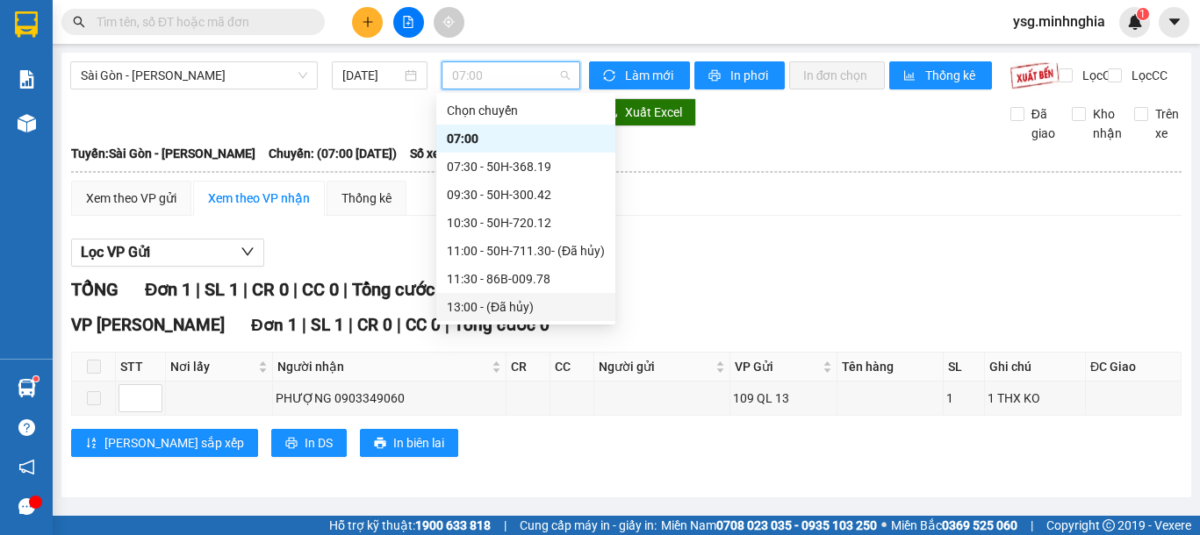
scroll to position [225, 0]
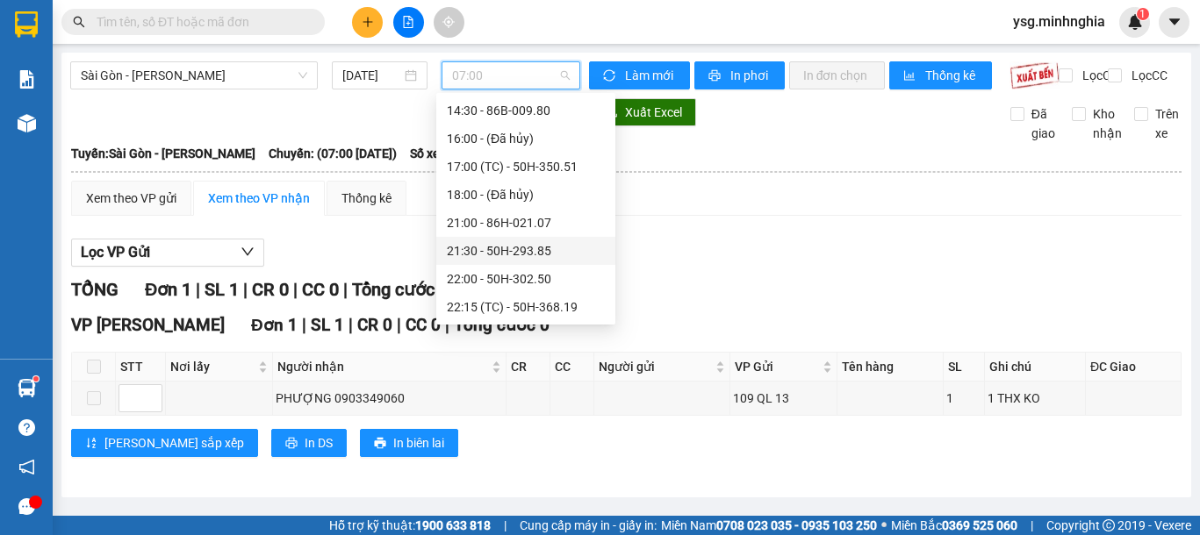
click at [528, 261] on div "21:30 - 50H-293.85" at bounding box center [525, 251] width 179 height 28
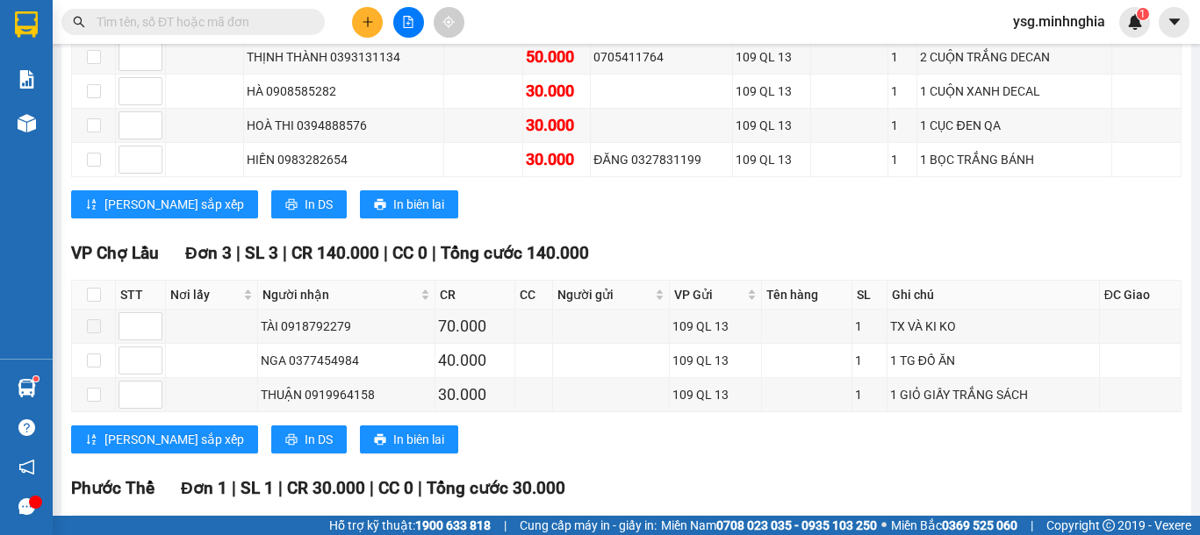
scroll to position [827, 0]
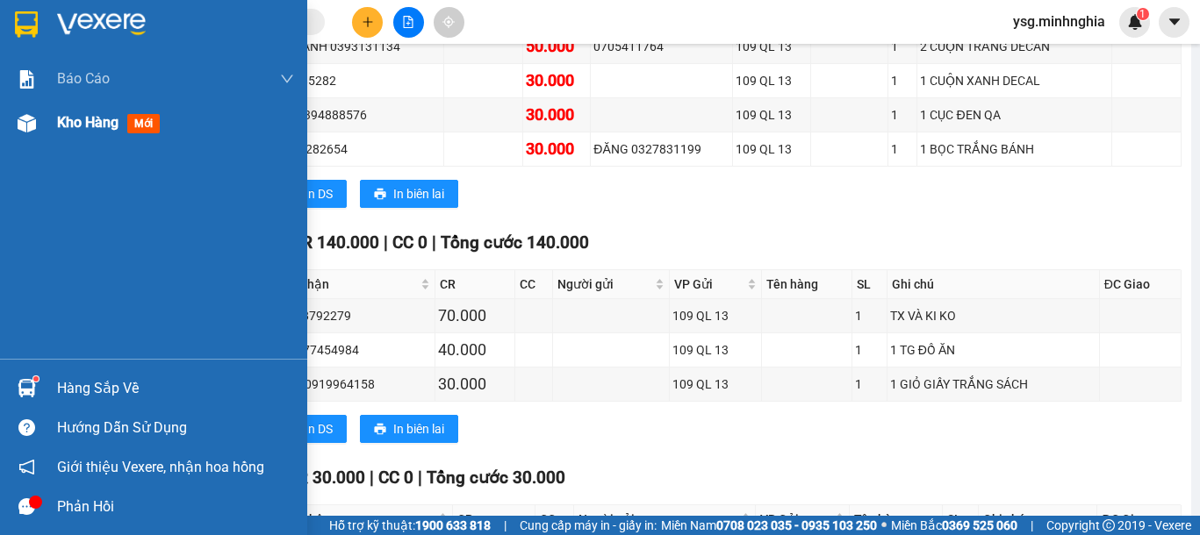
click at [10, 133] on div "Kho hàng mới" at bounding box center [153, 123] width 307 height 44
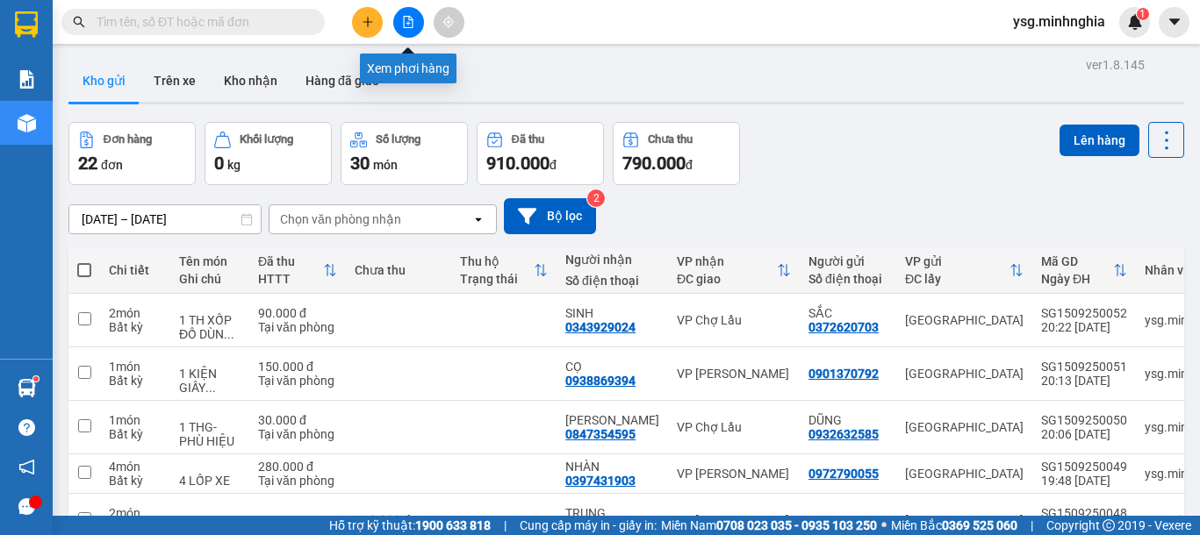
click at [413, 16] on icon "file-add" at bounding box center [408, 22] width 12 height 12
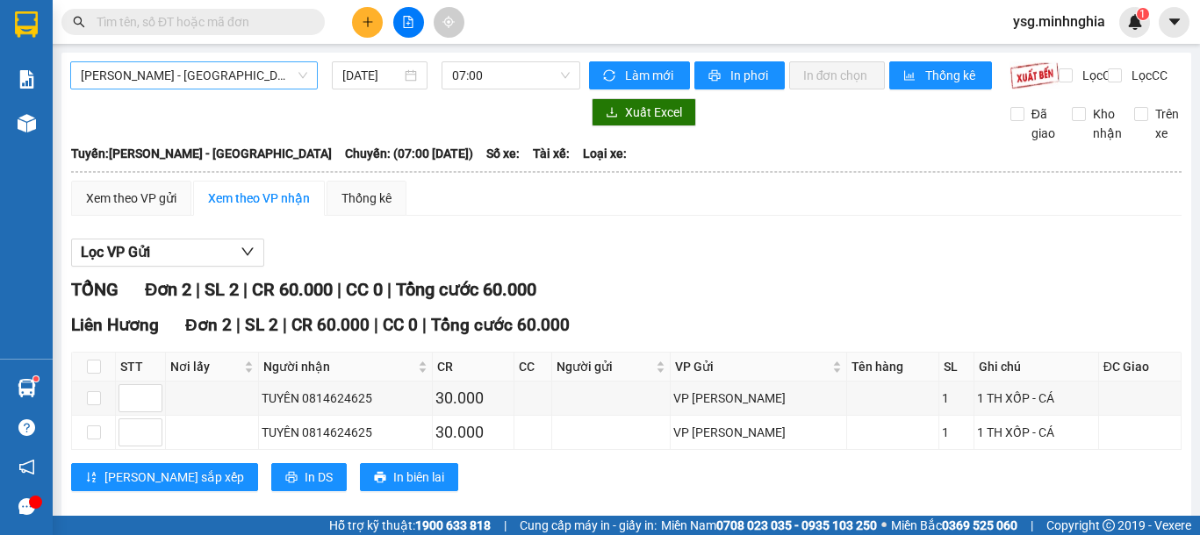
drag, startPoint x: 170, startPoint y: 68, endPoint x: 176, endPoint y: 84, distance: 17.5
click at [175, 68] on span "[PERSON_NAME] - [GEOGRAPHIC_DATA]" at bounding box center [194, 75] width 226 height 26
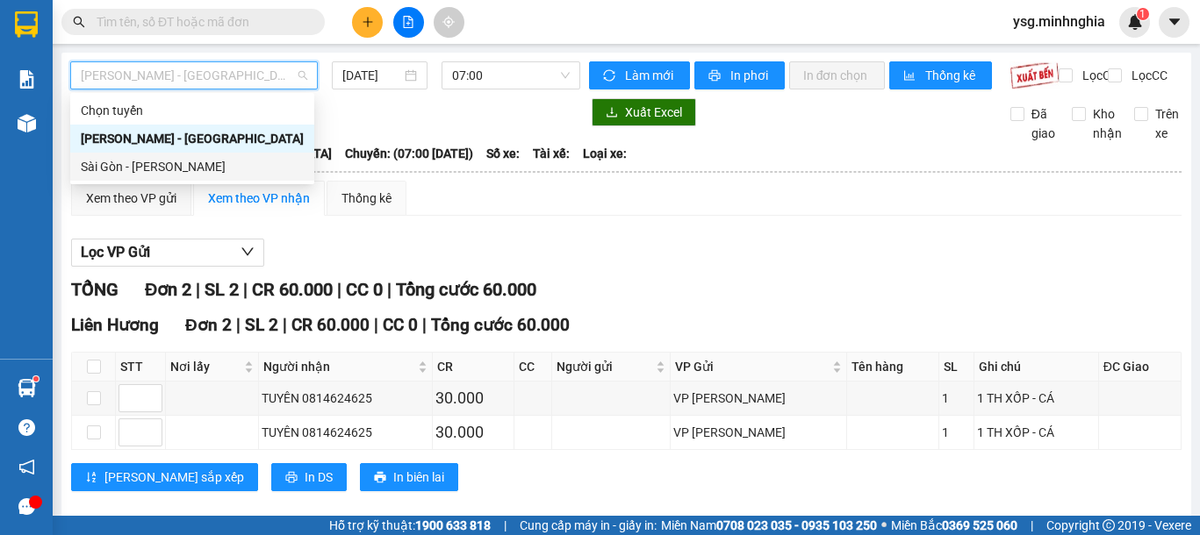
click at [159, 172] on div "Sài Gòn - [PERSON_NAME]" at bounding box center [192, 166] width 223 height 19
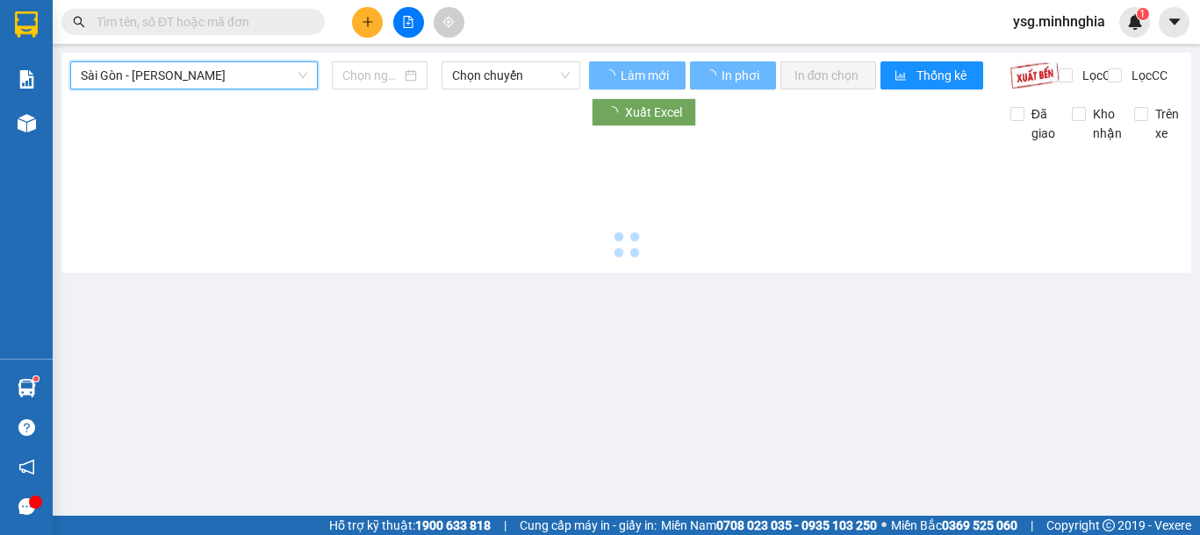
type input "[DATE]"
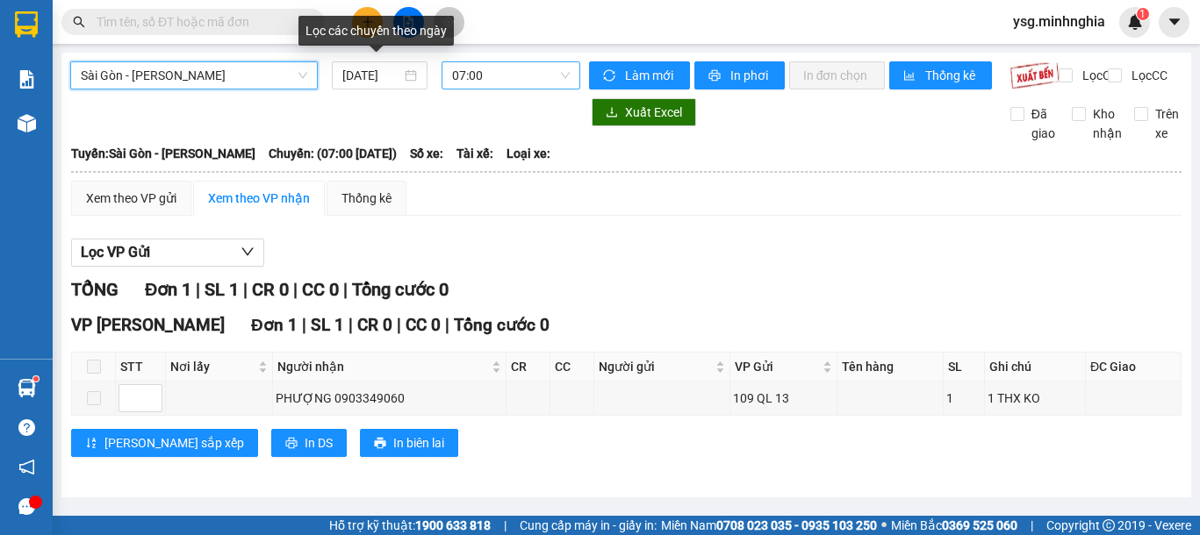
click at [464, 80] on span "07:00" at bounding box center [511, 75] width 118 height 26
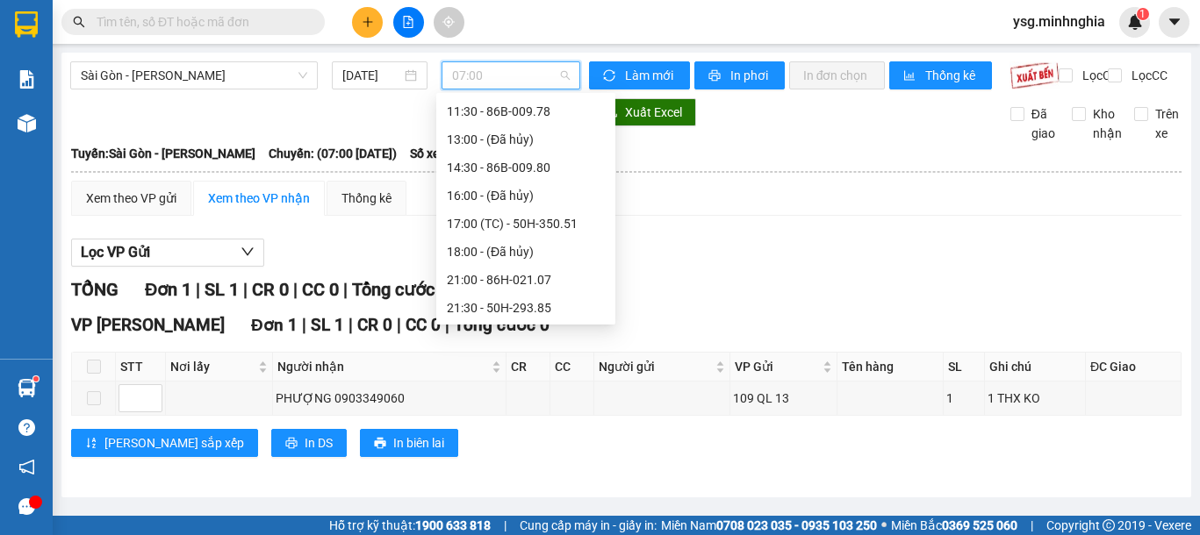
scroll to position [225, 0]
click at [520, 218] on div "21:00 - 86H-021.07" at bounding box center [526, 222] width 158 height 19
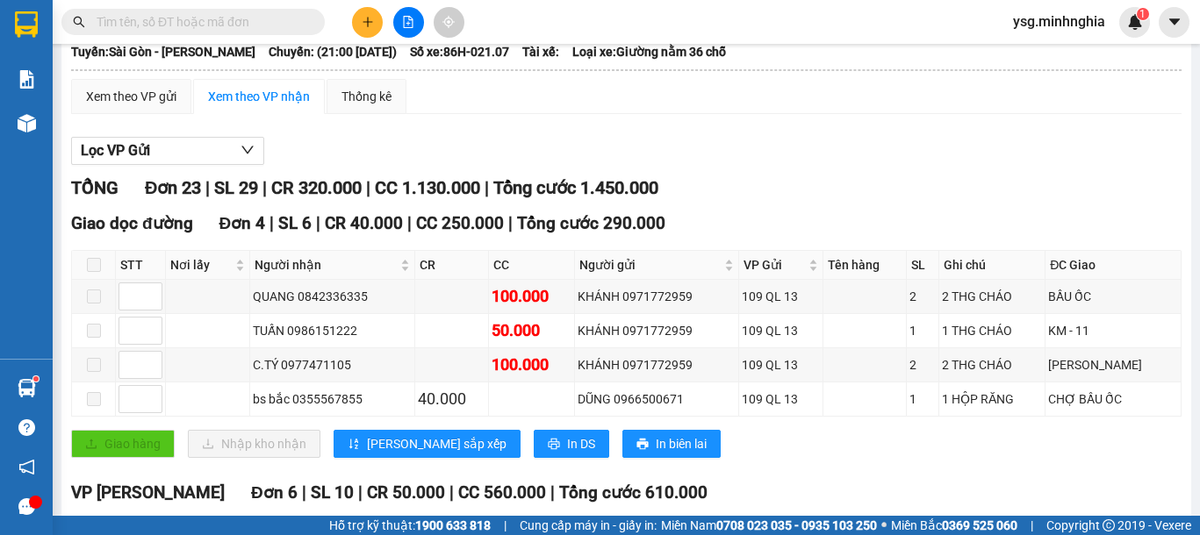
scroll to position [105, 0]
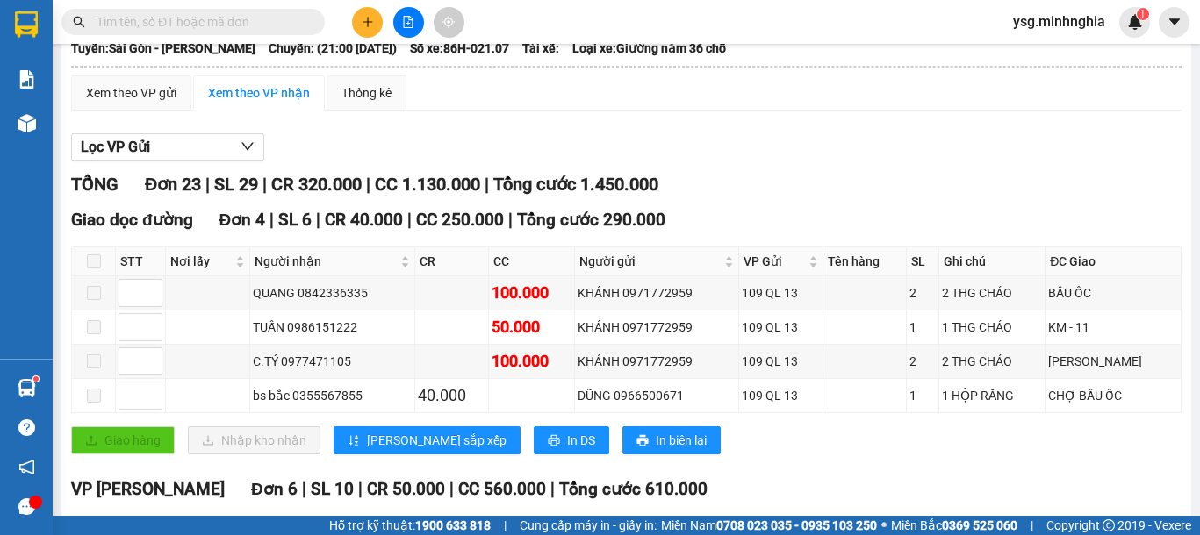
click at [370, 18] on icon "plus" at bounding box center [368, 22] width 12 height 12
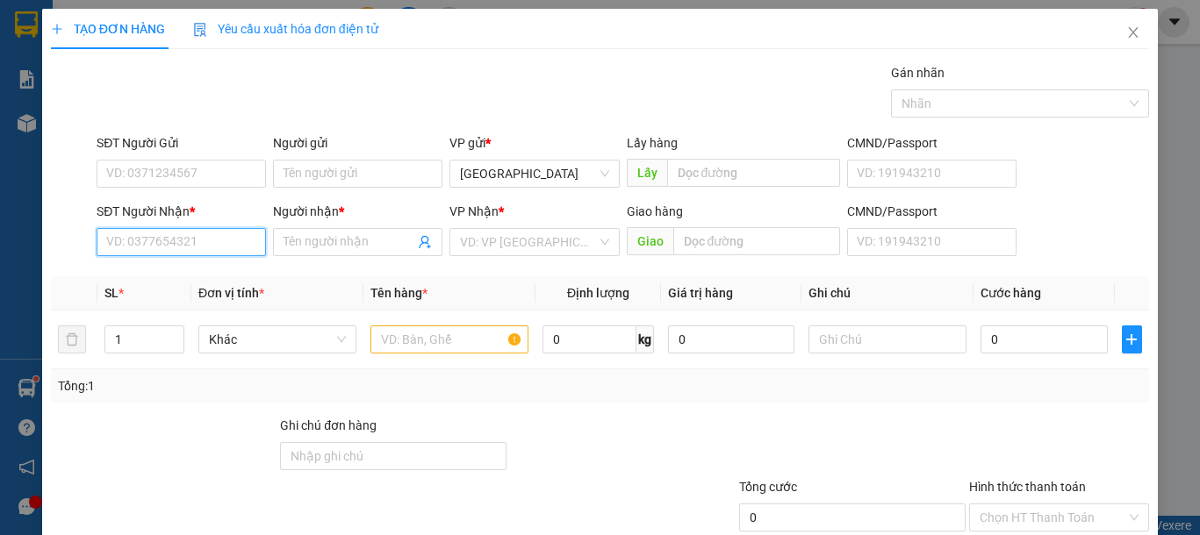
click at [175, 238] on input "SĐT Người Nhận *" at bounding box center [181, 242] width 169 height 28
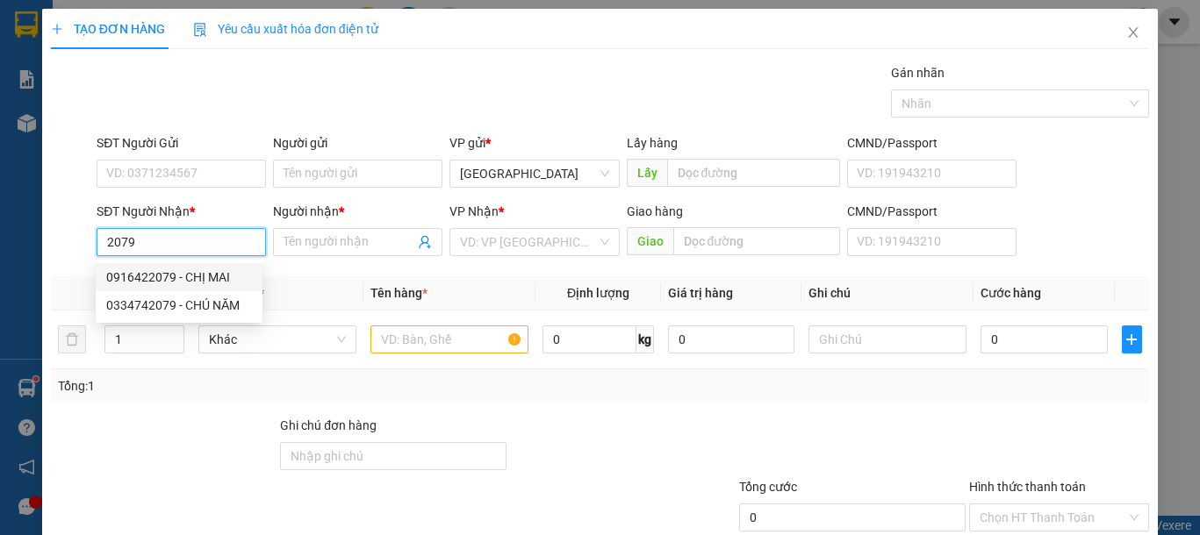
click at [219, 274] on div "0916422079 - CHỊ MAI" at bounding box center [179, 277] width 146 height 19
type input "0916422079"
type input "CHỊ MAI"
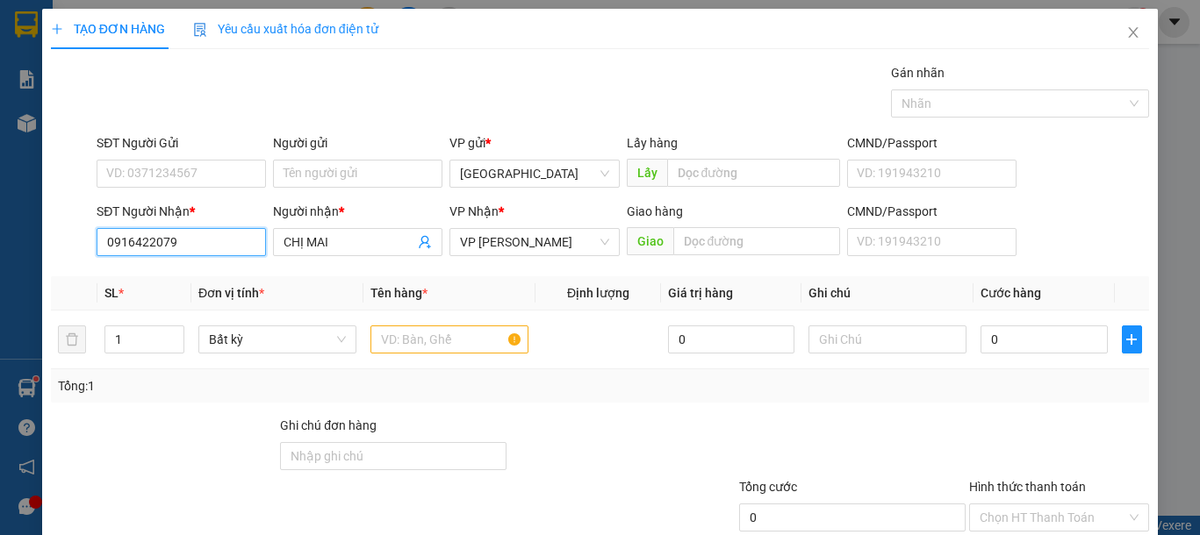
drag, startPoint x: 82, startPoint y: 240, endPoint x: 0, endPoint y: 248, distance: 82.1
click at [0, 248] on div "TẠO ĐƠN HÀNG Yêu cầu xuất hóa đơn điện tử Transit Pickup Surcharge Ids Transit …" at bounding box center [600, 267] width 1200 height 535
type input "0916422079"
drag, startPoint x: 459, startPoint y: 334, endPoint x: 593, endPoint y: 325, distance: 134.6
click at [492, 330] on input "text" at bounding box center [449, 340] width 158 height 28
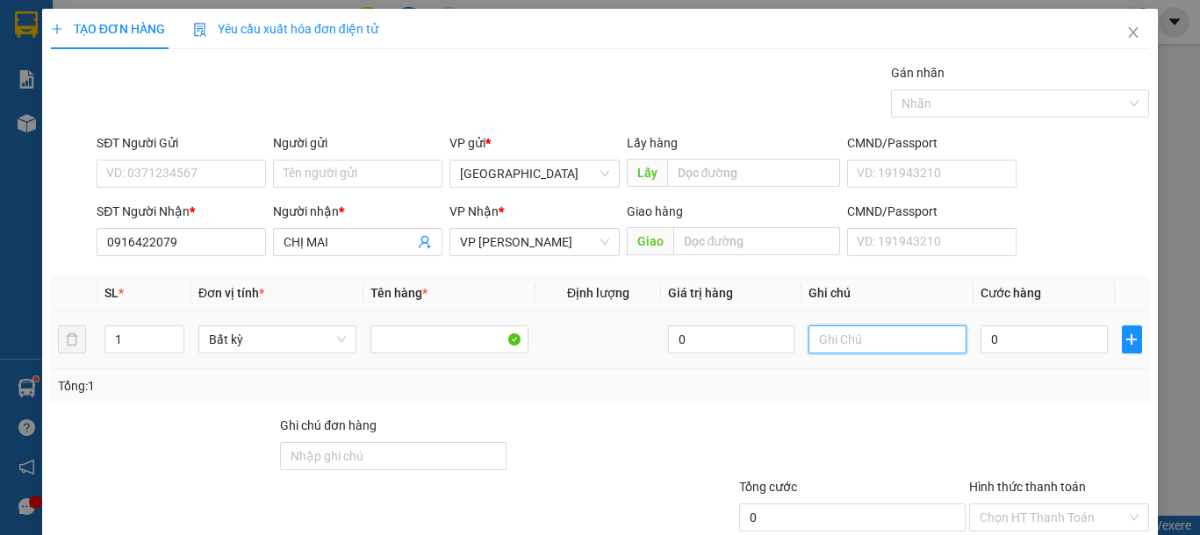
click at [892, 348] on input "text" at bounding box center [887, 340] width 158 height 28
type input "1 BAO XANH QA"
click at [980, 341] on input "0" at bounding box center [1043, 340] width 126 height 28
type input "8"
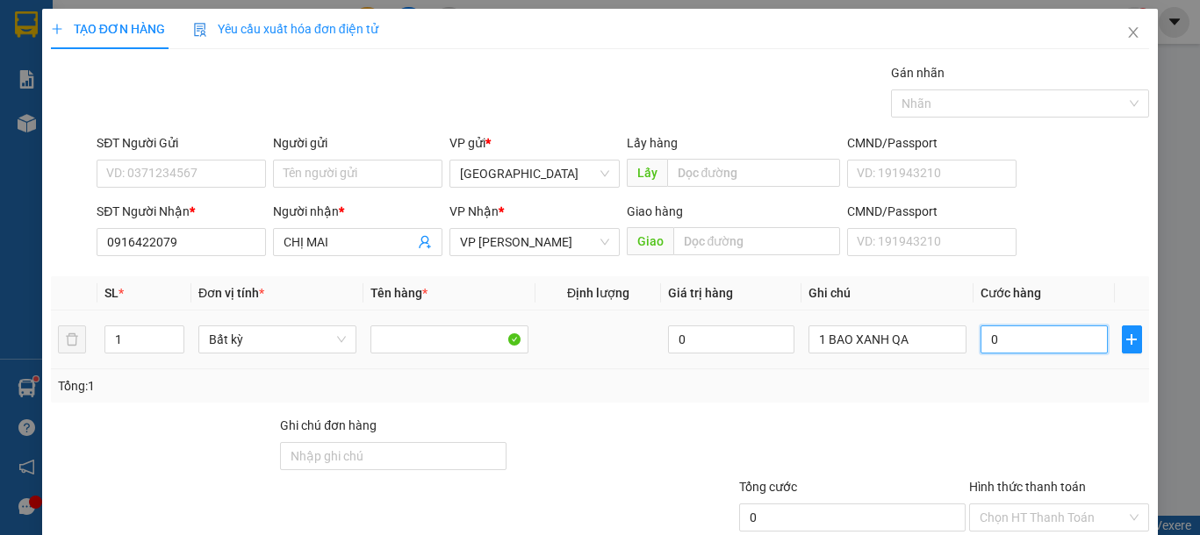
type input "8"
type input "80"
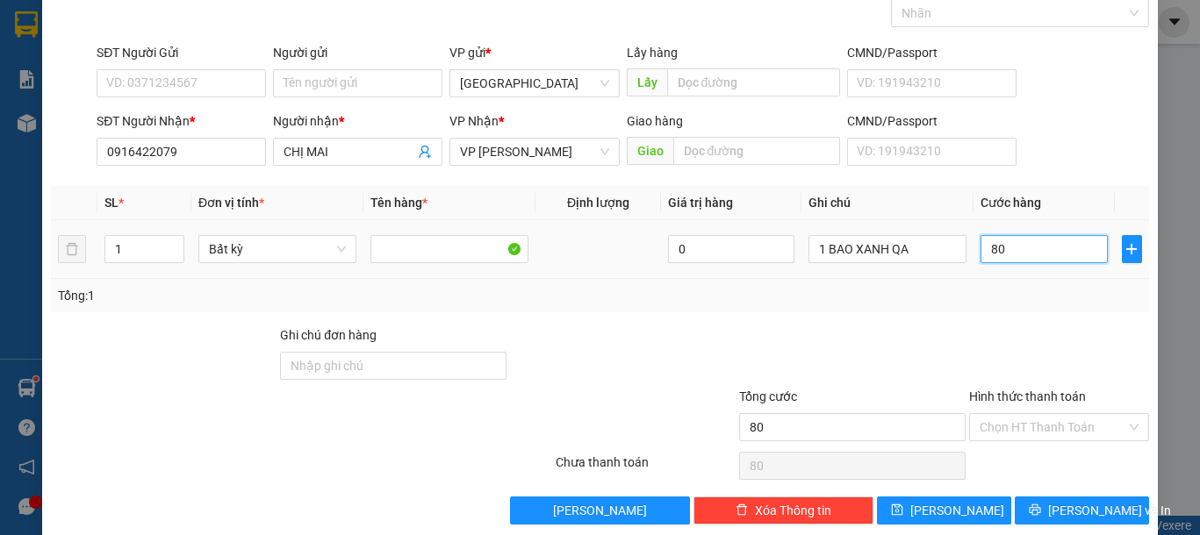
scroll to position [114, 0]
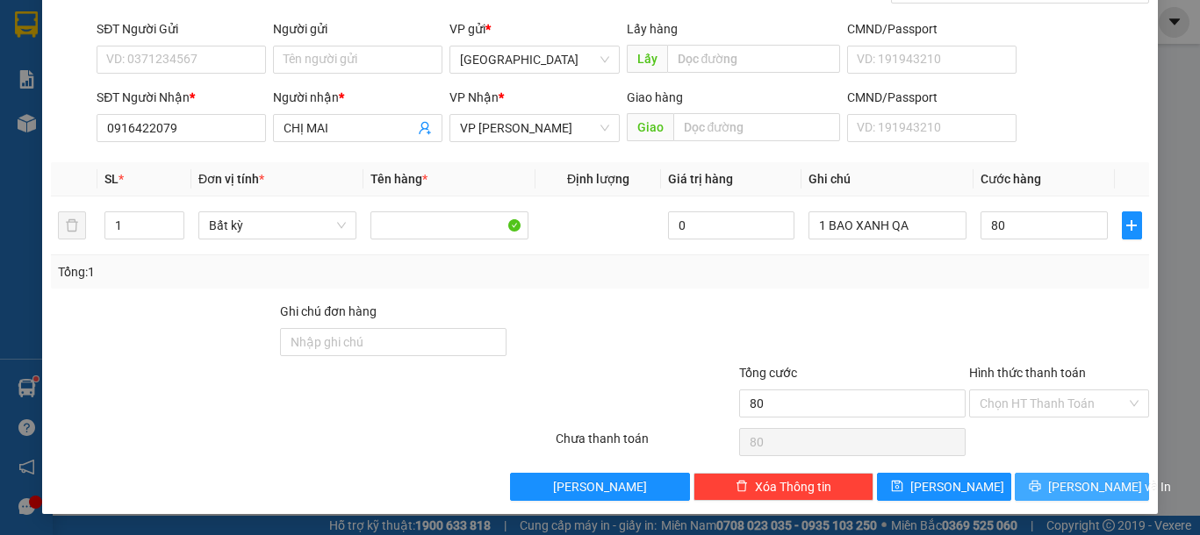
type input "80.000"
click at [1093, 491] on span "[PERSON_NAME] và In" at bounding box center [1109, 486] width 123 height 19
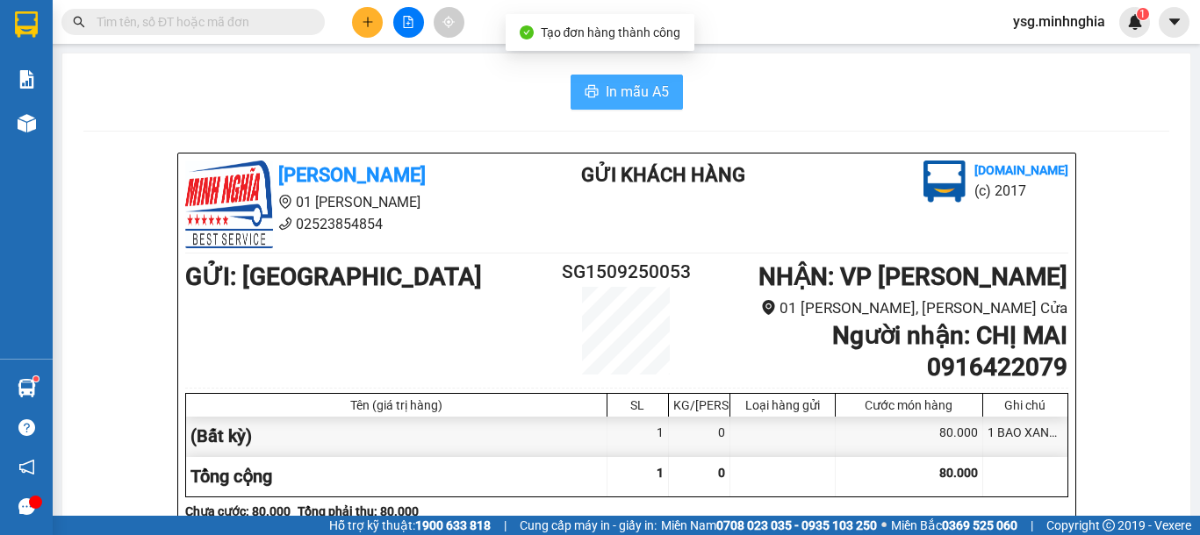
click at [612, 85] on span "In mẫu A5" at bounding box center [637, 92] width 63 height 22
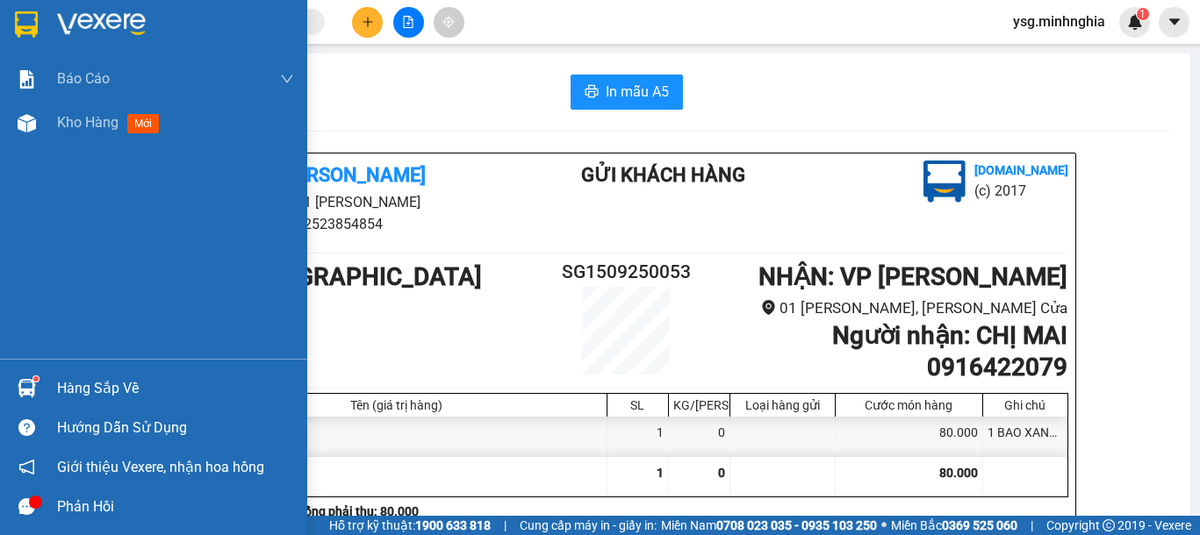
click at [23, 145] on div "Báo cáo Báo cáo dòng tiền (nhân viên) Doanh số tạo đơn theo VP gửi (nhân viên) …" at bounding box center [153, 208] width 307 height 302
click at [15, 117] on div at bounding box center [26, 123] width 31 height 31
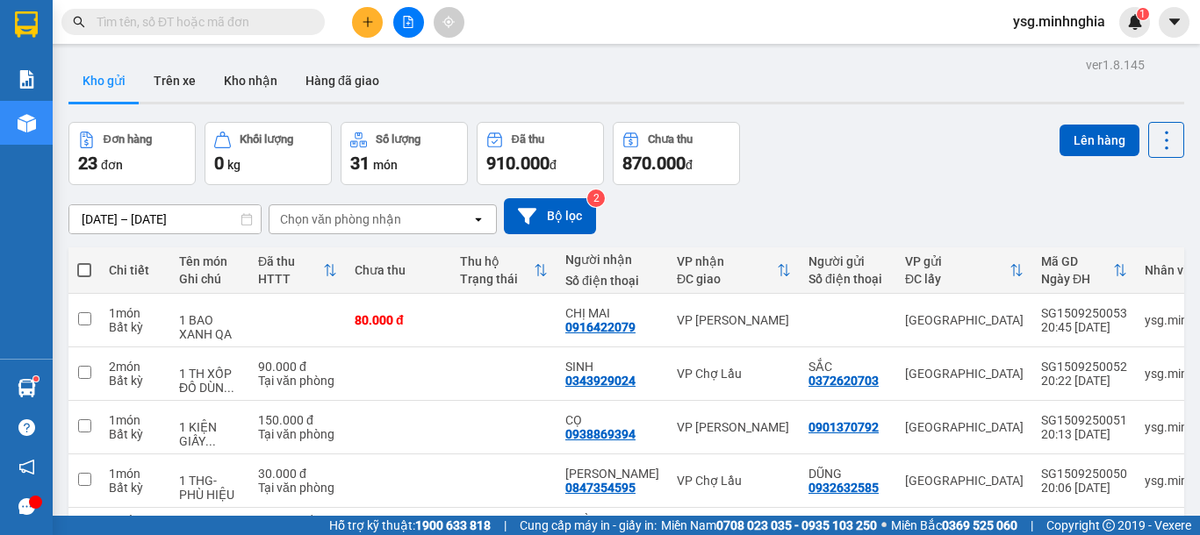
scroll to position [378, 0]
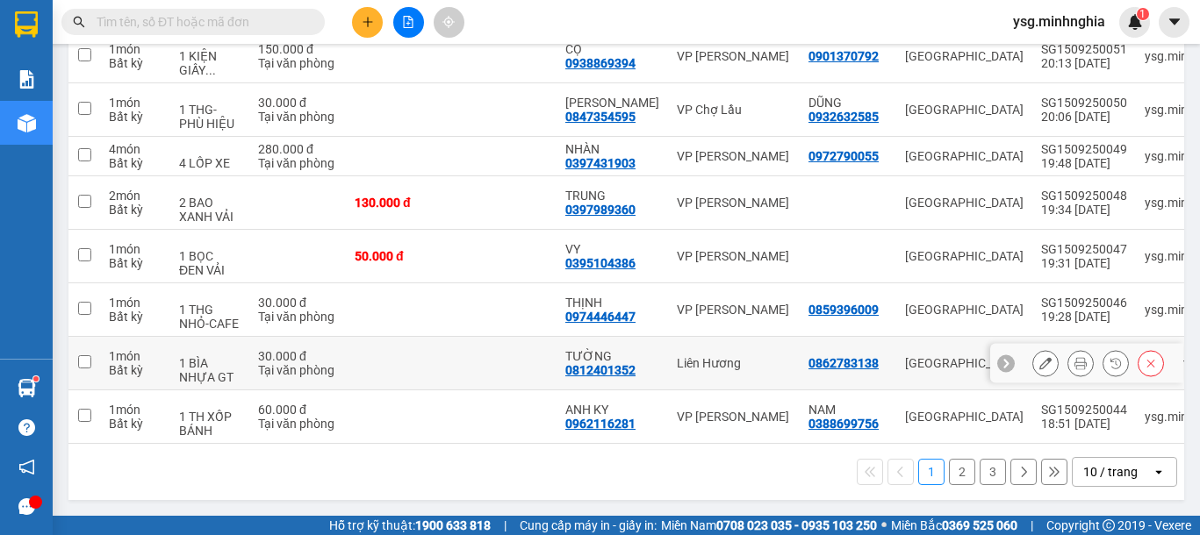
click at [233, 366] on div "1 BÌA NHỰA GT" at bounding box center [209, 370] width 61 height 28
checkbox input "true"
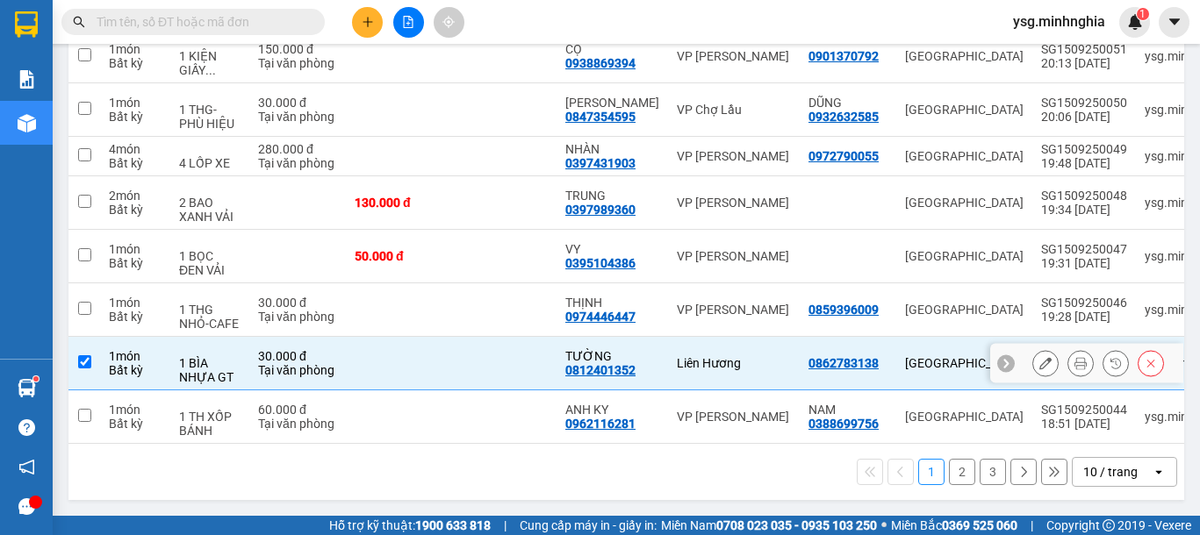
click at [255, 323] on td "30.000 đ Tại văn phòng" at bounding box center [297, 311] width 97 height 54
checkbox input "true"
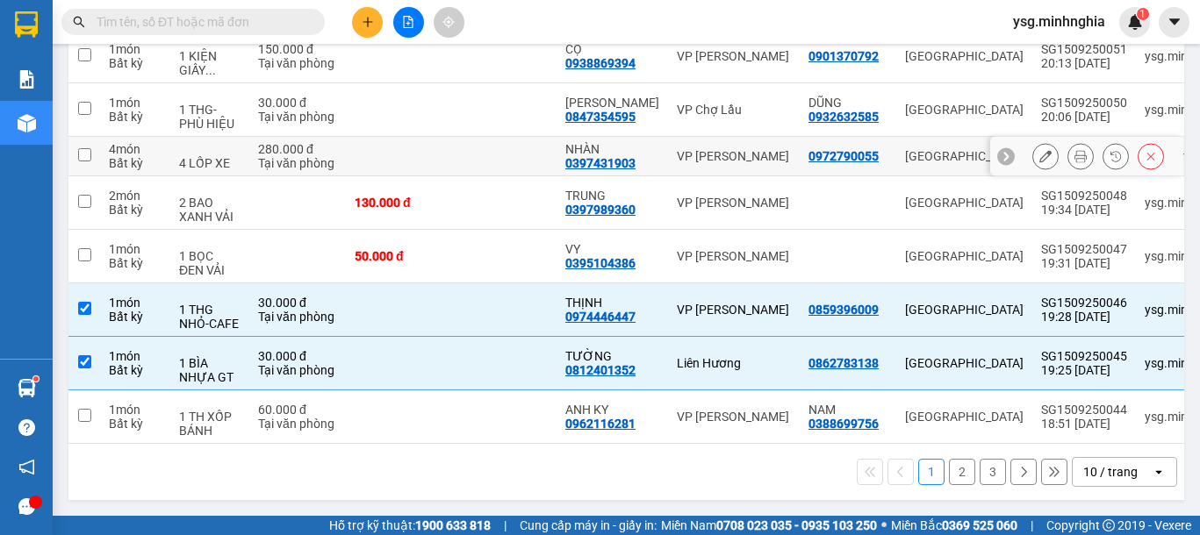
drag, startPoint x: 329, startPoint y: 149, endPoint x: 335, endPoint y: 126, distance: 23.6
click at [328, 156] on div "Tại văn phòng" at bounding box center [297, 163] width 79 height 14
checkbox input "true"
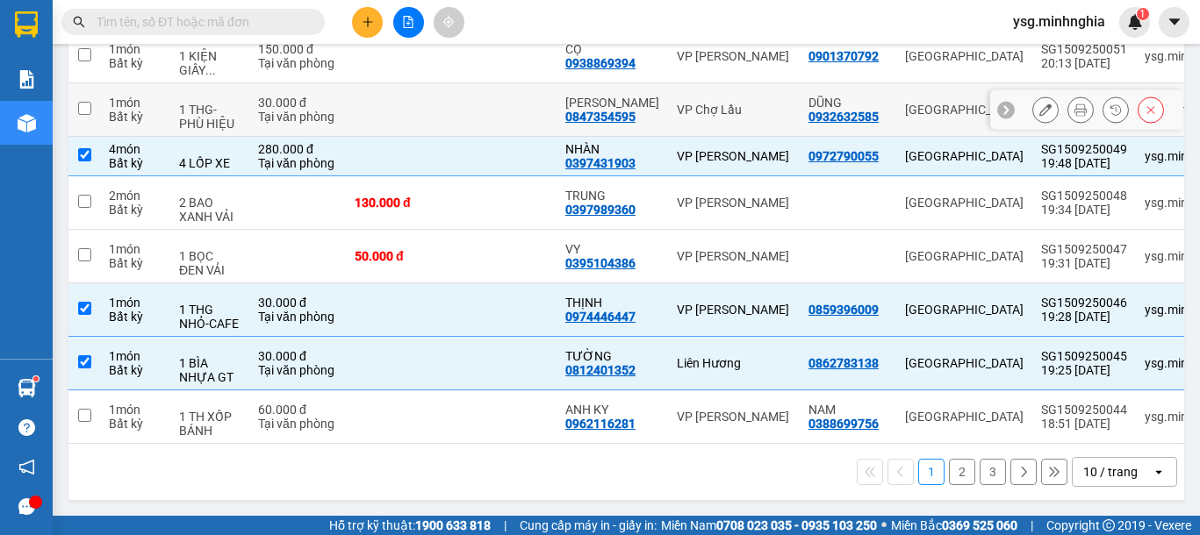
click at [344, 91] on td "30.000 đ Tại văn phòng" at bounding box center [297, 110] width 97 height 54
checkbox input "true"
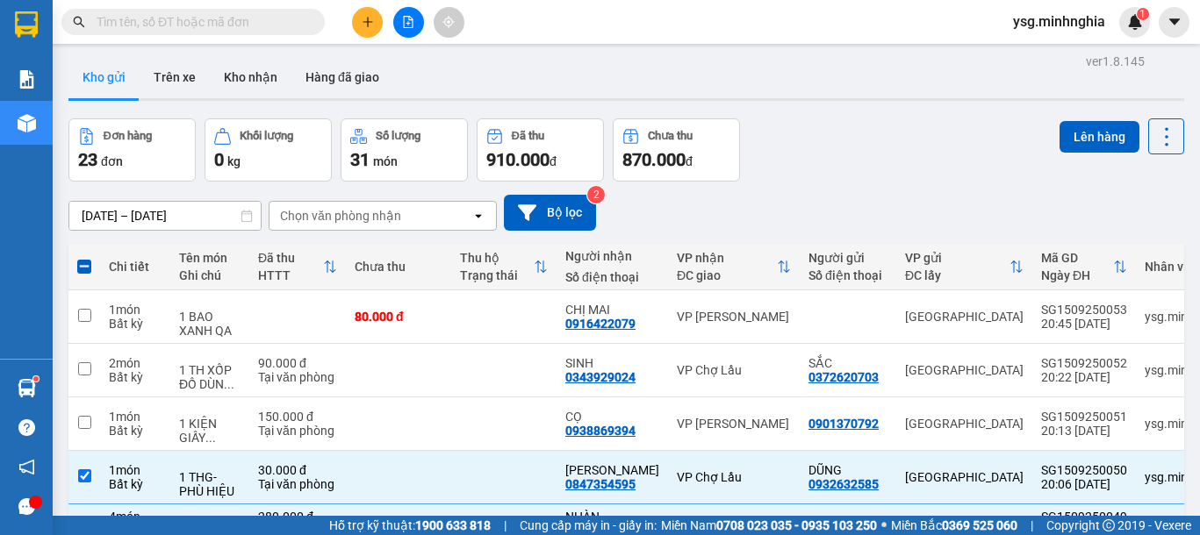
scroll to position [0, 0]
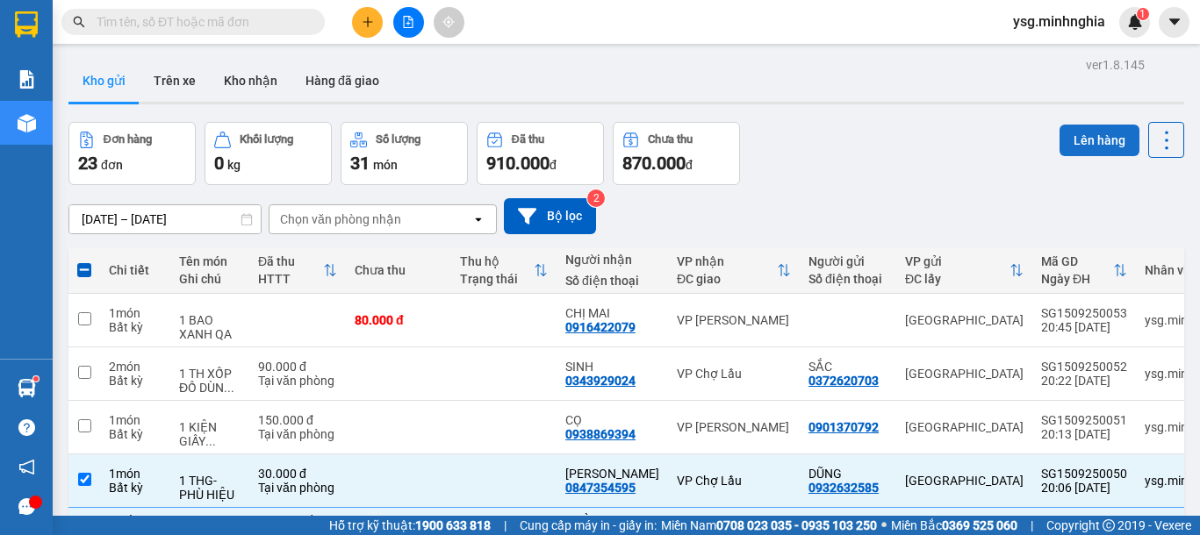
click at [1097, 140] on button "Lên hàng" at bounding box center [1099, 141] width 80 height 32
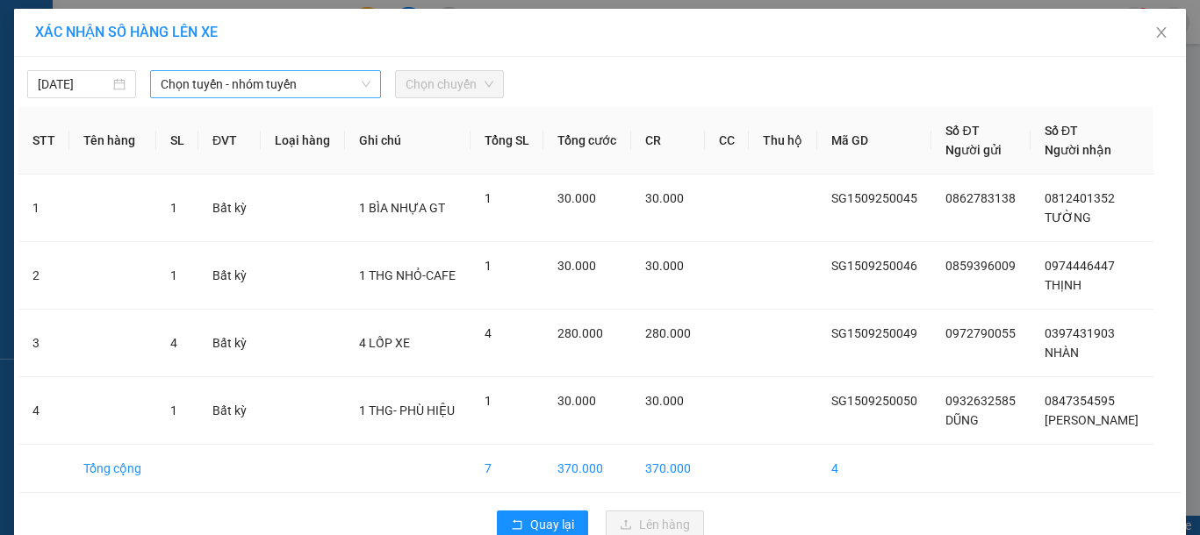
click at [249, 79] on span "Chọn tuyến - nhóm tuyến" at bounding box center [266, 84] width 210 height 26
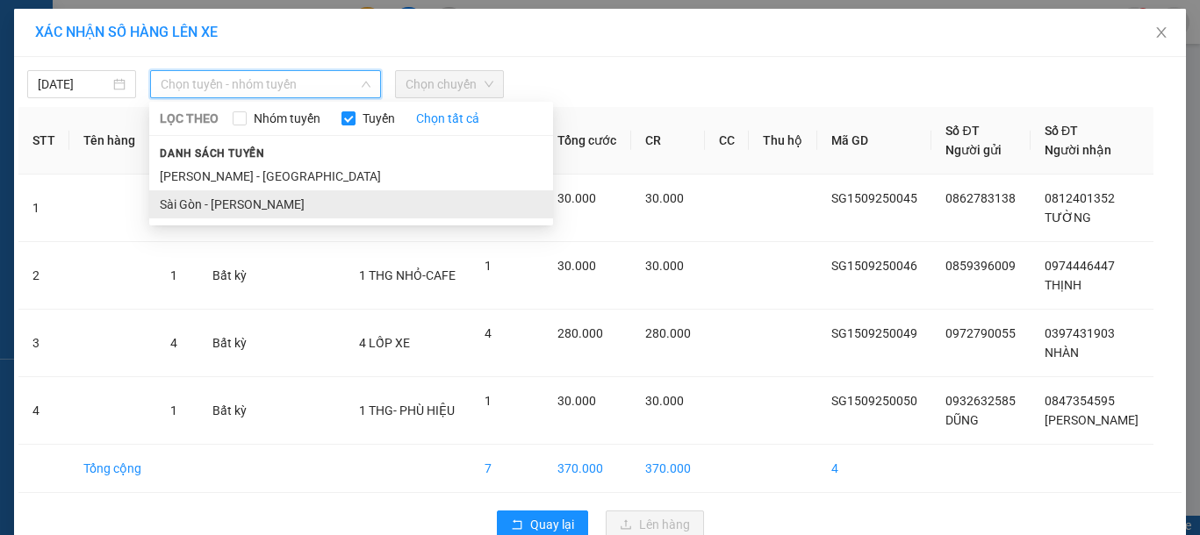
click at [197, 199] on li "Sài Gòn - [PERSON_NAME]" at bounding box center [351, 204] width 404 height 28
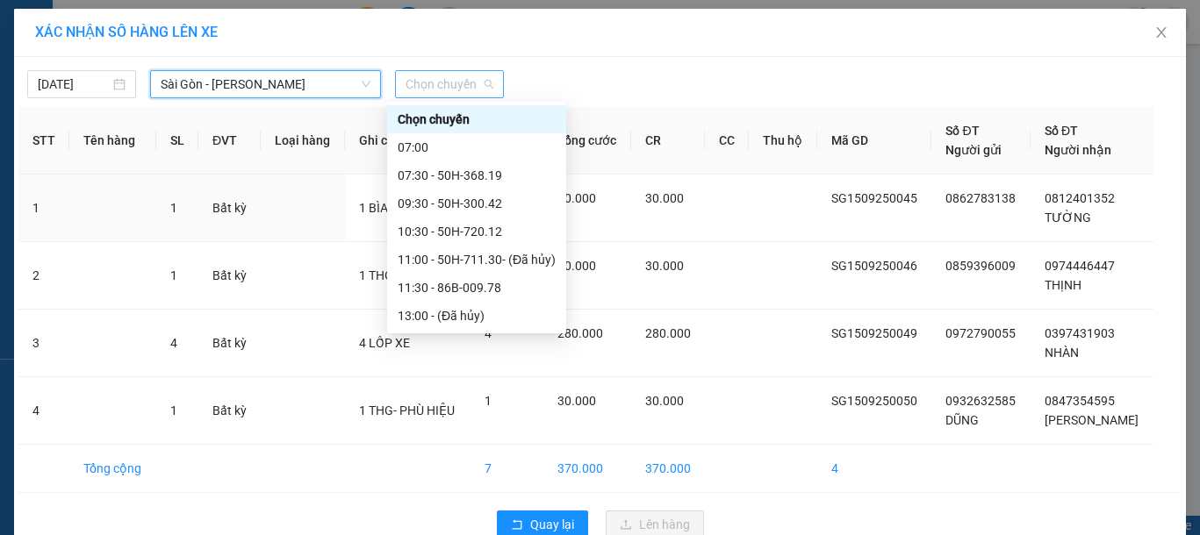
click at [435, 72] on span "Chọn chuyến" at bounding box center [450, 84] width 88 height 26
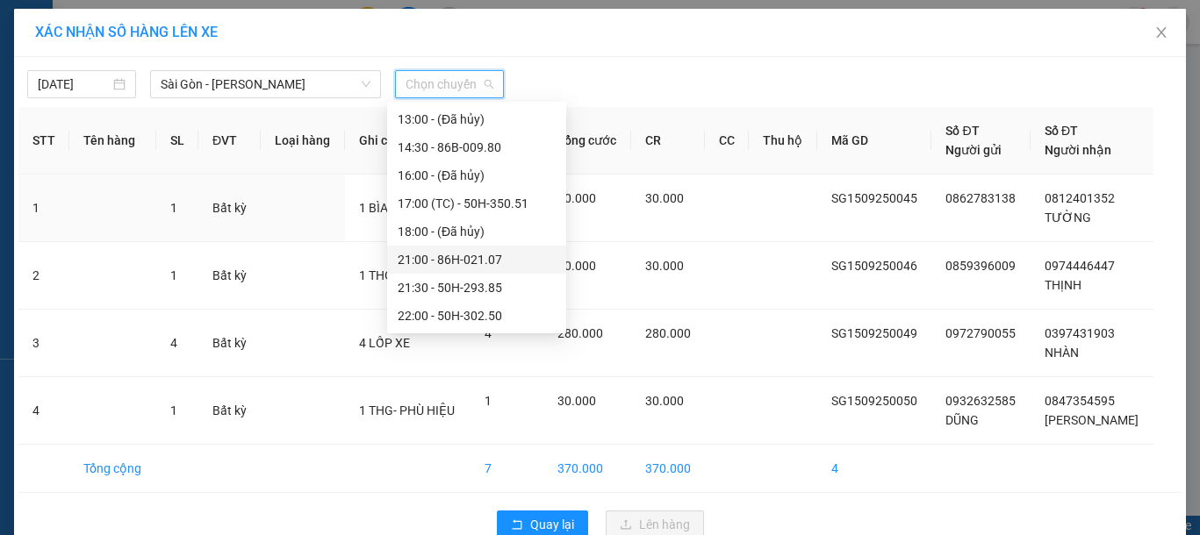
scroll to position [225, 0]
click at [478, 227] on div "21:00 - 86H-021.07" at bounding box center [477, 231] width 158 height 19
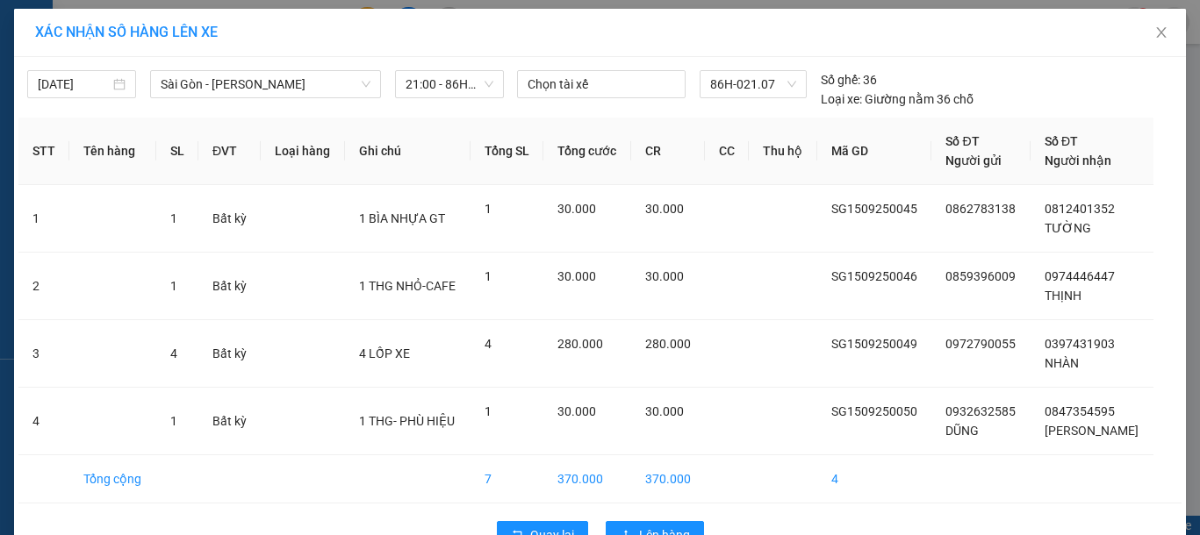
click at [693, 88] on div "86H-021.07" at bounding box center [753, 89] width 121 height 39
click at [1159, 31] on icon "close" at bounding box center [1161, 32] width 14 height 14
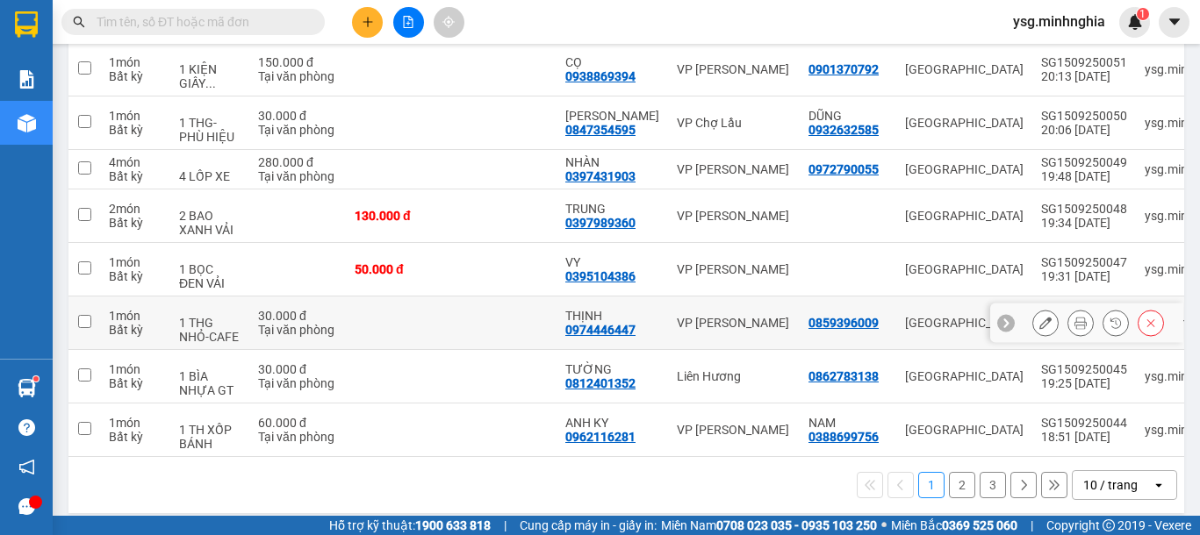
scroll to position [378, 0]
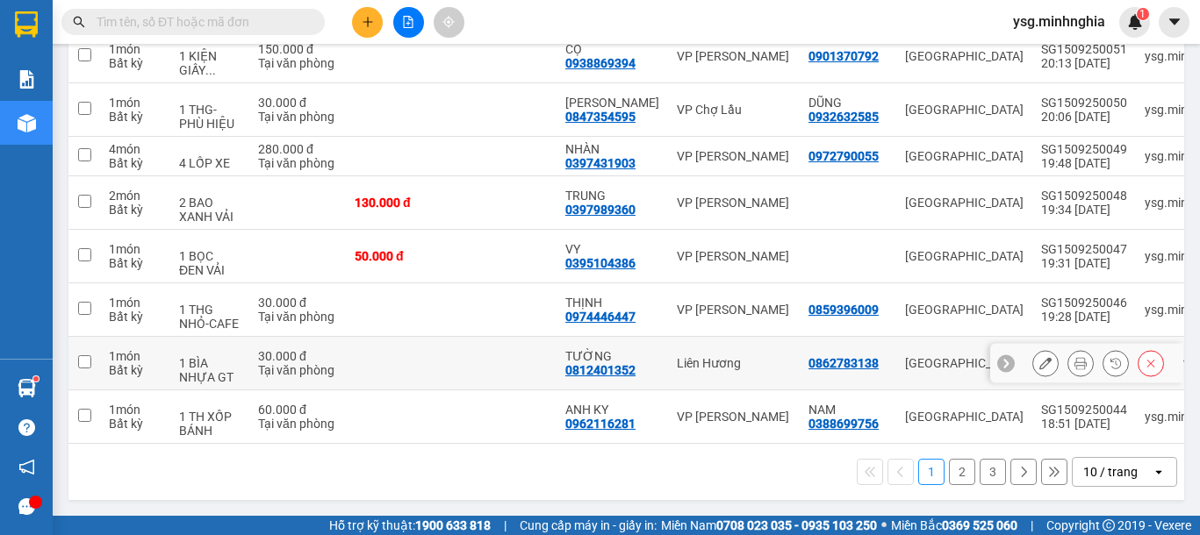
drag, startPoint x: 295, startPoint y: 367, endPoint x: 319, endPoint y: 303, distance: 68.3
click at [295, 363] on div "Tại văn phòng" at bounding box center [297, 370] width 79 height 14
checkbox input "true"
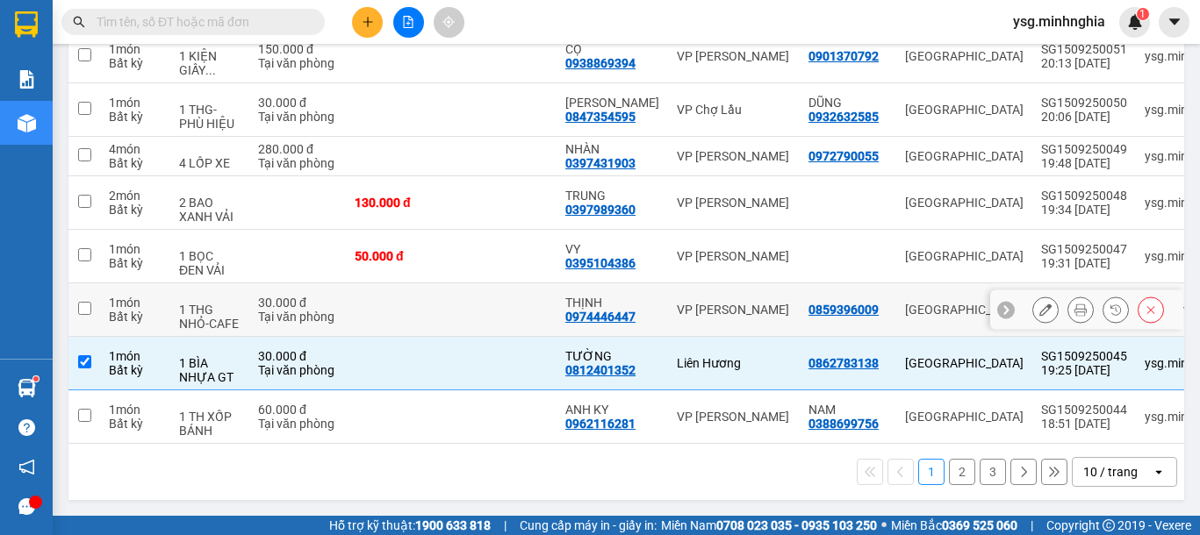
click at [319, 310] on div "Tại văn phòng" at bounding box center [297, 317] width 79 height 14
checkbox input "true"
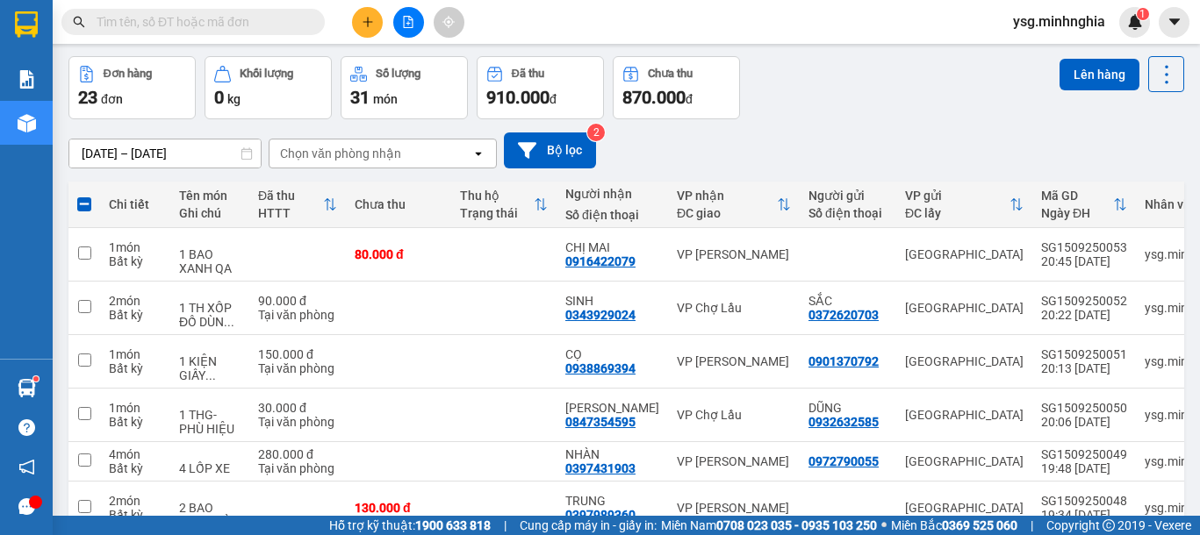
scroll to position [83, 0]
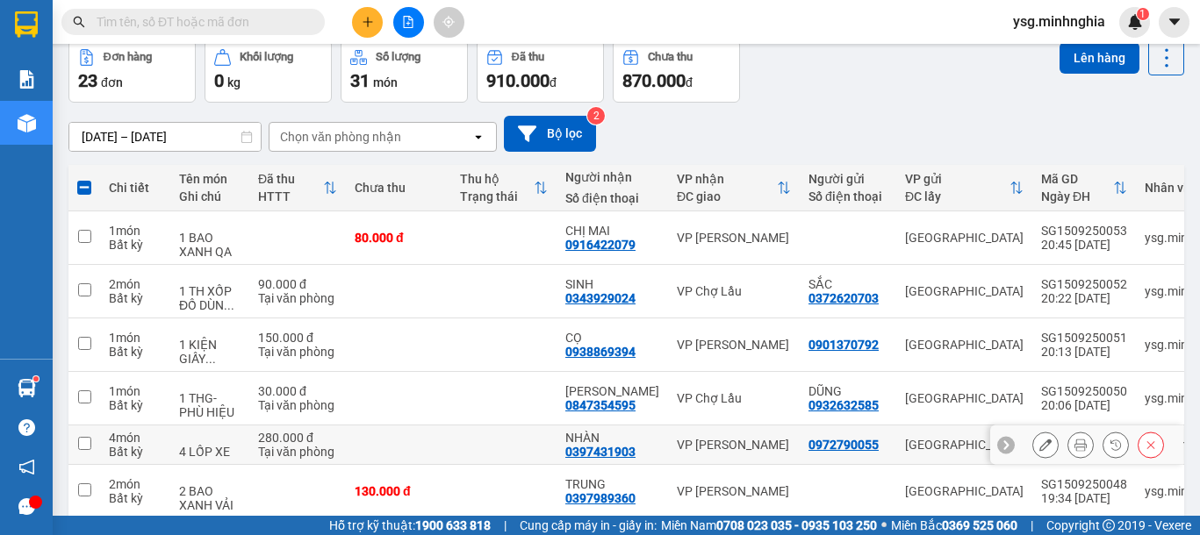
click at [216, 437] on div at bounding box center [209, 438] width 61 height 14
checkbox input "true"
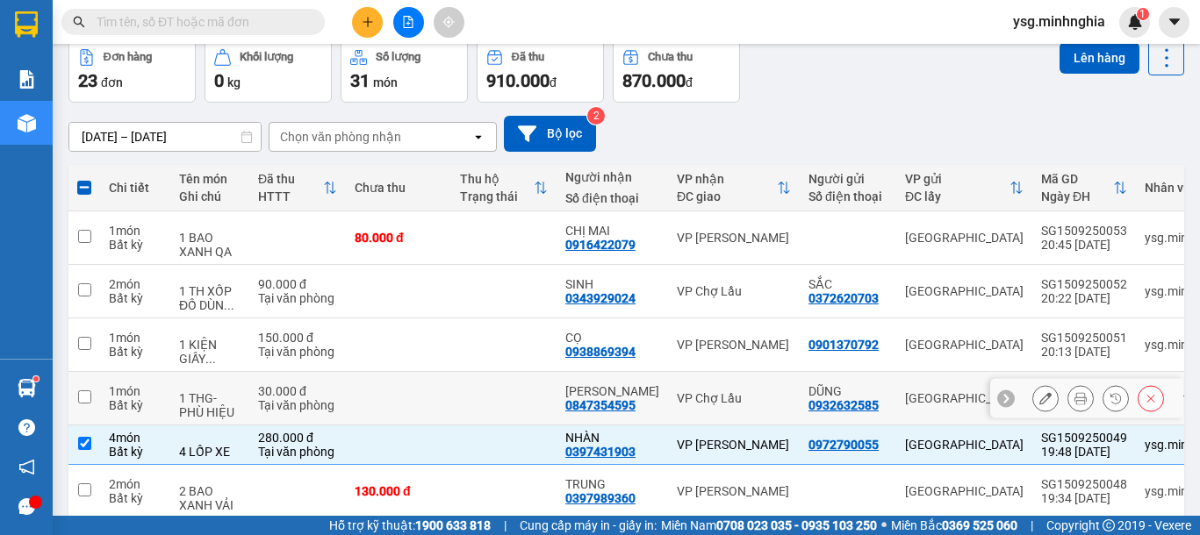
click at [229, 401] on div "1 THG- PHÙ HIỆU" at bounding box center [209, 405] width 61 height 28
checkbox input "true"
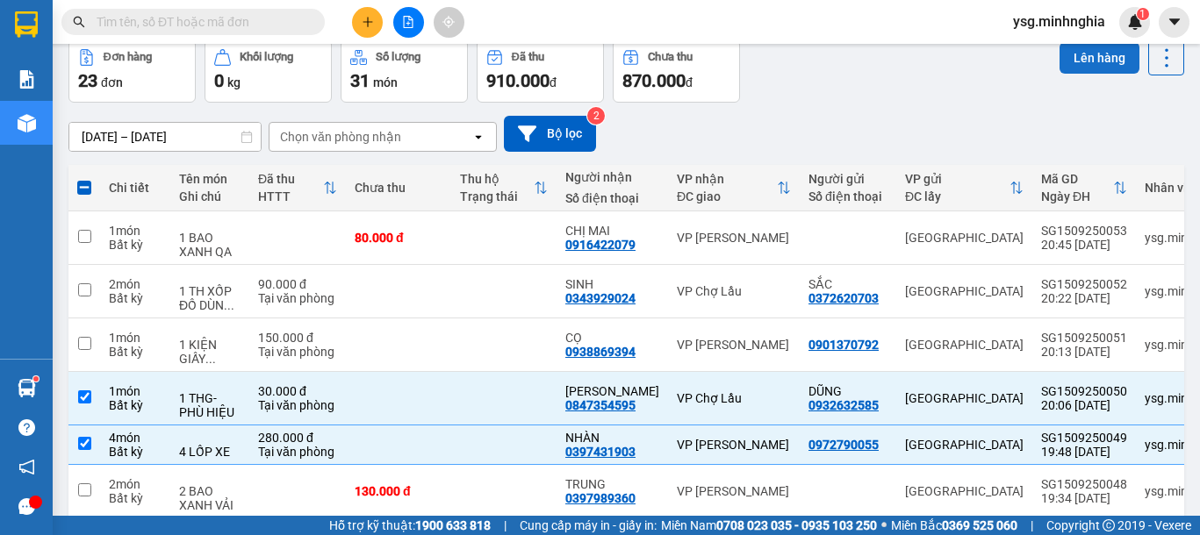
click at [1089, 54] on button "Lên hàng" at bounding box center [1099, 58] width 80 height 32
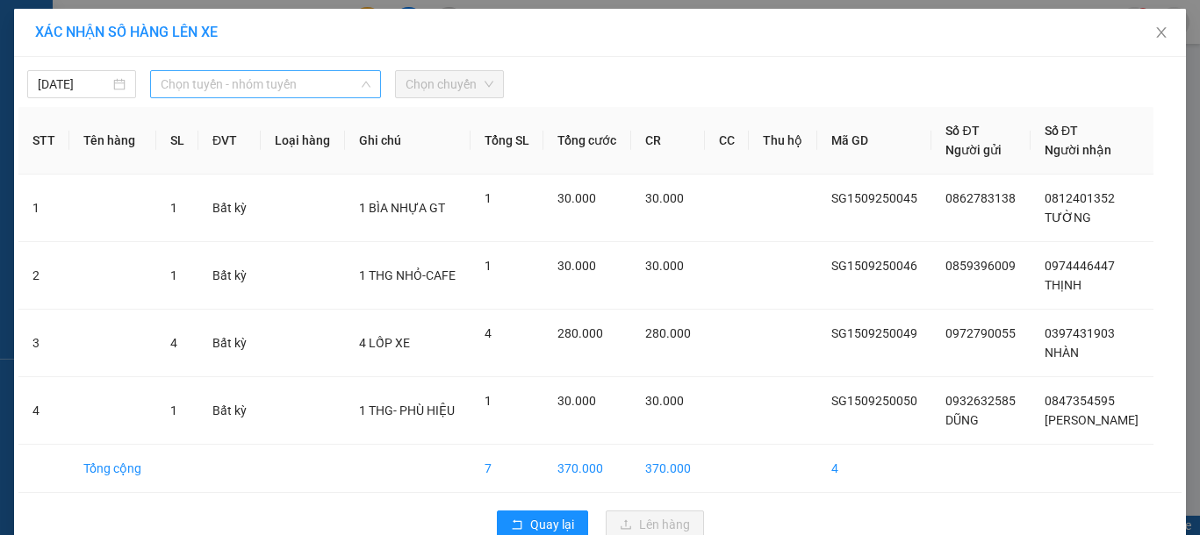
click at [234, 75] on span "Chọn tuyến - nhóm tuyến" at bounding box center [266, 84] width 210 height 26
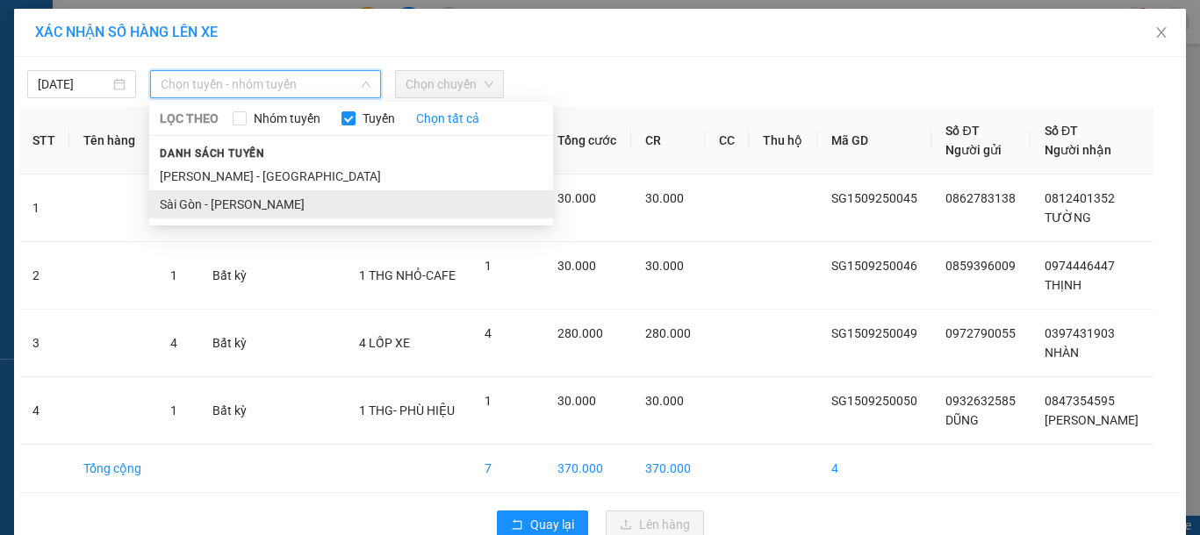
drag, startPoint x: 212, startPoint y: 206, endPoint x: 501, endPoint y: 93, distance: 310.2
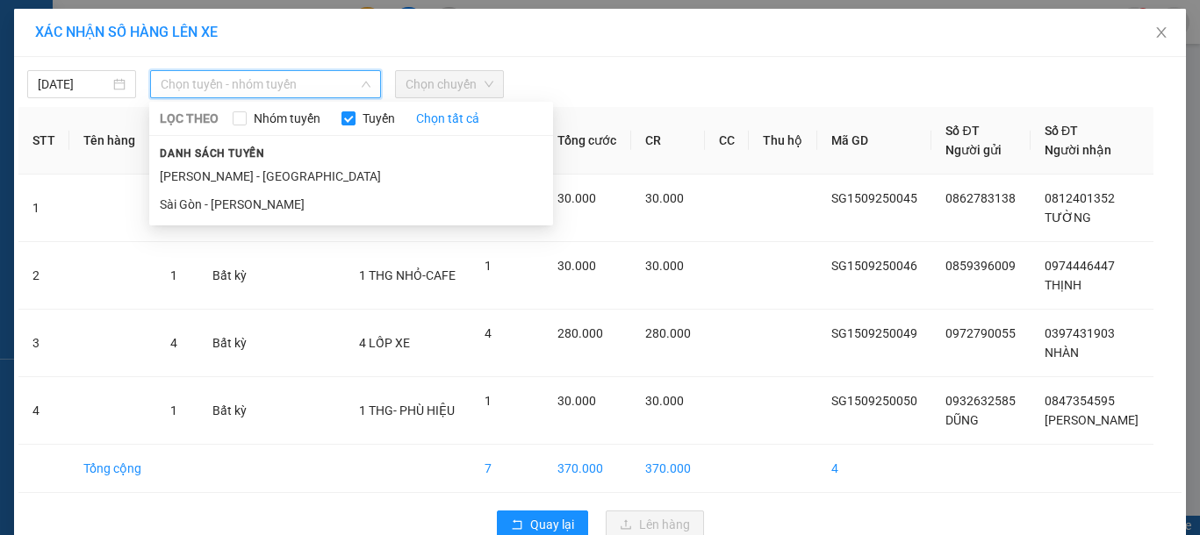
click at [216, 205] on li "Sài Gòn - [PERSON_NAME]" at bounding box center [351, 204] width 404 height 28
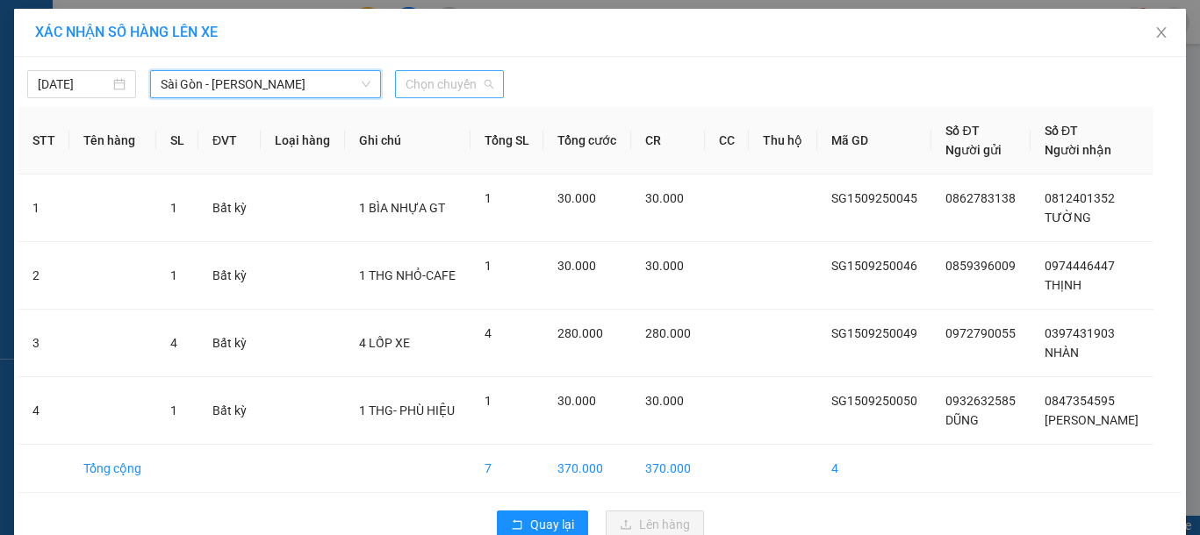
click at [469, 81] on span "Chọn chuyến" at bounding box center [450, 84] width 88 height 26
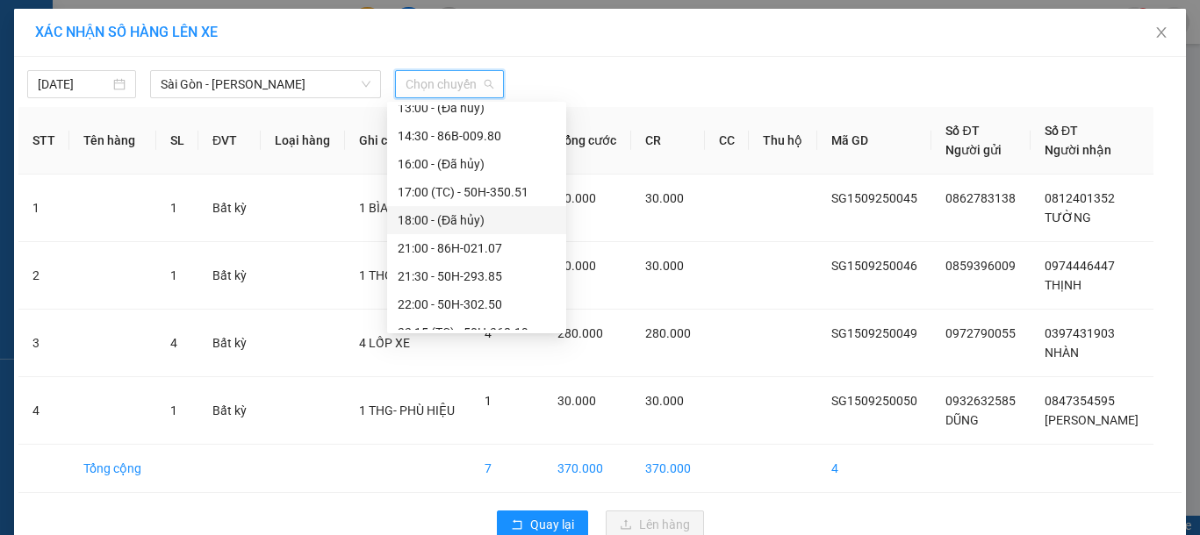
scroll to position [225, 0]
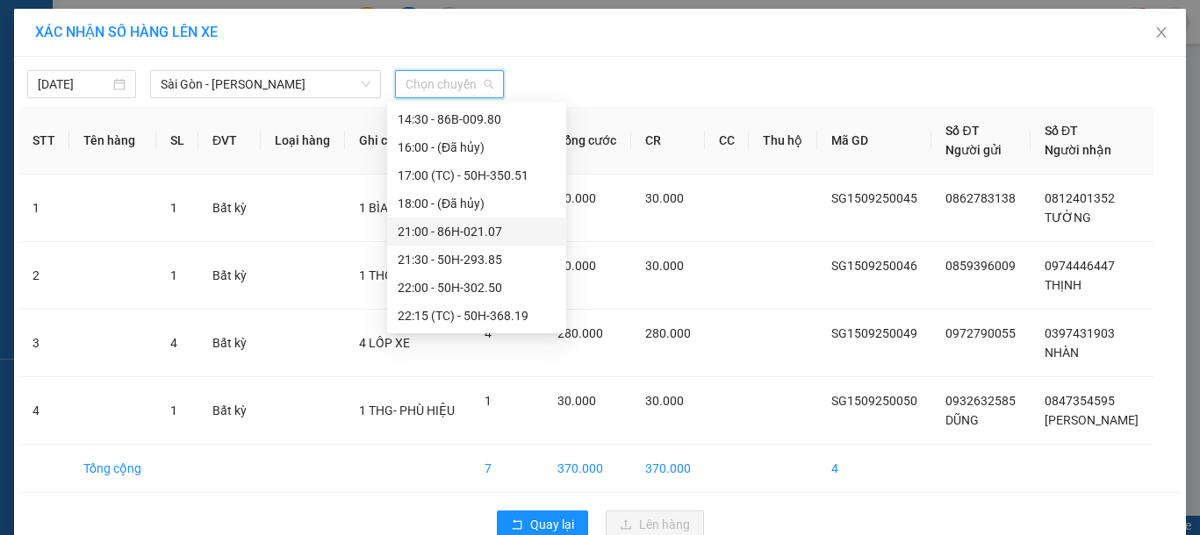
click at [441, 230] on div "21:00 - 86H-021.07" at bounding box center [477, 231] width 158 height 19
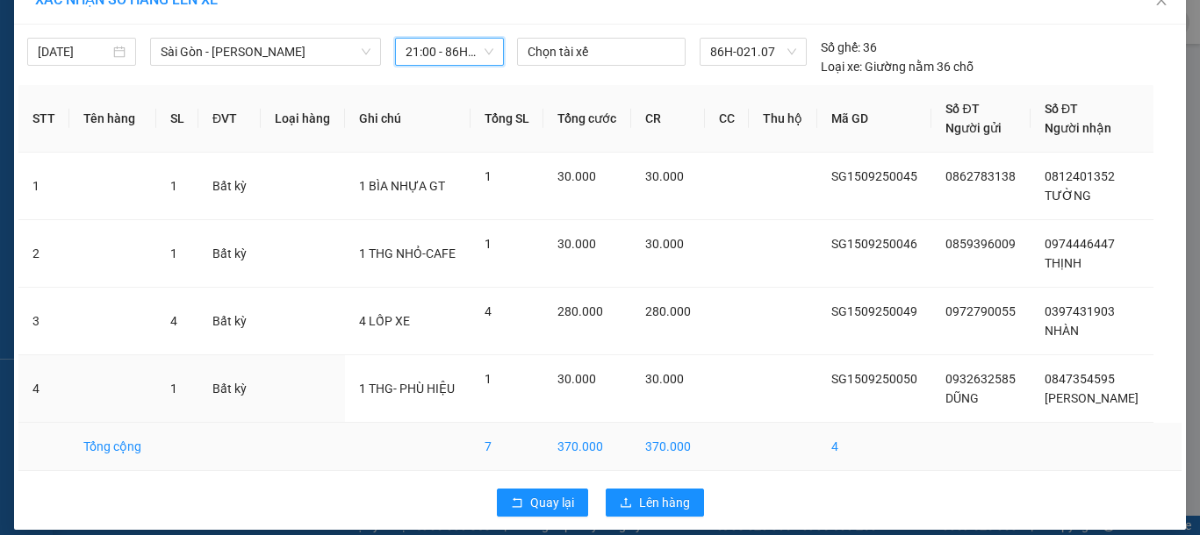
scroll to position [48, 0]
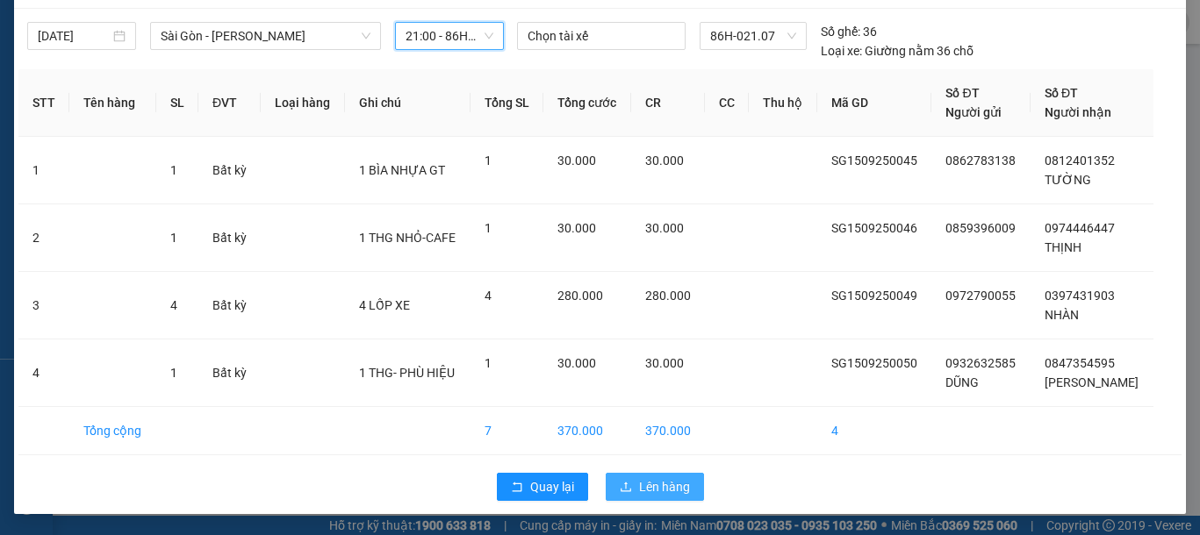
click at [643, 482] on span "Lên hàng" at bounding box center [664, 486] width 51 height 19
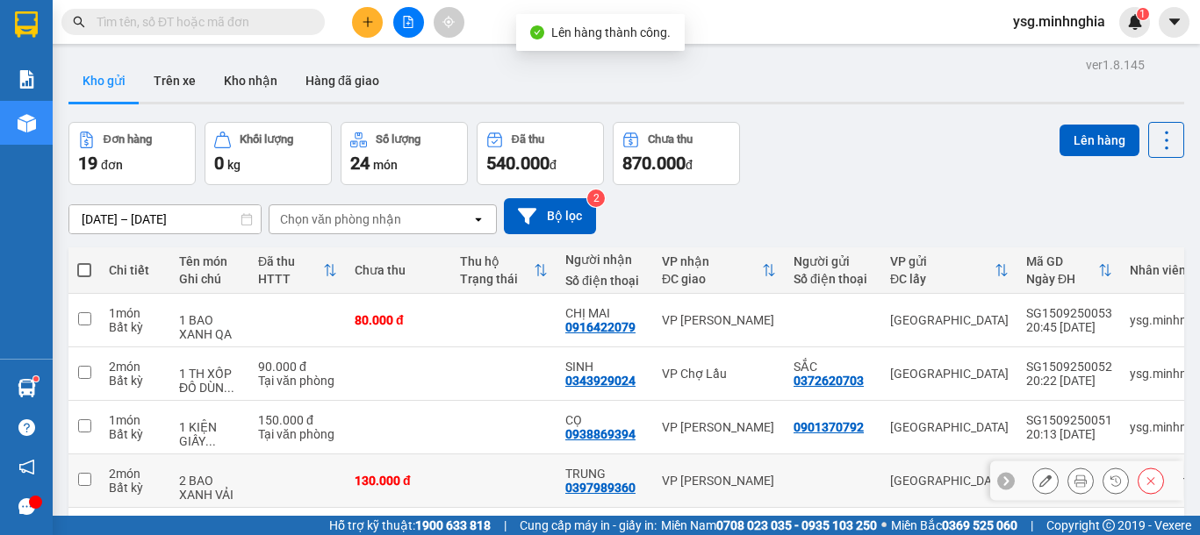
scroll to position [392, 0]
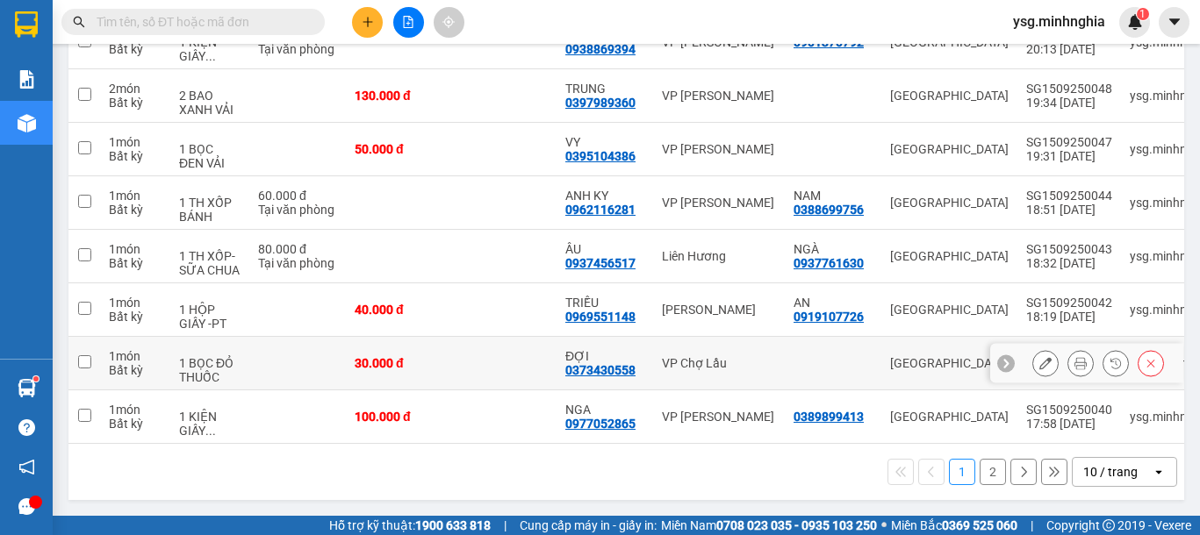
click at [190, 362] on div "1 BỌC ĐỎ THUỐC" at bounding box center [209, 370] width 61 height 28
checkbox input "true"
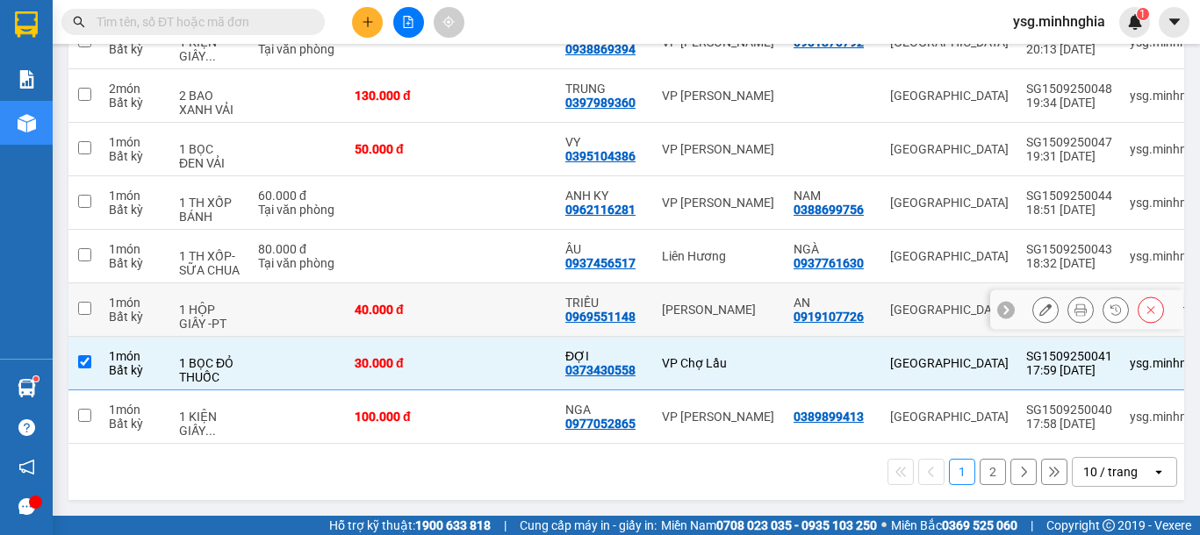
click at [221, 303] on div "1 HỘP GIẤY -PT" at bounding box center [209, 317] width 61 height 28
checkbox input "true"
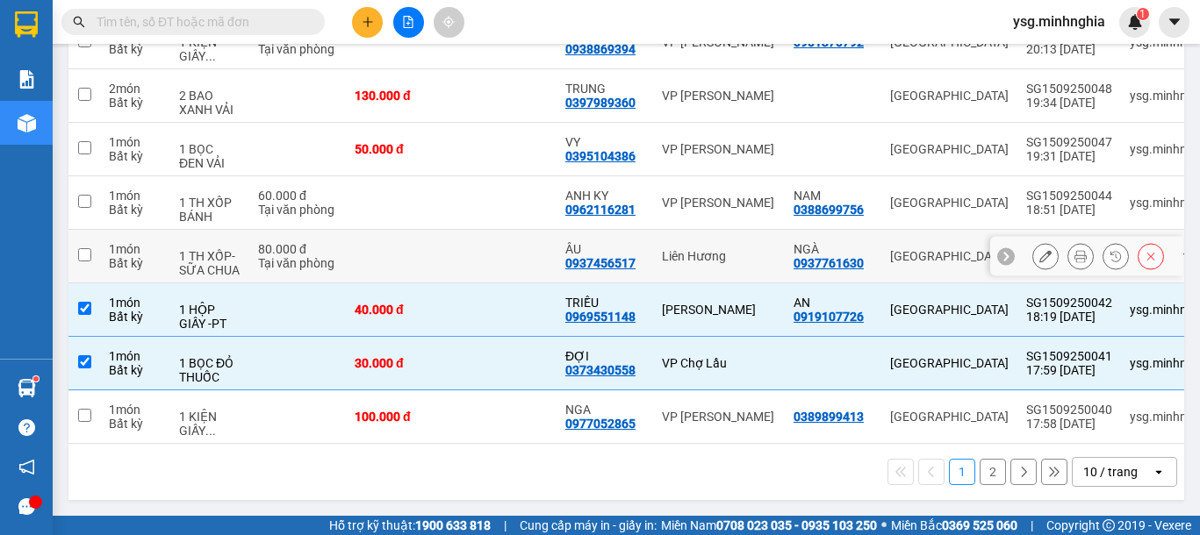
click at [273, 242] on div "80.000 đ" at bounding box center [297, 249] width 79 height 14
checkbox input "true"
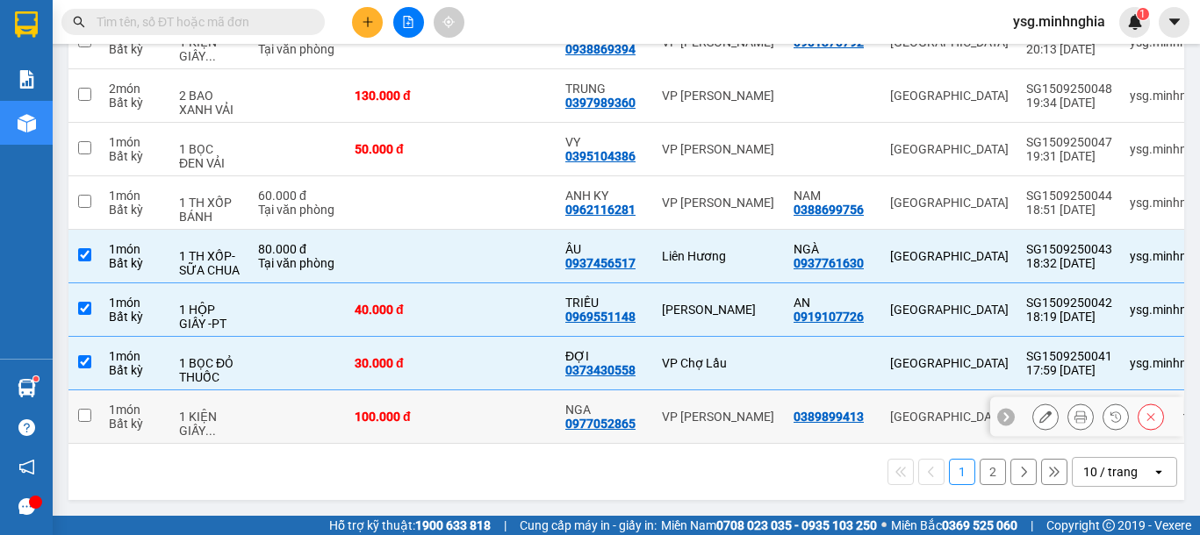
click at [202, 420] on div "1 KIỆN GIẤY ..." at bounding box center [209, 424] width 61 height 28
checkbox input "true"
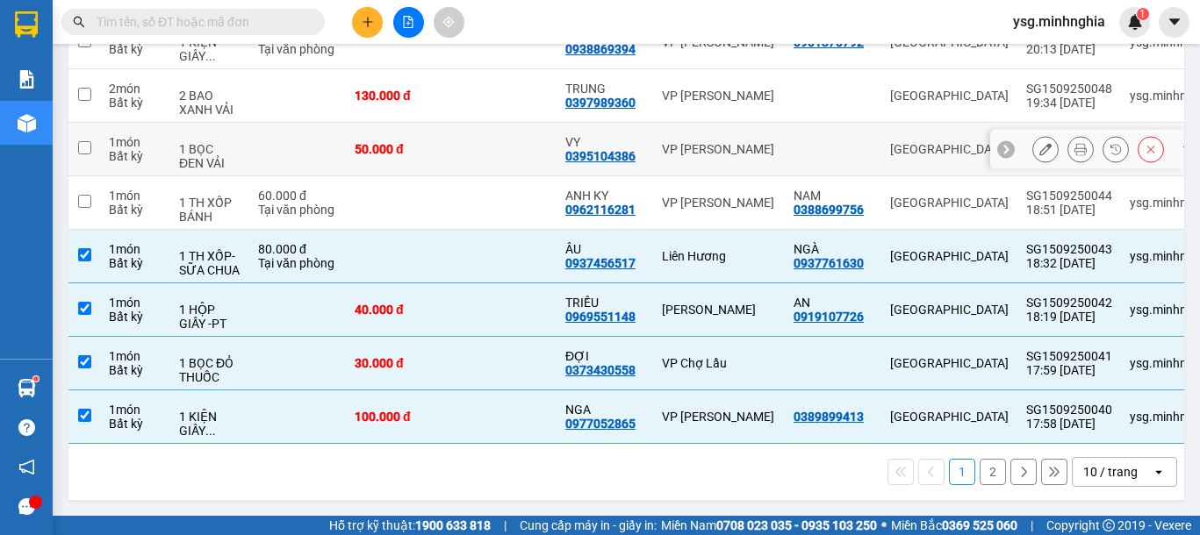
scroll to position [0, 0]
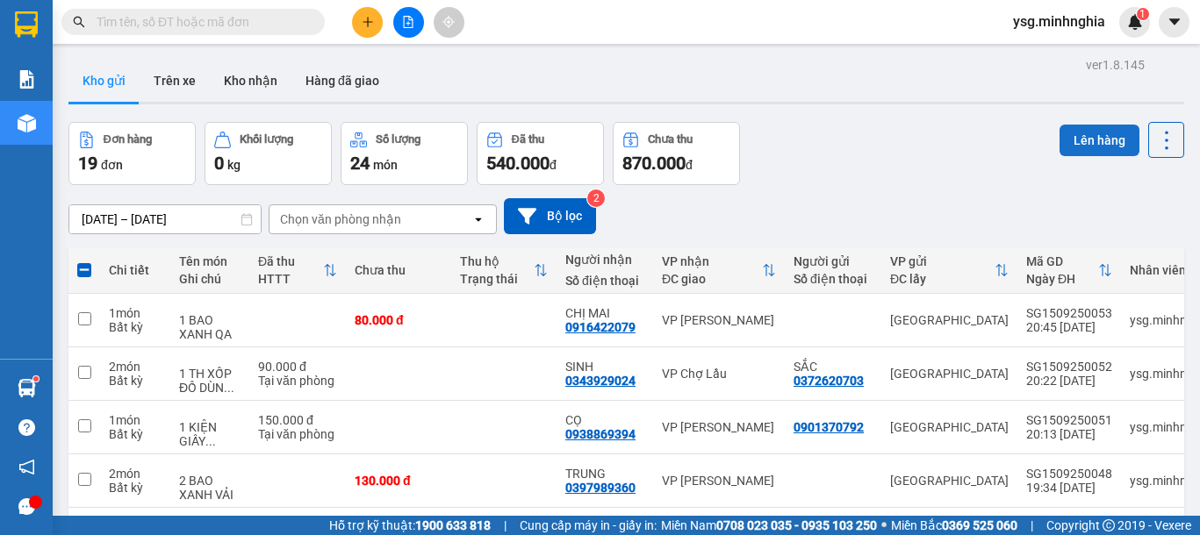
click at [1094, 143] on button "Lên hàng" at bounding box center [1099, 141] width 80 height 32
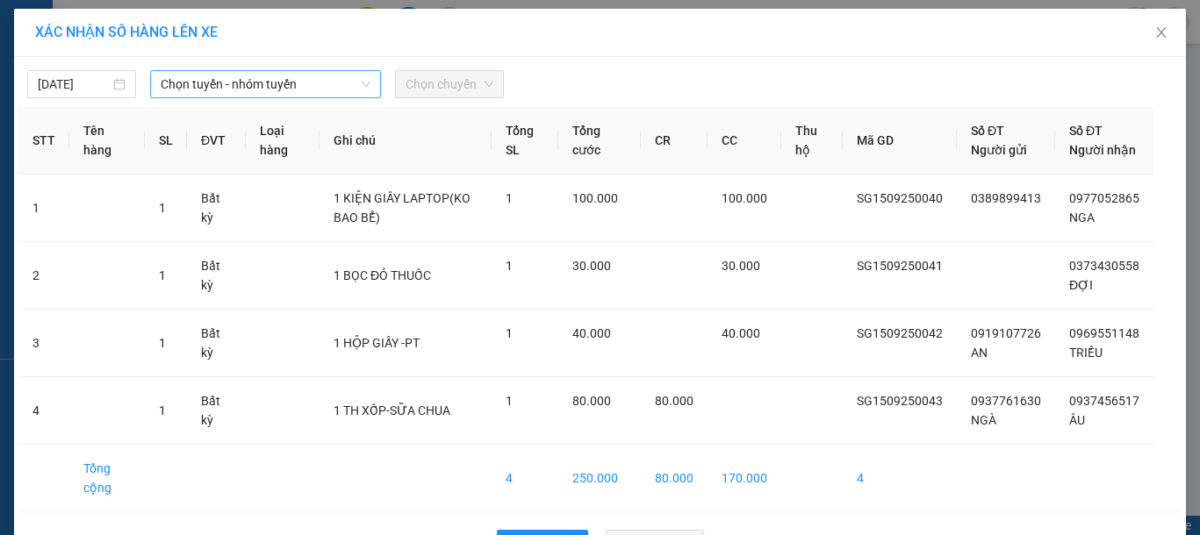
click at [329, 89] on span "Chọn tuyến - nhóm tuyến" at bounding box center [266, 84] width 210 height 26
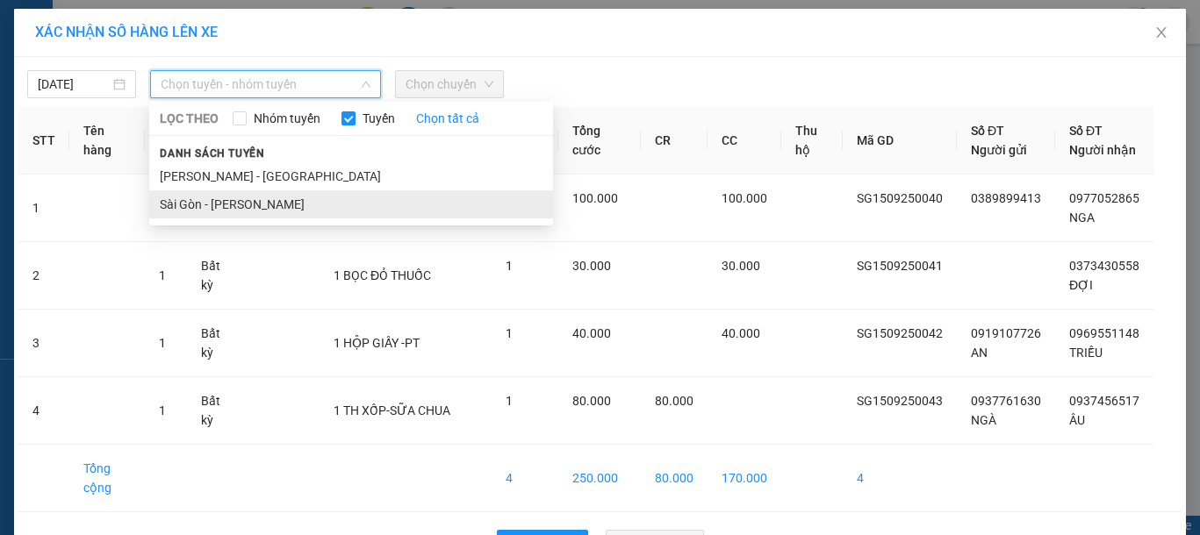
click at [215, 208] on li "Sài Gòn - [PERSON_NAME]" at bounding box center [351, 204] width 404 height 28
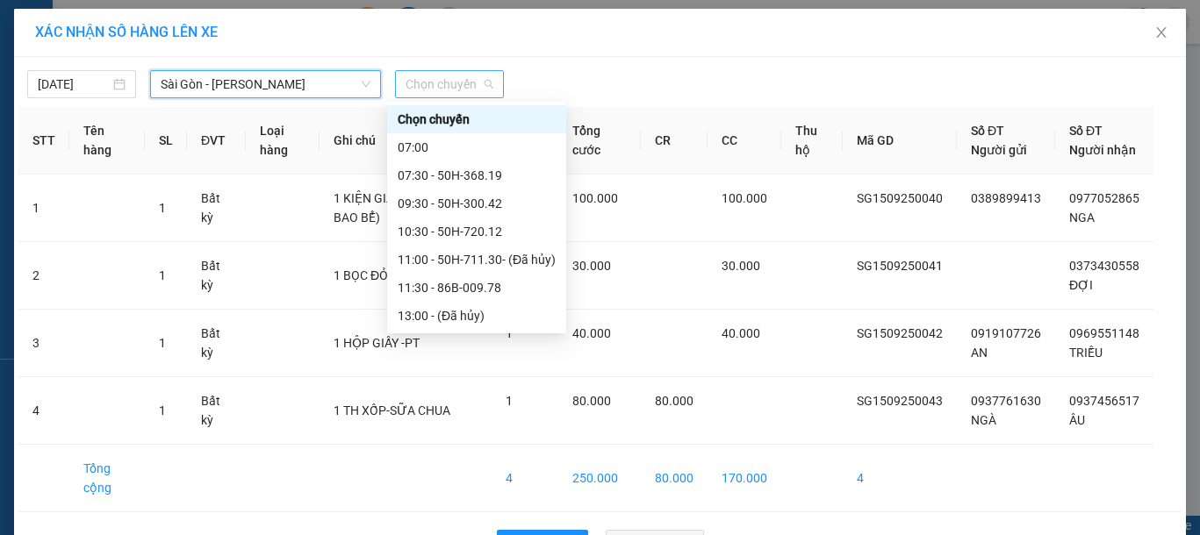
click at [413, 90] on span "Chọn chuyến" at bounding box center [450, 84] width 88 height 26
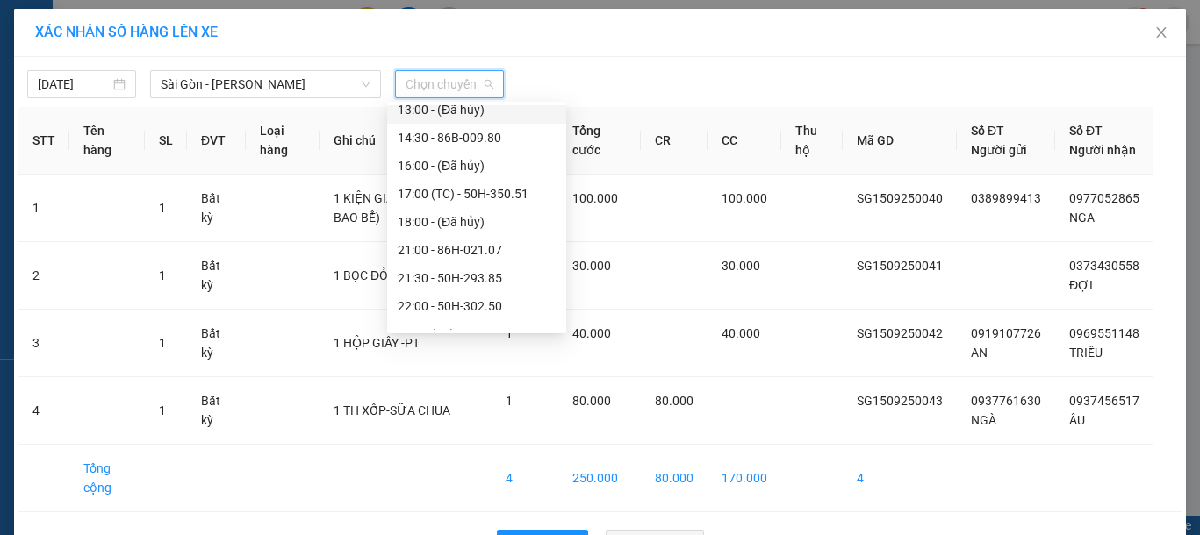
scroll to position [225, 0]
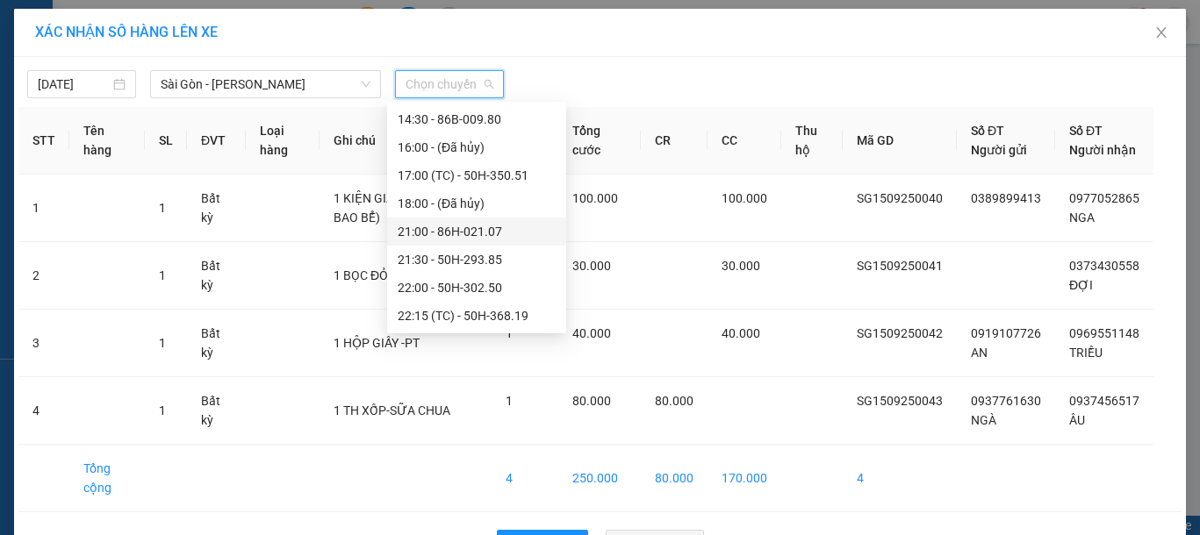
click at [456, 235] on div "21:00 - 86H-021.07" at bounding box center [477, 231] width 158 height 19
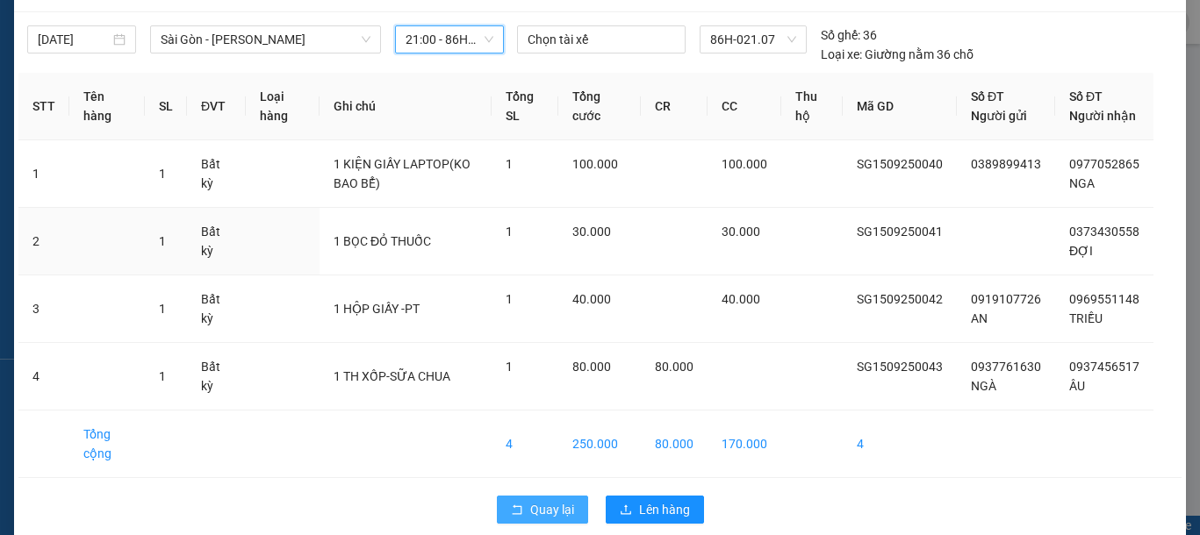
scroll to position [87, 0]
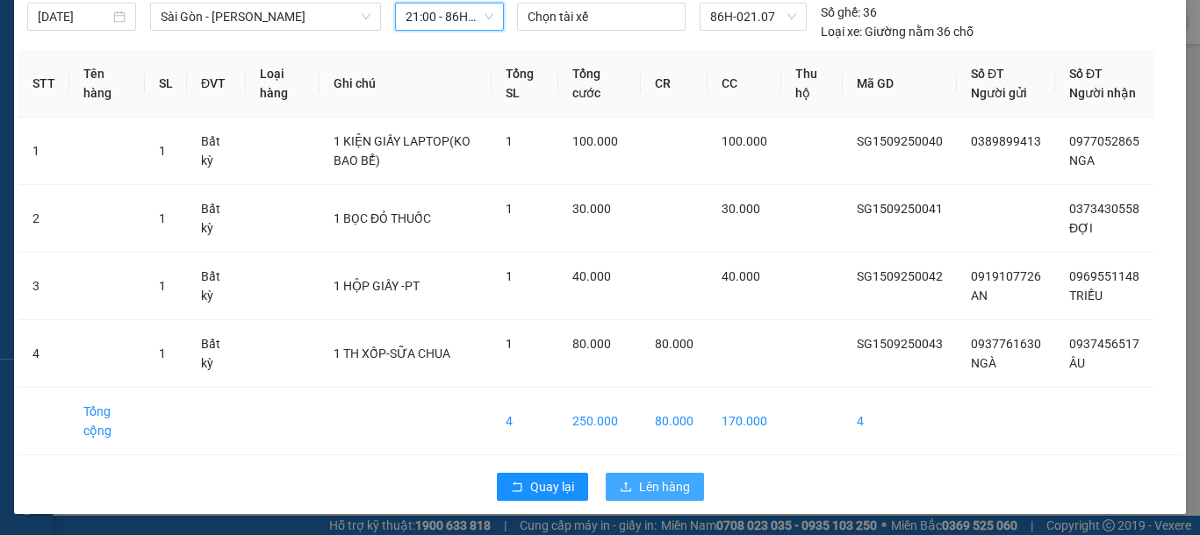
click at [639, 492] on span "Lên hàng" at bounding box center [664, 486] width 51 height 19
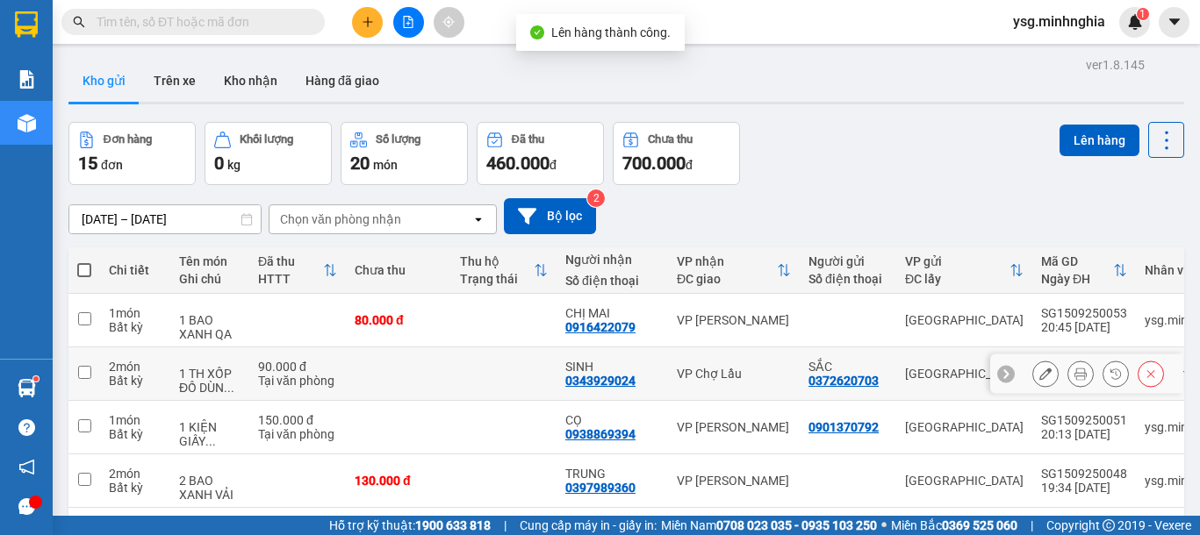
scroll to position [392, 0]
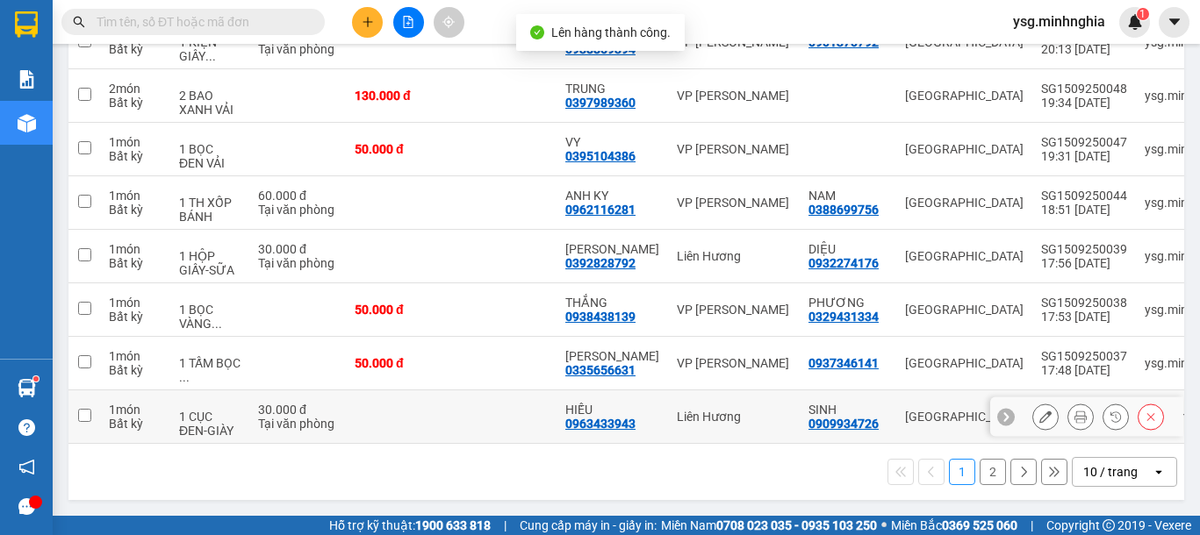
click at [290, 406] on div "30.000 đ" at bounding box center [297, 410] width 79 height 14
checkbox input "true"
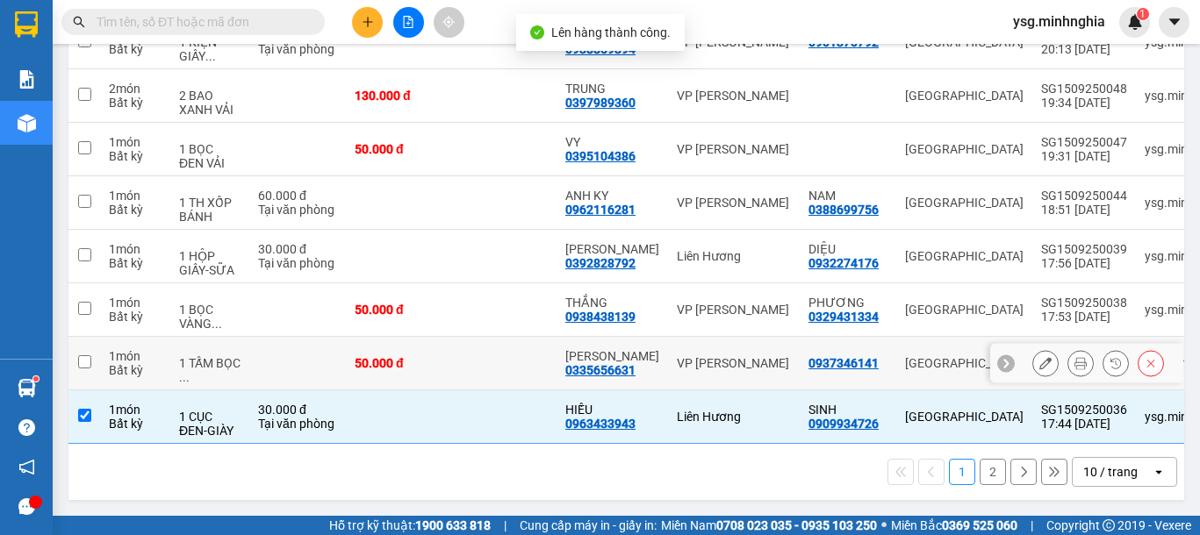
click at [293, 374] on td at bounding box center [297, 364] width 97 height 54
checkbox input "true"
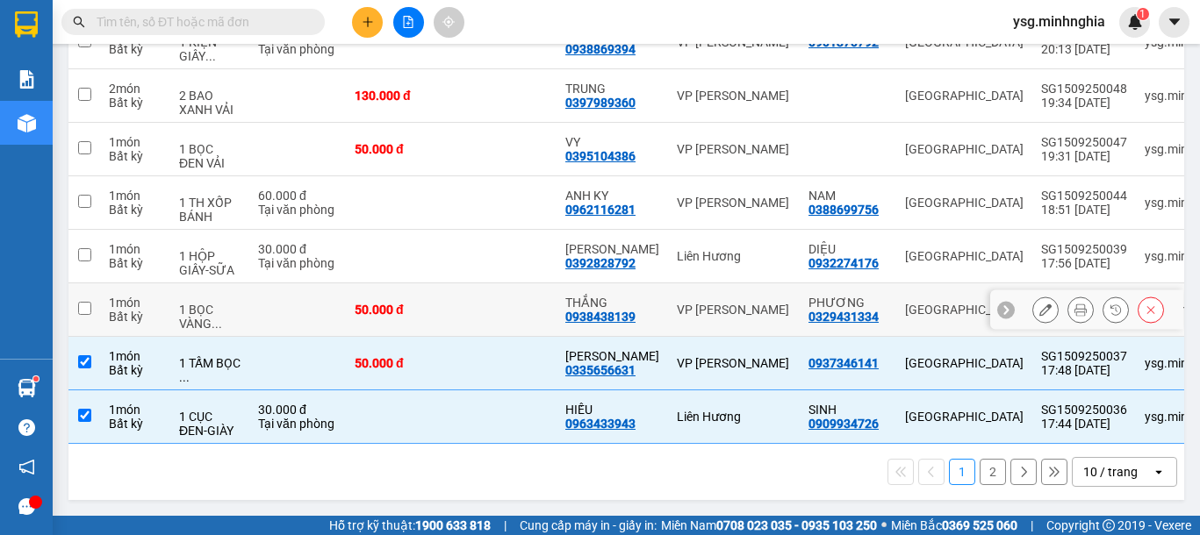
click at [299, 315] on td at bounding box center [297, 311] width 97 height 54
checkbox input "true"
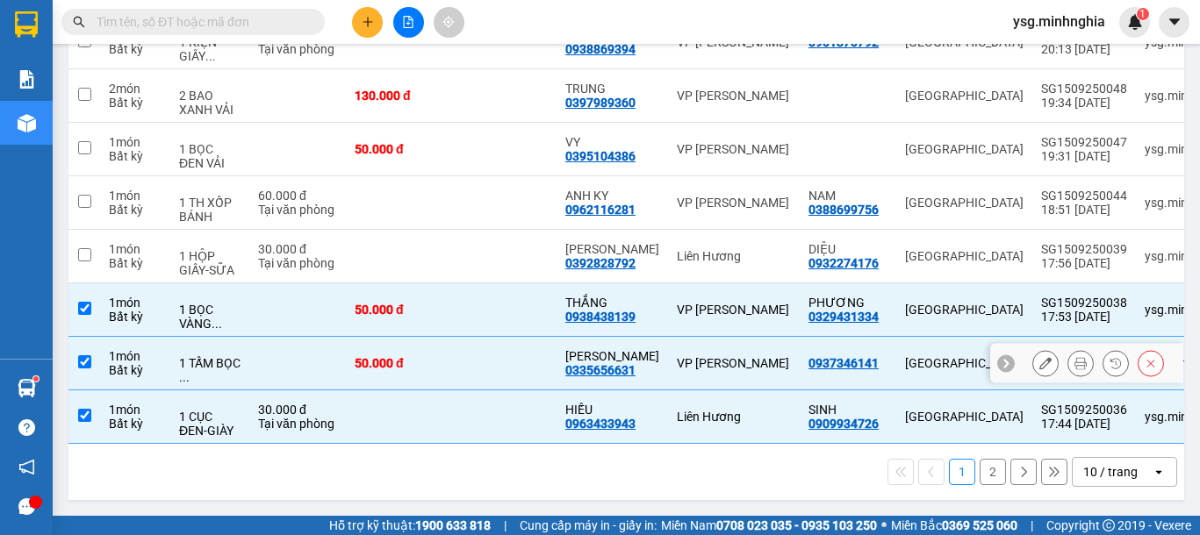
click at [237, 356] on div "1 TẤM BỌC ..." at bounding box center [209, 370] width 61 height 28
checkbox input "false"
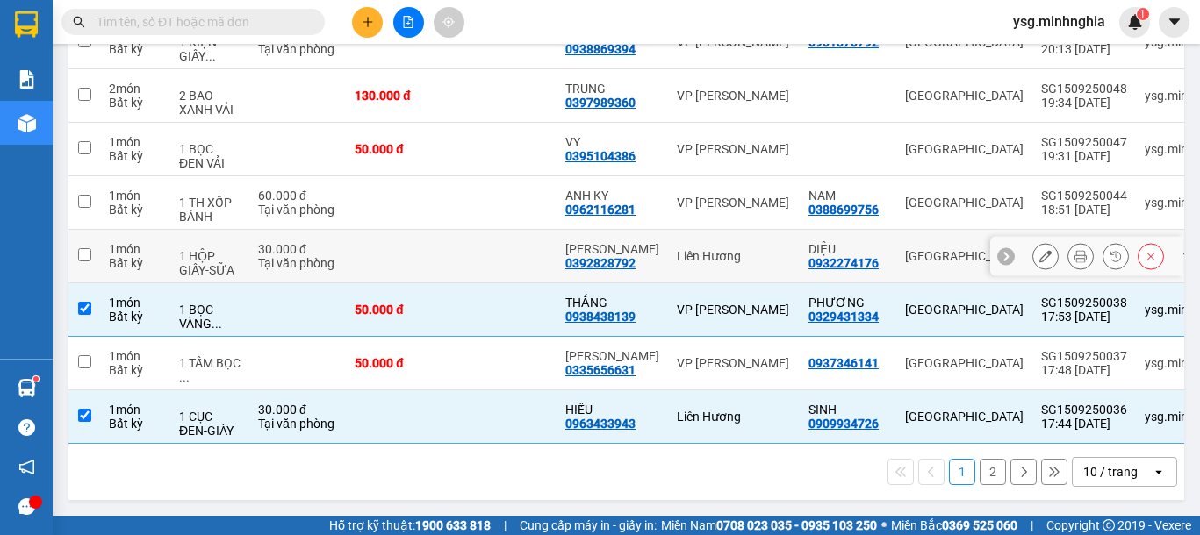
click at [212, 249] on div "1 HỘP GIẤY-SỮA" at bounding box center [209, 263] width 61 height 28
checkbox input "true"
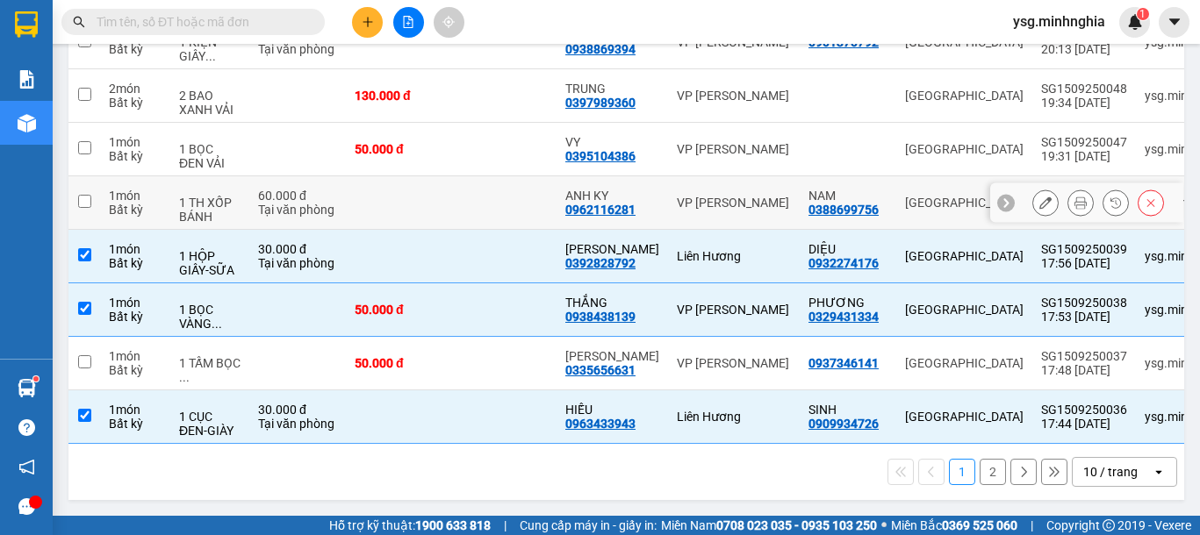
scroll to position [0, 0]
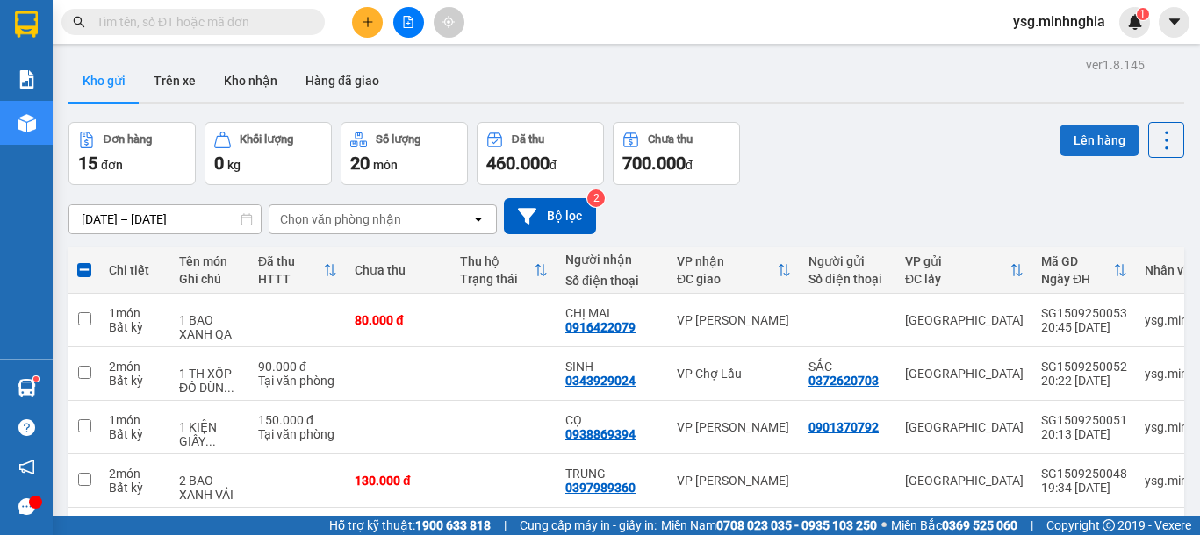
click at [1071, 140] on button "Lên hàng" at bounding box center [1099, 141] width 80 height 32
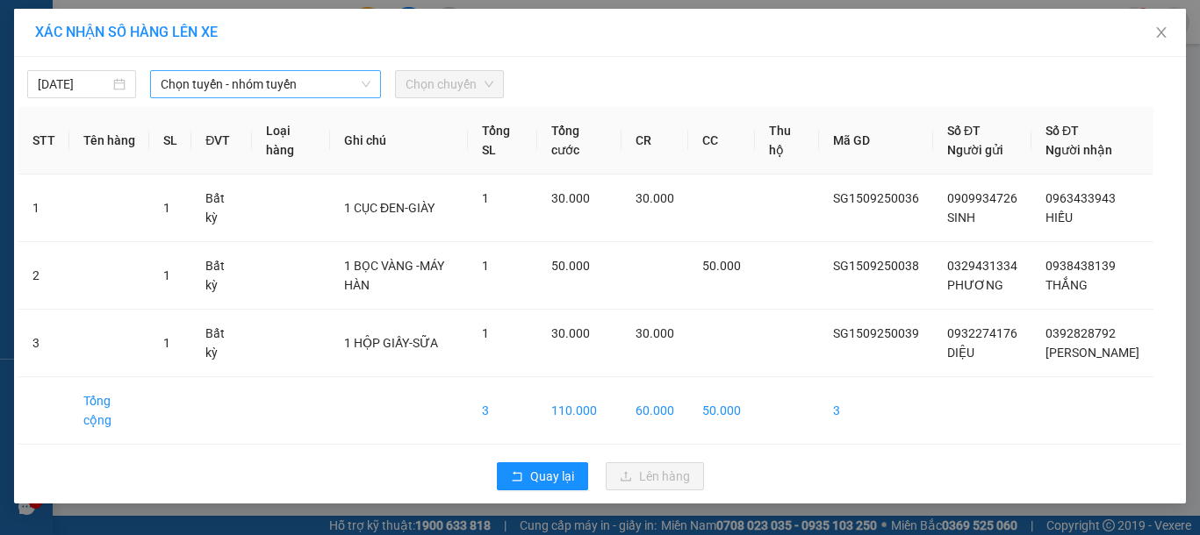
click at [321, 83] on span "Chọn tuyến - nhóm tuyến" at bounding box center [266, 84] width 210 height 26
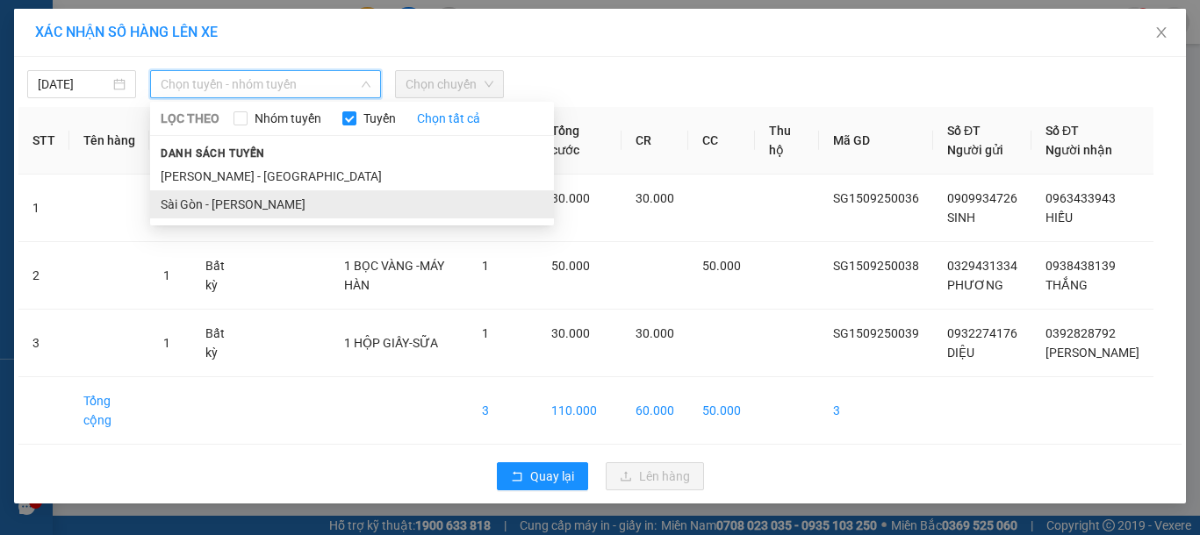
click at [214, 195] on li "Sài Gòn - [PERSON_NAME]" at bounding box center [352, 204] width 404 height 28
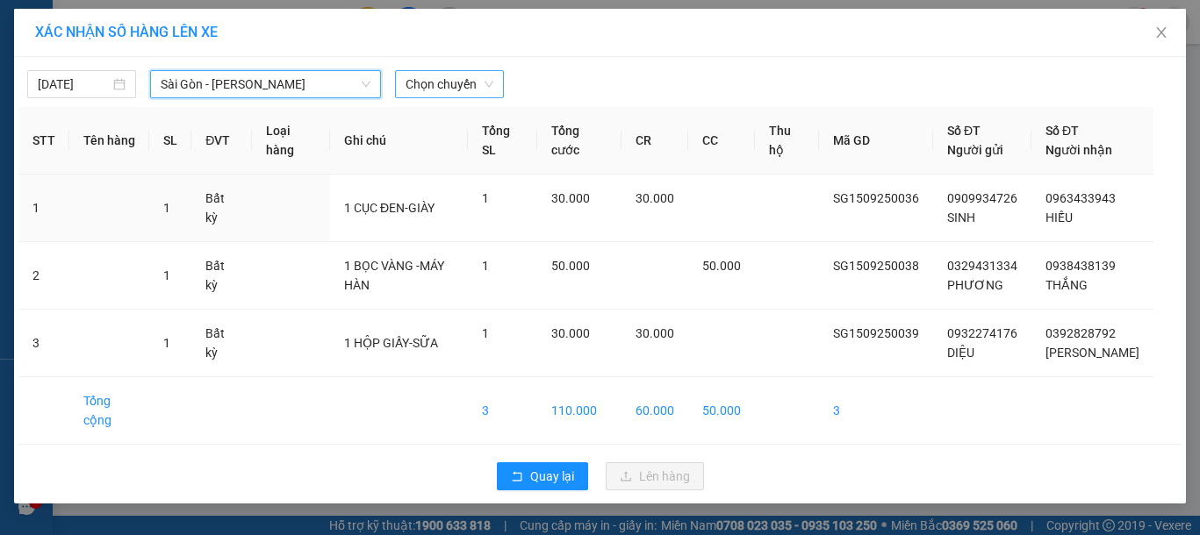
click at [453, 90] on span "Chọn chuyến" at bounding box center [450, 84] width 88 height 26
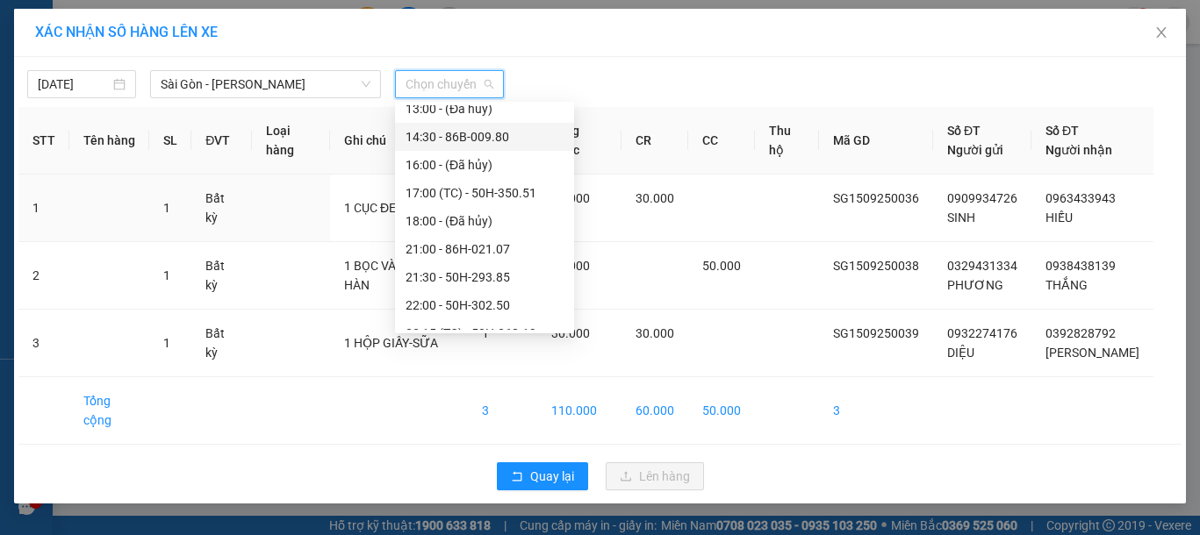
scroll to position [225, 0]
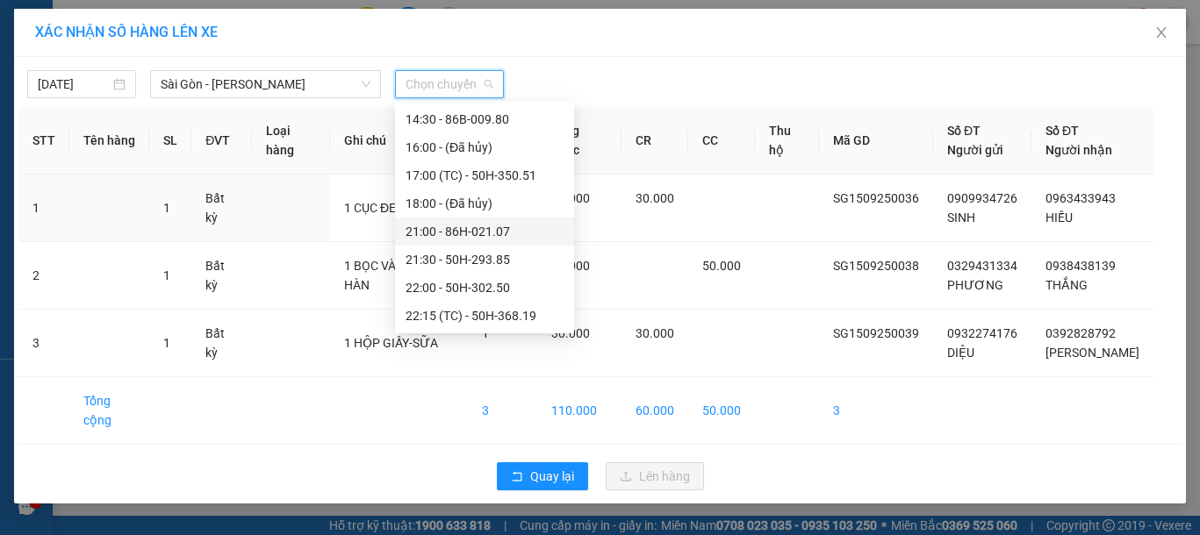
click at [498, 232] on div "21:00 - 86H-021.07" at bounding box center [485, 231] width 158 height 19
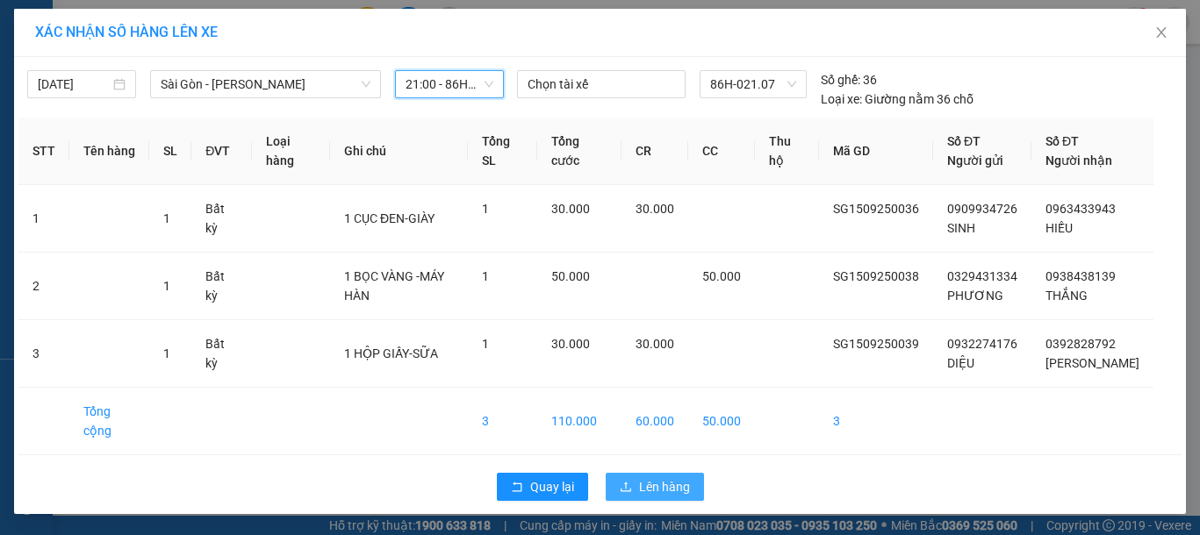
click at [686, 477] on span "Lên hàng" at bounding box center [664, 486] width 51 height 19
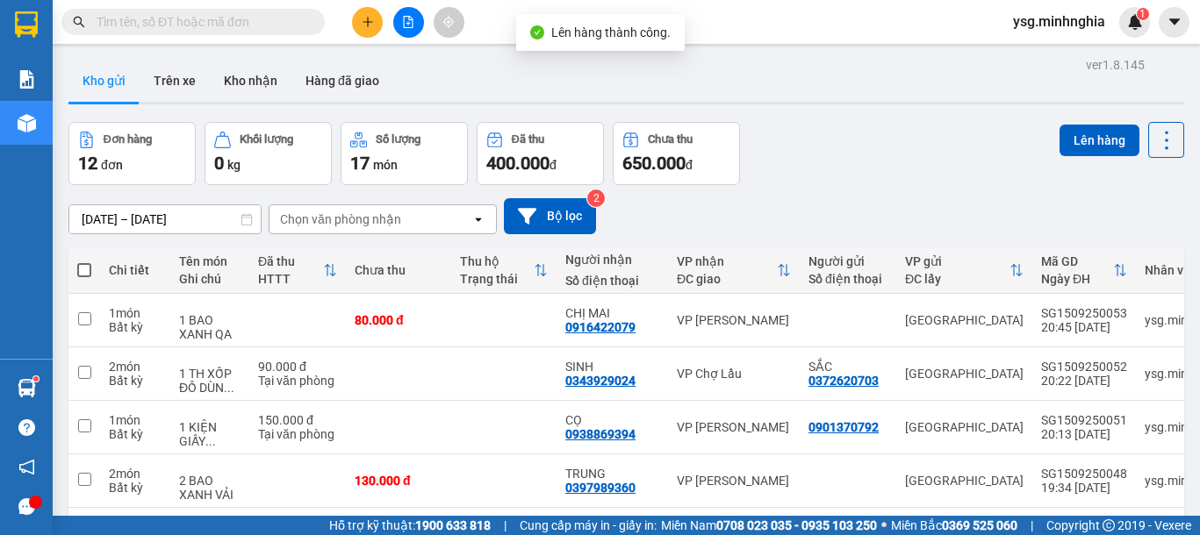
scroll to position [392, 0]
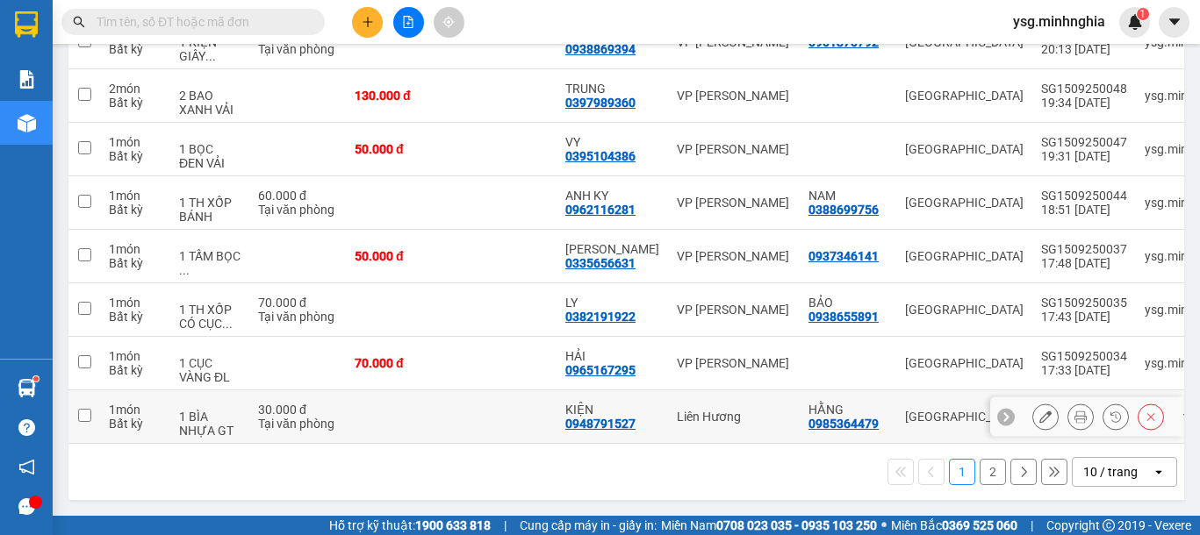
click at [319, 417] on div "Tại văn phòng" at bounding box center [297, 424] width 79 height 14
checkbox input "true"
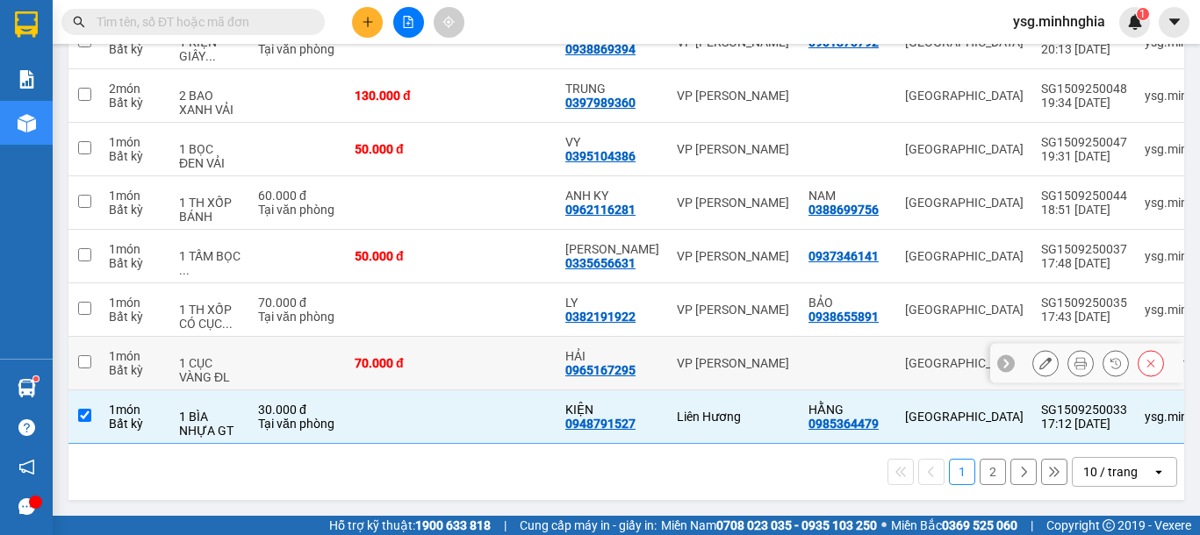
click at [312, 357] on td at bounding box center [297, 364] width 97 height 54
checkbox input "true"
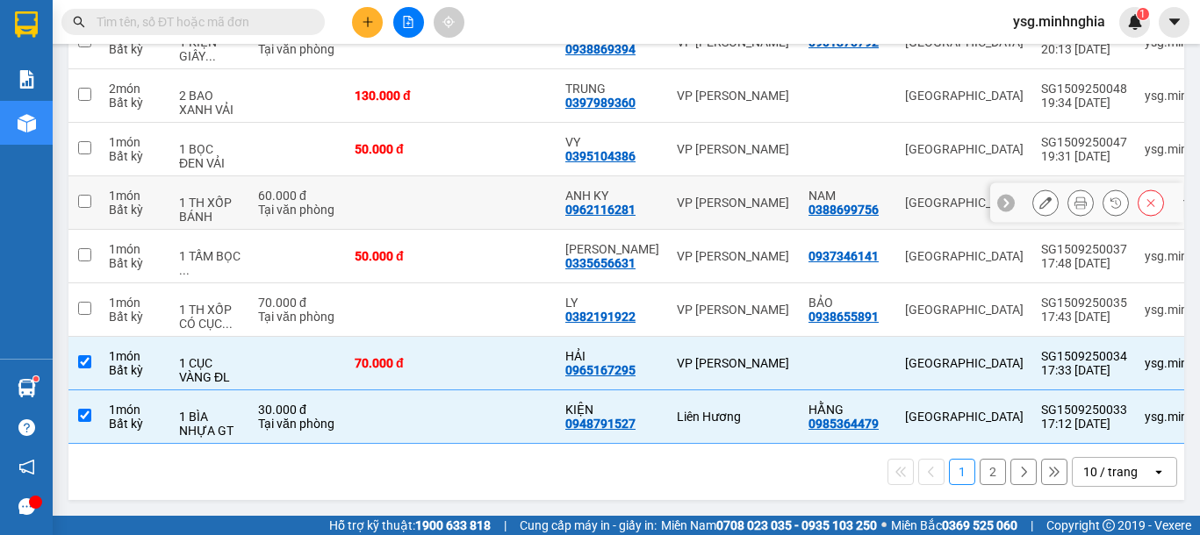
scroll to position [0, 0]
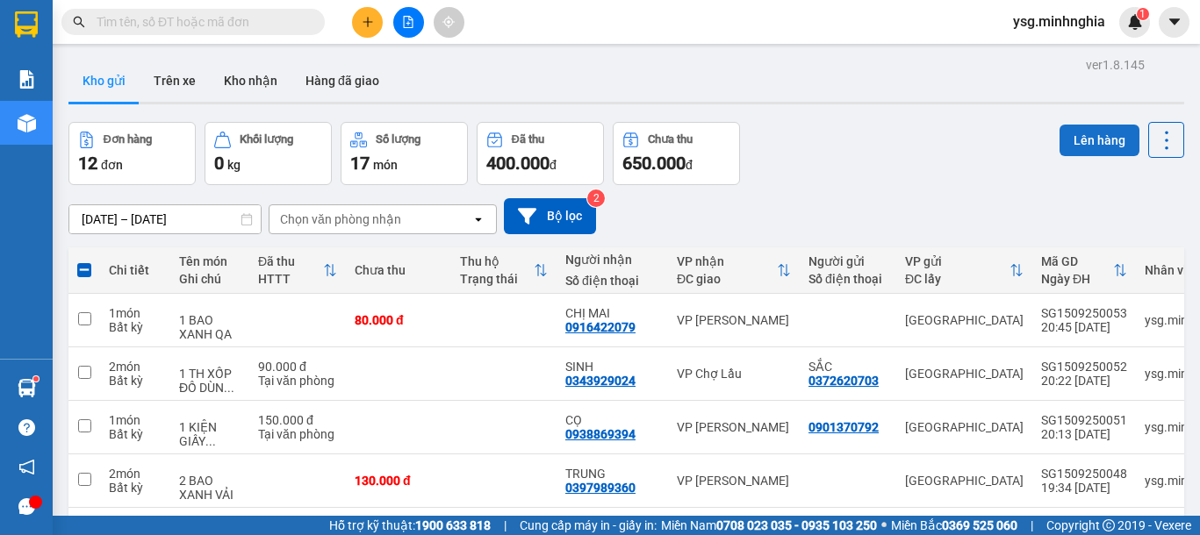
click at [1088, 126] on button "Lên hàng" at bounding box center [1099, 141] width 80 height 32
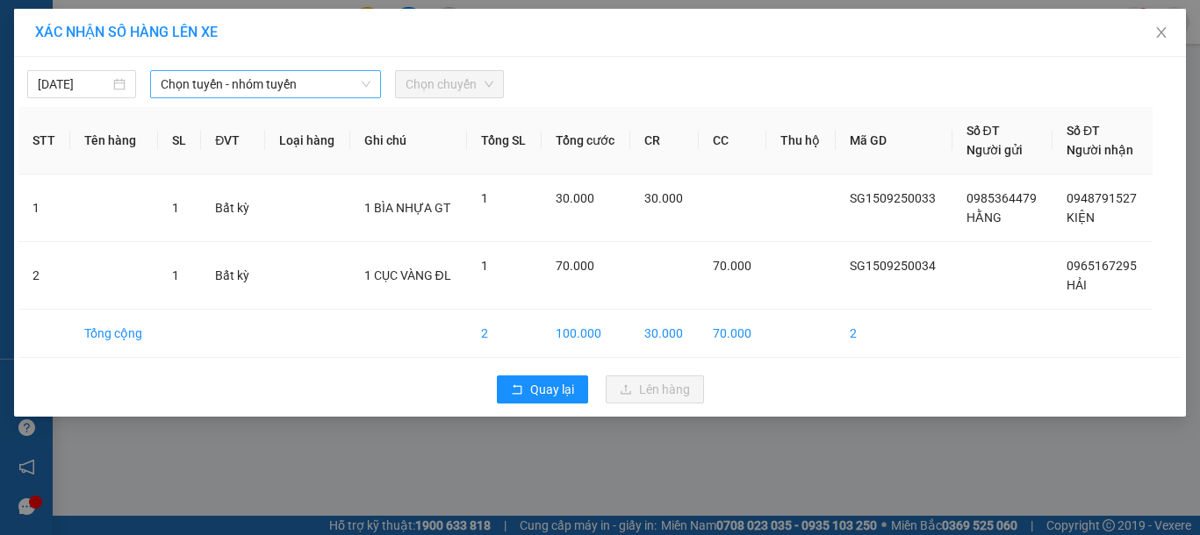
click at [229, 97] on span "Chọn tuyến - nhóm tuyến" at bounding box center [266, 84] width 210 height 26
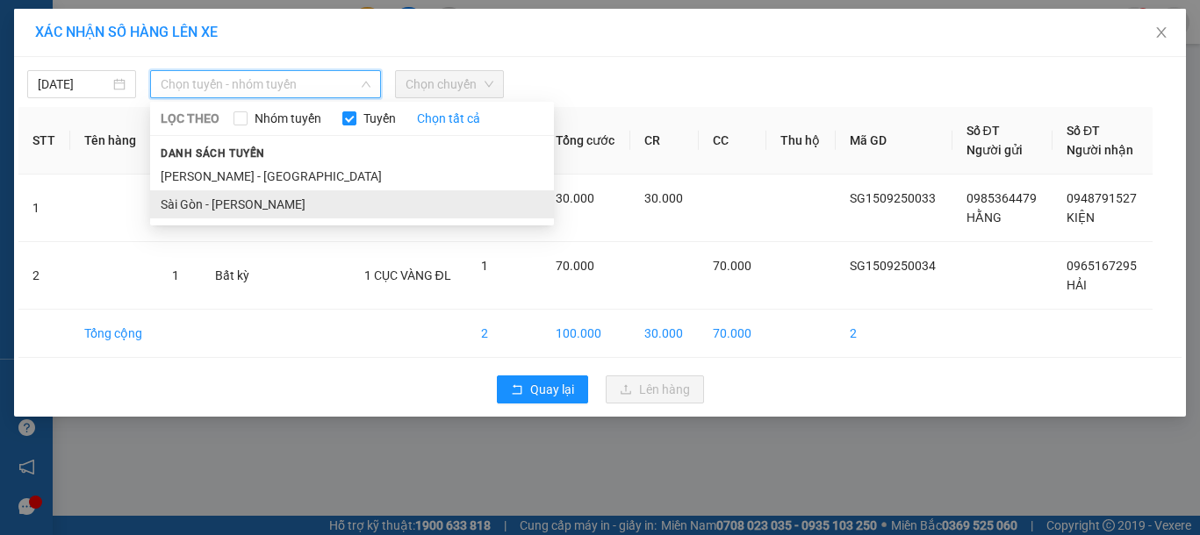
click at [222, 211] on li "Sài Gòn - [PERSON_NAME]" at bounding box center [352, 204] width 404 height 28
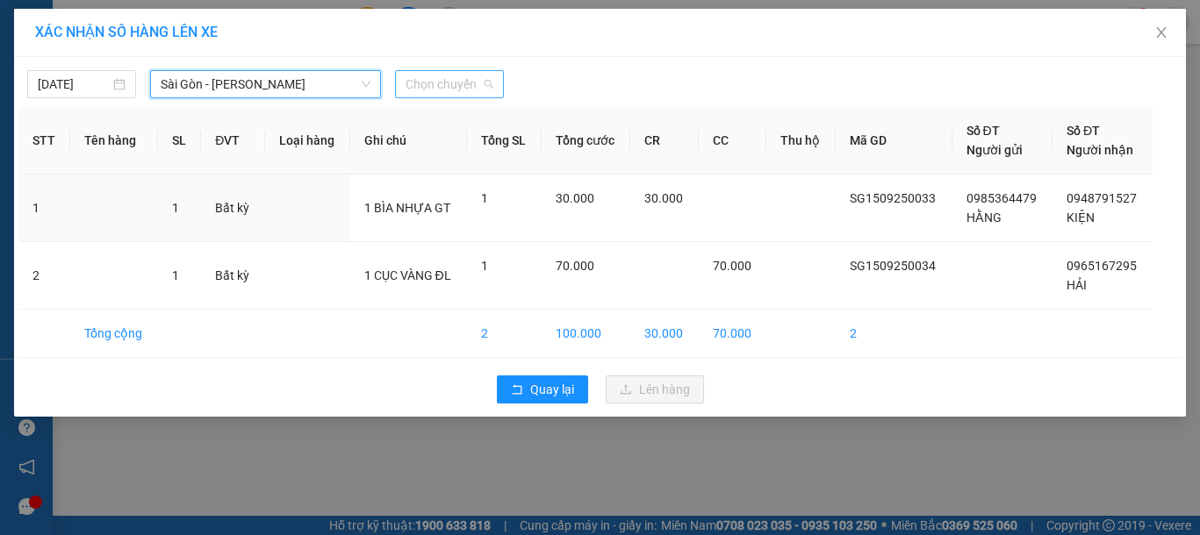
drag, startPoint x: 457, startPoint y: 69, endPoint x: 457, endPoint y: 79, distance: 9.7
click at [457, 79] on div "Chọn chuyến" at bounding box center [449, 84] width 109 height 28
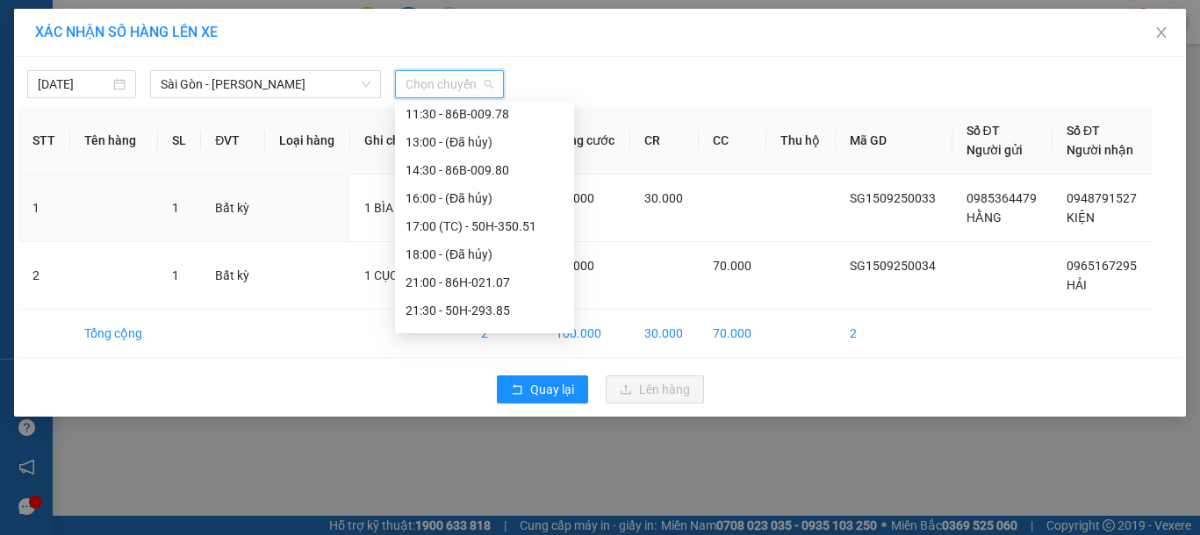
scroll to position [225, 0]
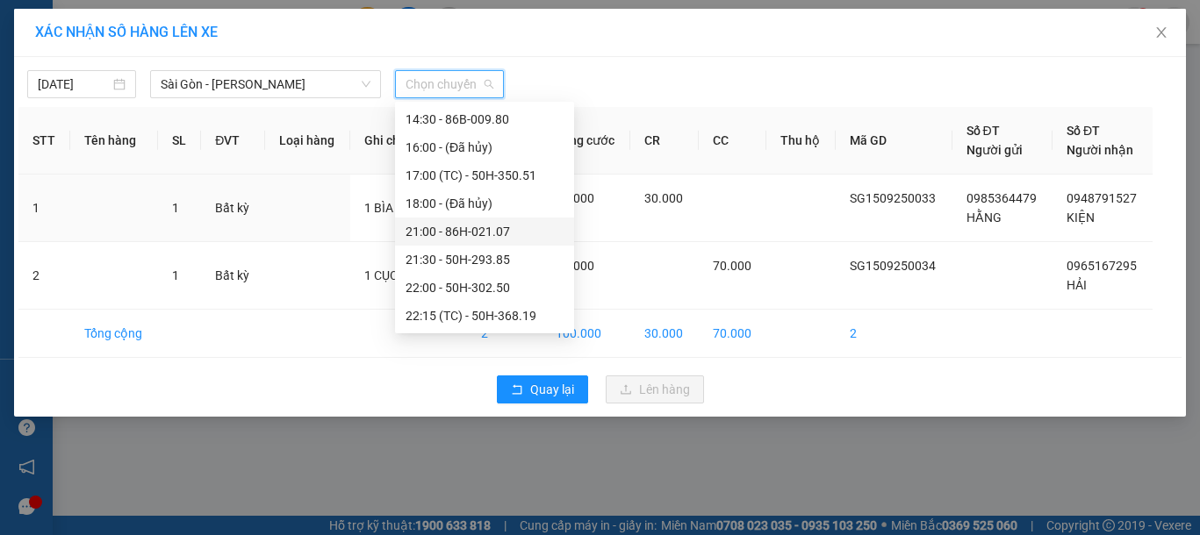
click at [460, 230] on div "21:00 - 86H-021.07" at bounding box center [485, 231] width 158 height 19
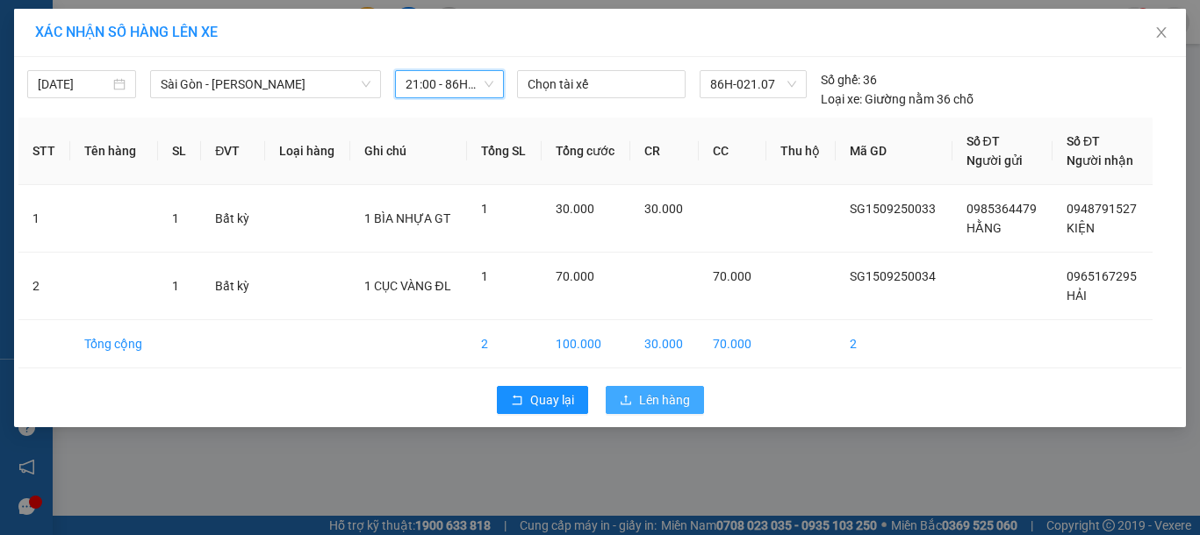
click at [635, 398] on button "Lên hàng" at bounding box center [655, 400] width 98 height 28
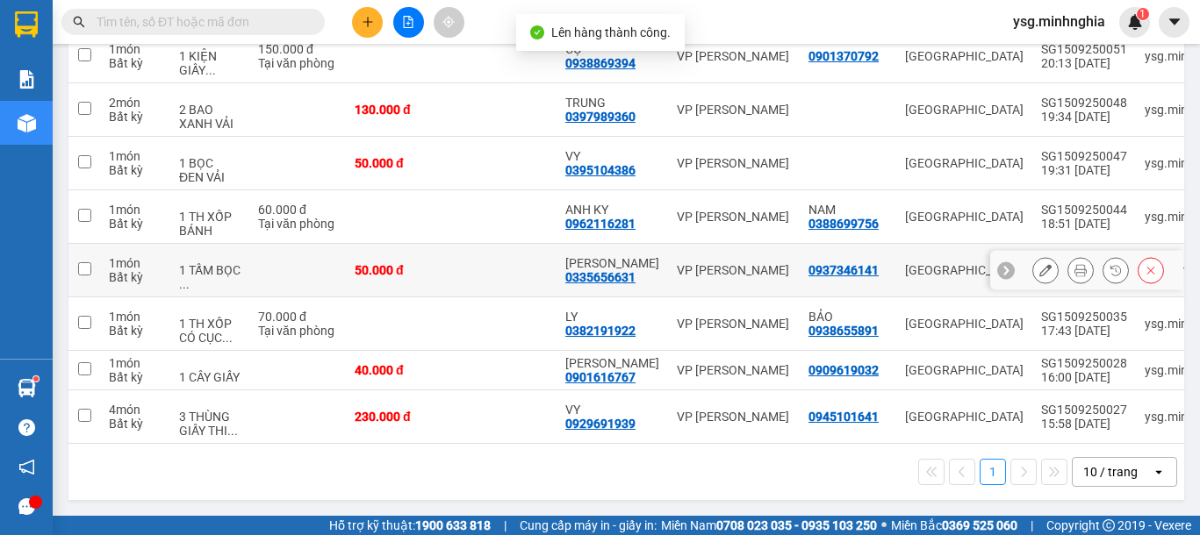
scroll to position [378, 0]
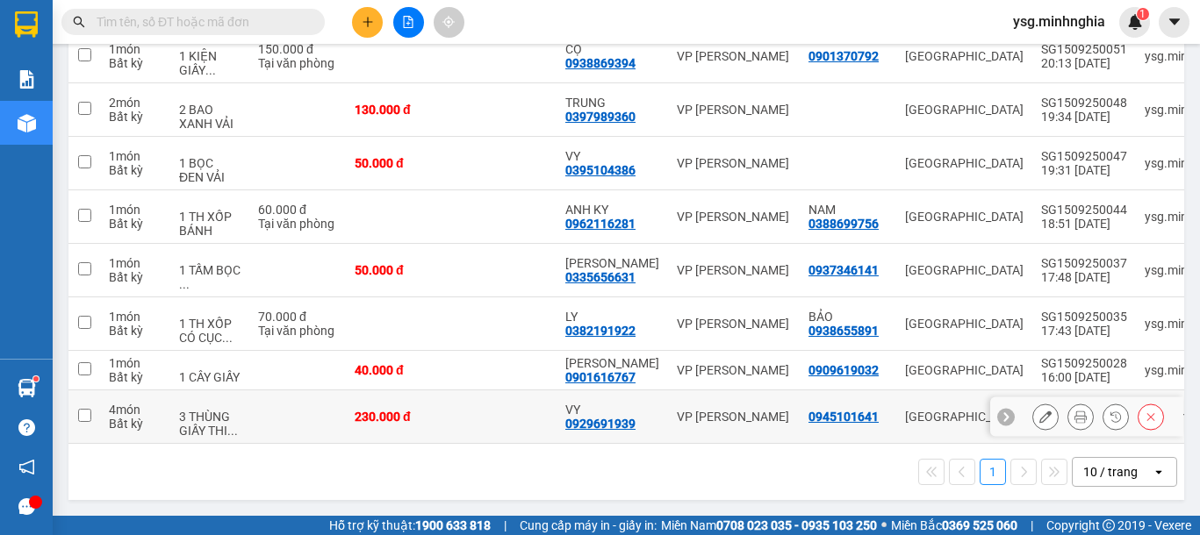
click at [219, 420] on div "3 THÙNG GIẤY THI ..." at bounding box center [209, 424] width 61 height 28
checkbox input "true"
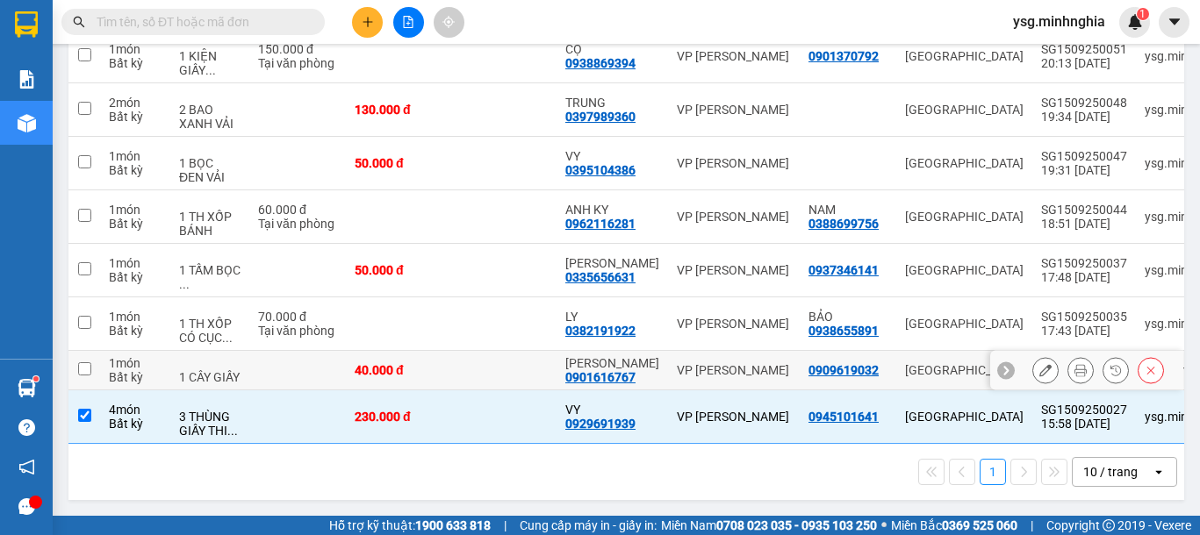
click at [218, 370] on div "1 CÂY GIẤY" at bounding box center [209, 377] width 61 height 14
checkbox input "true"
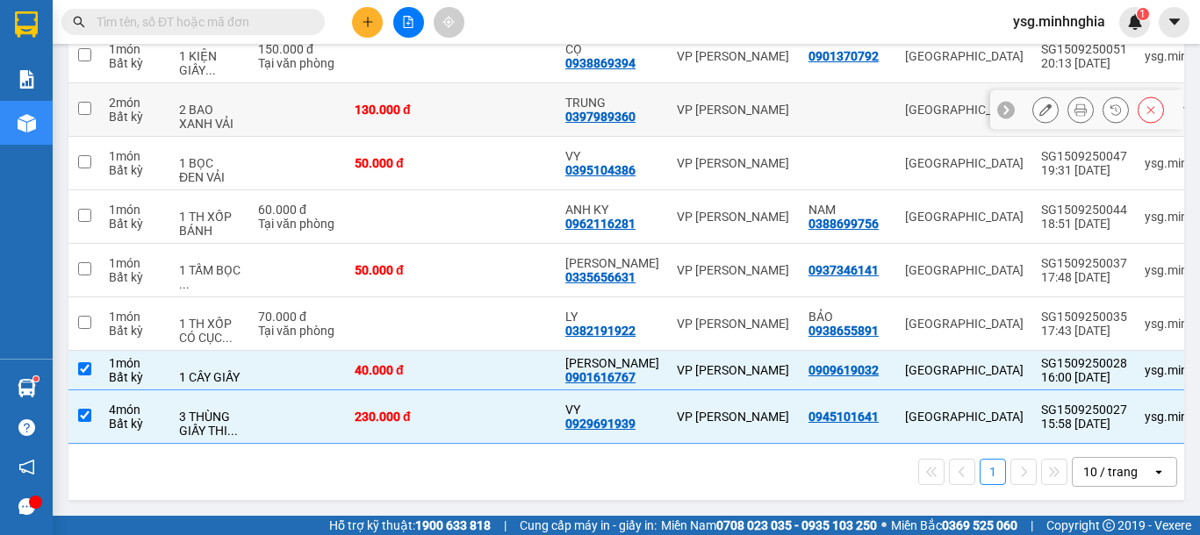
scroll to position [0, 0]
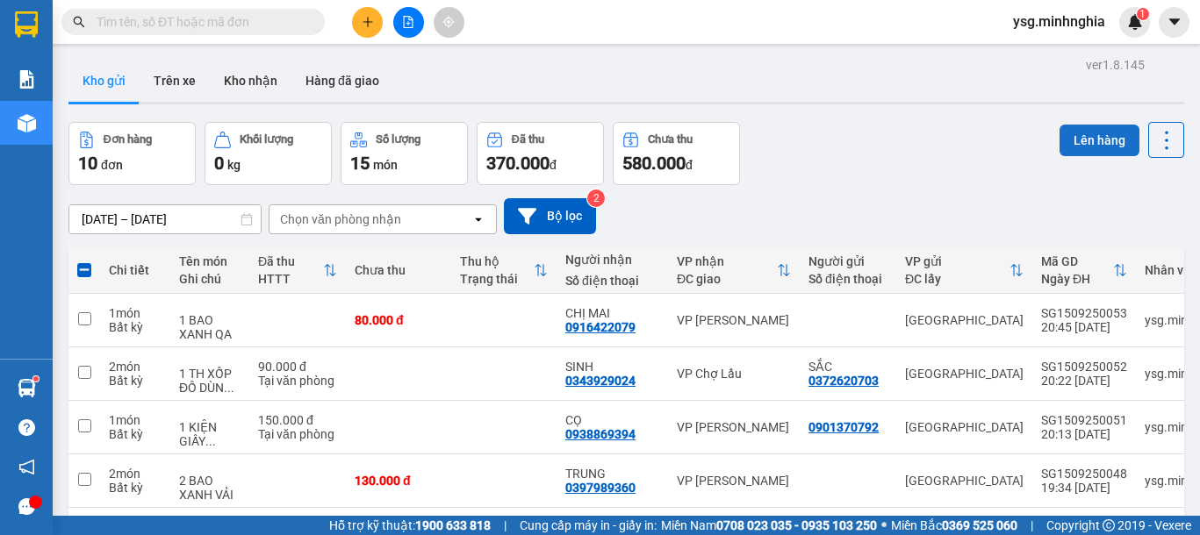
click at [1089, 141] on button "Lên hàng" at bounding box center [1099, 141] width 80 height 32
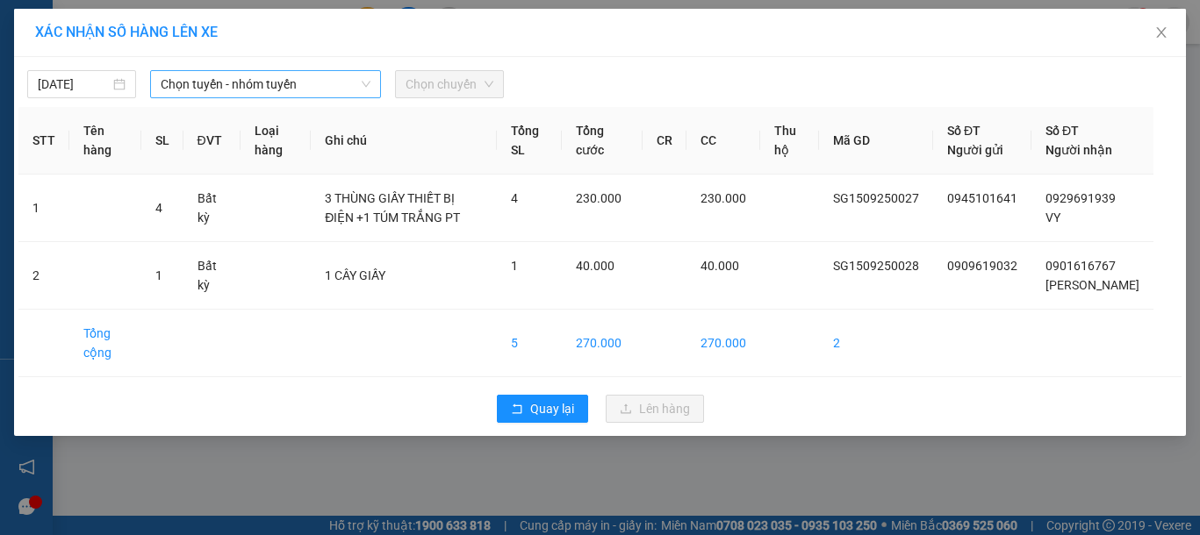
drag, startPoint x: 349, startPoint y: 87, endPoint x: 345, endPoint y: 99, distance: 13.0
click at [349, 90] on span "Chọn tuyến - nhóm tuyến" at bounding box center [266, 84] width 210 height 26
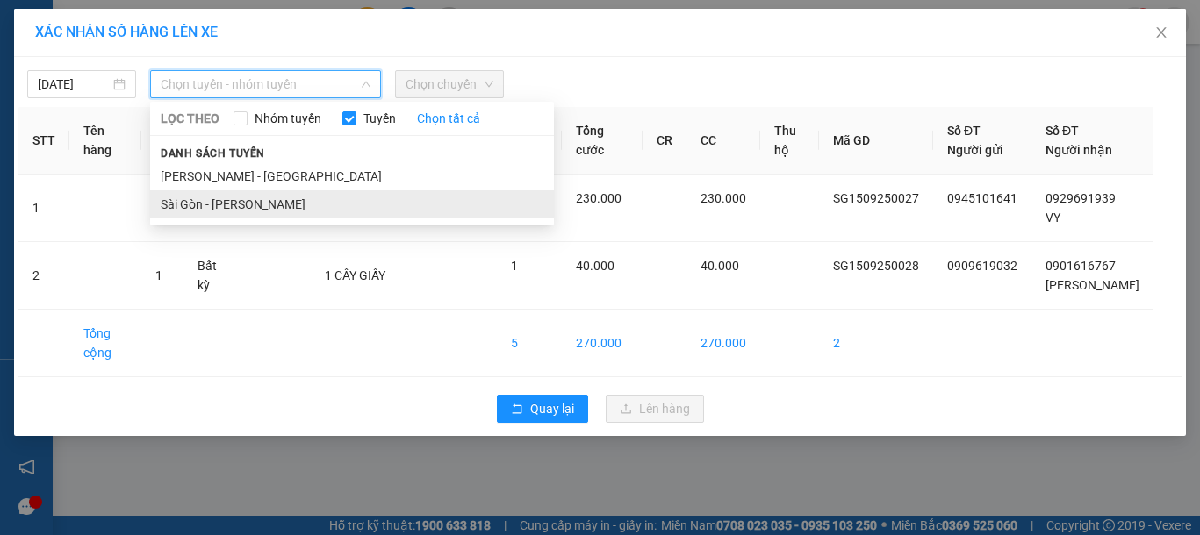
click at [291, 200] on li "Sài Gòn - [PERSON_NAME]" at bounding box center [352, 204] width 404 height 28
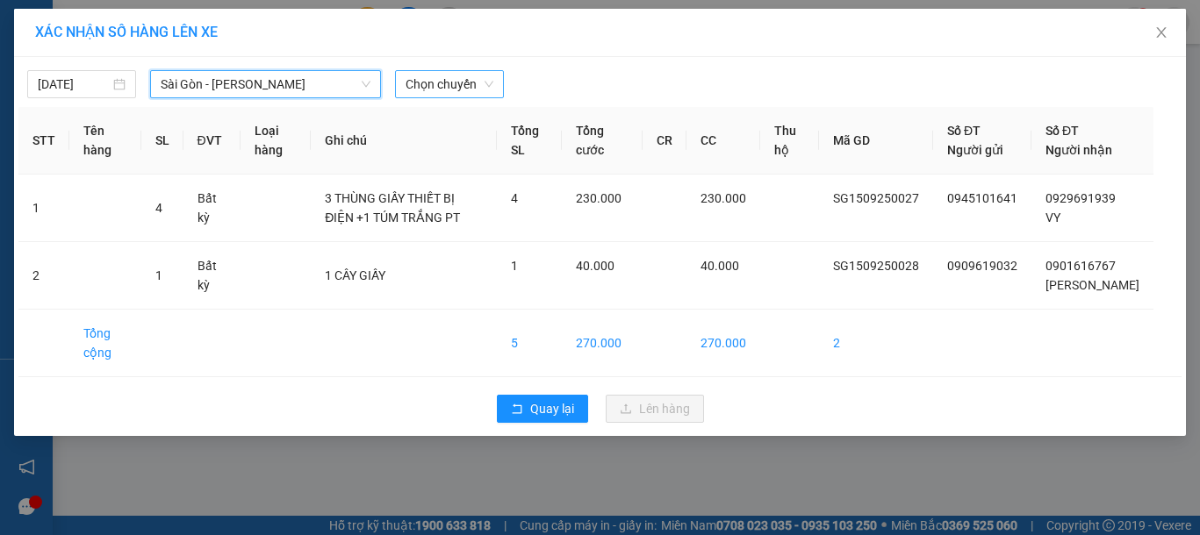
click at [429, 82] on span "Chọn chuyến" at bounding box center [450, 84] width 88 height 26
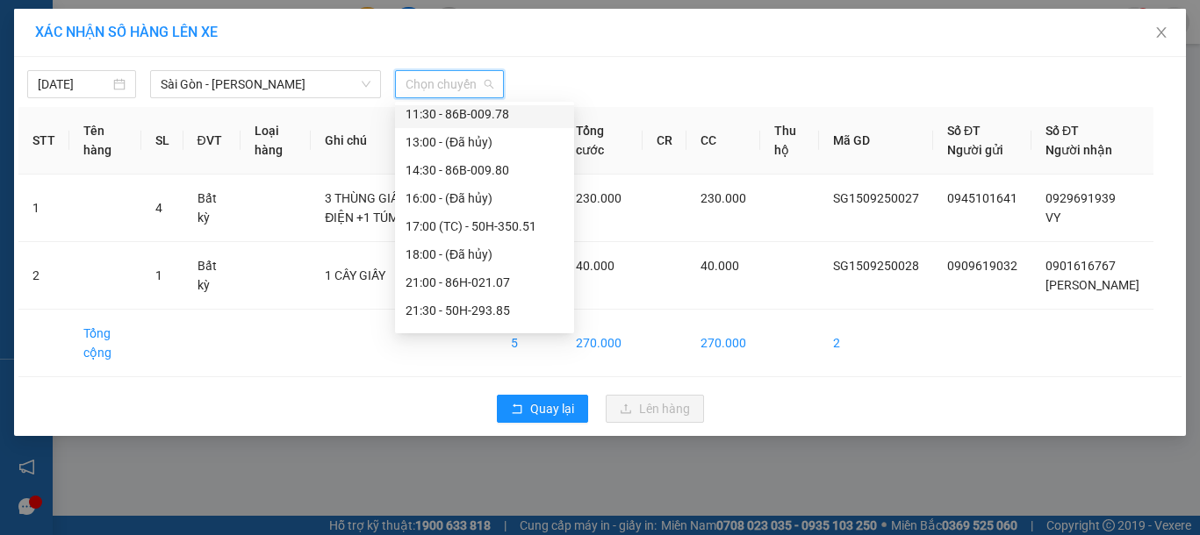
scroll to position [225, 0]
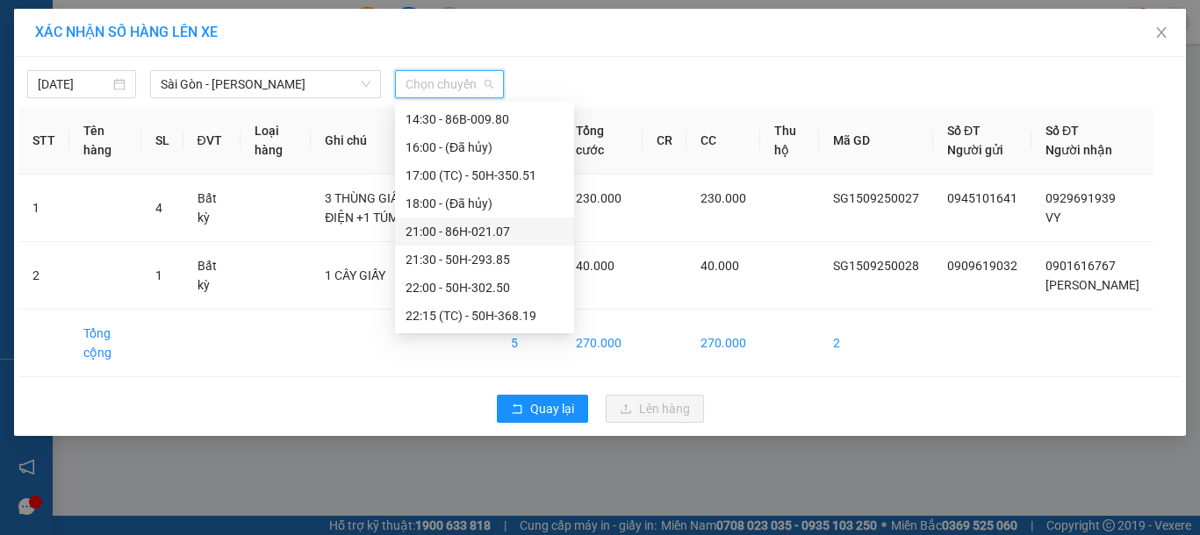
click at [463, 230] on div "21:00 - 86H-021.07" at bounding box center [485, 231] width 158 height 19
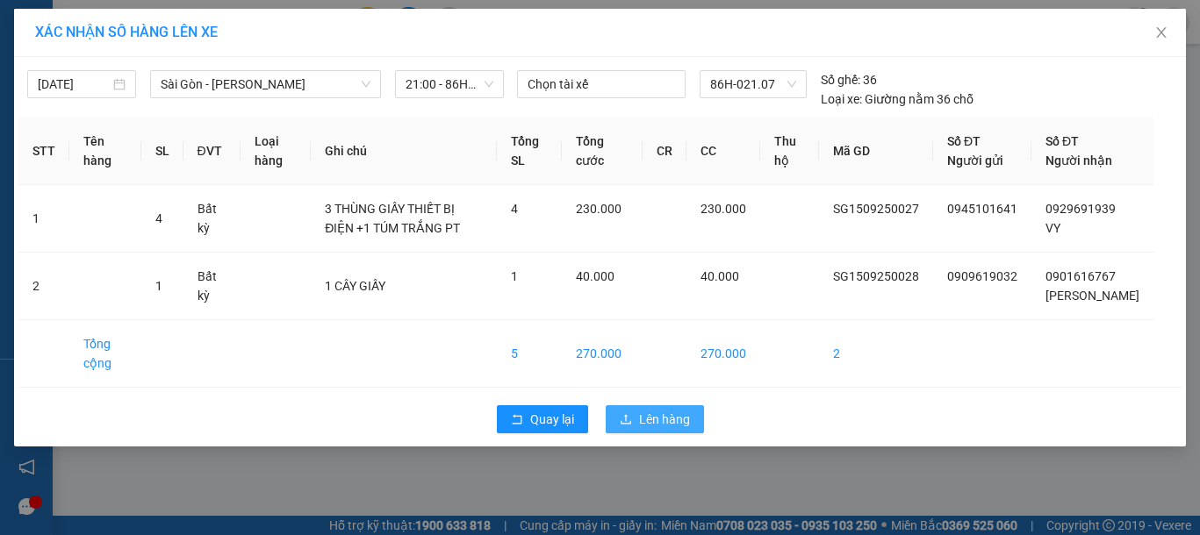
click at [642, 427] on button "Lên hàng" at bounding box center [655, 420] width 98 height 28
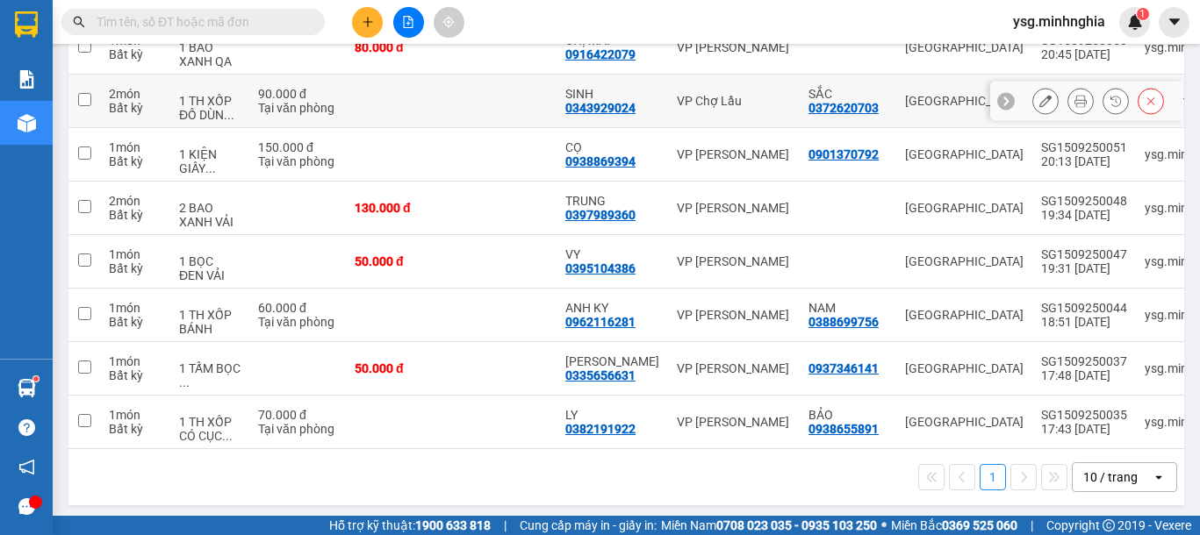
scroll to position [285, 0]
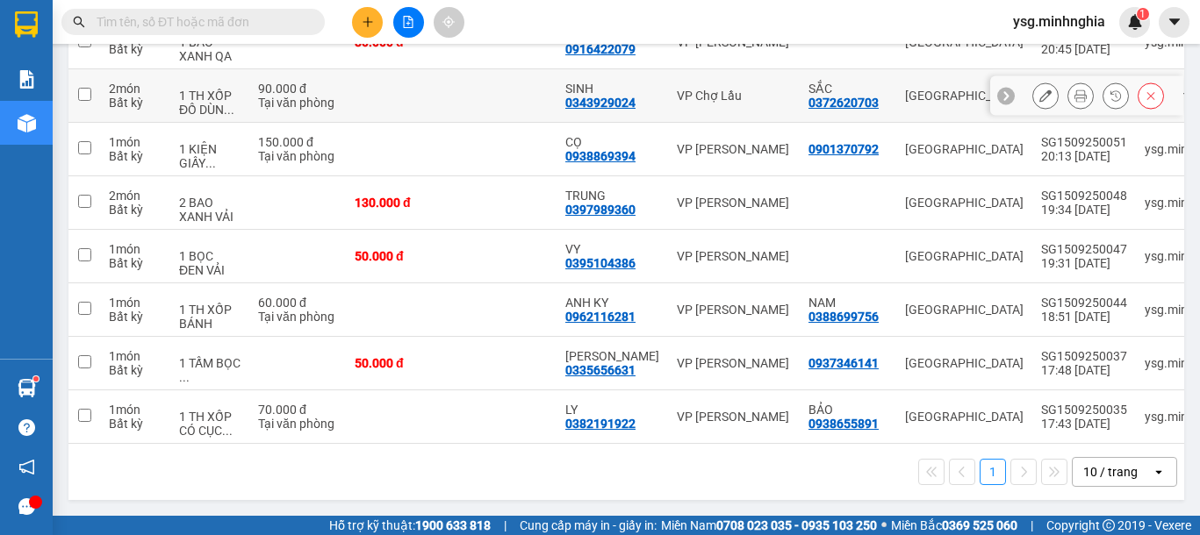
click at [398, 91] on td at bounding box center [398, 96] width 105 height 54
checkbox input "true"
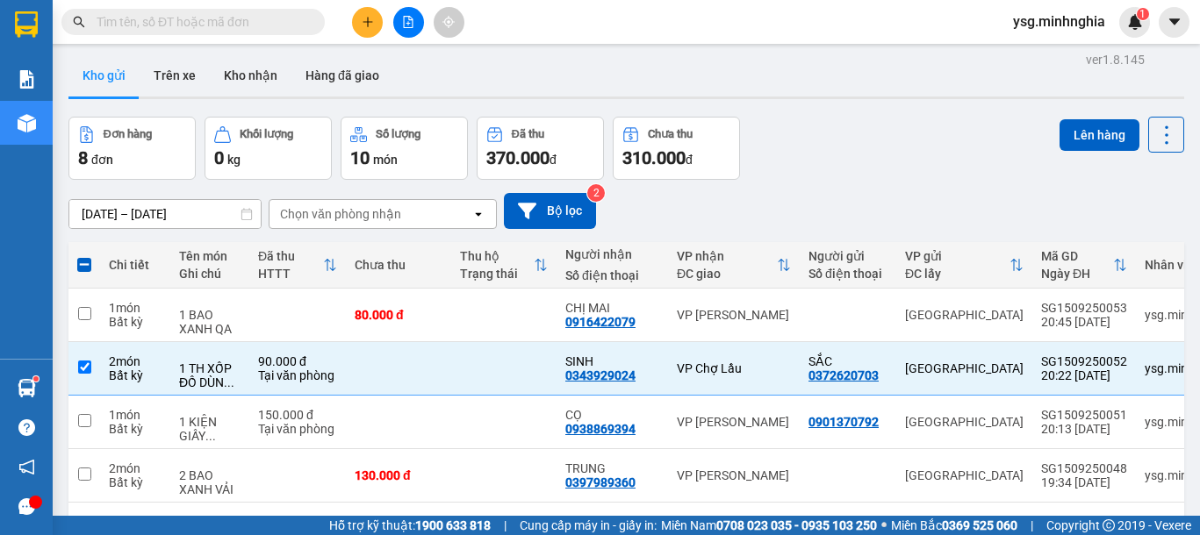
scroll to position [0, 0]
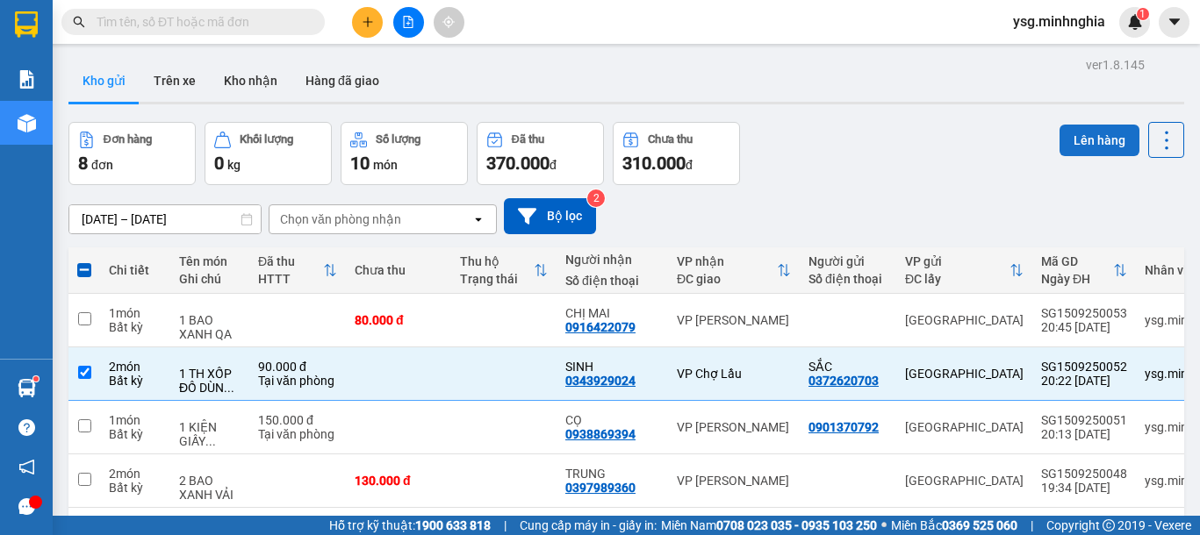
click at [1074, 138] on button "Lên hàng" at bounding box center [1099, 141] width 80 height 32
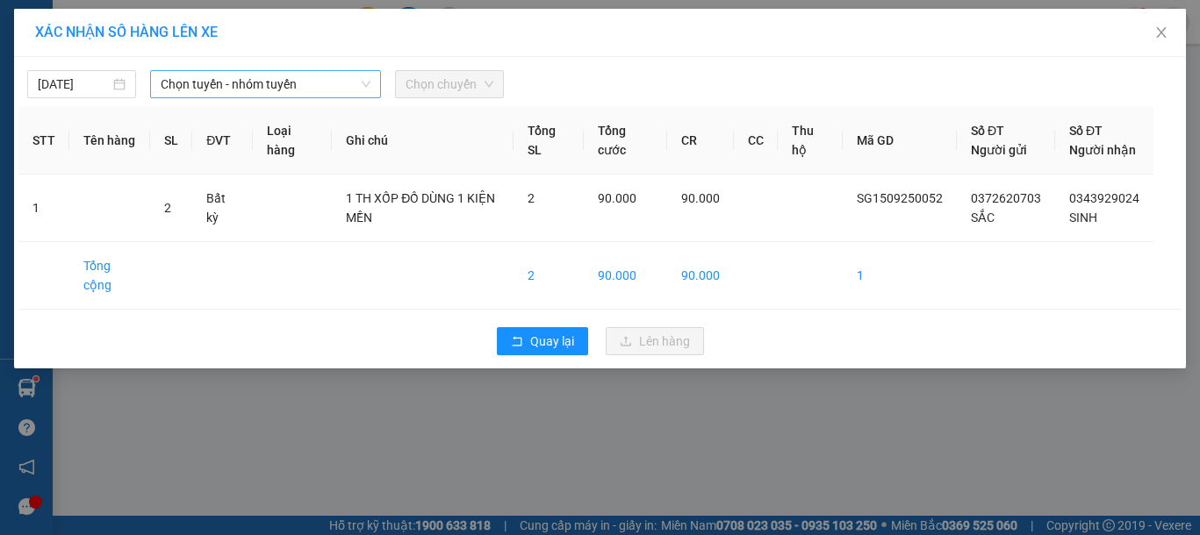
click at [312, 76] on span "Chọn tuyến - nhóm tuyến" at bounding box center [266, 84] width 210 height 26
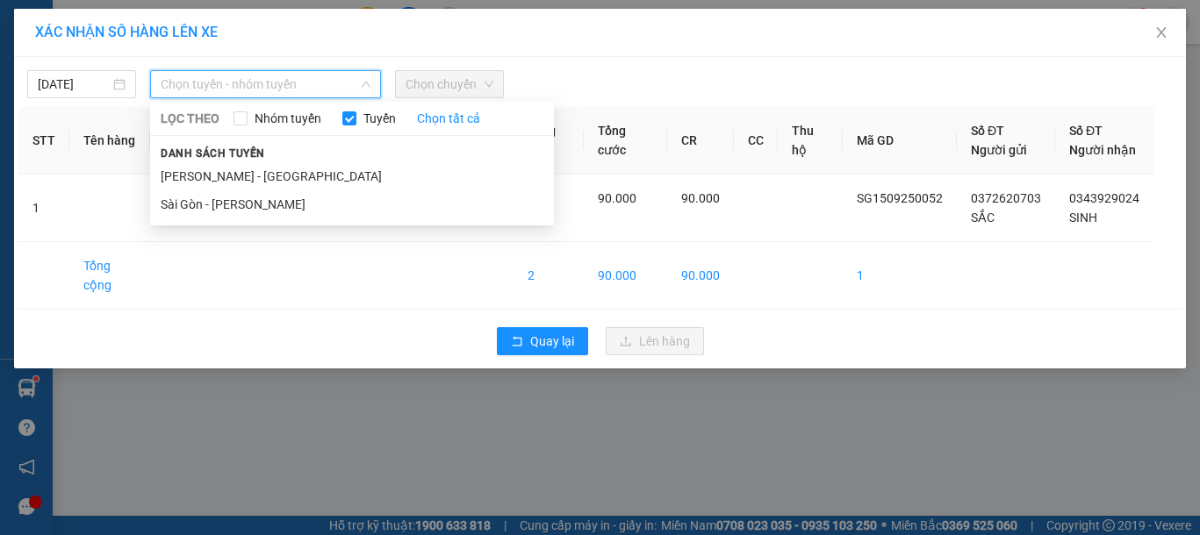
drag, startPoint x: 241, startPoint y: 198, endPoint x: 256, endPoint y: 183, distance: 21.1
click at [245, 197] on li "Sài Gòn - [PERSON_NAME]" at bounding box center [352, 204] width 404 height 28
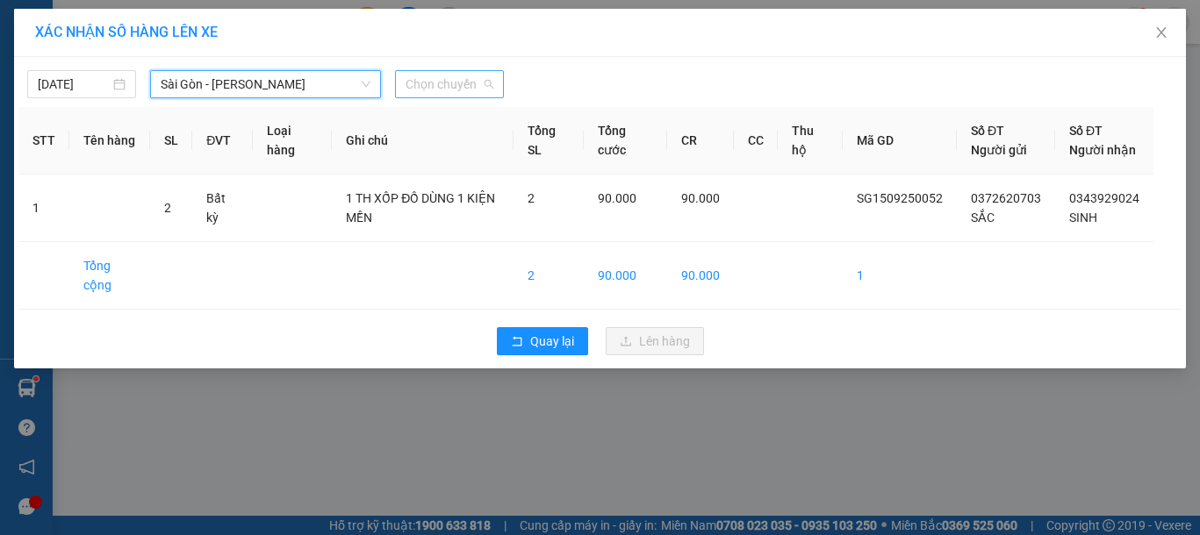
click at [455, 83] on span "Chọn chuyến" at bounding box center [450, 84] width 88 height 26
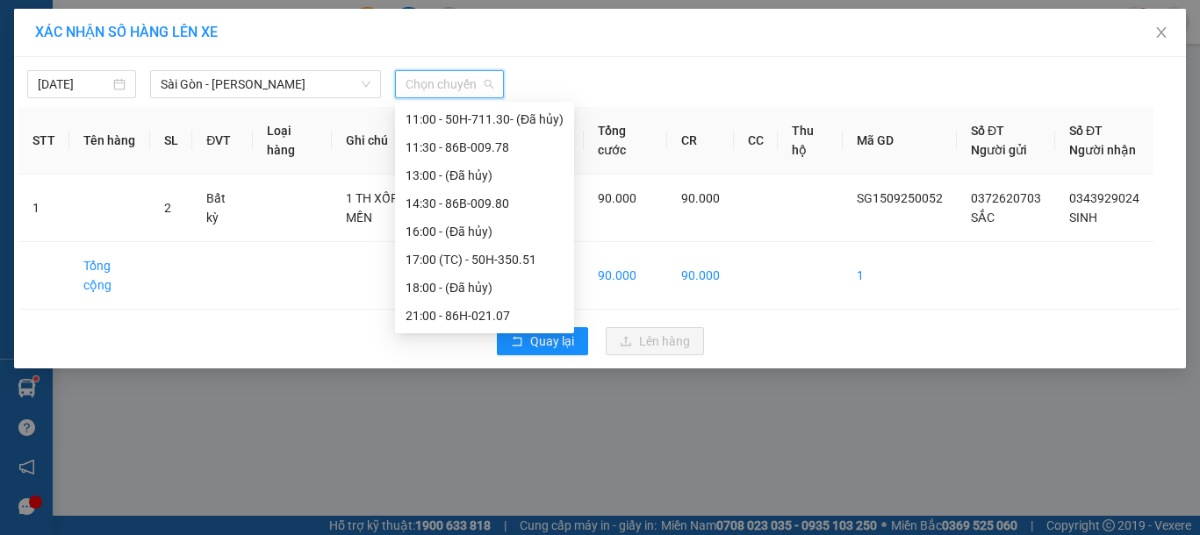
scroll to position [225, 0]
click at [461, 234] on div "21:00 - 86H-021.07" at bounding box center [485, 231] width 158 height 19
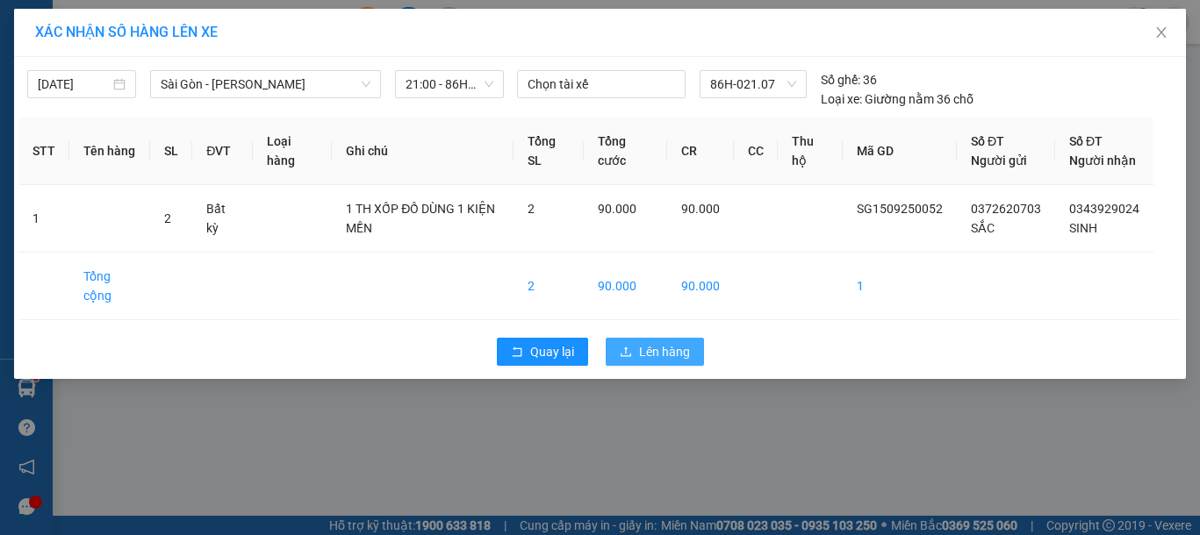
click at [647, 361] on span "Lên hàng" at bounding box center [664, 351] width 51 height 19
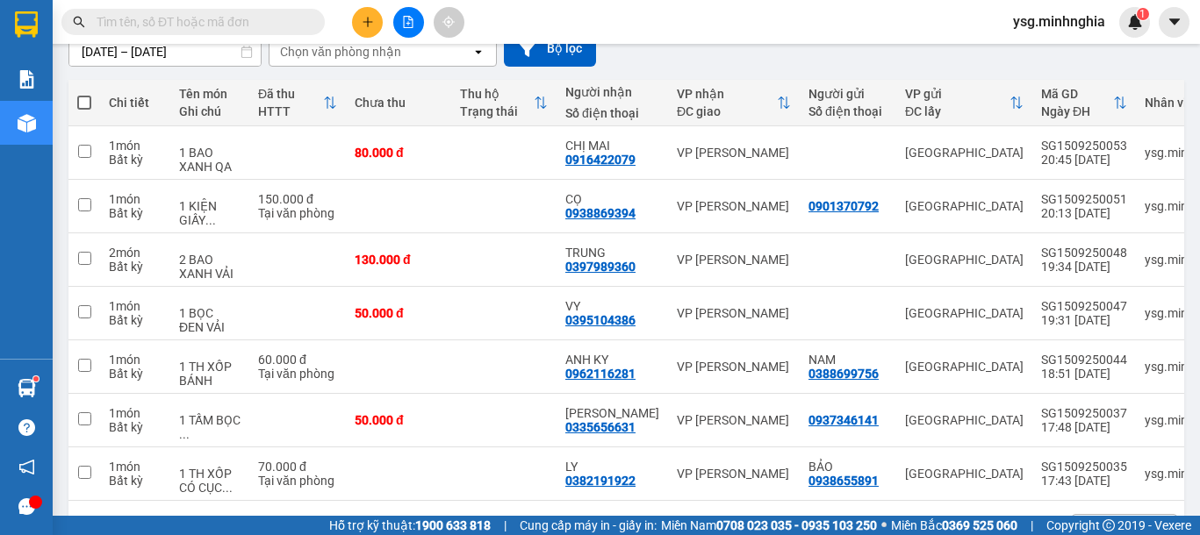
scroll to position [180, 0]
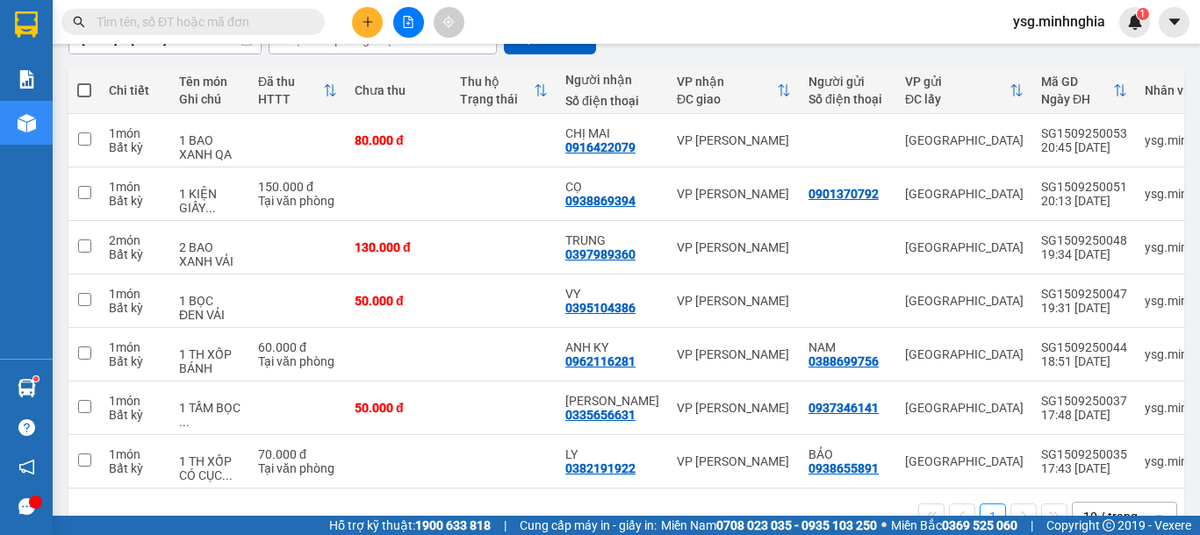
click at [77, 85] on span at bounding box center [84, 90] width 14 height 14
click at [84, 82] on input "checkbox" at bounding box center [84, 82] width 0 height 0
checkbox input "true"
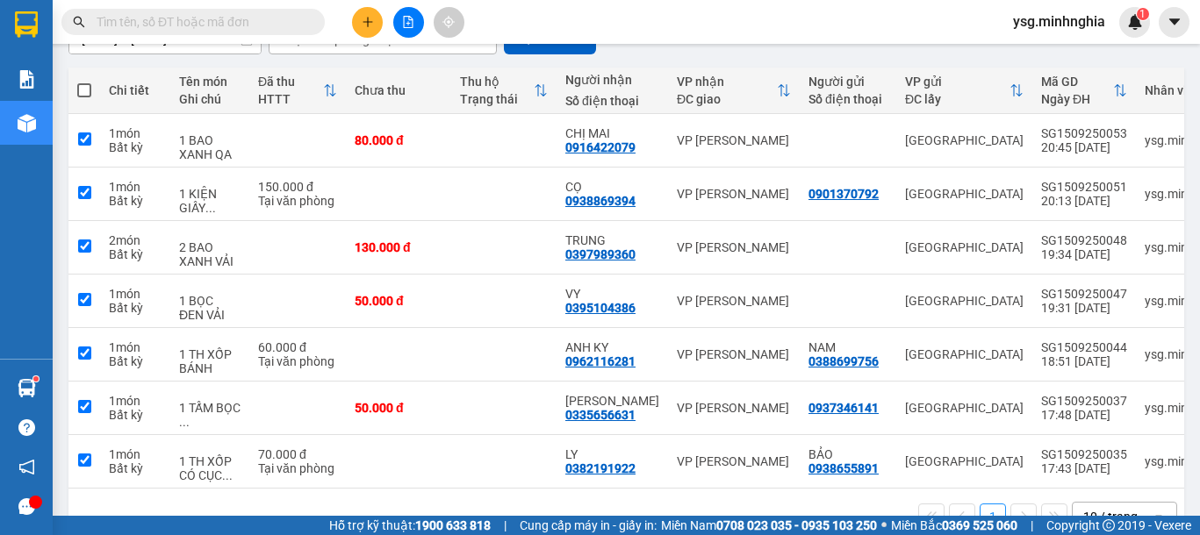
checkbox input "true"
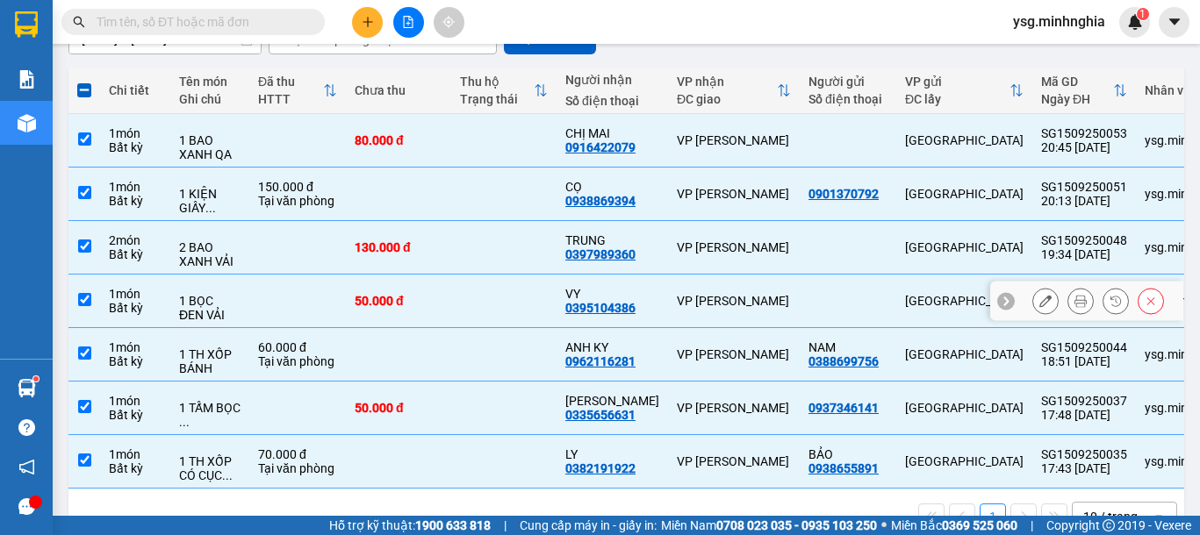
click at [379, 307] on div "50.000 đ" at bounding box center [399, 301] width 88 height 14
checkbox input "false"
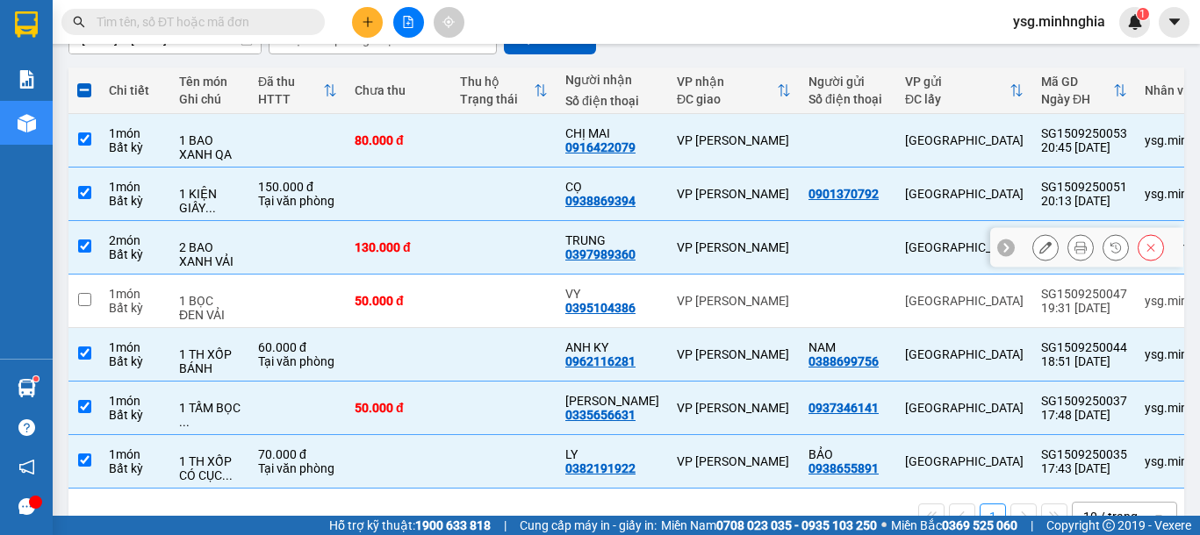
click at [384, 245] on div "130.000 đ" at bounding box center [399, 247] width 88 height 14
checkbox input "false"
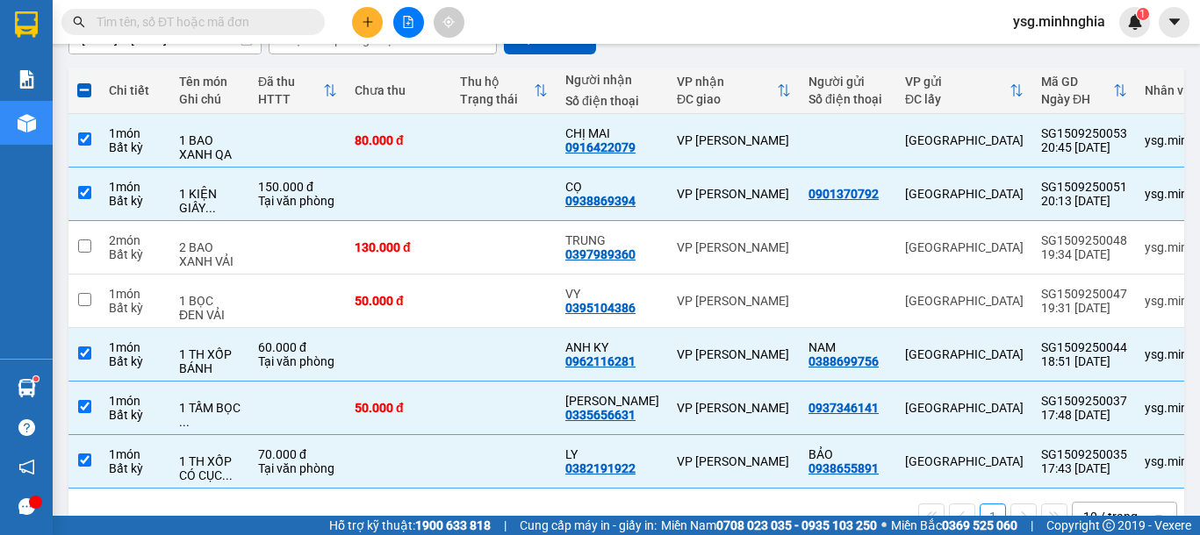
scroll to position [0, 0]
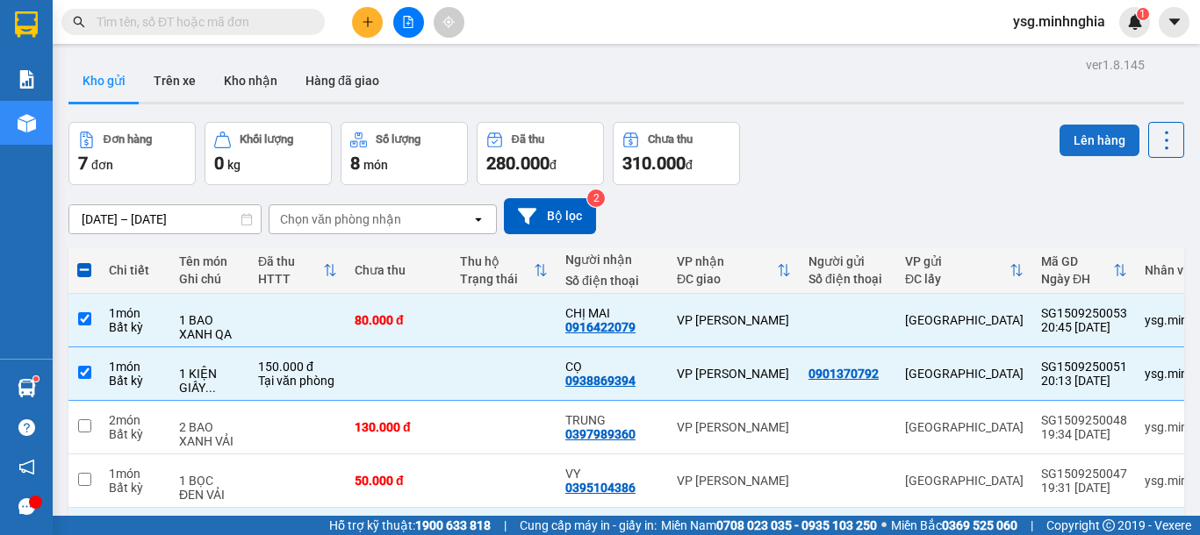
click at [1098, 143] on button "Lên hàng" at bounding box center [1099, 141] width 80 height 32
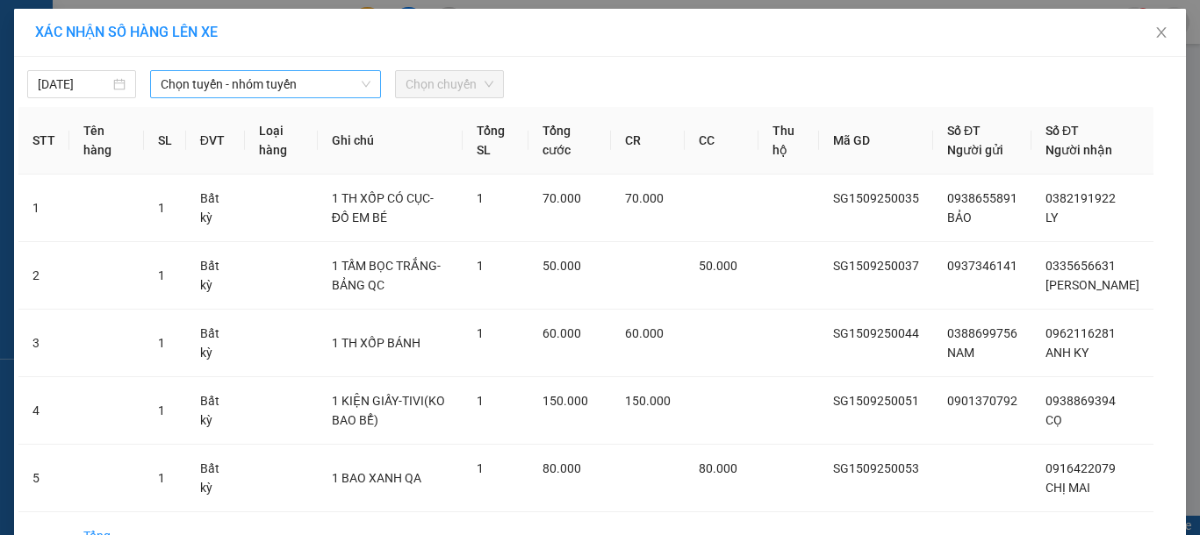
click at [199, 78] on span "Chọn tuyến - nhóm tuyến" at bounding box center [266, 84] width 210 height 26
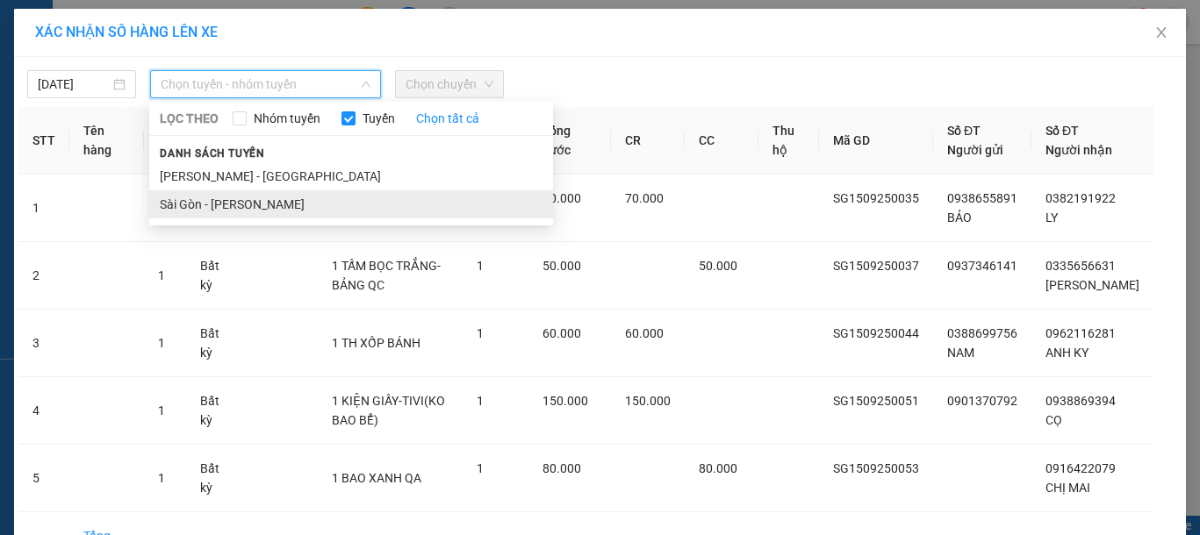
click at [200, 197] on li "Sài Gòn - [PERSON_NAME]" at bounding box center [351, 204] width 404 height 28
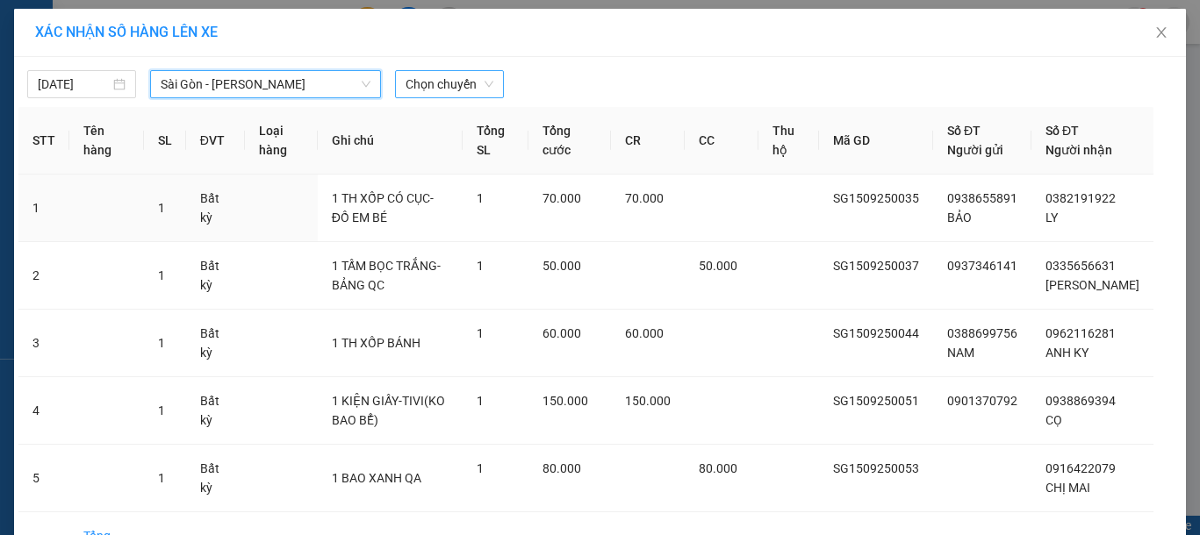
click at [440, 76] on span "Chọn chuyến" at bounding box center [450, 84] width 88 height 26
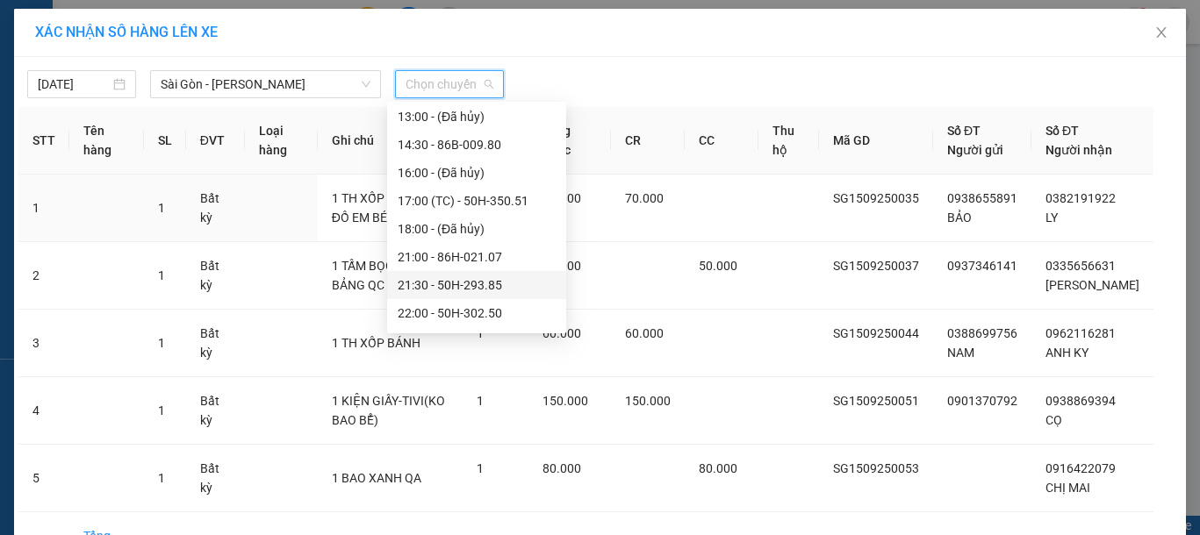
scroll to position [225, 0]
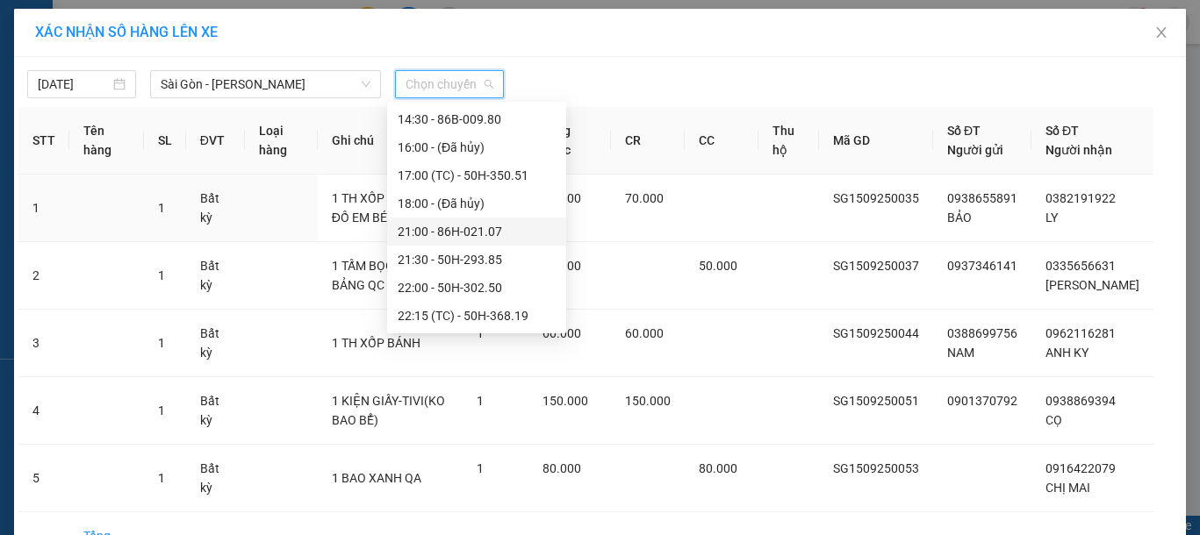
click at [459, 226] on div "21:00 - 86H-021.07" at bounding box center [477, 231] width 158 height 19
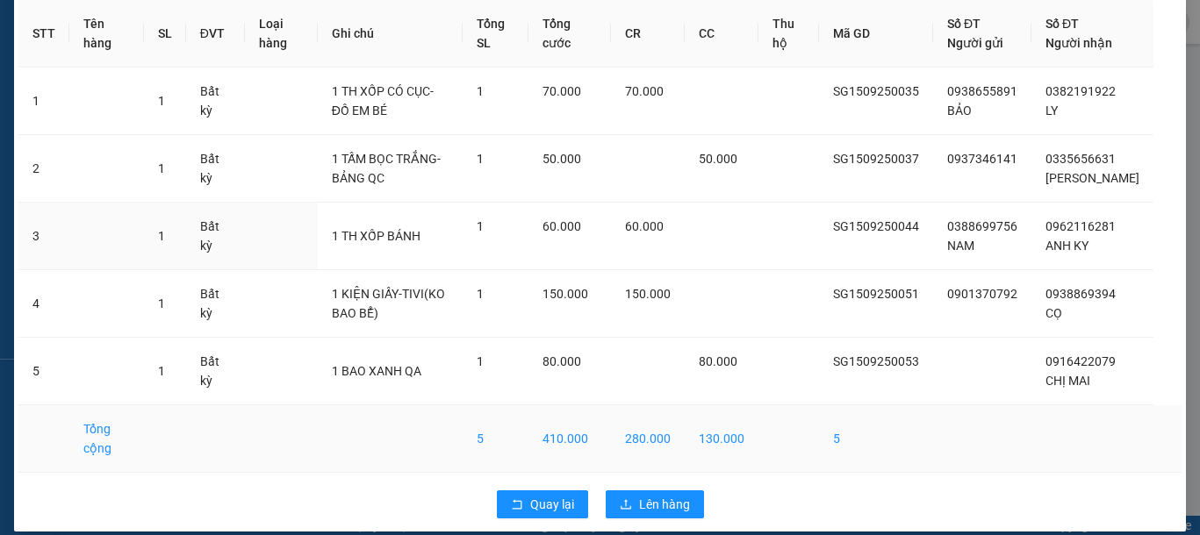
scroll to position [154, 0]
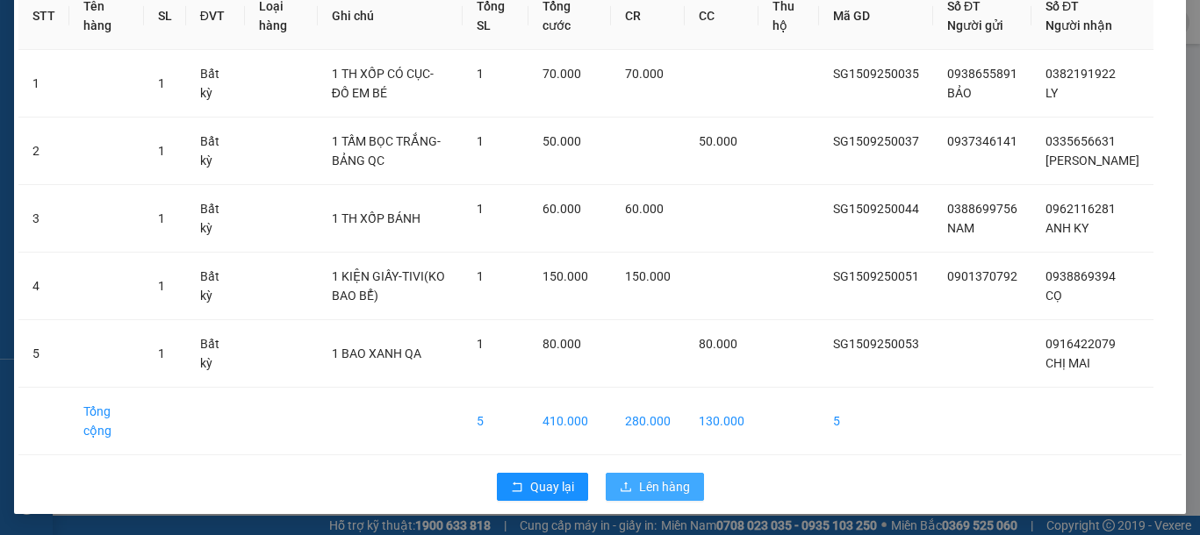
click at [645, 482] on span "Lên hàng" at bounding box center [664, 486] width 51 height 19
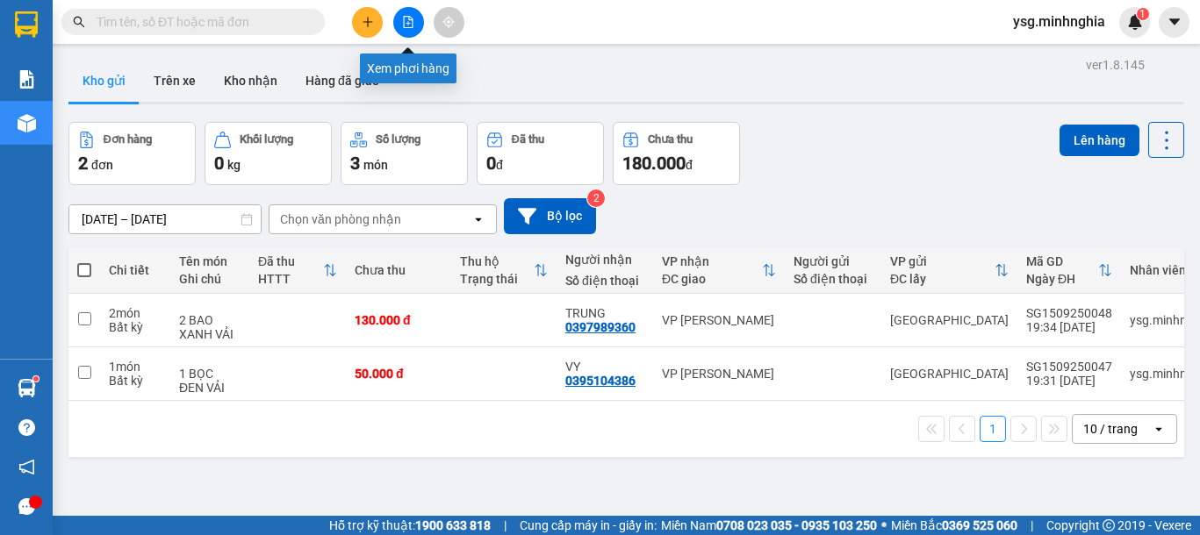
click at [402, 26] on icon "file-add" at bounding box center [408, 22] width 12 height 12
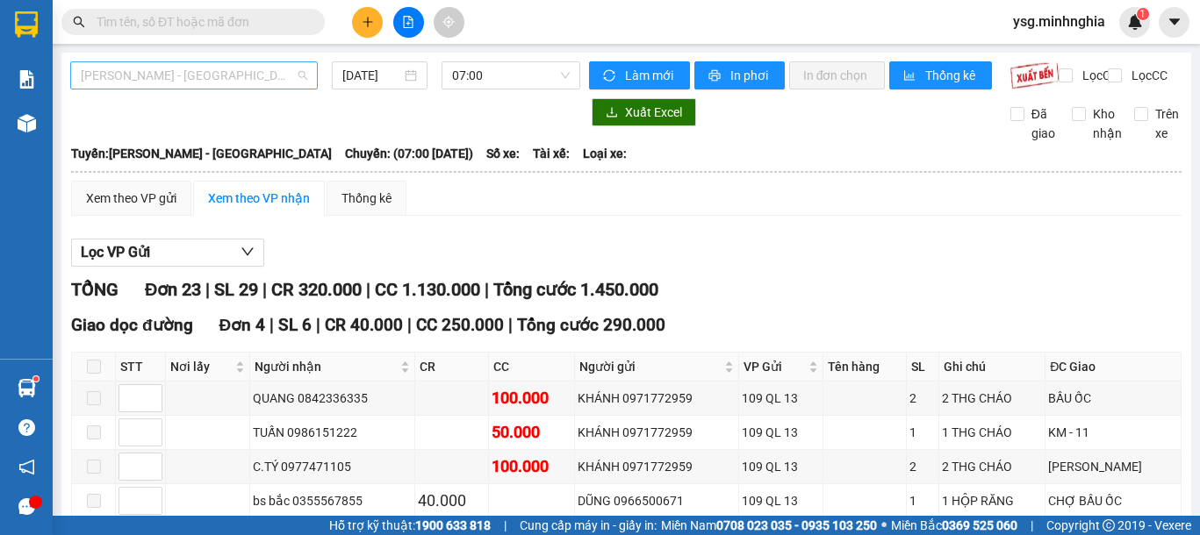
click at [282, 76] on span "[PERSON_NAME] - [GEOGRAPHIC_DATA]" at bounding box center [194, 75] width 226 height 26
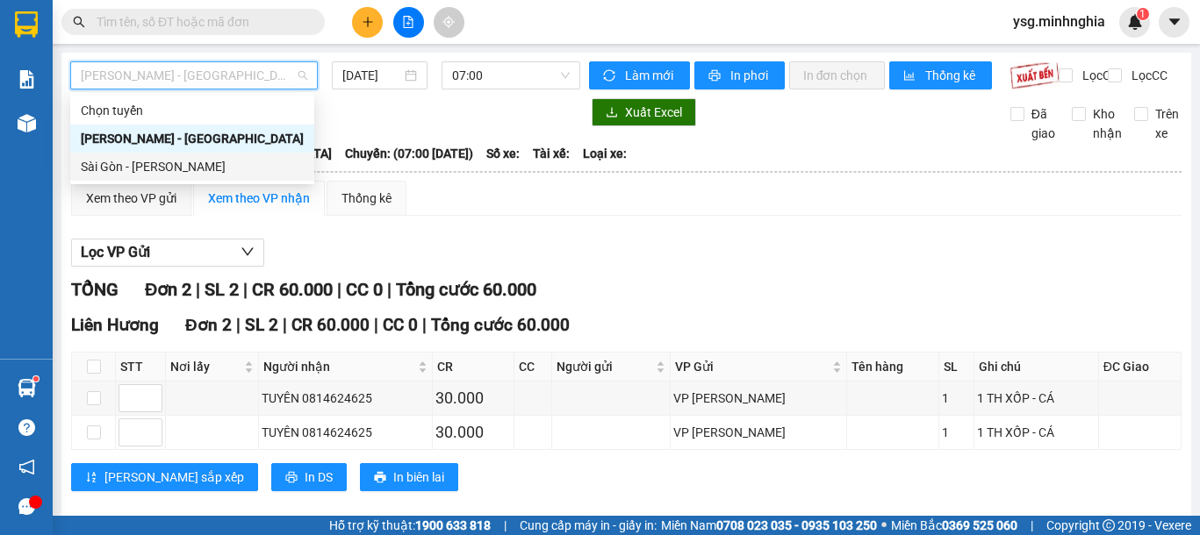
click at [187, 162] on div "Sài Gòn - [PERSON_NAME]" at bounding box center [192, 166] width 223 height 19
type input "[DATE]"
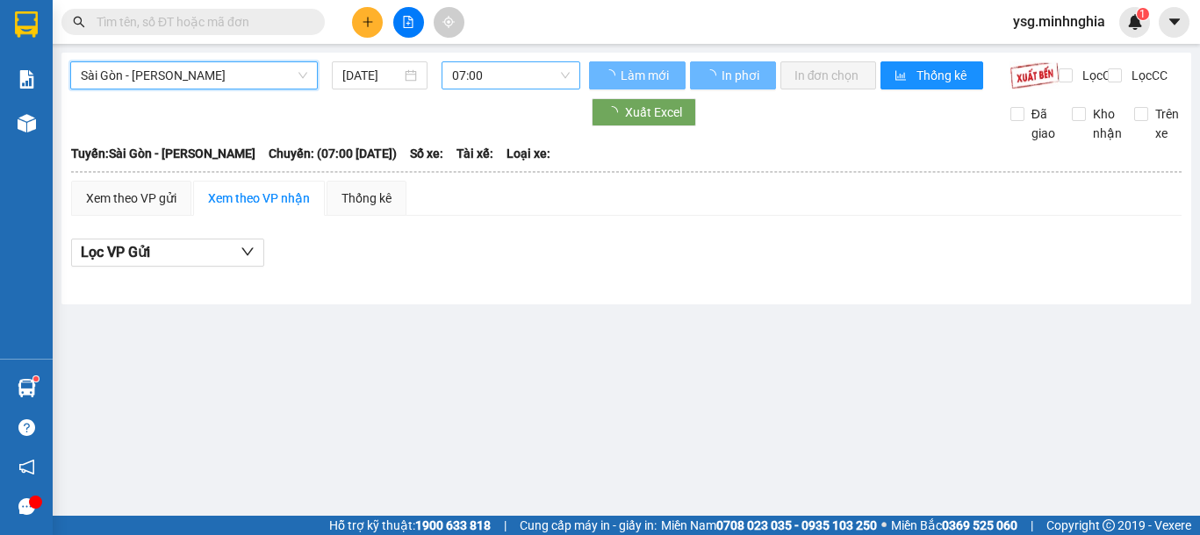
click at [523, 68] on span "07:00" at bounding box center [511, 75] width 118 height 26
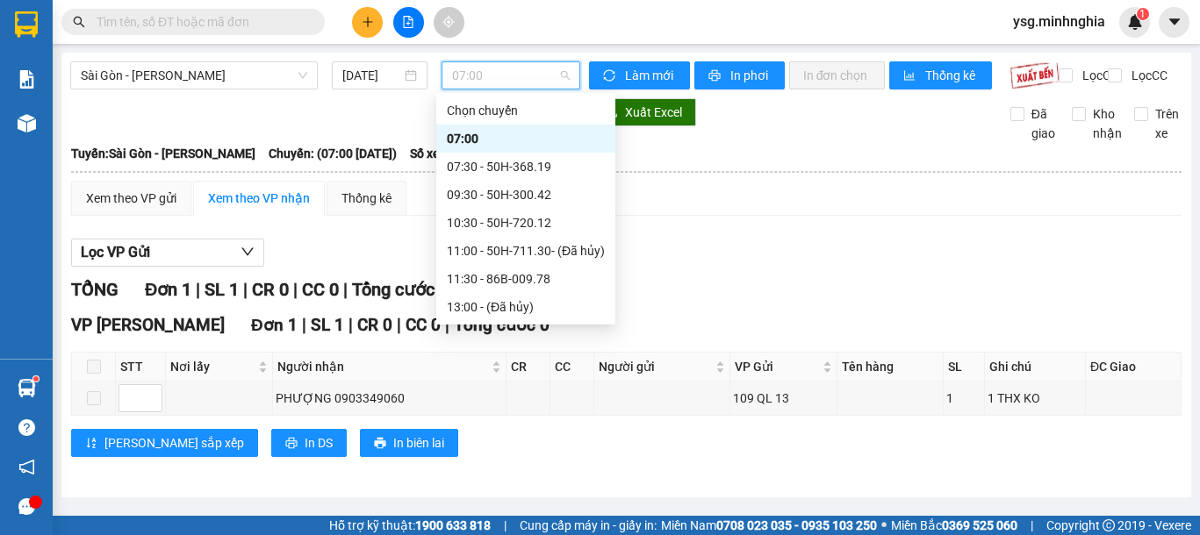
scroll to position [225, 0]
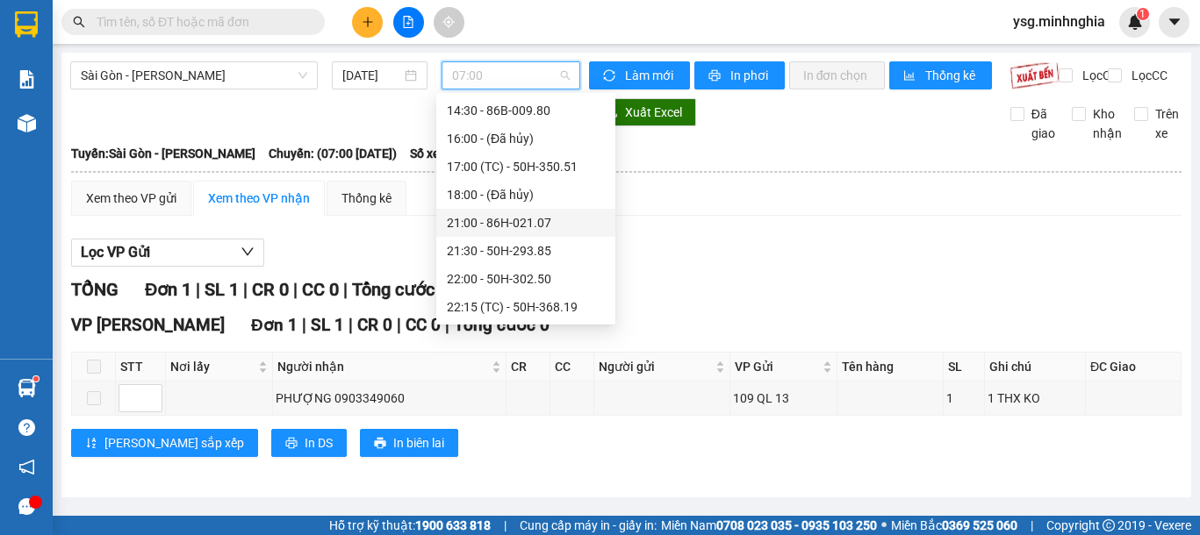
click at [513, 219] on div "21:00 - 86H-021.07" at bounding box center [526, 222] width 158 height 19
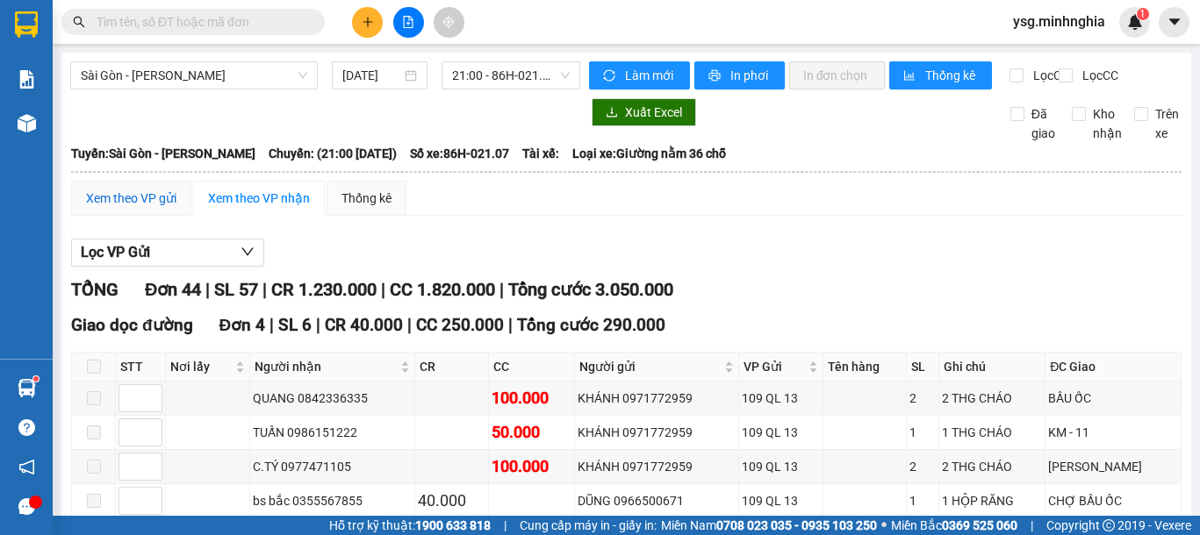
click at [145, 203] on div "Xem theo VP gửi" at bounding box center [131, 198] width 90 height 19
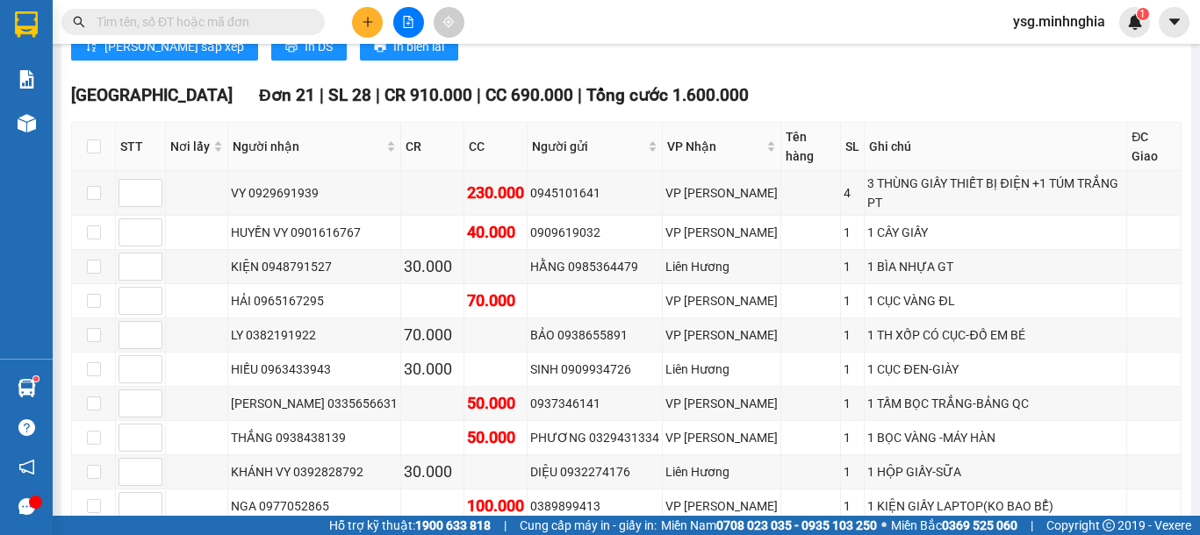
scroll to position [1217, 0]
